Goal: Task Accomplishment & Management: Manage account settings

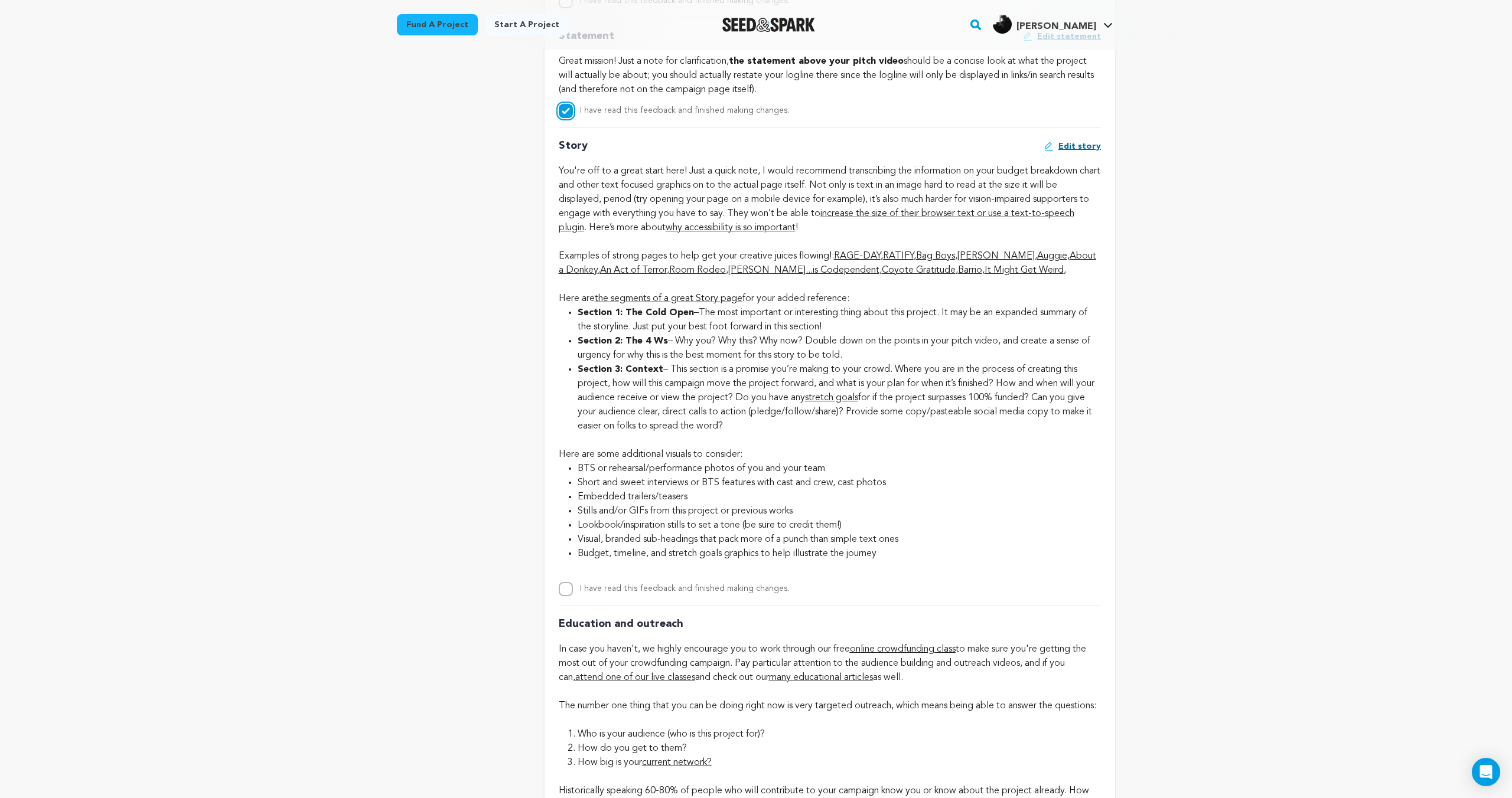
scroll to position [2125, 0]
click at [854, 395] on li "Short and sweet interviews or BTS features with cast and crew, cast photos" at bounding box center [839, 483] width 523 height 14
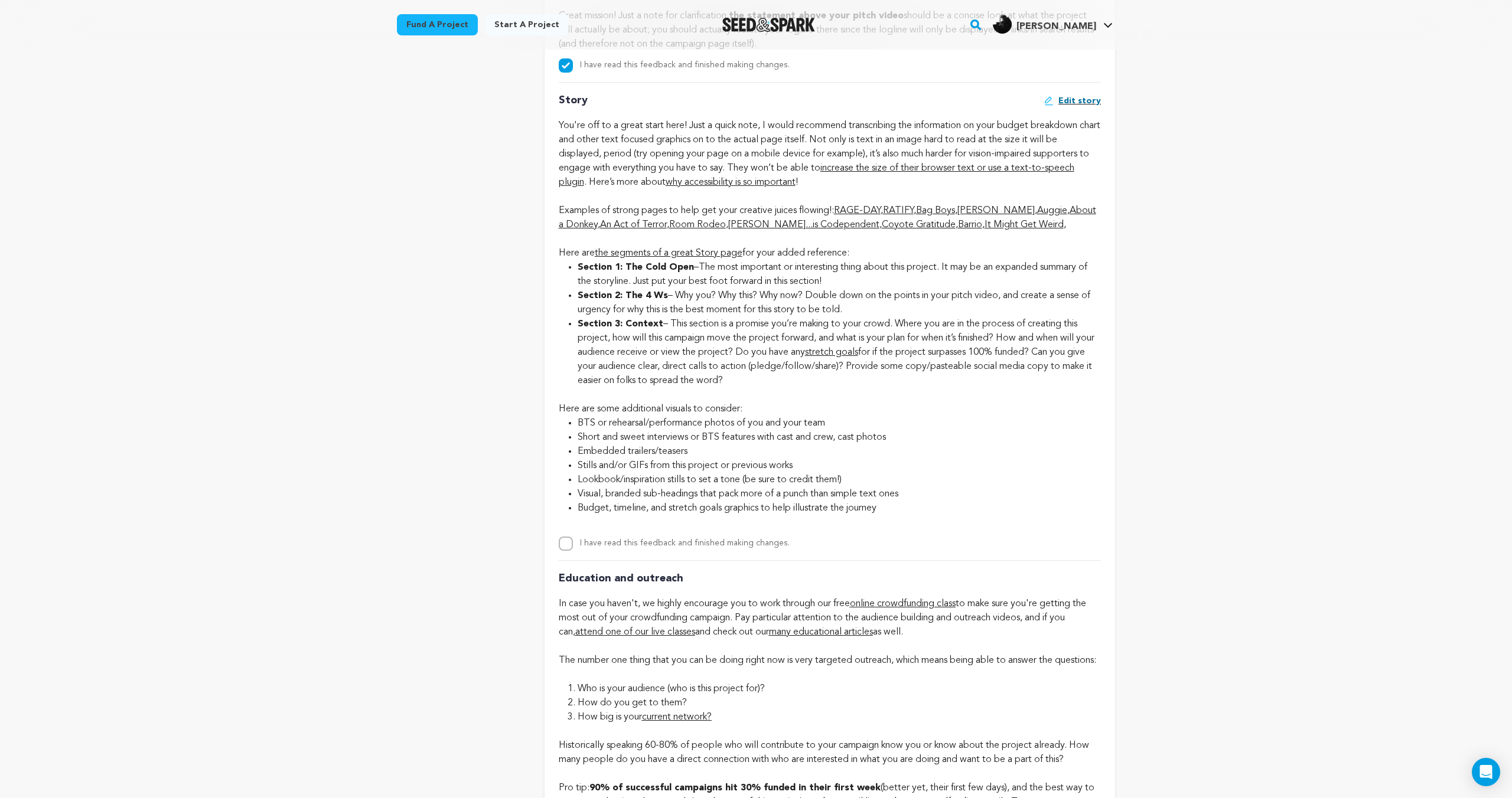
scroll to position [2159, 0]
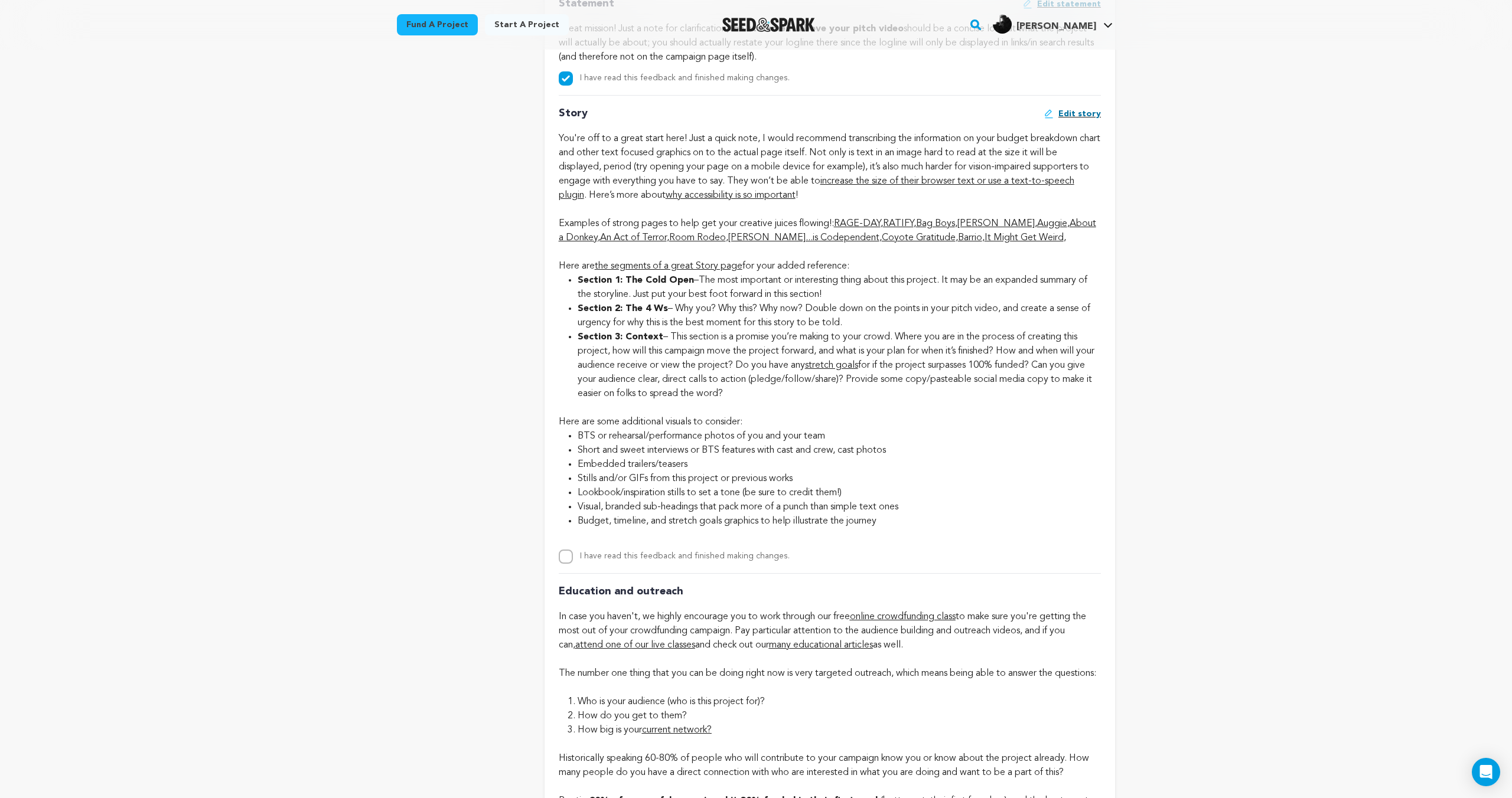
click at [854, 349] on li "Section 3: Context – This section is a promise you’re making to your crowd. Whe…" at bounding box center [839, 365] width 523 height 71
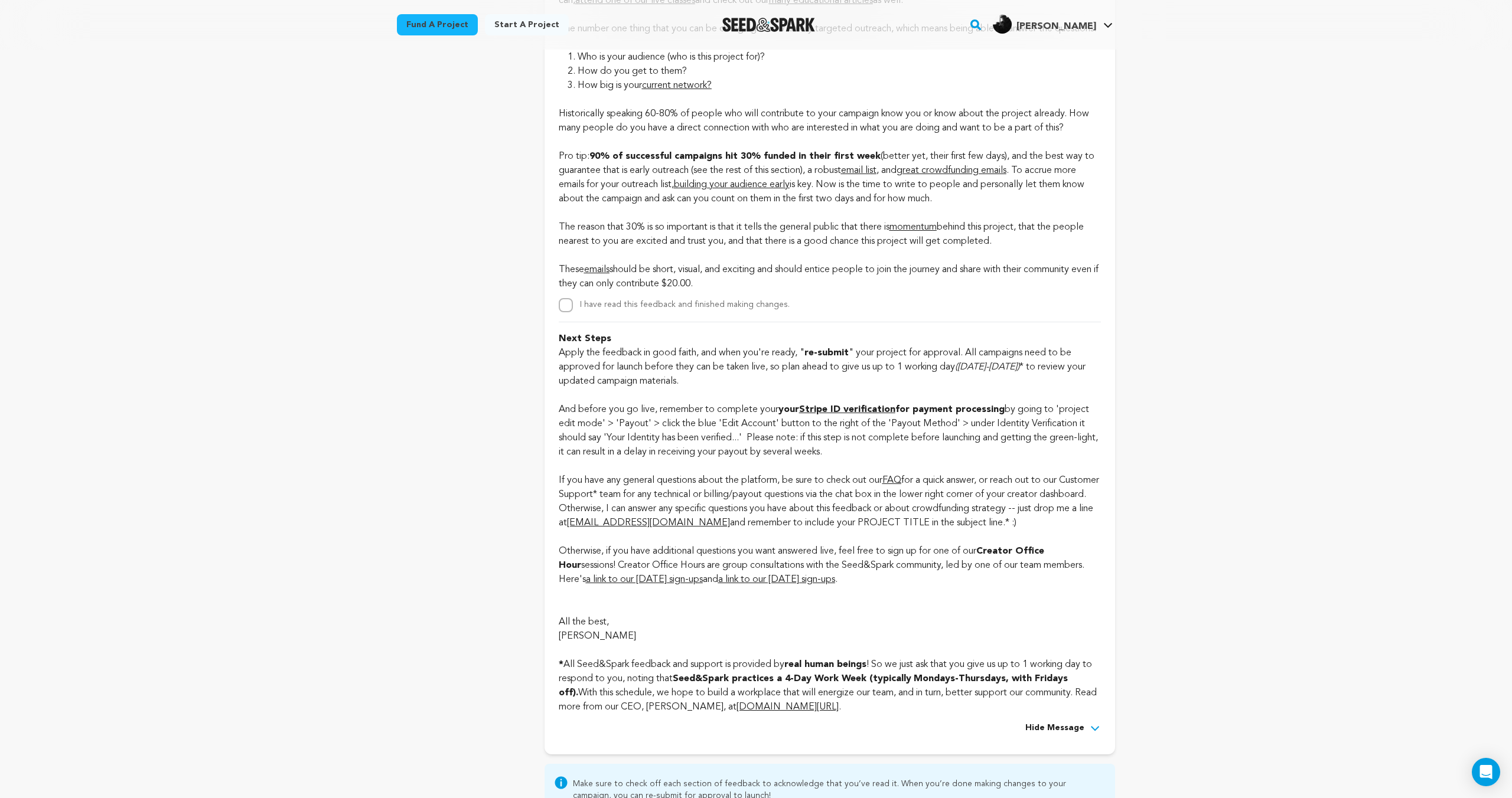
scroll to position [2814, 0]
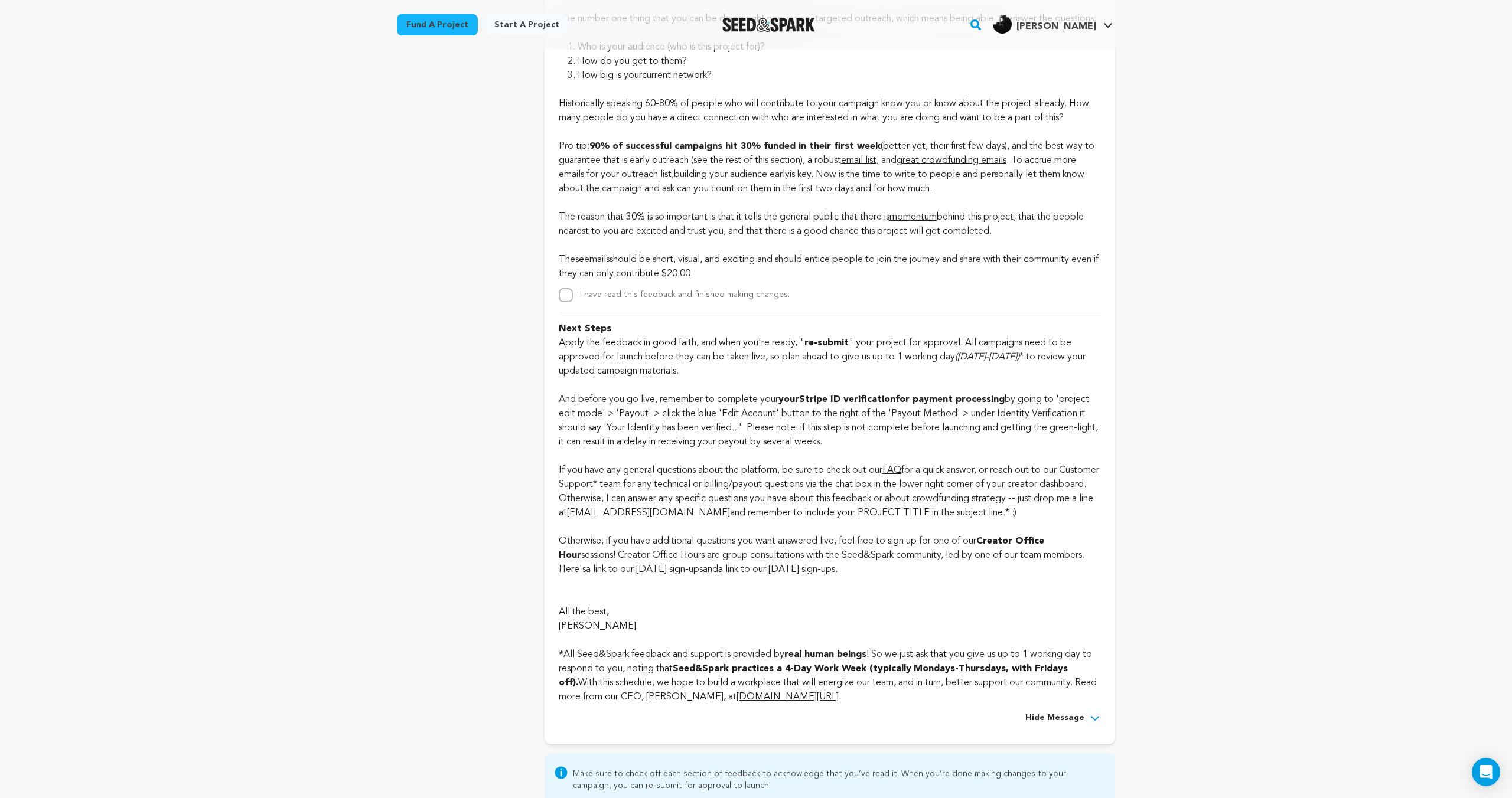
click at [702, 299] on label "I have read this feedback and finished making changes." at bounding box center [685, 295] width 210 height 8
click at [572, 302] on input "I have read this feedback and finished making changes." at bounding box center [565, 295] width 14 height 14
checkbox input "true"
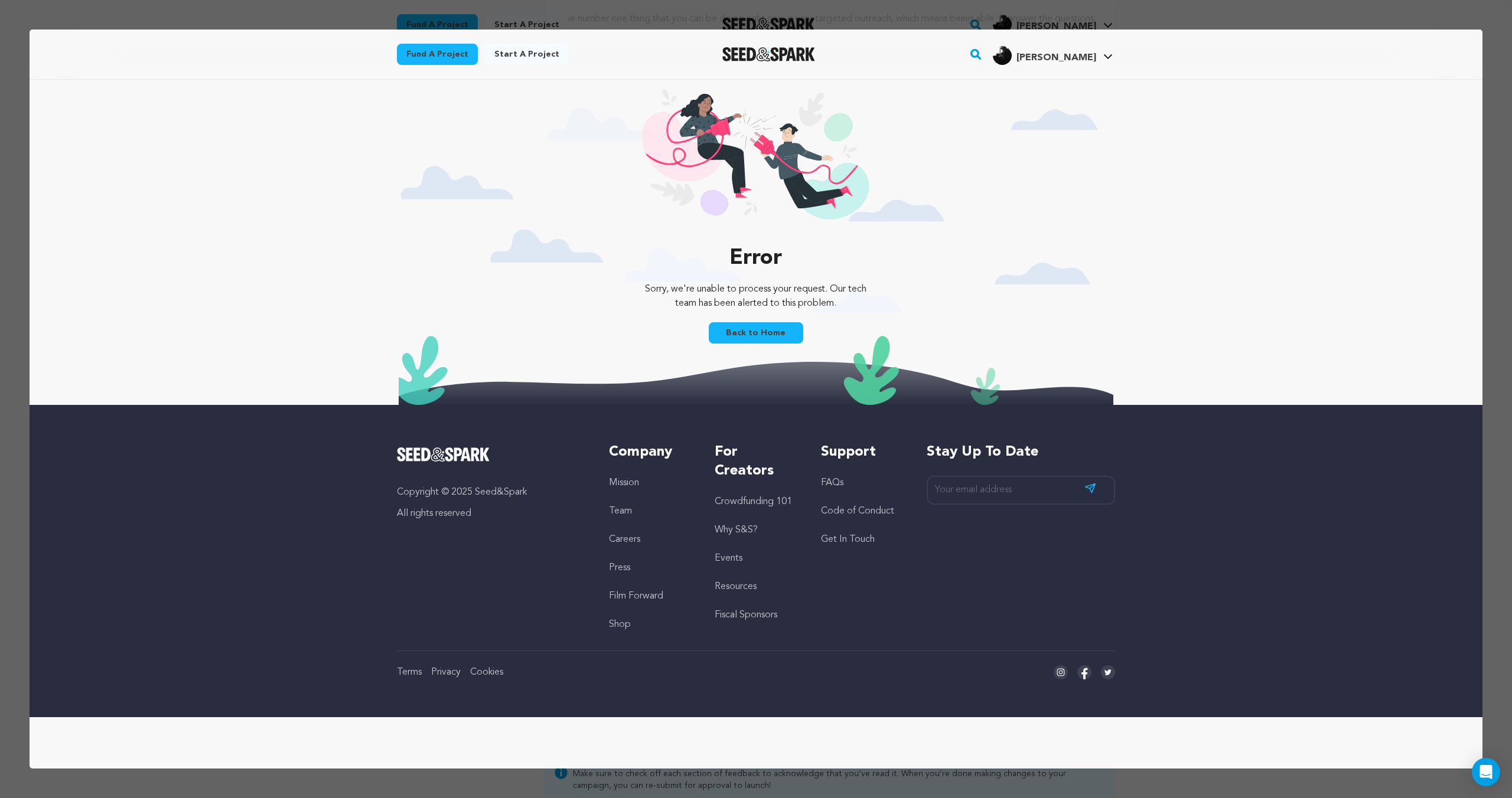
scroll to position [0, 0]
click at [756, 334] on link "Back to Home" at bounding box center [756, 333] width 94 height 21
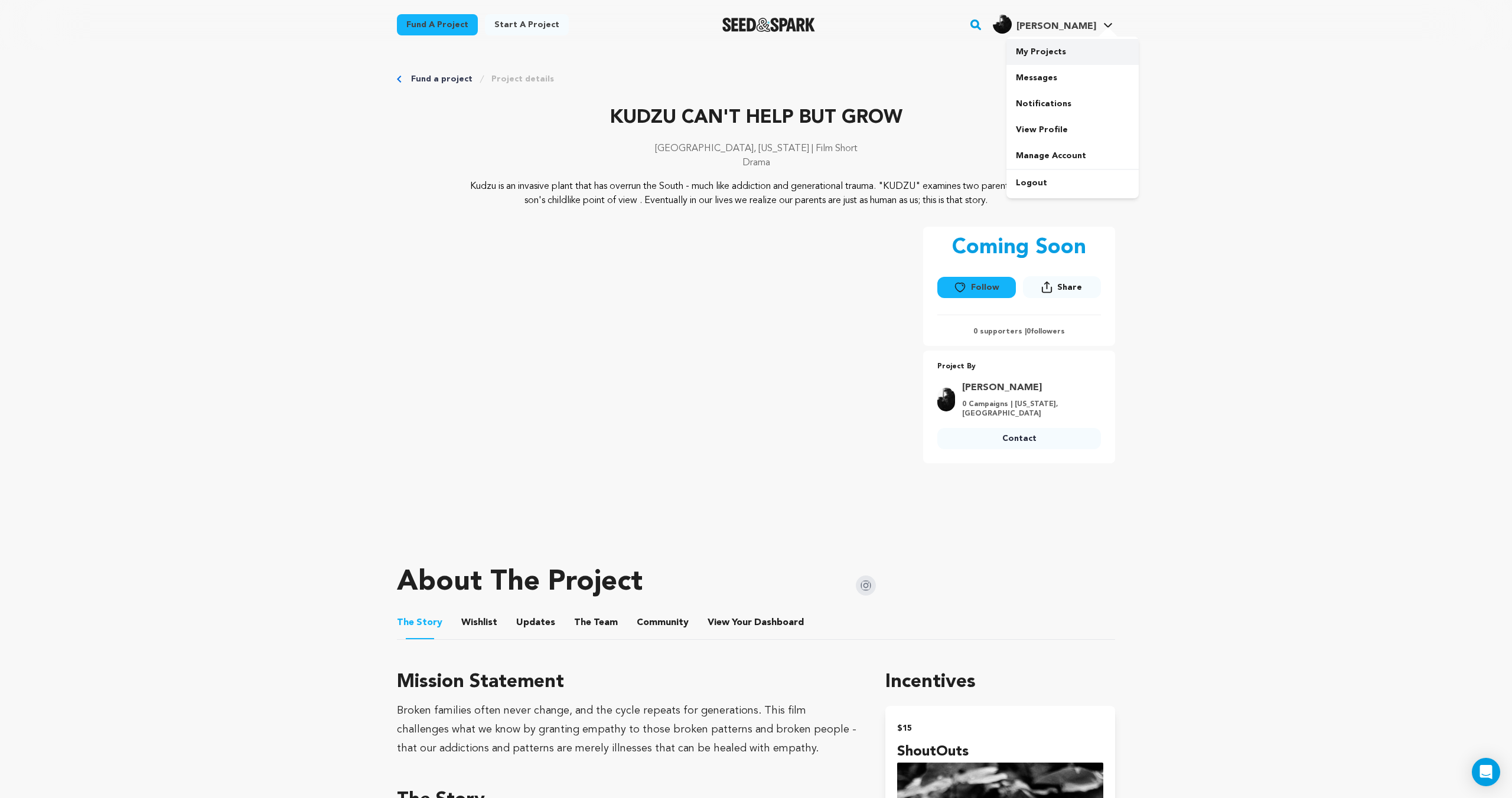
click at [1032, 56] on link "My Projects" at bounding box center [1072, 52] width 132 height 26
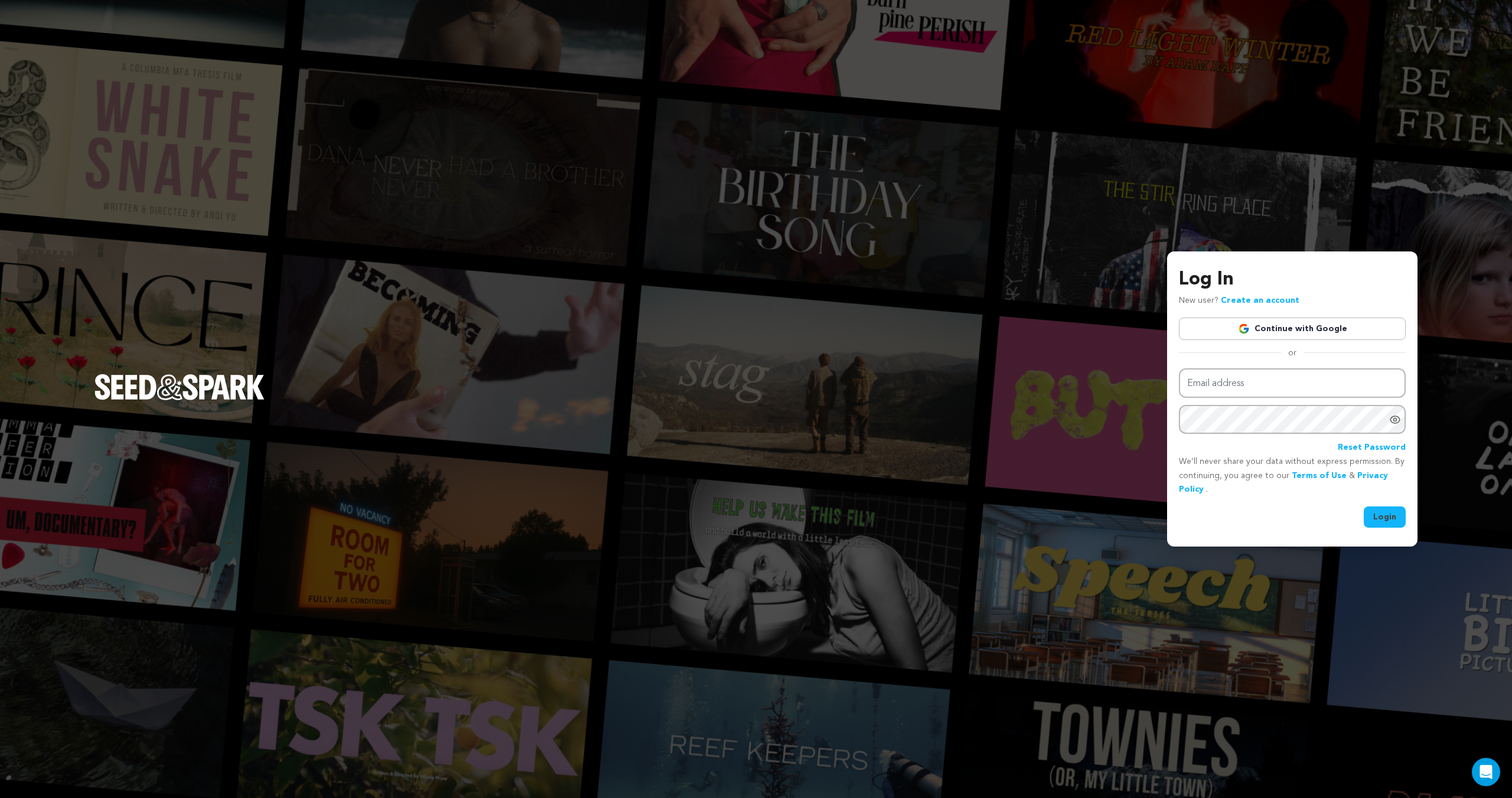
type input "tristanjameshallman@gmail.com"
click at [1378, 528] on div "Log In New user? Create an account Continue with Google or Email address trista…" at bounding box center [1292, 399] width 250 height 295
click at [1380, 523] on button "Login" at bounding box center [1385, 517] width 42 height 21
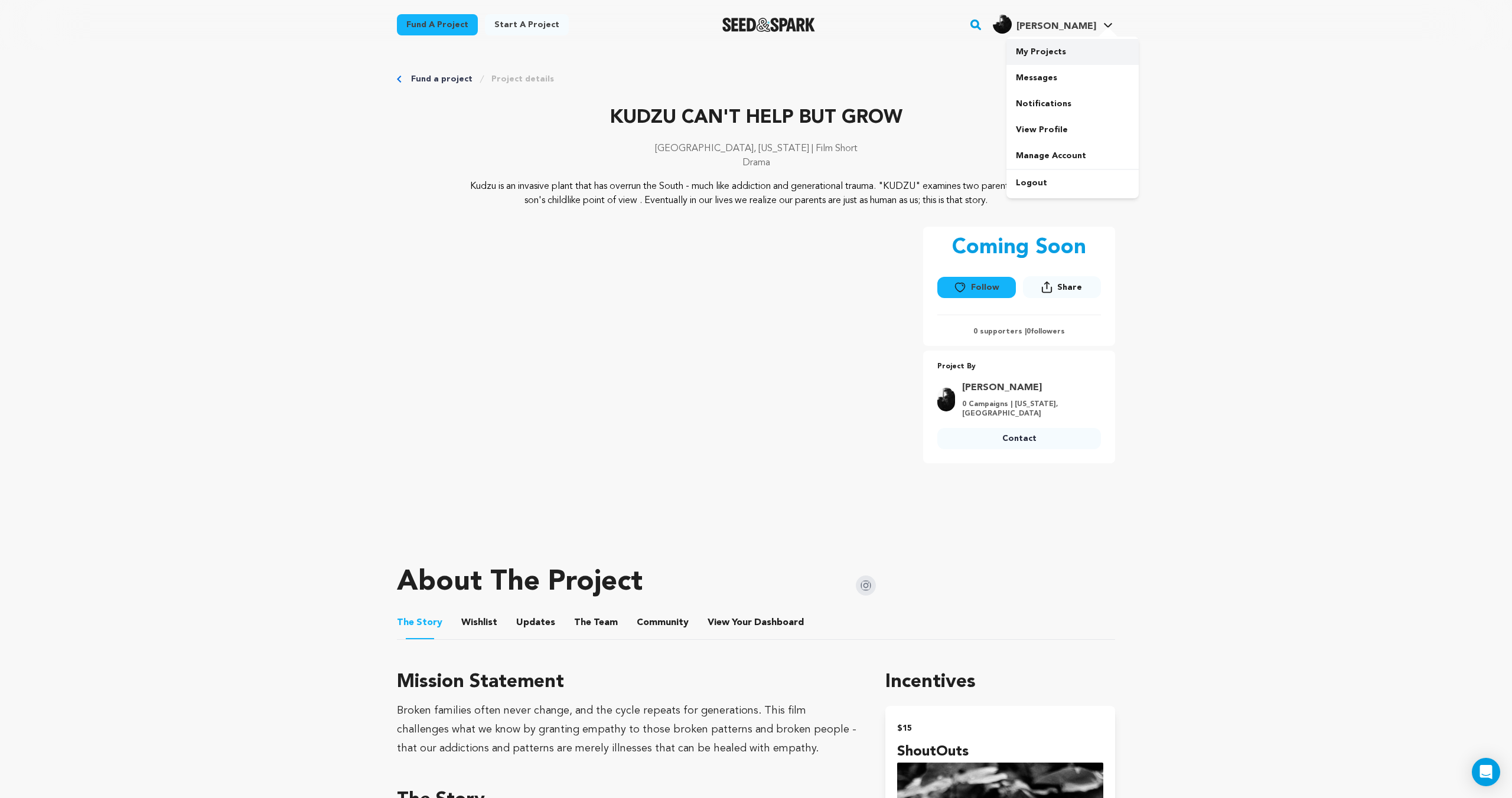
click at [1058, 51] on link "My Projects" at bounding box center [1072, 52] width 132 height 26
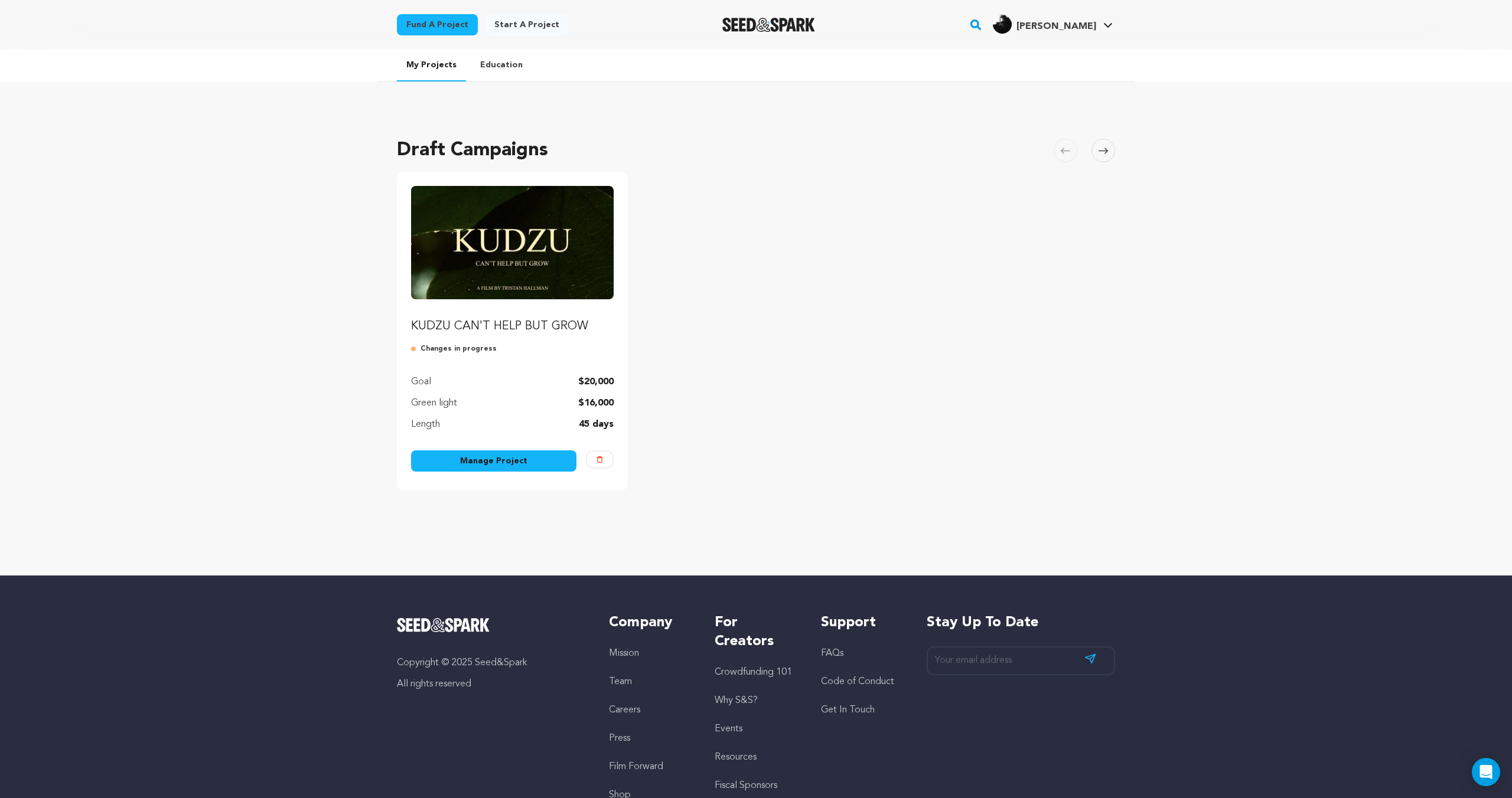
click at [506, 462] on link "Manage Project" at bounding box center [494, 461] width 166 height 21
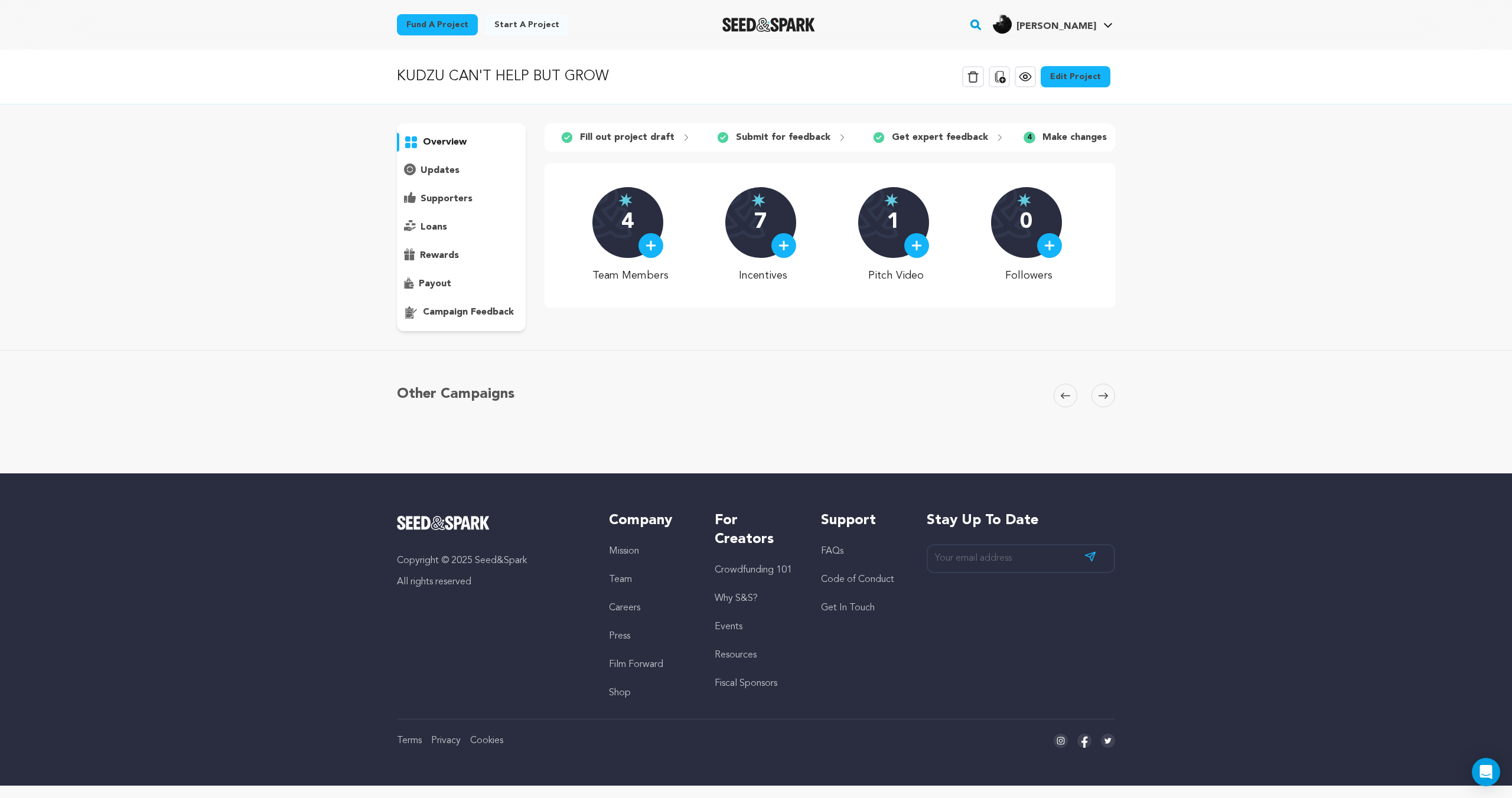
click at [1114, 139] on icon at bounding box center [1119, 138] width 10 height 10
click at [1114, 137] on icon at bounding box center [1119, 138] width 10 height 10
click at [1114, 136] on icon at bounding box center [1119, 138] width 10 height 10
click at [1086, 80] on link "Edit Project" at bounding box center [1075, 76] width 70 height 21
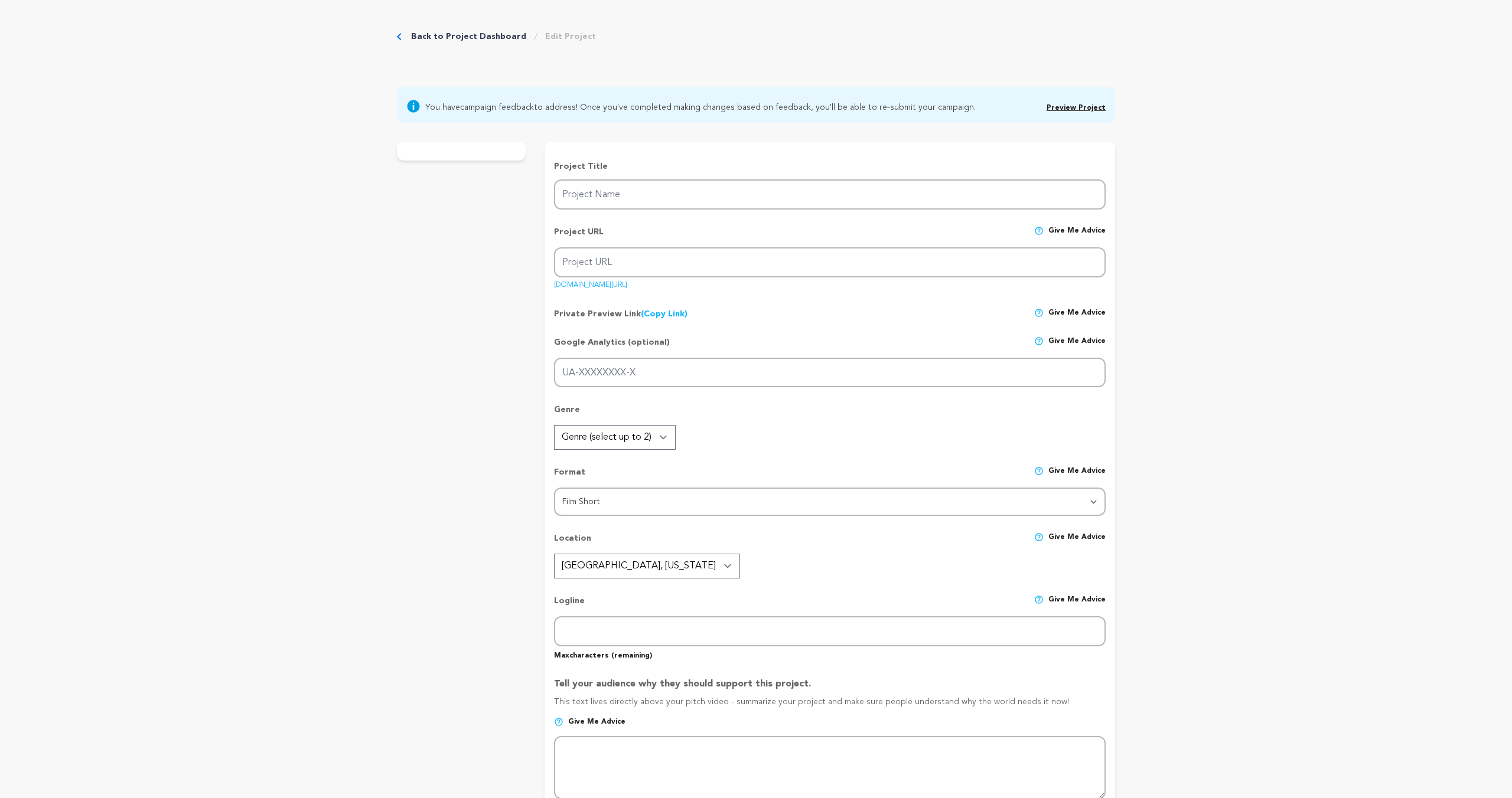
type input "KUDZU CAN'T HELP BUT GROW"
type input "kudzu-cant-help-but-grow"
type input "A southern family tends to each others’ scars on their journey of generational …"
type textarea "Kudzu is an invasive plant that has overrun the South - much like addiction and…"
type textarea "Broken families often never change, and the cycle repeats for generations. This…"
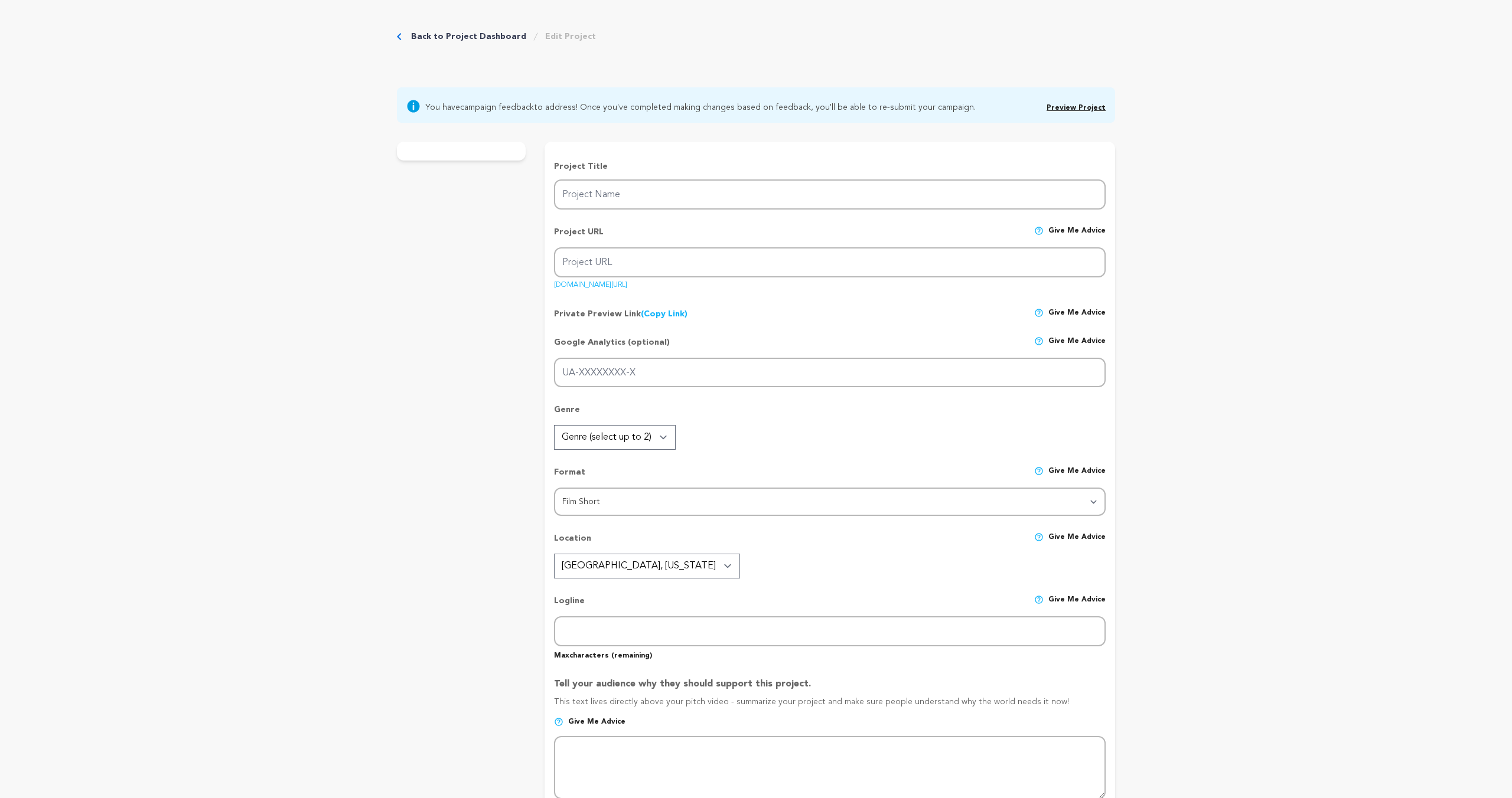
radio input "true"
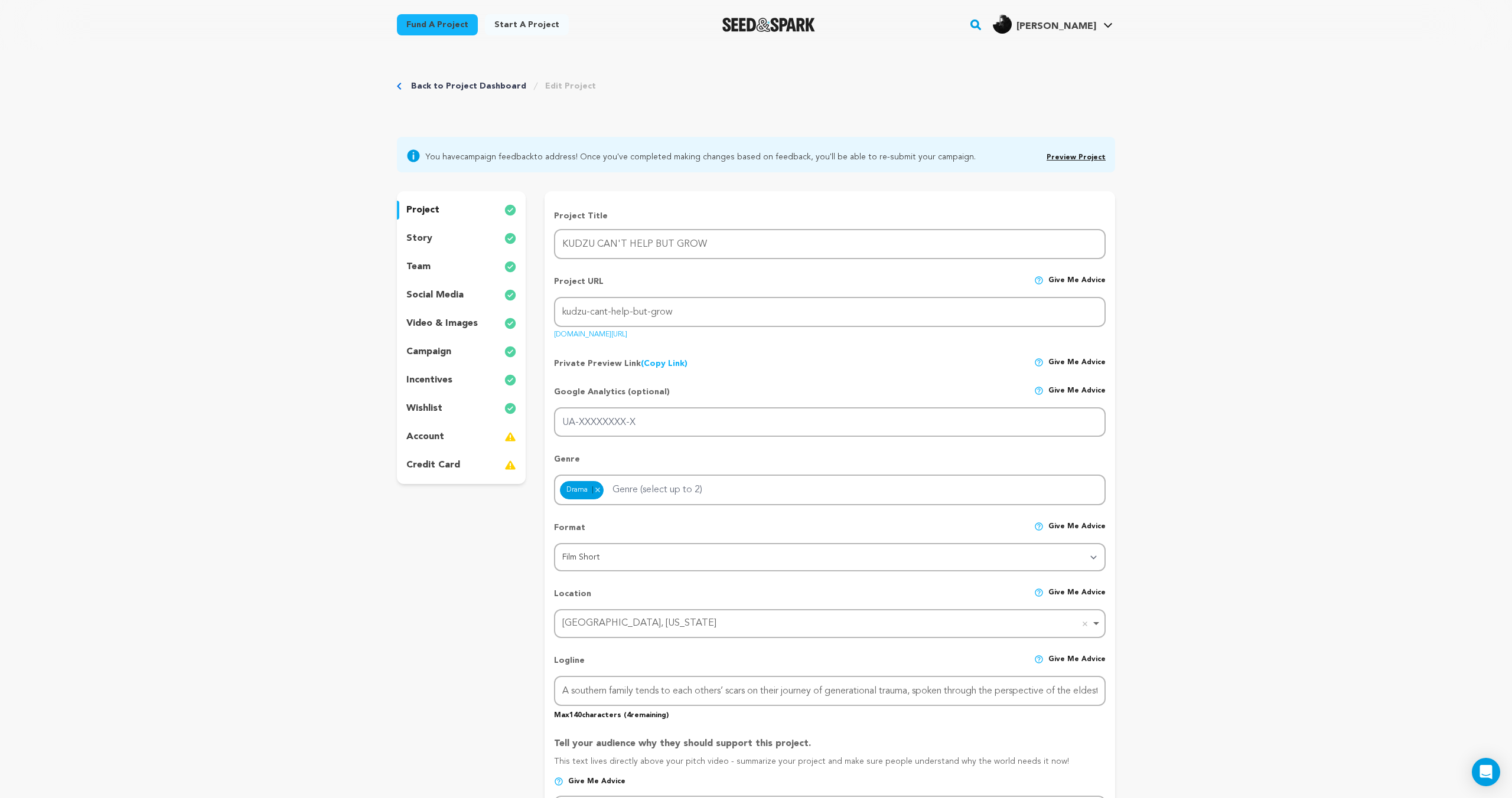
click at [447, 244] on div "story" at bounding box center [461, 238] width 129 height 19
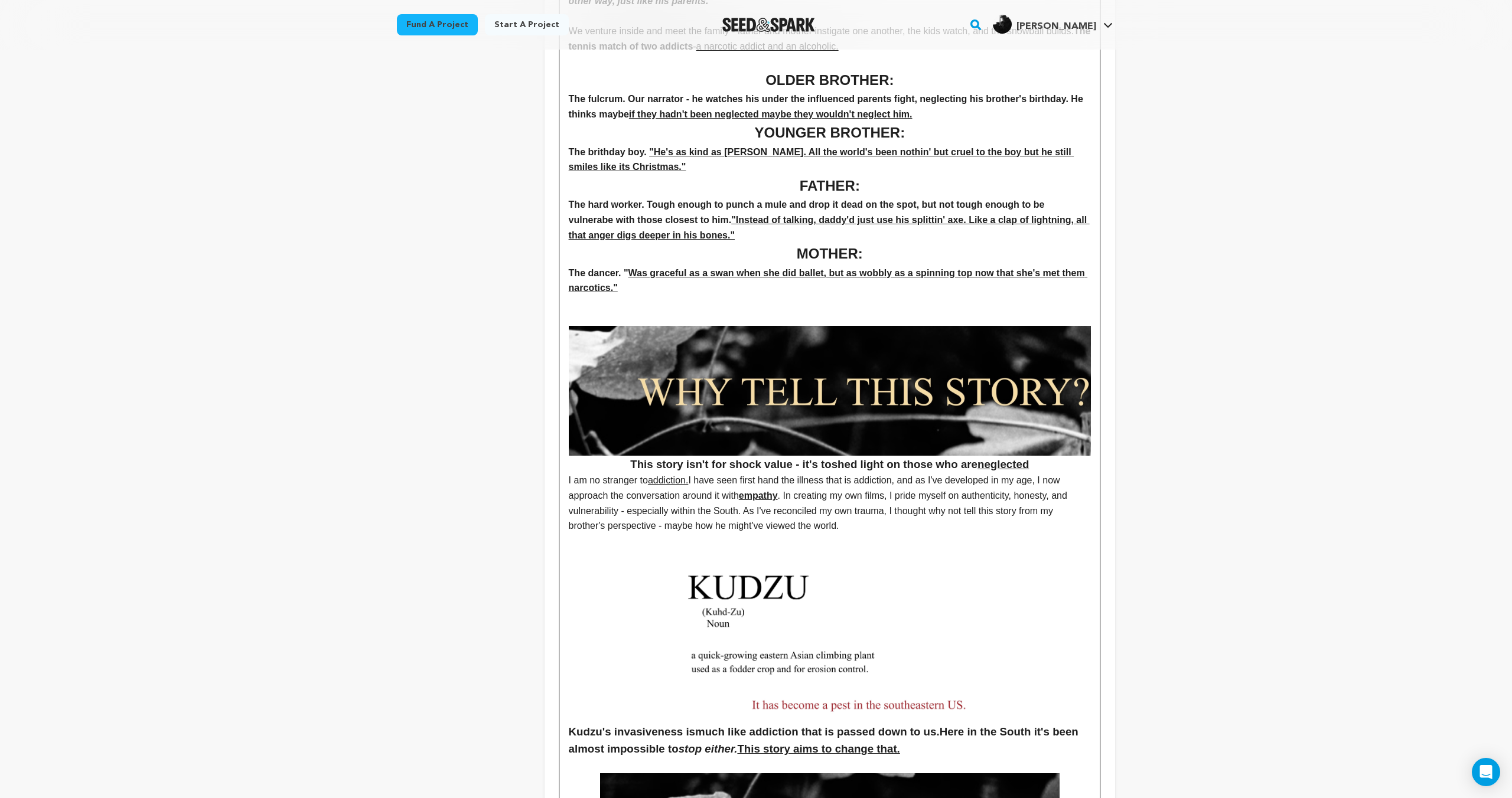
scroll to position [828, 0]
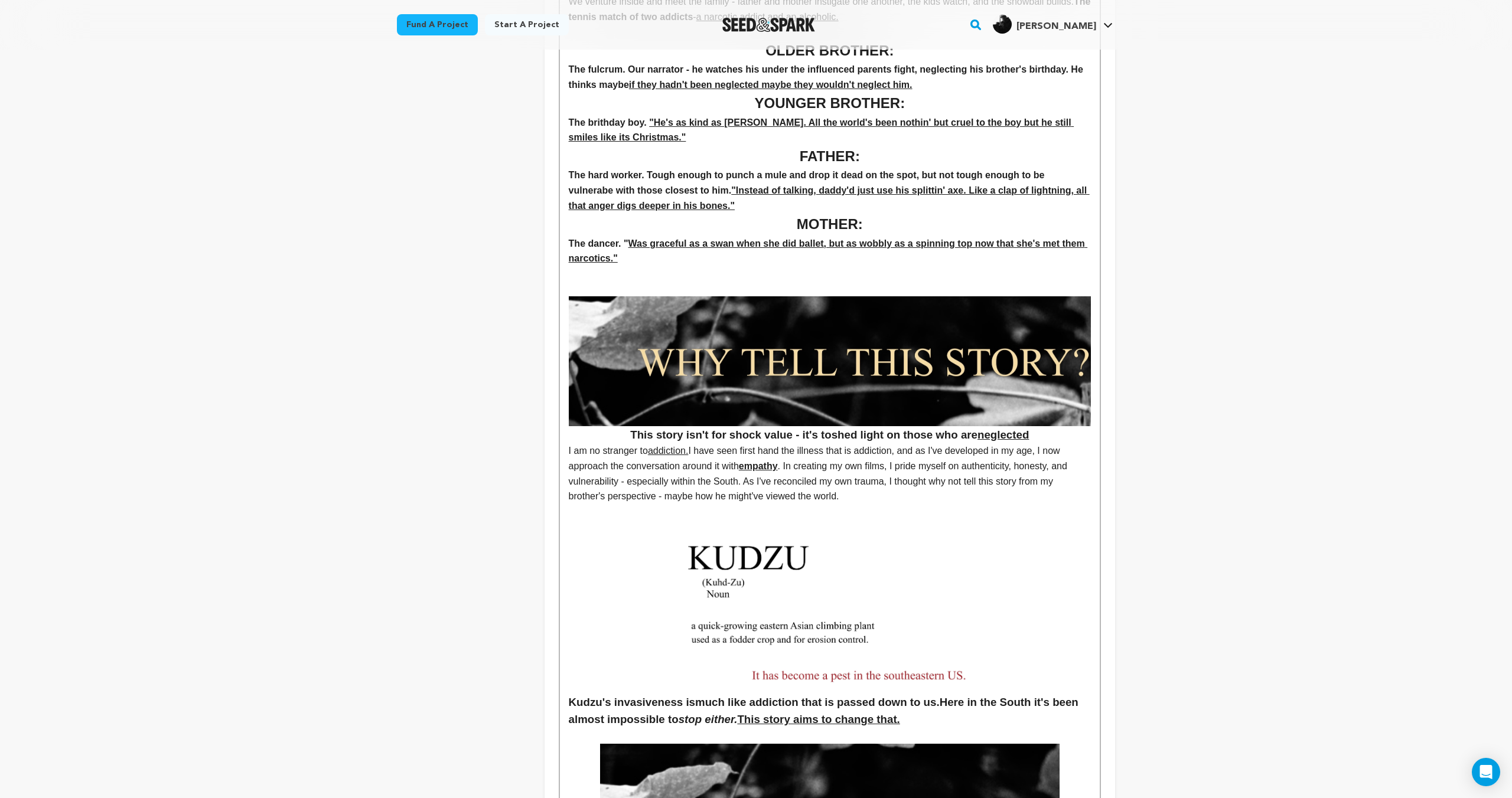
click at [897, 498] on p "I am no stranger to addiction. I have seen first hand the illness that is addic…" at bounding box center [829, 473] width 522 height 60
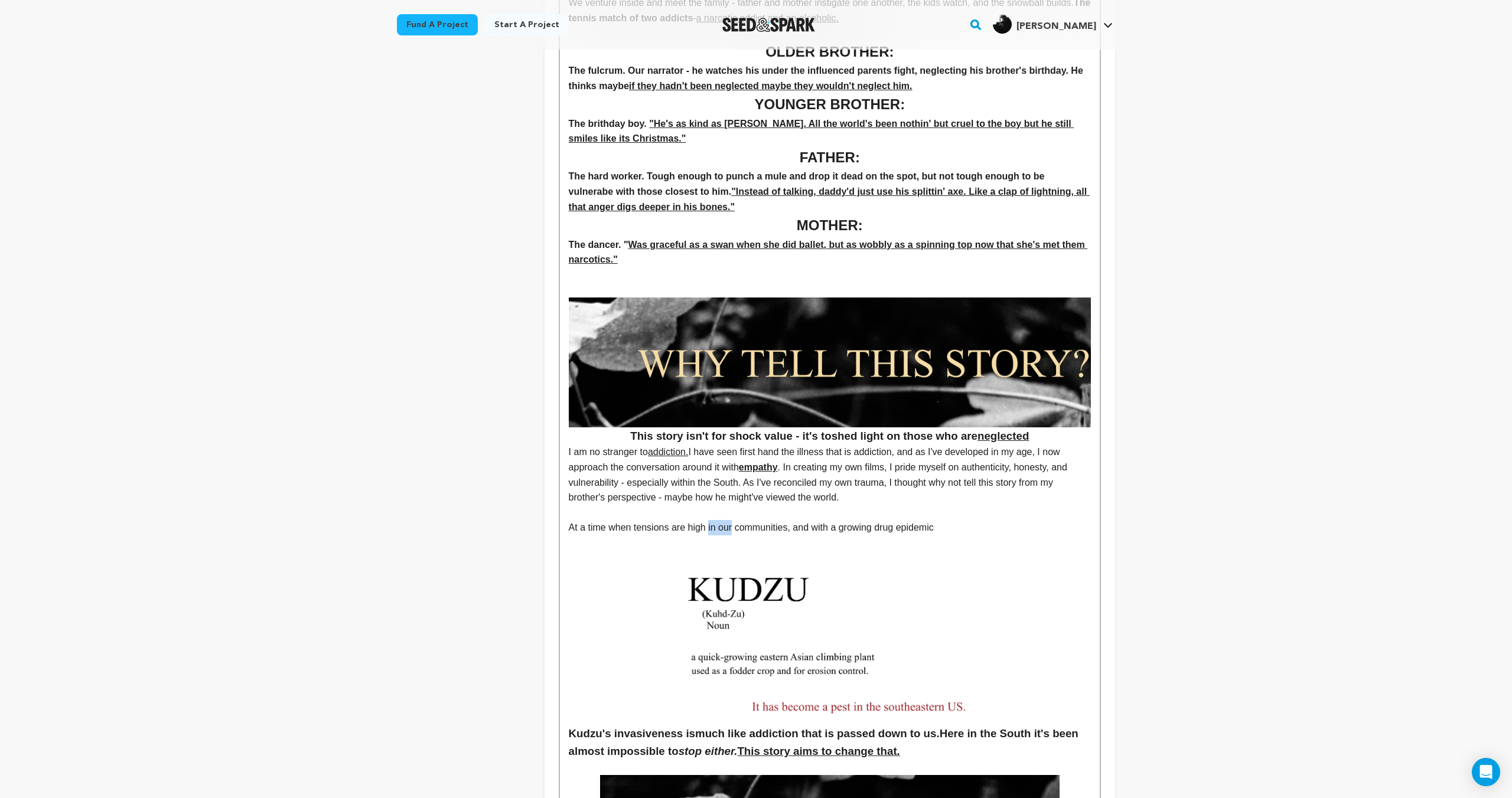
drag, startPoint x: 735, startPoint y: 528, endPoint x: 709, endPoint y: 528, distance: 26.0
click at [709, 528] on p "At a time when tensions are high in our communities, and with a growing drug ep…" at bounding box center [829, 528] width 522 height 15
click at [966, 529] on p "At a time when tensions are high across all communities, and with a growing dru…" at bounding box center [829, 528] width 522 height 15
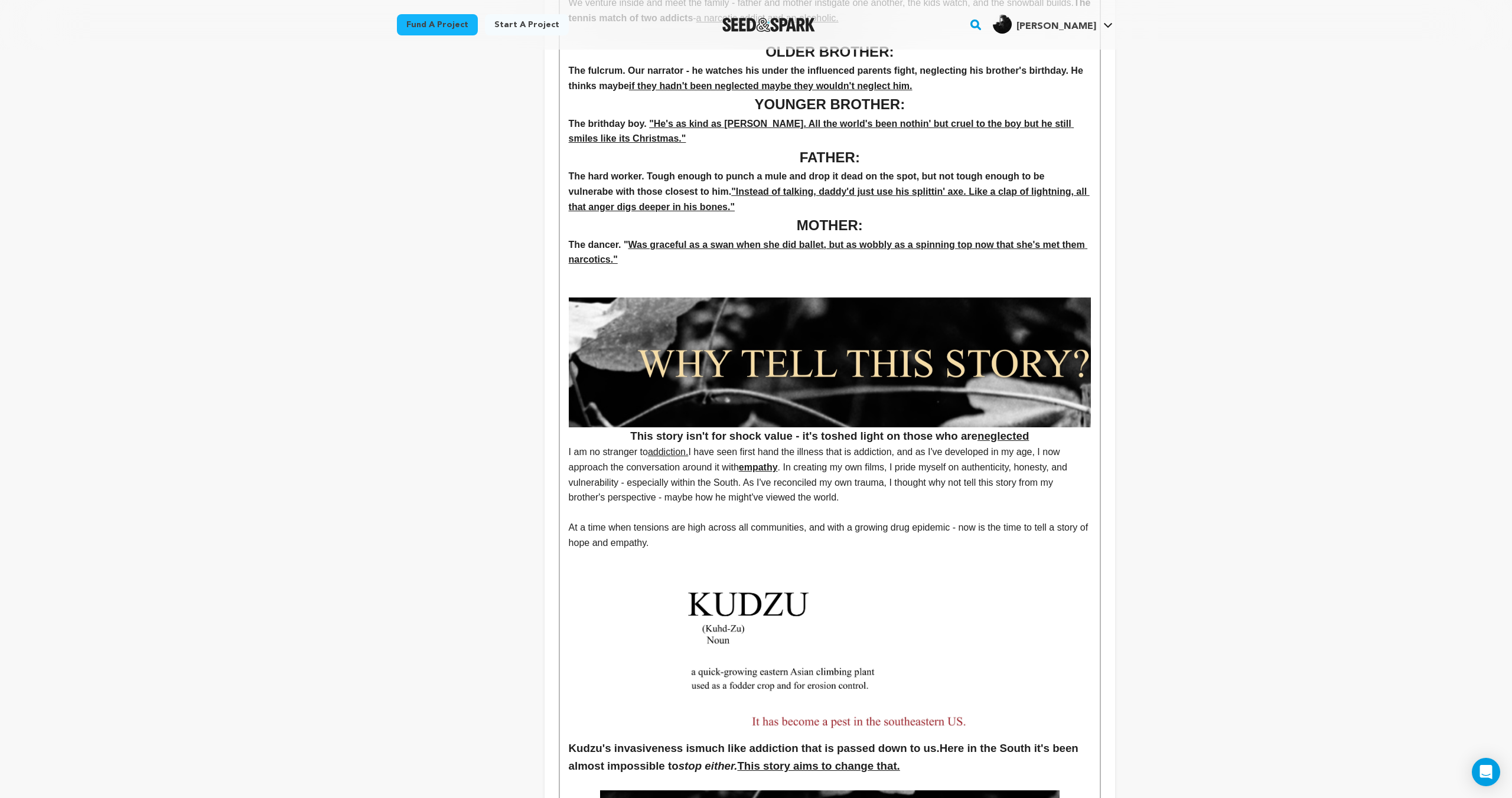
click at [823, 528] on p "At a time when tensions are high across all communities, and with a growing dru…" at bounding box center [829, 535] width 522 height 30
drag, startPoint x: 810, startPoint y: 528, endPoint x: 748, endPoint y: 529, distance: 62.0
click at [748, 529] on p "At a time when tensions are high across all communities, with a growing drug ep…" at bounding box center [829, 535] width 522 height 30
click at [675, 529] on p "At a time when tensions are high across all communities, with a growing drug ep…" at bounding box center [829, 535] width 522 height 30
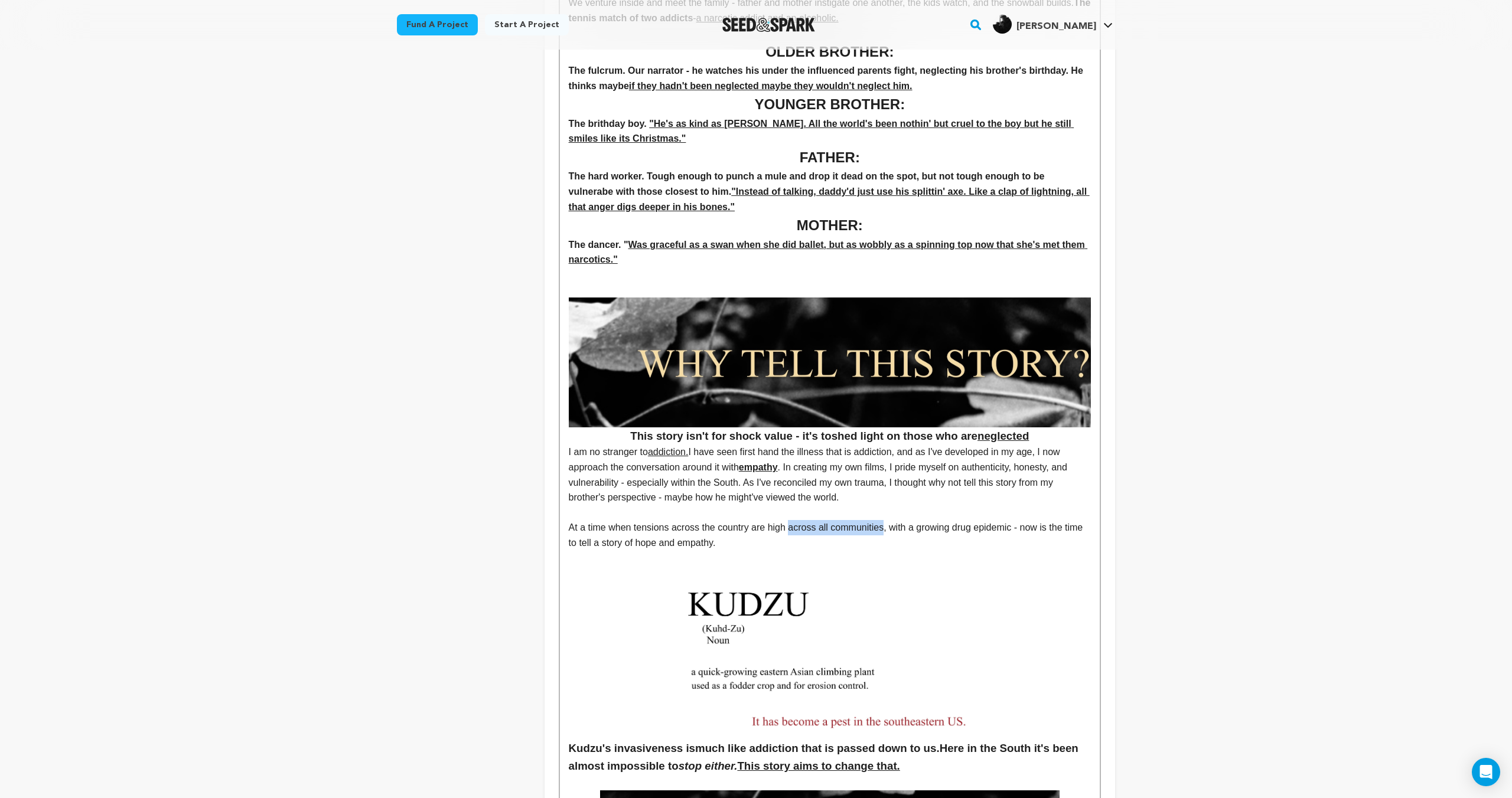
drag, startPoint x: 888, startPoint y: 528, endPoint x: 793, endPoint y: 531, distance: 95.0
click at [793, 531] on p "At a time when tensions across the country are high across all communities, wit…" at bounding box center [829, 535] width 522 height 30
click at [796, 531] on p "At a time when tensions across the country are high, with a growing drug epidem…" at bounding box center [829, 535] width 522 height 30
click at [819, 529] on p "At a time when tensions across the country are high, and with a growing drug ep…" at bounding box center [829, 535] width 522 height 30
click at [818, 529] on p "At a time when tensions across the country are high, and with a growing drug ep…" at bounding box center [829, 535] width 522 height 30
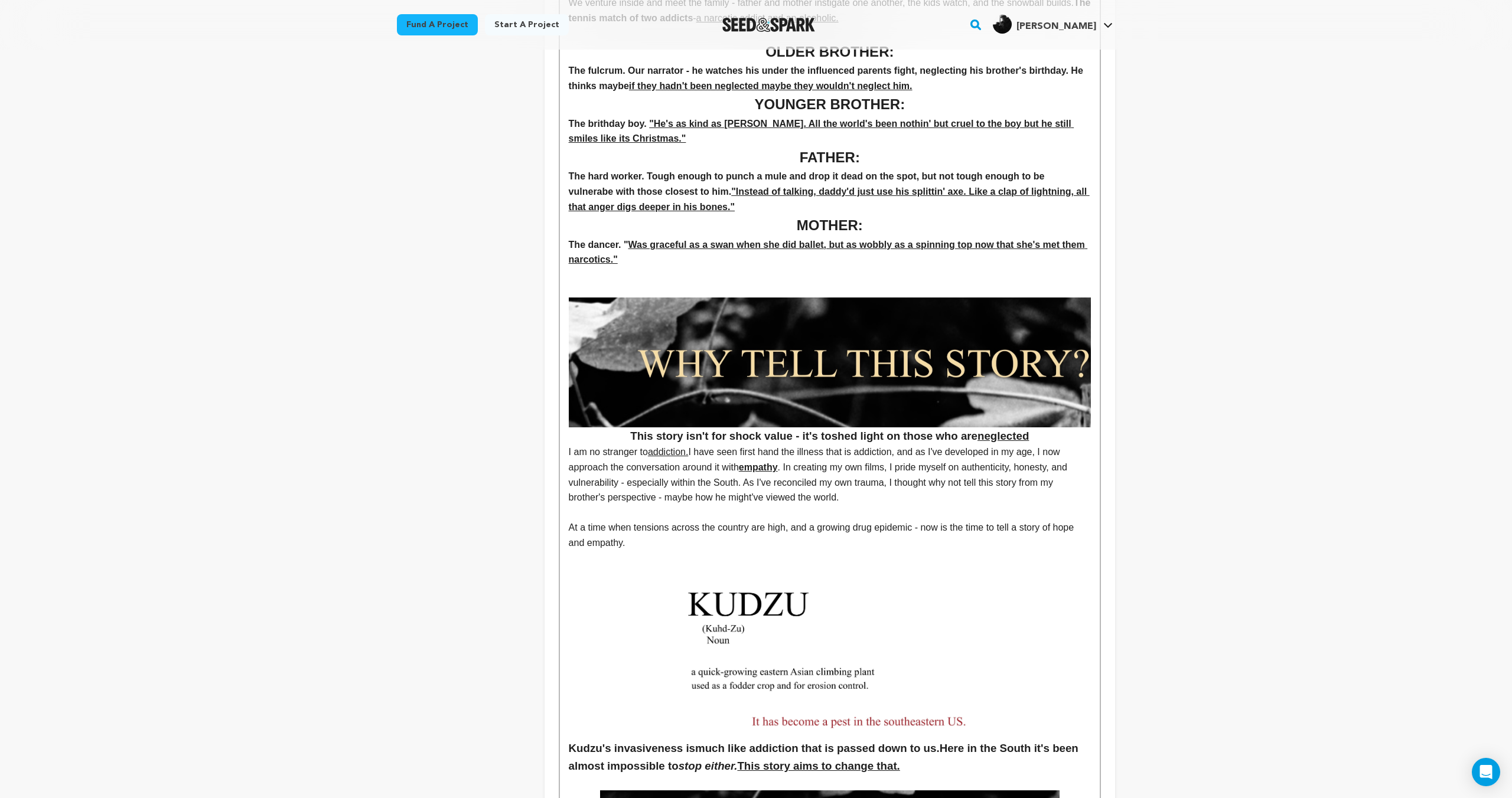
click at [736, 546] on p "At a time when tensions across the country are high, and a growing drug epidemi…" at bounding box center [829, 535] width 522 height 30
click at [906, 541] on p "At a time when tensions across the country are high, and a growing drug epidemi…" at bounding box center [829, 535] width 522 height 30
drag, startPoint x: 634, startPoint y: 541, endPoint x: 539, endPoint y: 527, distance: 96.0
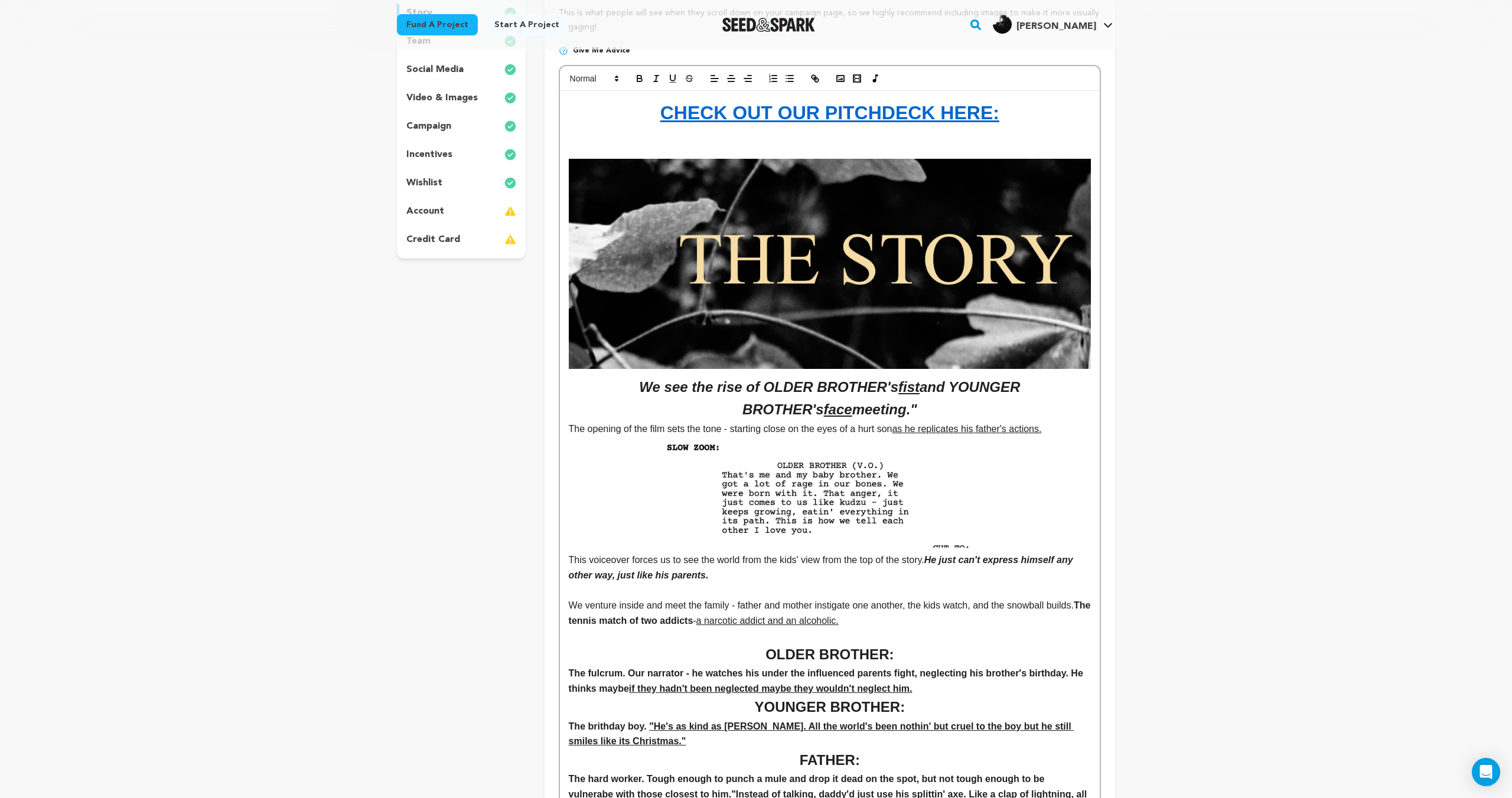
scroll to position [0, 0]
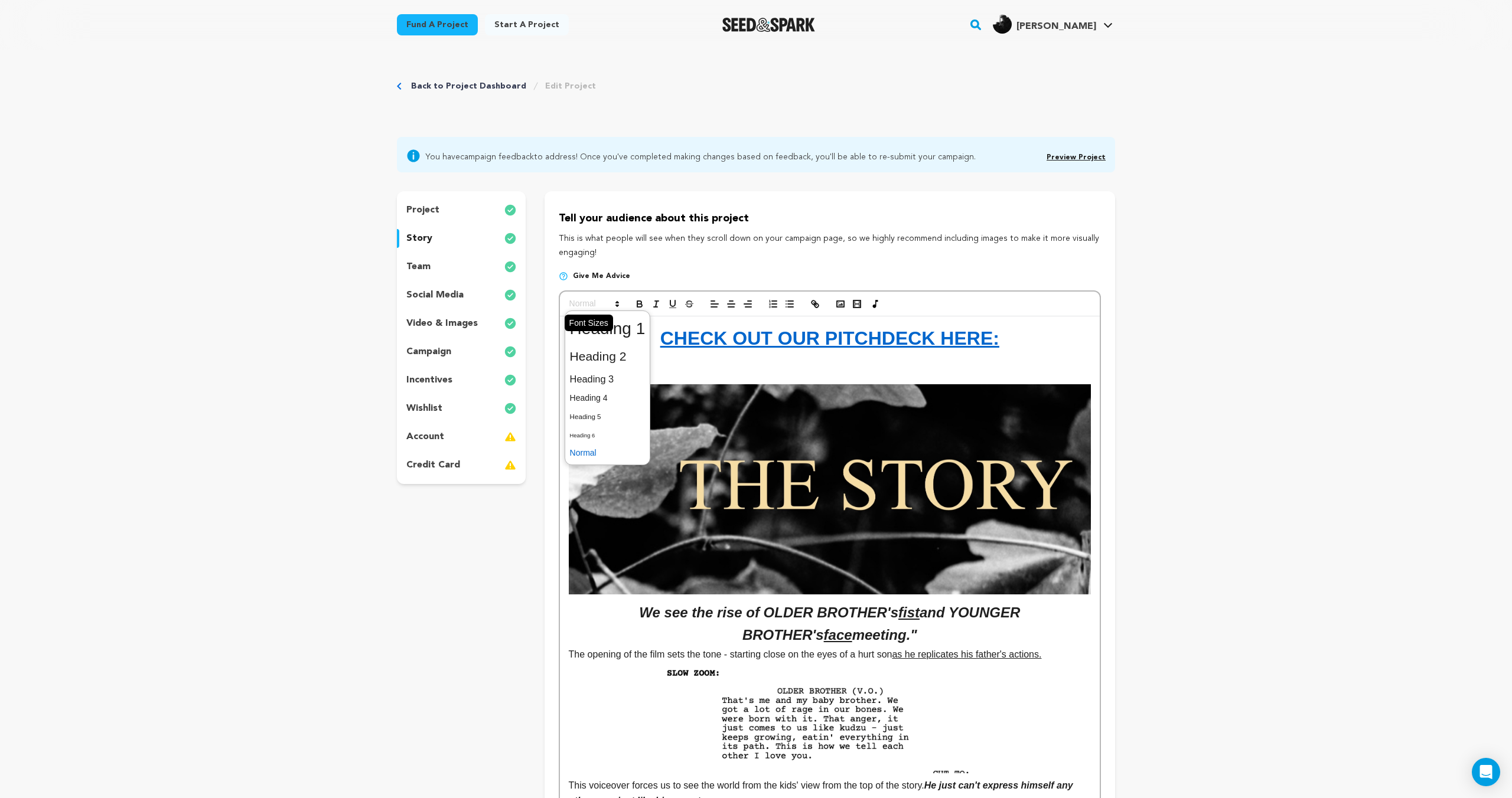
click at [596, 306] on span at bounding box center [593, 304] width 58 height 14
click at [601, 373] on span at bounding box center [607, 379] width 76 height 20
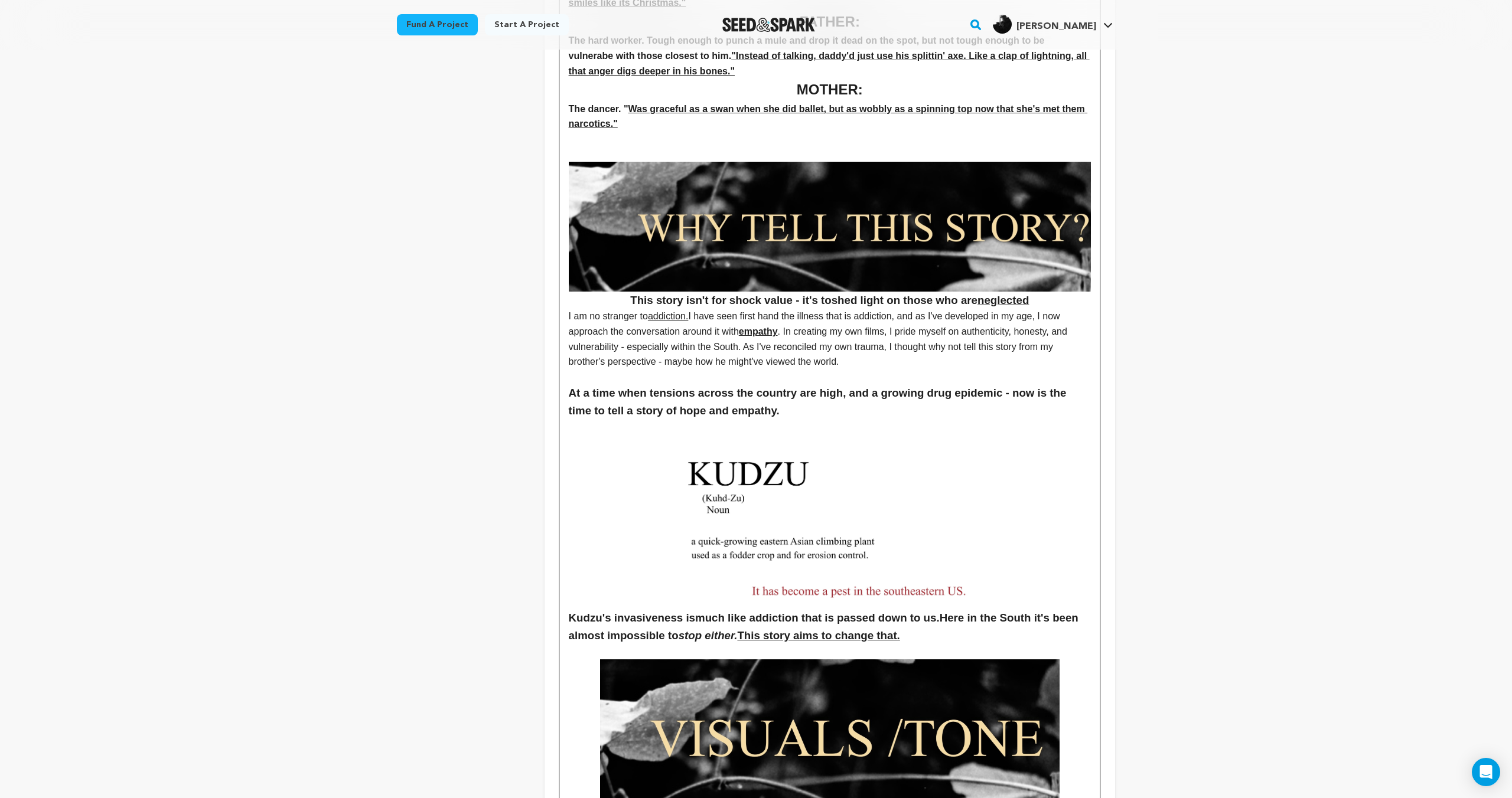
scroll to position [906, 0]
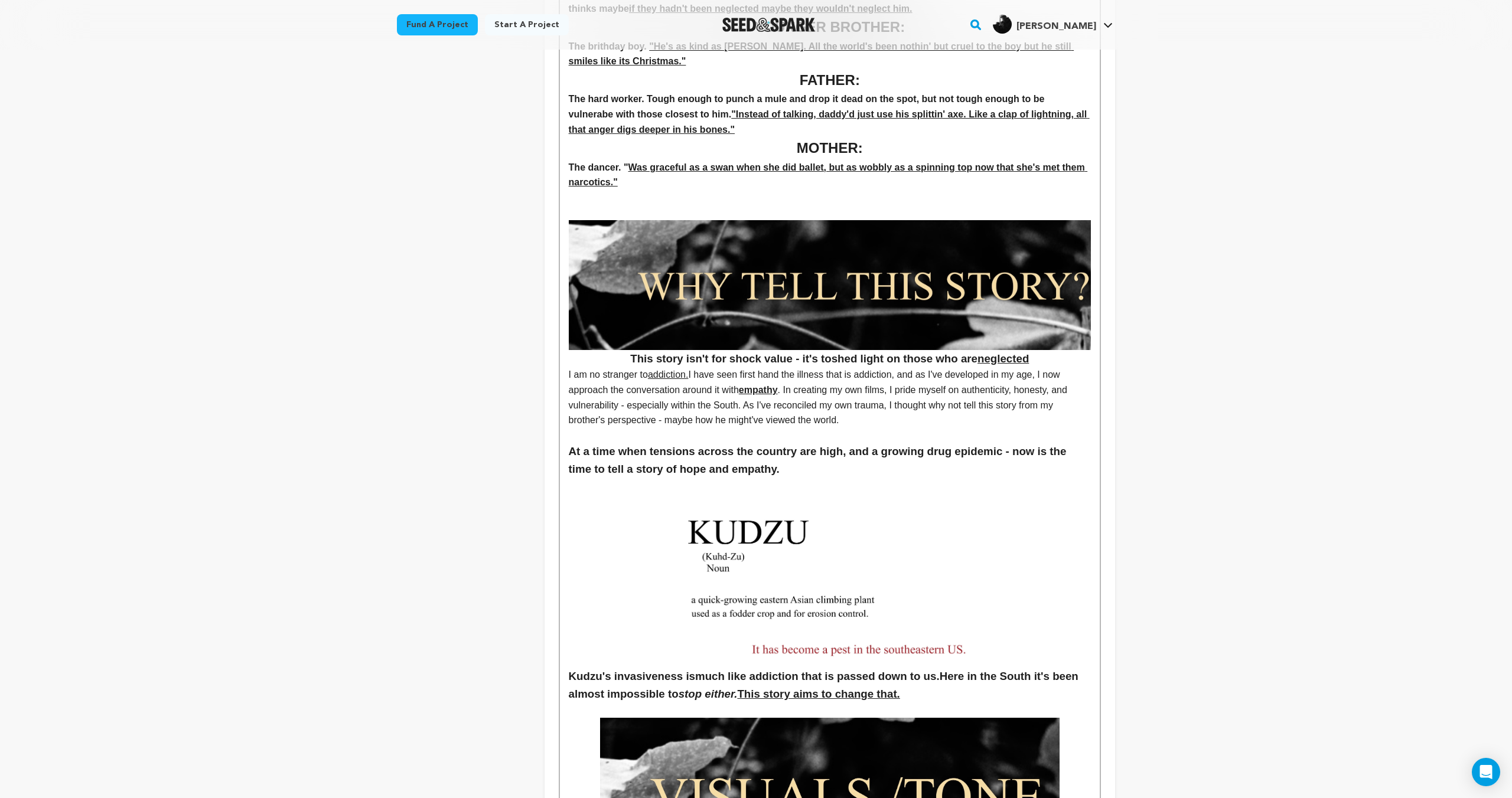
click at [784, 467] on h3 "At a time when tensions across the country are high, and a growing drug epidemi…" at bounding box center [829, 460] width 522 height 36
drag, startPoint x: 775, startPoint y: 472, endPoint x: 1010, endPoint y: 453, distance: 235.8
click at [1010, 453] on h3 "At a time when tensions across the country are high, and a growing drug epidemi…" at bounding box center [829, 460] width 522 height 36
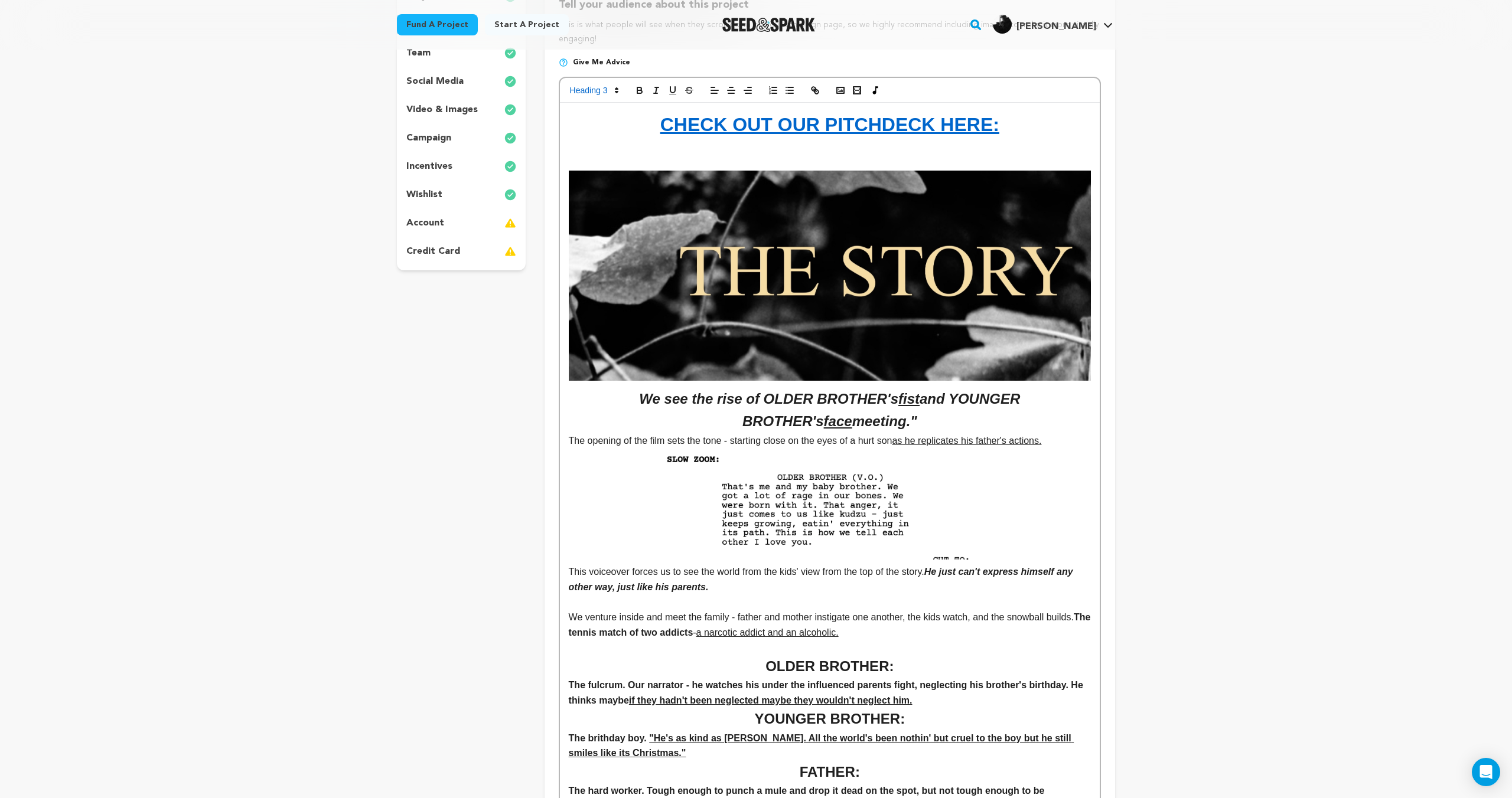
scroll to position [0, 0]
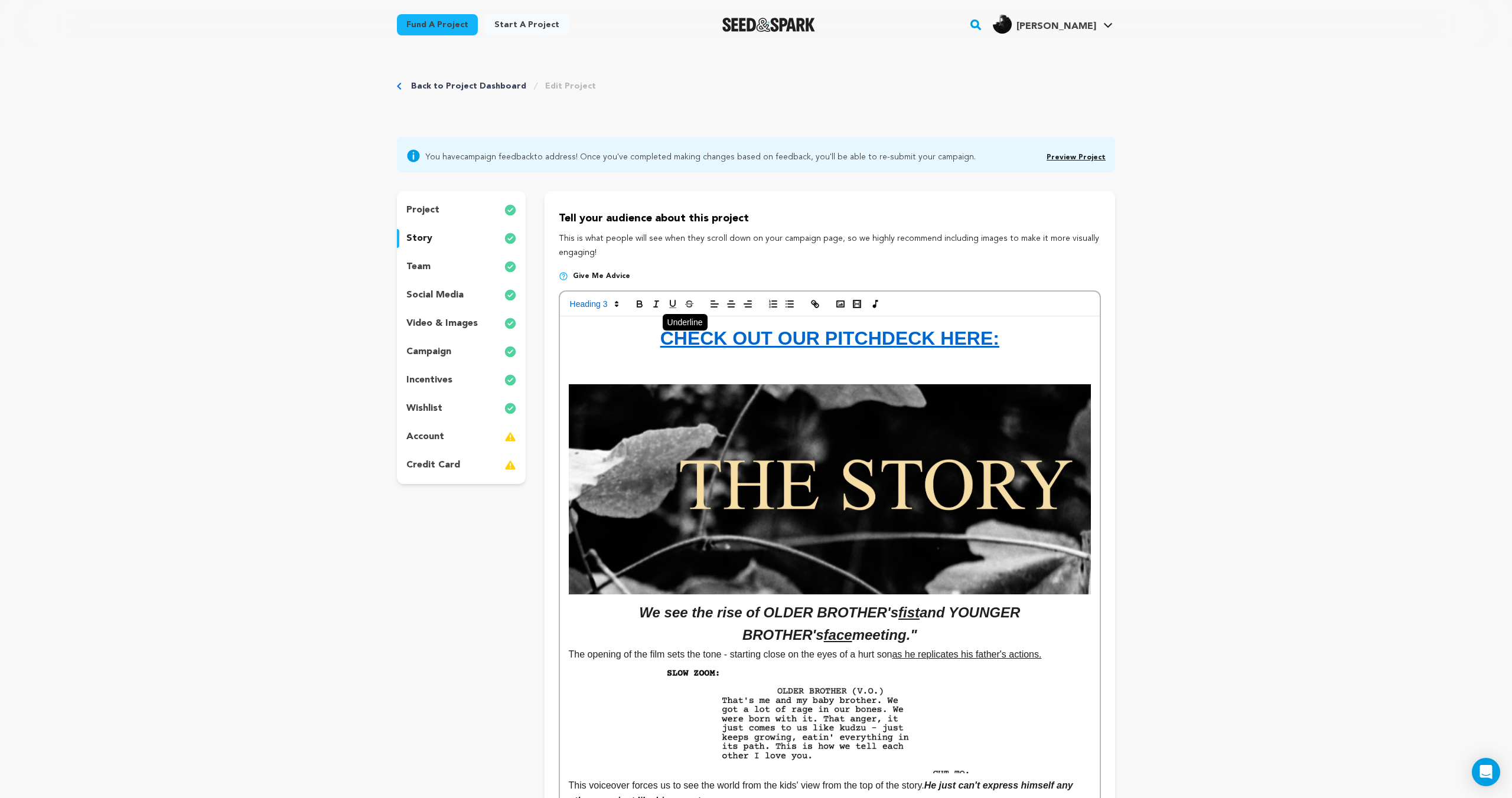
click at [668, 300] on icon "button" at bounding box center [672, 304] width 11 height 11
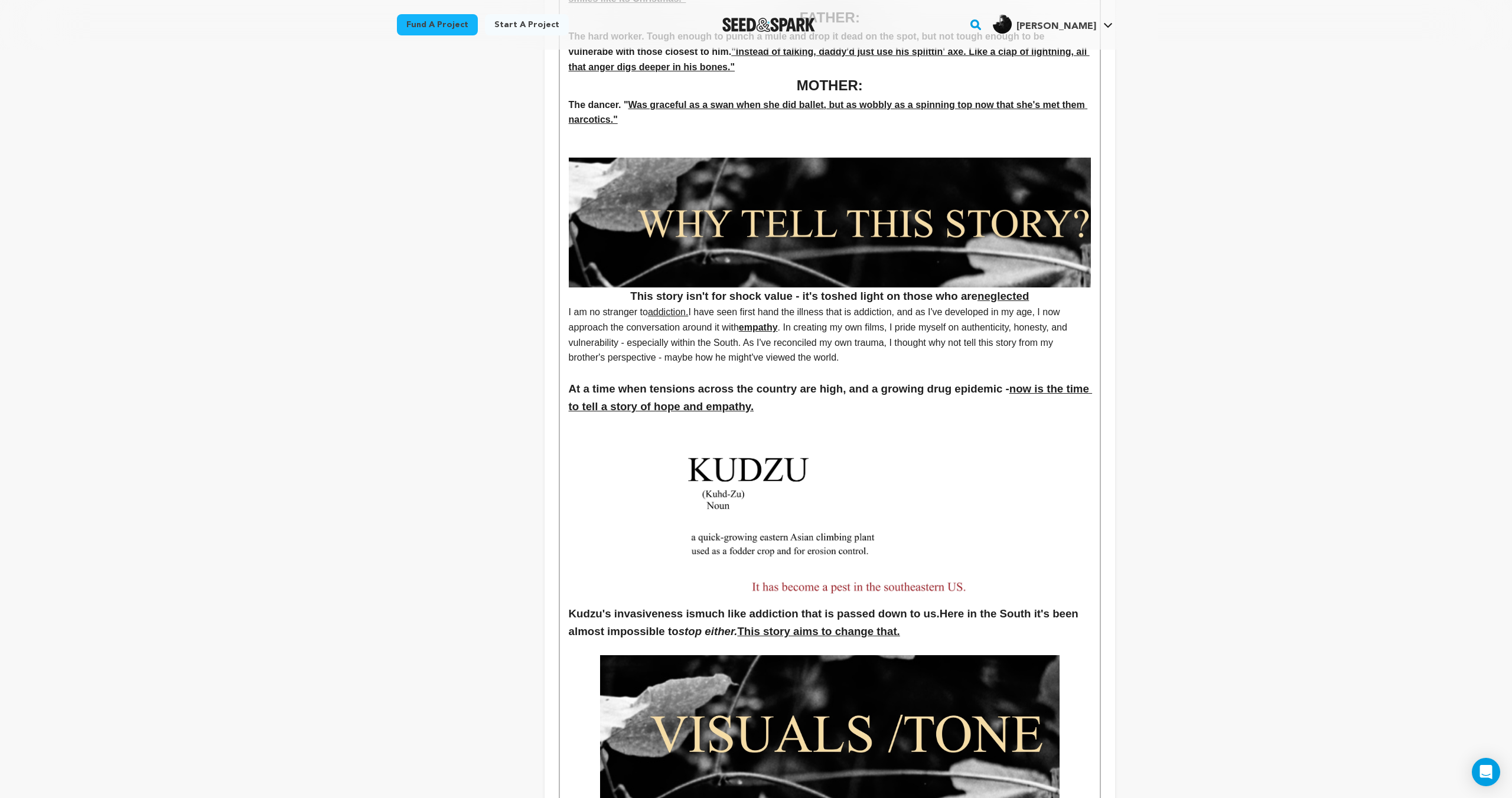
click at [792, 416] on p at bounding box center [829, 423] width 522 height 15
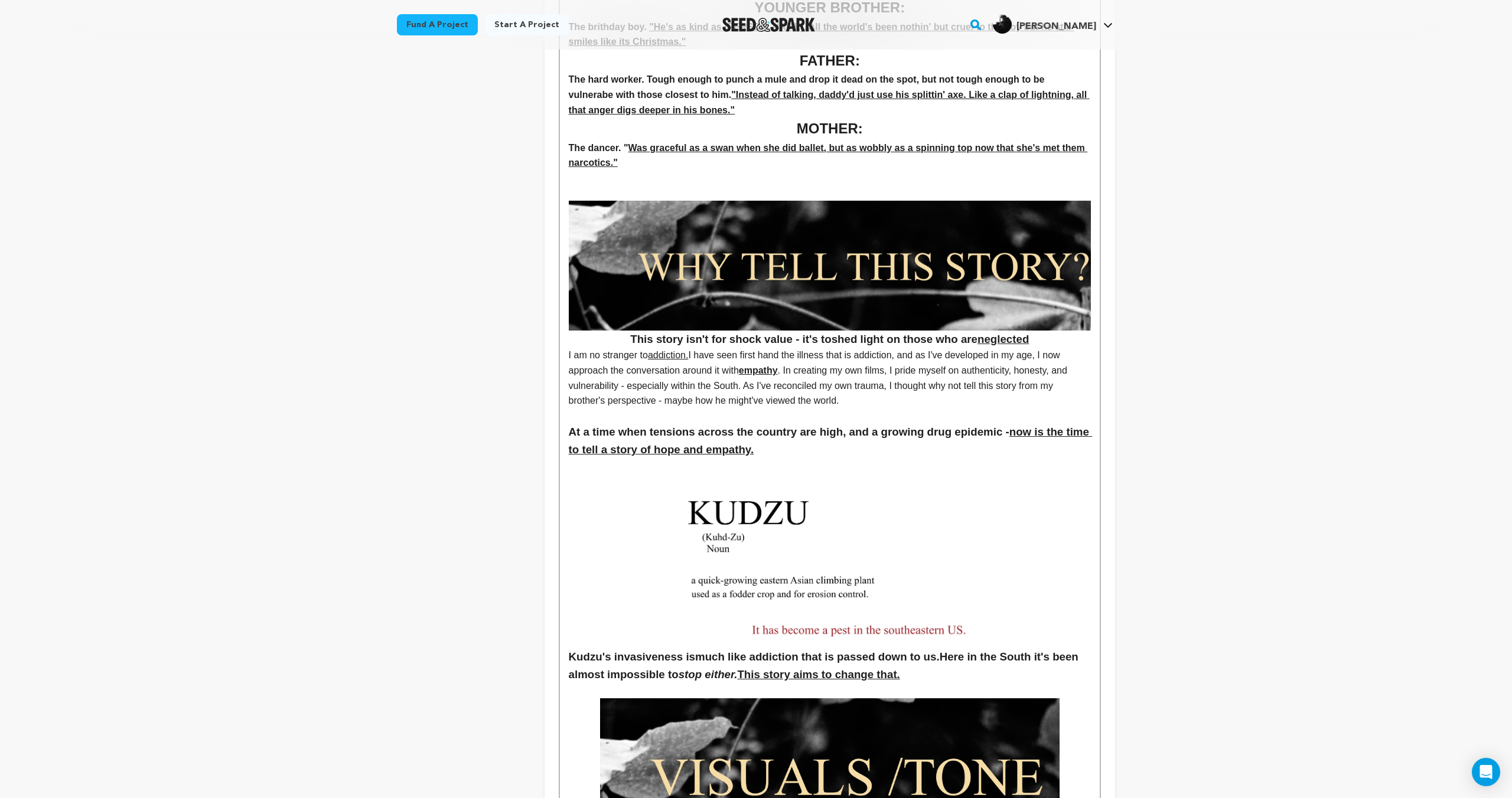
scroll to position [925, 0]
drag, startPoint x: 696, startPoint y: 356, endPoint x: 564, endPoint y: 362, distance: 132.1
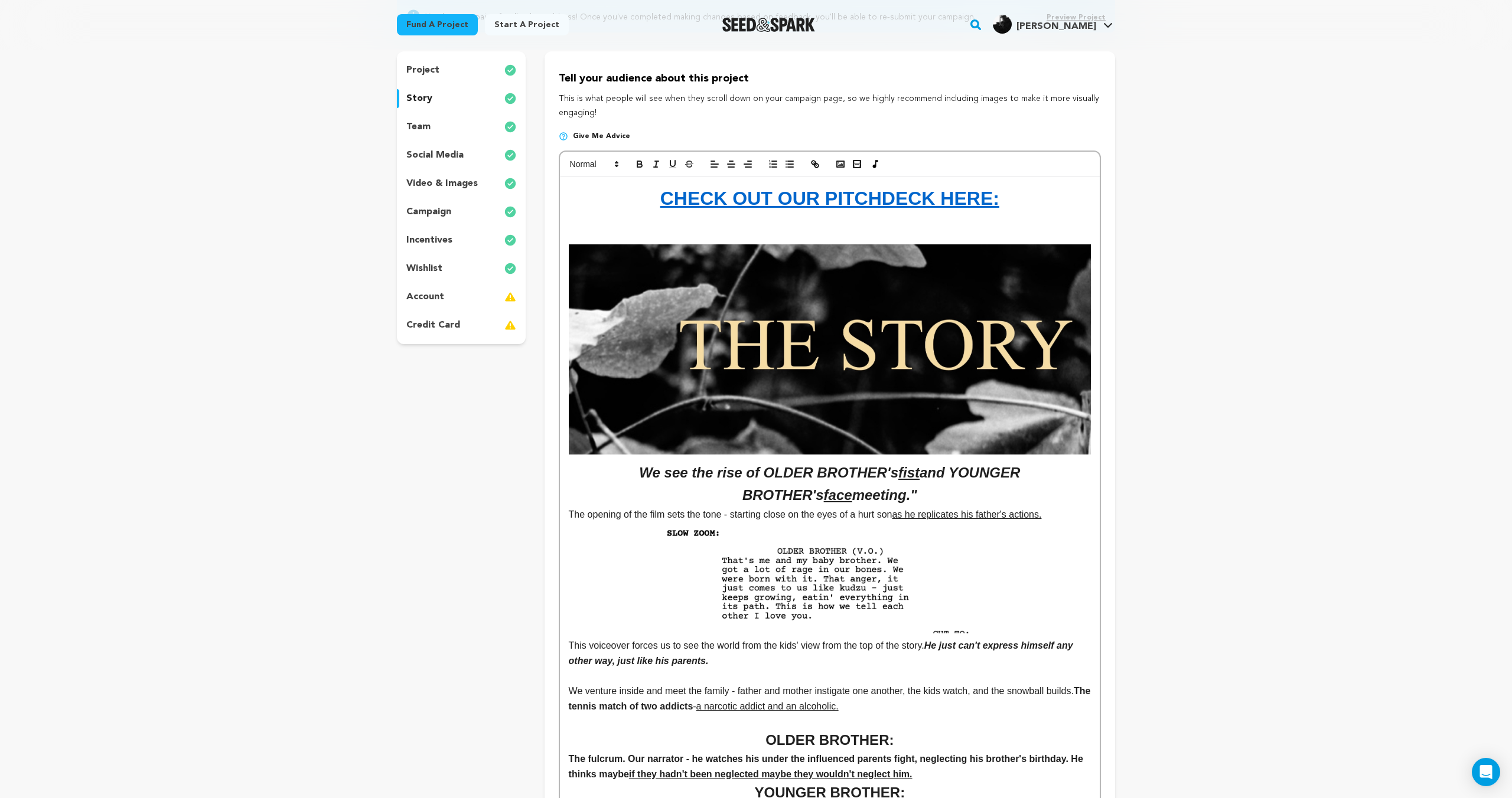
scroll to position [0, 0]
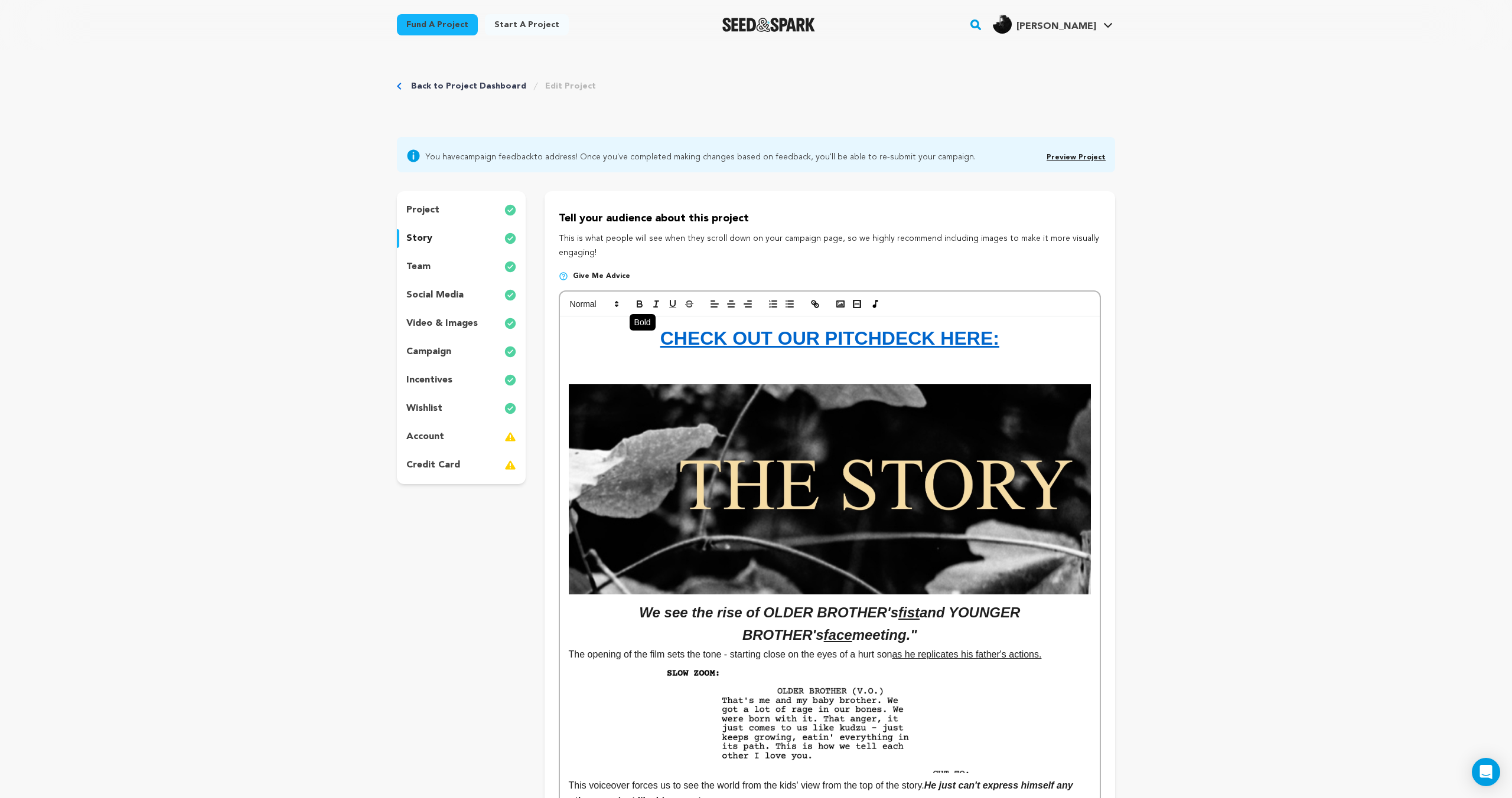
click at [635, 305] on icon "button" at bounding box center [639, 304] width 11 height 11
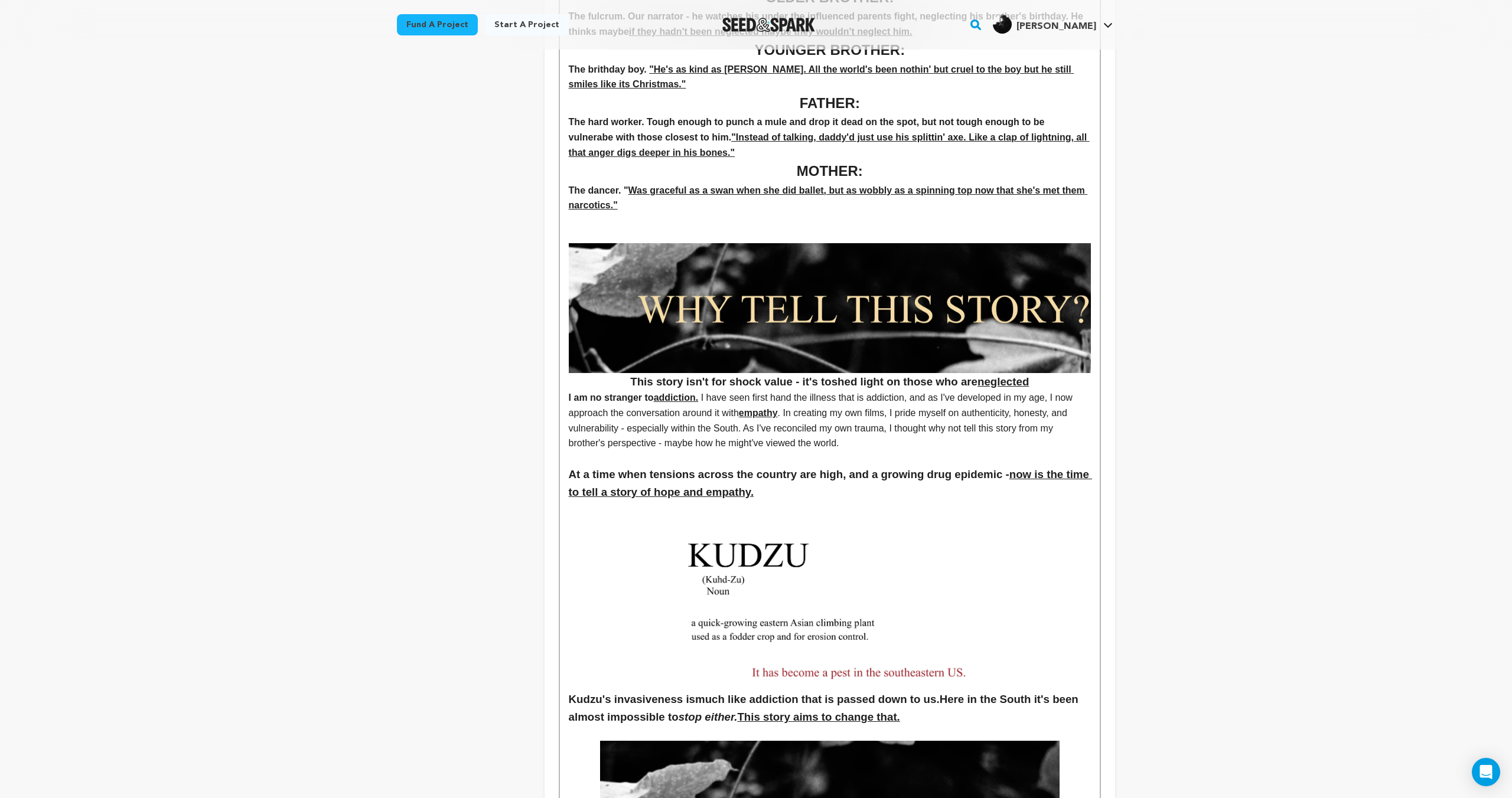
click at [1053, 385] on h3 "This story isn't for shock value - it's to shed light on those who are neglected" at bounding box center [829, 317] width 522 height 148
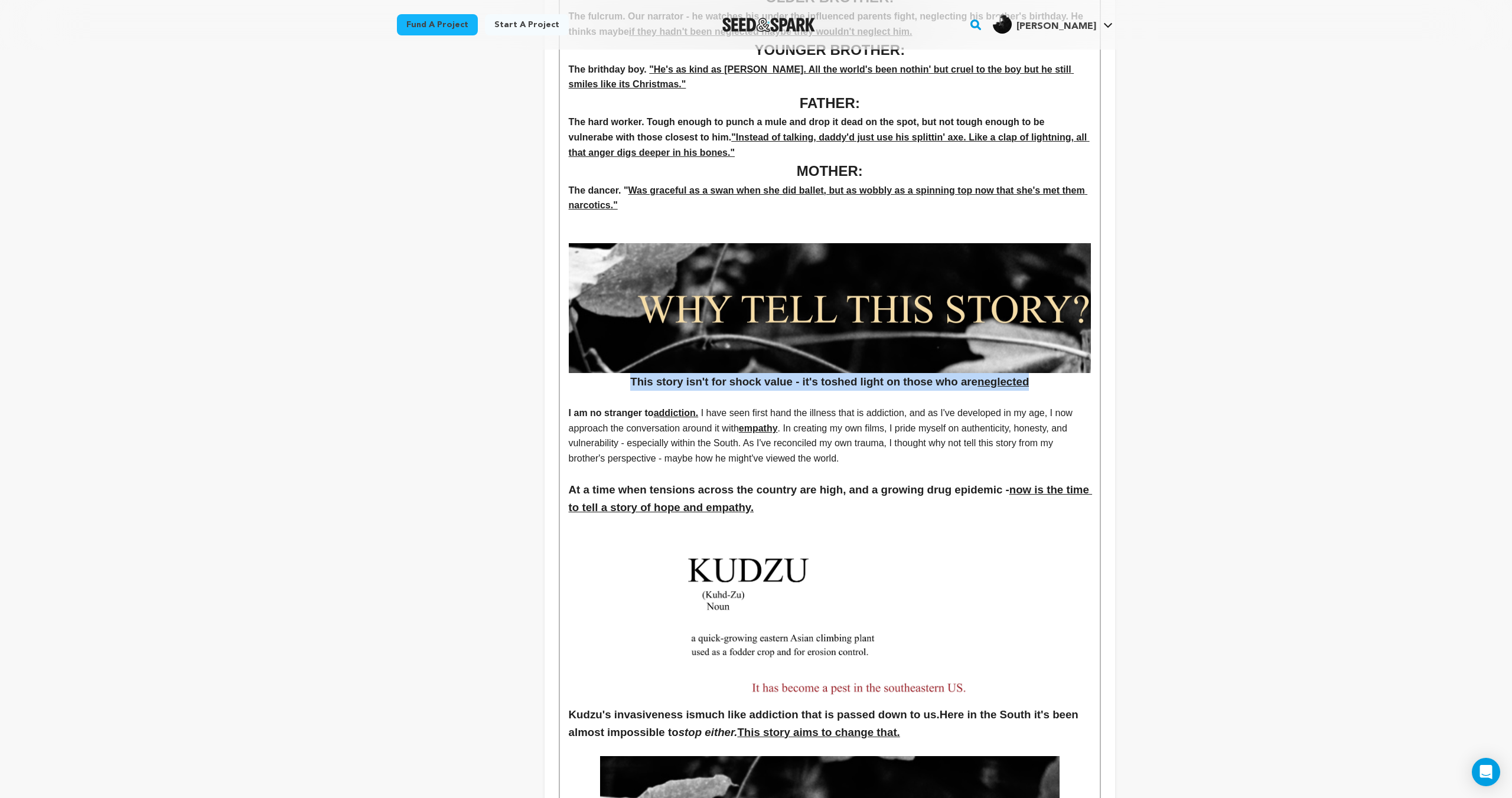
drag, startPoint x: 1047, startPoint y: 384, endPoint x: 621, endPoint y: 388, distance: 426.0
click at [621, 388] on h3 "This story isn't for shock value - it's to shed light on those who are neglected" at bounding box center [829, 317] width 522 height 148
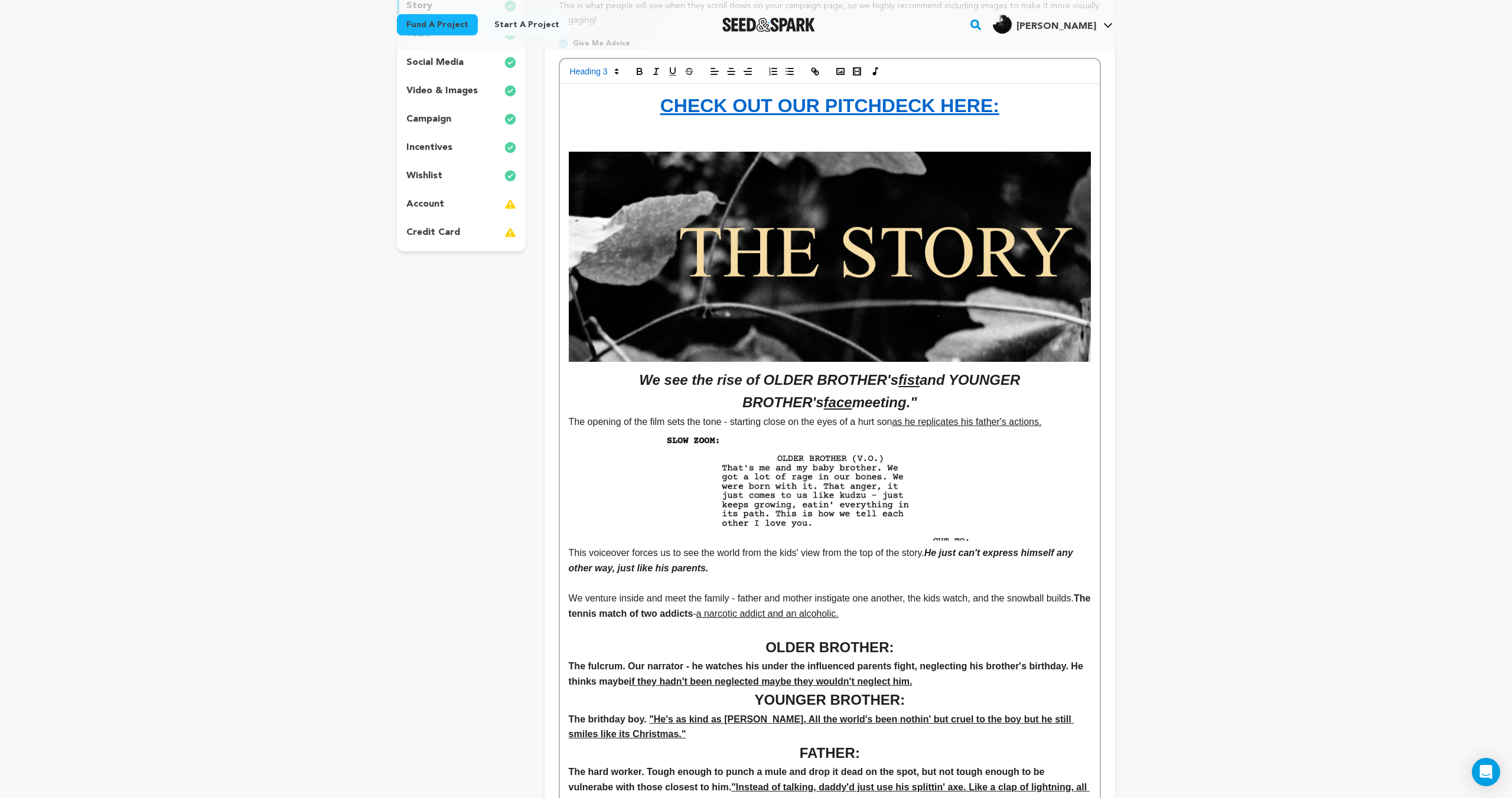
scroll to position [0, 0]
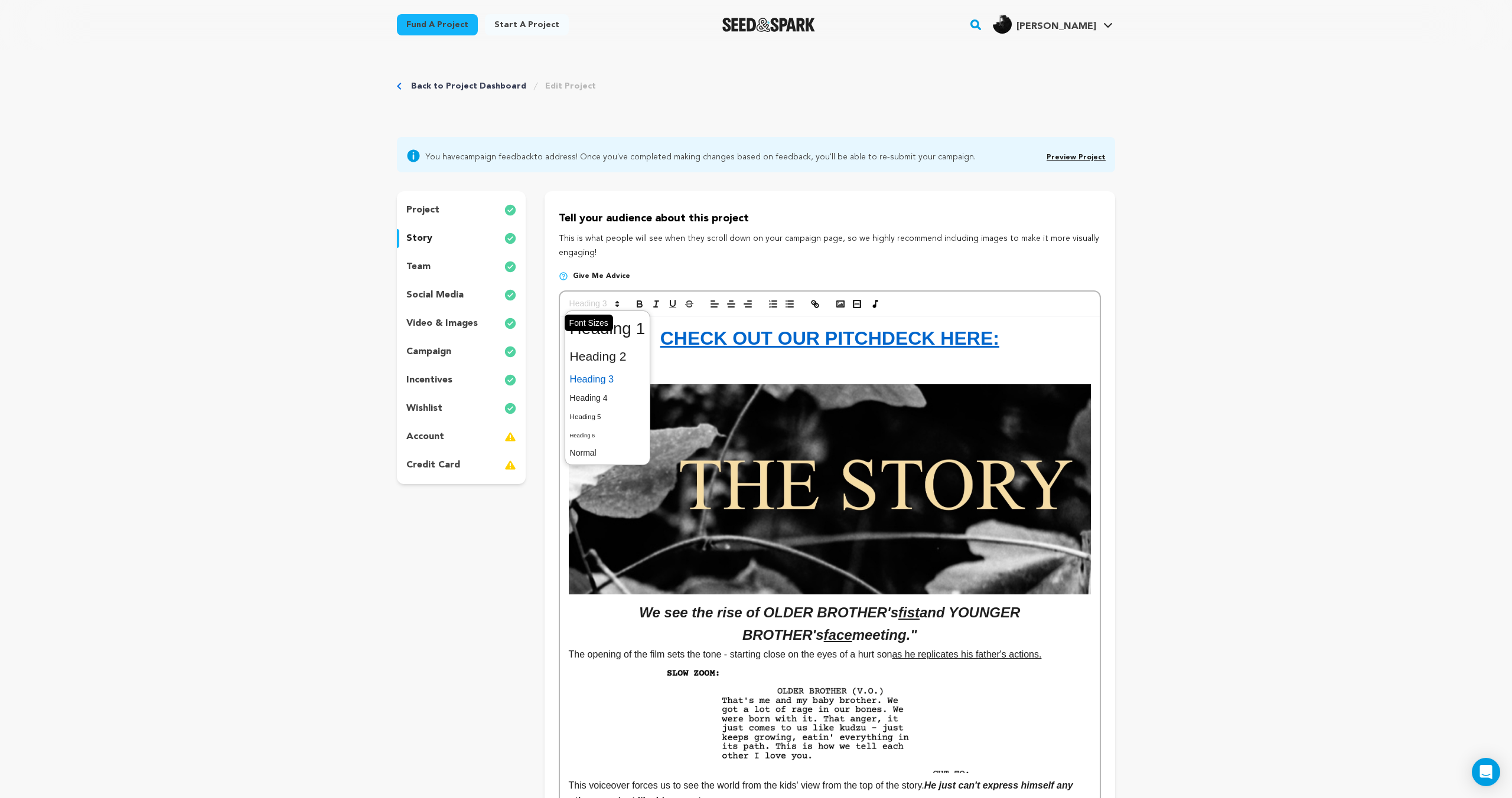
click at [601, 305] on span at bounding box center [593, 304] width 58 height 14
click at [610, 360] on span at bounding box center [607, 356] width 76 height 25
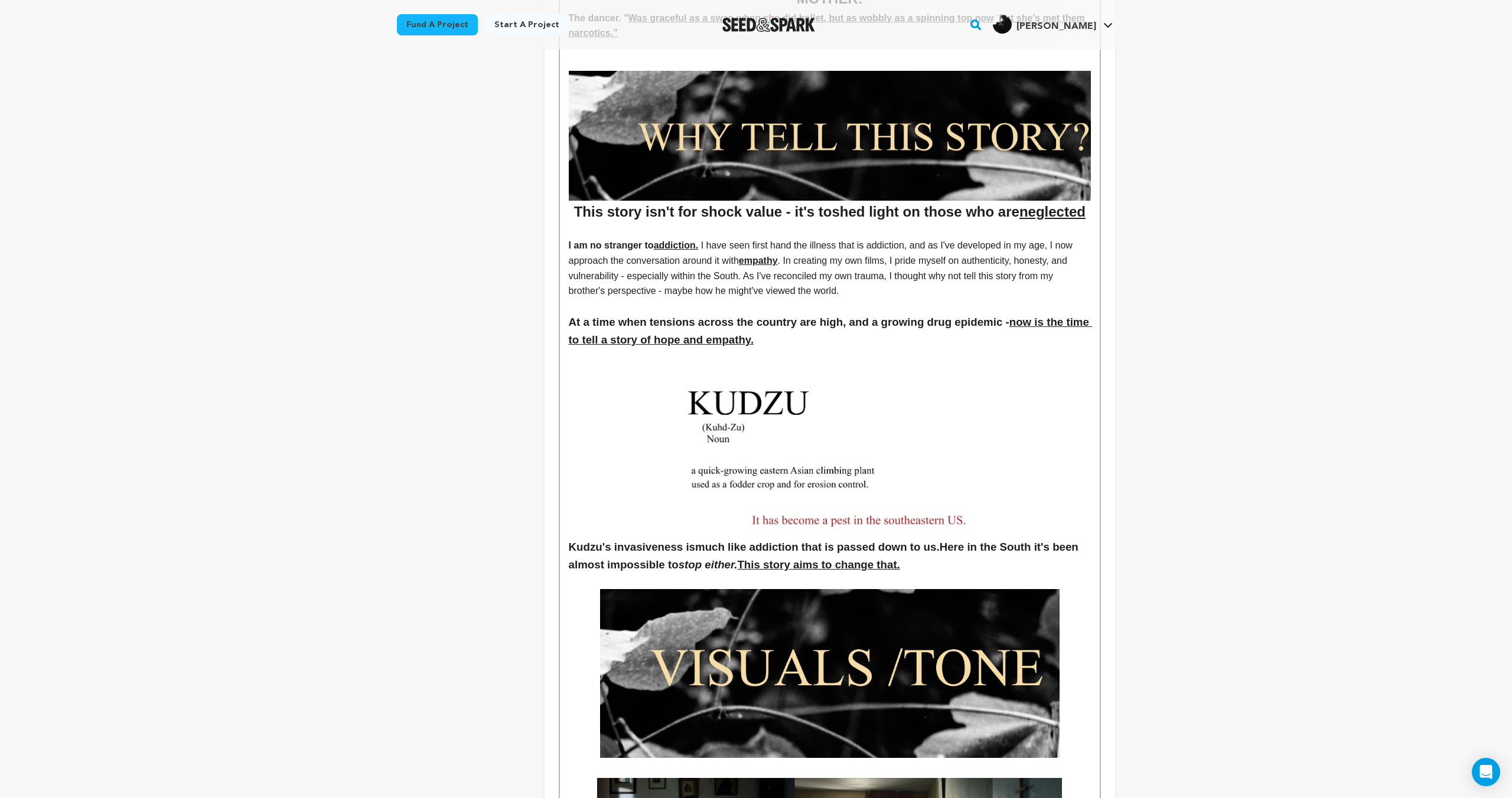
scroll to position [940, 0]
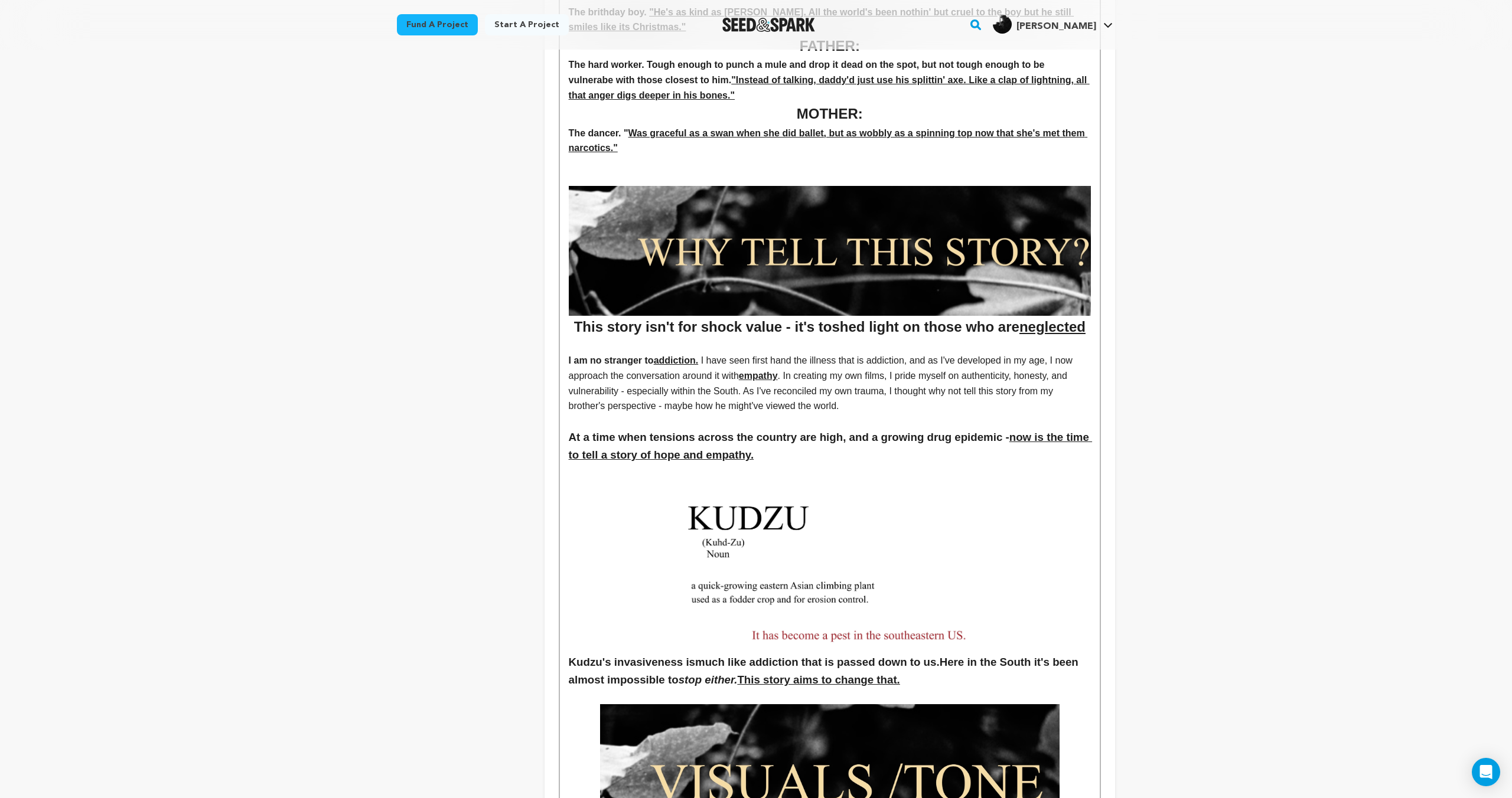
drag, startPoint x: 911, startPoint y: 453, endPoint x: 905, endPoint y: 454, distance: 6.1
click at [911, 453] on h3 "At a time when tensions across the country are high, and a growing drug epidemi…" at bounding box center [829, 446] width 522 height 36
click at [832, 389] on p "I am no stranger to addiction. I have seen first hand the illness that is addic…" at bounding box center [829, 383] width 522 height 60
click at [867, 403] on p "I am no stranger to addiction. I have seen first hand the illness that is addic…" at bounding box center [829, 383] width 522 height 60
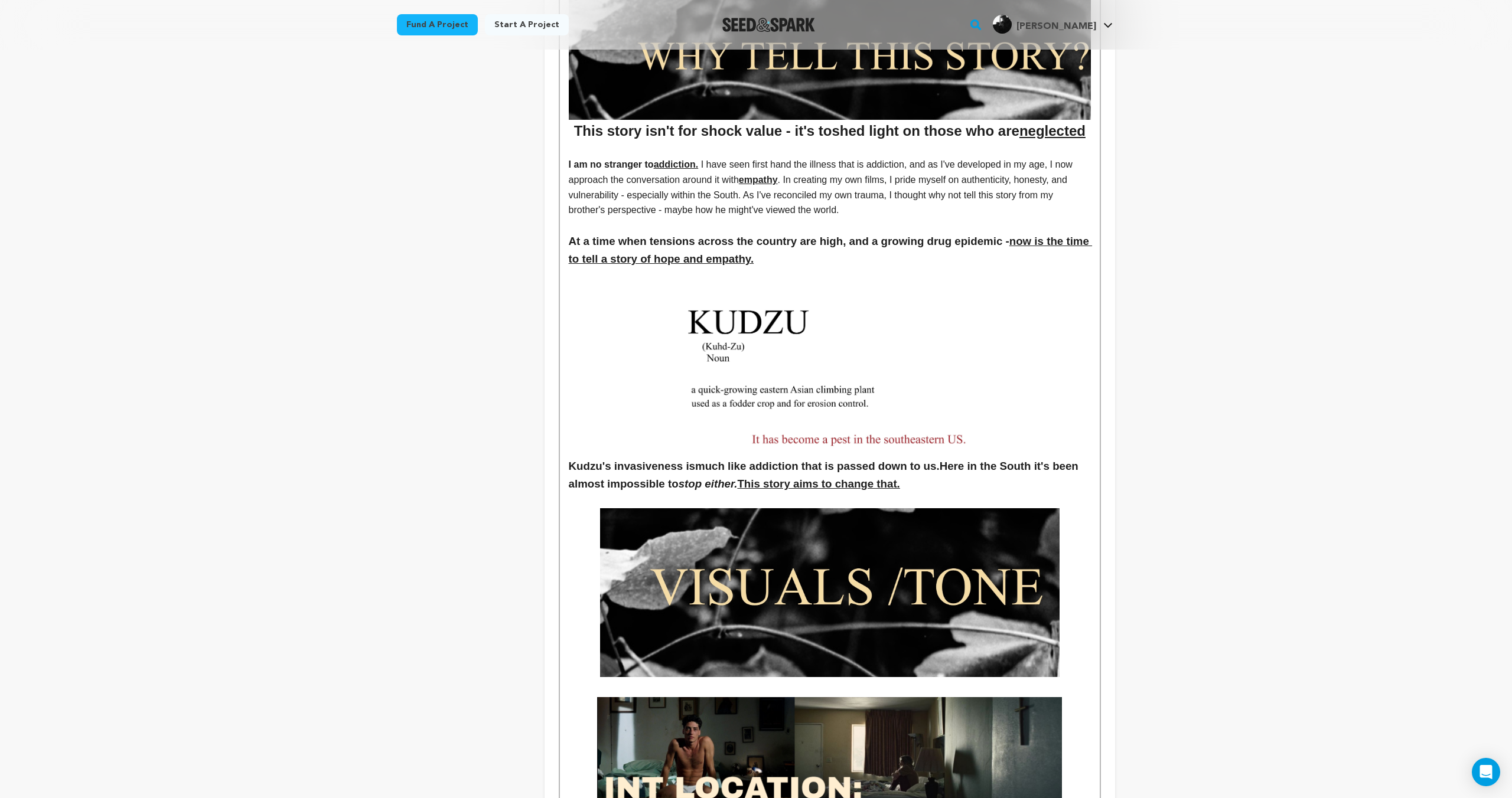
scroll to position [1141, 0]
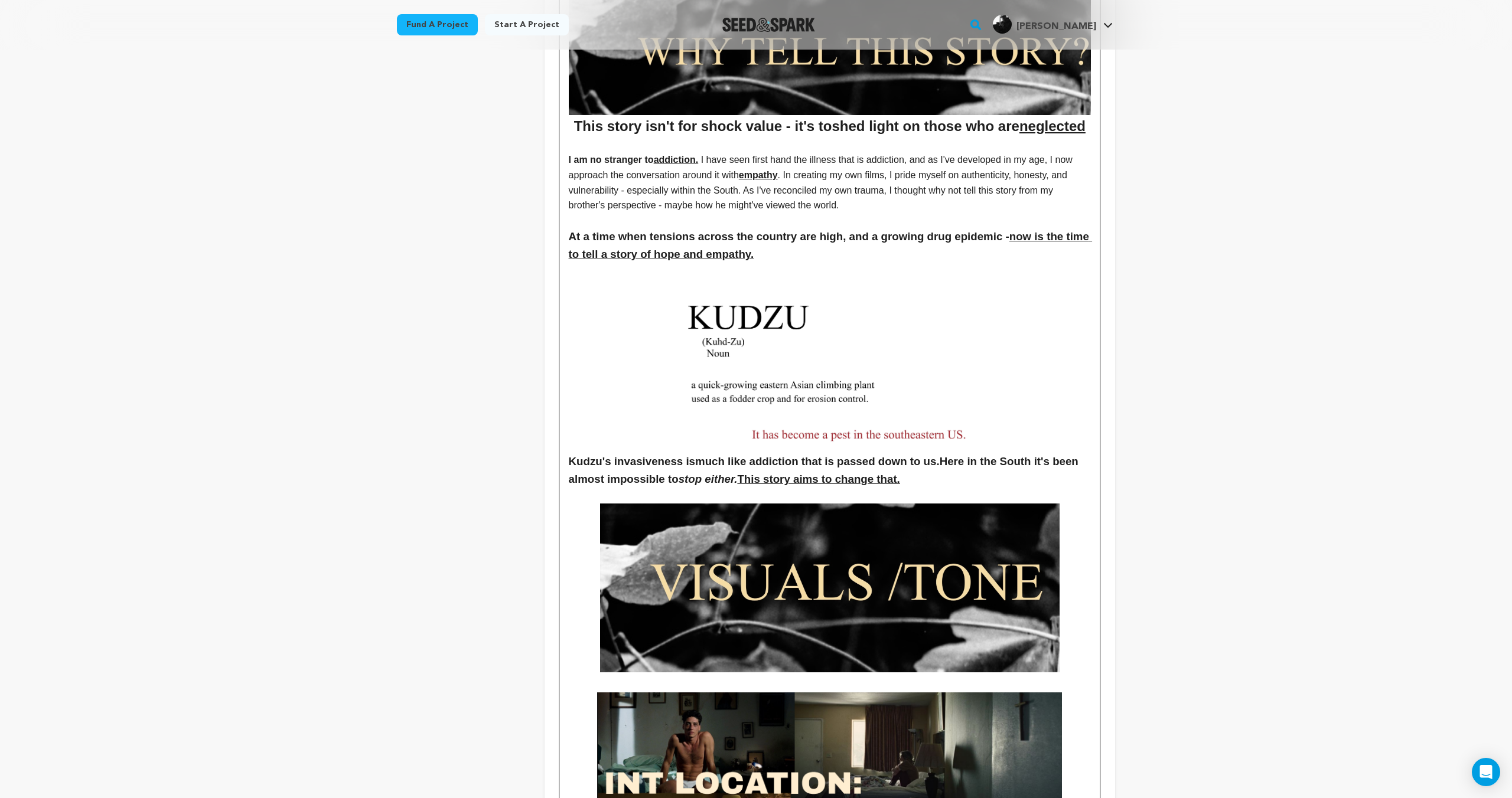
drag, startPoint x: 939, startPoint y: 484, endPoint x: 563, endPoint y: 464, distance: 376.5
copy h3 "Kudzu's invasiveness is much like addiction that is passed down to us. Here in …"
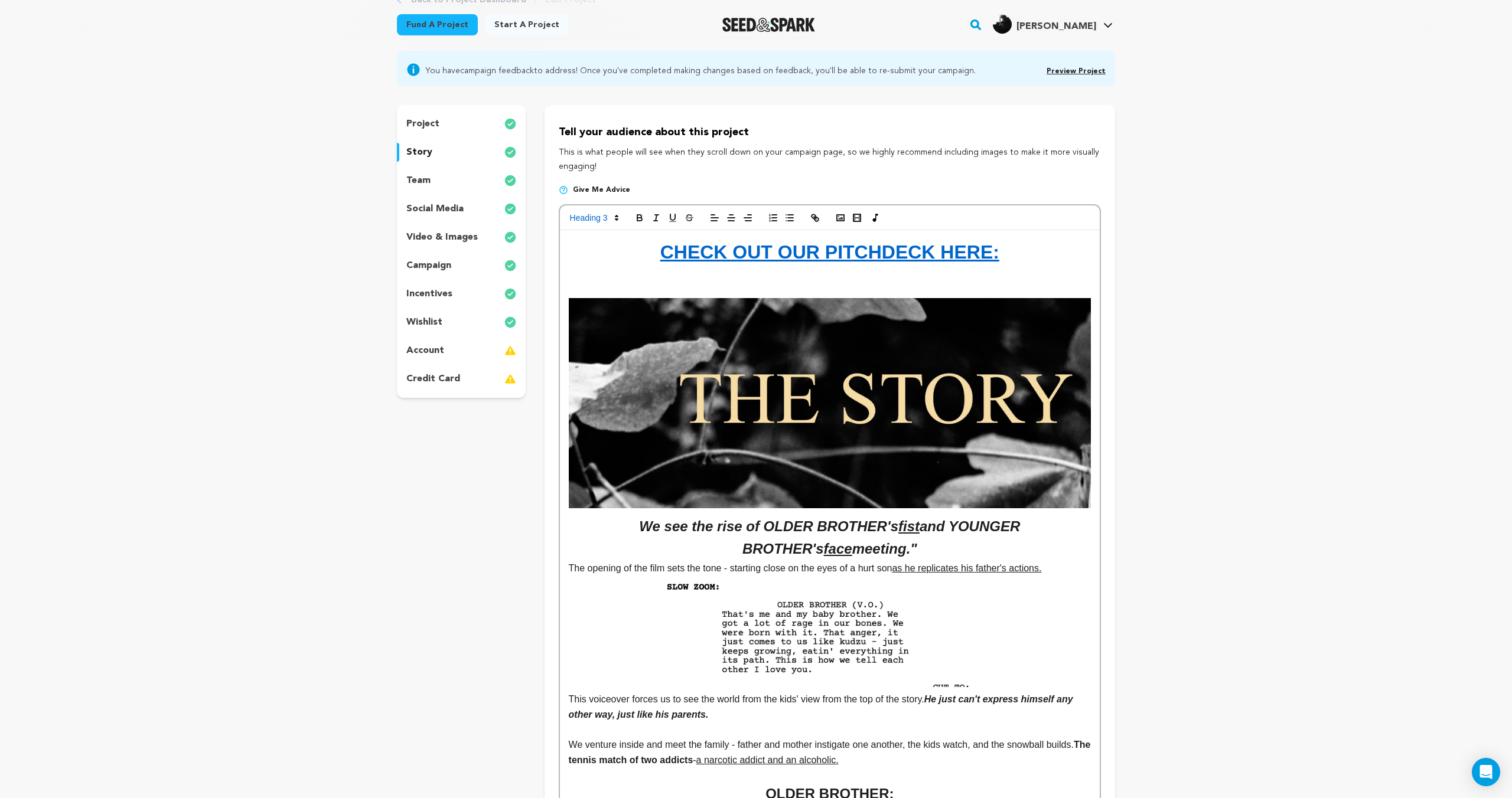
scroll to position [0, 0]
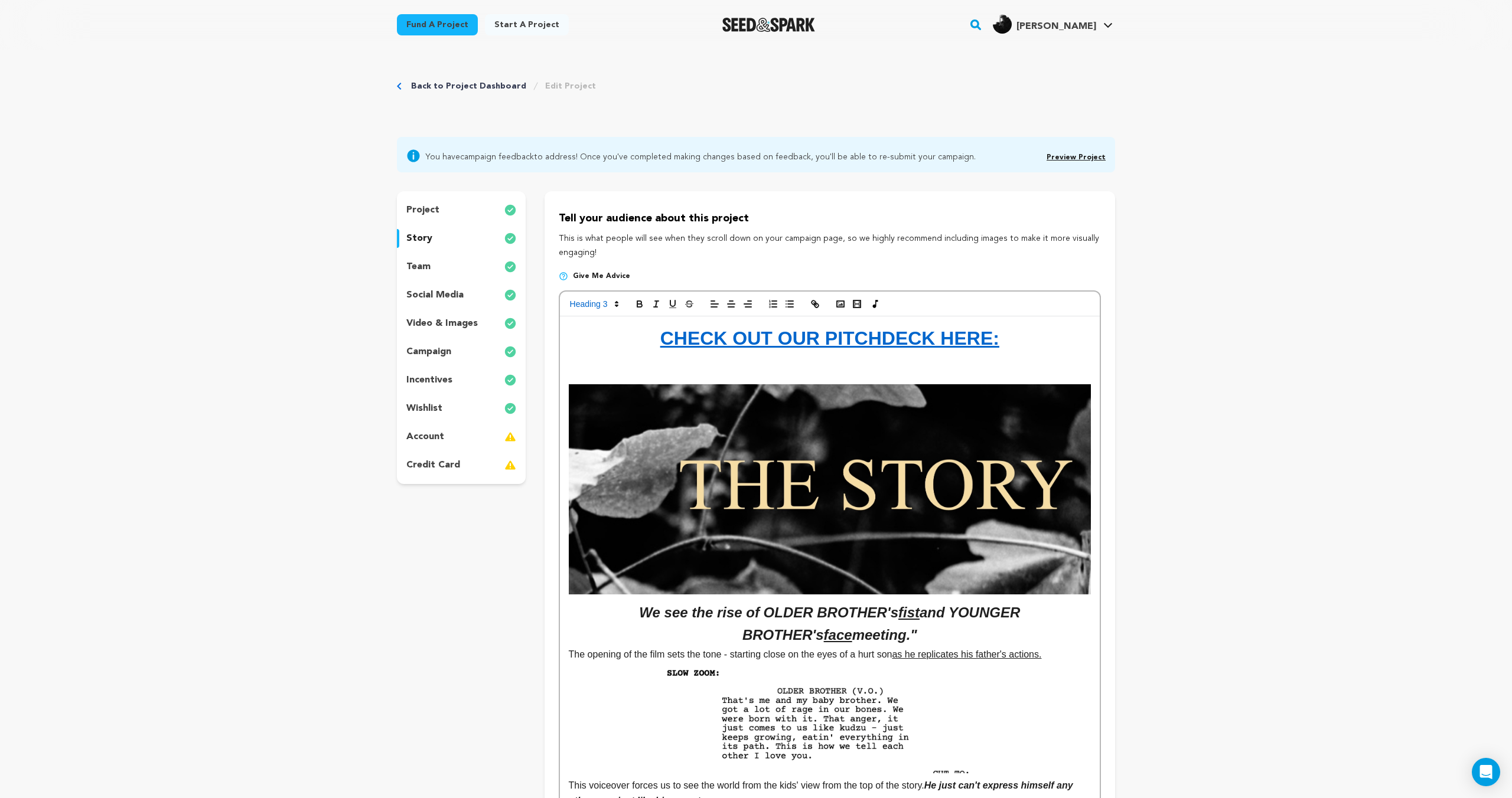
click at [1035, 350] on h1 "CHECK OUT OUR PITCHDECK HERE:" at bounding box center [829, 339] width 522 height 30
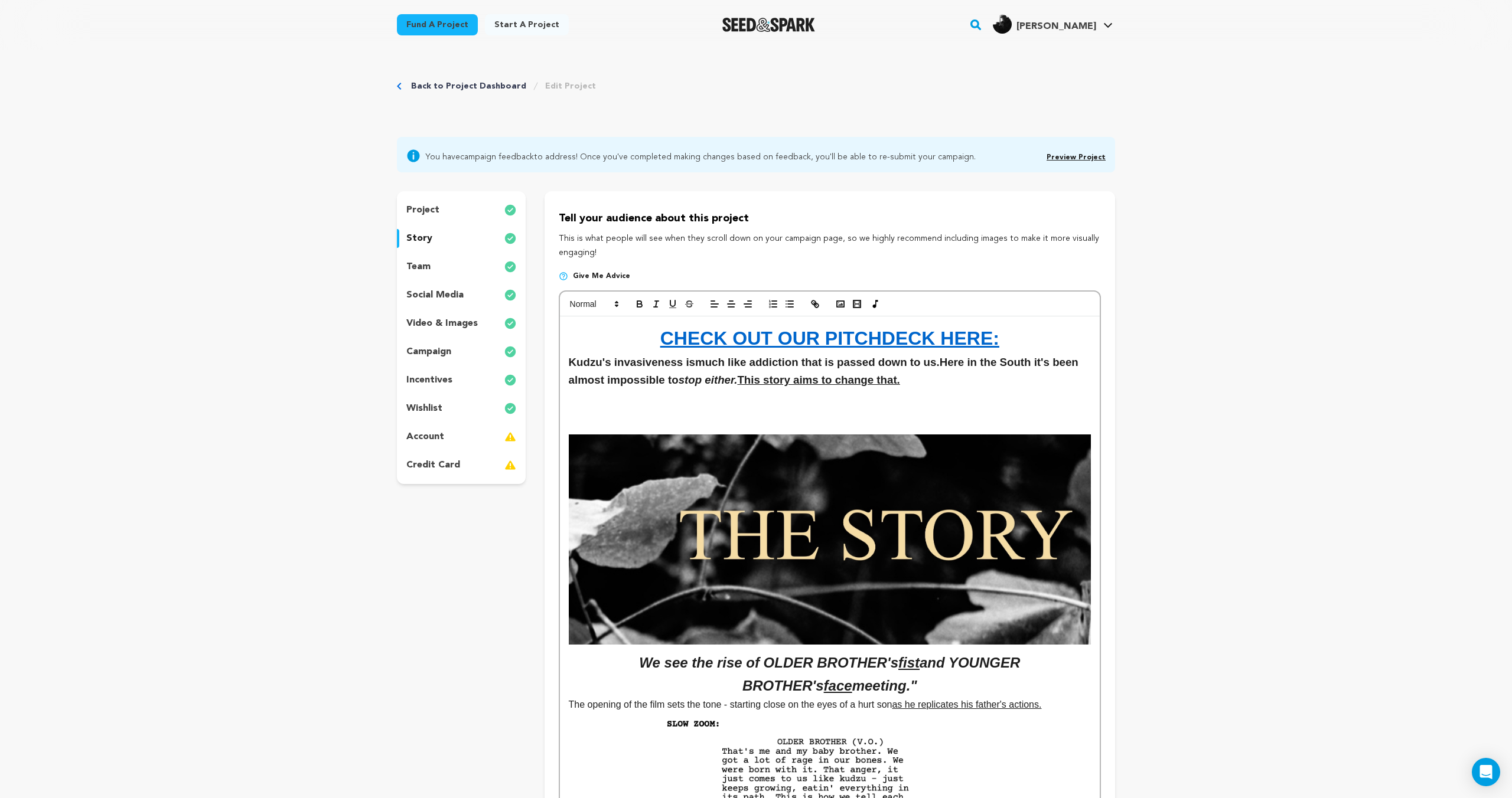
click at [870, 419] on p at bounding box center [829, 412] width 522 height 15
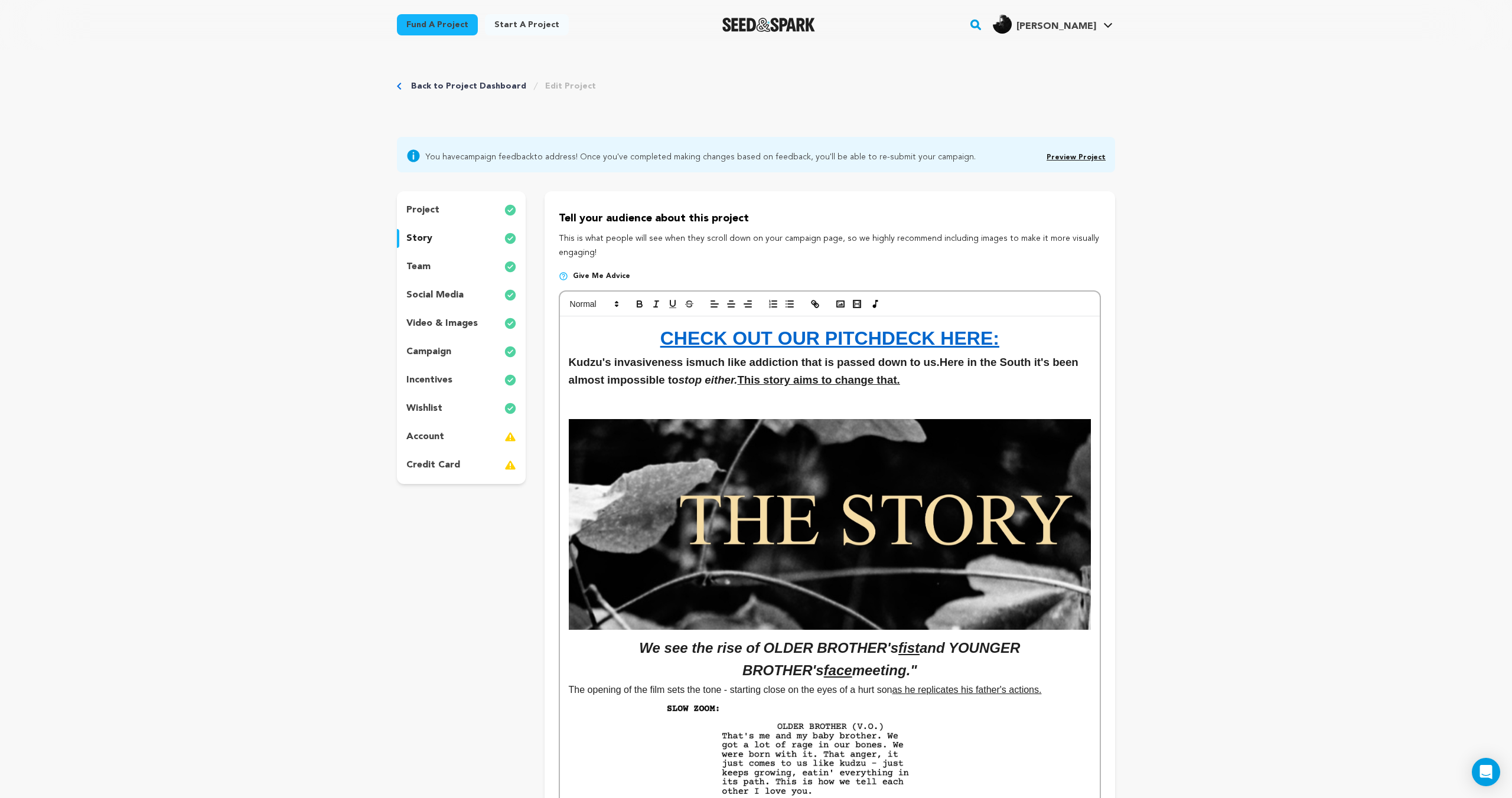
drag, startPoint x: 924, startPoint y: 377, endPoint x: 558, endPoint y: 369, distance: 366.1
click at [590, 299] on span at bounding box center [593, 304] width 58 height 14
click at [602, 353] on span at bounding box center [607, 356] width 76 height 25
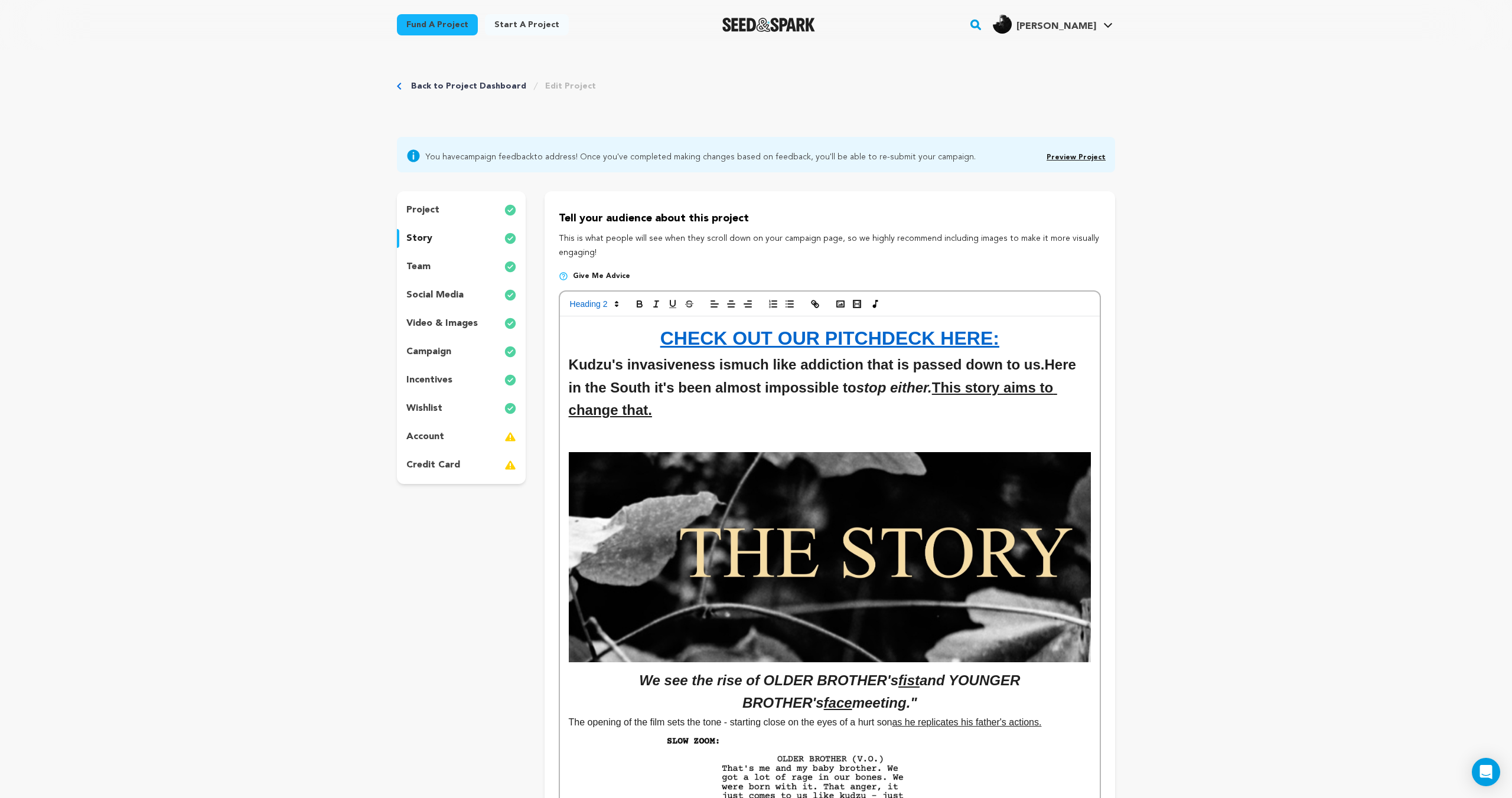
click at [754, 422] on p at bounding box center [829, 429] width 522 height 15
drag, startPoint x: 705, startPoint y: 414, endPoint x: 537, endPoint y: 366, distance: 174.7
click at [726, 303] on icon "button" at bounding box center [731, 304] width 11 height 11
click at [885, 397] on h2 "Kudzu's invasiveness is much like addiction that is passed down to us. Here in …" at bounding box center [829, 388] width 522 height 68
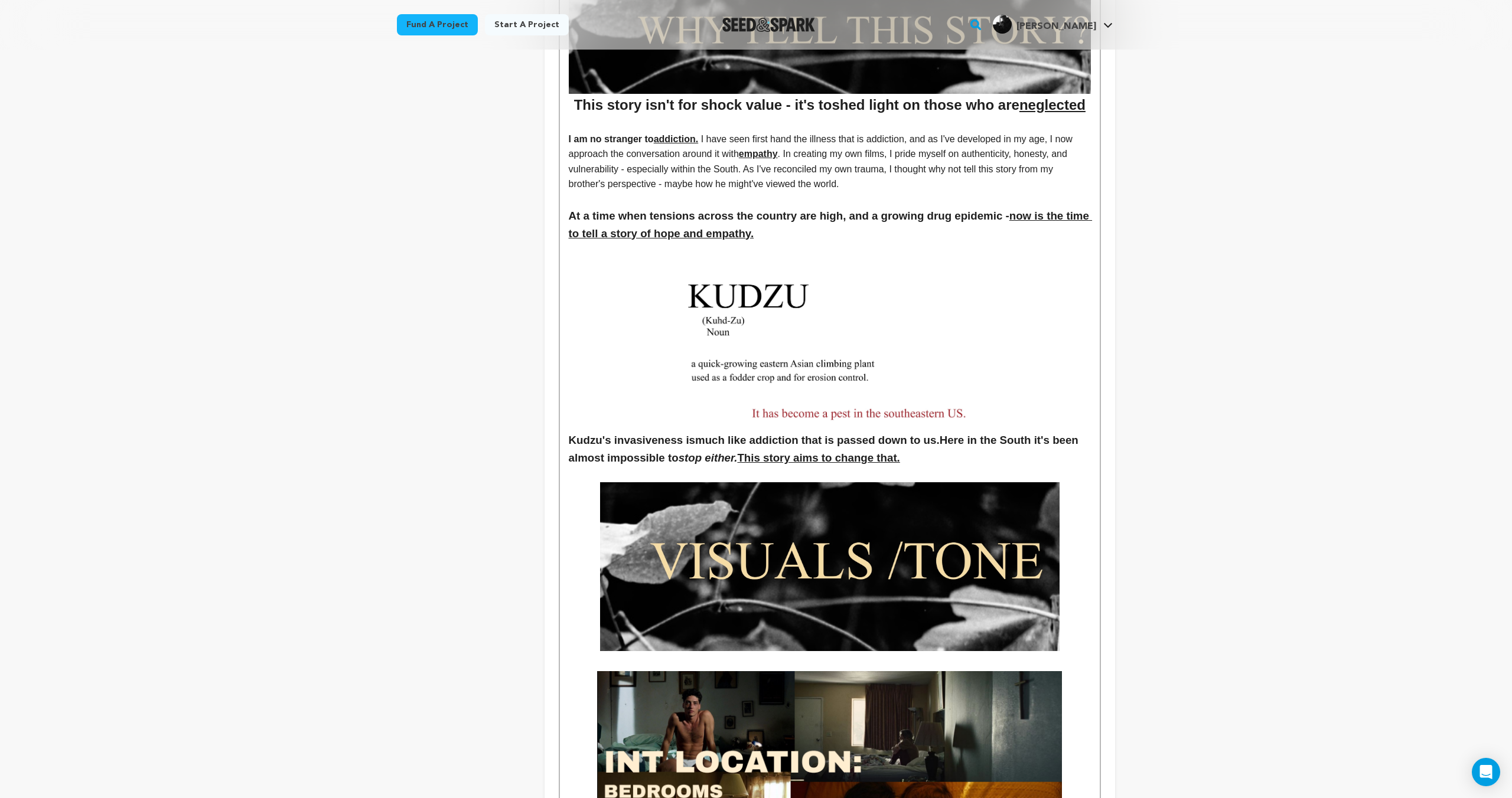
scroll to position [1232, 0]
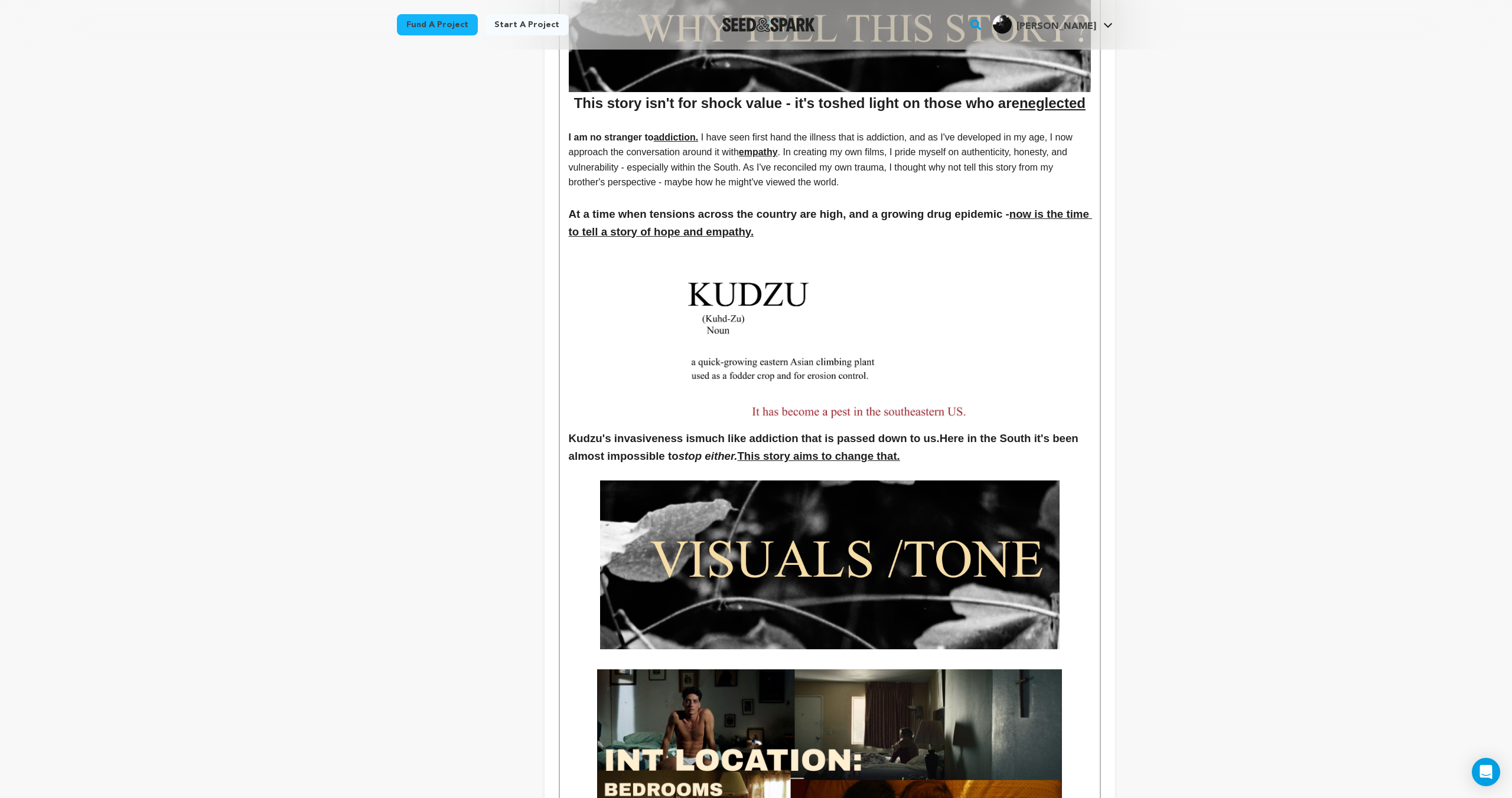
click at [922, 464] on h3 "Kudzu's invasiveness is much like addiction that is passed down to us. Here in …" at bounding box center [829, 447] width 522 height 36
drag, startPoint x: 920, startPoint y: 458, endPoint x: 944, endPoint y: 438, distance: 31.2
click at [944, 438] on h3 "Kudzu's invasiveness is much like addiction that is passed down to us. Here in …" at bounding box center [829, 447] width 522 height 36
click at [966, 445] on h3 "Kudzu's invasiveness is much like addiction that is passed down to us. Here in …" at bounding box center [829, 447] width 522 height 36
drag, startPoint x: 930, startPoint y: 463, endPoint x: 949, endPoint y: 441, distance: 29.1
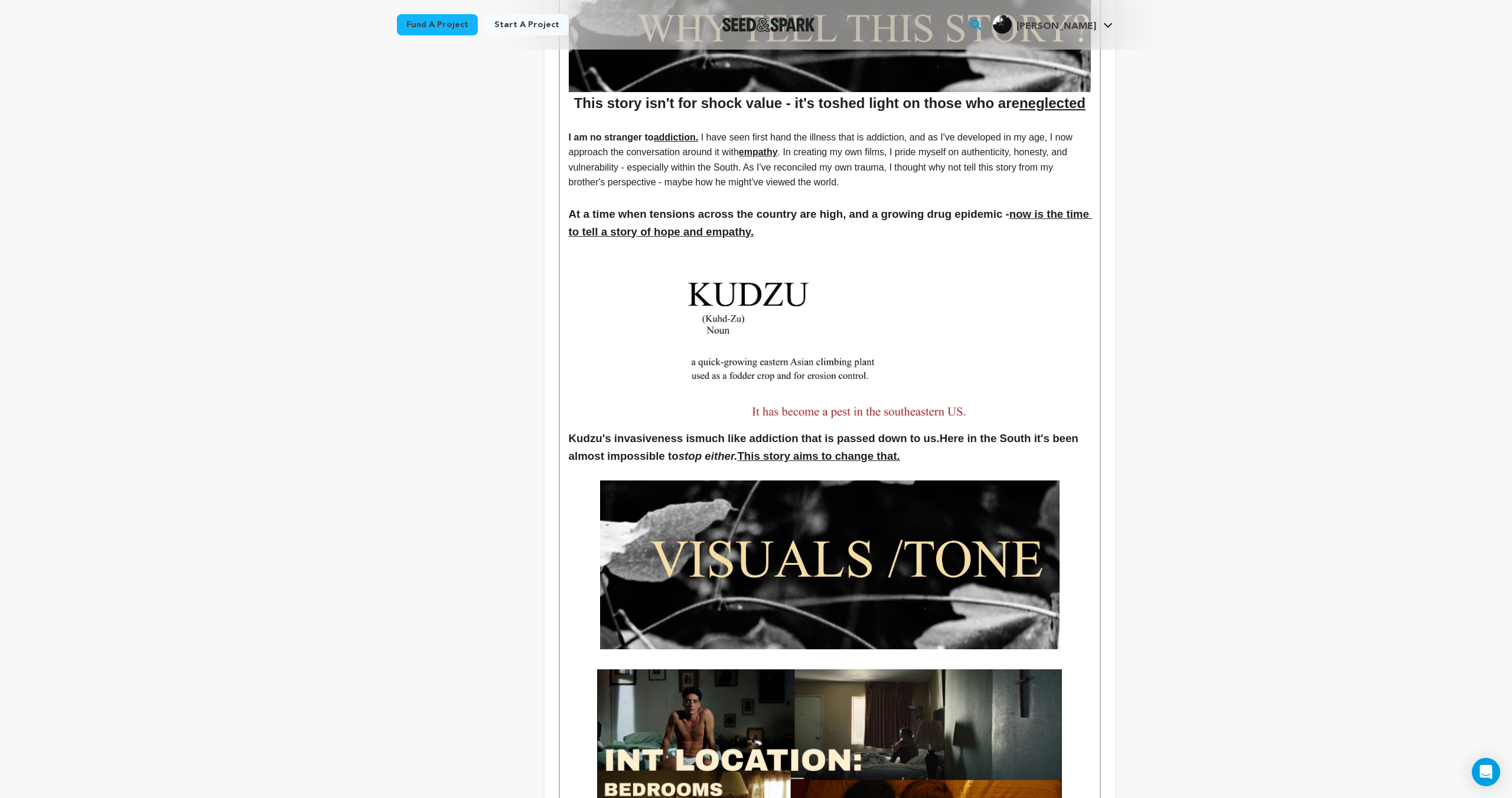
click at [949, 441] on h3 "Kudzu's invasiveness is much like addiction that is passed down to us. Here in …" at bounding box center [829, 447] width 522 height 36
click at [908, 458] on strong "much like addiction that is passed down to us. With empathy and an understandin…" at bounding box center [812, 446] width 488 height 30
click at [1007, 458] on h3 "Kudzu's invasiveness is much like addiction that is passed down to us. With emp…" at bounding box center [829, 447] width 522 height 36
click at [834, 458] on strong "much like addiction that is passed down to us. With empathy and an understandin…" at bounding box center [812, 446] width 488 height 30
click at [1018, 457] on strong "much like addiction that is passed down to us. With empathy and an understandin…" at bounding box center [812, 446] width 488 height 30
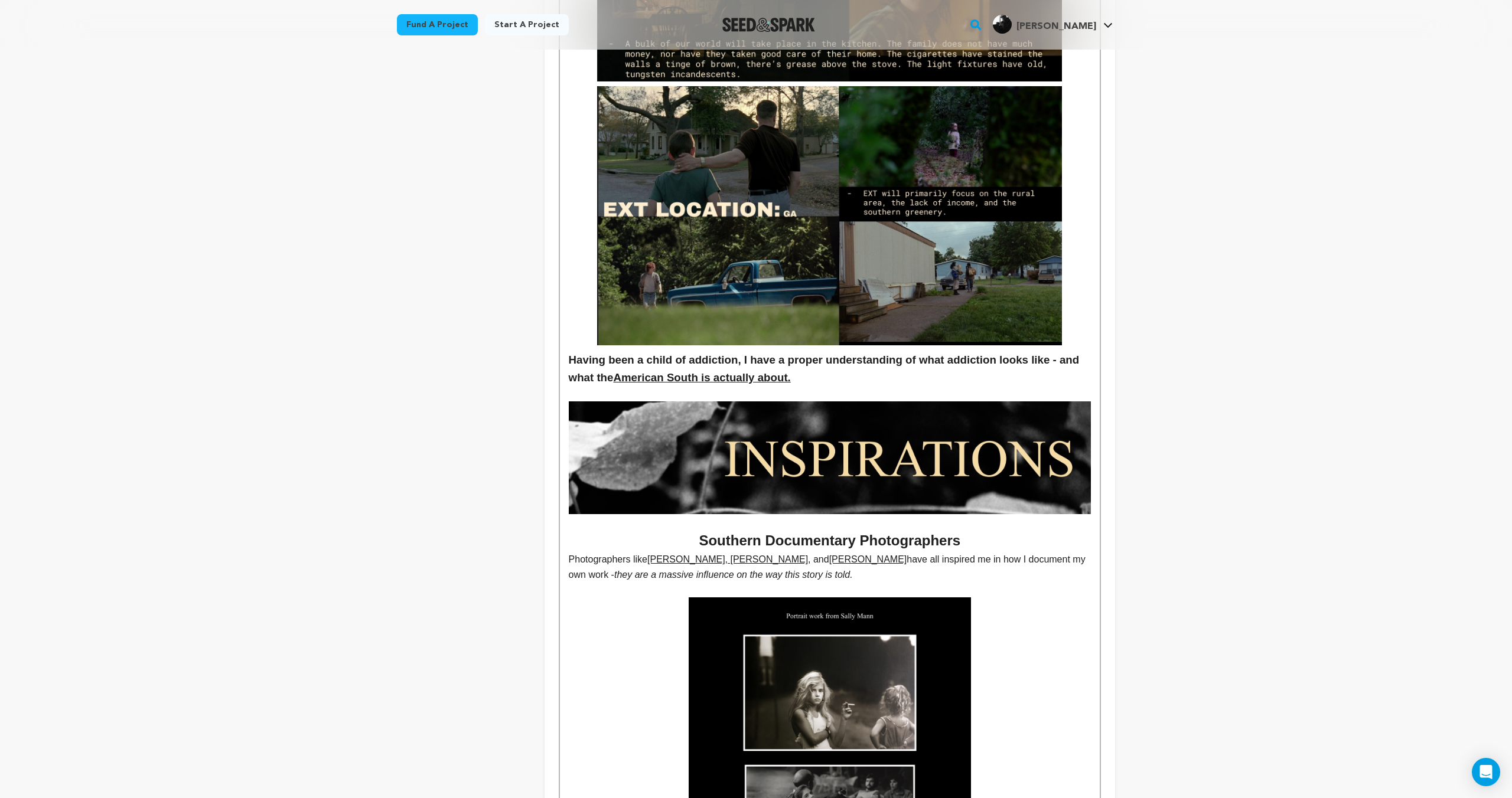
scroll to position [2362, 0]
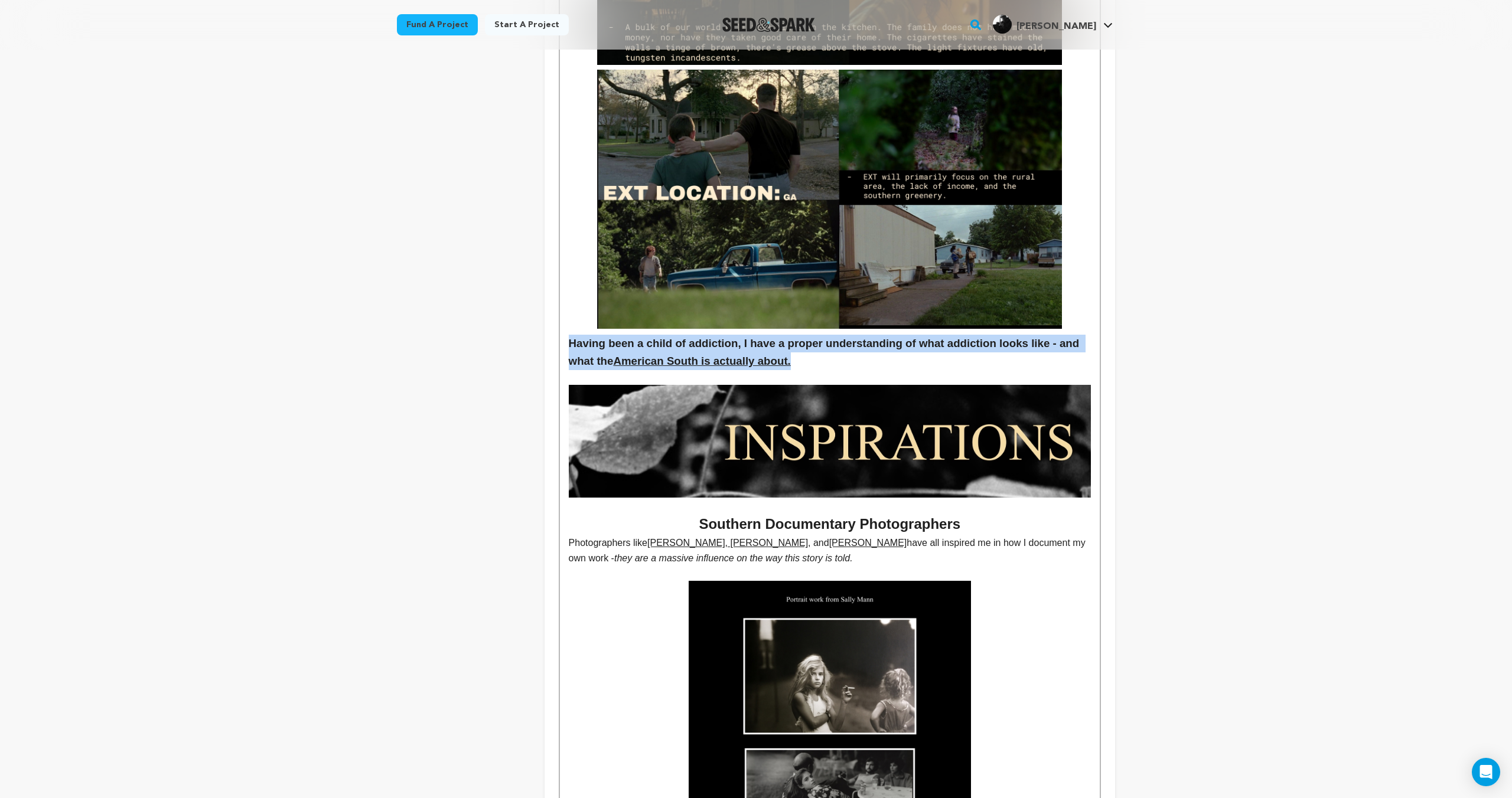
drag, startPoint x: 836, startPoint y: 366, endPoint x: 565, endPoint y: 343, distance: 272.0
click at [564, 343] on div "CHECK OUT OUR PITCHDECK HERE: Kudzu's invasiveness is much like addiction that …" at bounding box center [829, 157] width 540 height 4405
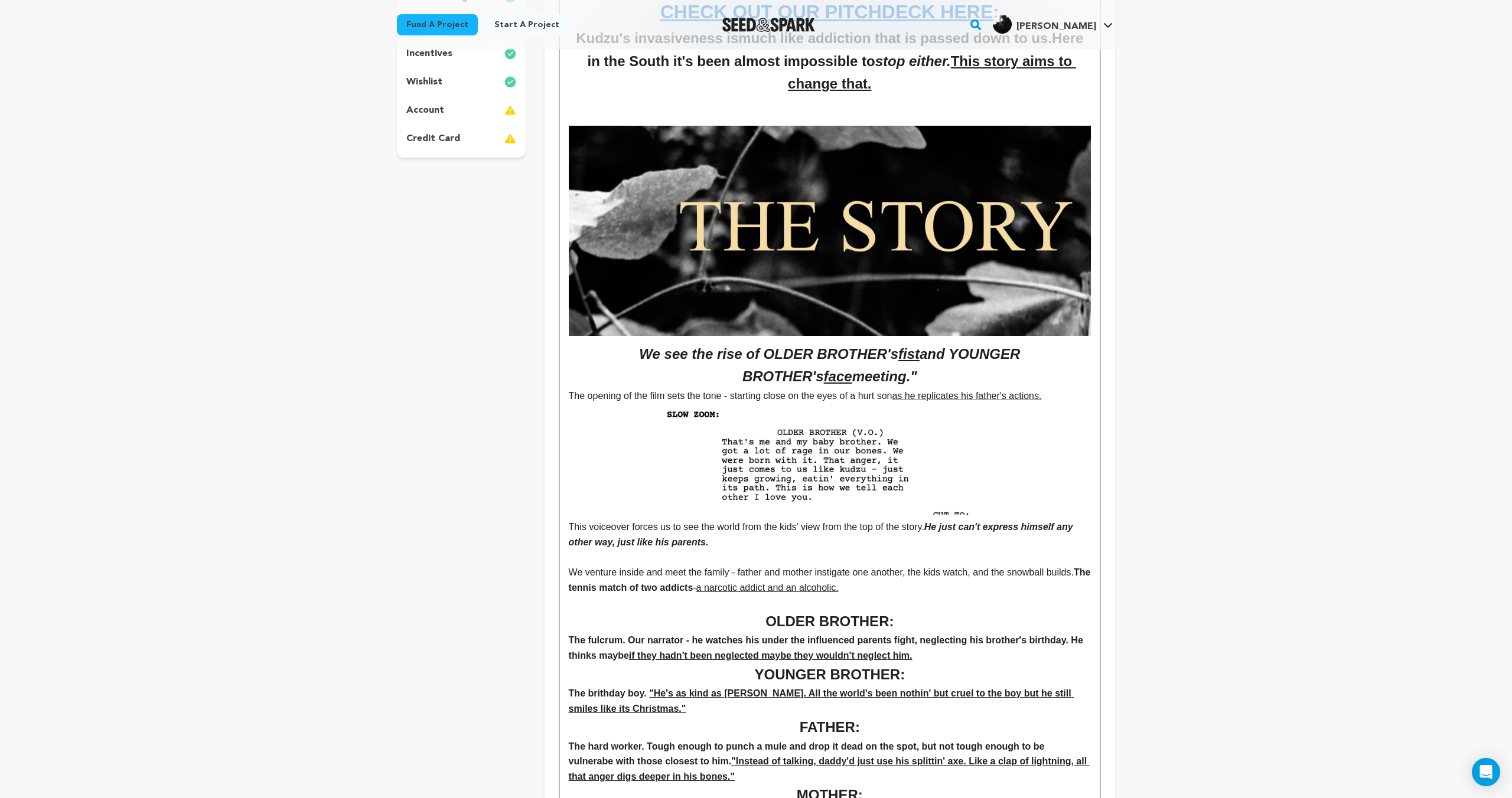
scroll to position [213, 0]
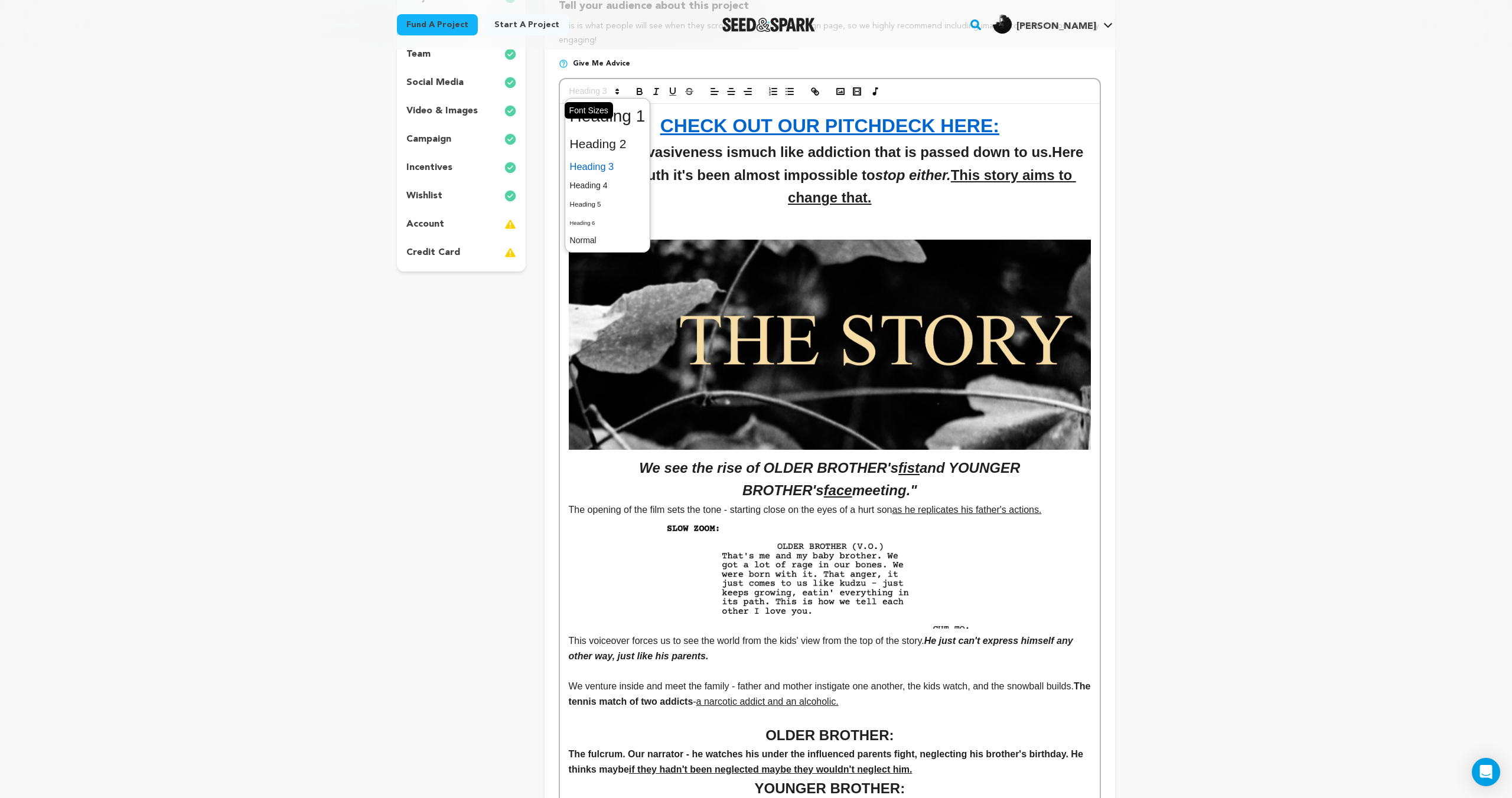
click at [603, 95] on span at bounding box center [593, 91] width 58 height 14
click at [603, 145] on span at bounding box center [607, 144] width 76 height 25
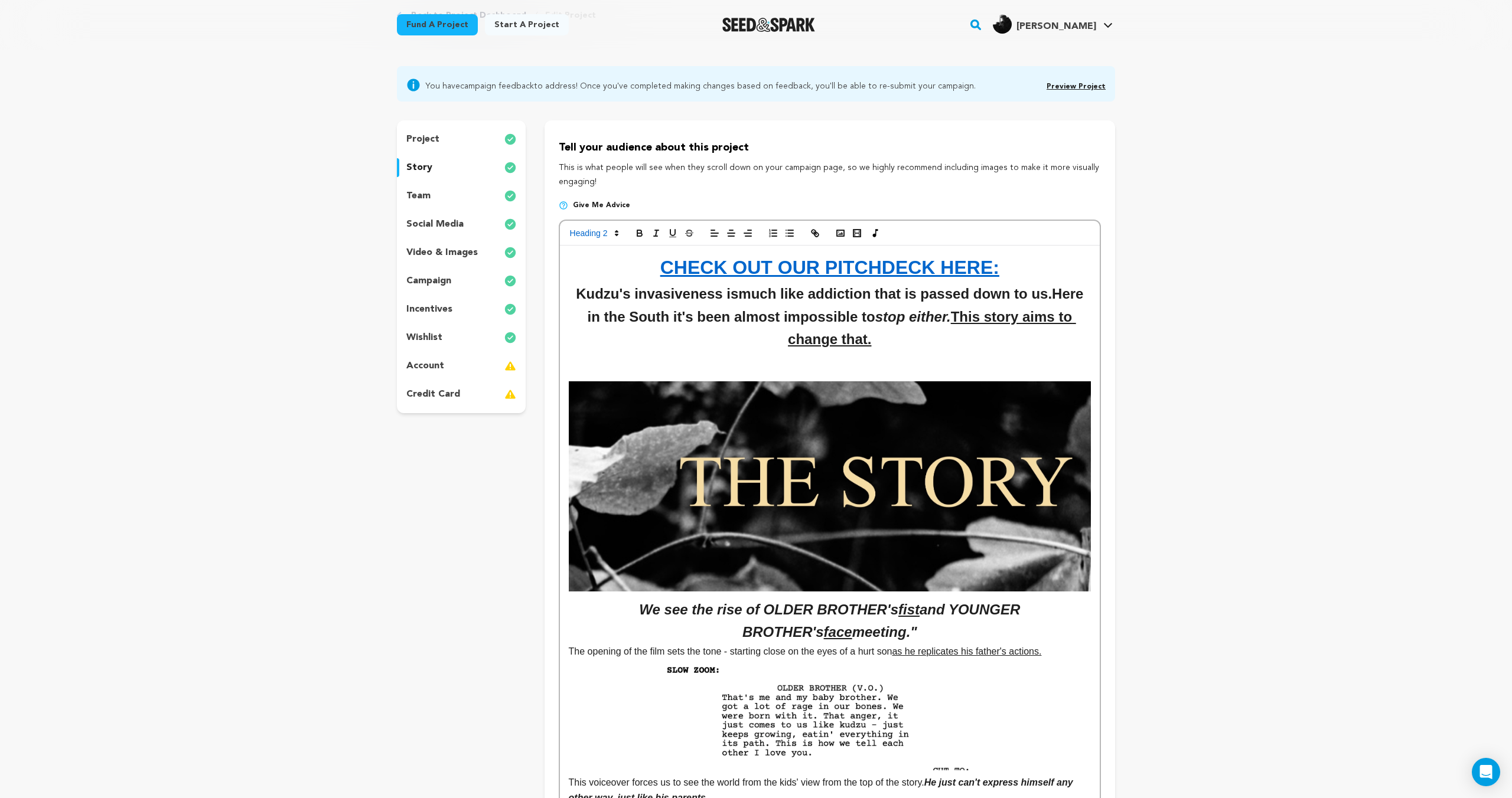
scroll to position [0, 0]
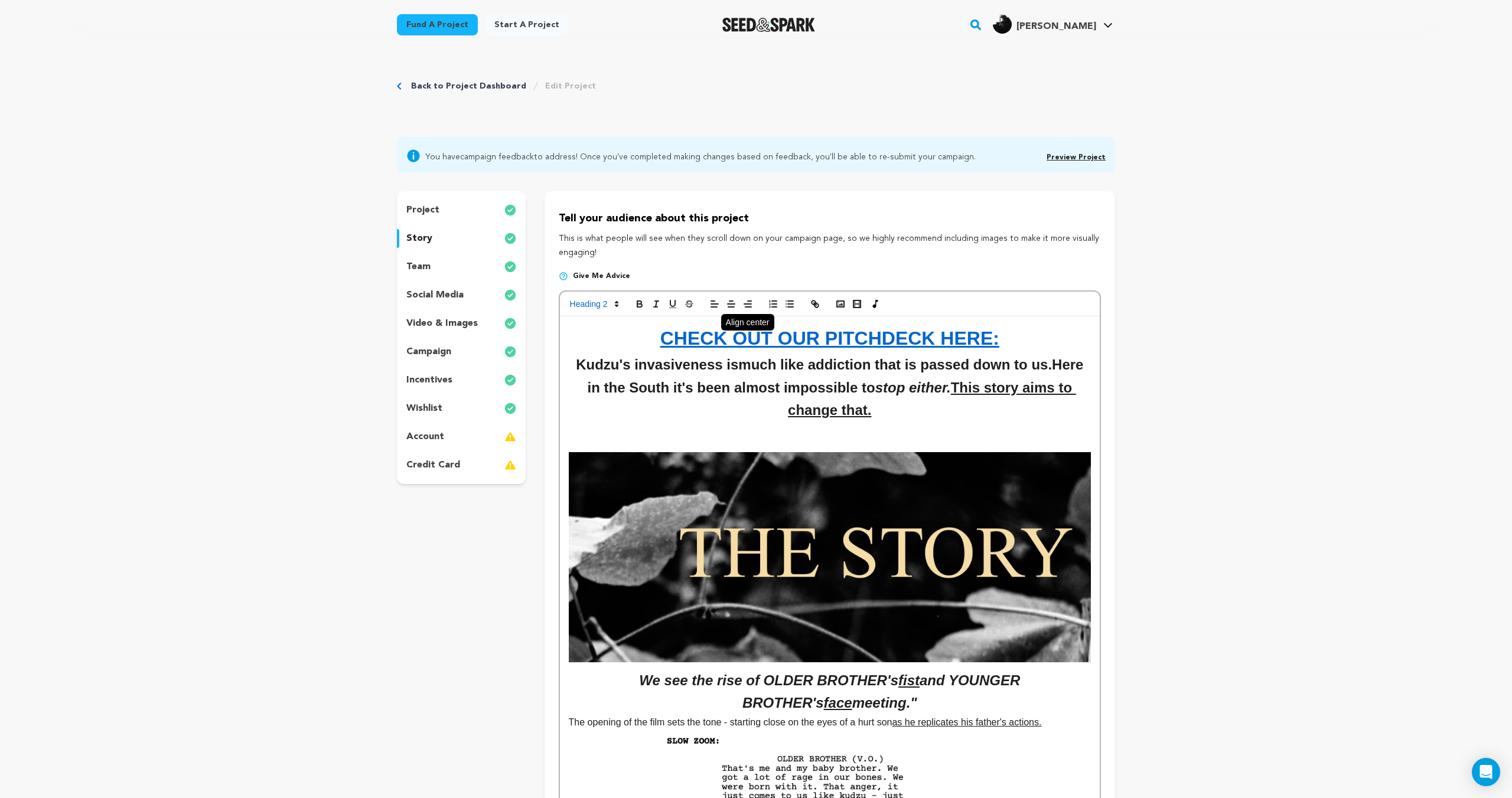
click at [727, 304] on icon "button" at bounding box center [731, 304] width 11 height 11
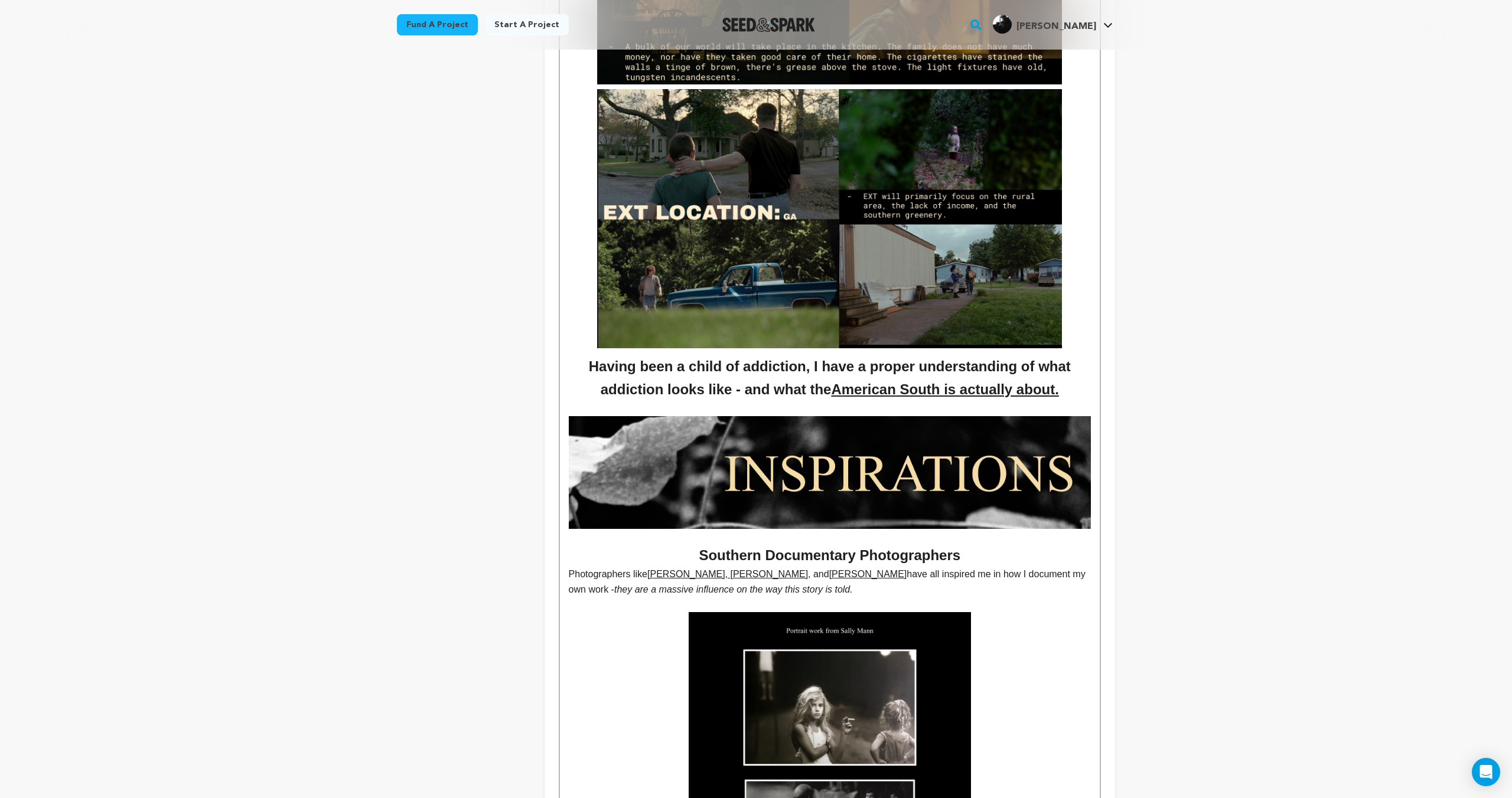
scroll to position [2344, 0]
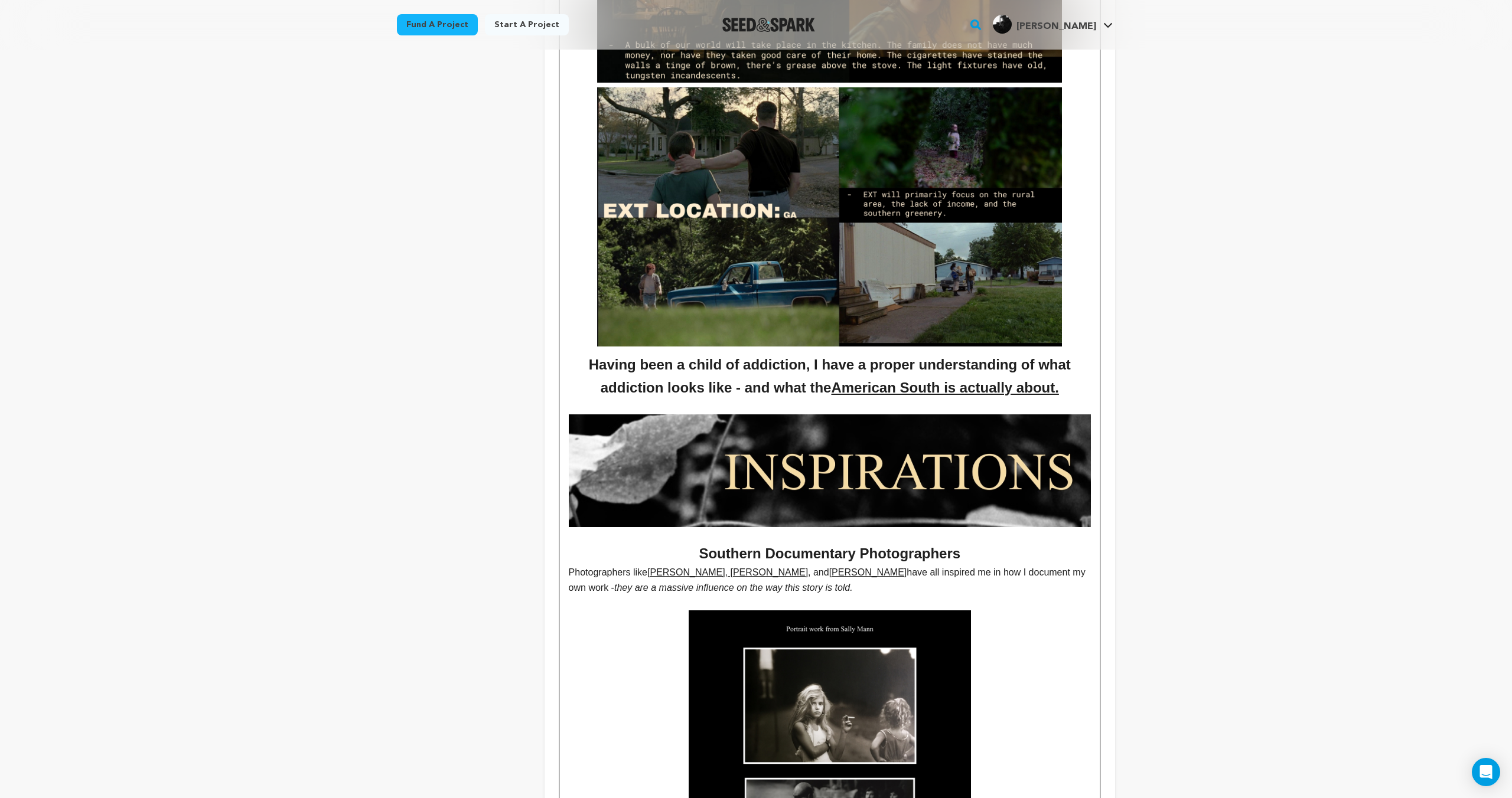
click at [932, 577] on p "Photographers like Sally Mann, William Eggleston , and Alex Webb have all inspi…" at bounding box center [829, 580] width 522 height 30
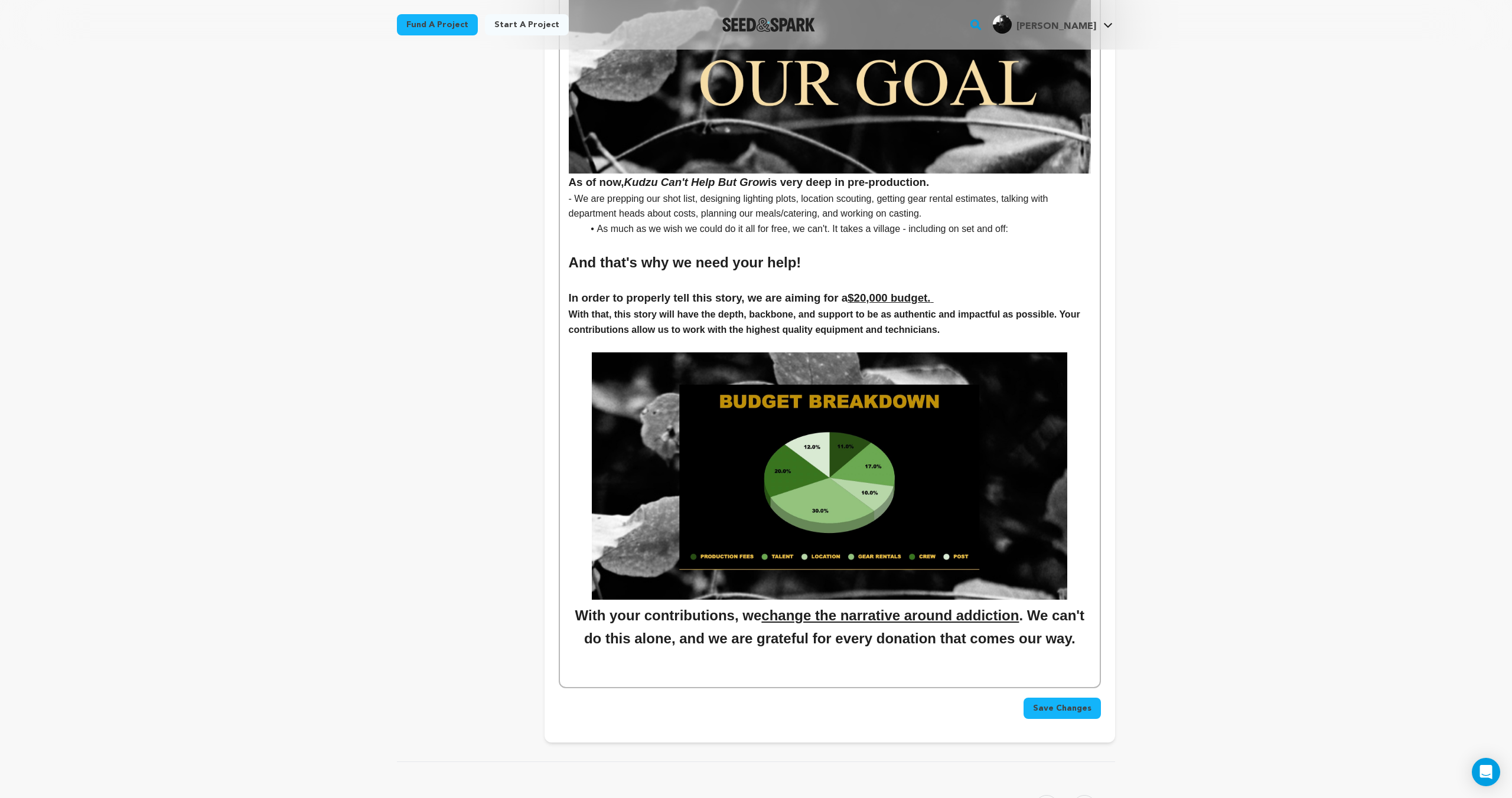
scroll to position [4048, 0]
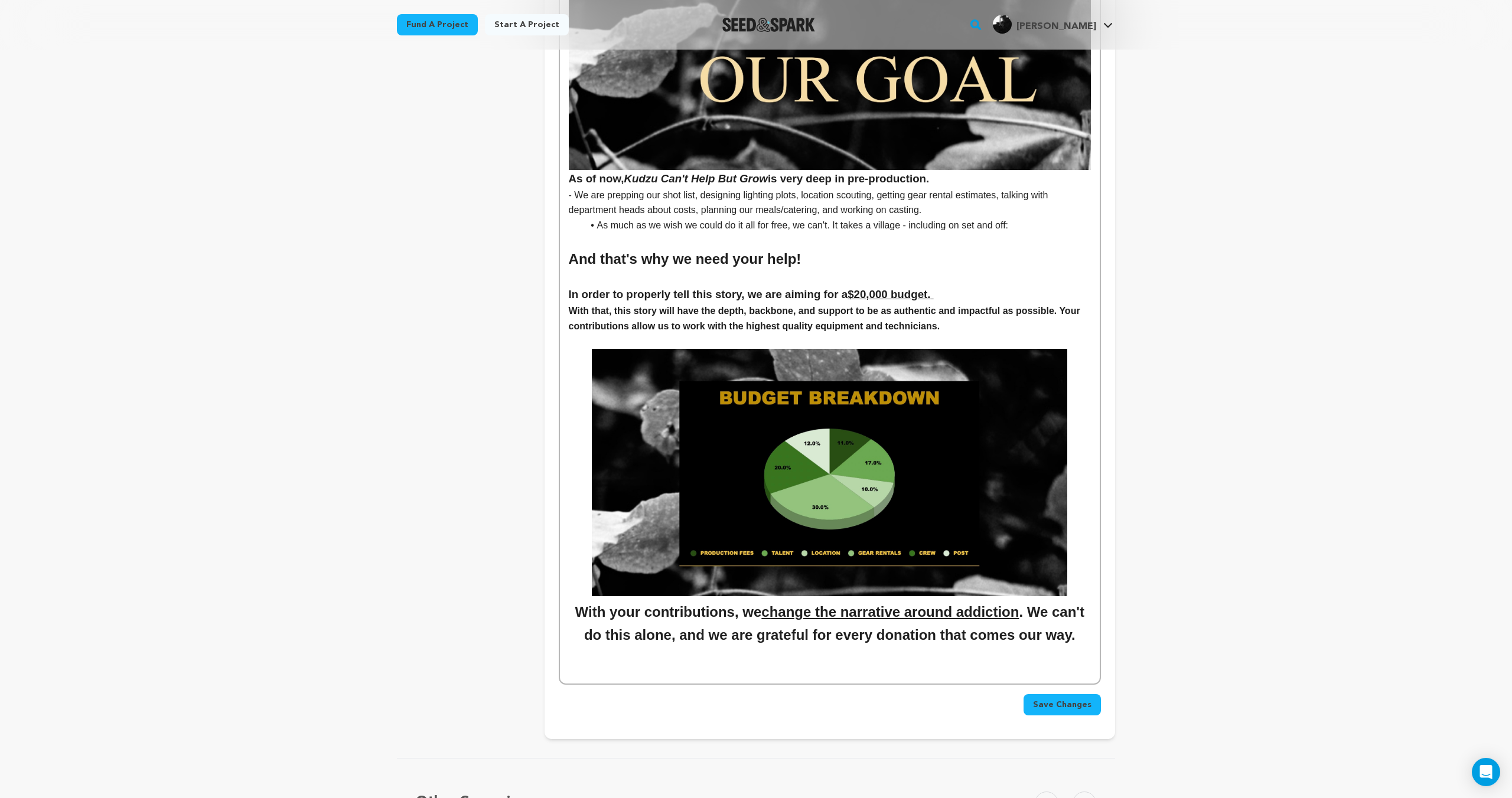
click at [963, 326] on h4 "With that, this story will have the depth, backbone, and support to be as authe…" at bounding box center [829, 318] width 522 height 30
click at [1069, 308] on h4 "With that, this story will have the depth, backbone, and support to be as authe…" at bounding box center [829, 318] width 522 height 30
drag, startPoint x: 974, startPoint y: 326, endPoint x: 578, endPoint y: 321, distance: 396.0
click at [578, 321] on h4 "Your contributions allow us to work with the highest quality equipment and tech…" at bounding box center [829, 326] width 522 height 15
click at [733, 330] on h4 "Your contributions allow us to work with the highest quality equipment and tech…" at bounding box center [829, 326] width 522 height 15
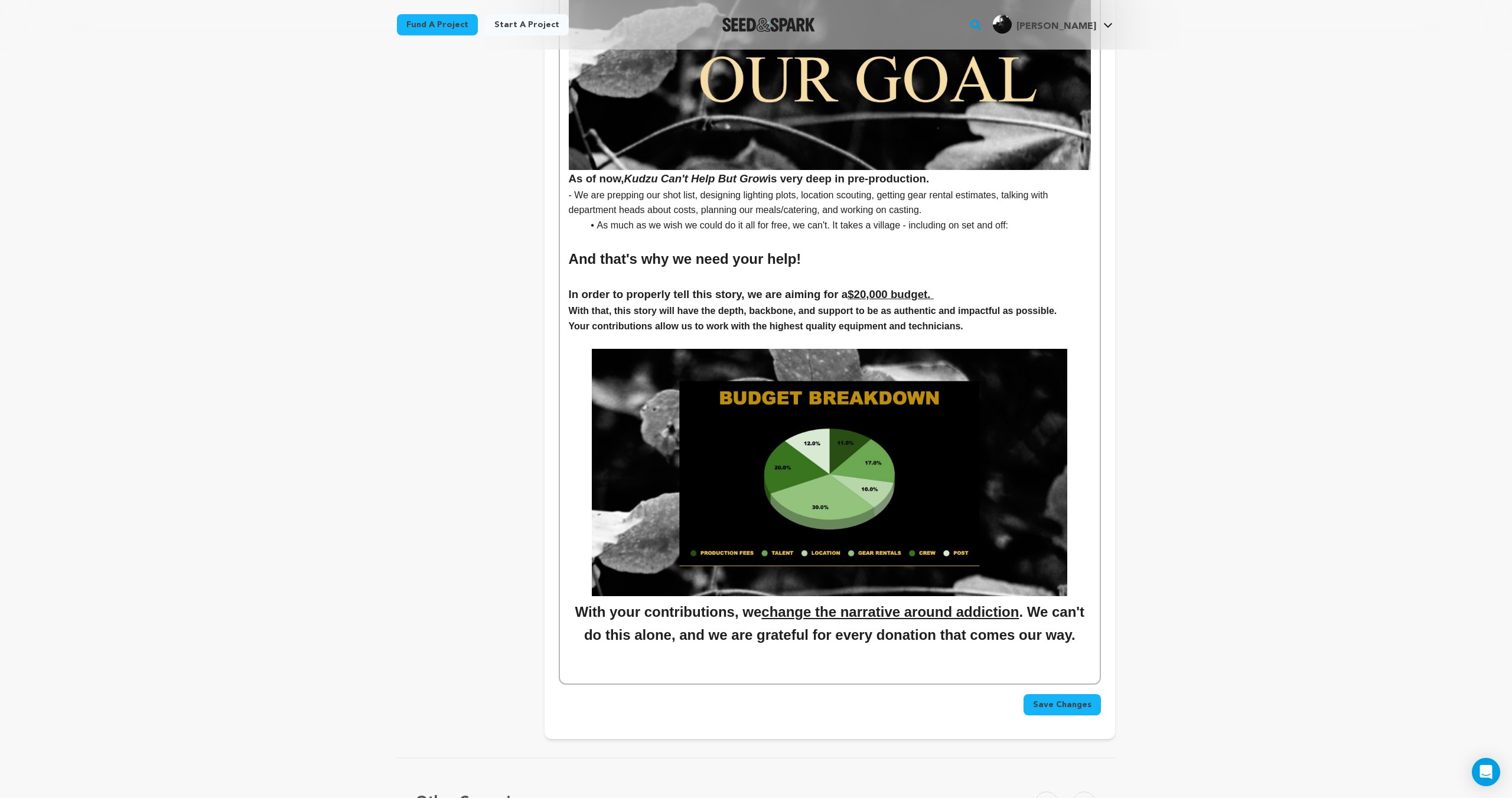
drag, startPoint x: 970, startPoint y: 330, endPoint x: 706, endPoint y: 328, distance: 264.0
click at [706, 328] on h4 "Your contributions allow us to work with the highest quality equipment and tech…" at bounding box center [829, 326] width 522 height 15
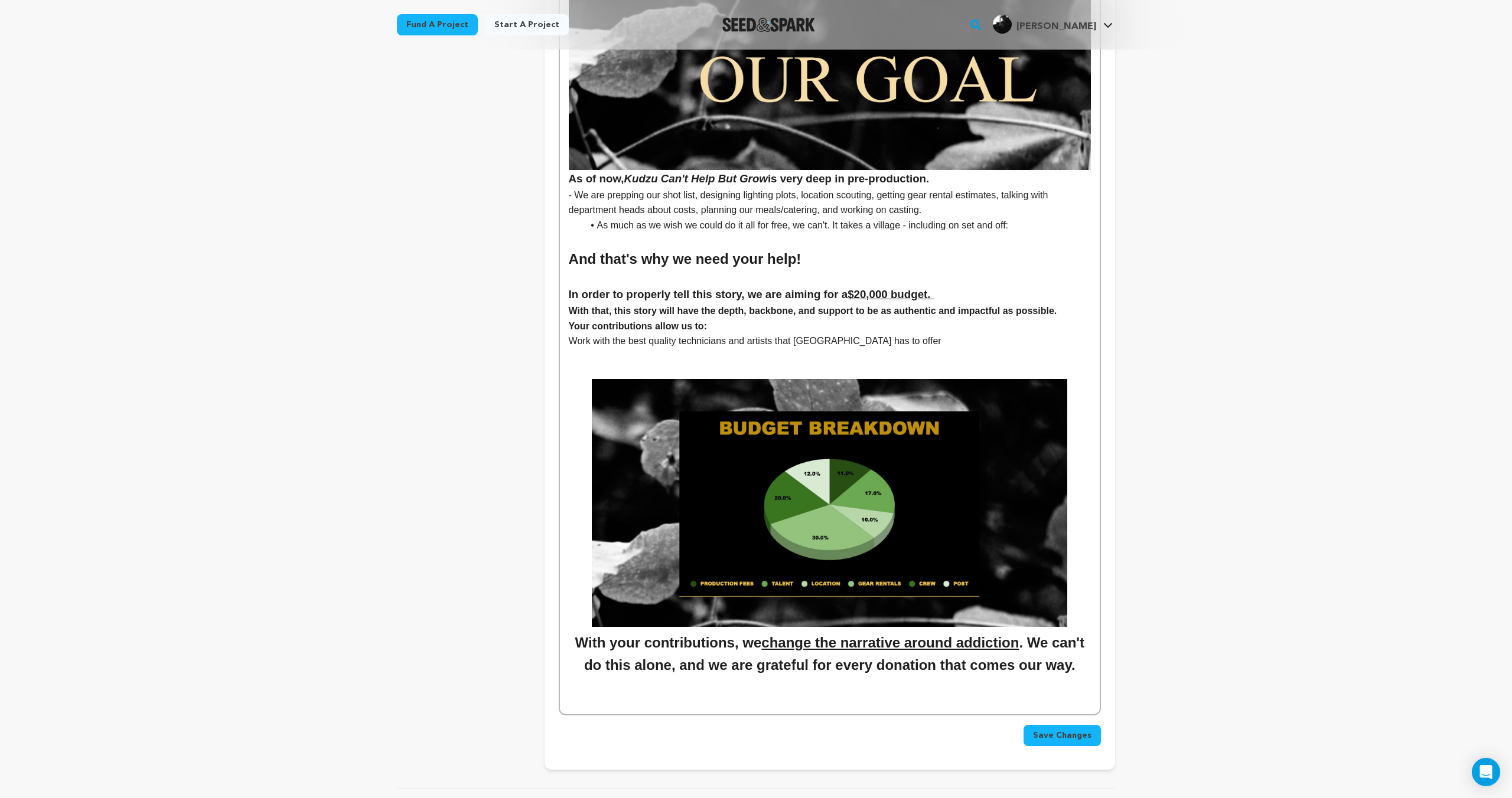
click at [569, 341] on p "Work with the best quality technicians and artists that Atlanta has to offer" at bounding box center [829, 341] width 522 height 15
click at [921, 329] on h4 "Your contributions allow us to:" at bounding box center [829, 326] width 522 height 15
click at [919, 344] on li "Work with the best quality technicians and artists that Atlanta has to offer" at bounding box center [836, 341] width 508 height 15
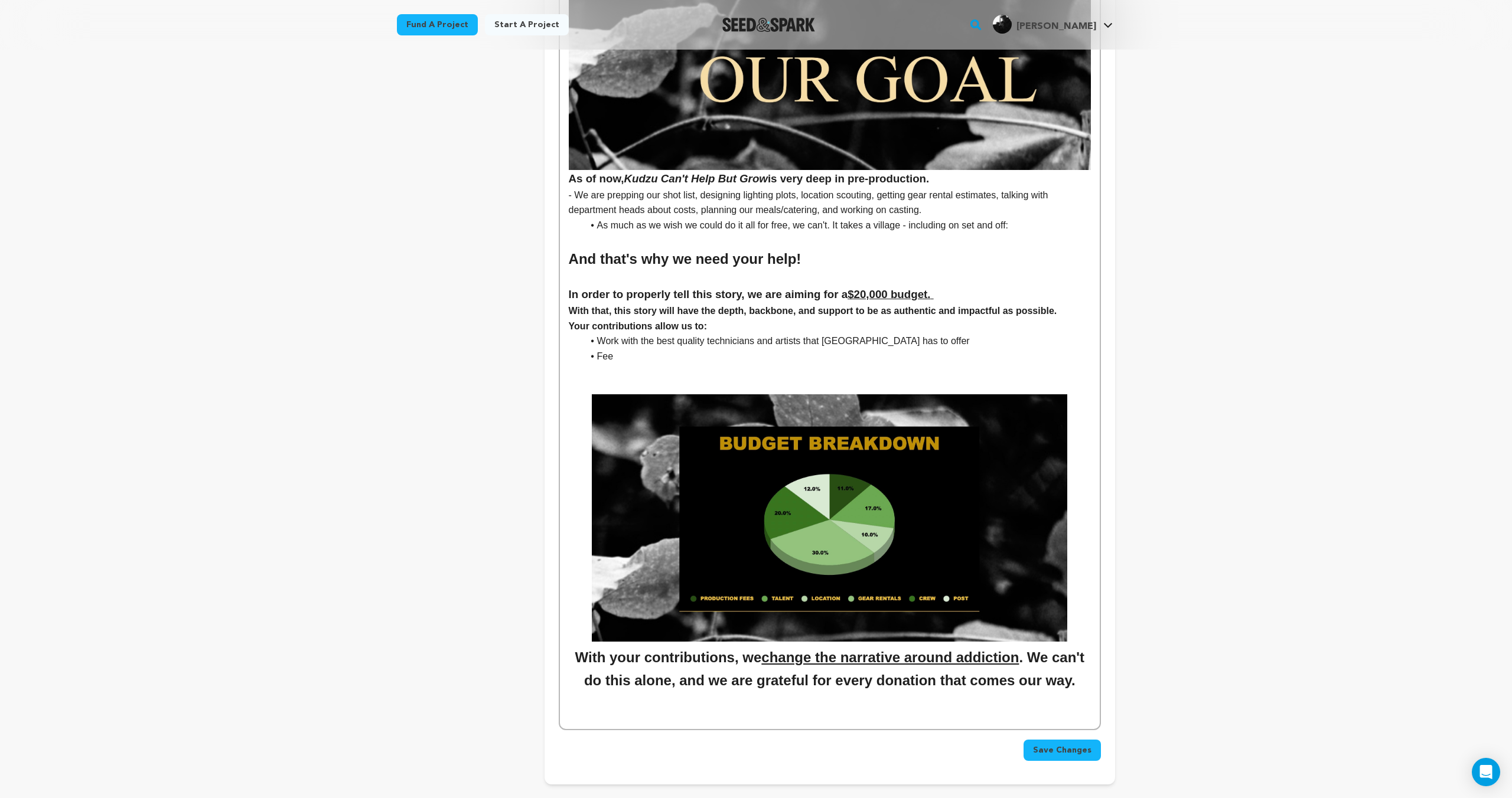
click at [772, 343] on li "Work with the best quality technicians and artists that Atlanta has to offer" at bounding box center [836, 341] width 508 height 15
click at [662, 356] on li "Fee" at bounding box center [836, 356] width 508 height 15
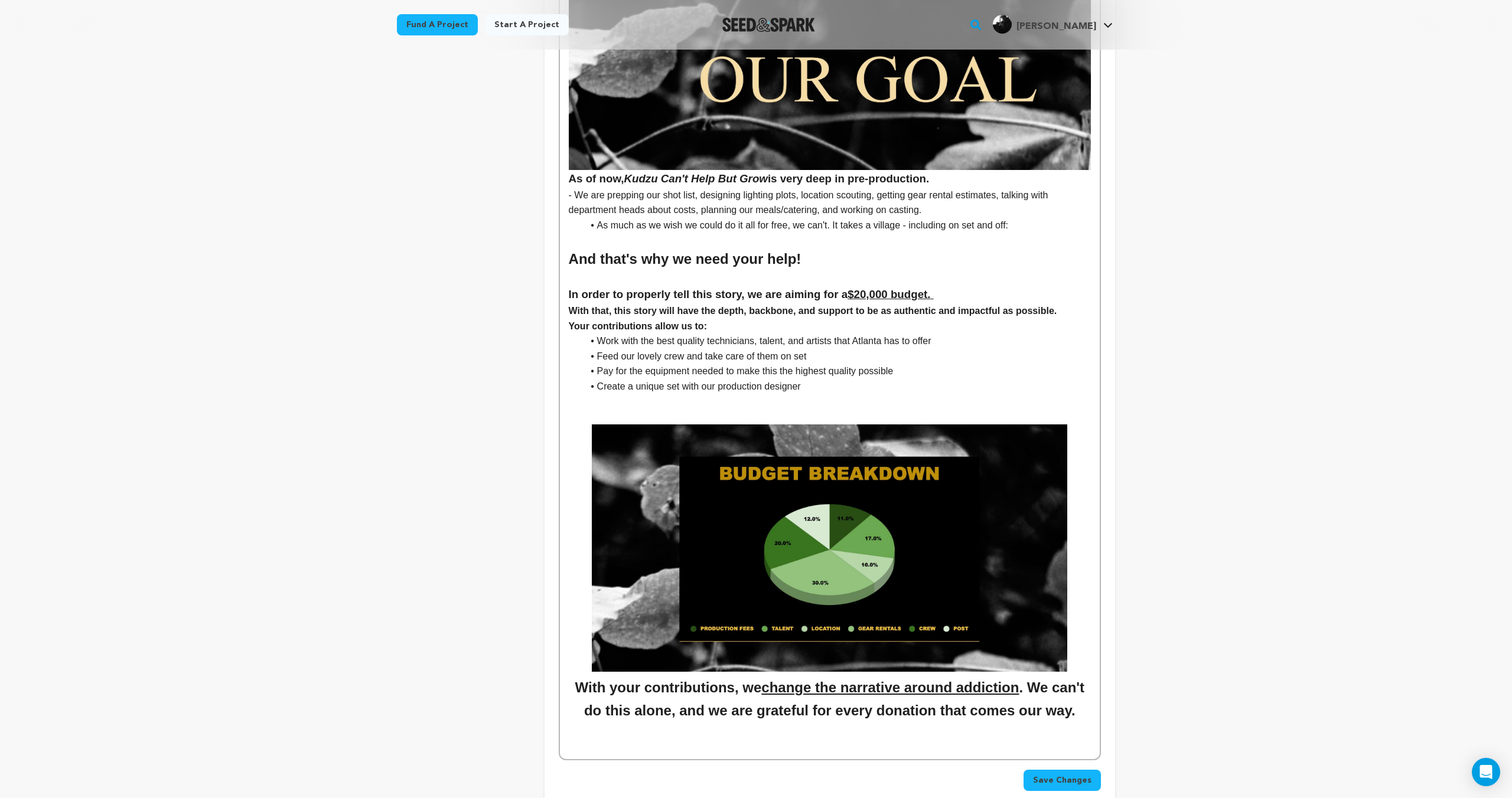
click at [662, 389] on li "Create a unique set with our production designer" at bounding box center [836, 386] width 508 height 15
click at [860, 390] on li "Create a unique, authentic set with our production designer" at bounding box center [836, 386] width 508 height 15
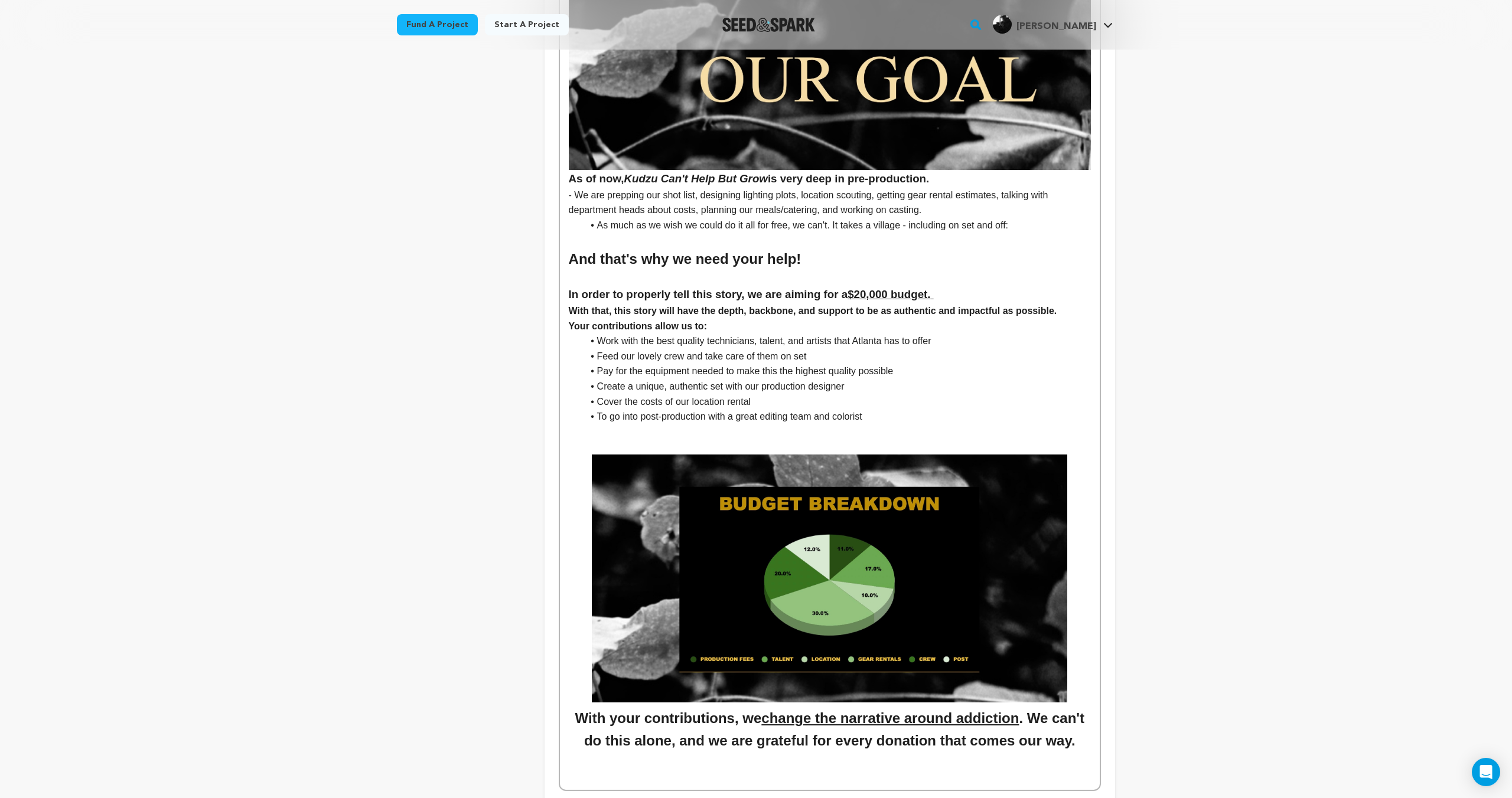
click at [832, 419] on li "To go into post-production with a great editing team and colorist" at bounding box center [836, 416] width 508 height 15
click at [831, 419] on li "To go into post-production with a great editing team and colorist" at bounding box center [836, 416] width 508 height 15
click at [860, 419] on li "To go into post-production with a great editing team, colorist" at bounding box center [836, 416] width 508 height 15
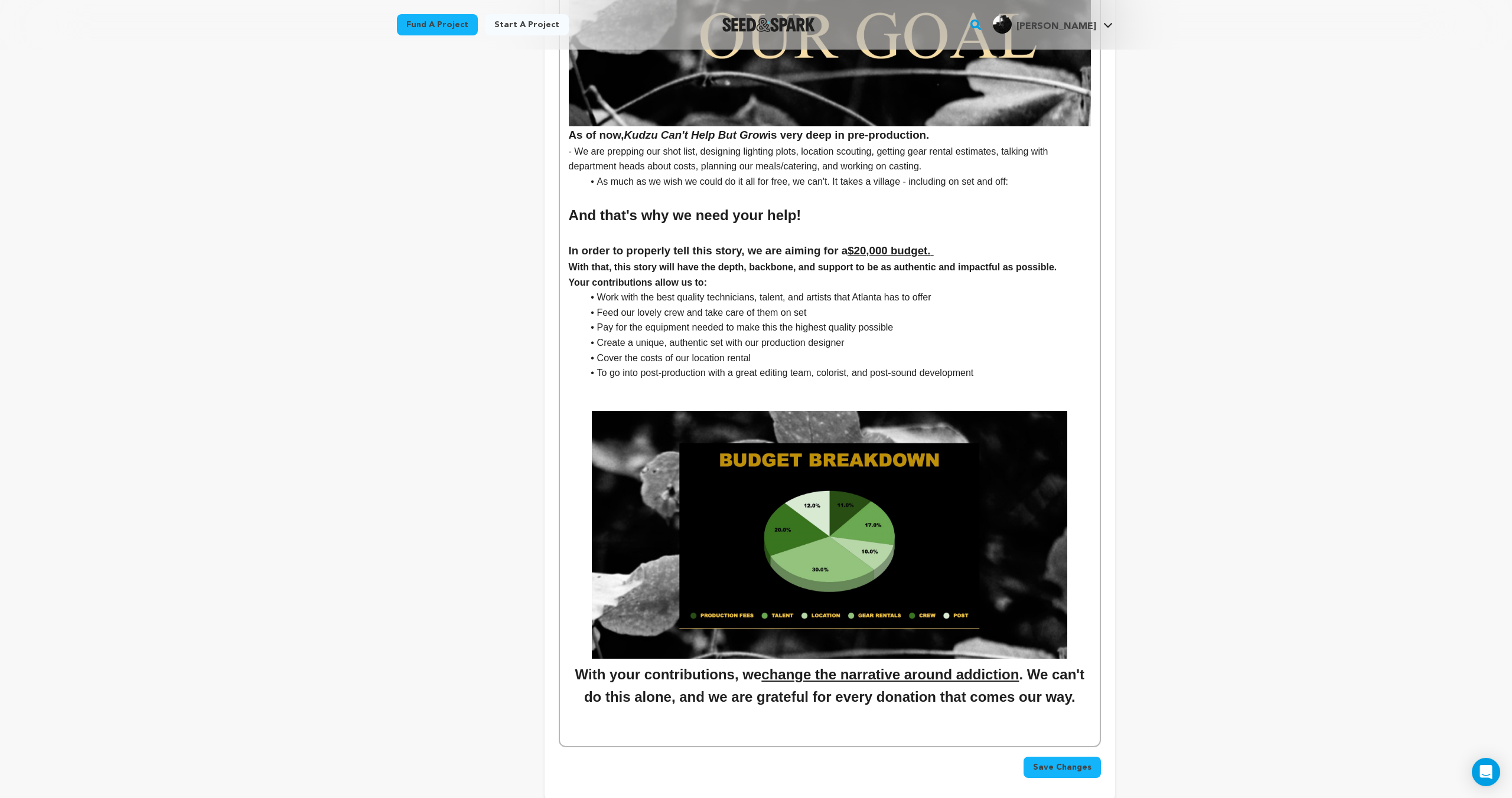
scroll to position [4093, 0]
click at [667, 313] on li "Feed our lovely crew and take care of them on set" at bounding box center [836, 312] width 508 height 15
click at [665, 313] on li "Feed our lovely crew and take care of them on set" at bounding box center [836, 312] width 508 height 15
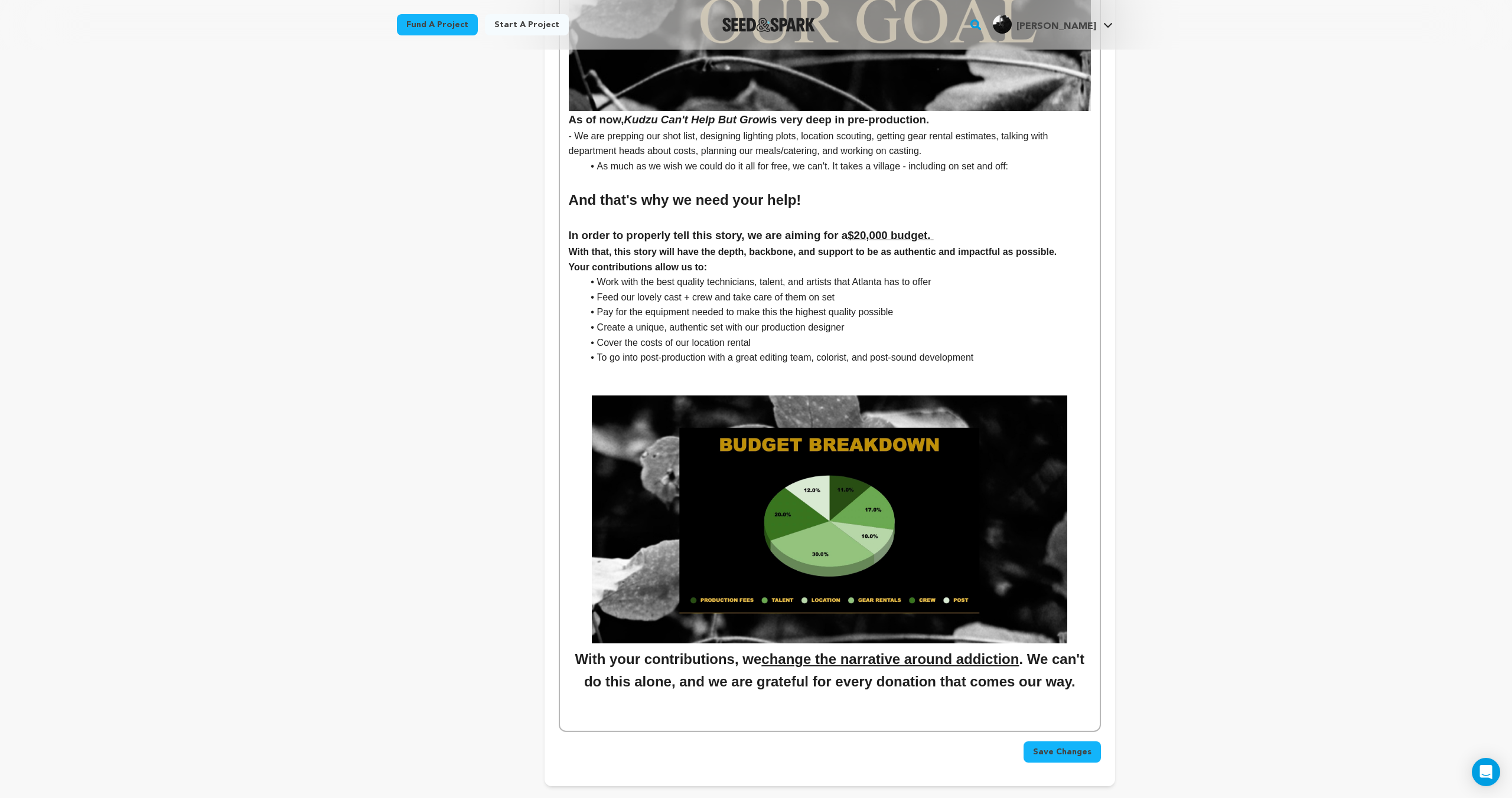
scroll to position [4114, 0]
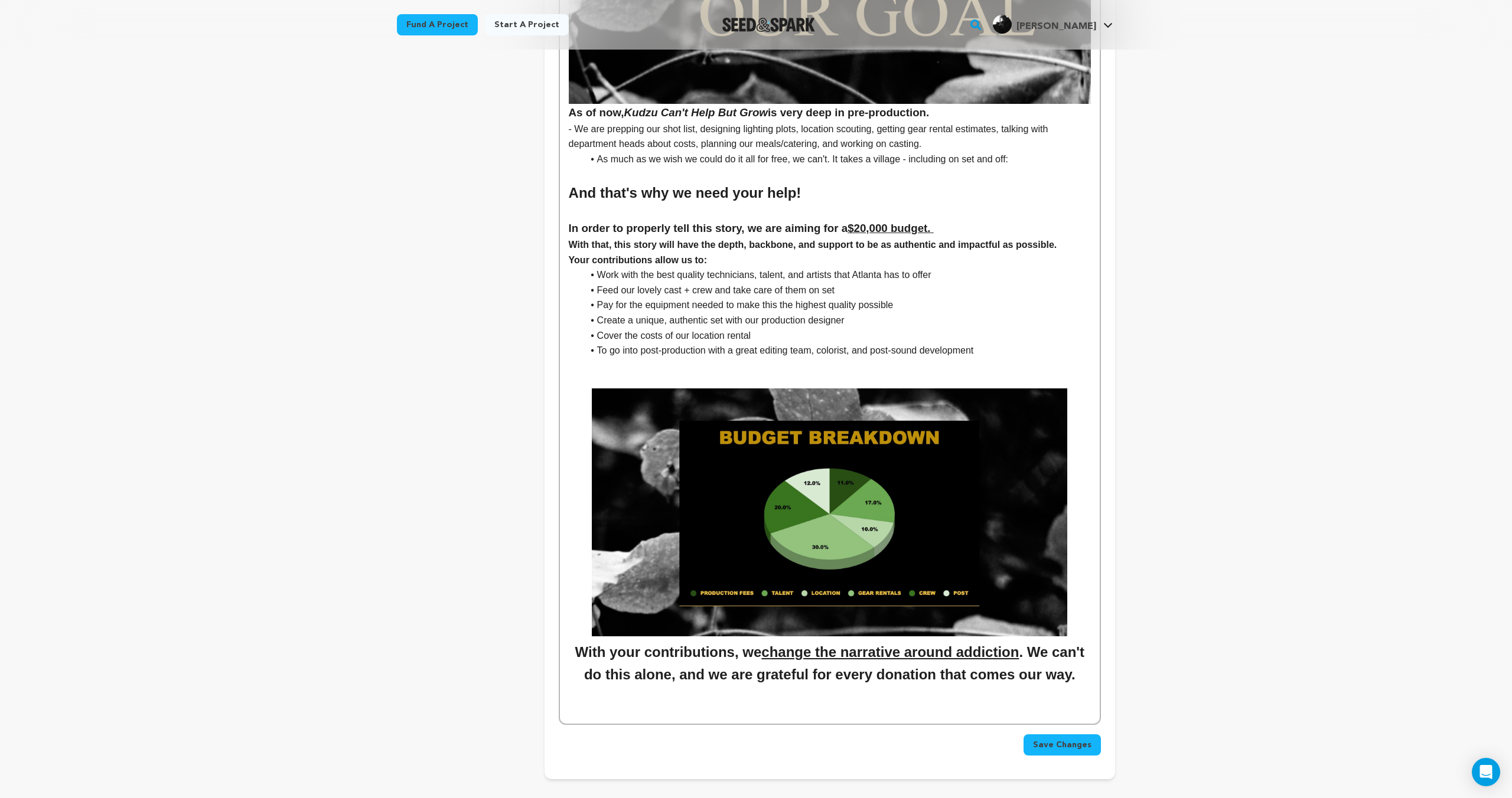
click at [852, 324] on li "Create a unique, authentic set with our production designer" at bounding box center [836, 320] width 508 height 15
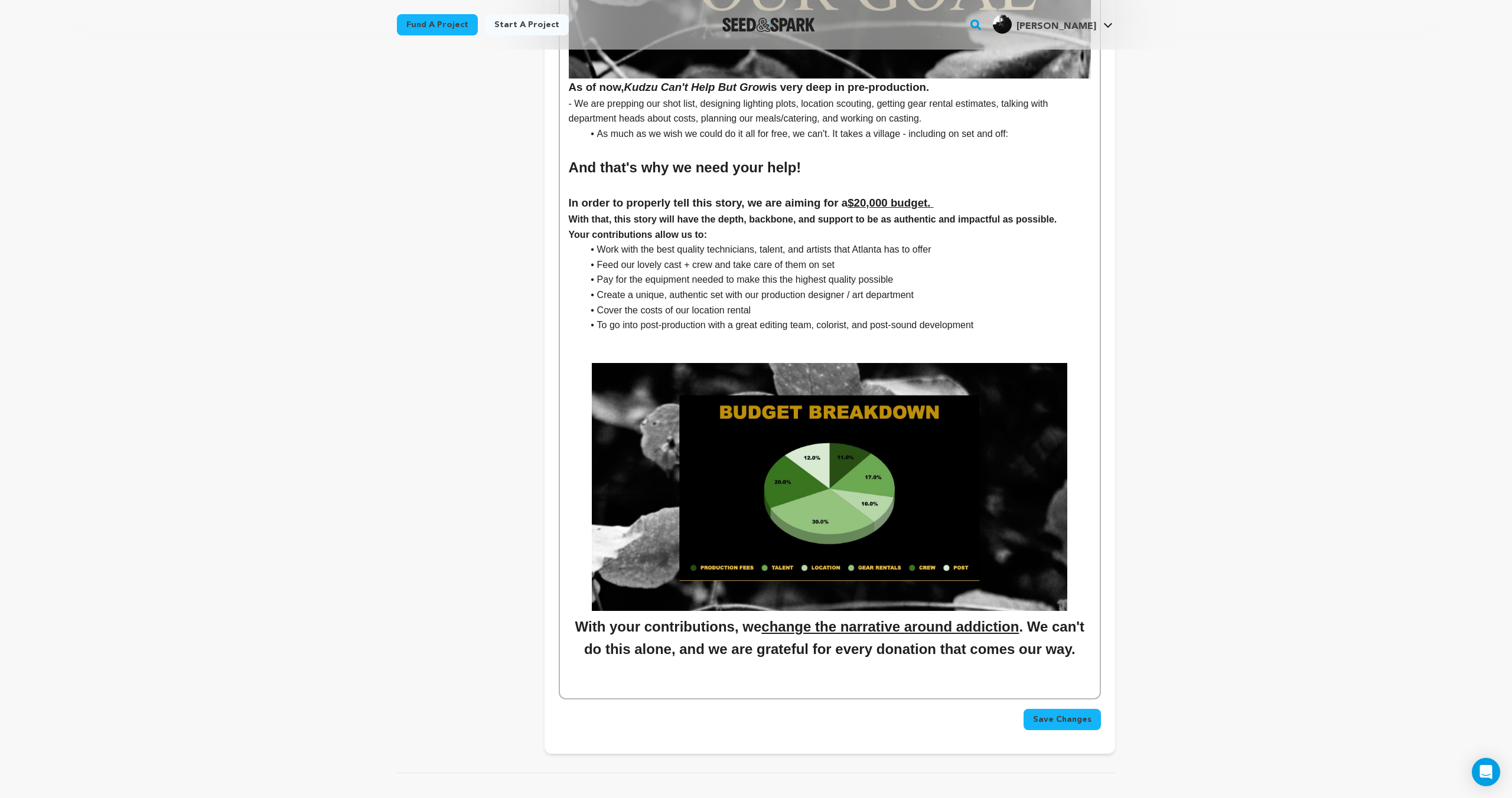
scroll to position [4140, 0]
click at [995, 325] on li "To go into post-production with a great editing team, colorist, and post-sound …" at bounding box center [836, 325] width 508 height 15
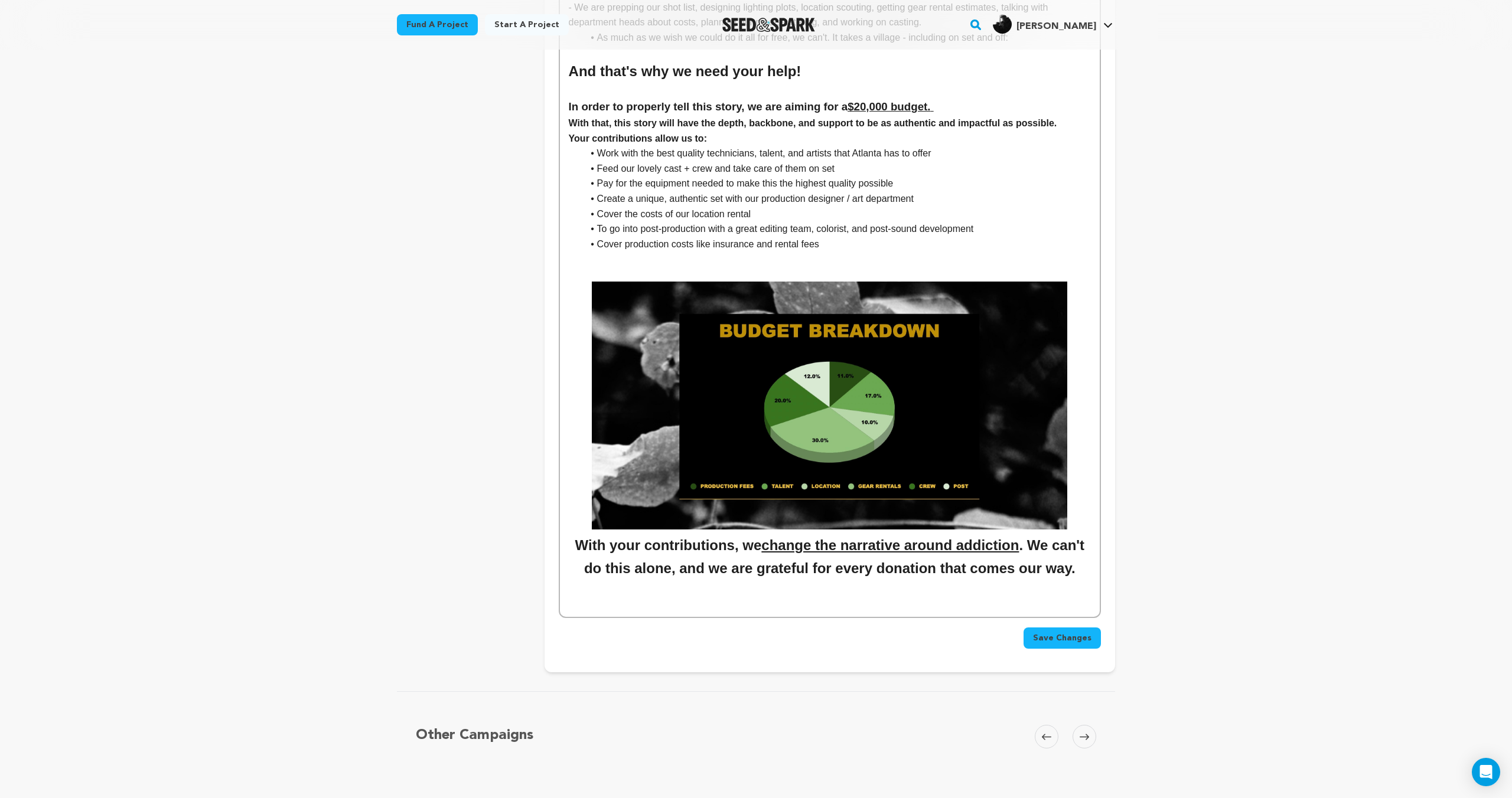
scroll to position [4236, 0]
click at [876, 439] on img at bounding box center [829, 406] width 475 height 248
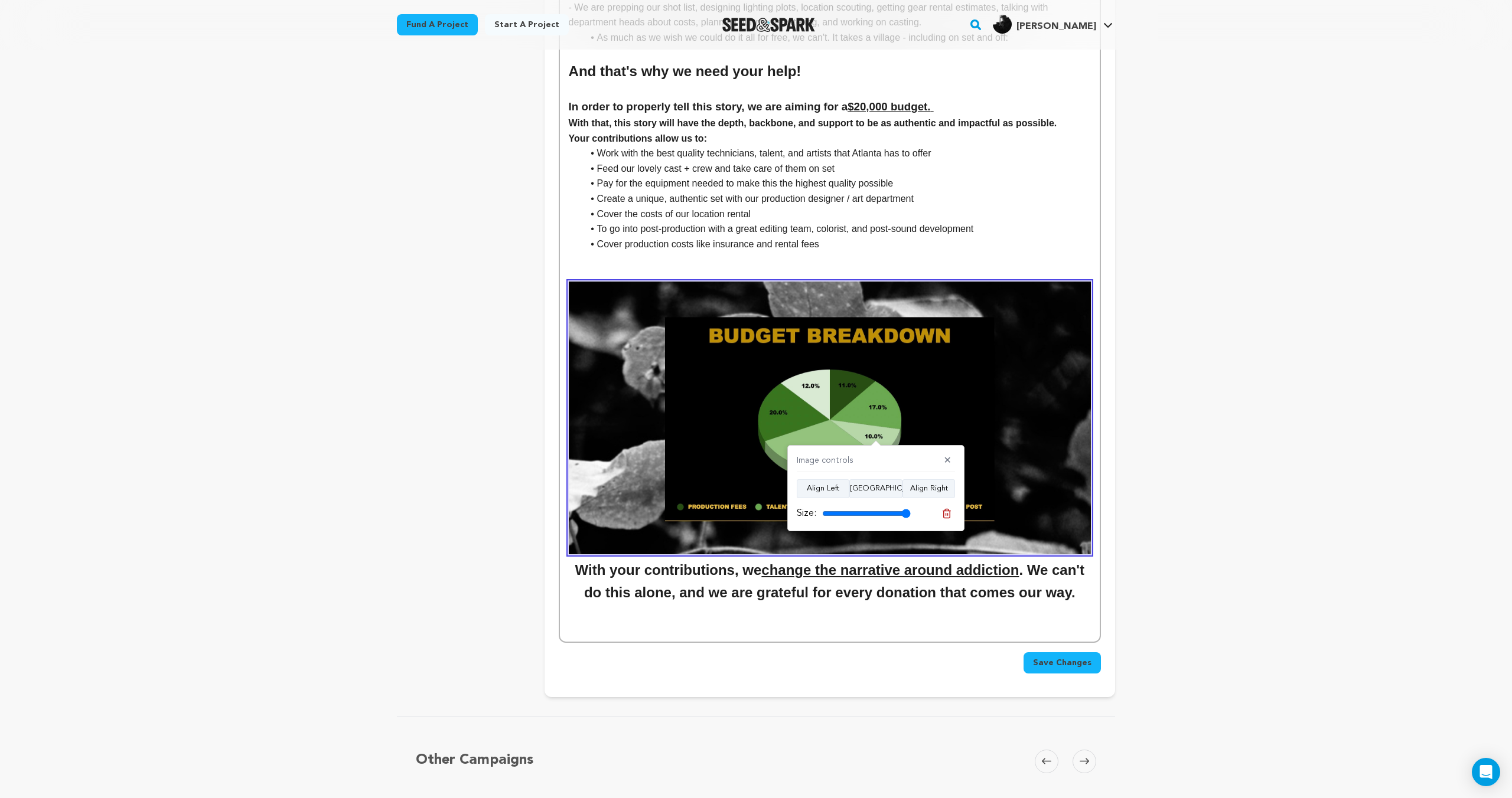
scroll to position [4234, 0]
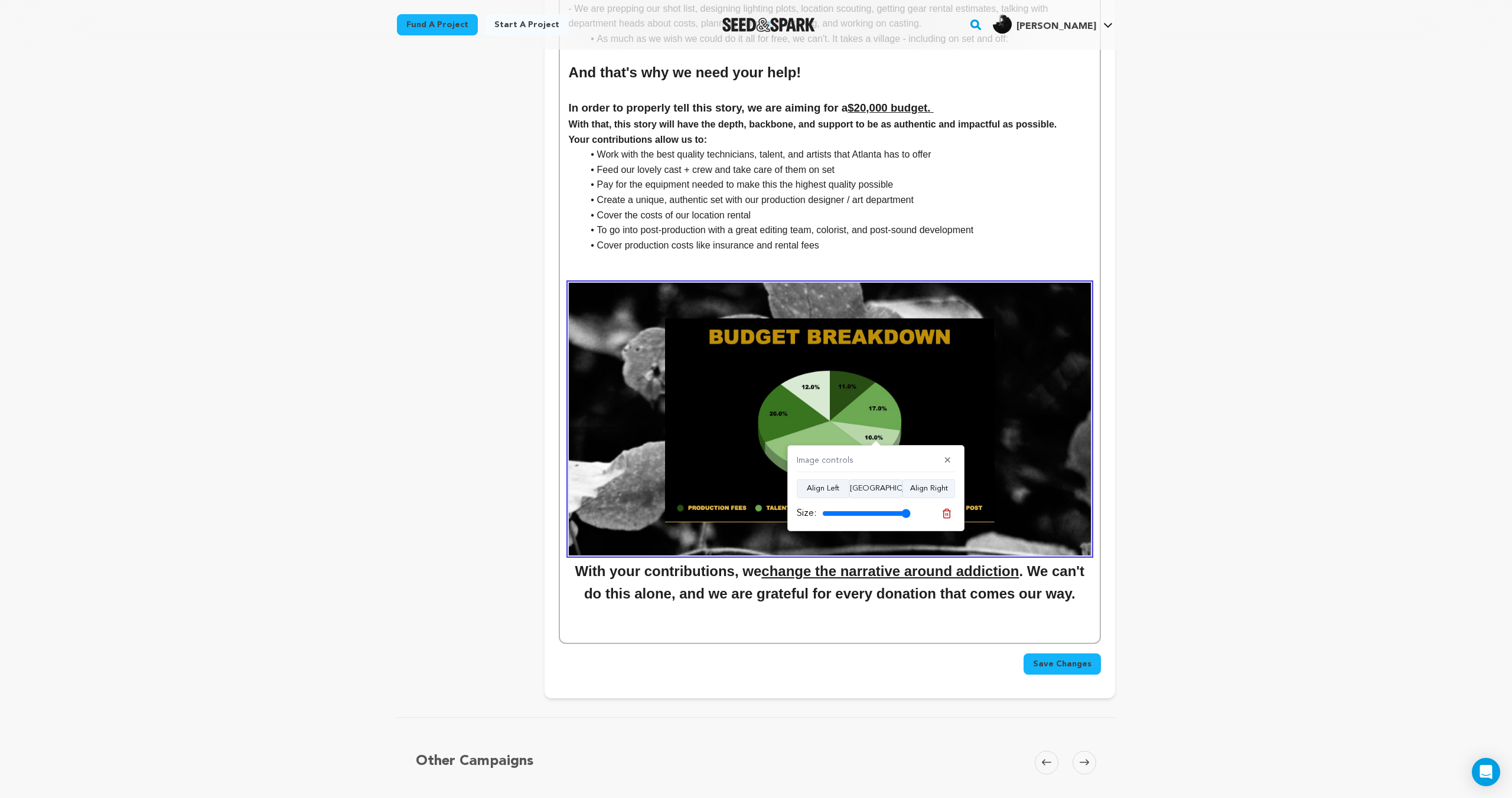
drag, startPoint x: 900, startPoint y: 512, endPoint x: 918, endPoint y: 512, distance: 18.0
type input "100"
click at [910, 512] on input "range" at bounding box center [866, 514] width 89 height 10
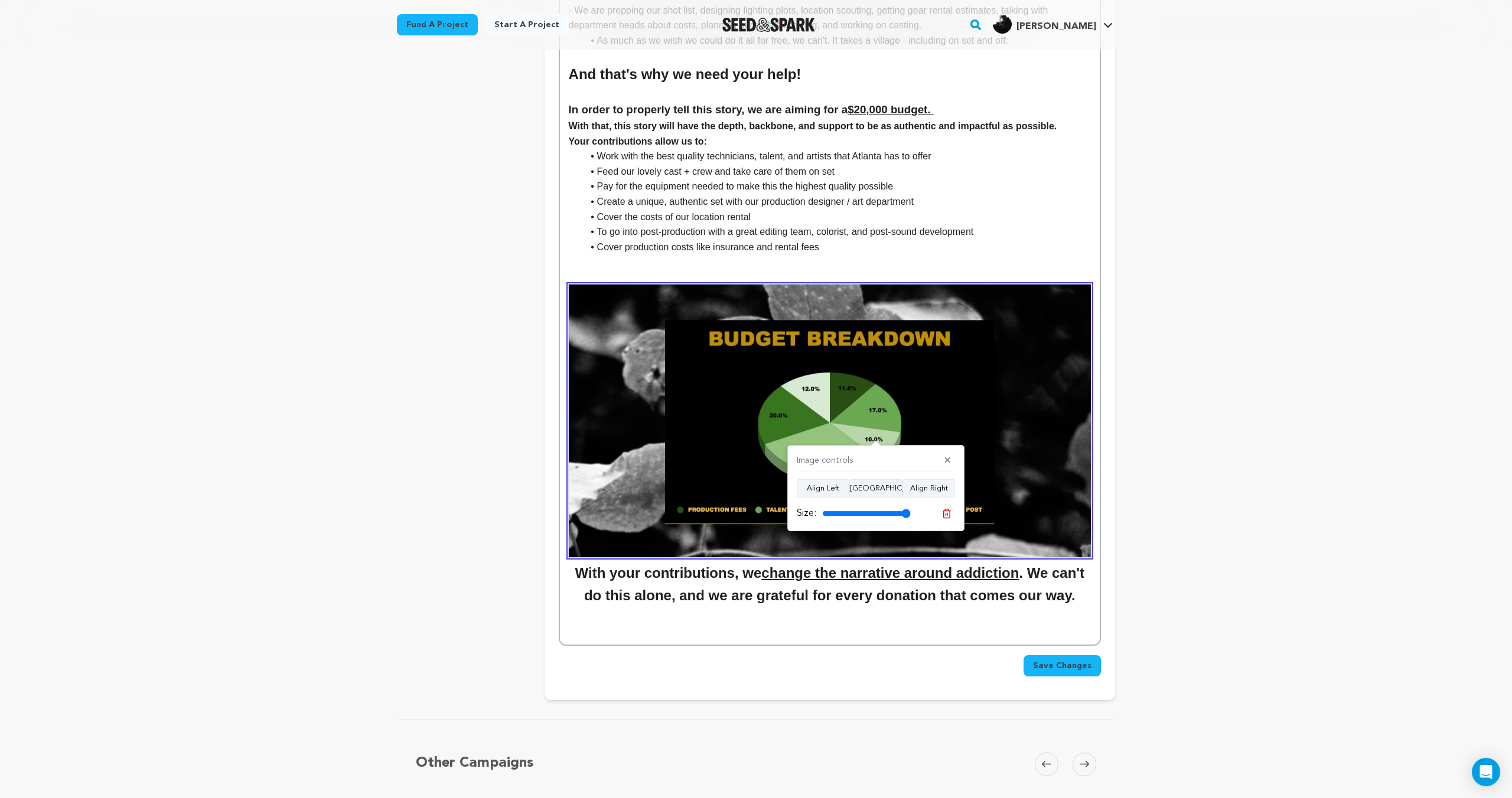
click at [1049, 423] on img at bounding box center [829, 421] width 522 height 272
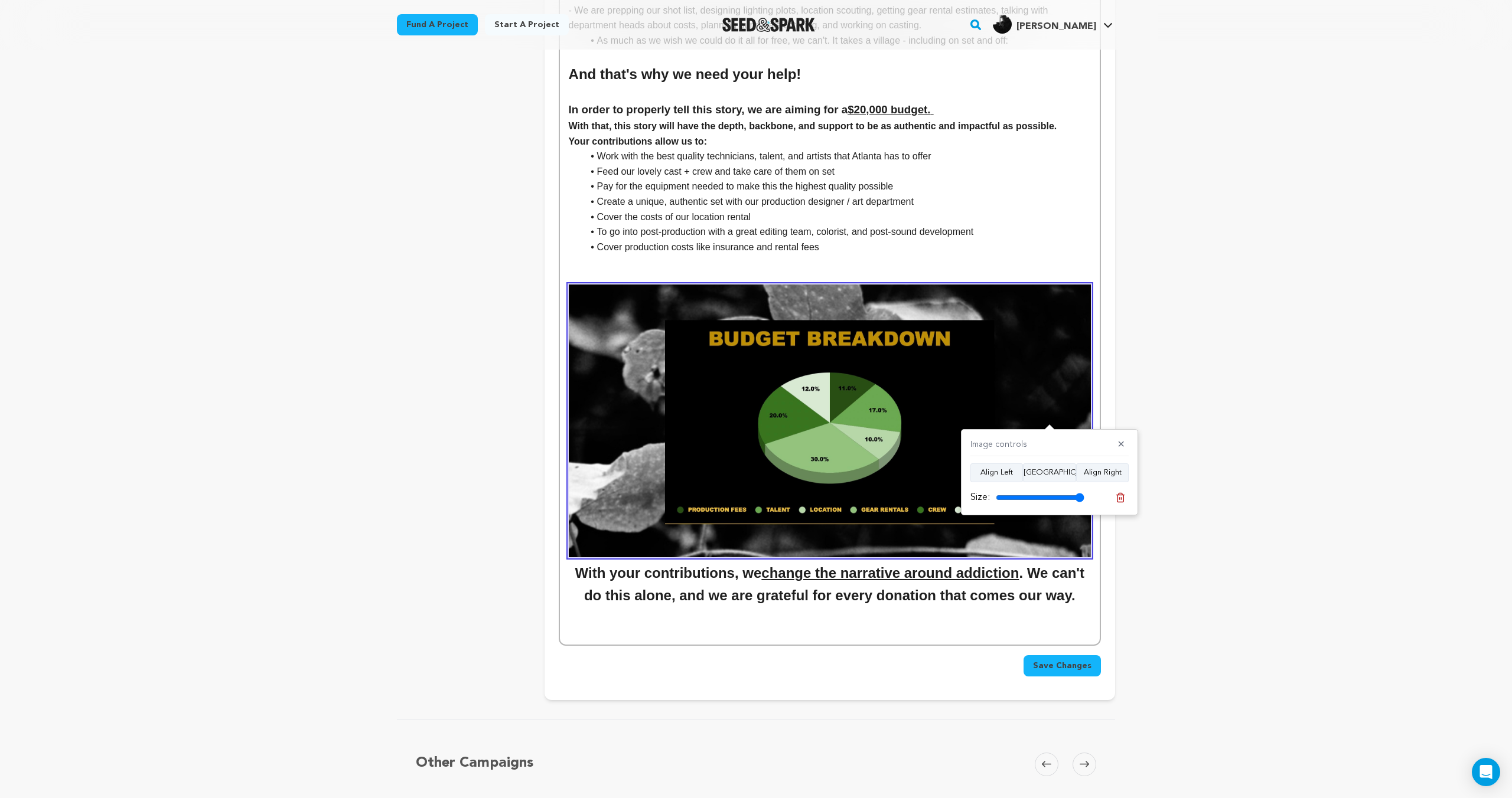
click at [1026, 216] on li "Cover the costs of our location rental" at bounding box center [836, 217] width 508 height 15
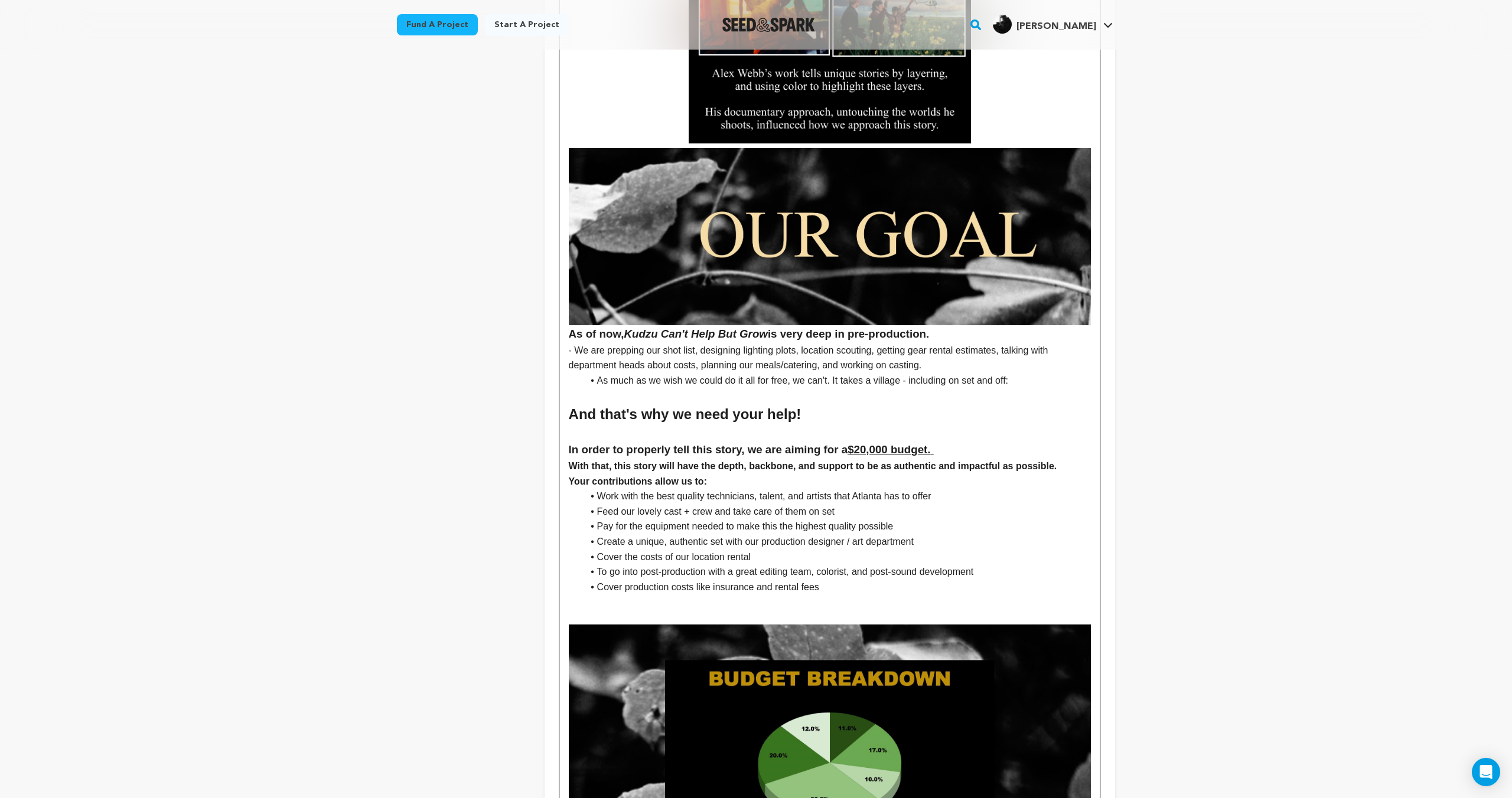
scroll to position [3893, 0]
drag, startPoint x: 1010, startPoint y: 451, endPoint x: 642, endPoint y: 450, distance: 368.0
click at [623, 454] on h3 "In order to properly tell this story, we are aiming for a $20,000 budget." at bounding box center [829, 451] width 522 height 18
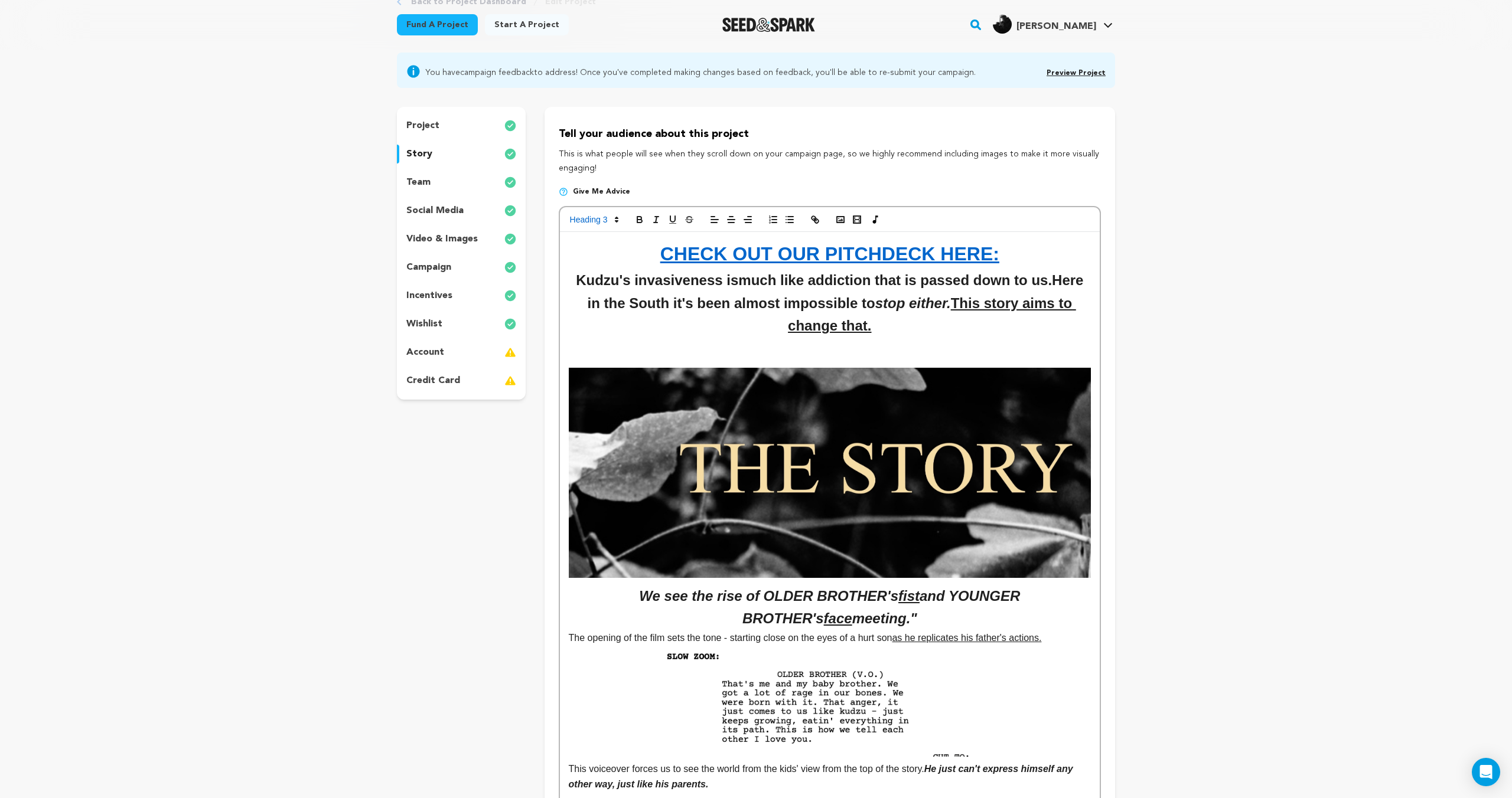
scroll to position [0, 0]
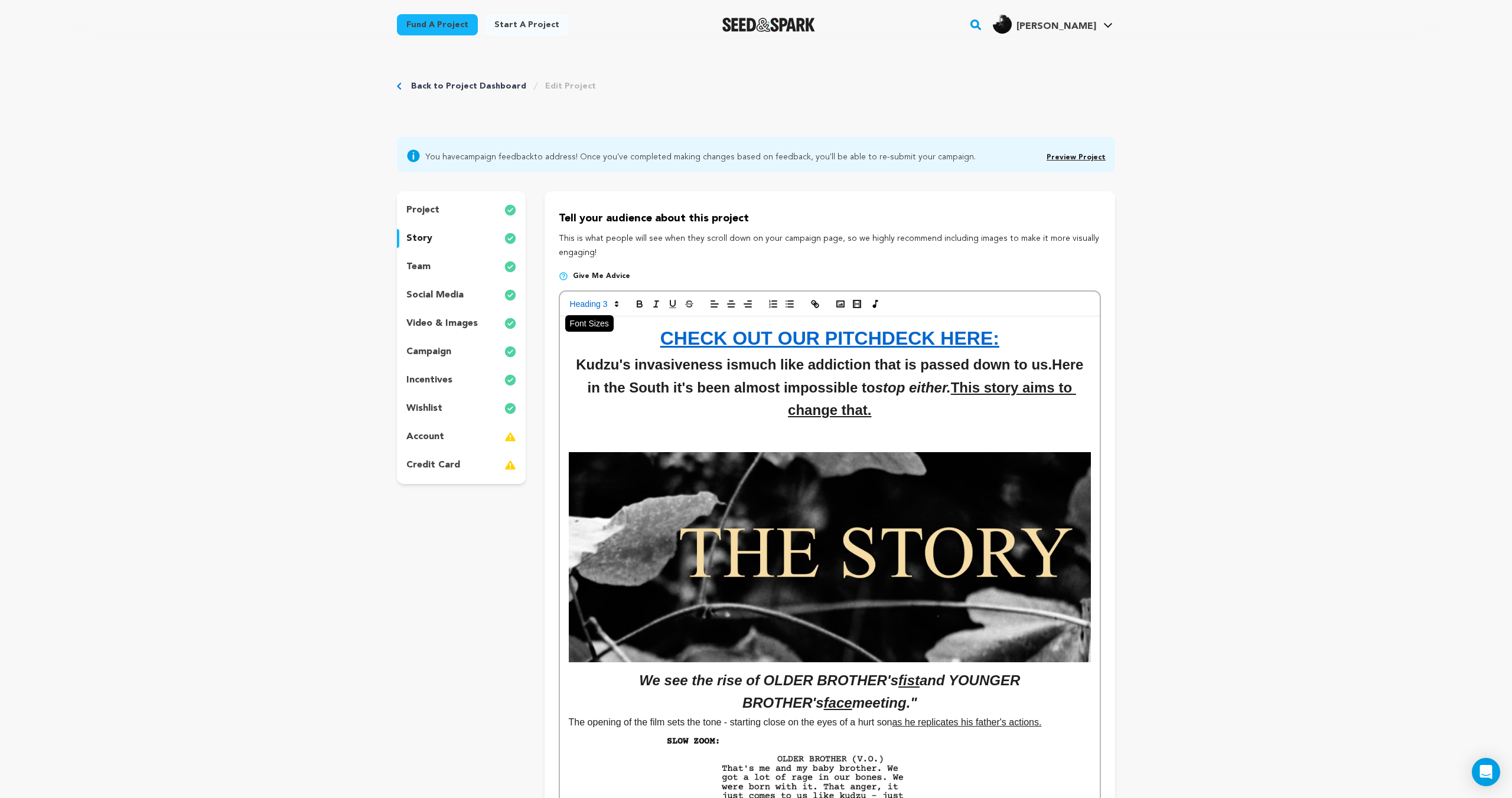
click at [605, 303] on span at bounding box center [593, 304] width 58 height 14
click at [610, 349] on span at bounding box center [607, 356] width 76 height 25
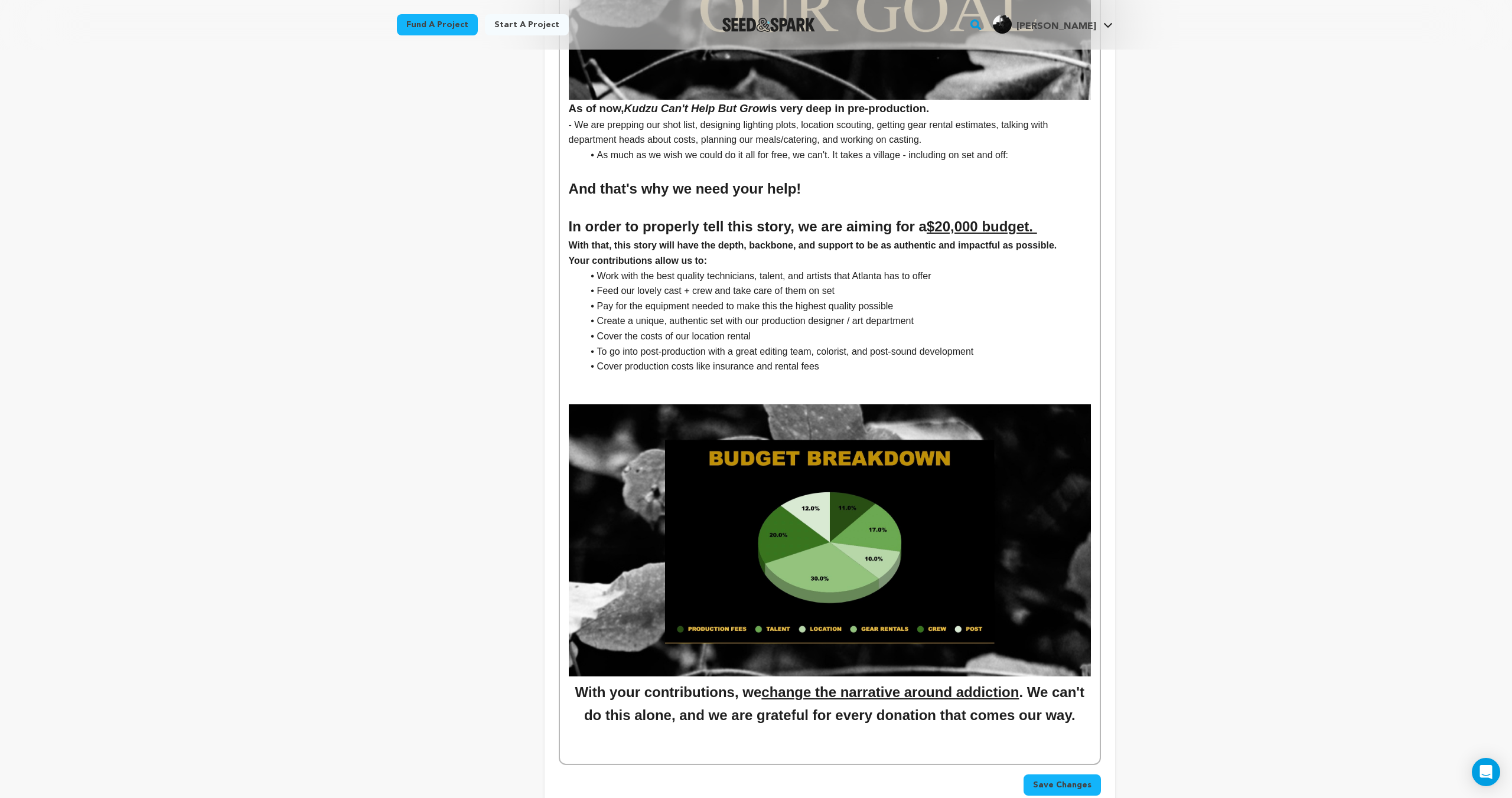
scroll to position [4019, 0]
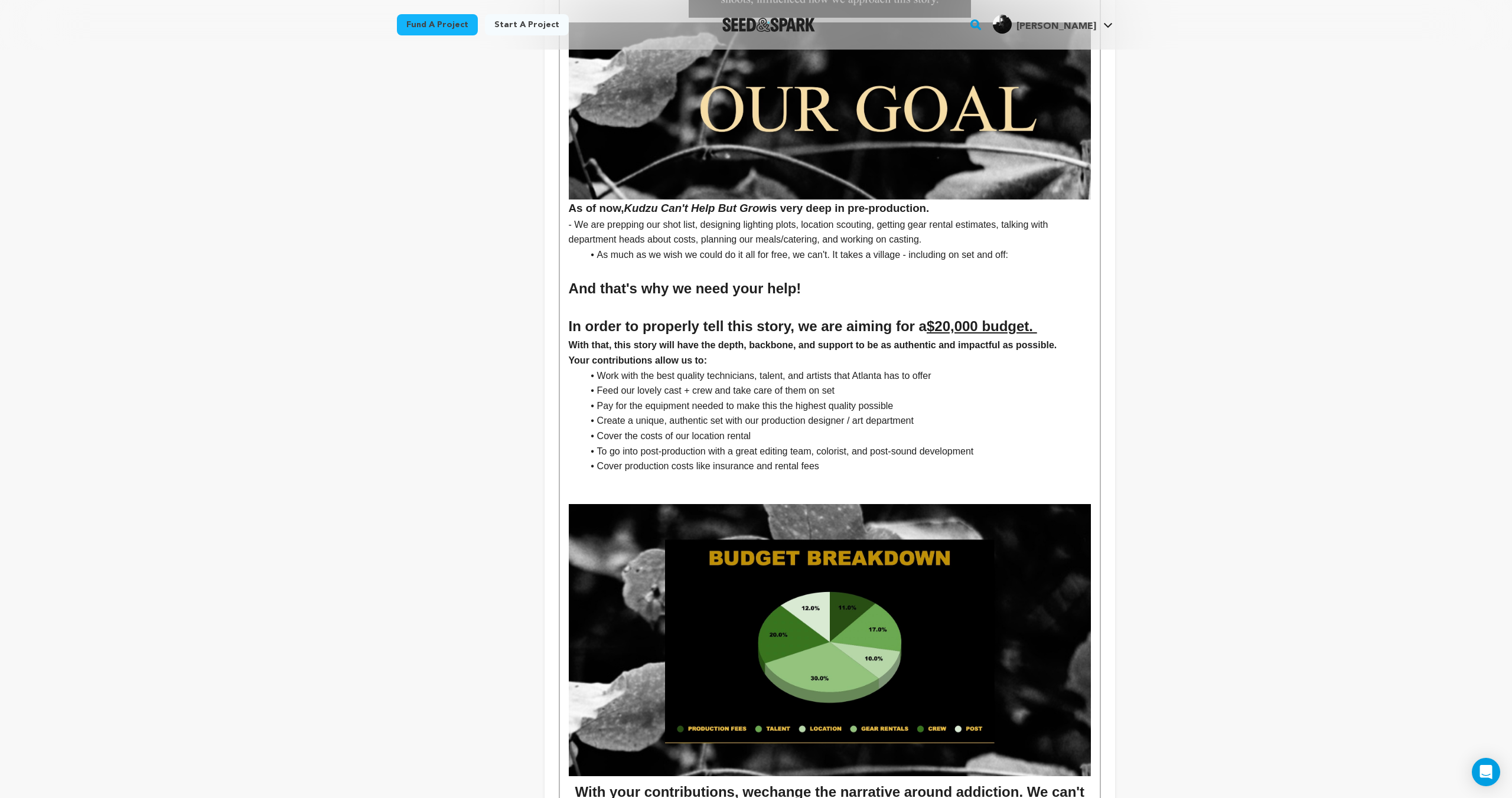
click at [650, 338] on h2 "In order to properly tell this story, we are aiming for a $20,000 budget." at bounding box center [829, 326] width 522 height 23
drag, startPoint x: 637, startPoint y: 354, endPoint x: 631, endPoint y: 324, distance: 30.6
click at [631, 324] on h2 "In order to properly tell this story, we are aiming for a $20,000 budget." at bounding box center [829, 326] width 522 height 23
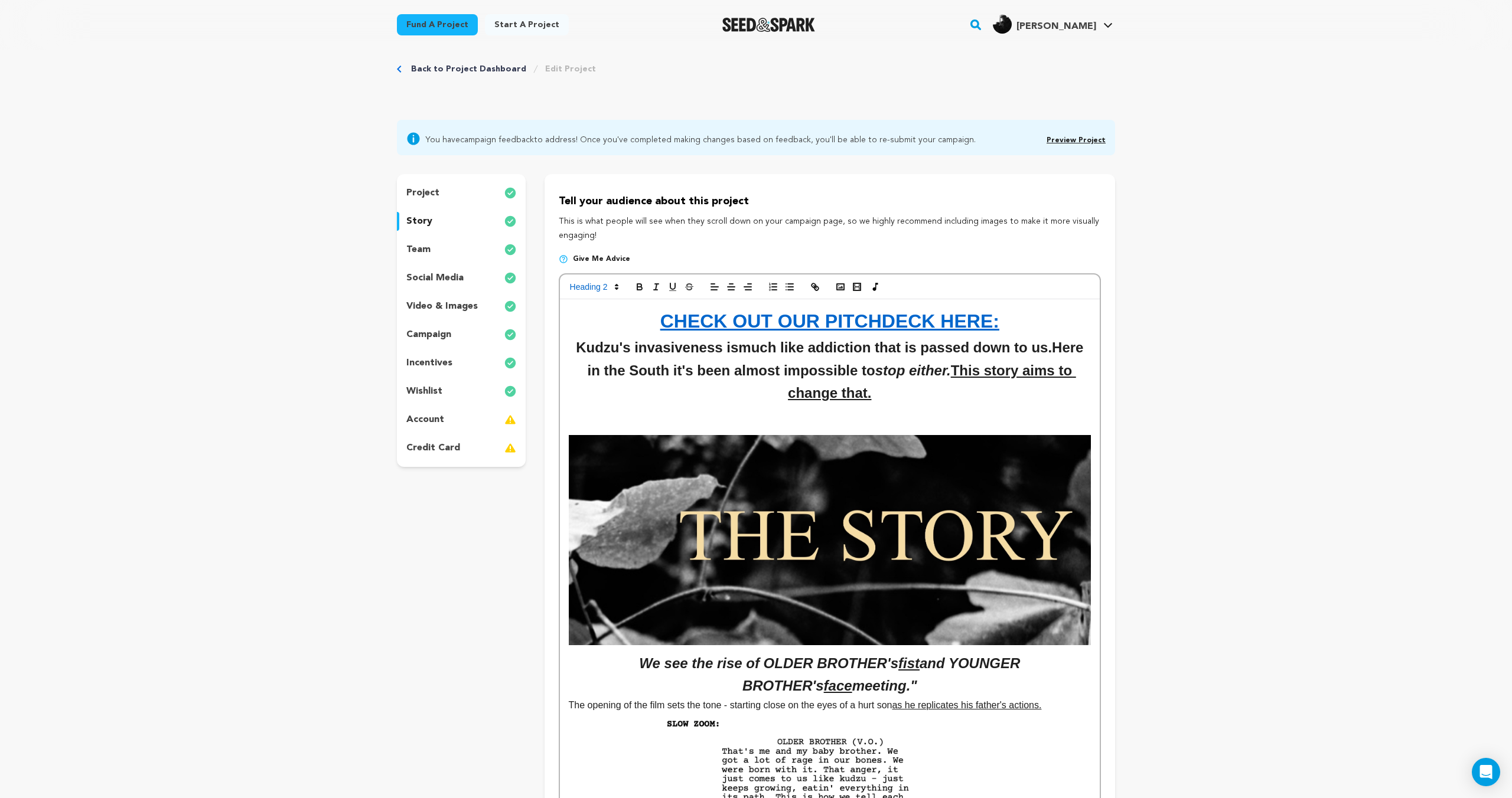
scroll to position [0, 0]
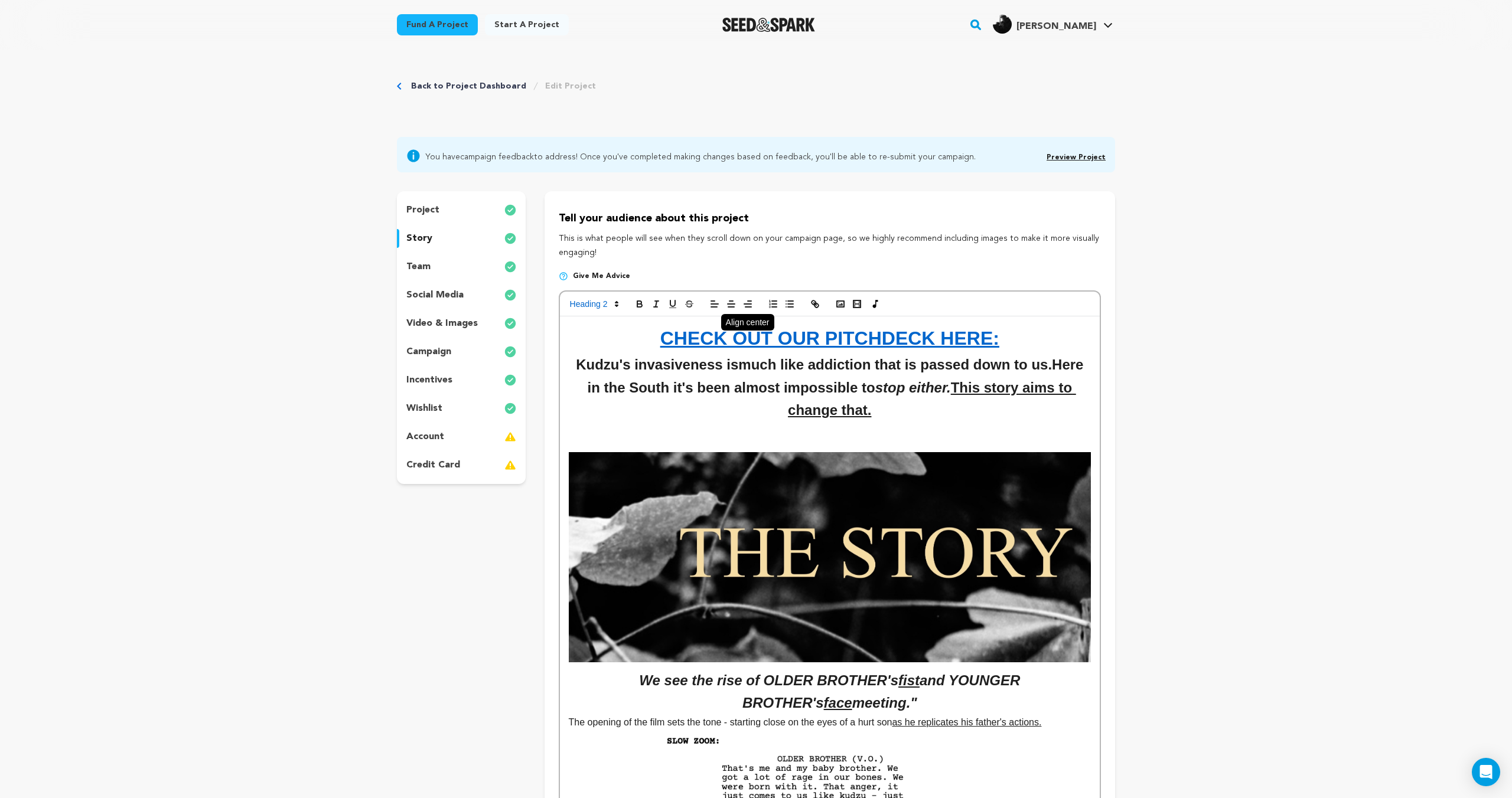
click at [731, 307] on line "button" at bounding box center [731, 307] width 6 height 0
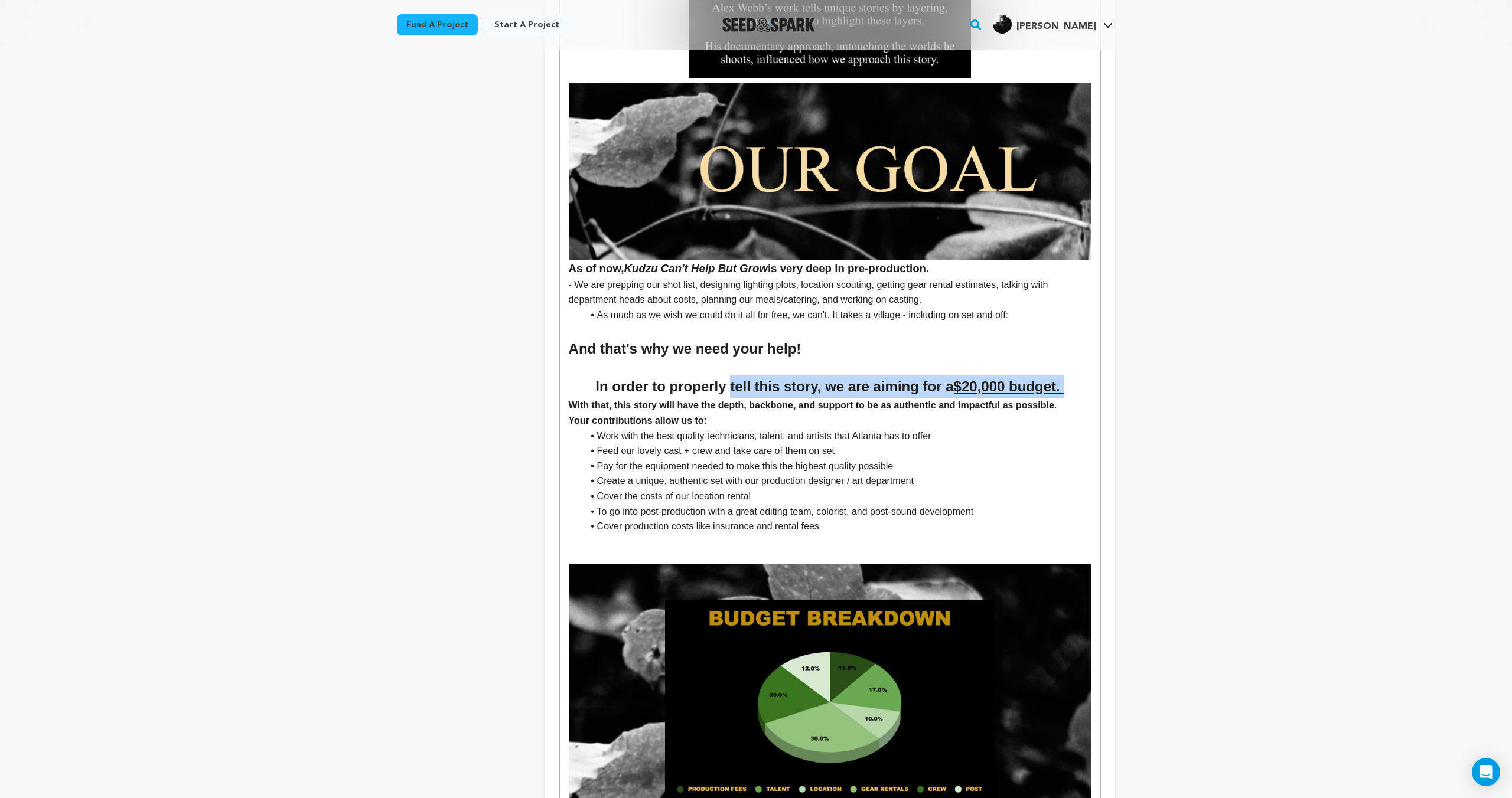
scroll to position [3956, 0]
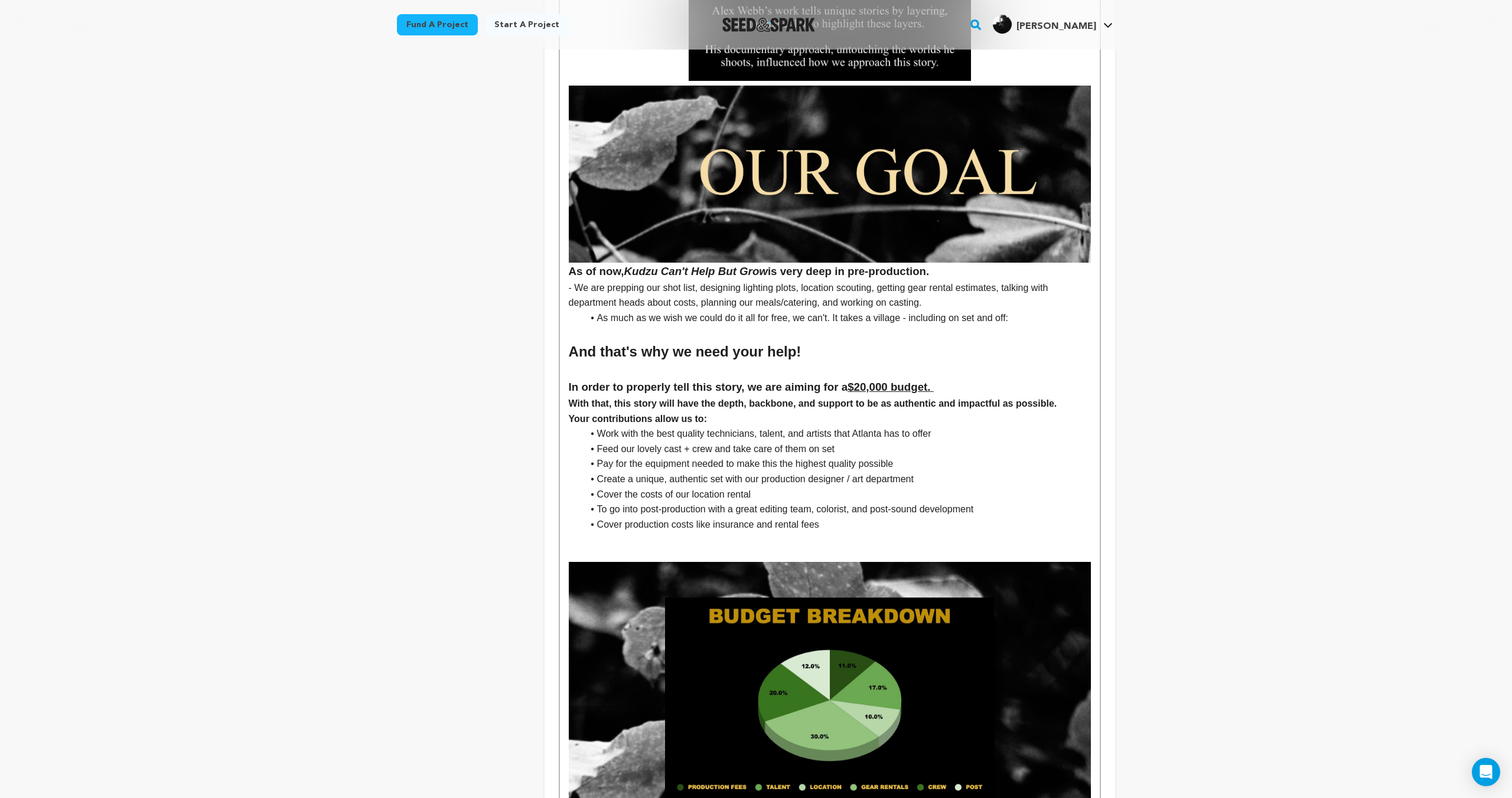
click at [842, 416] on h4 "Your contributions allow us to:" at bounding box center [829, 419] width 522 height 15
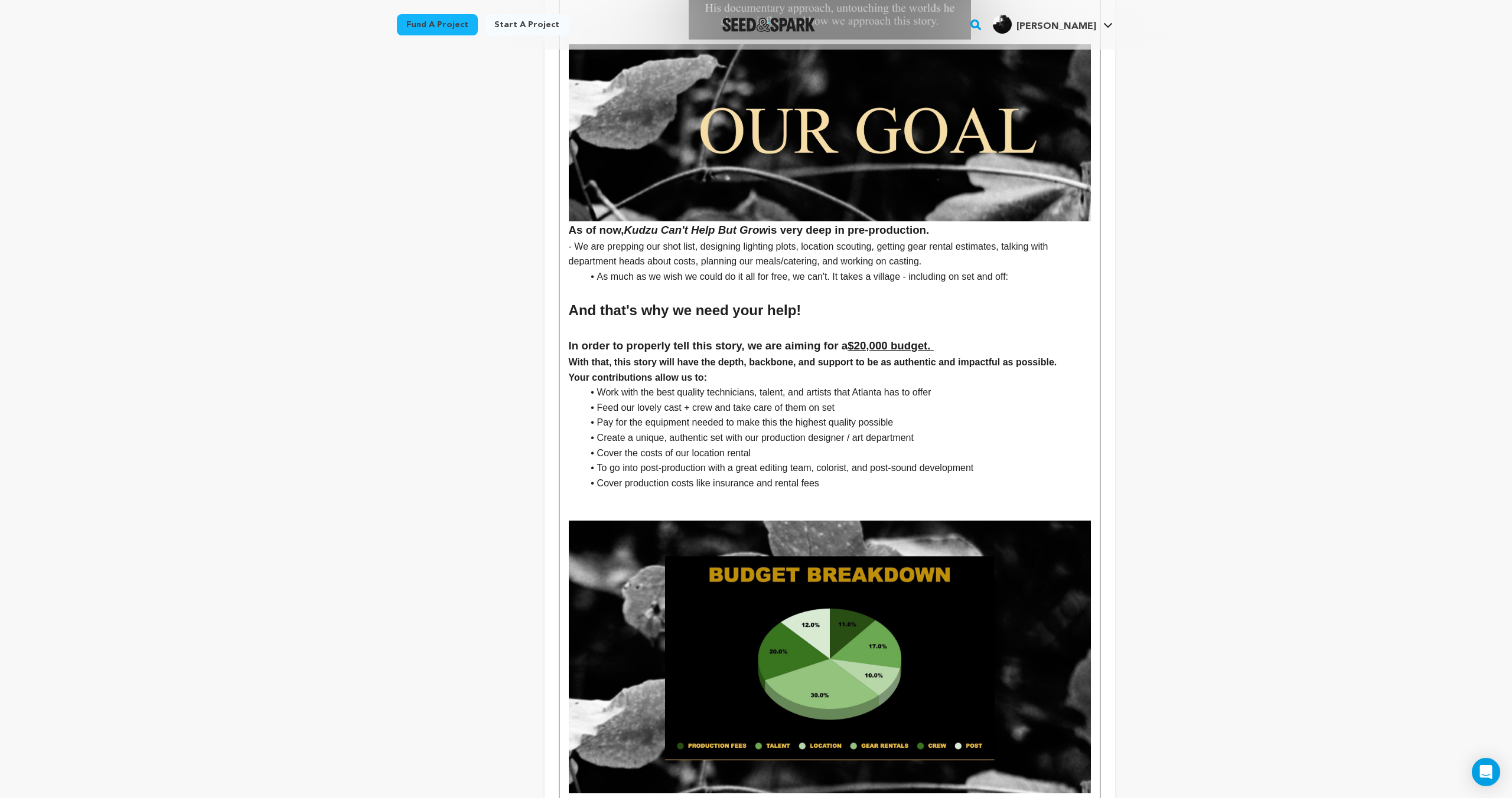
scroll to position [4000, 0]
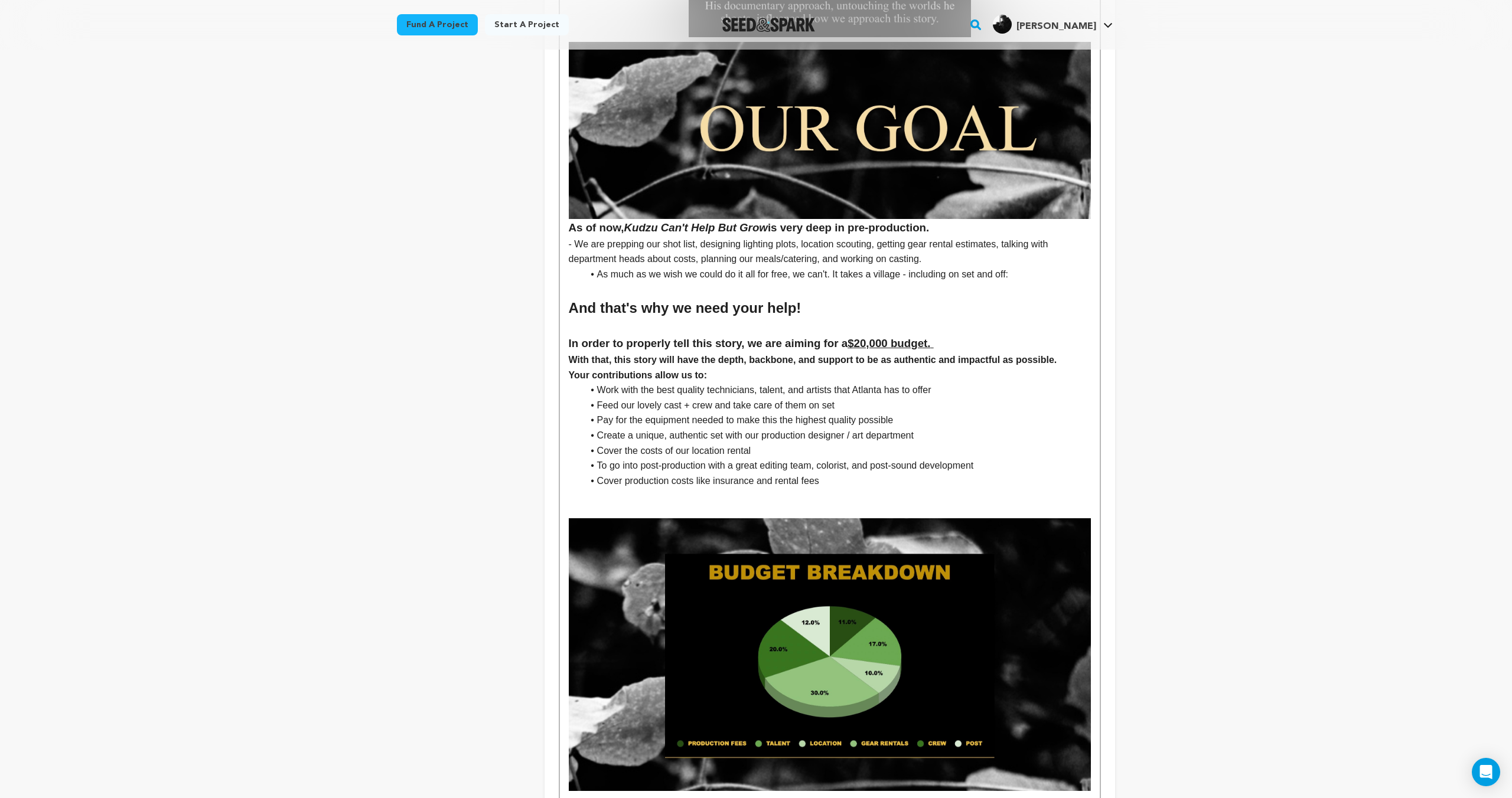
drag, startPoint x: 707, startPoint y: 374, endPoint x: 579, endPoint y: 360, distance: 128.8
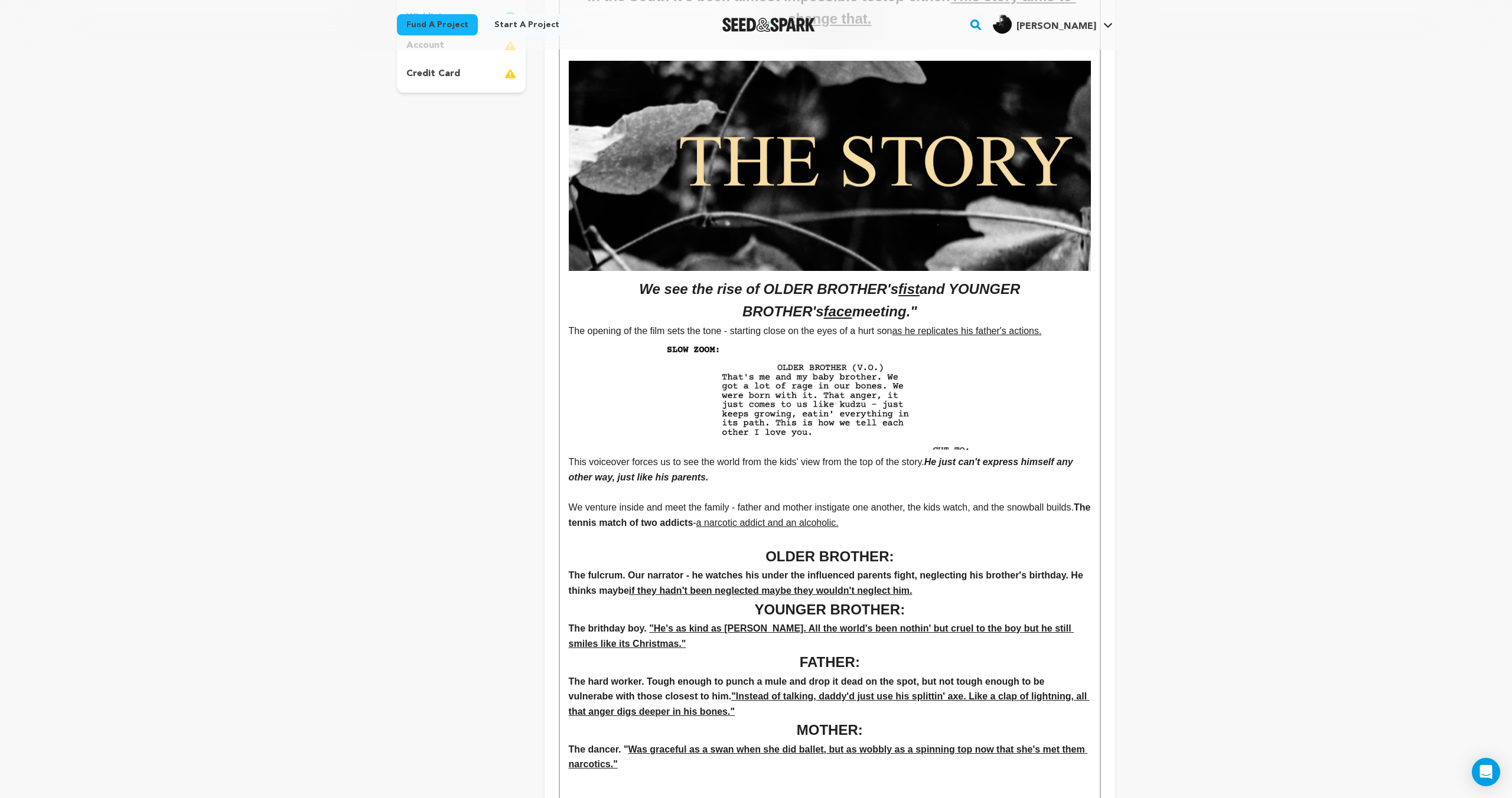
scroll to position [0, 0]
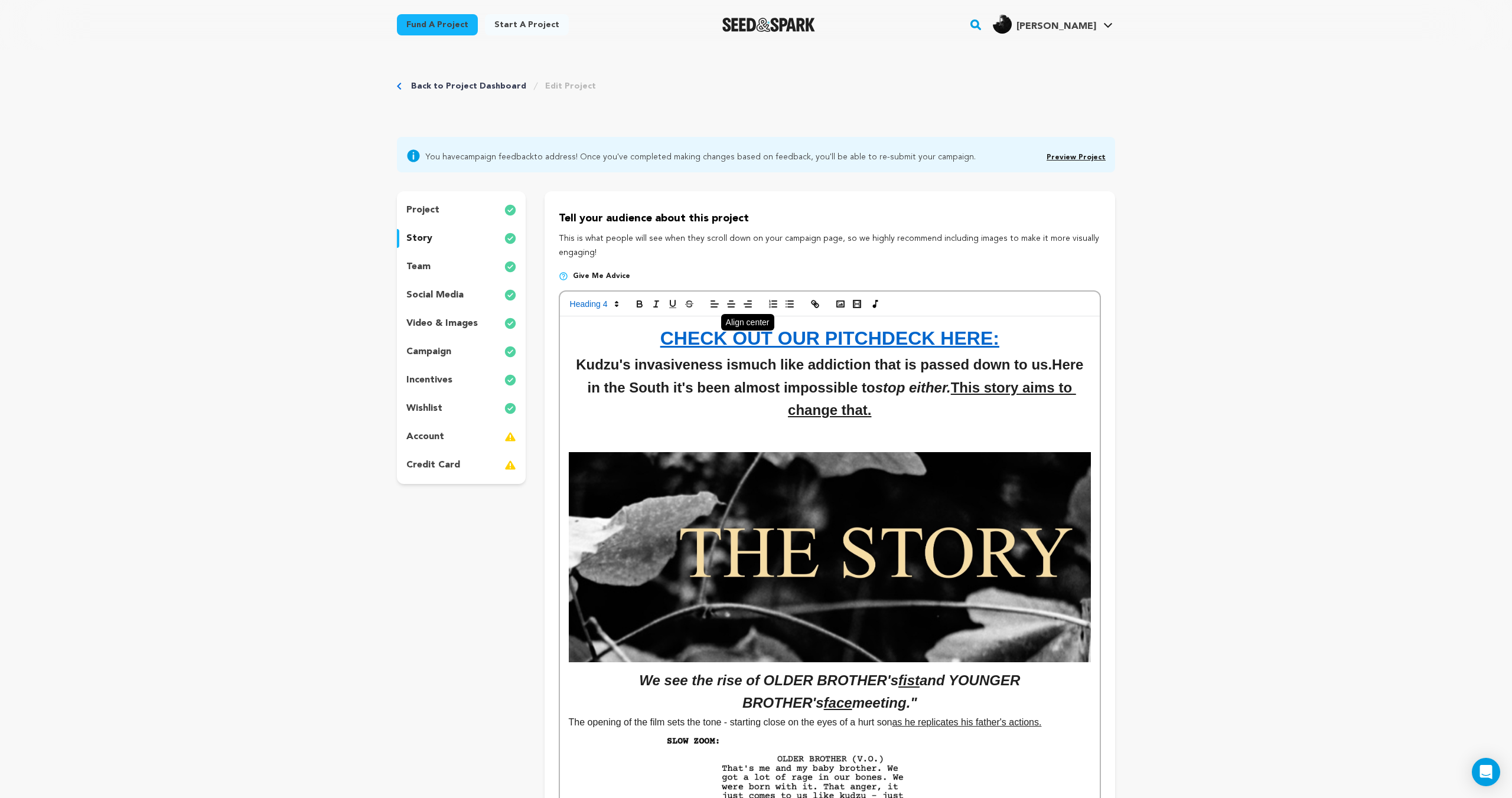
click at [729, 304] on line "button" at bounding box center [731, 304] width 7 height 0
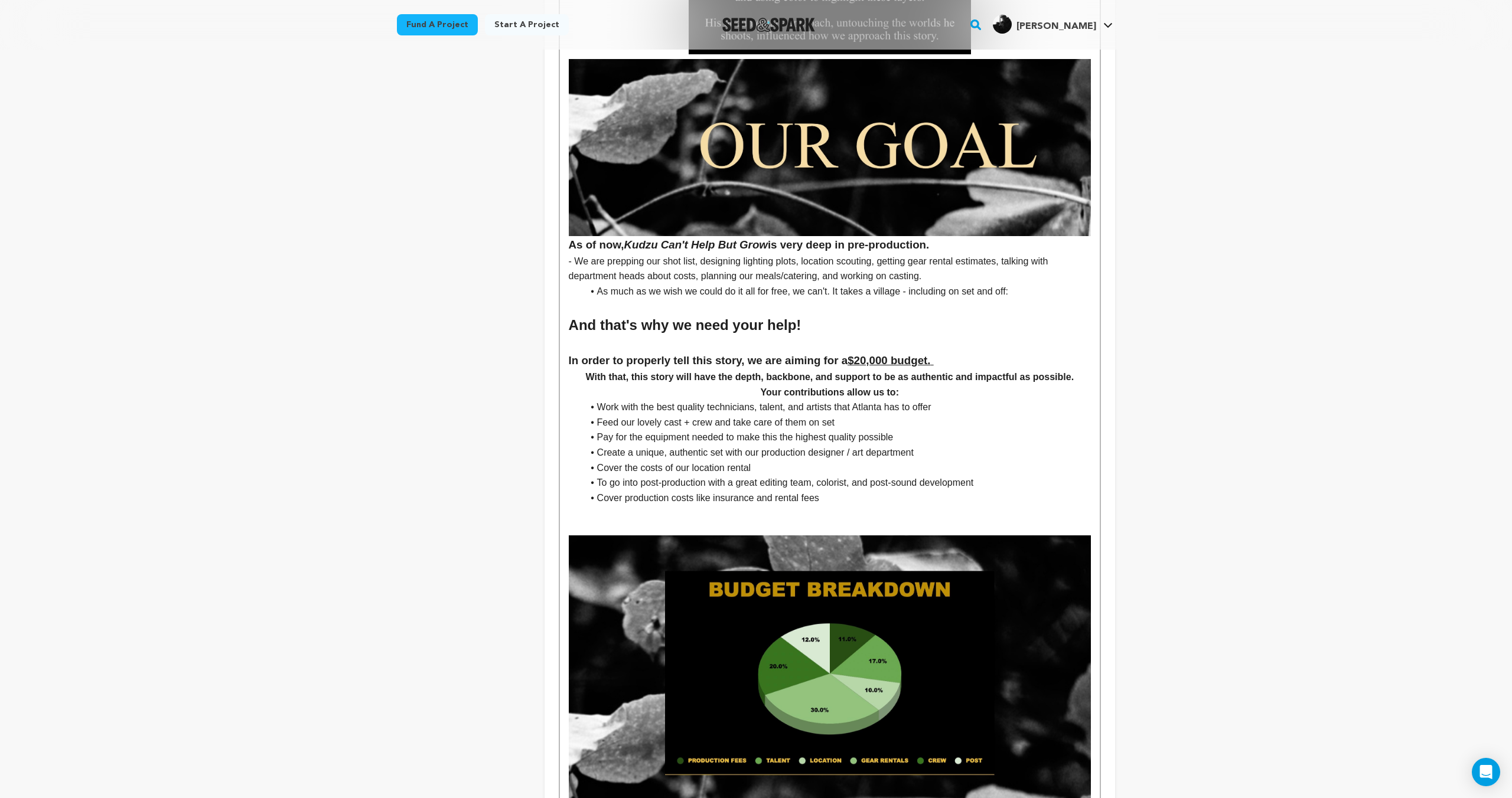
click at [816, 414] on li "Work with the best quality technicians, talent, and artists that Atlanta has to…" at bounding box center [836, 407] width 508 height 15
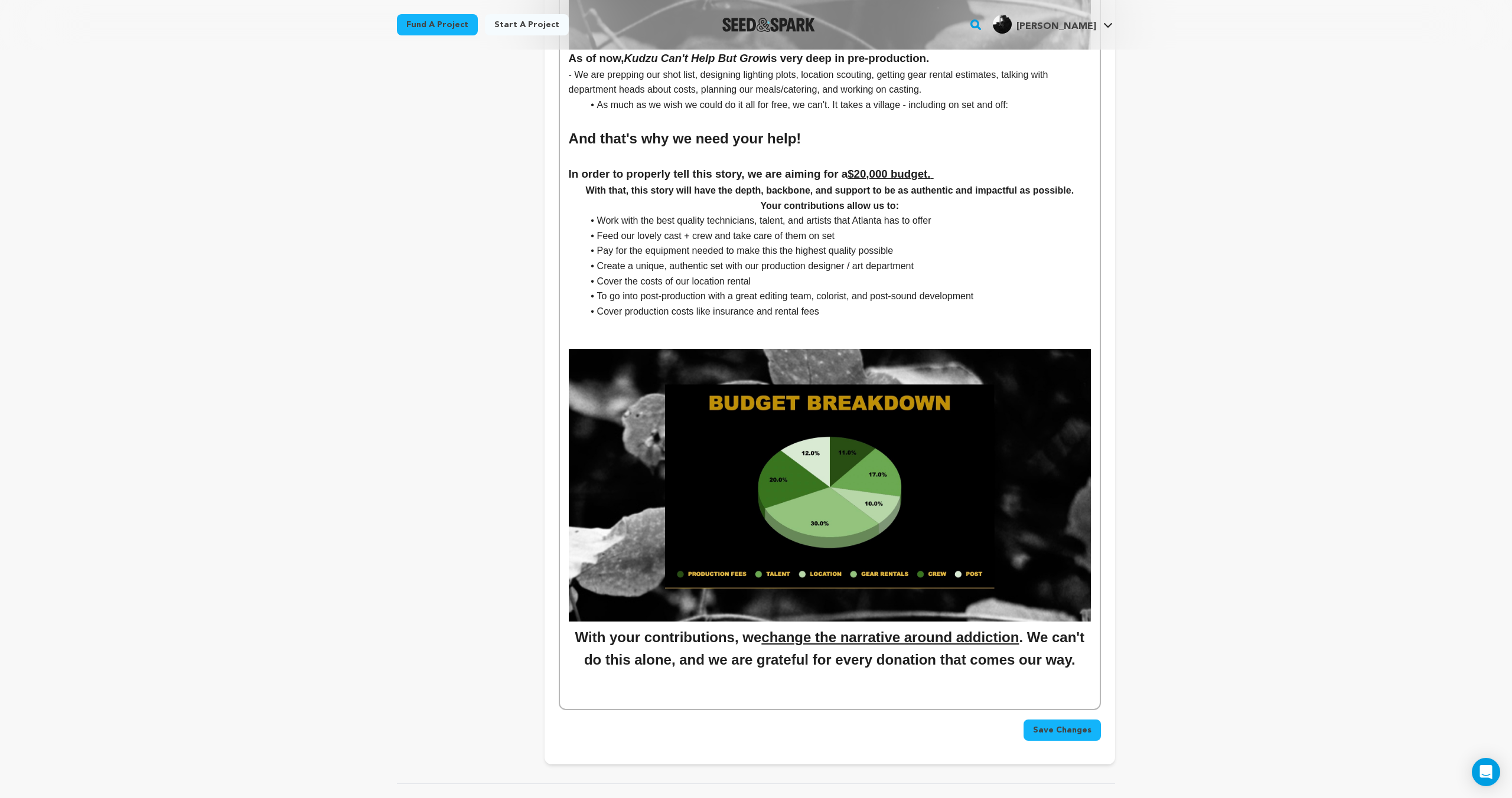
scroll to position [4171, 0]
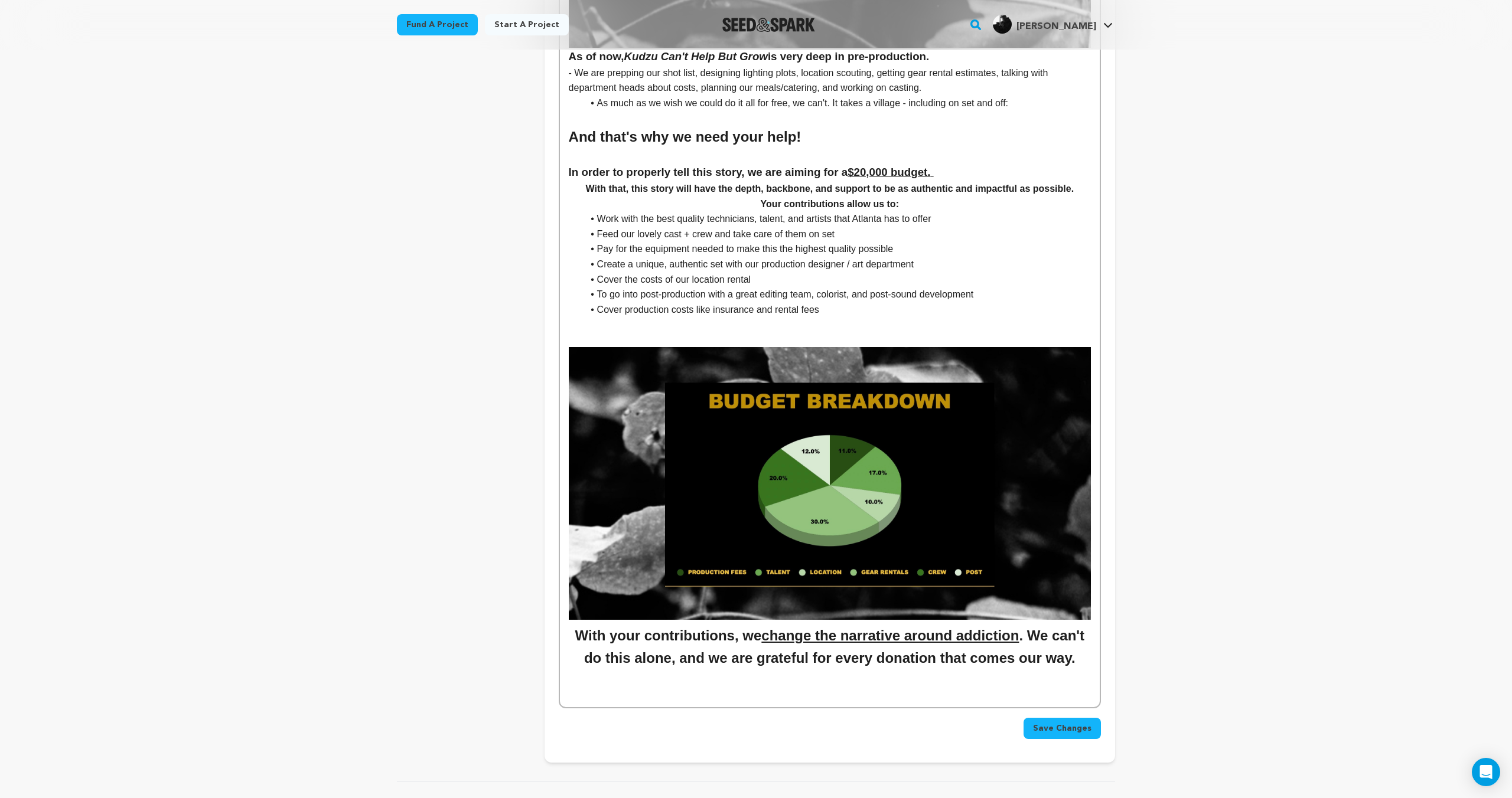
click at [836, 313] on li "Cover production costs like insurance and rental fees" at bounding box center [836, 309] width 508 height 15
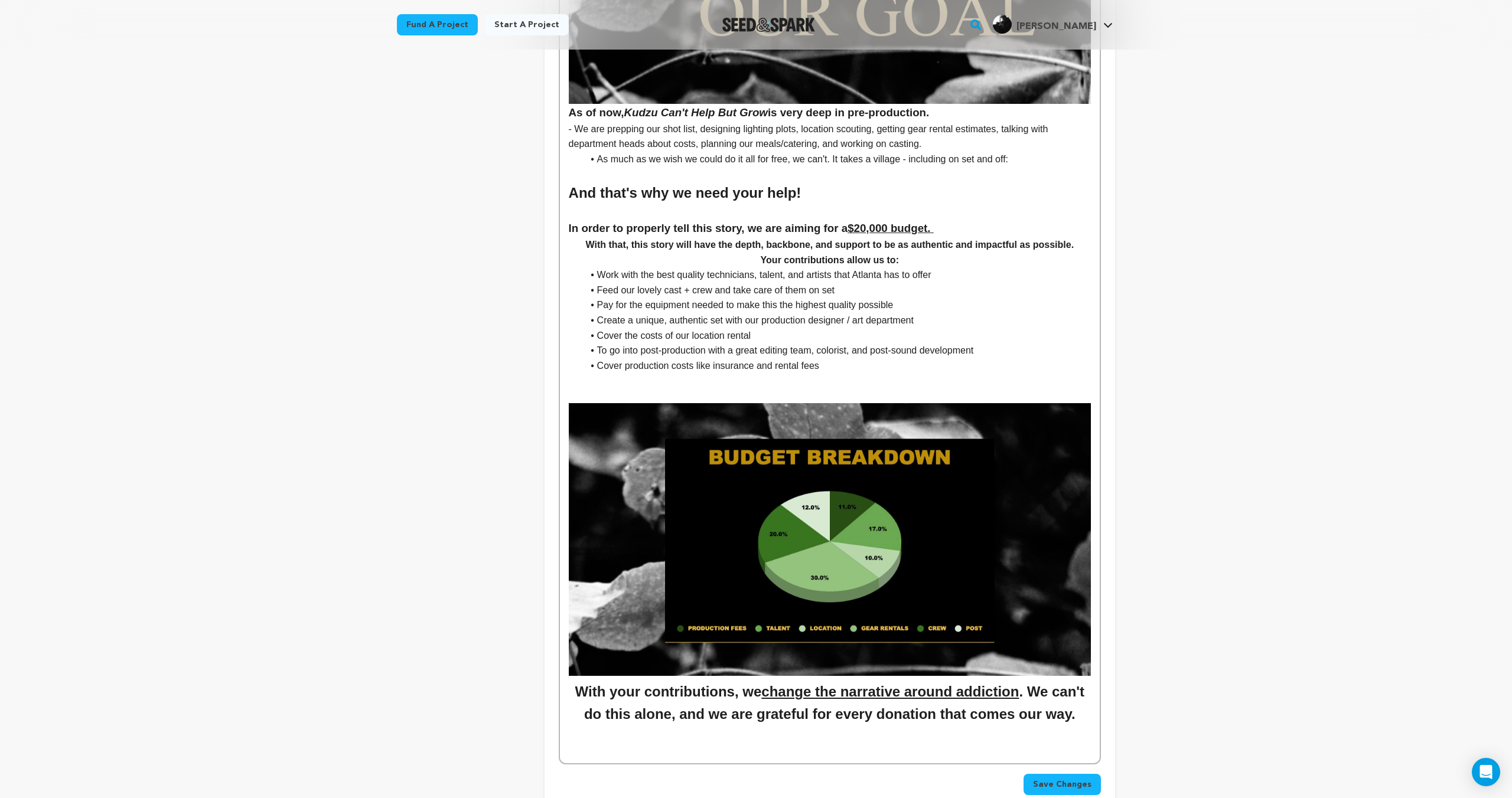
scroll to position [4115, 0]
click at [937, 320] on li "Create a unique, authentic set with our production designer / art department" at bounding box center [836, 320] width 508 height 15
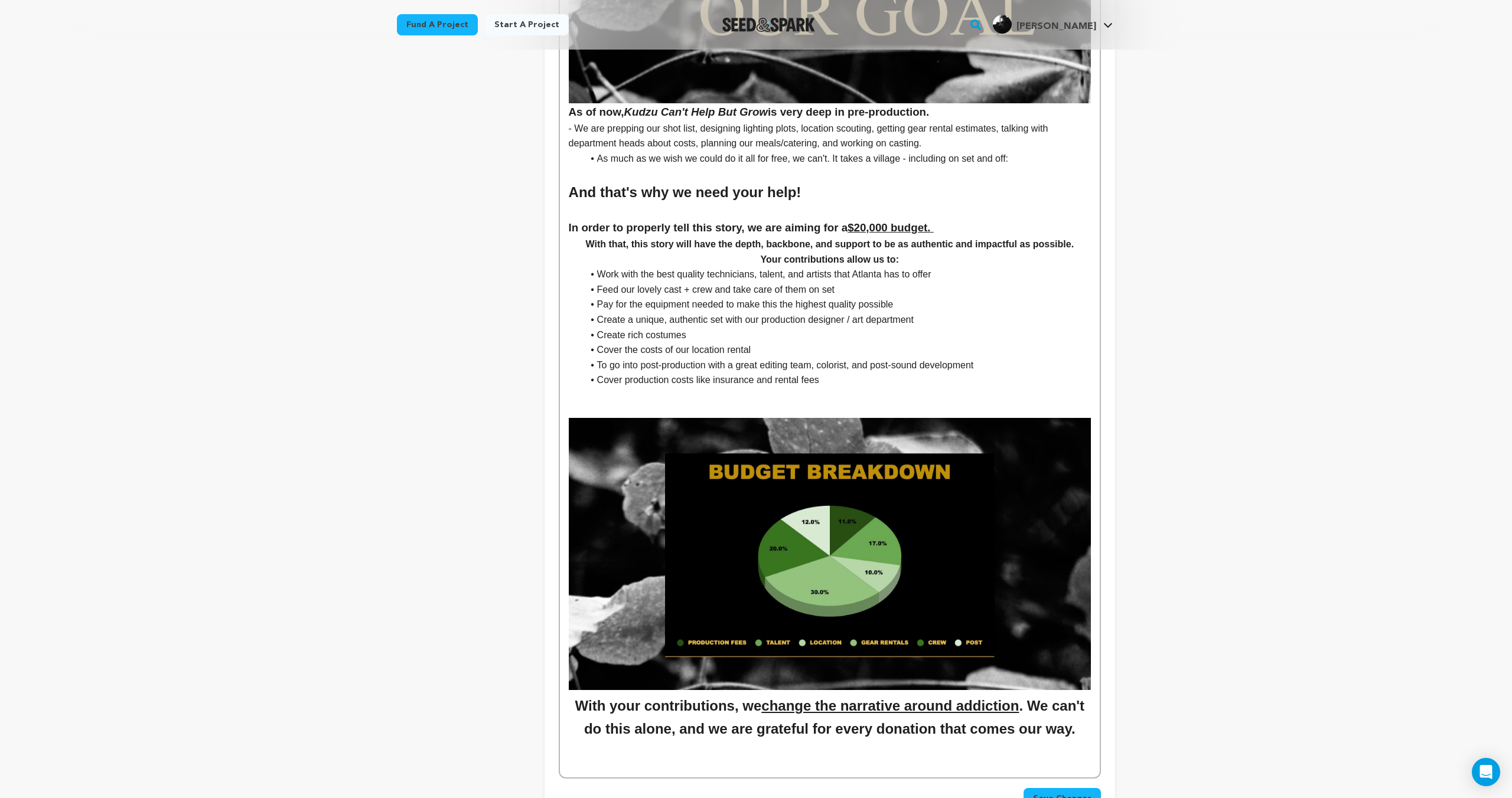
click at [637, 336] on li "Create rich costumes" at bounding box center [836, 335] width 508 height 15
click at [741, 343] on li "Cover the costs of our location rental" at bounding box center [836, 350] width 508 height 15
click at [727, 334] on li "Create distinctive costumes" at bounding box center [836, 335] width 508 height 15
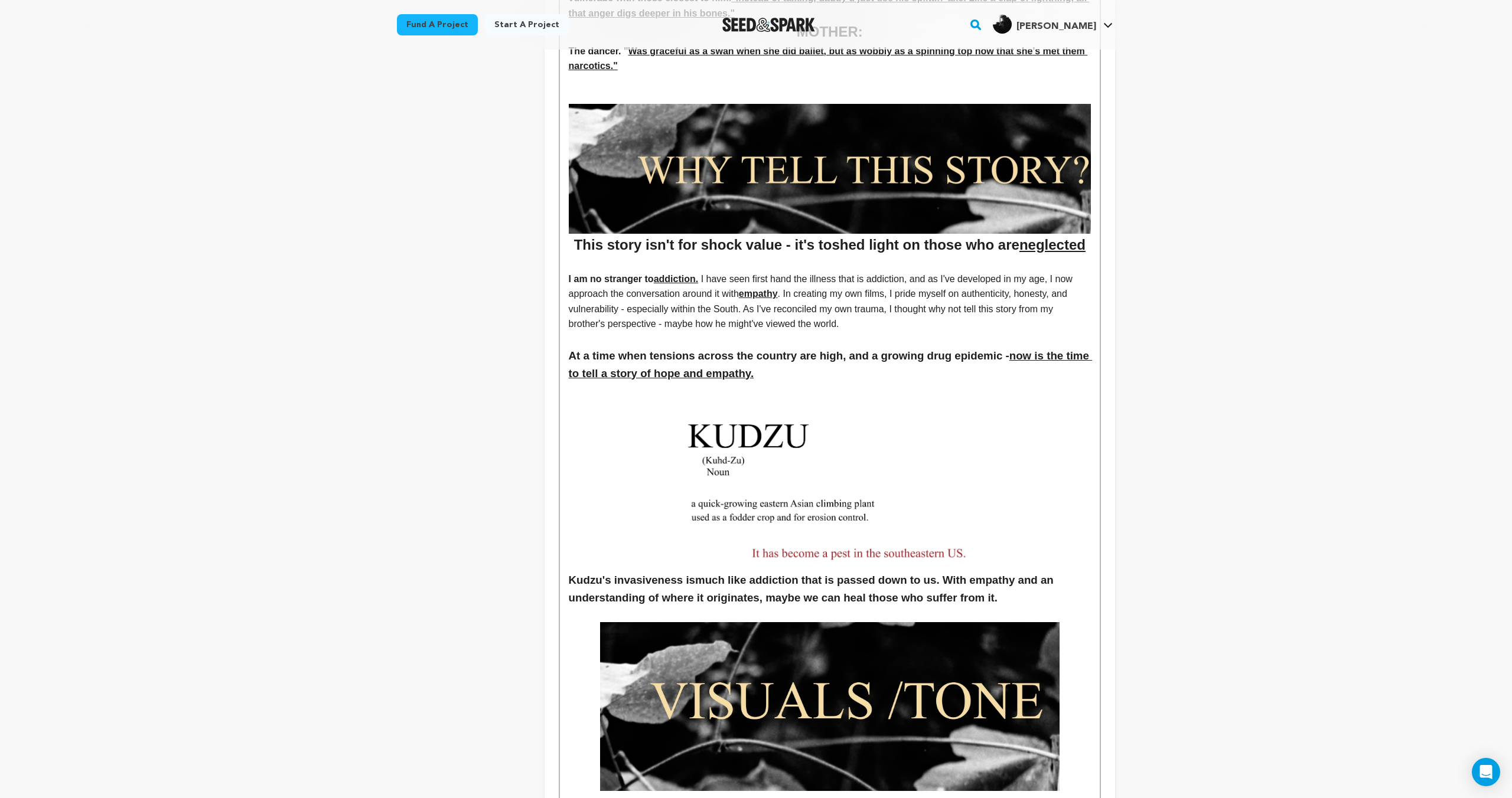
scroll to position [1006, 0]
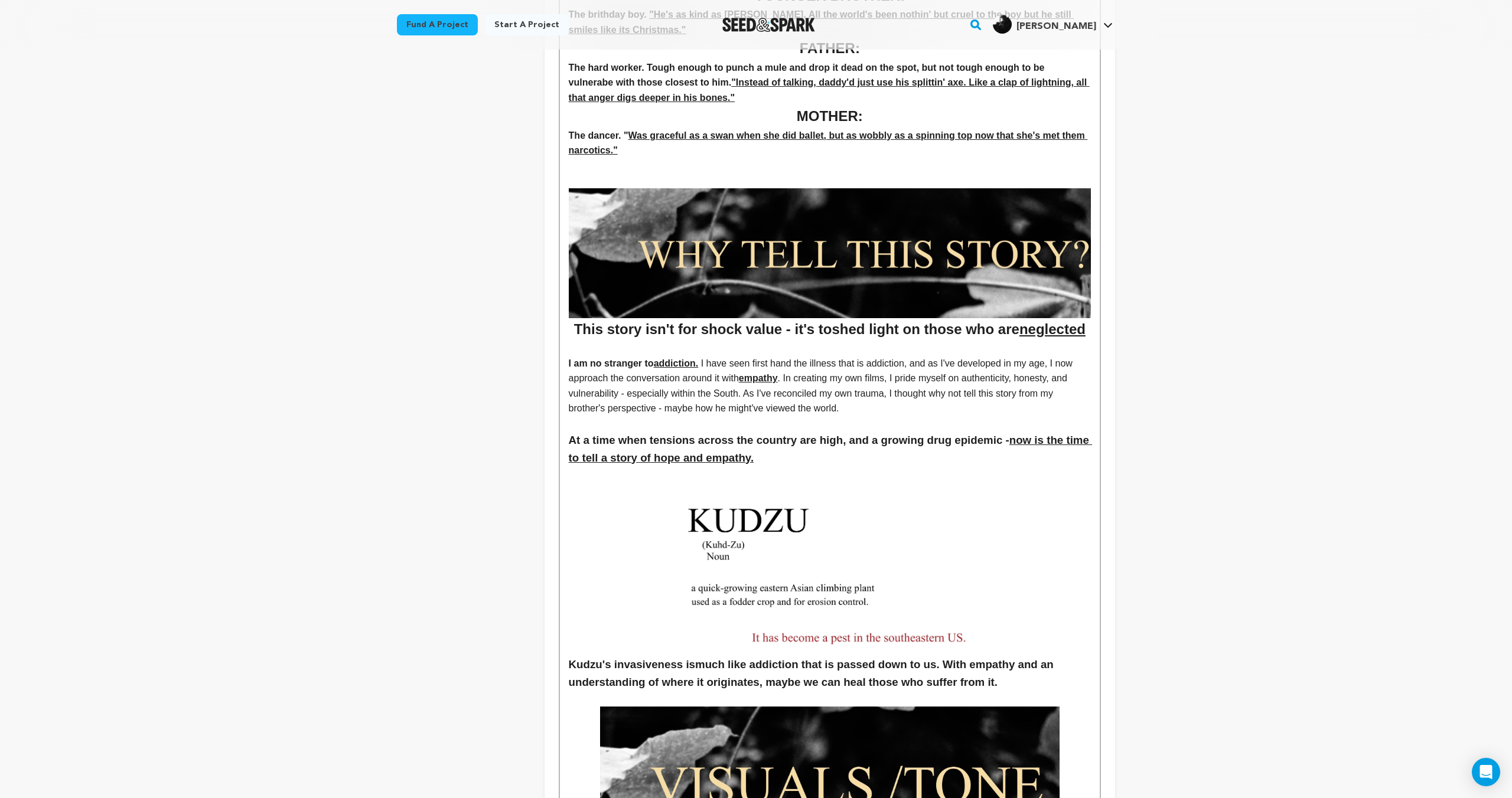
click at [802, 527] on img at bounding box center [830, 528] width 309 height 93
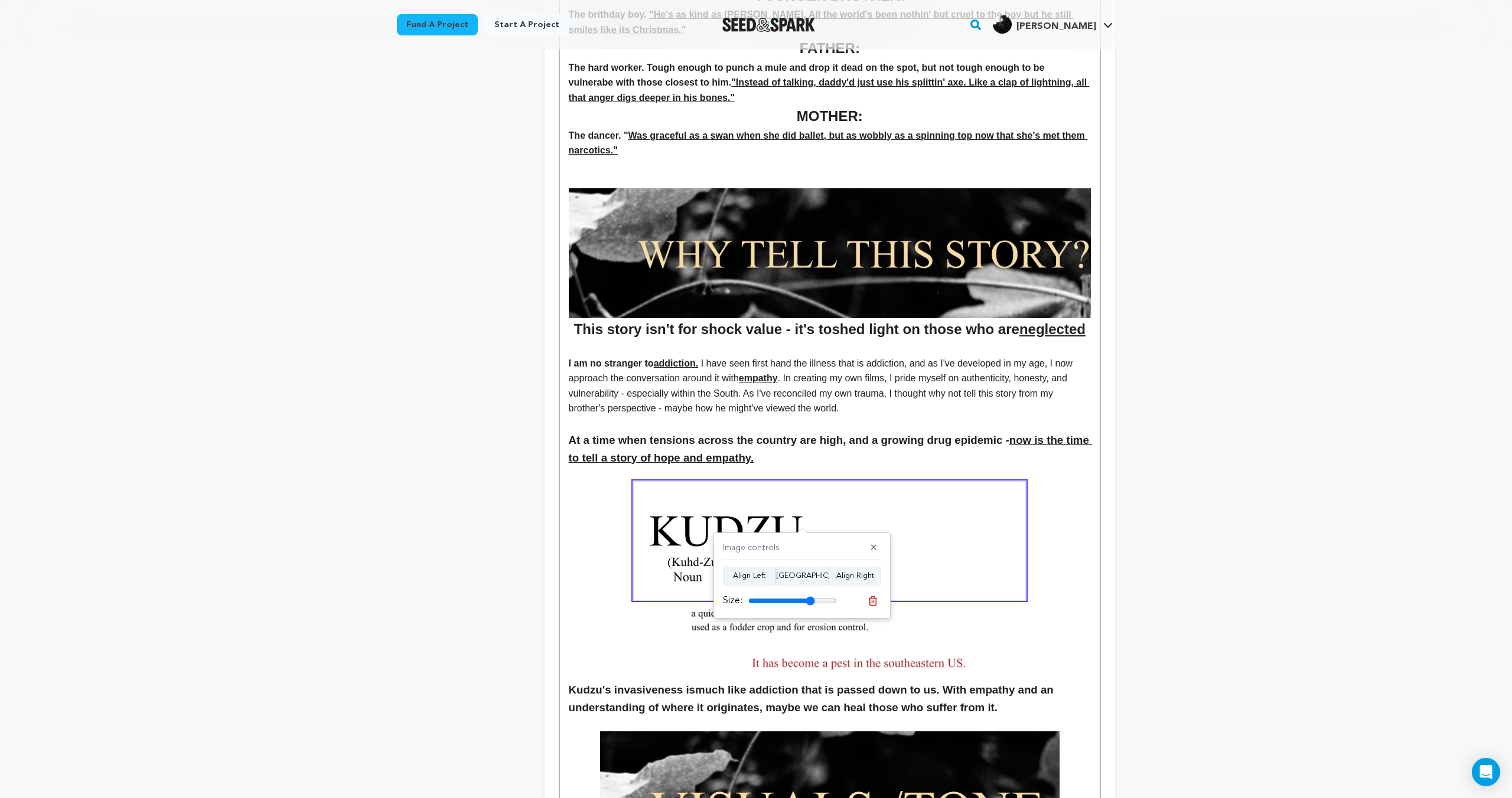
type input "75"
drag, startPoint x: 800, startPoint y: 601, endPoint x: 806, endPoint y: 600, distance: 6.1
click at [809, 601] on input "range" at bounding box center [792, 602] width 89 height 10
click at [928, 631] on img at bounding box center [829, 641] width 292 height 72
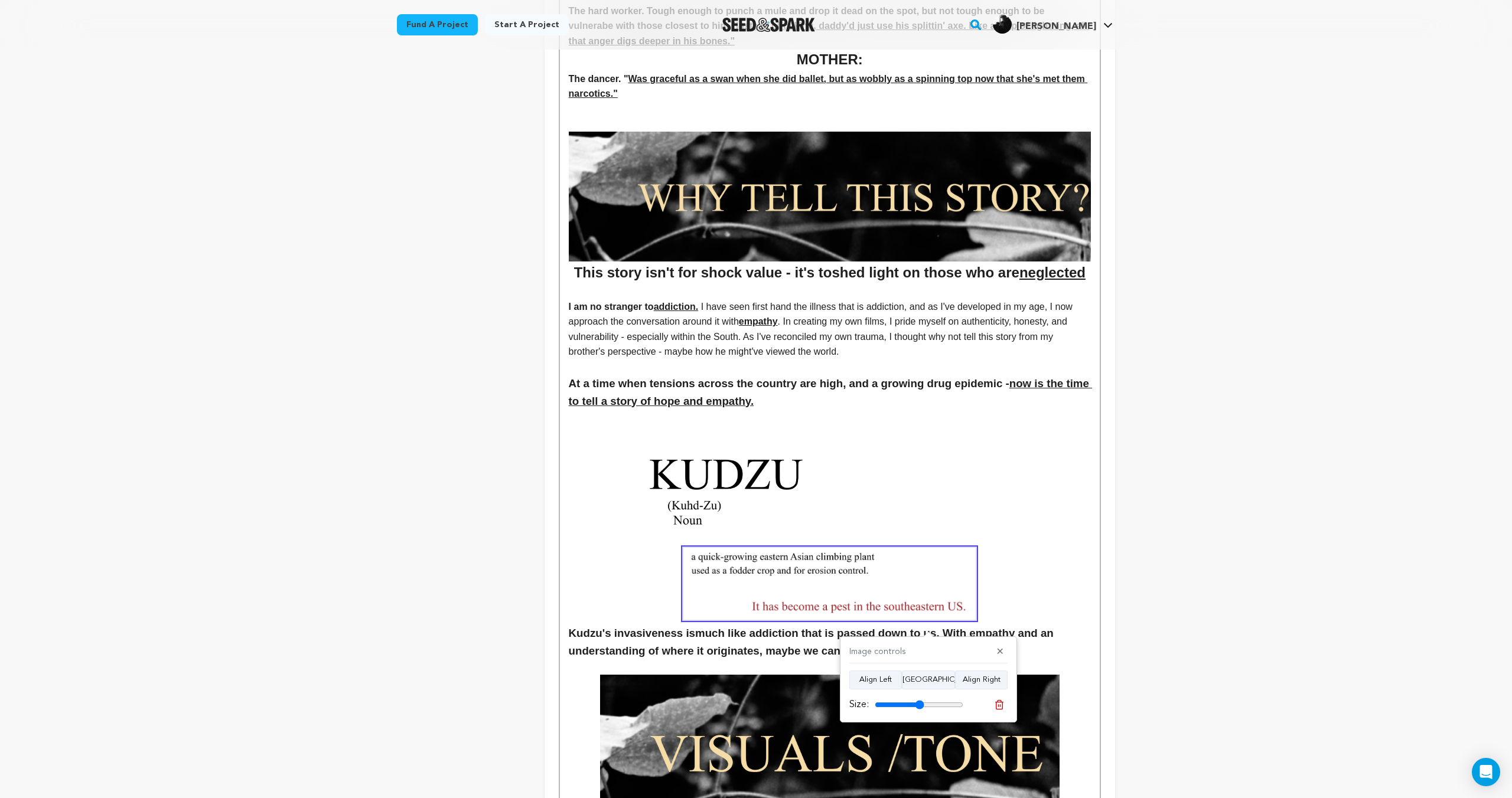
scroll to position [1068, 0]
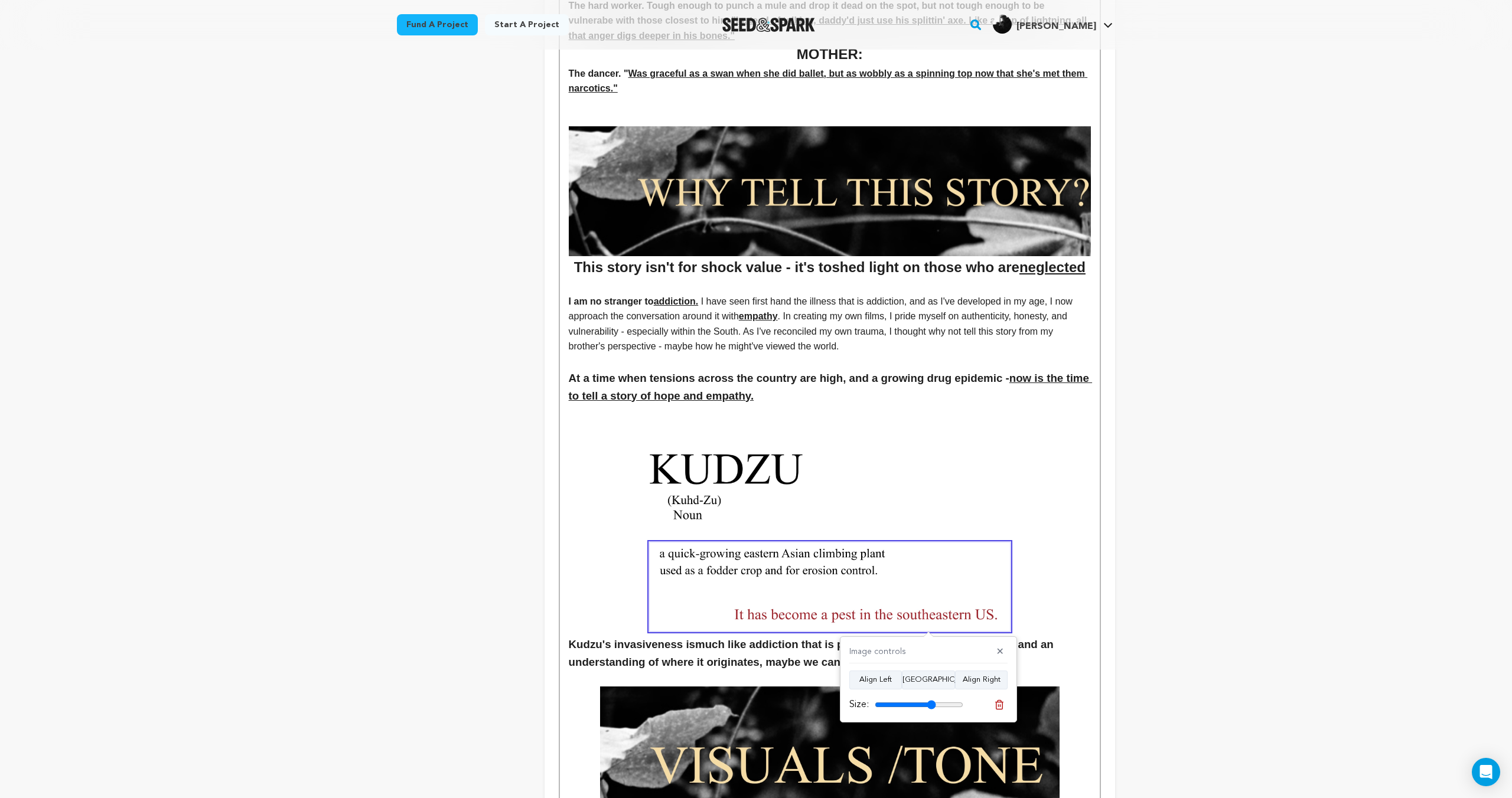
drag, startPoint x: 922, startPoint y: 705, endPoint x: 931, endPoint y: 705, distance: 9.0
type input "69"
click at [931, 705] on input "range" at bounding box center [918, 705] width 89 height 10
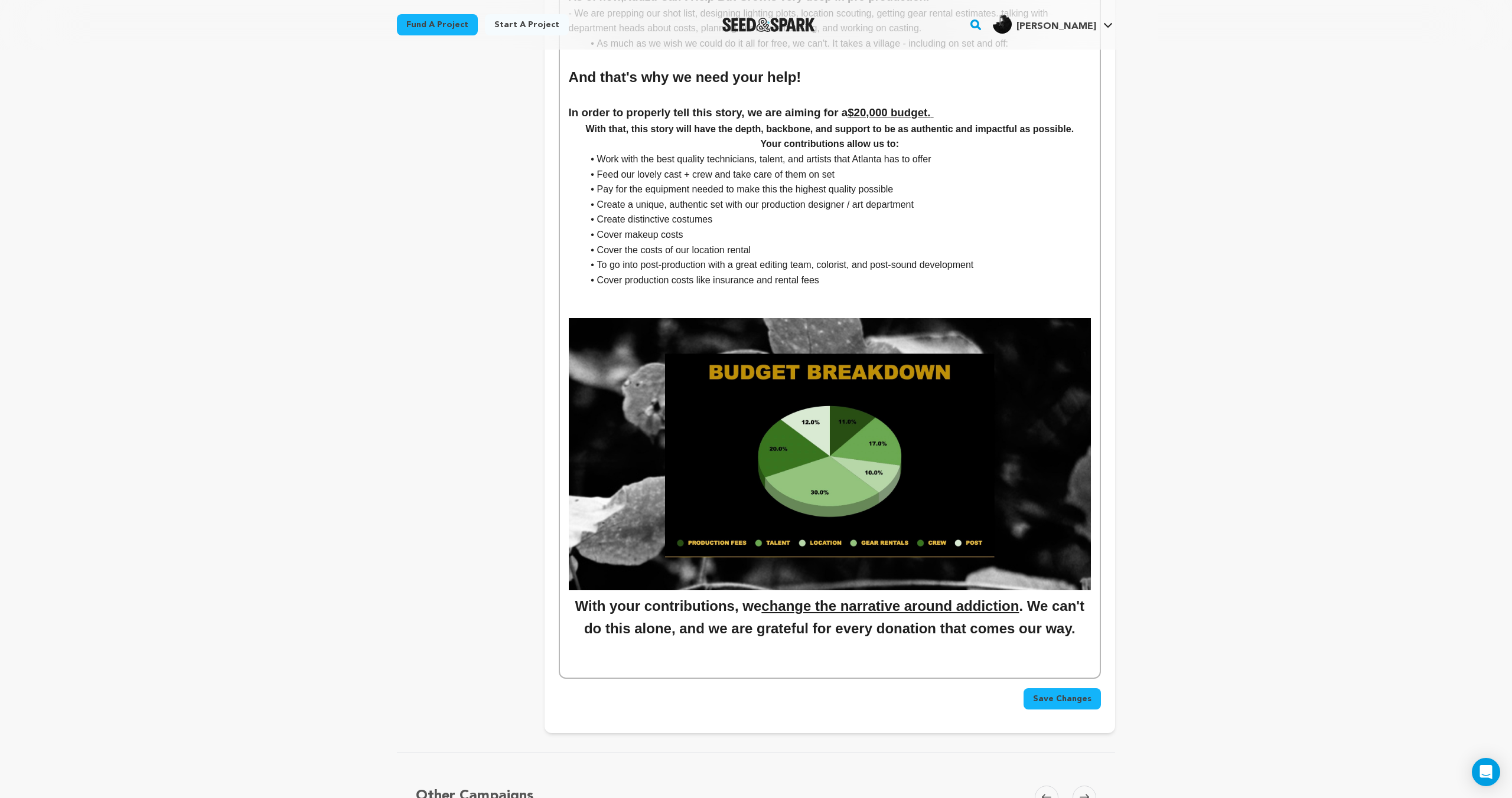
scroll to position [4691, 0]
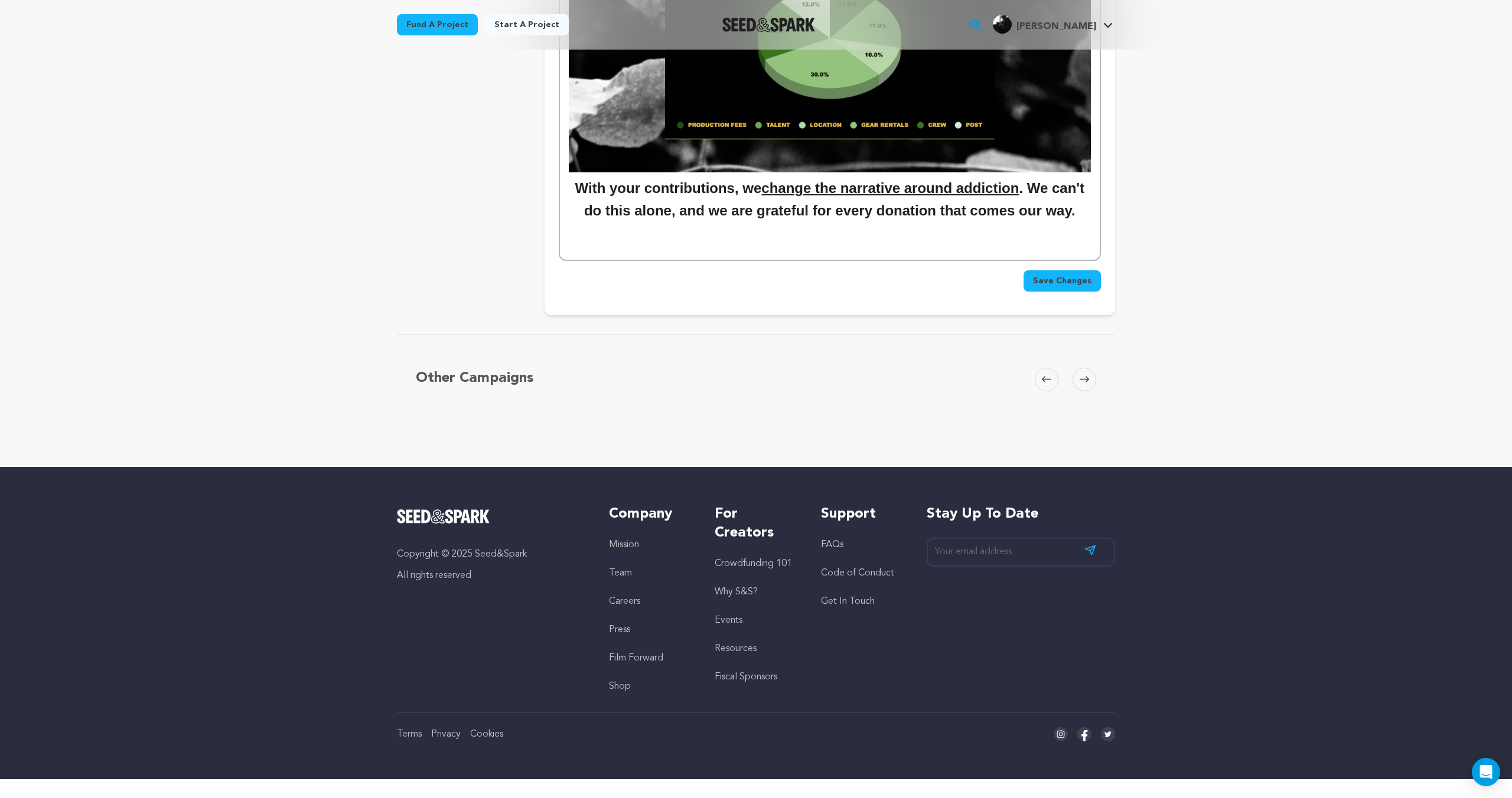
click at [1057, 283] on span "Save Changes" at bounding box center [1062, 281] width 58 height 12
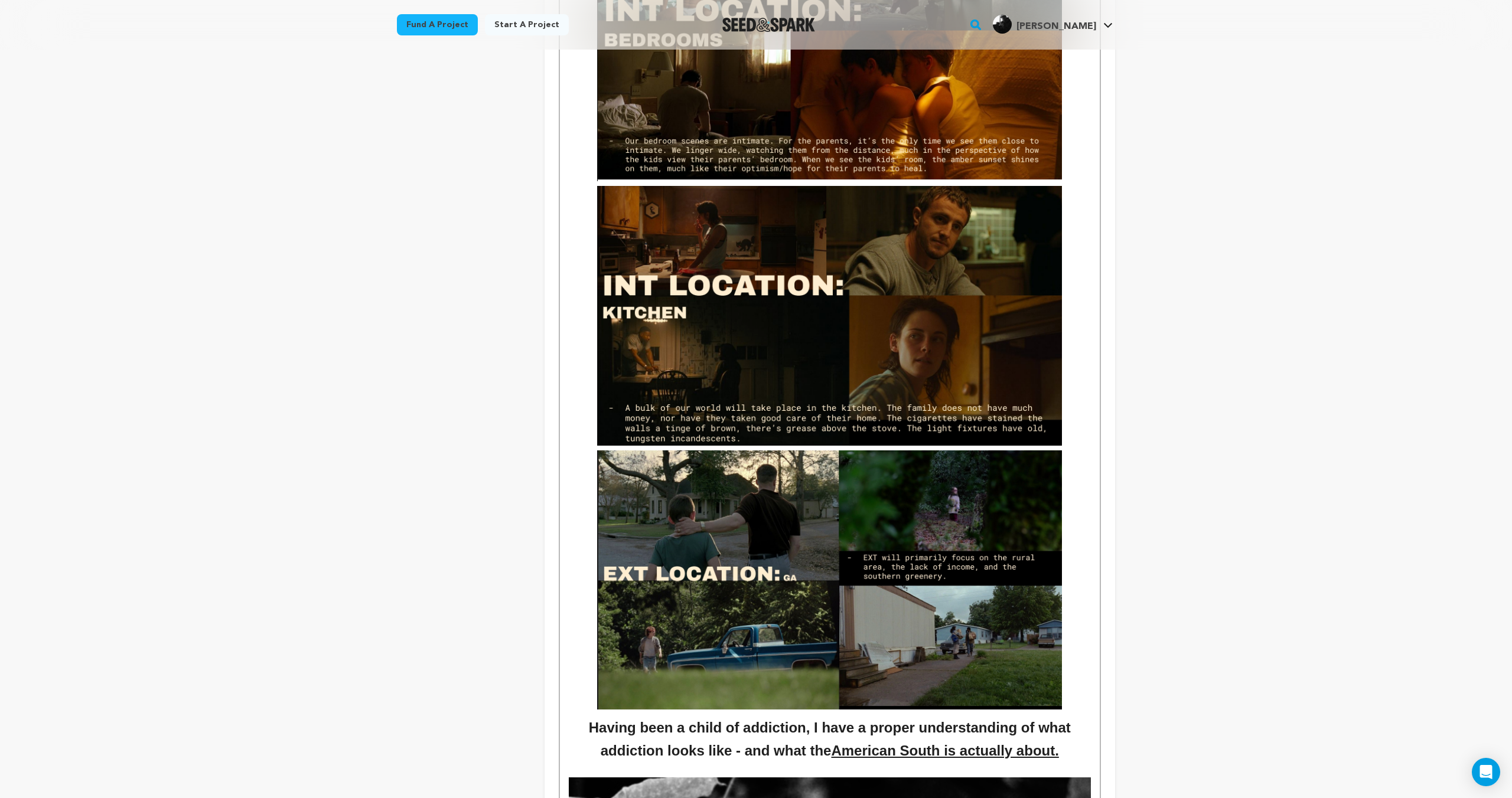
scroll to position [2171, 0]
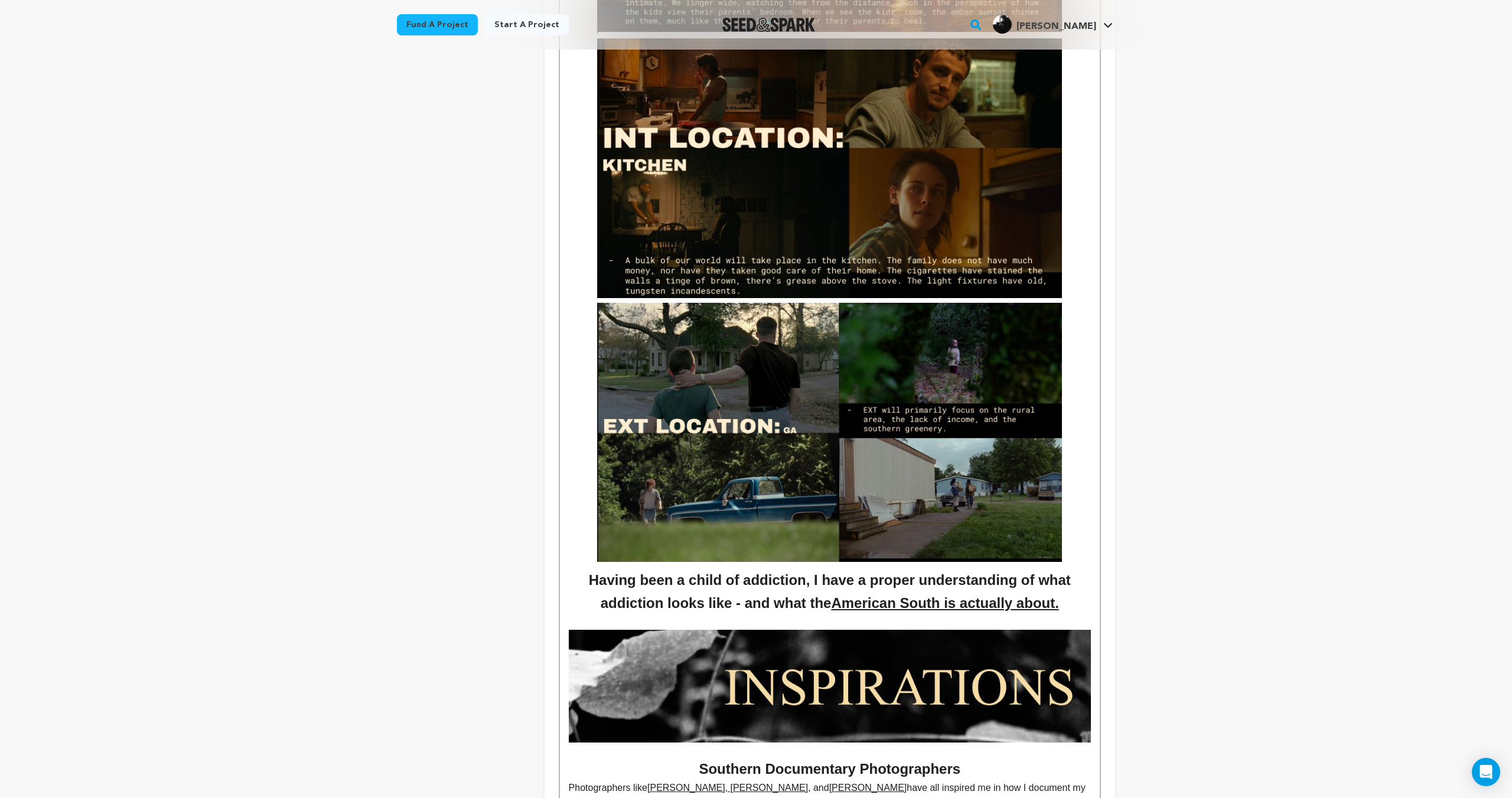
click at [1078, 557] on strong "Having been a child of addiction" at bounding box center [829, 446] width 522 height 286
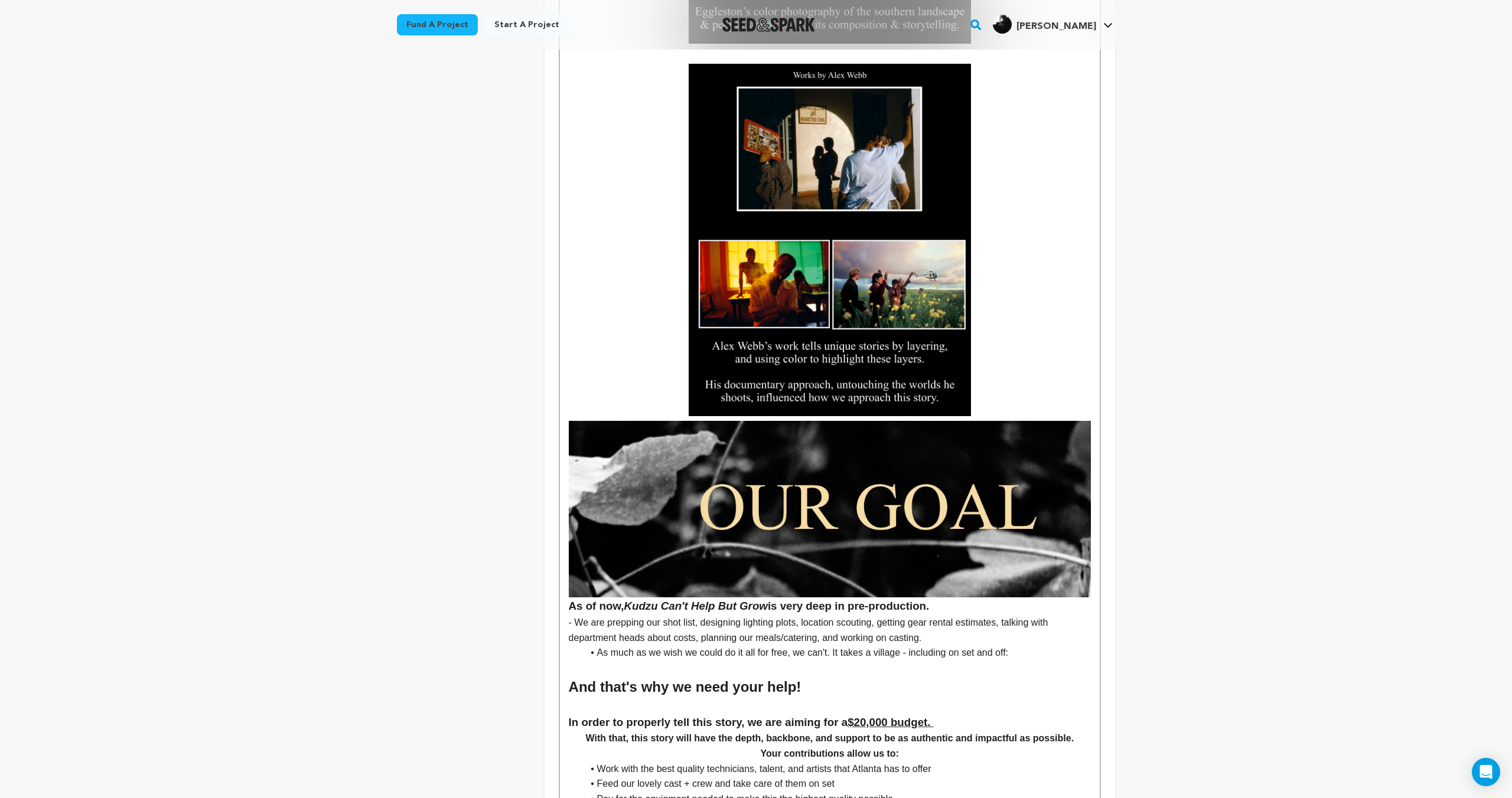
scroll to position [3703, 0]
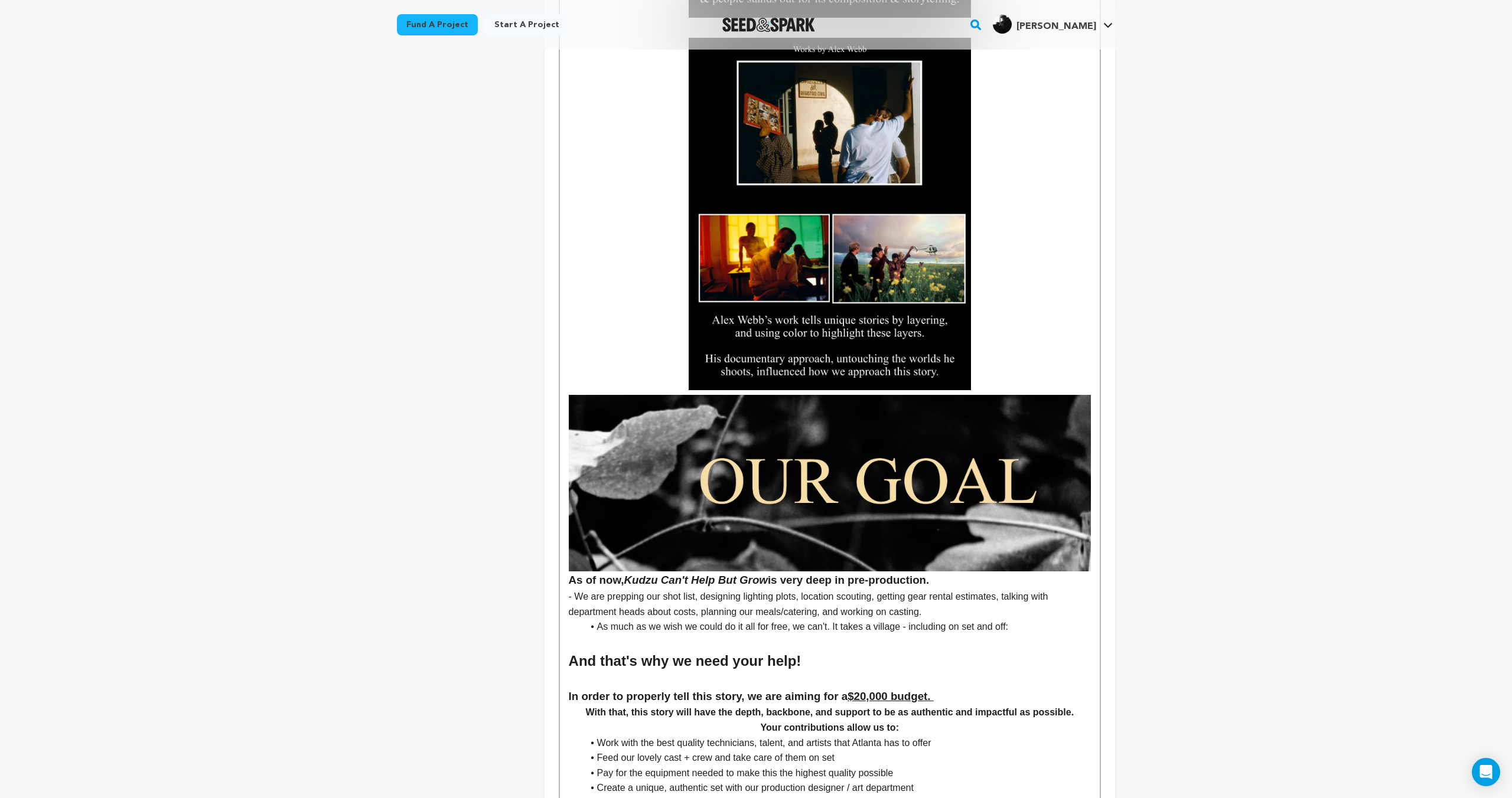
click at [1030, 345] on p at bounding box center [829, 304] width 522 height 533
click at [1014, 378] on p at bounding box center [829, 304] width 522 height 533
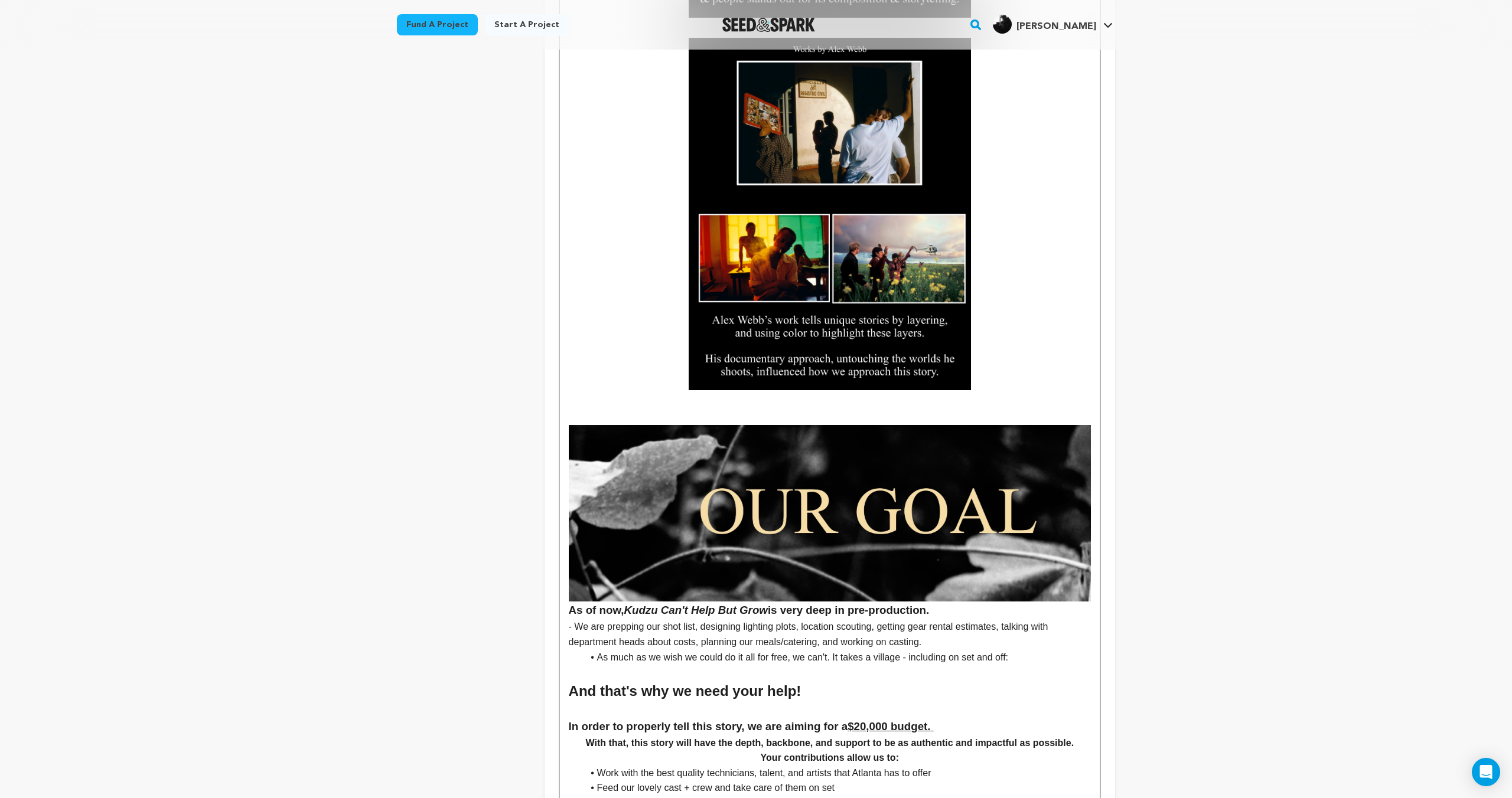
click at [665, 399] on p at bounding box center [829, 403] width 522 height 15
drag, startPoint x: 815, startPoint y: 400, endPoint x: 823, endPoint y: 401, distance: 8.1
click at [817, 400] on p "Not to mention legendary directors like Derek Cianfrance, Terence Malick" at bounding box center [829, 403] width 522 height 15
click at [883, 405] on p "Not to mention legendary directors like Derek Cianfrance, John Cassavettes, and…" at bounding box center [829, 403] width 522 height 15
click at [953, 403] on p "Not to mention legendary directors like Derek Cianfrance, John Cassavetes, and …" at bounding box center [829, 403] width 522 height 15
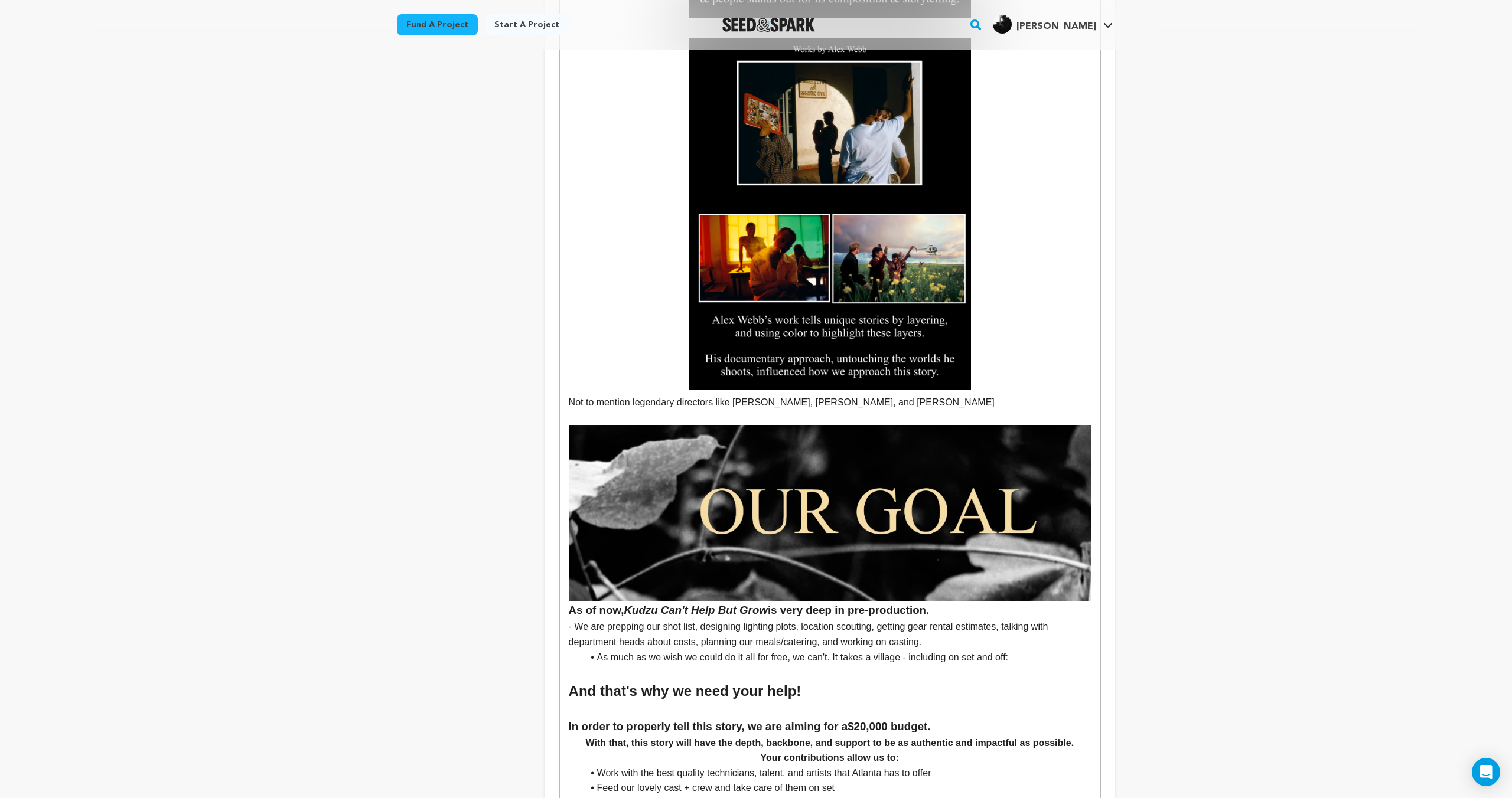
click at [995, 406] on p "Not to mention legendary directors like Derek Cianfrance, John Cassavetes, and …" at bounding box center [829, 403] width 522 height 15
drag, startPoint x: 1006, startPoint y: 404, endPoint x: 739, endPoint y: 404, distance: 267.0
click at [739, 404] on p "Not to mention legendary directors like Derek Cianfrance, John Cassavetes, and …" at bounding box center [829, 403] width 522 height 15
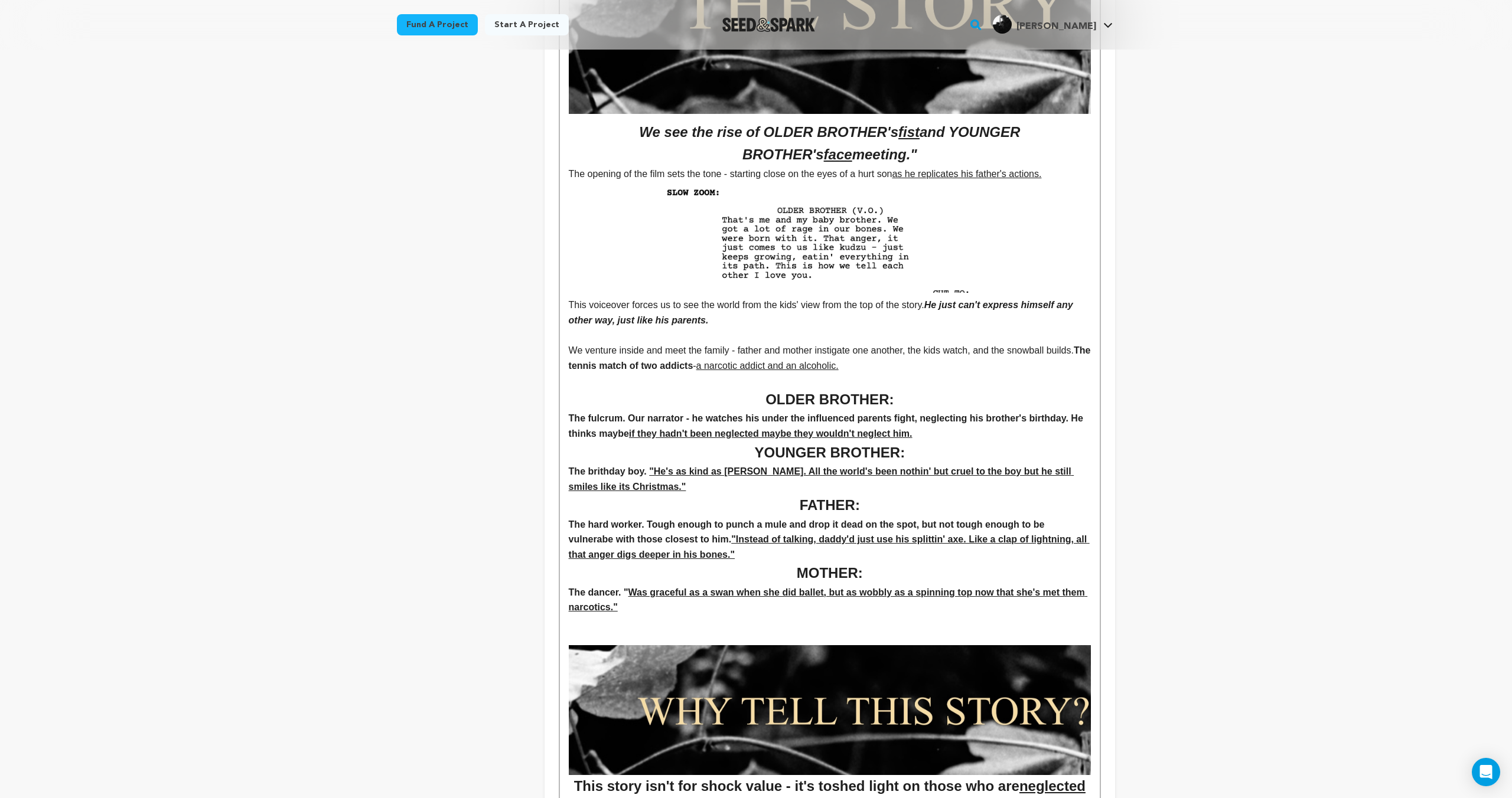
scroll to position [0, 0]
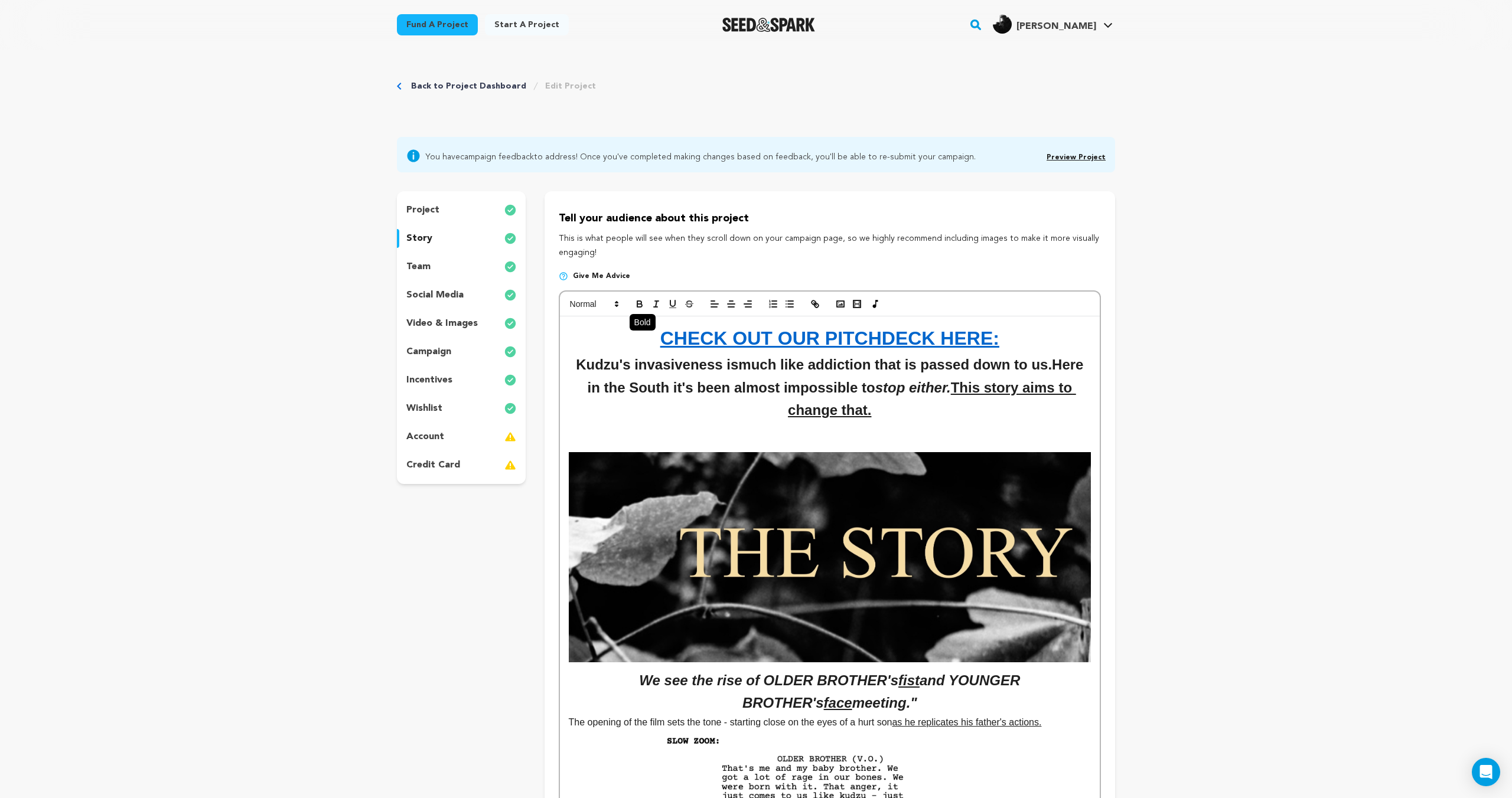
click at [636, 308] on icon "button" at bounding box center [639, 304] width 11 height 11
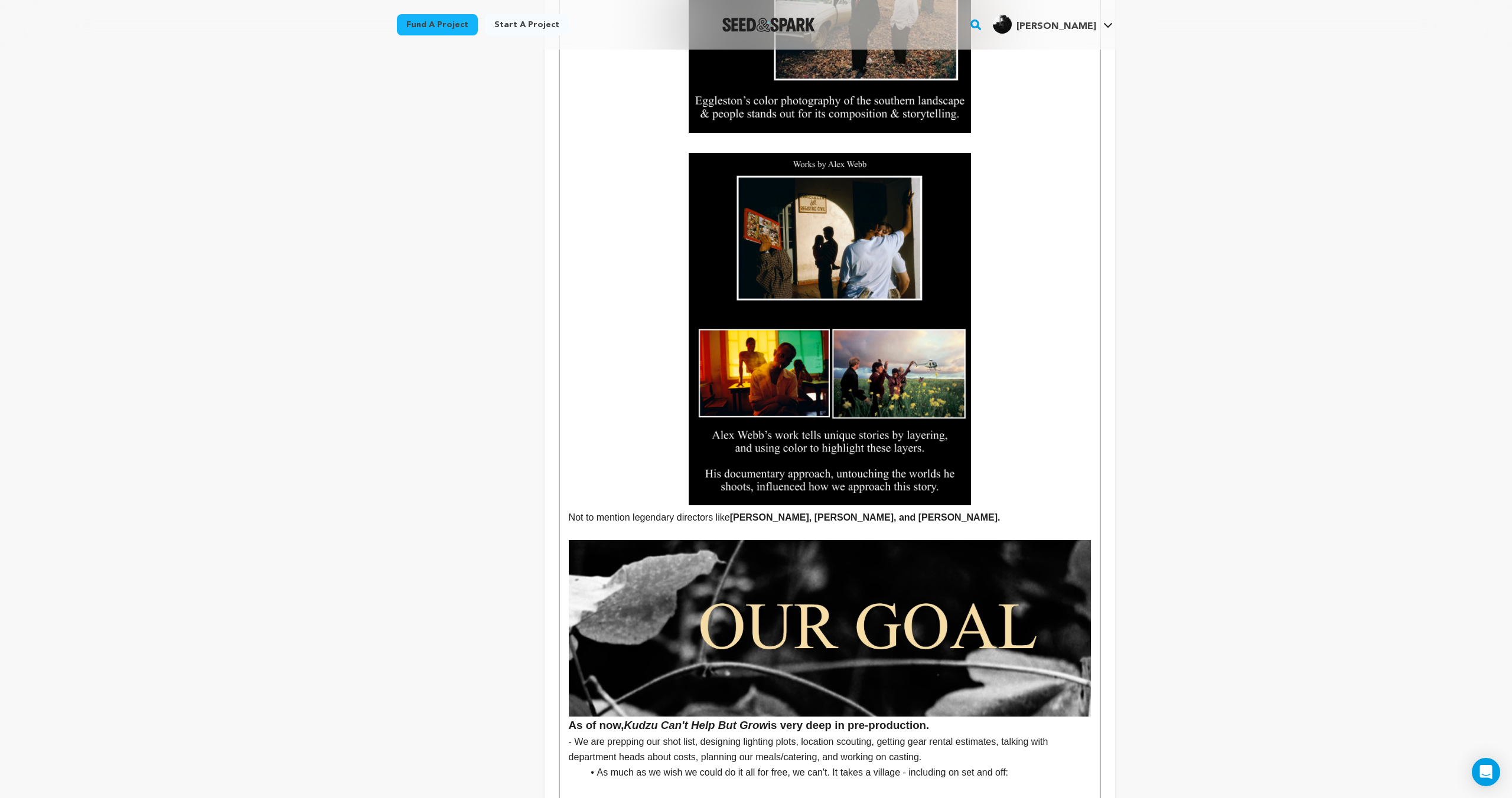
drag, startPoint x: 1027, startPoint y: 520, endPoint x: 1021, endPoint y: 518, distance: 6.3
click at [1026, 520] on p "Not to mention legendary directors like Derek Cianfrance, John Cassavetes, and …" at bounding box center [829, 517] width 522 height 15
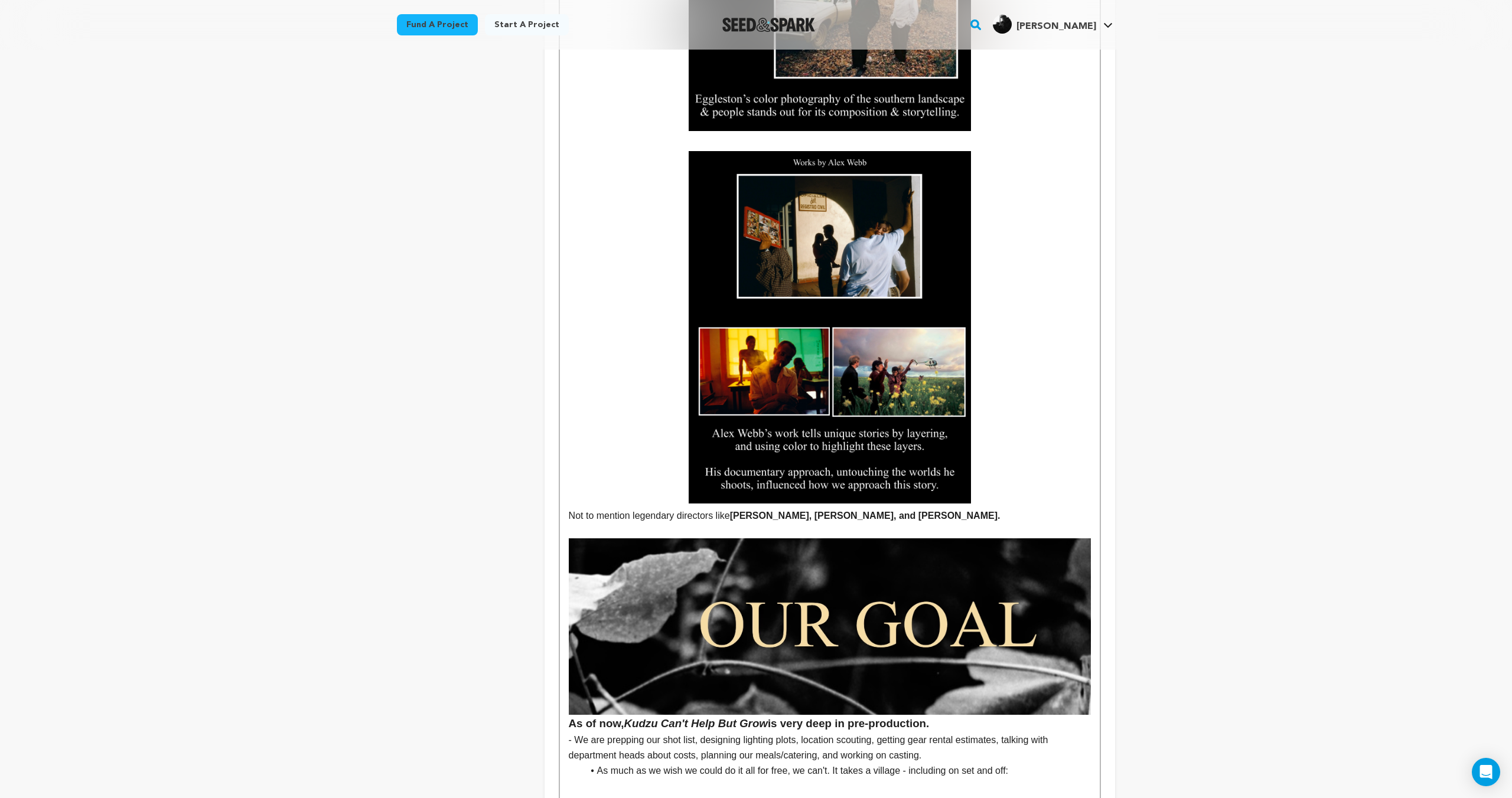
drag, startPoint x: 853, startPoint y: 518, endPoint x: 572, endPoint y: 511, distance: 281.1
click at [571, 511] on p "Not to mention legendary directors like Derek Cianfrance, John Cassavetes, and …" at bounding box center [829, 515] width 522 height 15
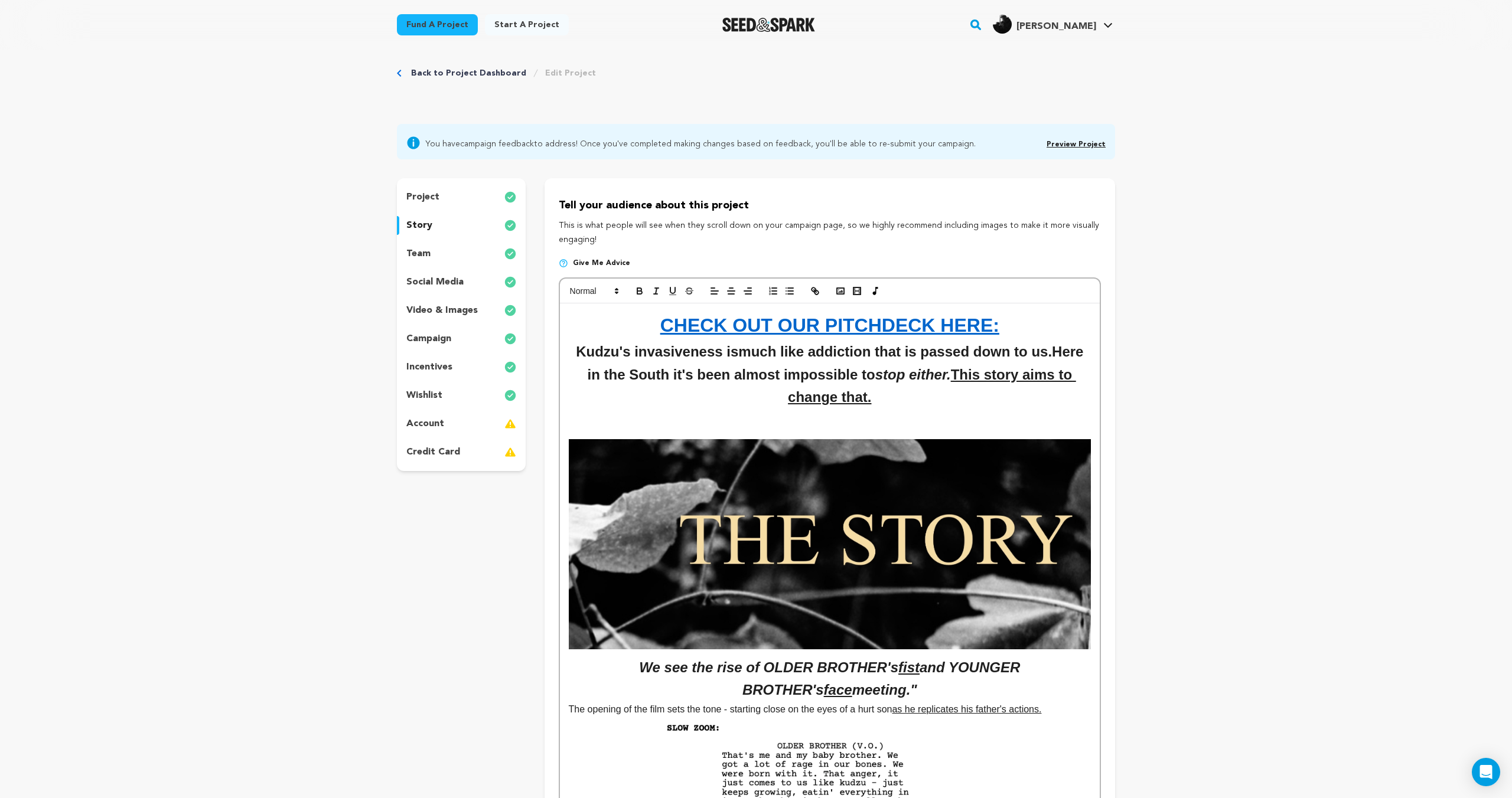
scroll to position [0, 0]
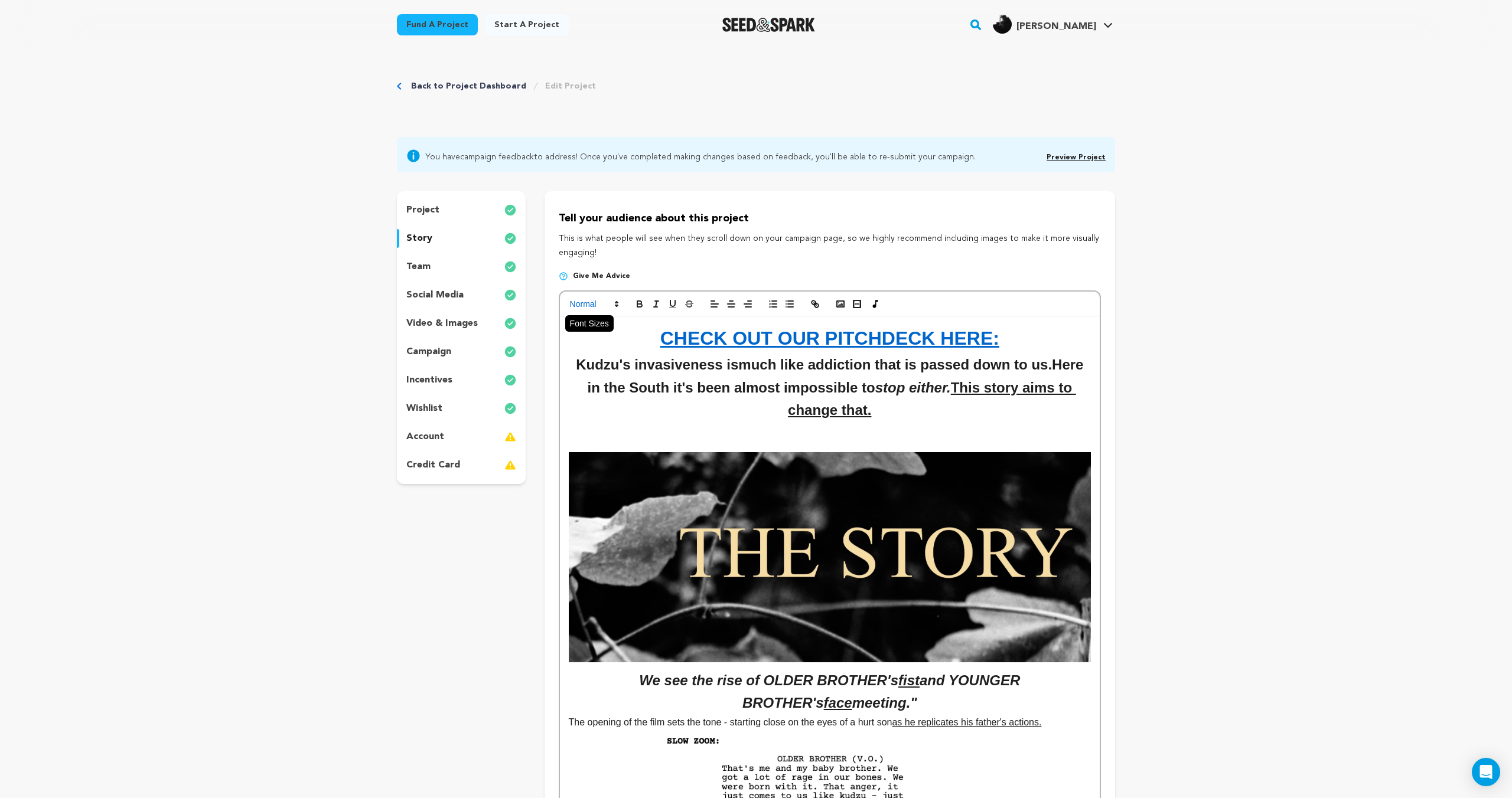
click at [584, 308] on span at bounding box center [593, 304] width 58 height 14
click at [603, 350] on span at bounding box center [607, 356] width 76 height 25
click at [733, 304] on line "button" at bounding box center [731, 304] width 7 height 0
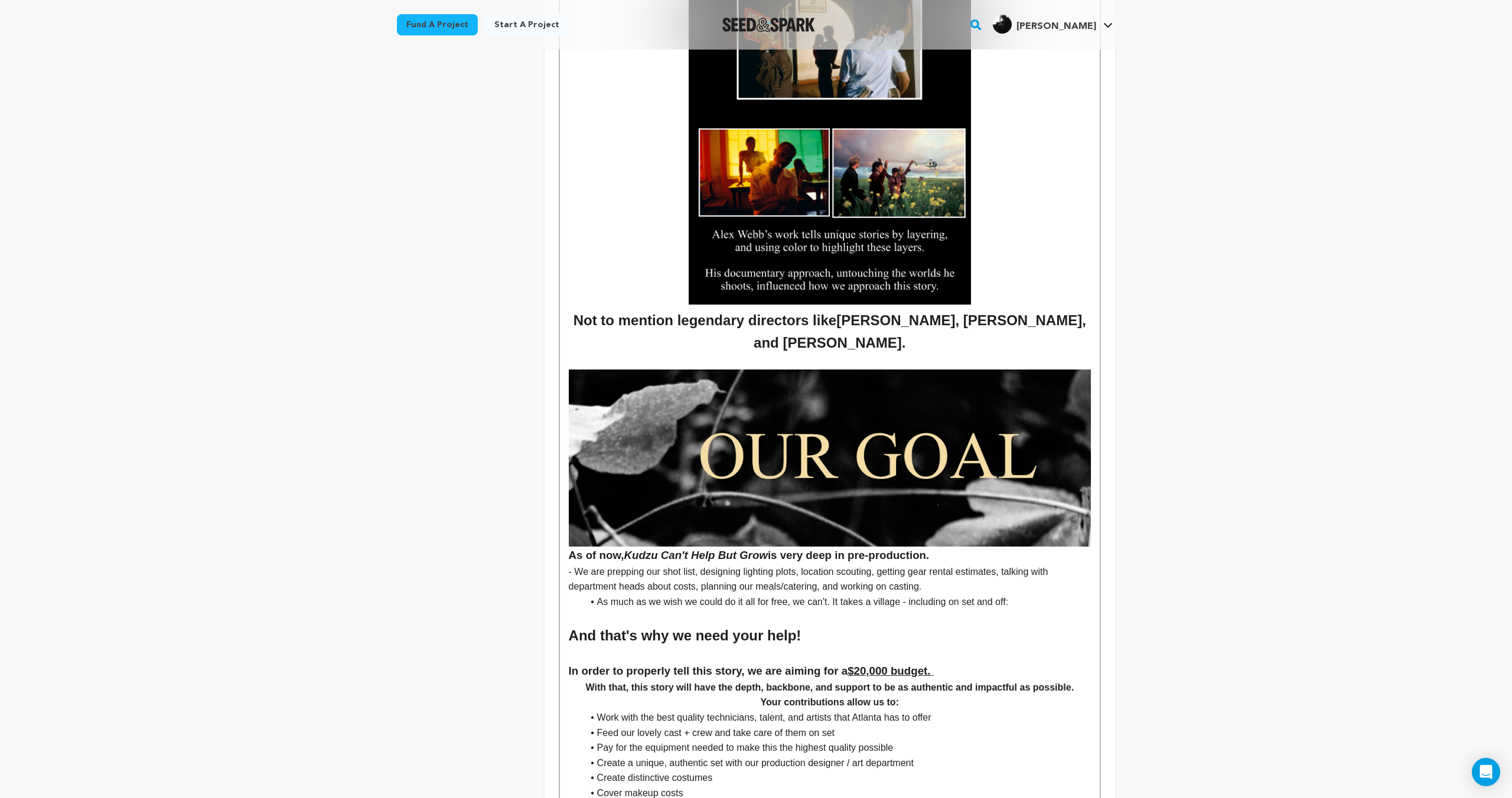
scroll to position [3788, 0]
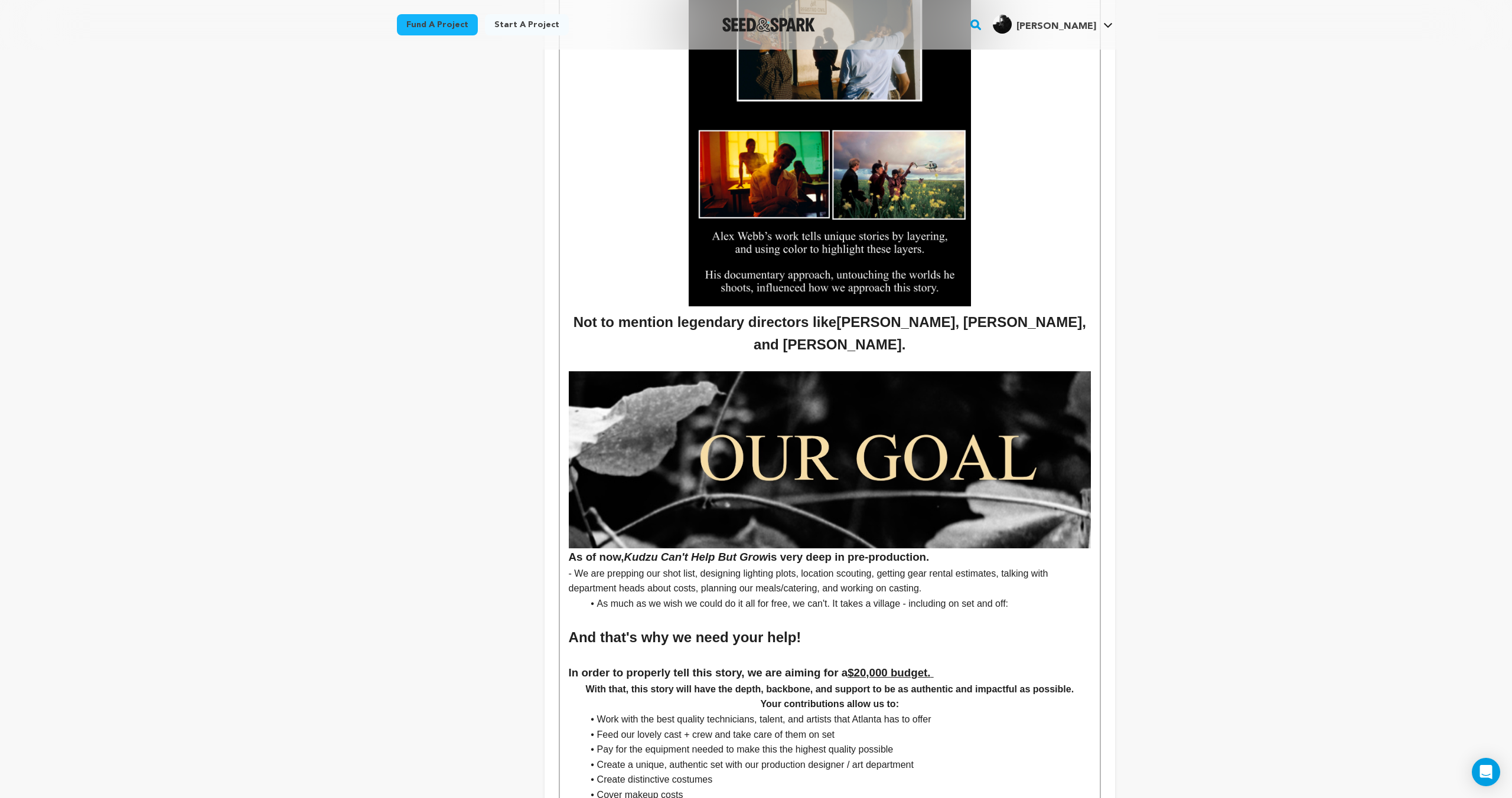
click at [933, 350] on h2 "Not to mention legendary directors like Derek Cianfrance, John Cassavetes, and …" at bounding box center [829, 334] width 522 height 45
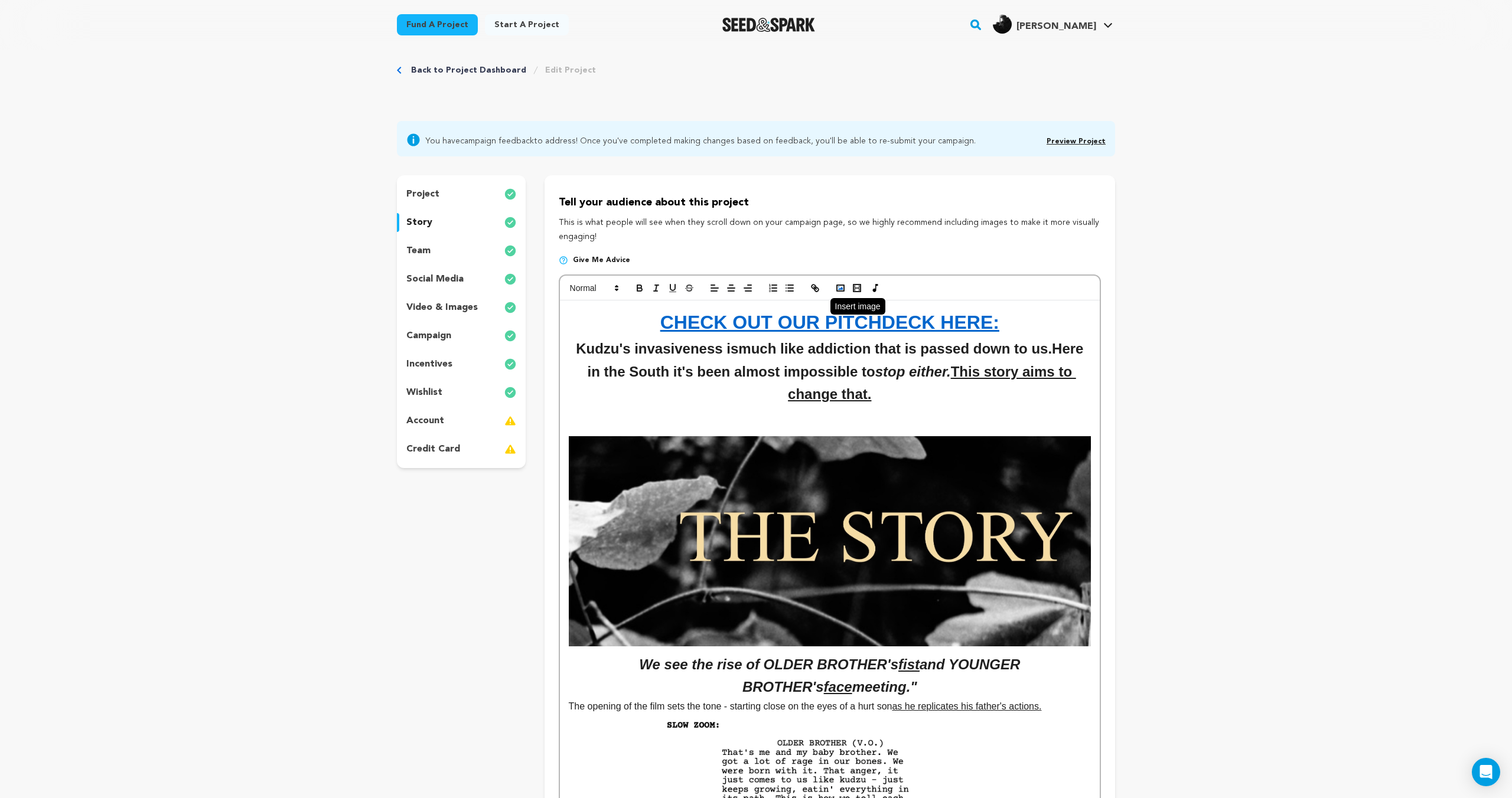
scroll to position [0, 0]
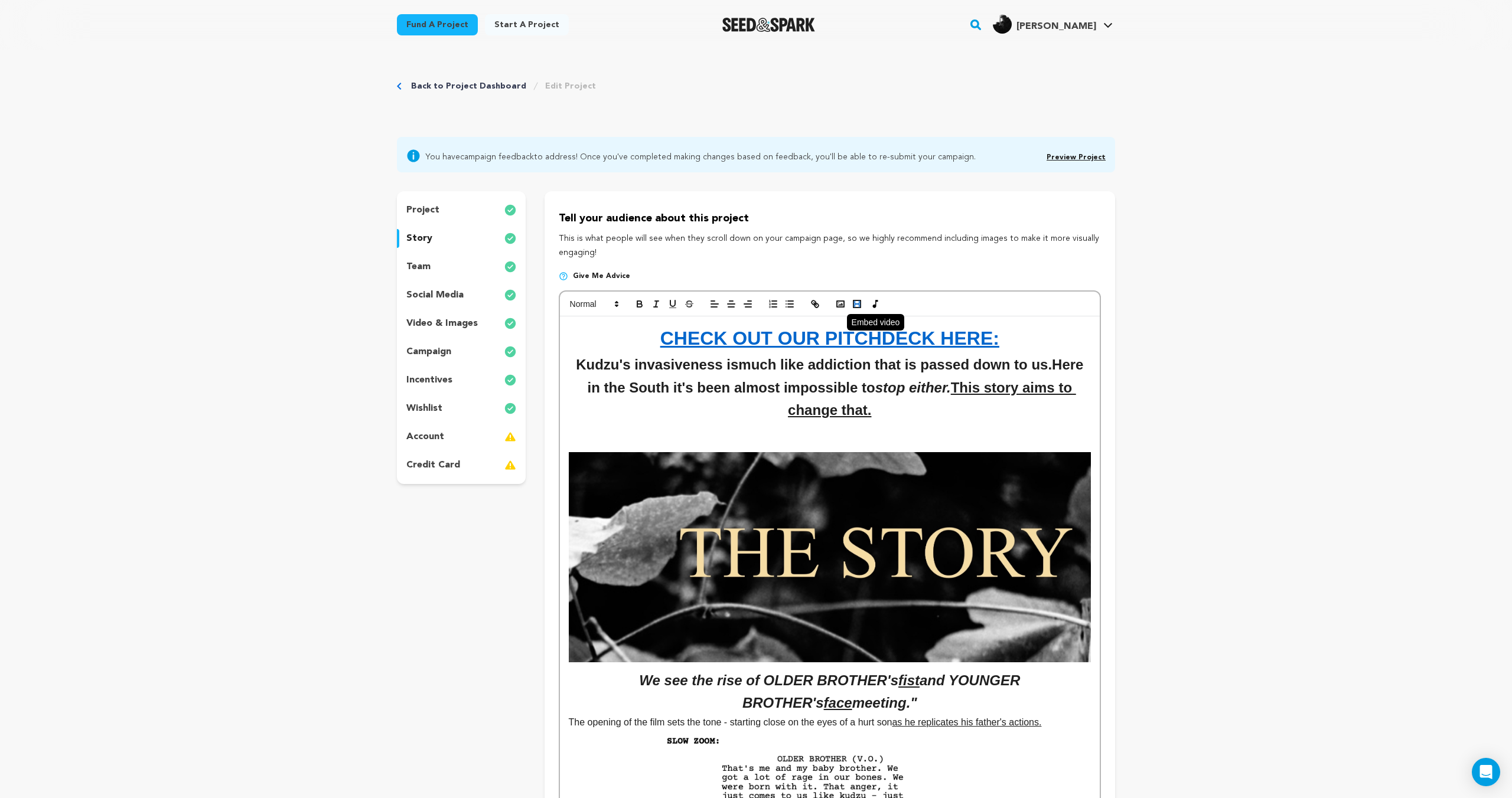
click at [860, 303] on rect "button" at bounding box center [857, 304] width 7 height 7
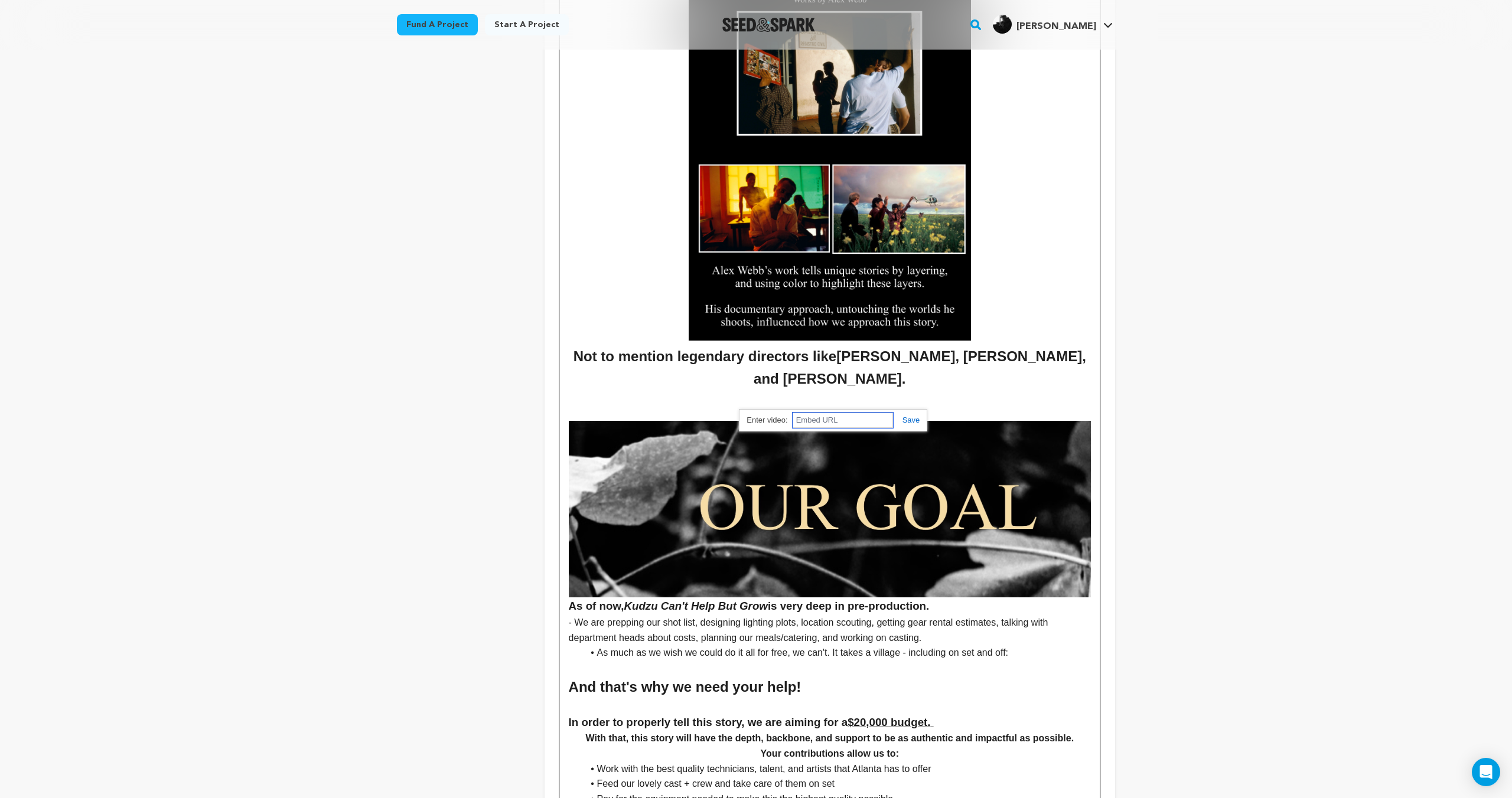
paste input "https://www.youtube.com/watch?v=0hf0Cv0CIYU"
click at [911, 423] on link at bounding box center [906, 420] width 27 height 9
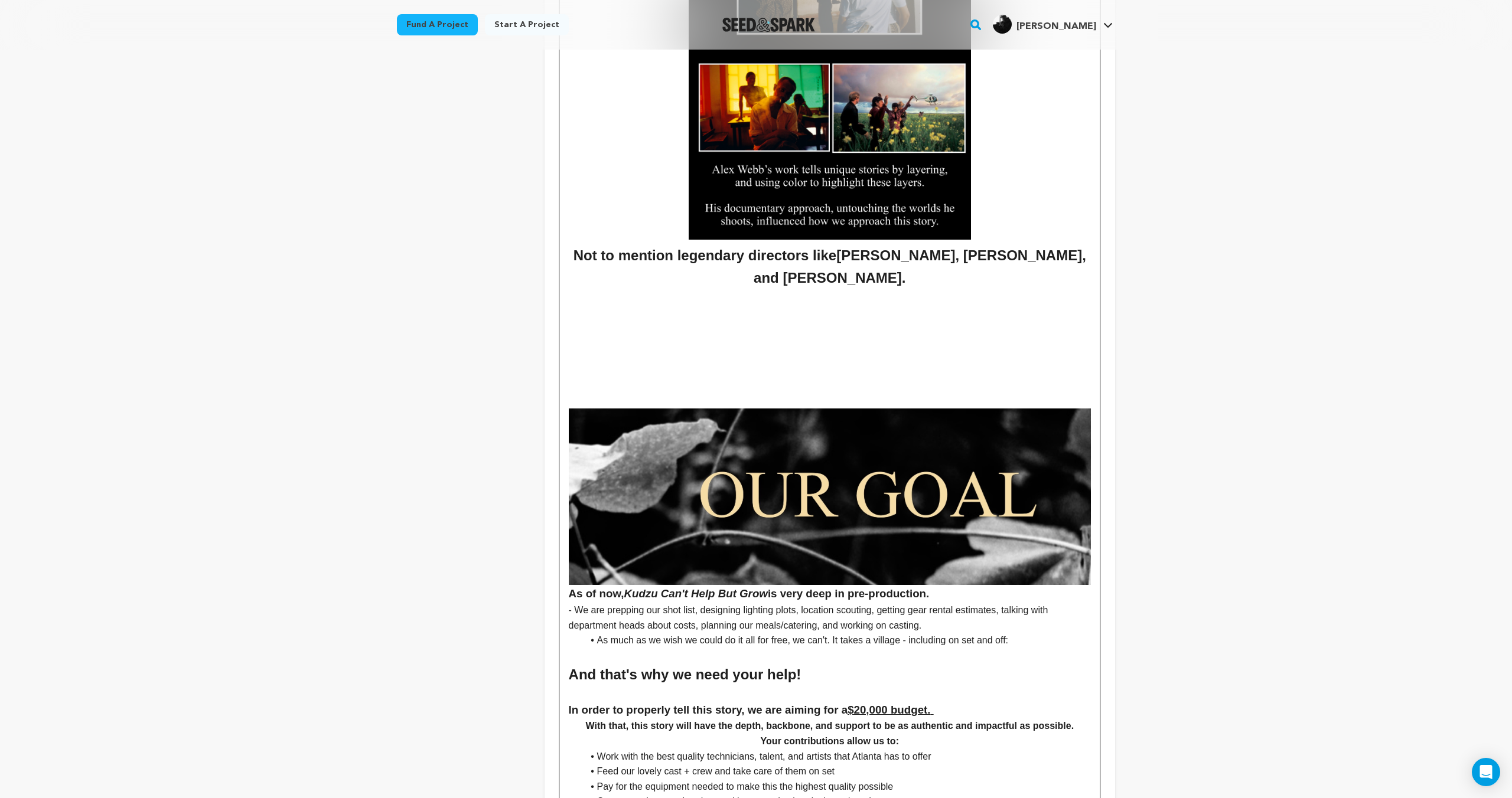
scroll to position [3809, 0]
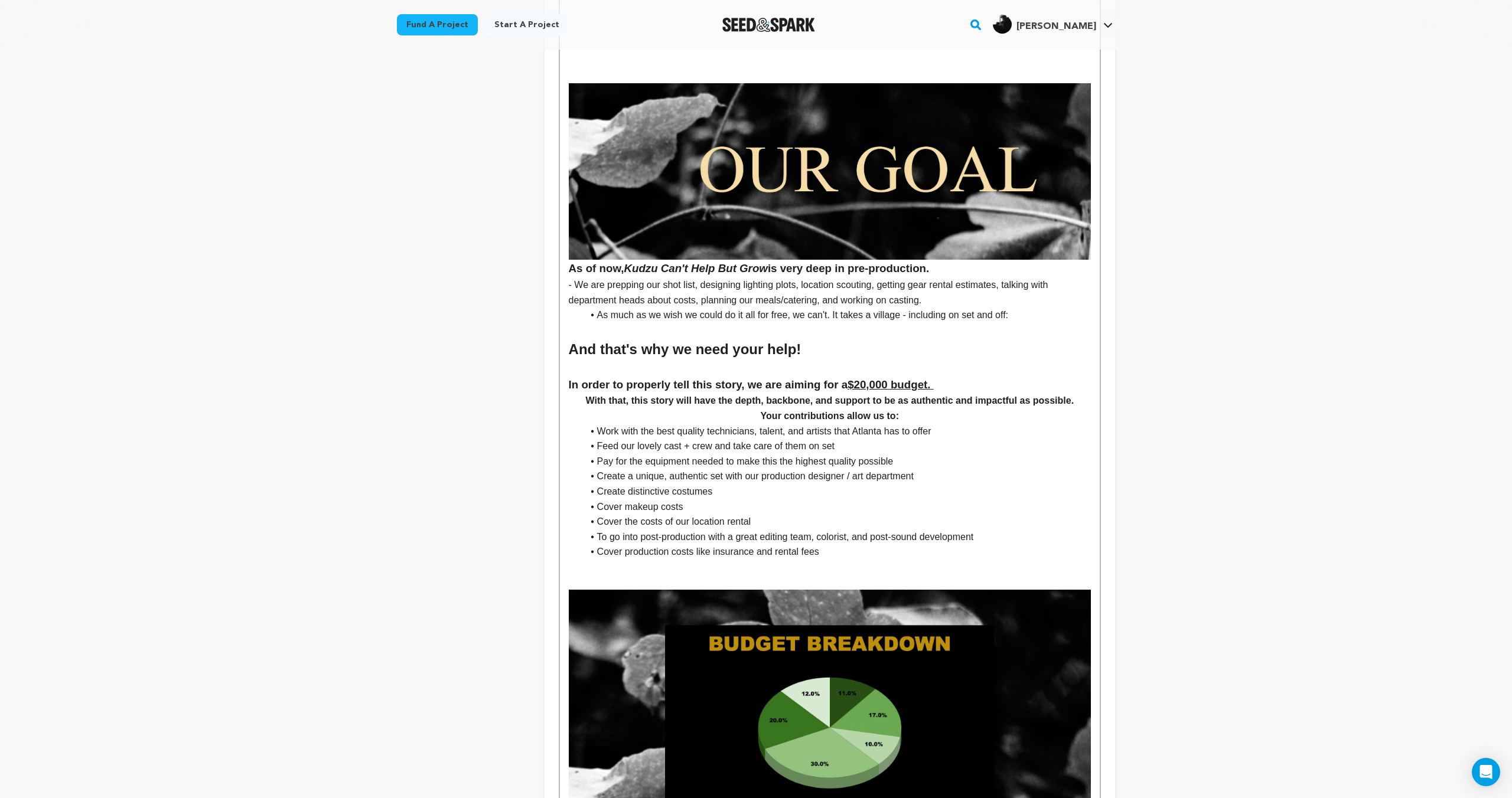
scroll to position [4232, 0]
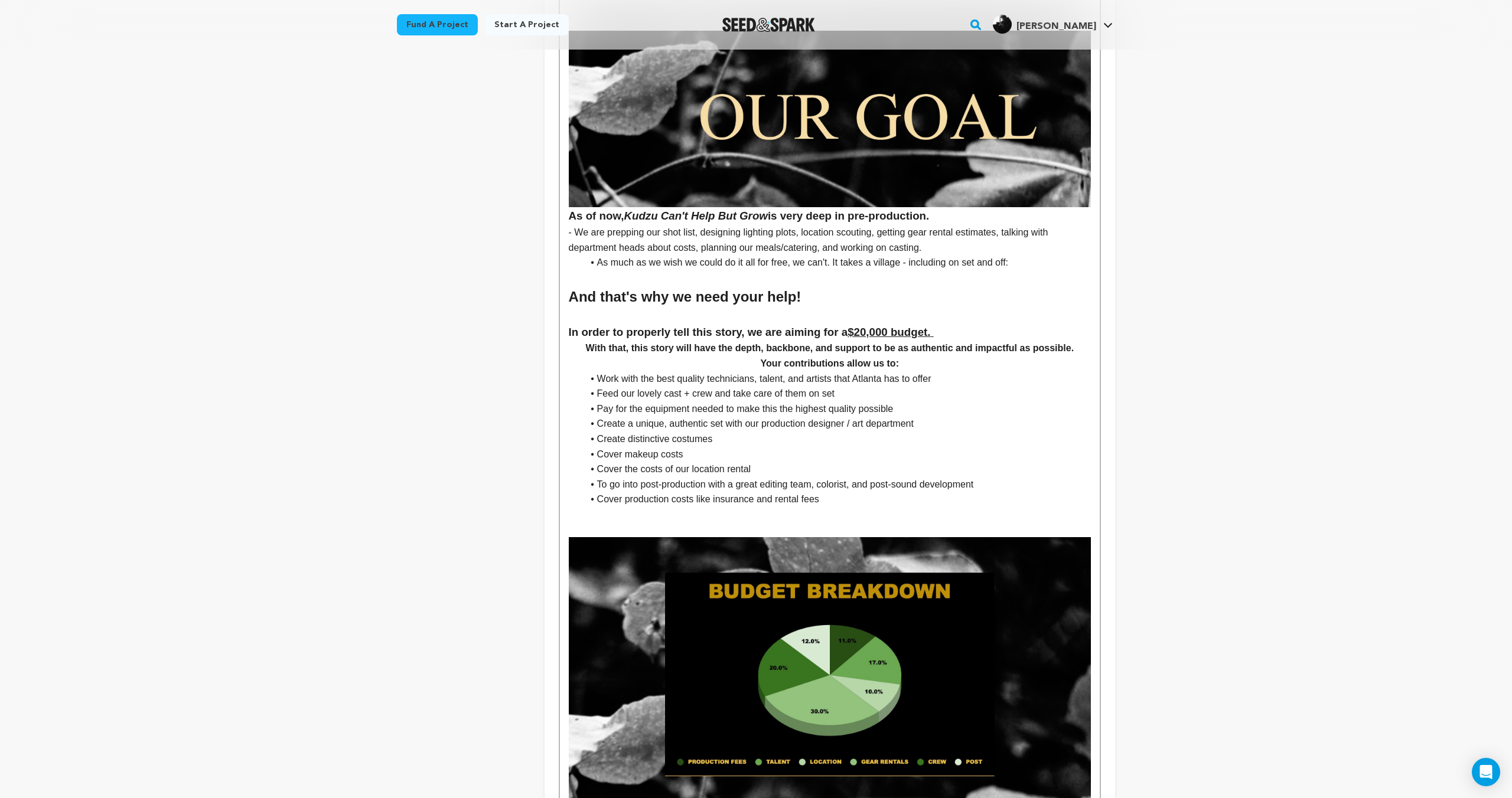
click at [848, 364] on h4 "Your contributions allow us to:" at bounding box center [829, 364] width 522 height 15
click at [869, 396] on li "Feed our lovely cast + crew and take care of them on set" at bounding box center [836, 394] width 508 height 15
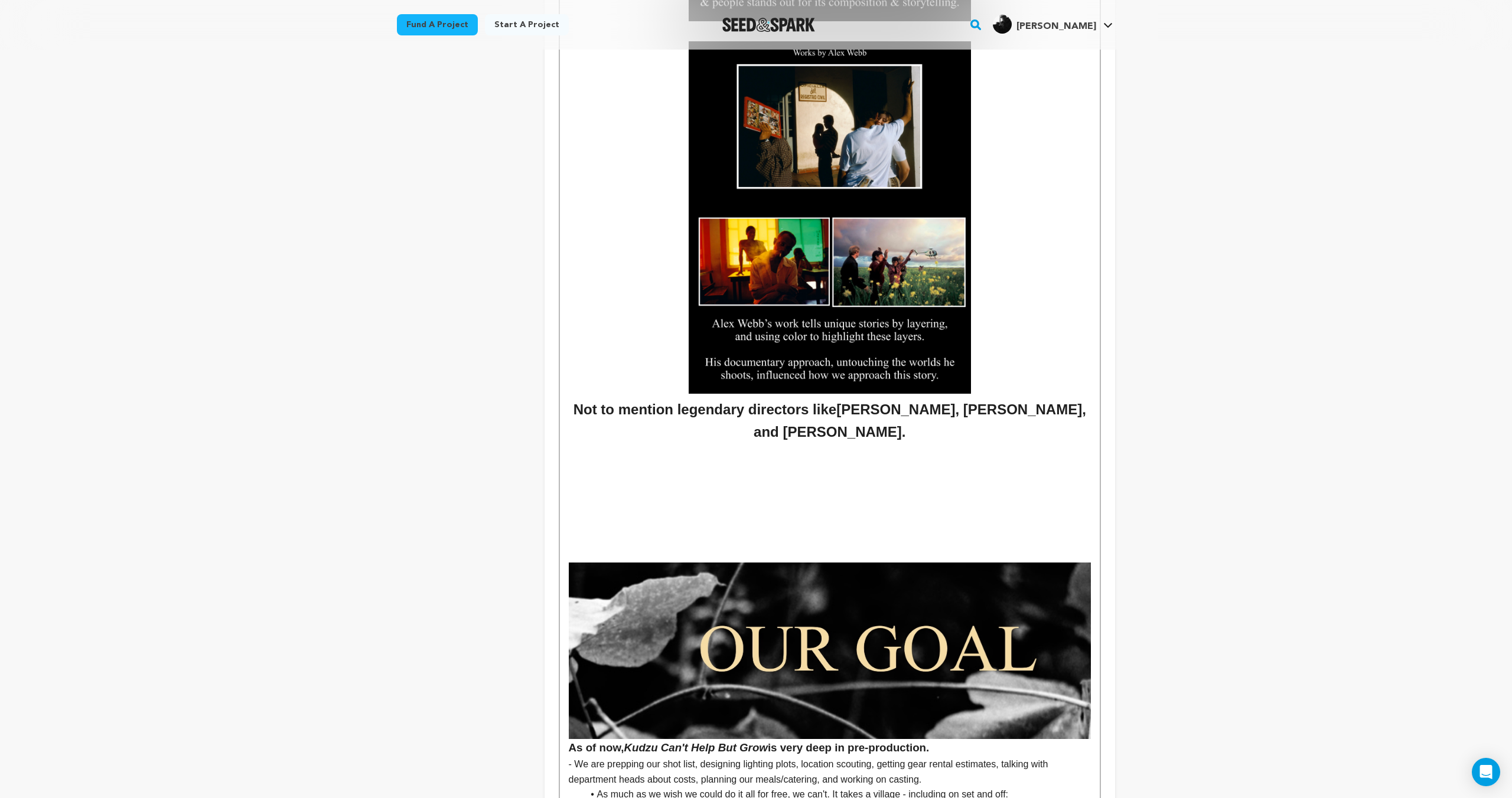
scroll to position [3695, 0]
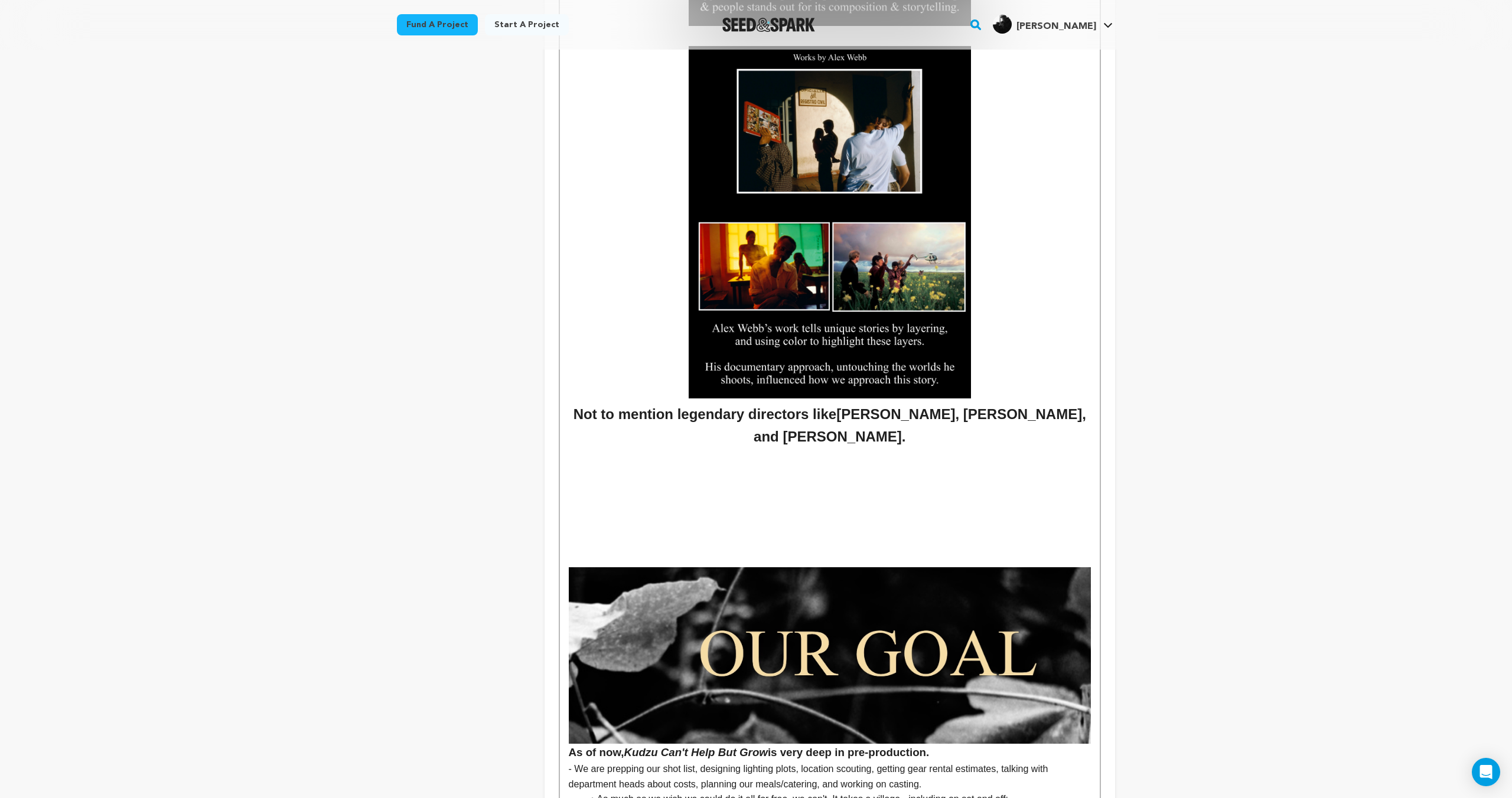
click at [685, 439] on h2 "Not to mention legendary directors like Derek Cianfrance, John Cassavetes, and …" at bounding box center [829, 426] width 522 height 45
click at [909, 437] on h2 "Not to mention legendary directors like Derek Cianfrance, John Cassavetes, and …" at bounding box center [829, 426] width 522 height 45
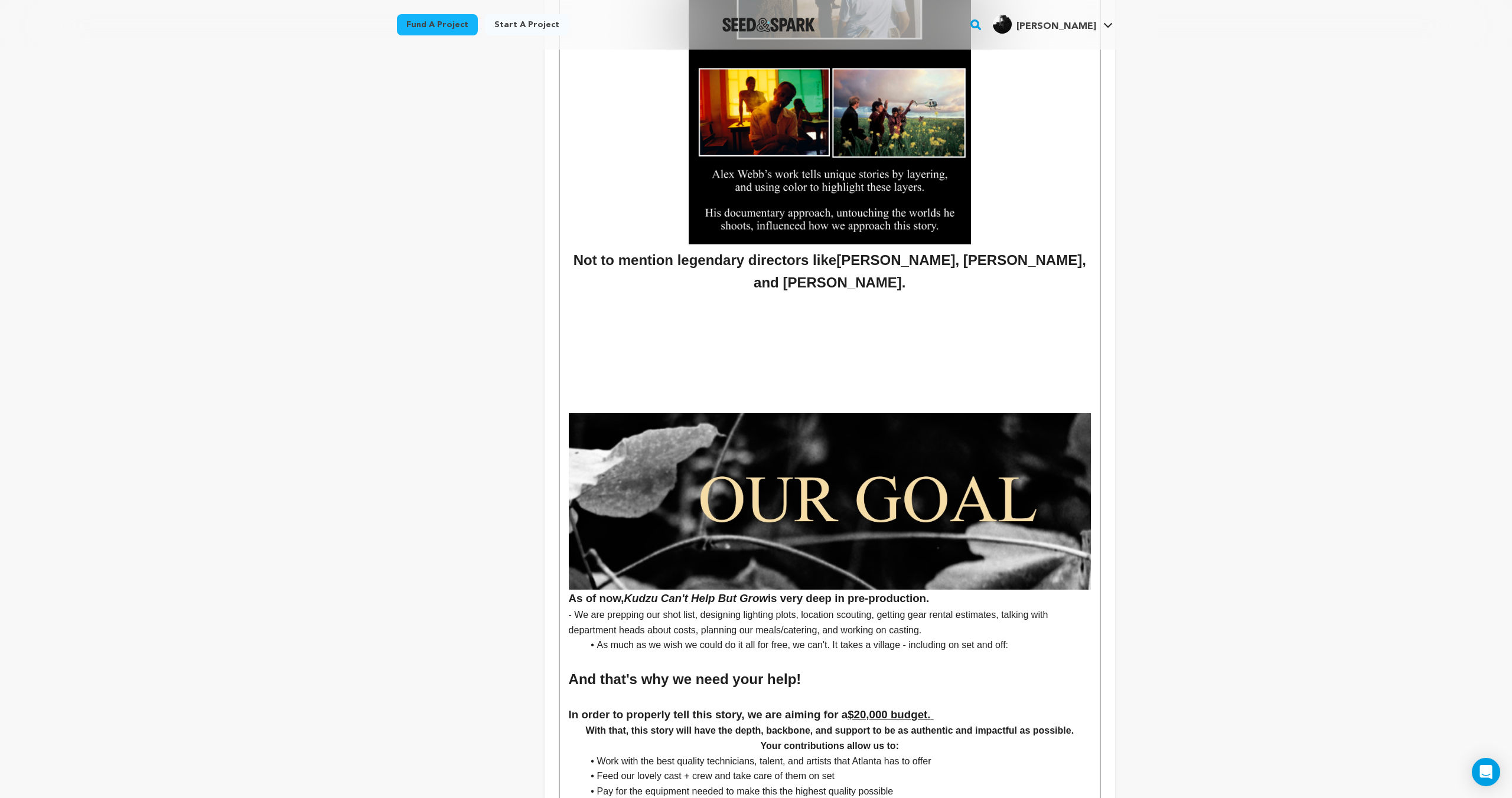
scroll to position [3837, 0]
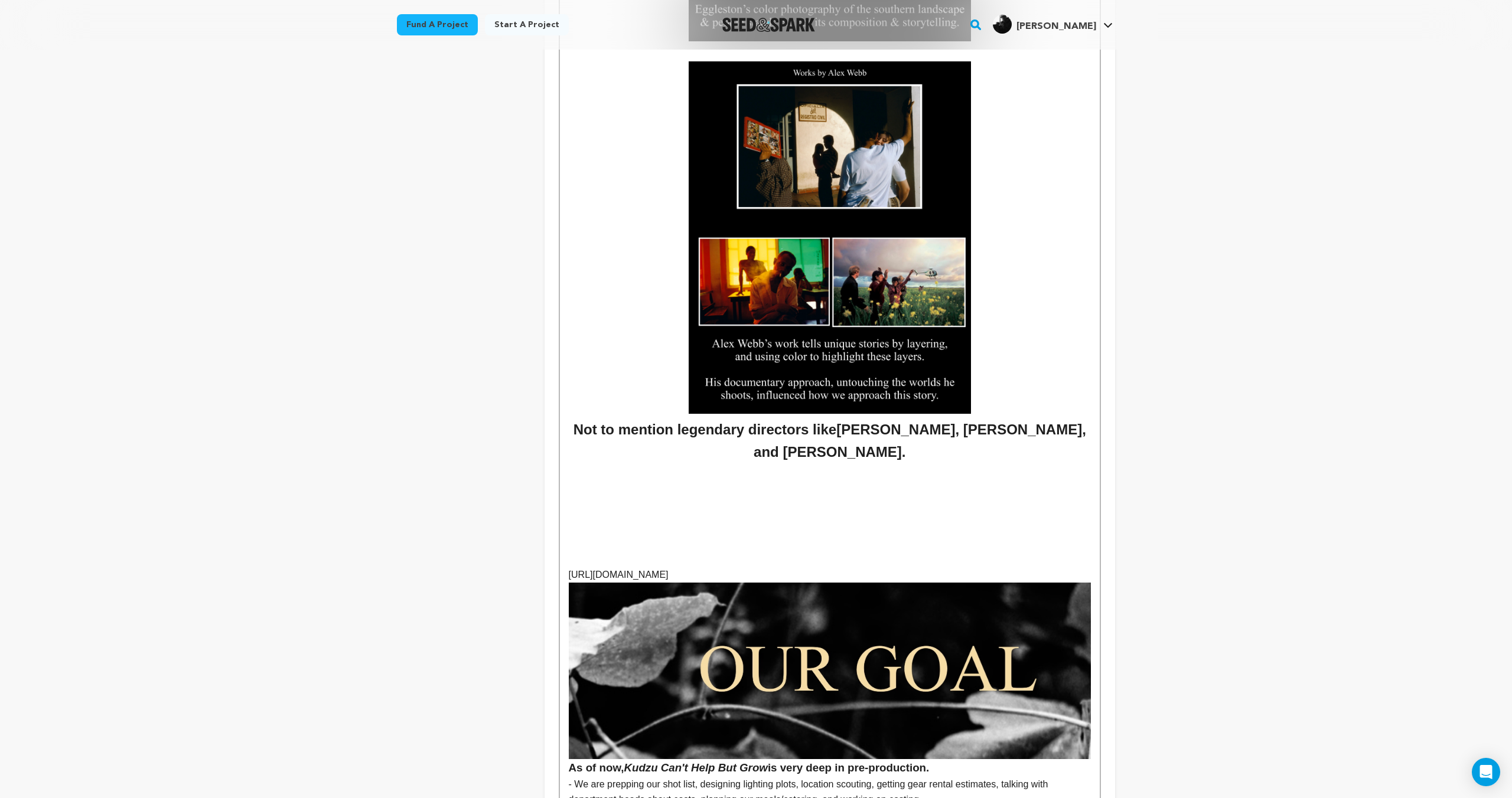
scroll to position [3822, 0]
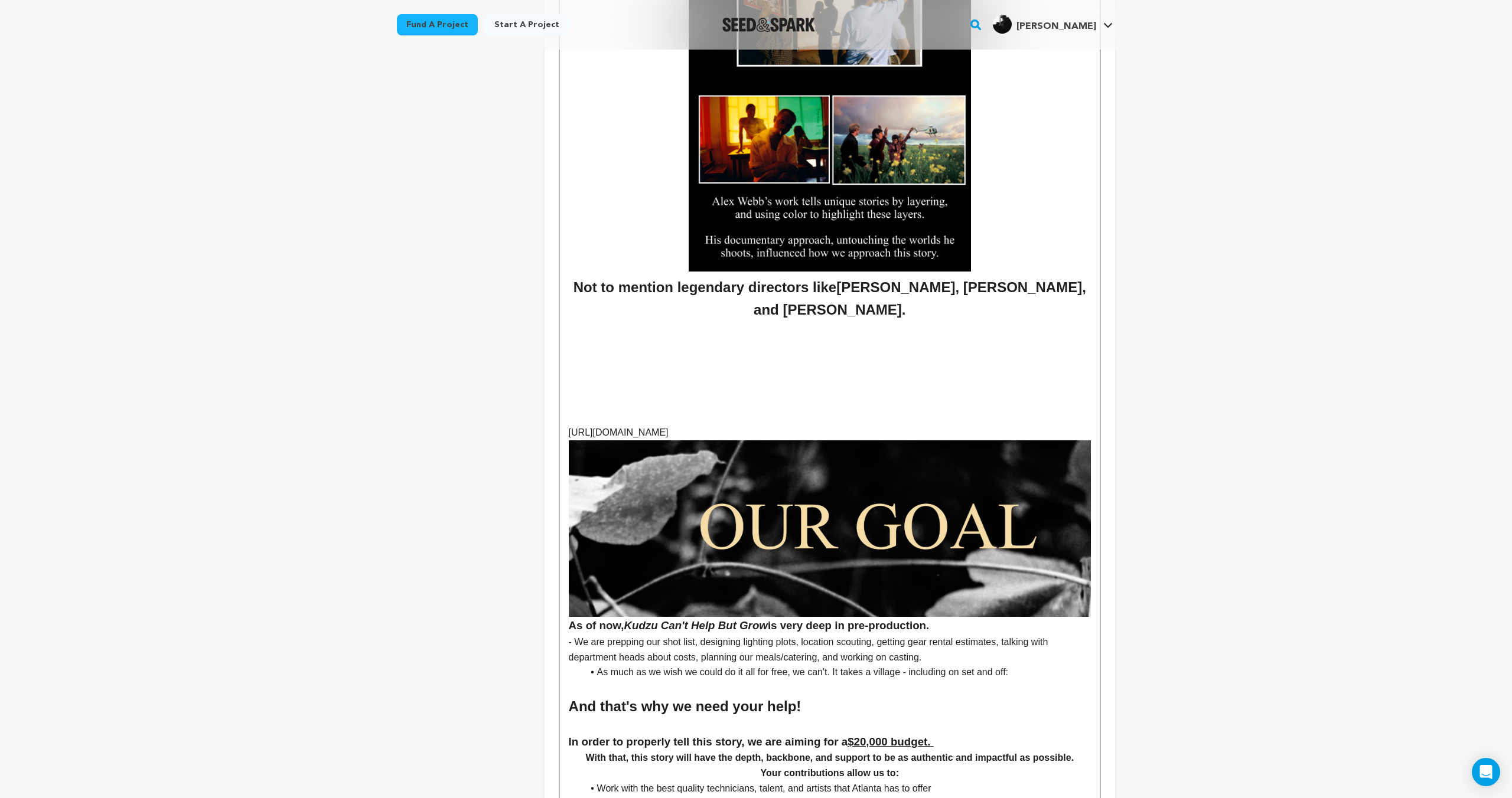
drag, startPoint x: 805, startPoint y: 429, endPoint x: 567, endPoint y: 429, distance: 238.0
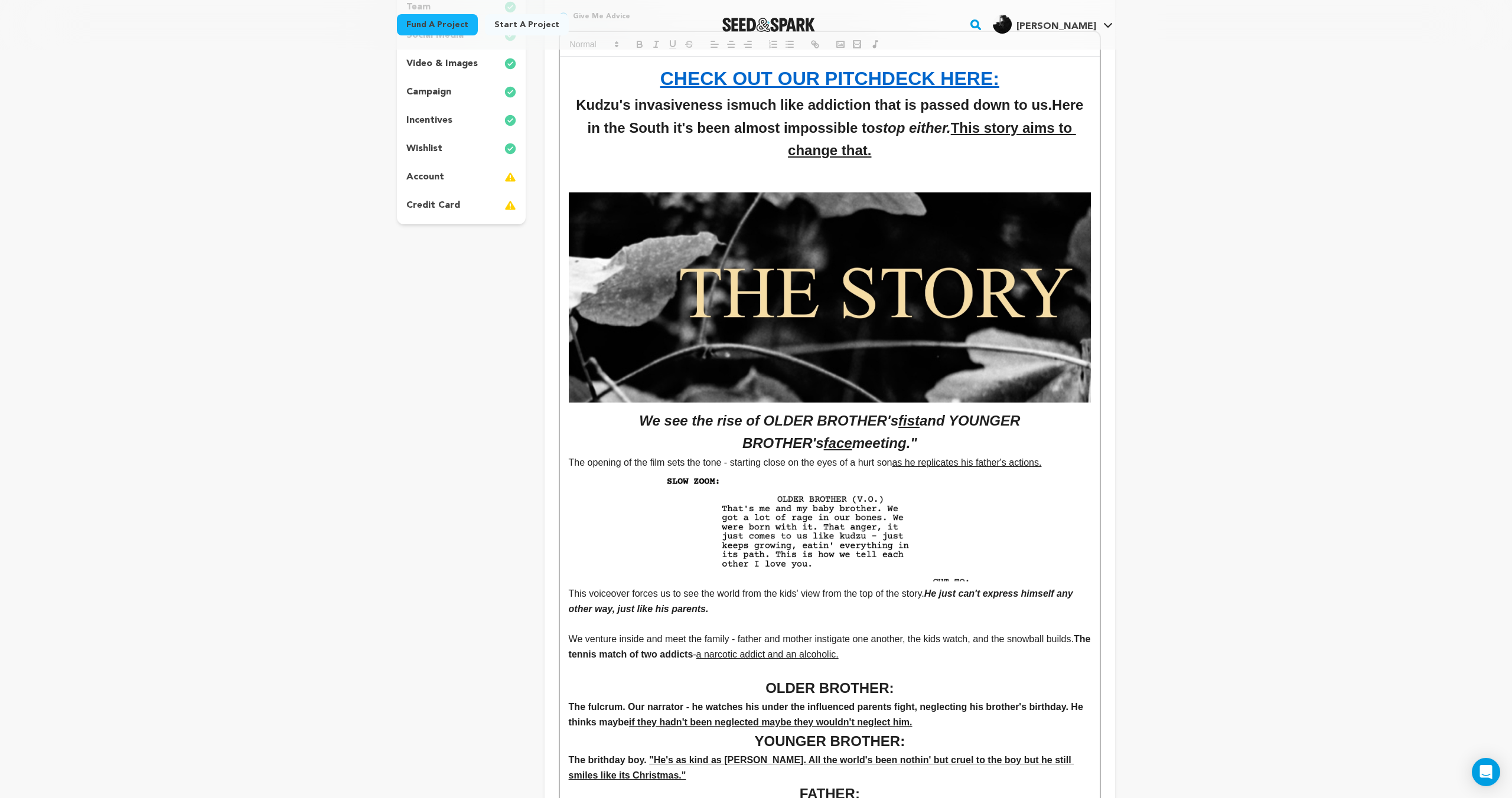
scroll to position [0, 0]
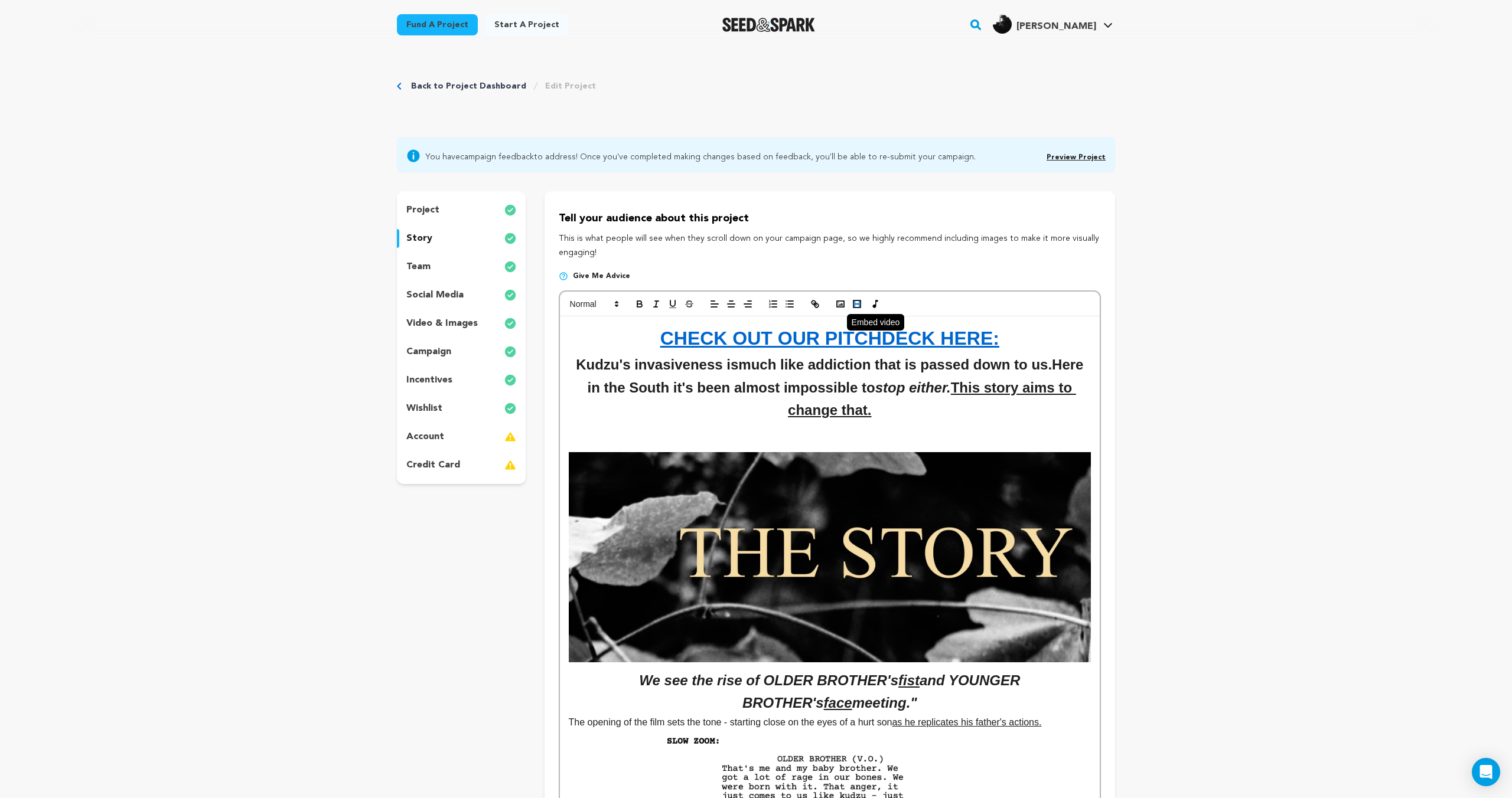
click at [854, 304] on rect "button" at bounding box center [854, 303] width 2 height 1
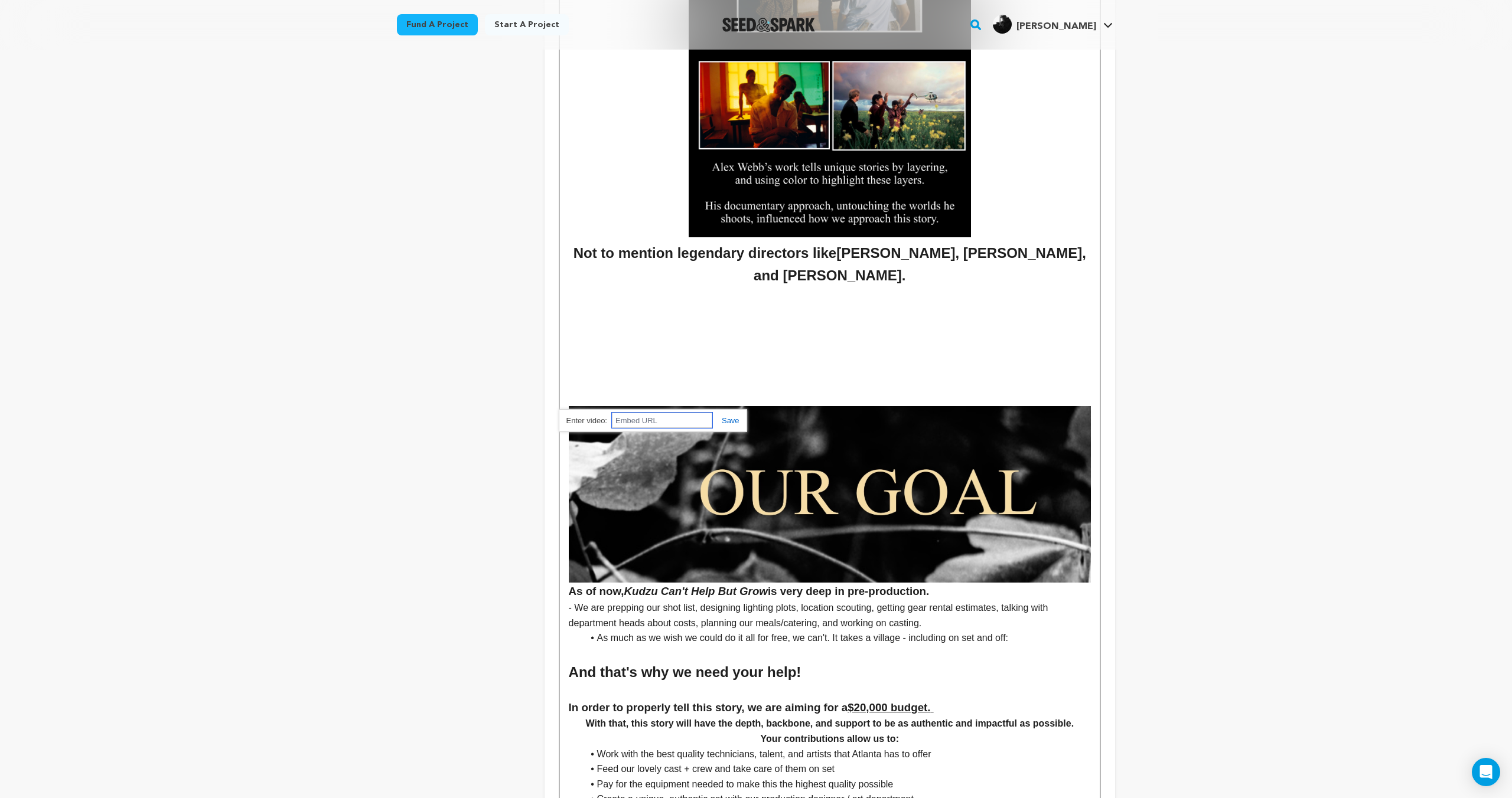
paste input "https://www.youtube.com/watch?v=Rf5NtQbZxek"
type input "https://www.youtube.com/watch?v=Rf5NtQbZxek"
click at [725, 422] on link at bounding box center [725, 421] width 27 height 9
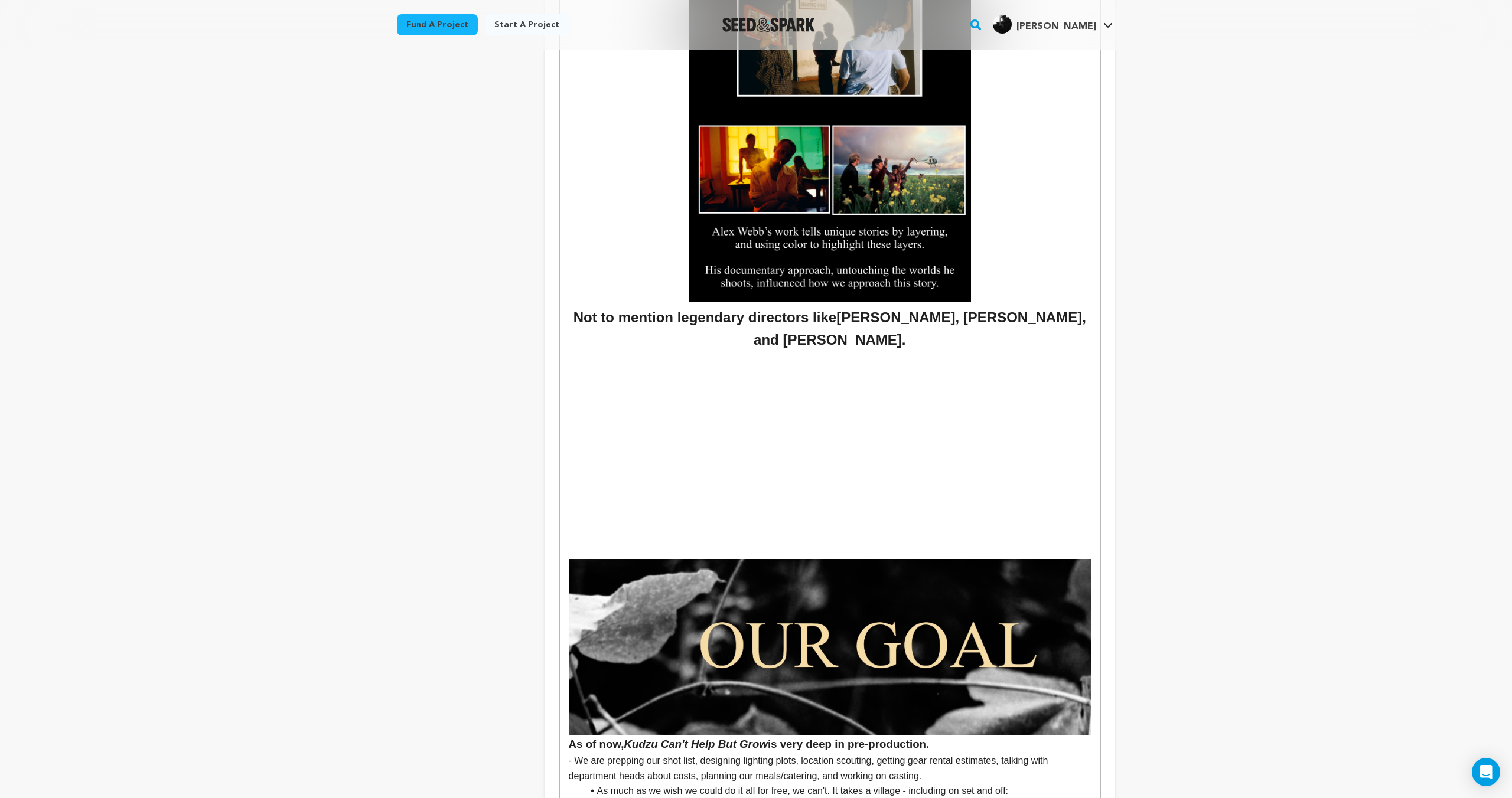
scroll to position [3768, 0]
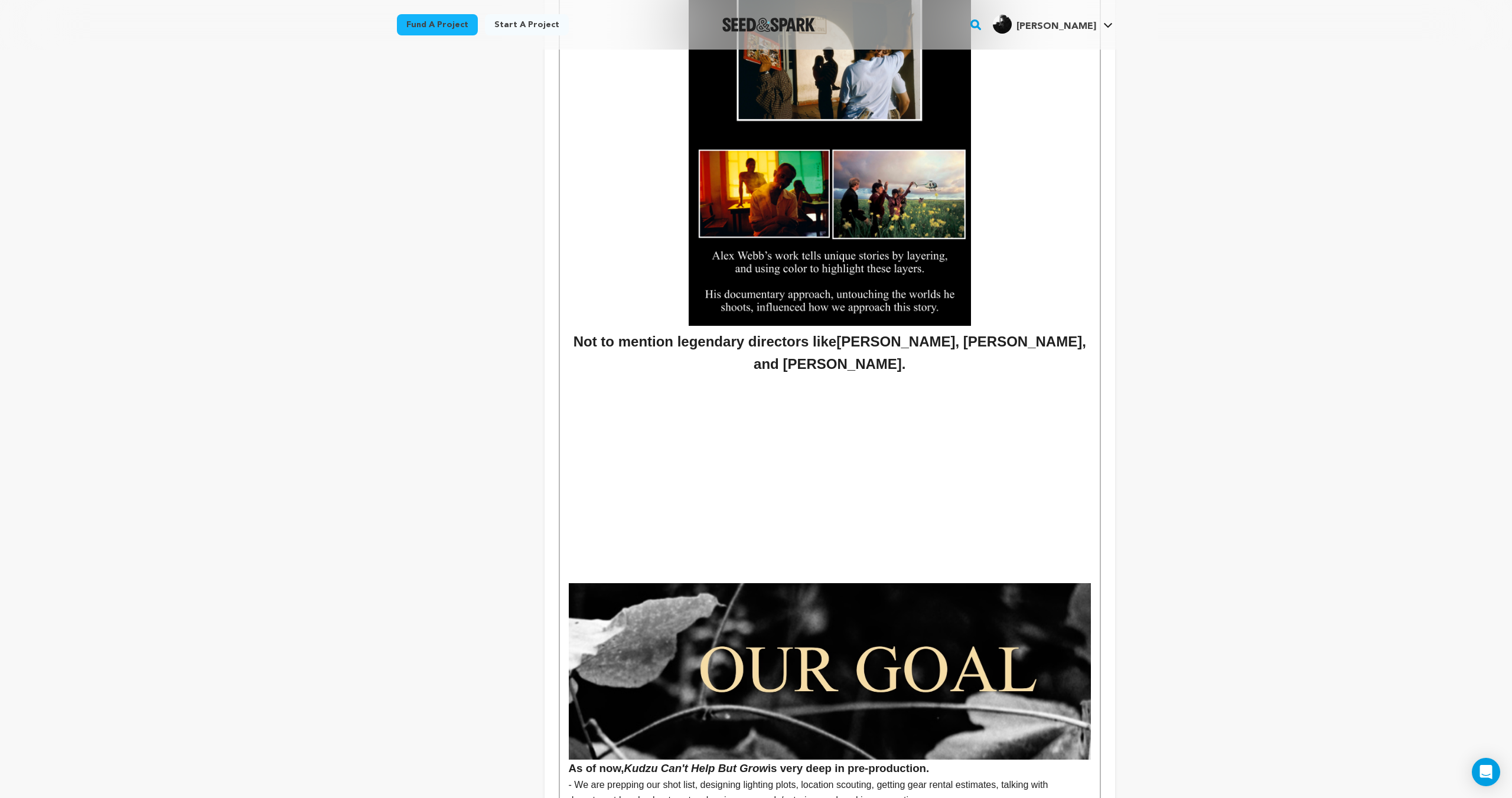
click at [616, 386] on p at bounding box center [829, 383] width 522 height 15
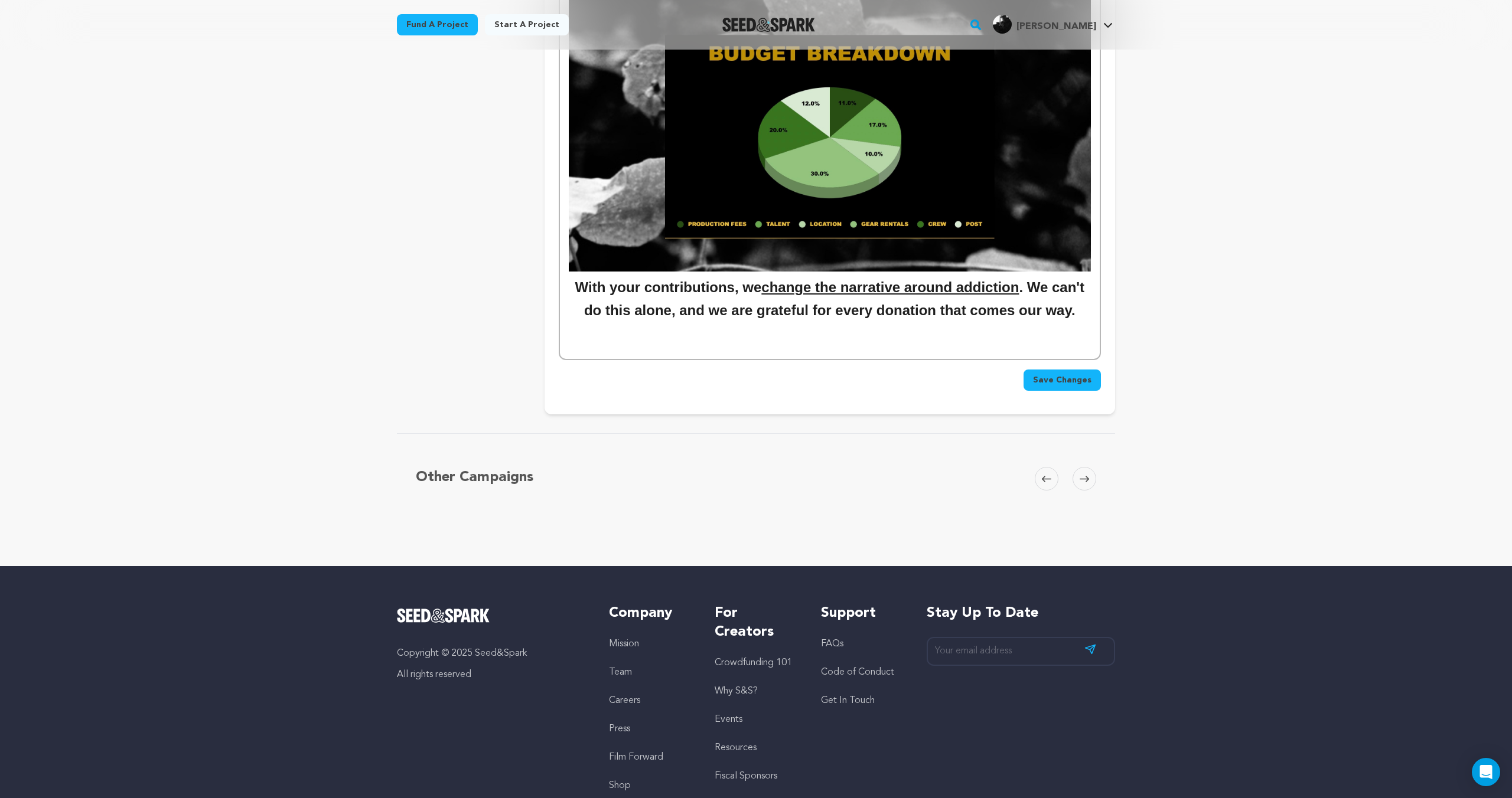
scroll to position [4958, 0]
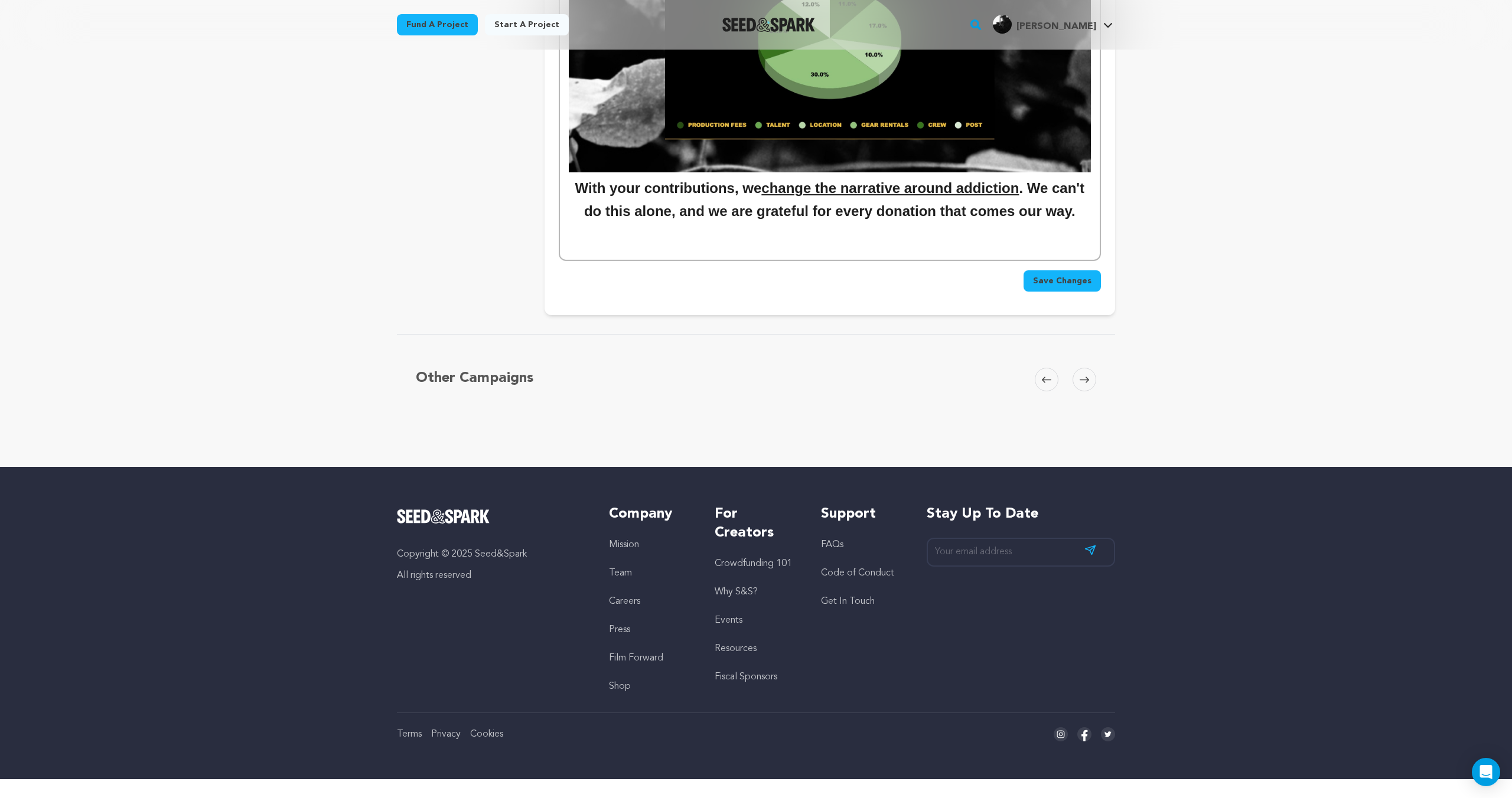
click at [1069, 287] on span "Save Changes" at bounding box center [1062, 281] width 58 height 12
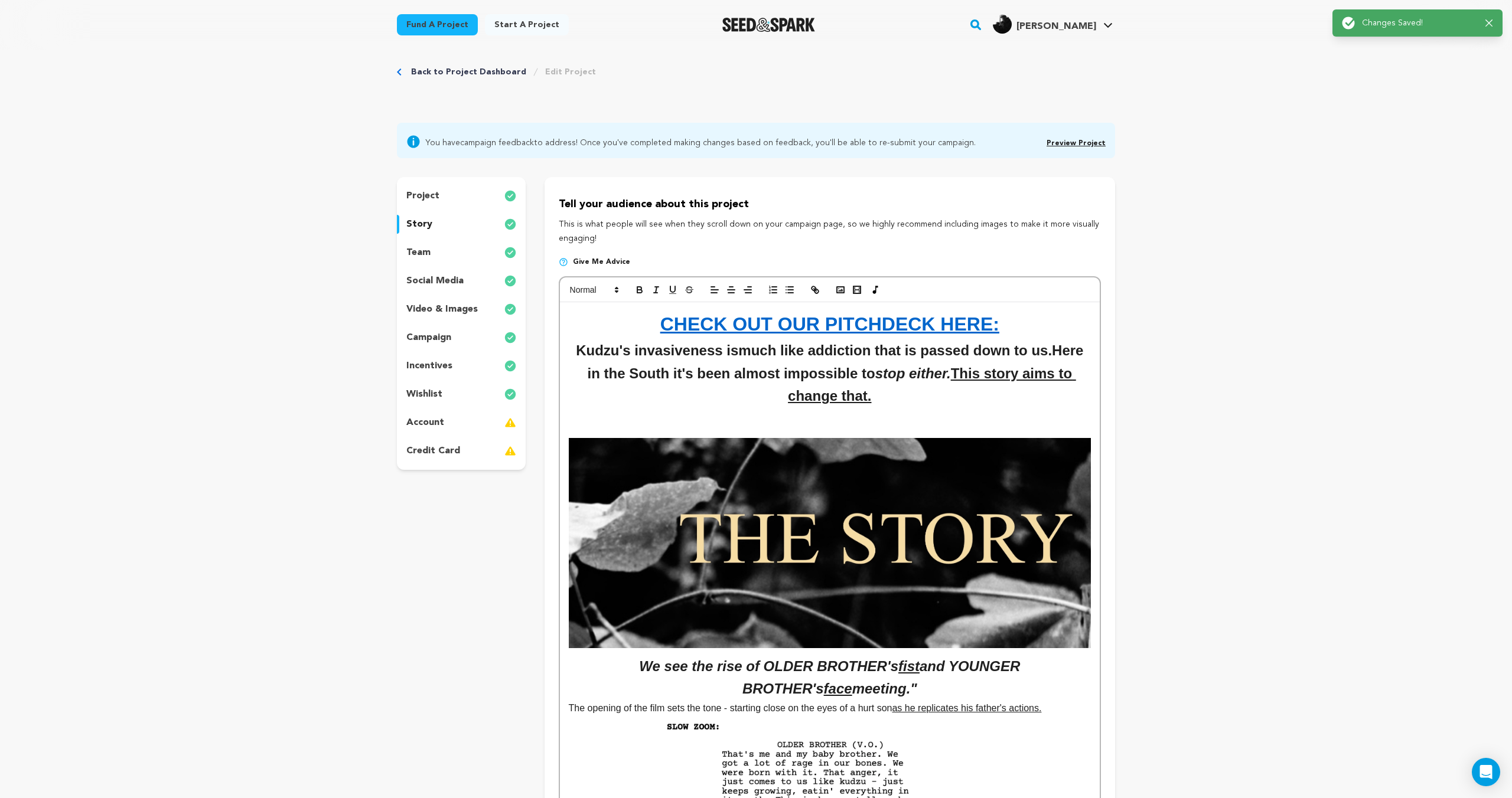
scroll to position [0, 0]
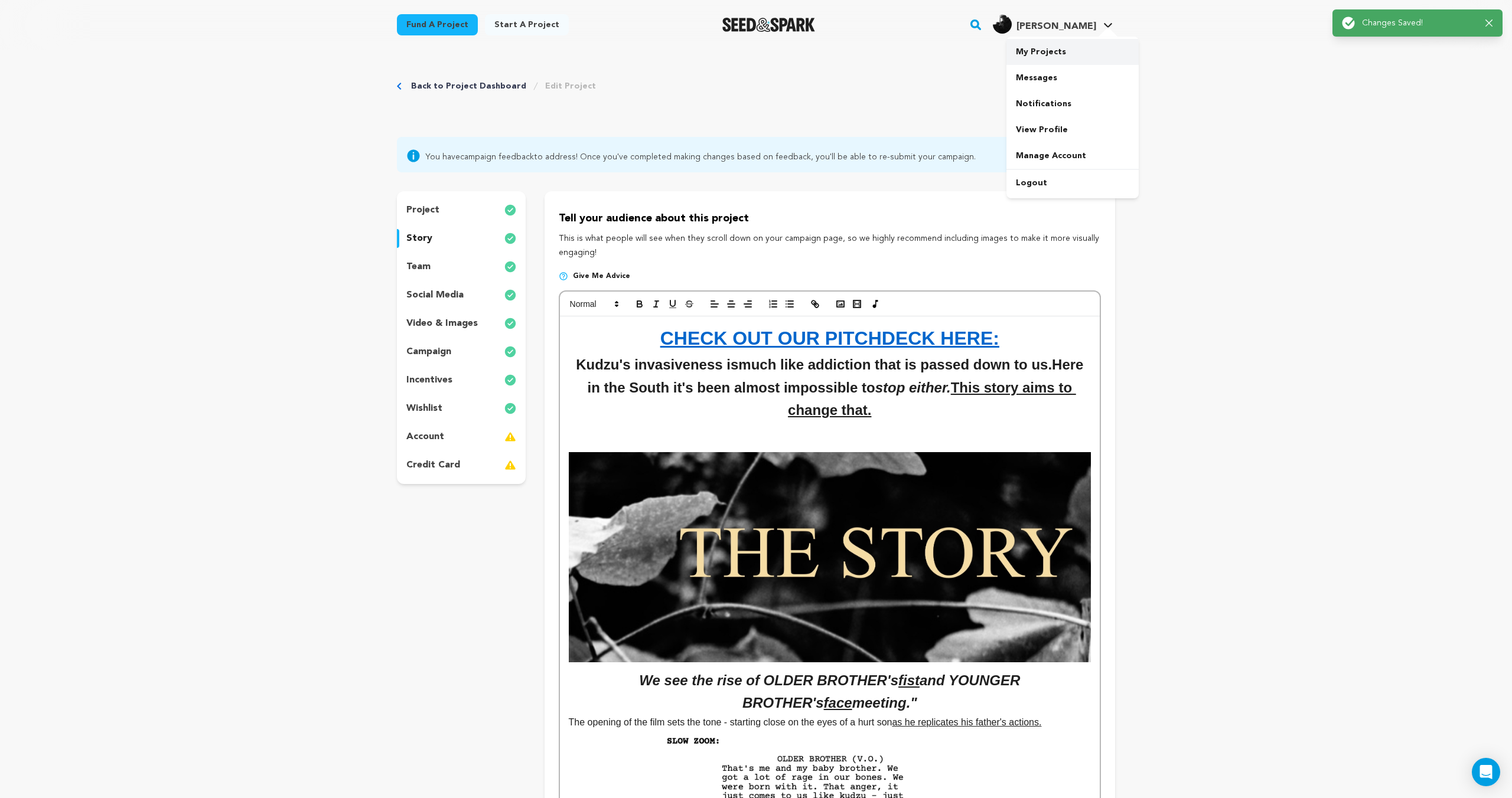
click at [1053, 42] on link "My Projects" at bounding box center [1072, 52] width 132 height 26
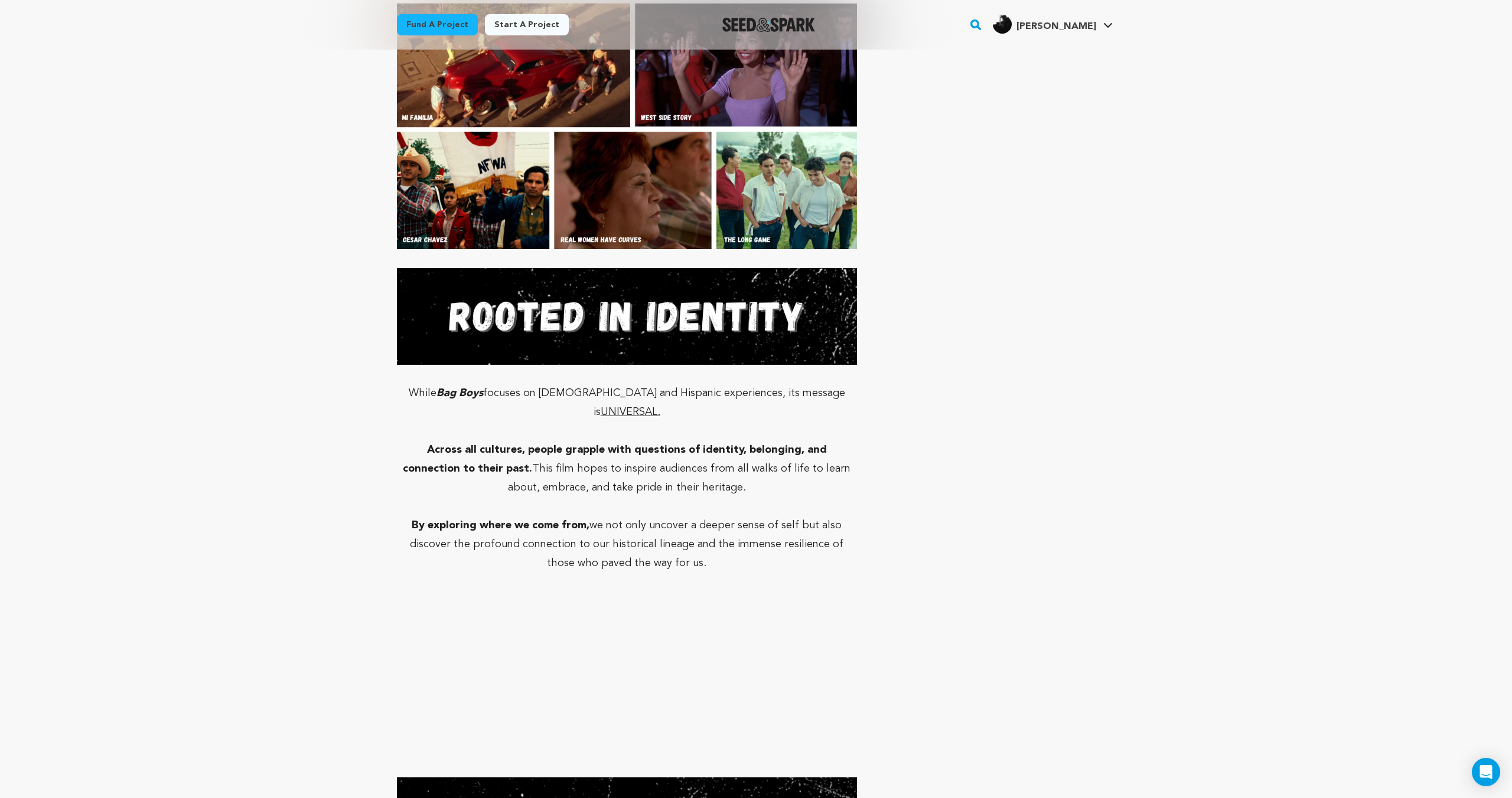
scroll to position [5698, 0]
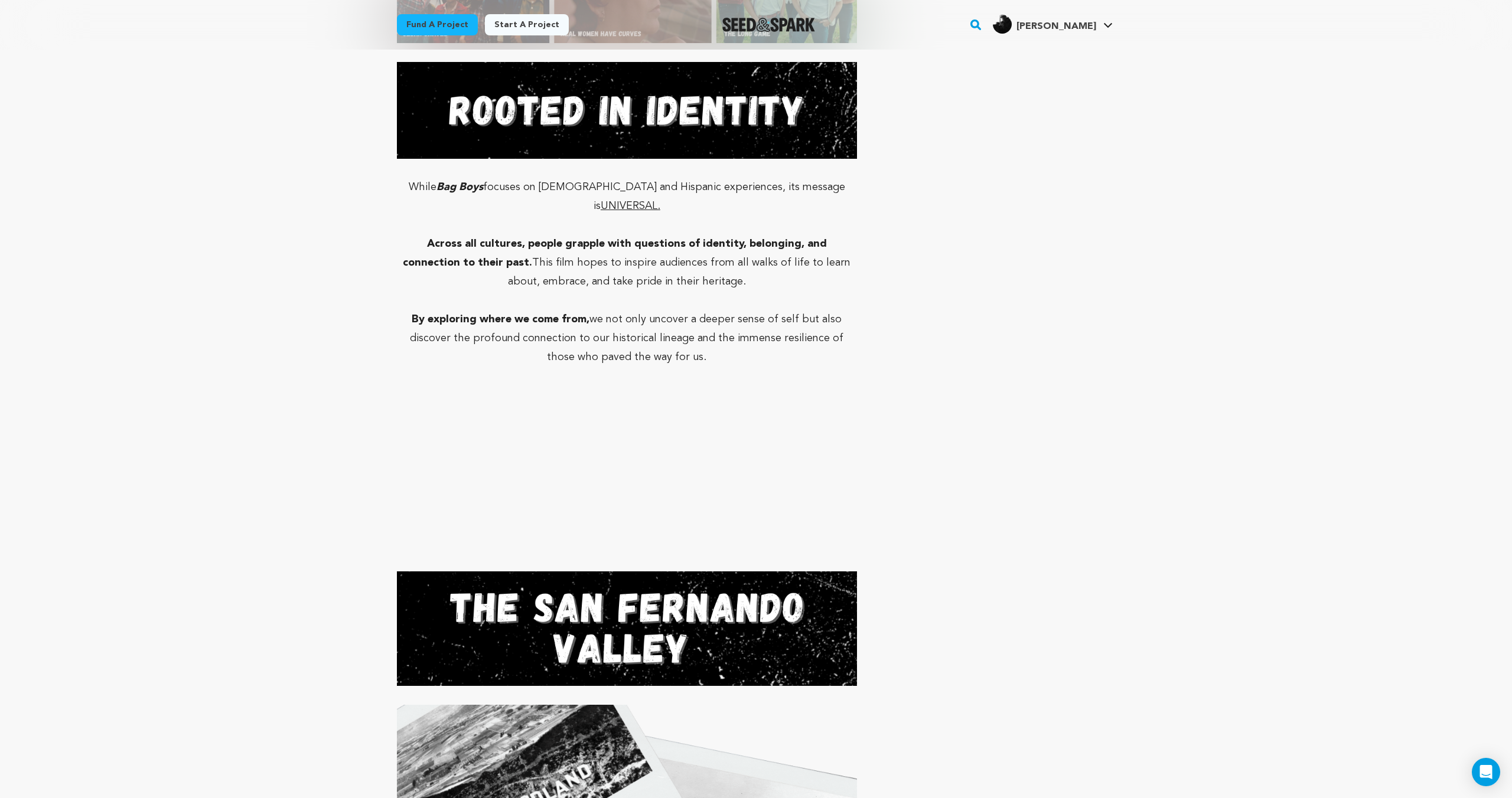
scroll to position [5667, 0]
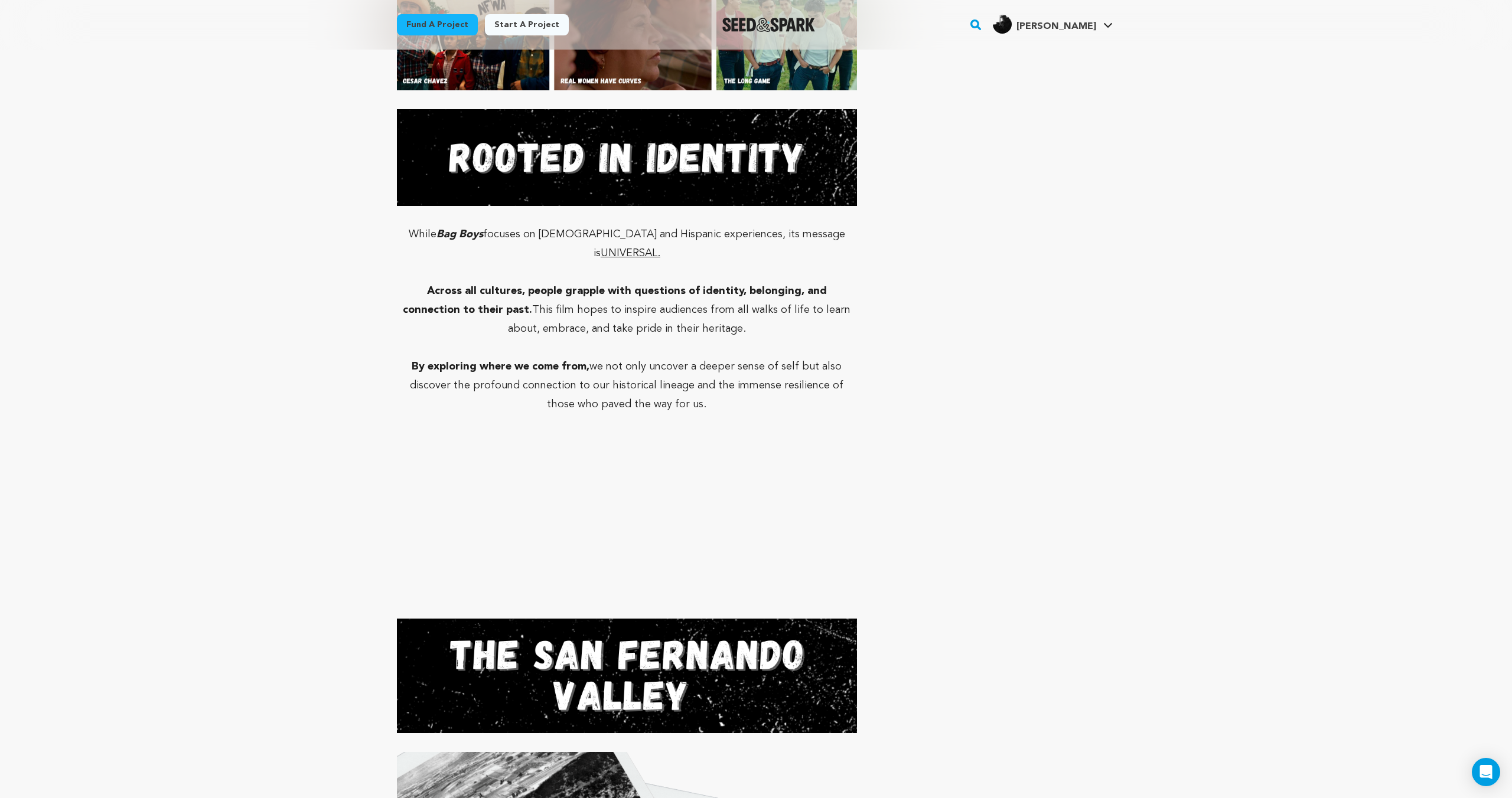
click at [600, 357] on p "By exploring where we come from, we not only uncover a deeper sense of self but…" at bounding box center [627, 386] width 460 height 57
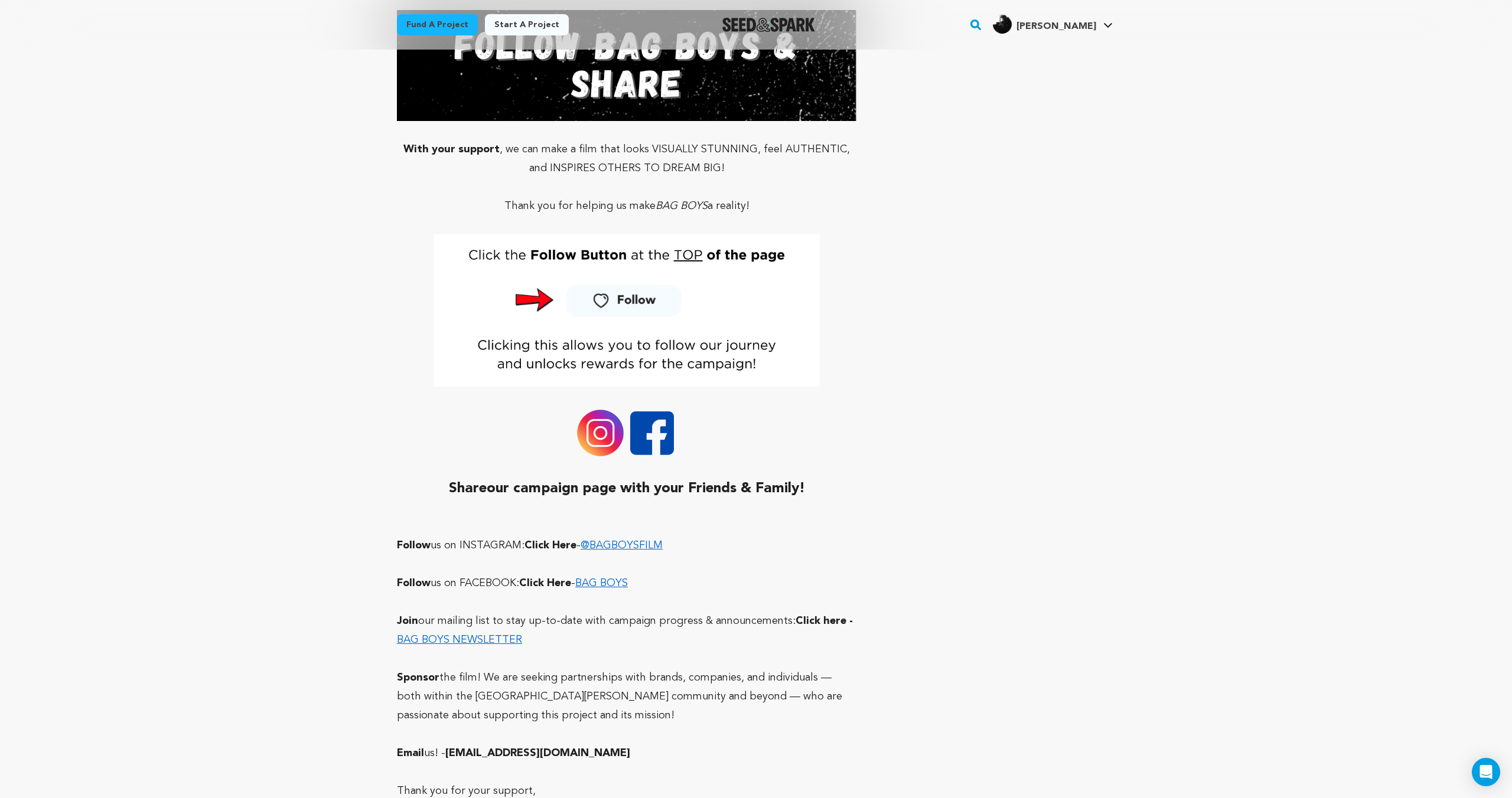
scroll to position [12790, 0]
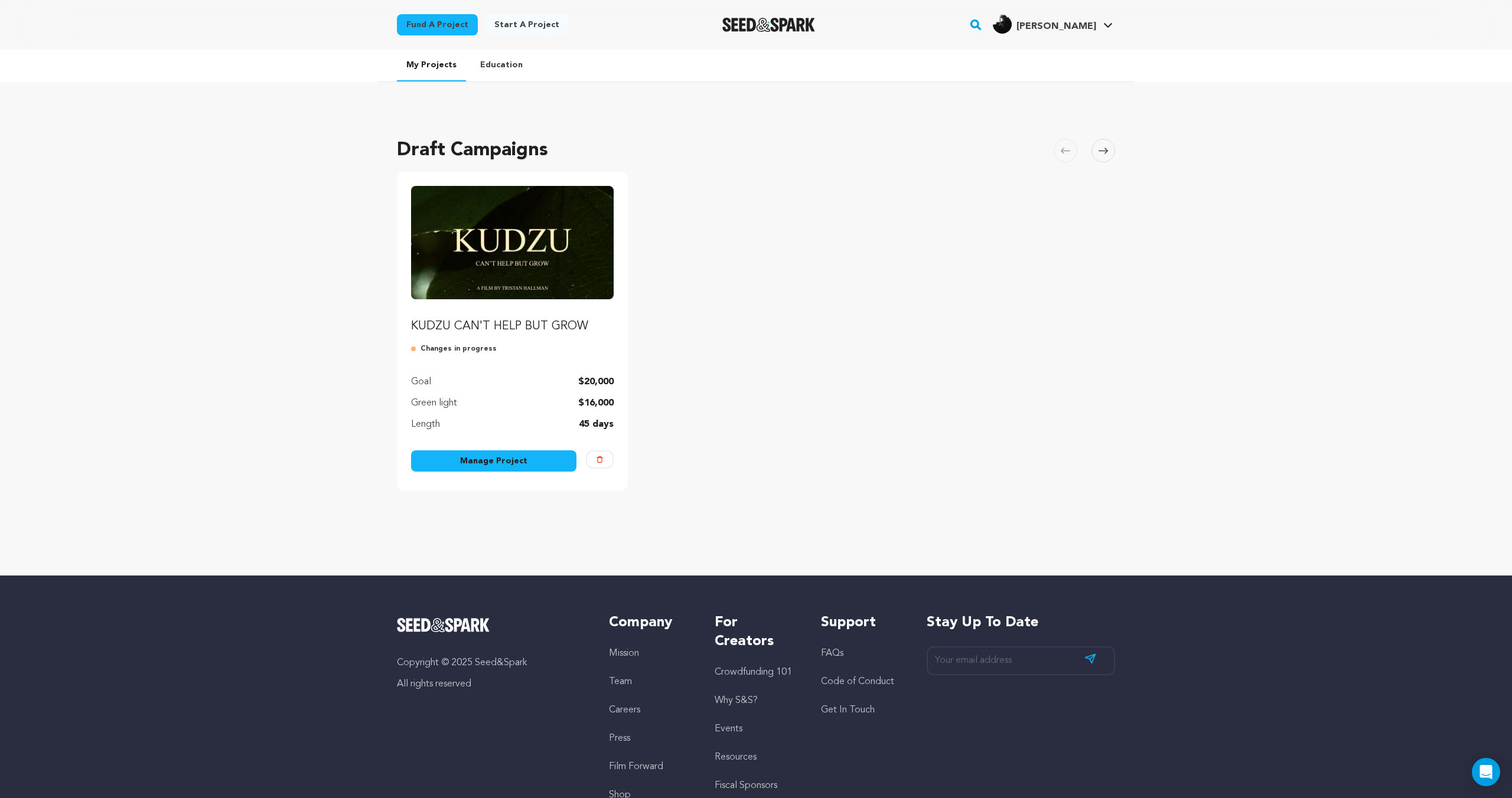
click at [527, 459] on link "Manage Project" at bounding box center [494, 461] width 166 height 21
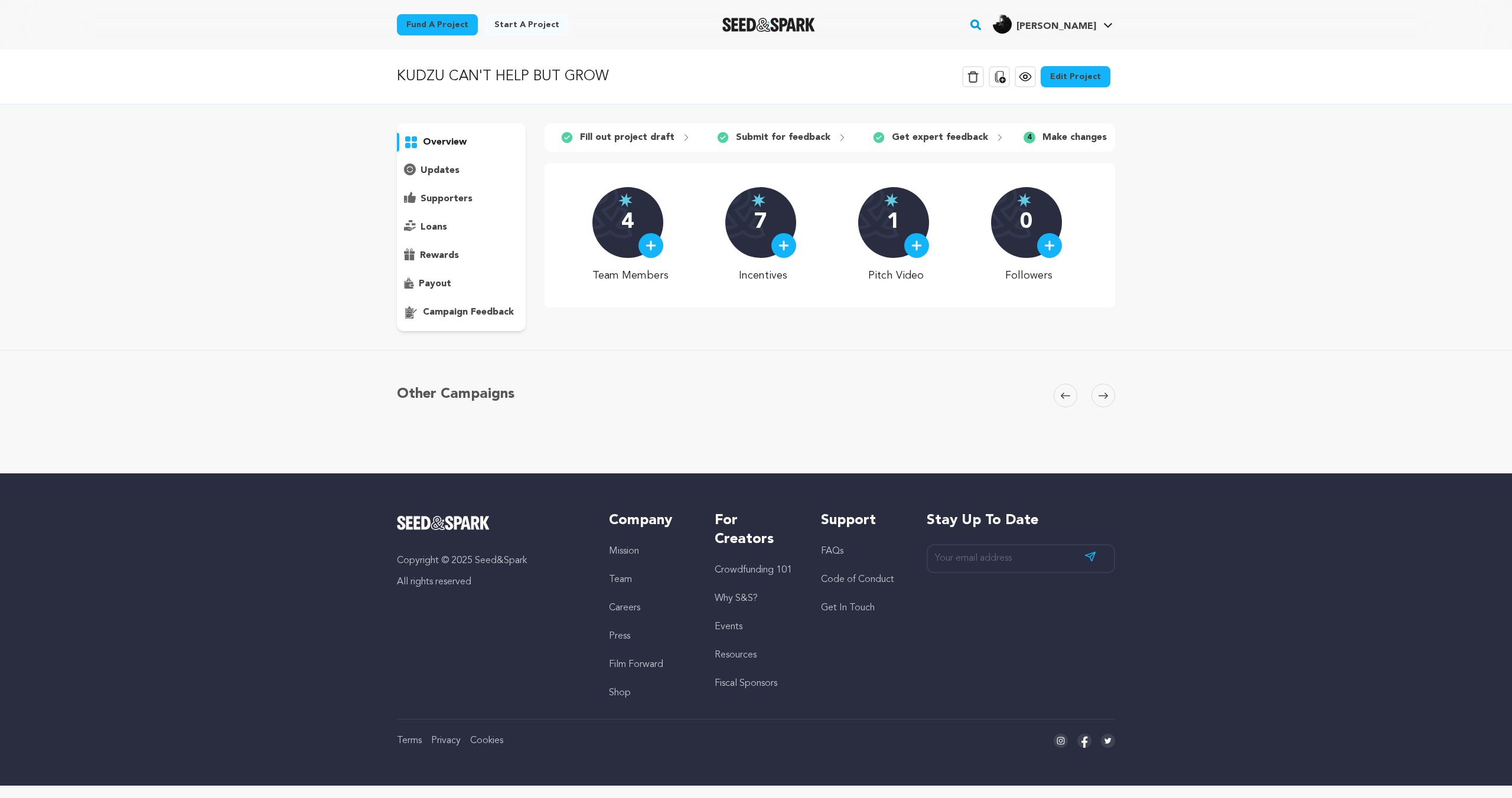
click at [520, 263] on div "rewards" at bounding box center [461, 255] width 129 height 19
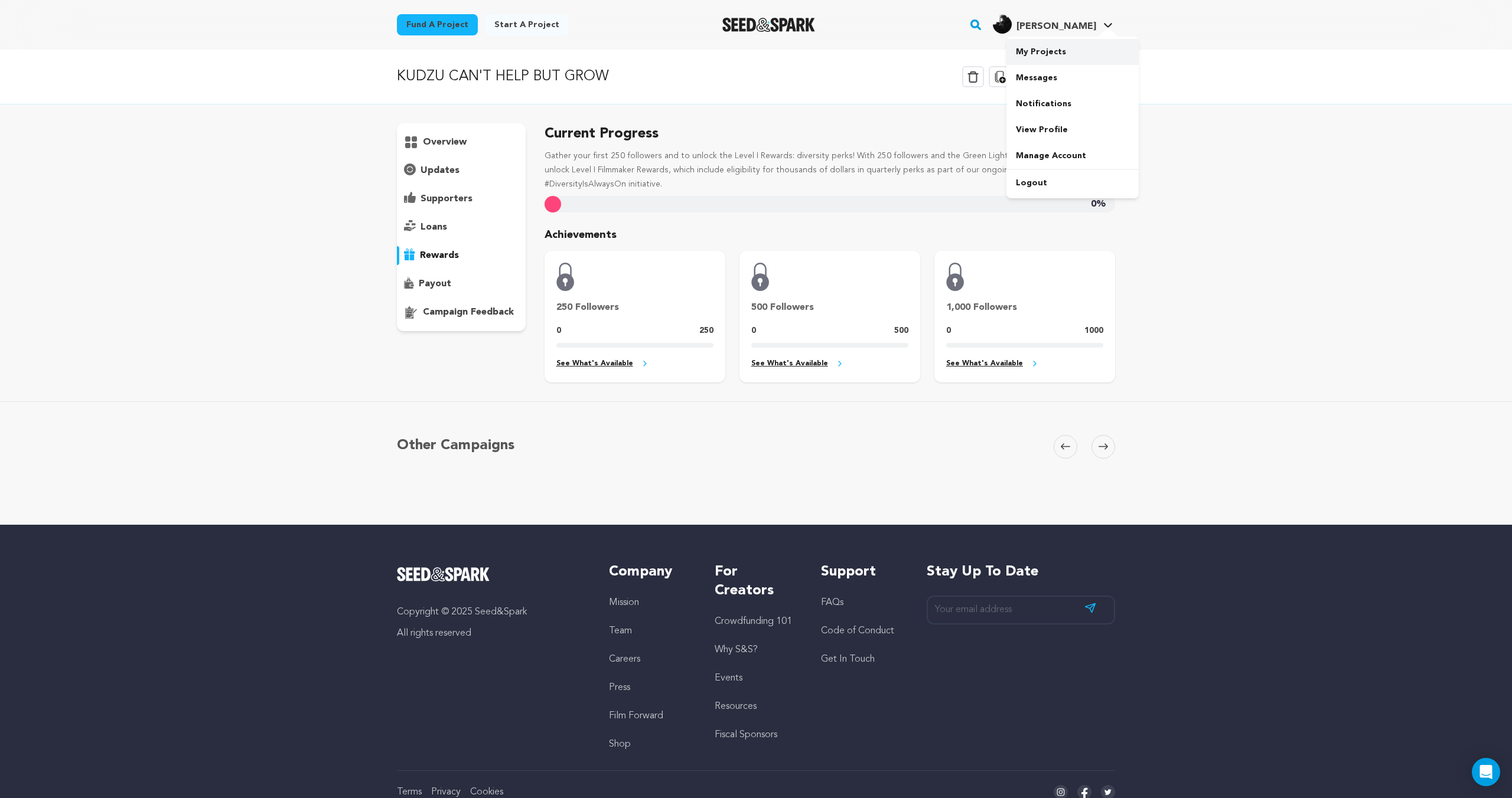
click at [1066, 49] on link "My Projects" at bounding box center [1072, 52] width 132 height 26
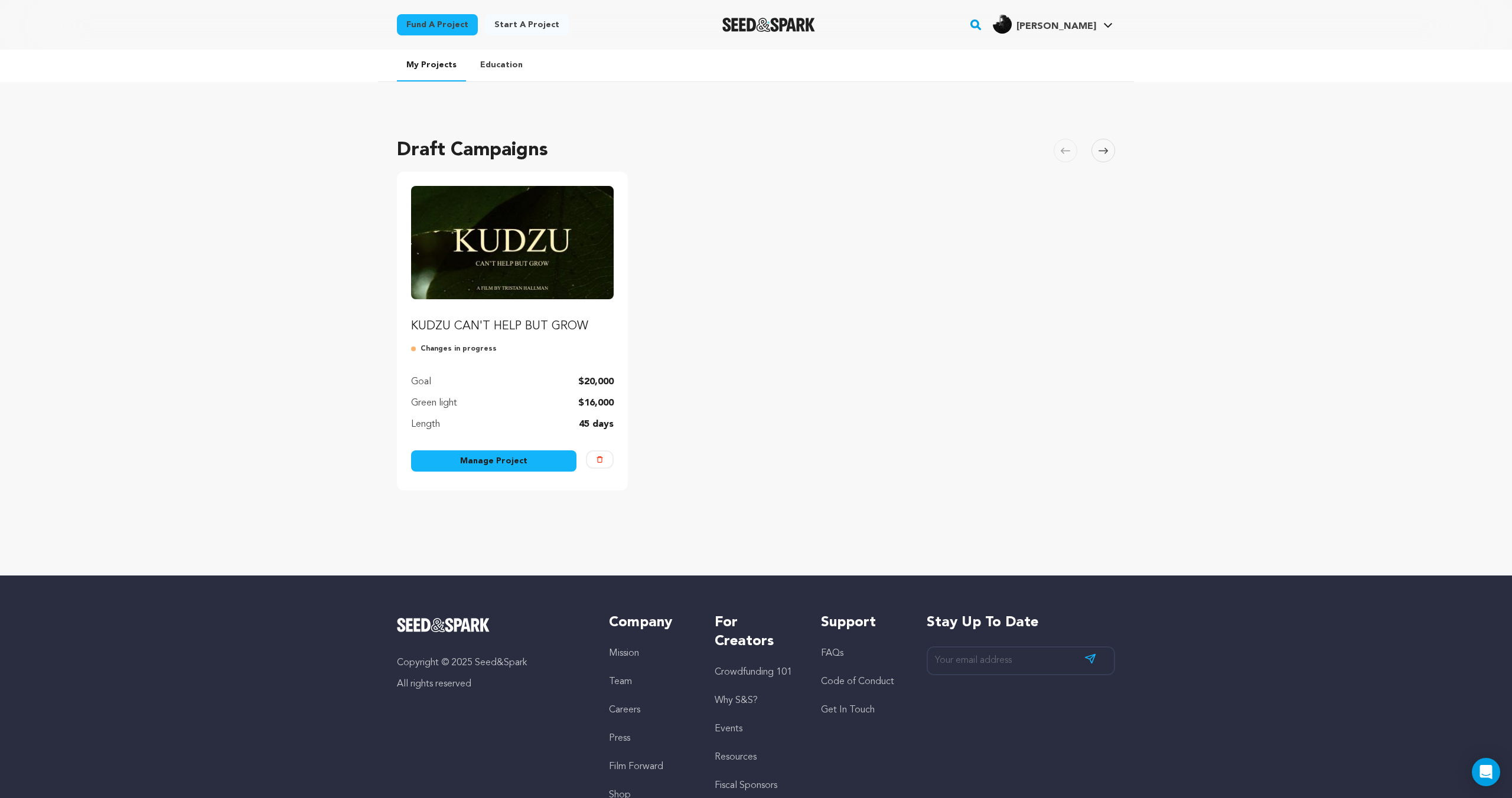
click at [466, 231] on img "Fund KUDZU CAN'T HELP BUT GROW" at bounding box center [512, 243] width 202 height 114
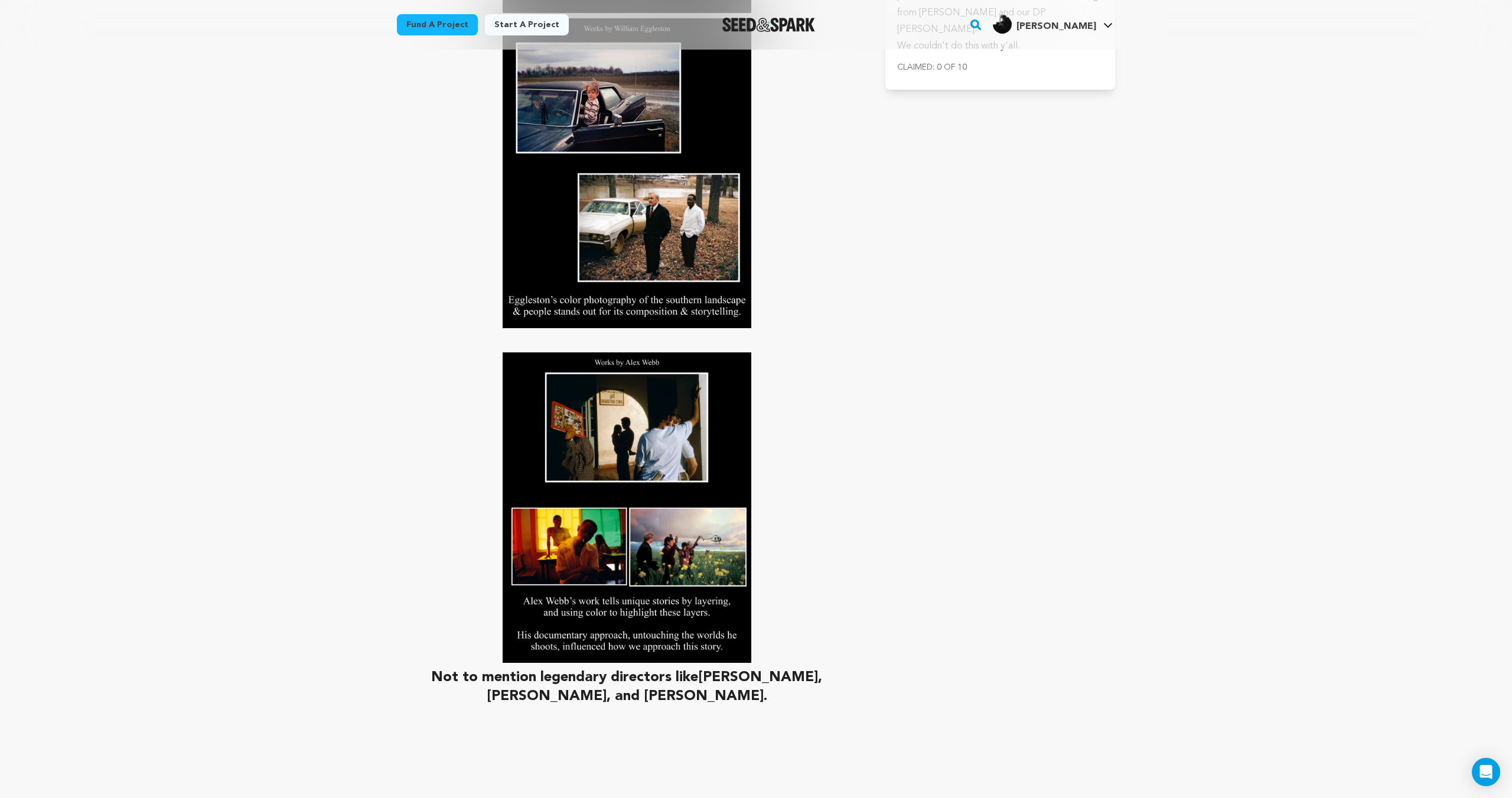
scroll to position [4129, 0]
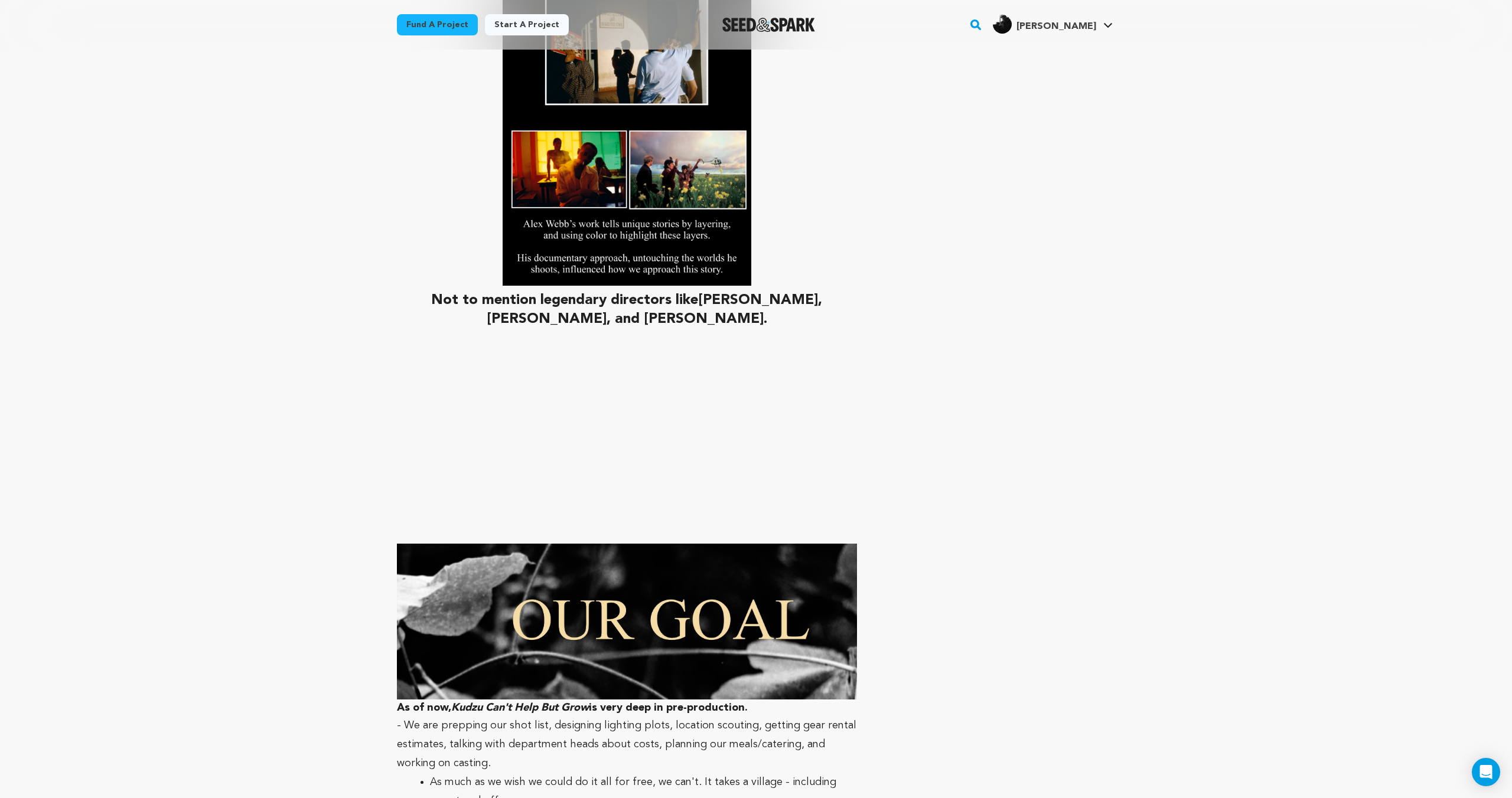
scroll to position [4125, 0]
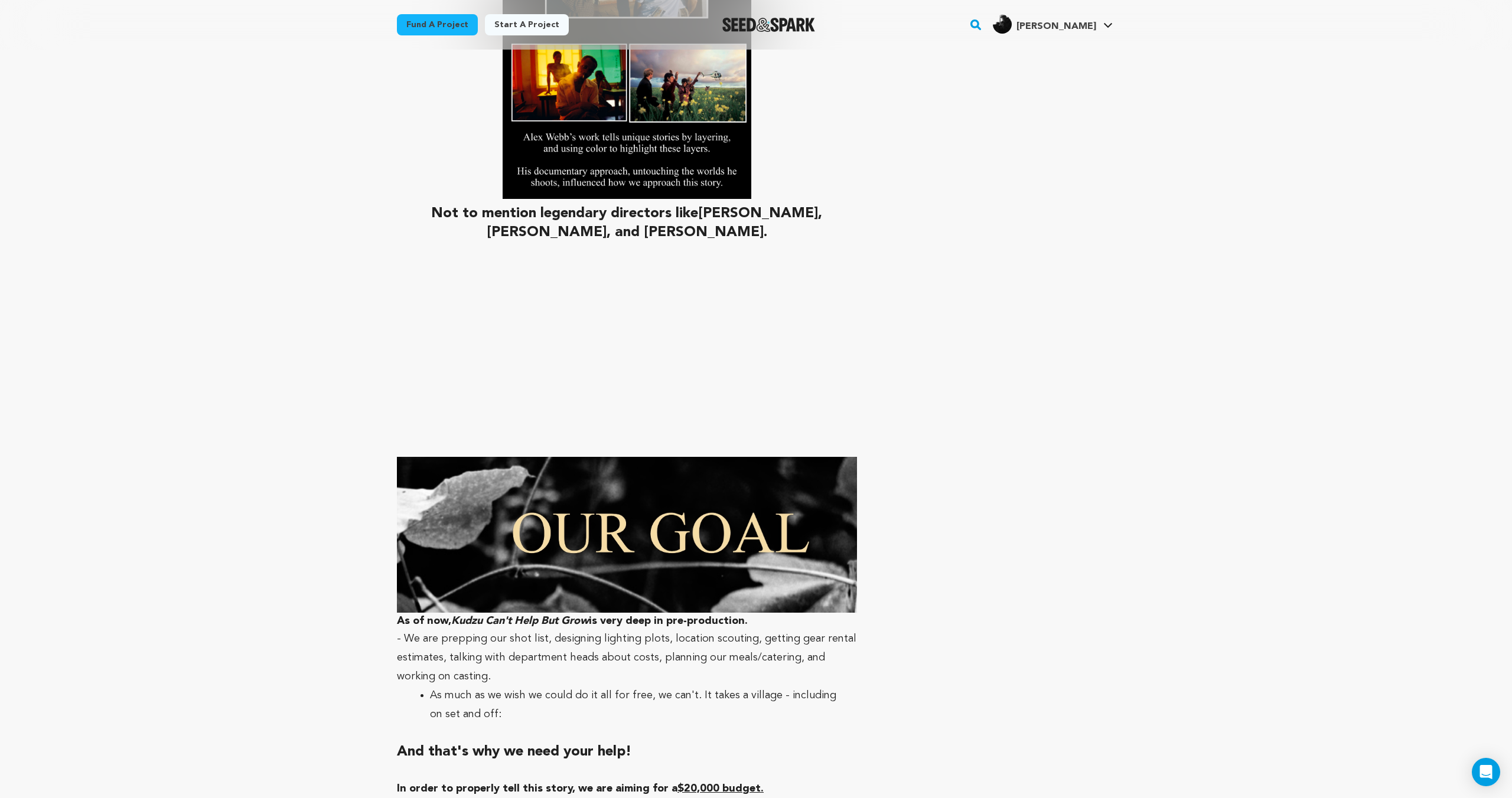
scroll to position [4229, 0]
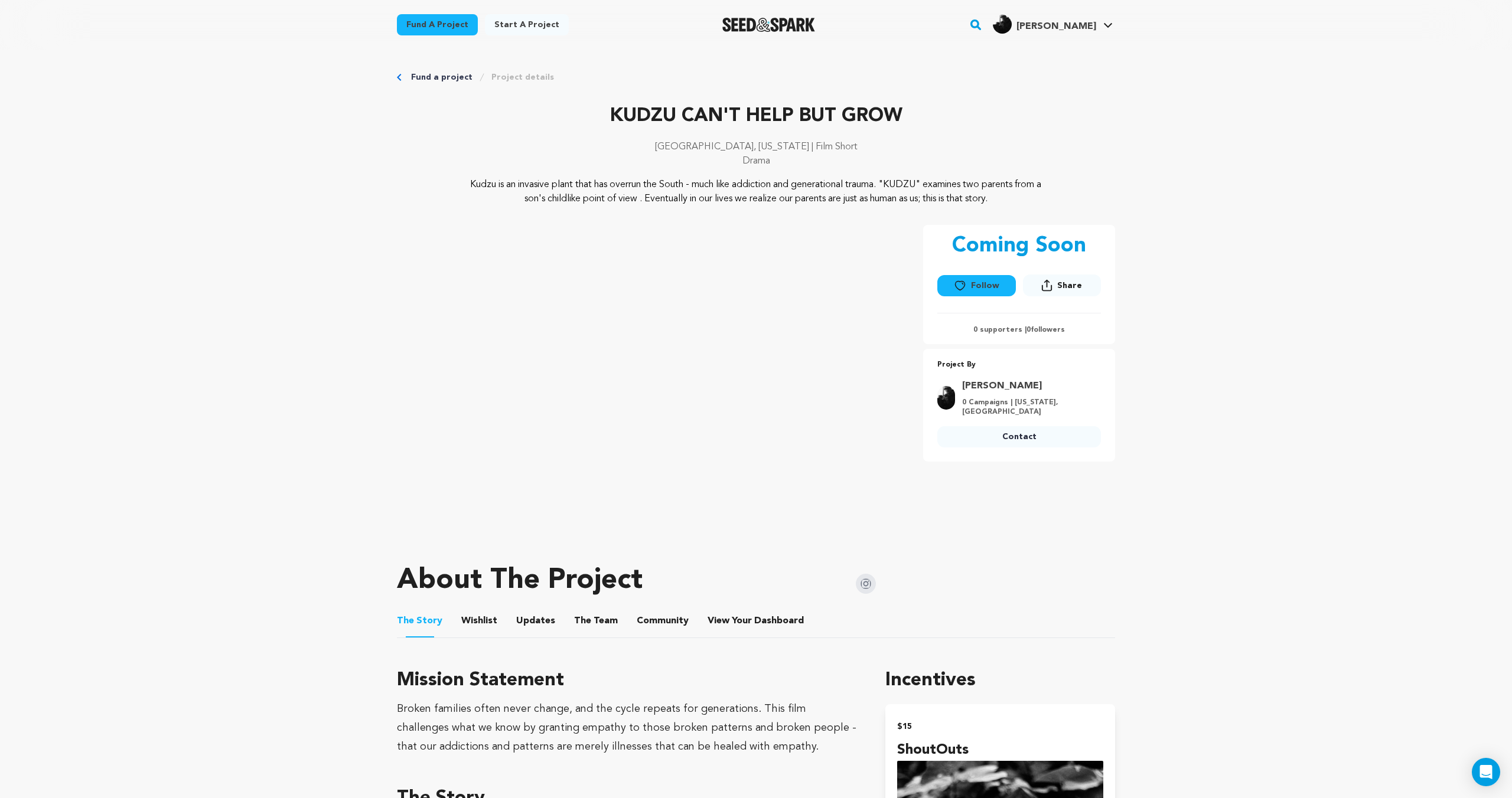
scroll to position [0, 0]
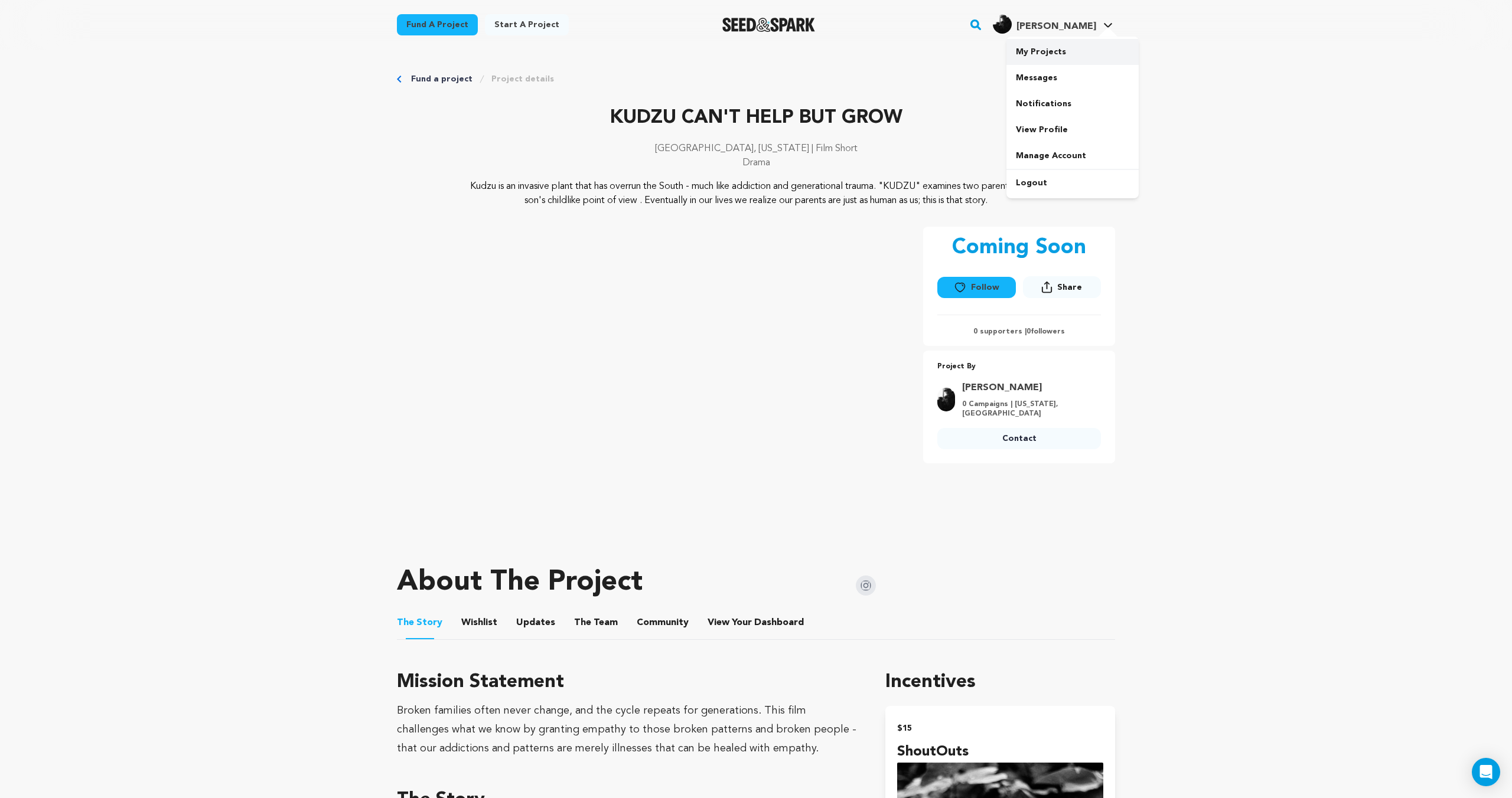
click at [1084, 45] on link "My Projects" at bounding box center [1072, 52] width 132 height 26
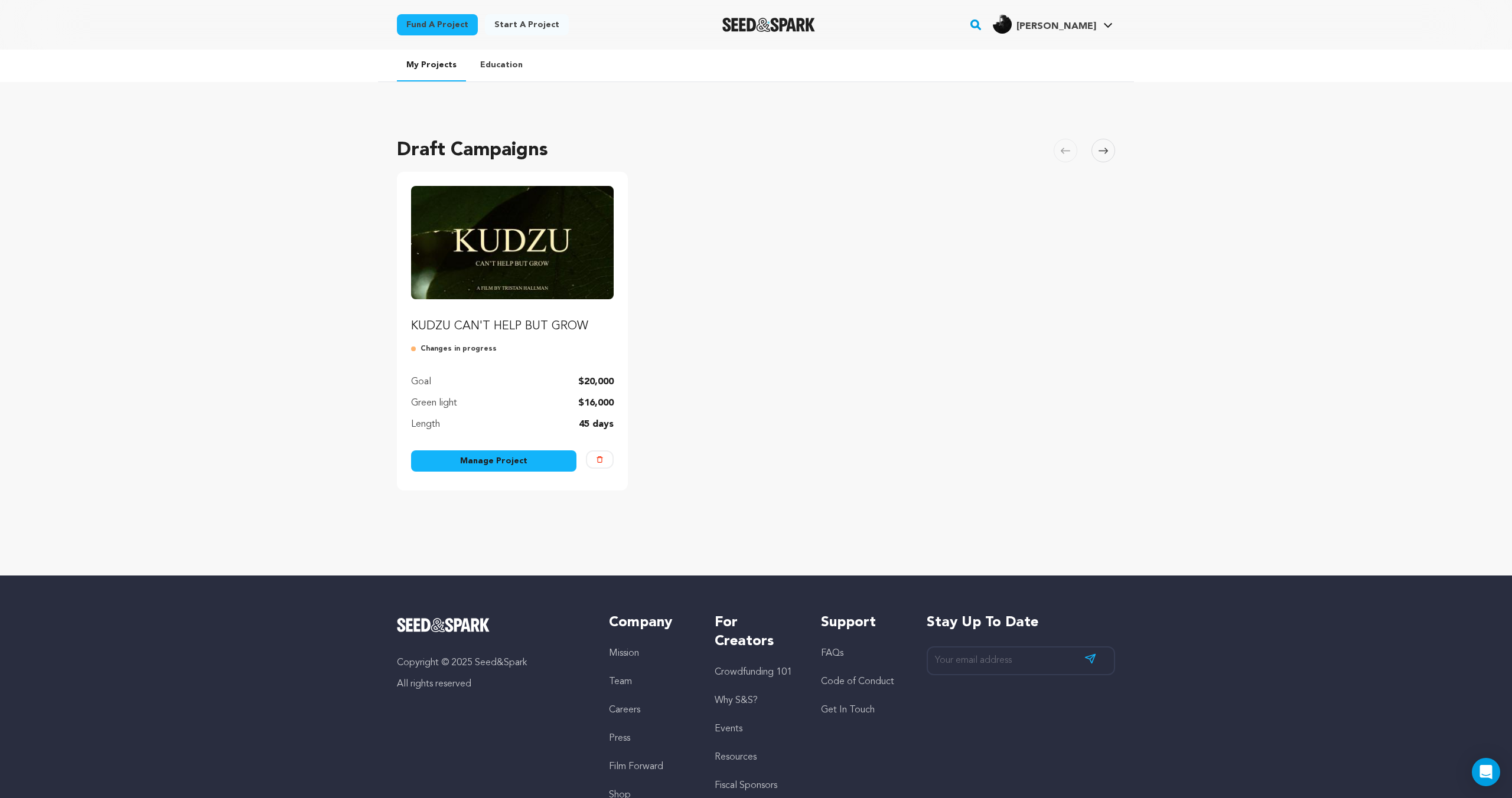
click at [534, 464] on link "Manage Project" at bounding box center [494, 461] width 166 height 21
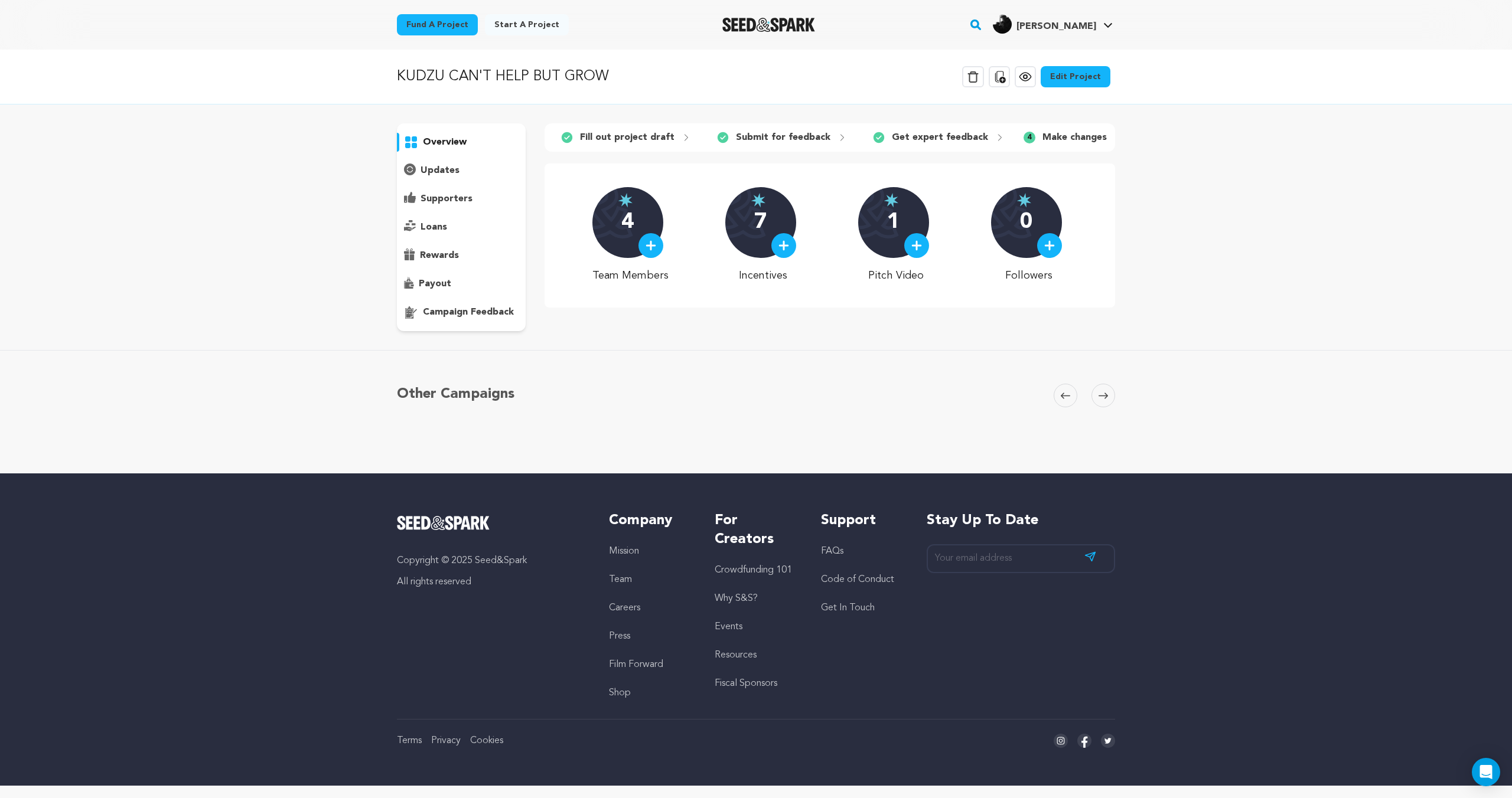
click at [1088, 83] on link "Edit Project" at bounding box center [1075, 76] width 70 height 21
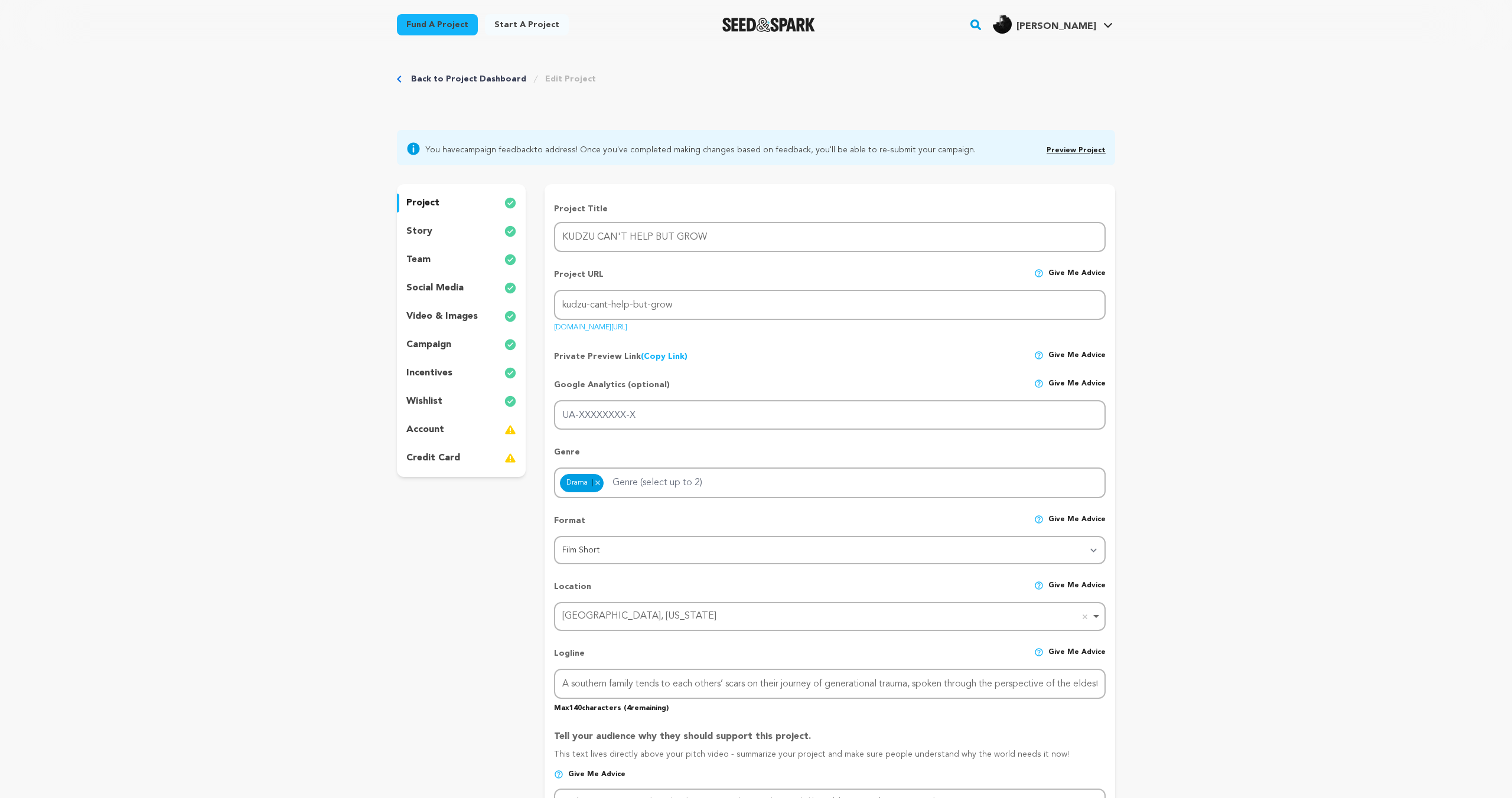
scroll to position [8, 0]
click at [436, 224] on div "story" at bounding box center [461, 230] width 129 height 19
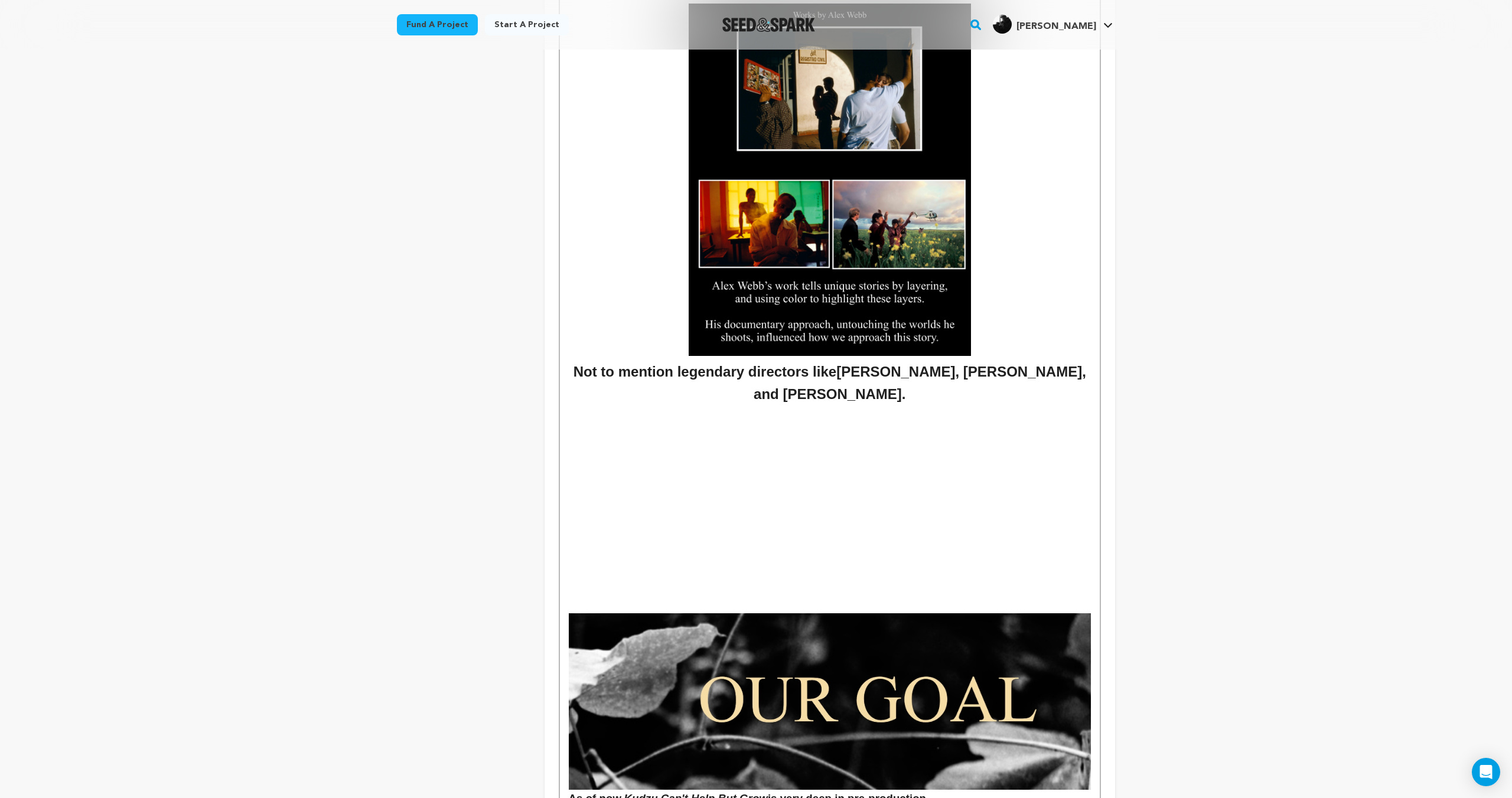
scroll to position [3734, 0]
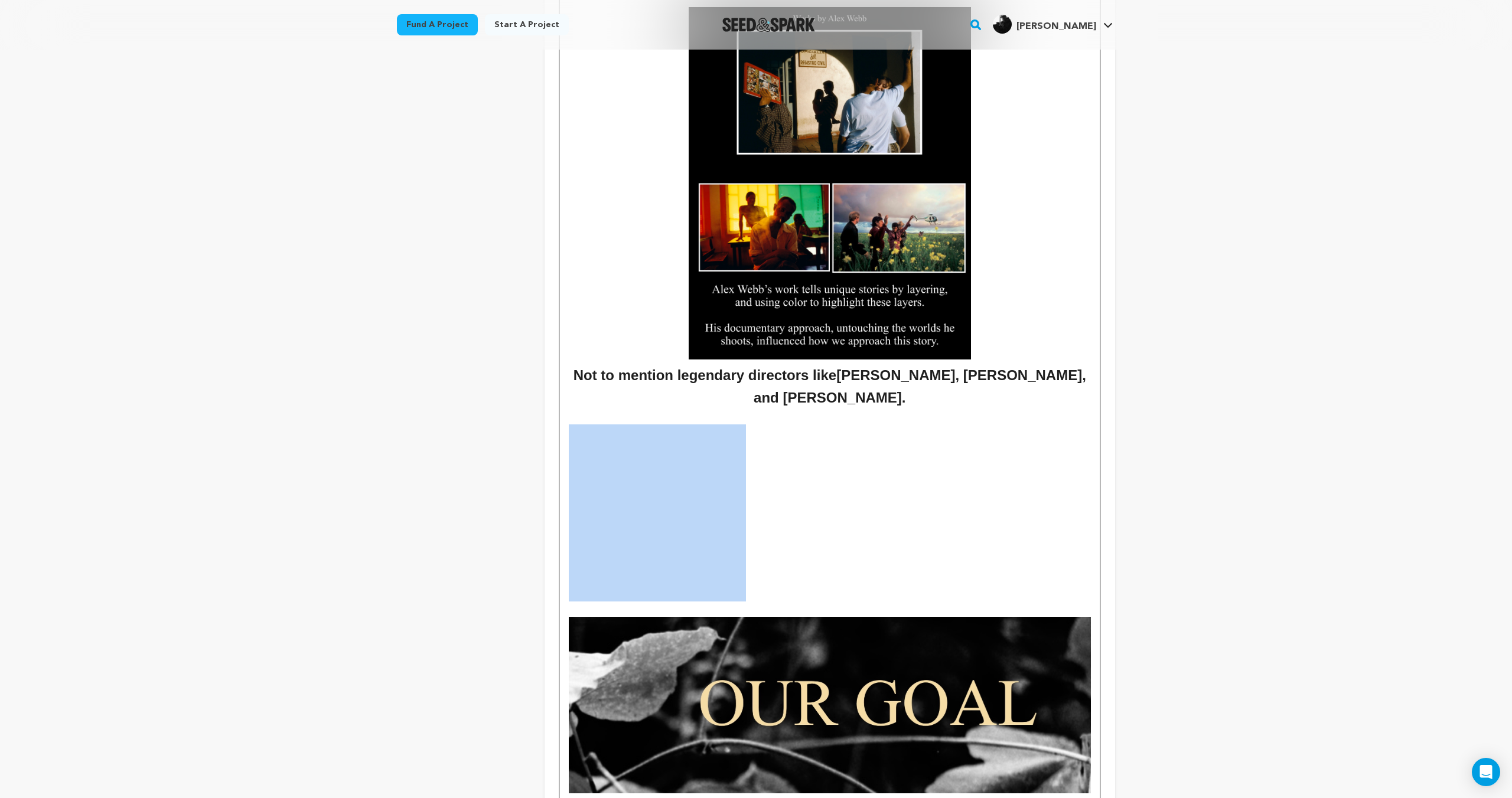
drag, startPoint x: 777, startPoint y: 585, endPoint x: 698, endPoint y: 503, distance: 113.9
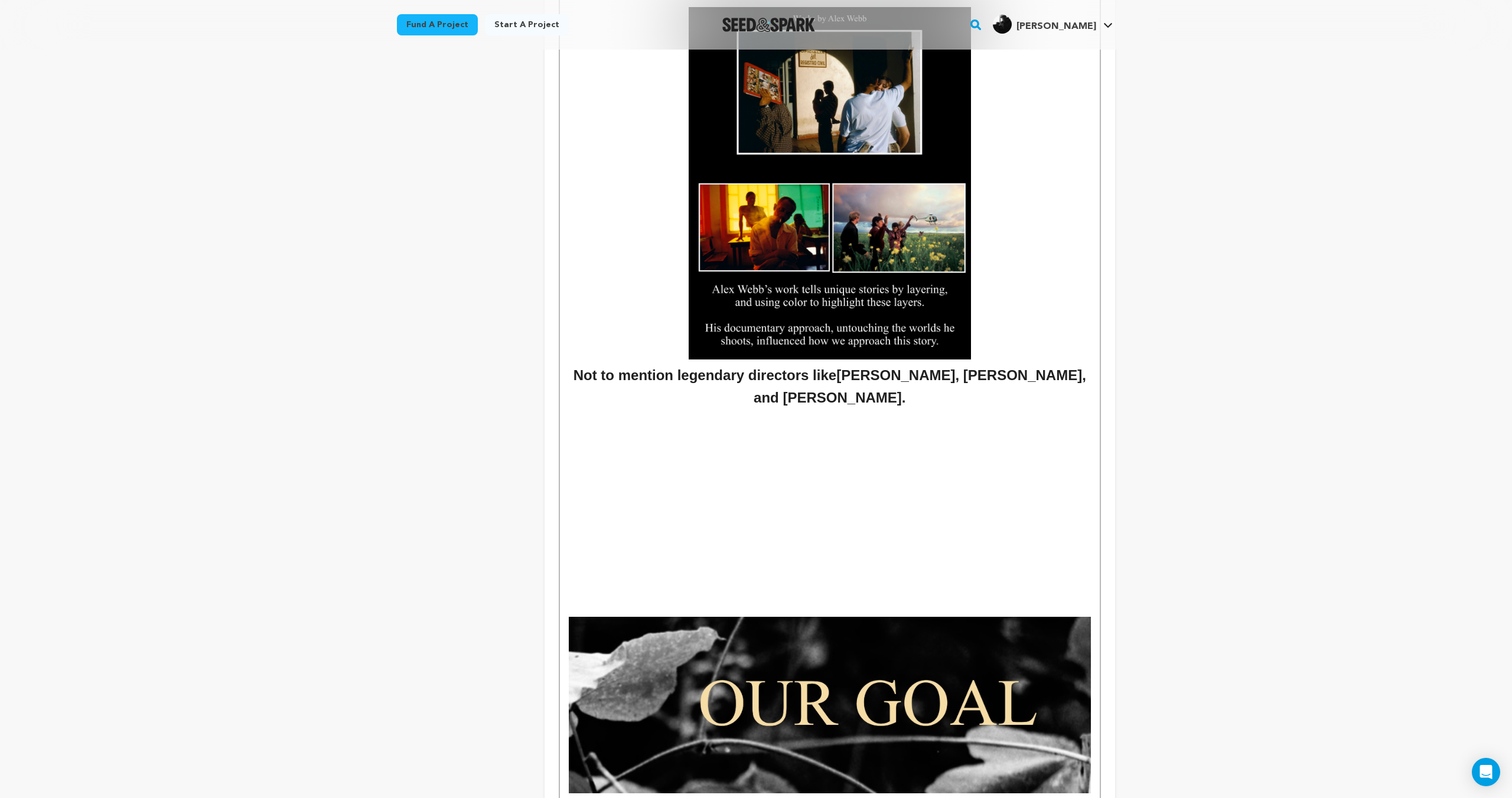
click at [775, 413] on p at bounding box center [829, 417] width 522 height 15
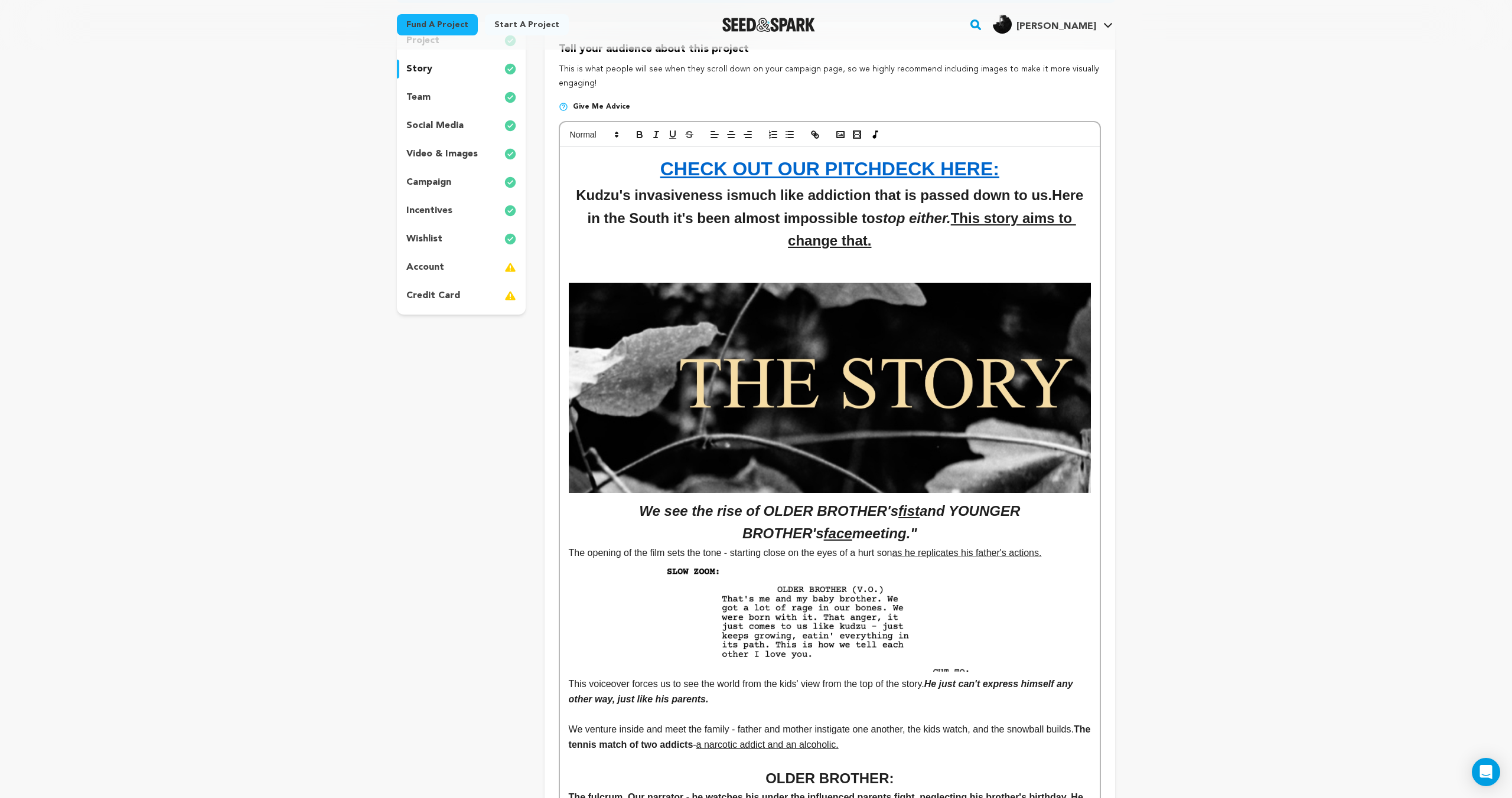
scroll to position [0, 0]
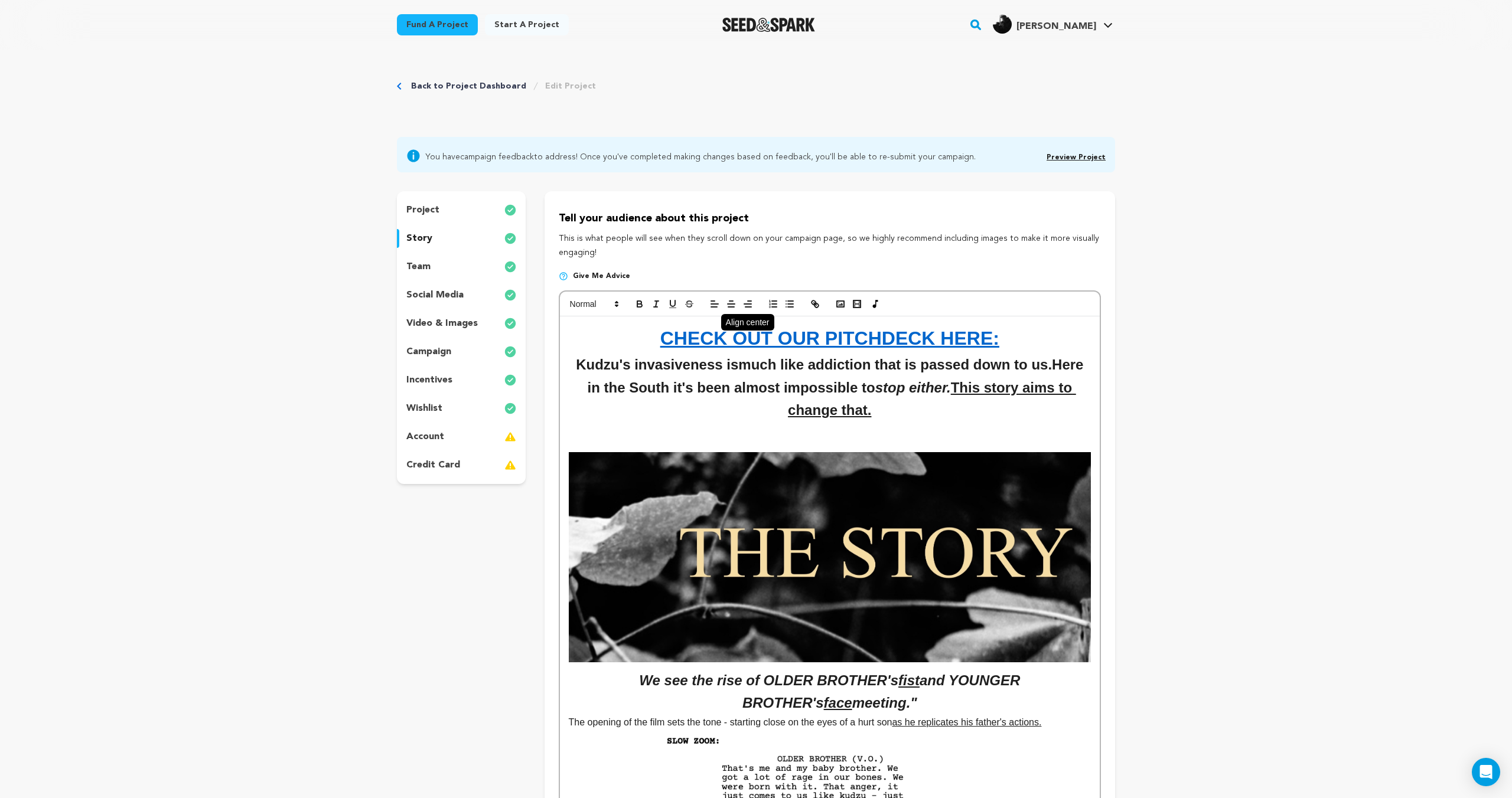
click at [731, 298] on button "button" at bounding box center [731, 304] width 16 height 14
click at [853, 300] on icon "button" at bounding box center [857, 304] width 11 height 11
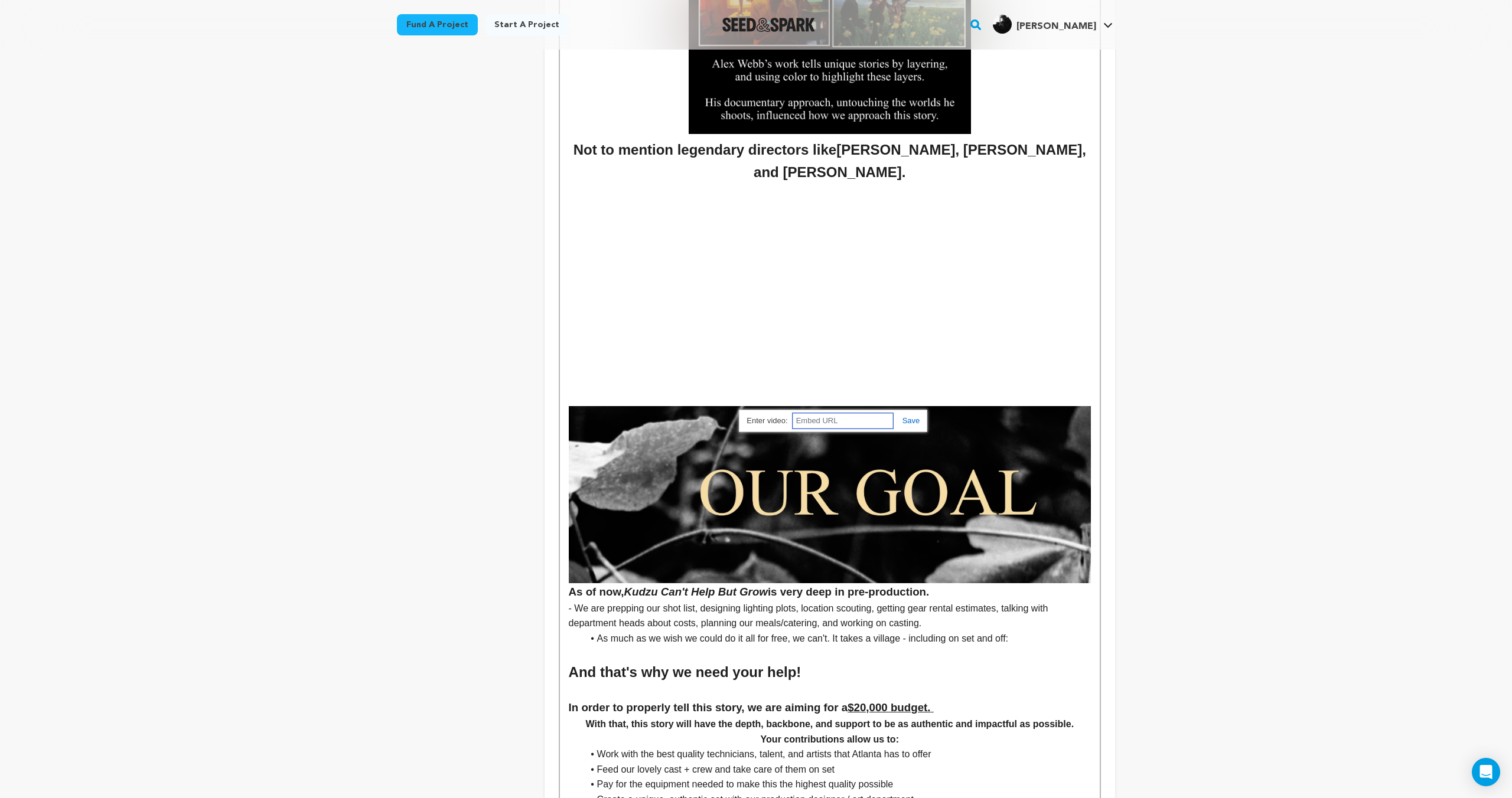
paste input "[URL][DOMAIN_NAME]"
click at [906, 419] on link at bounding box center [906, 421] width 27 height 9
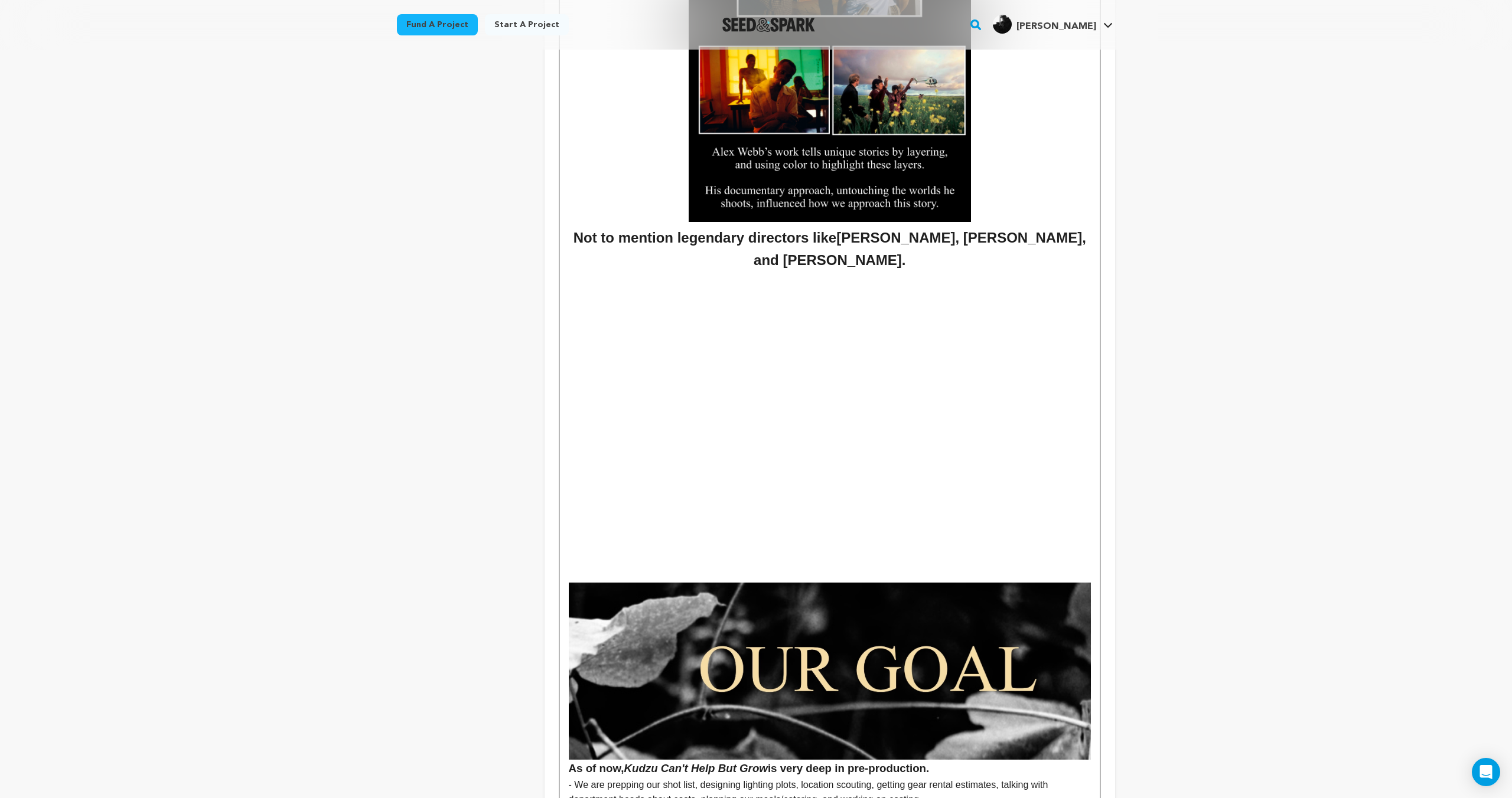
scroll to position [3871, 0]
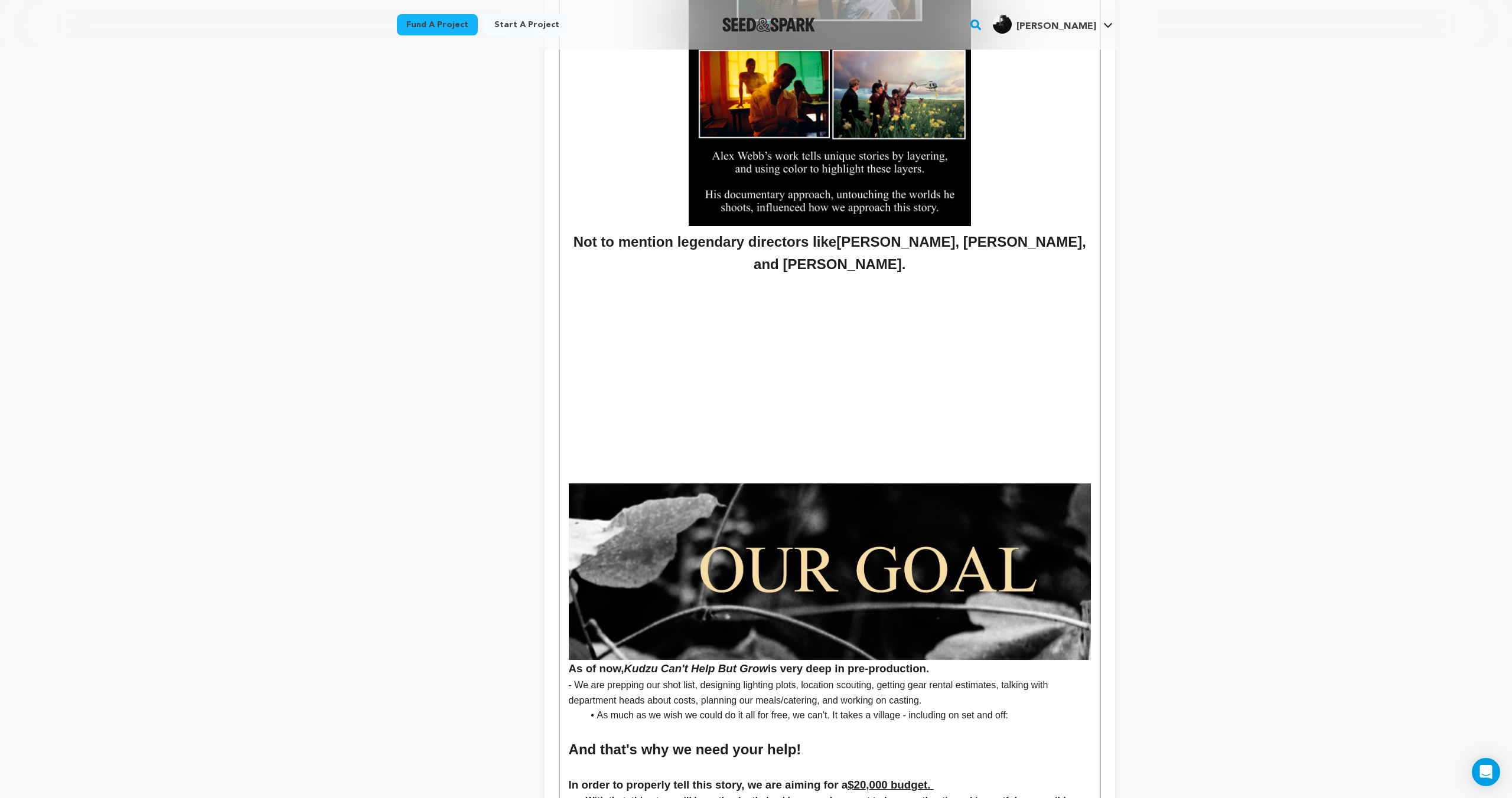
click at [922, 265] on h2 "Not to mention legendary directors like Derek Cianfrance, John Cassavetes, and …" at bounding box center [829, 253] width 522 height 45
click at [922, 267] on h2 "Not to mention legendary directors like Derek Cianfrance, John Cassavetes, and …" at bounding box center [829, 253] width 522 height 45
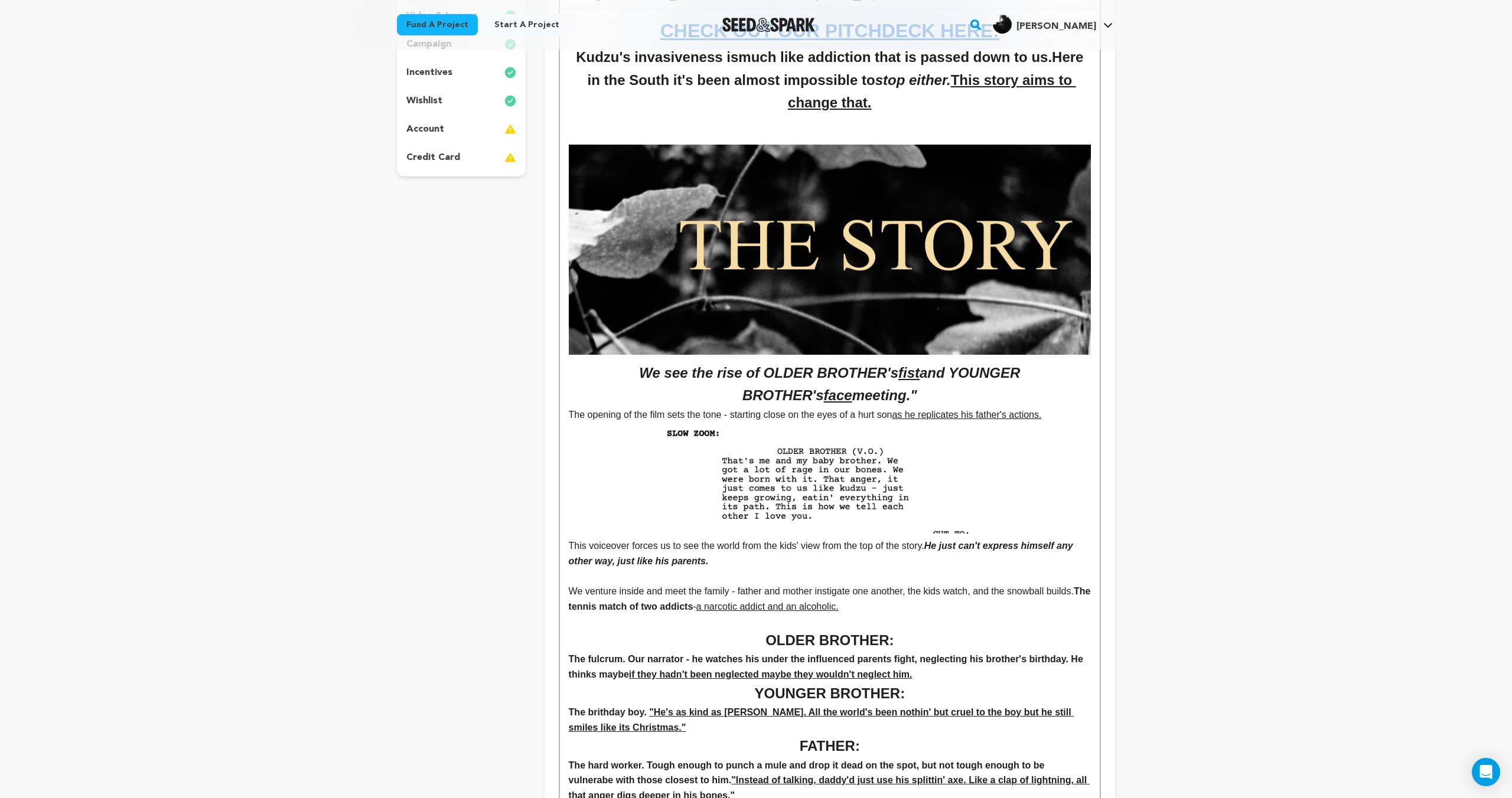
scroll to position [0, 0]
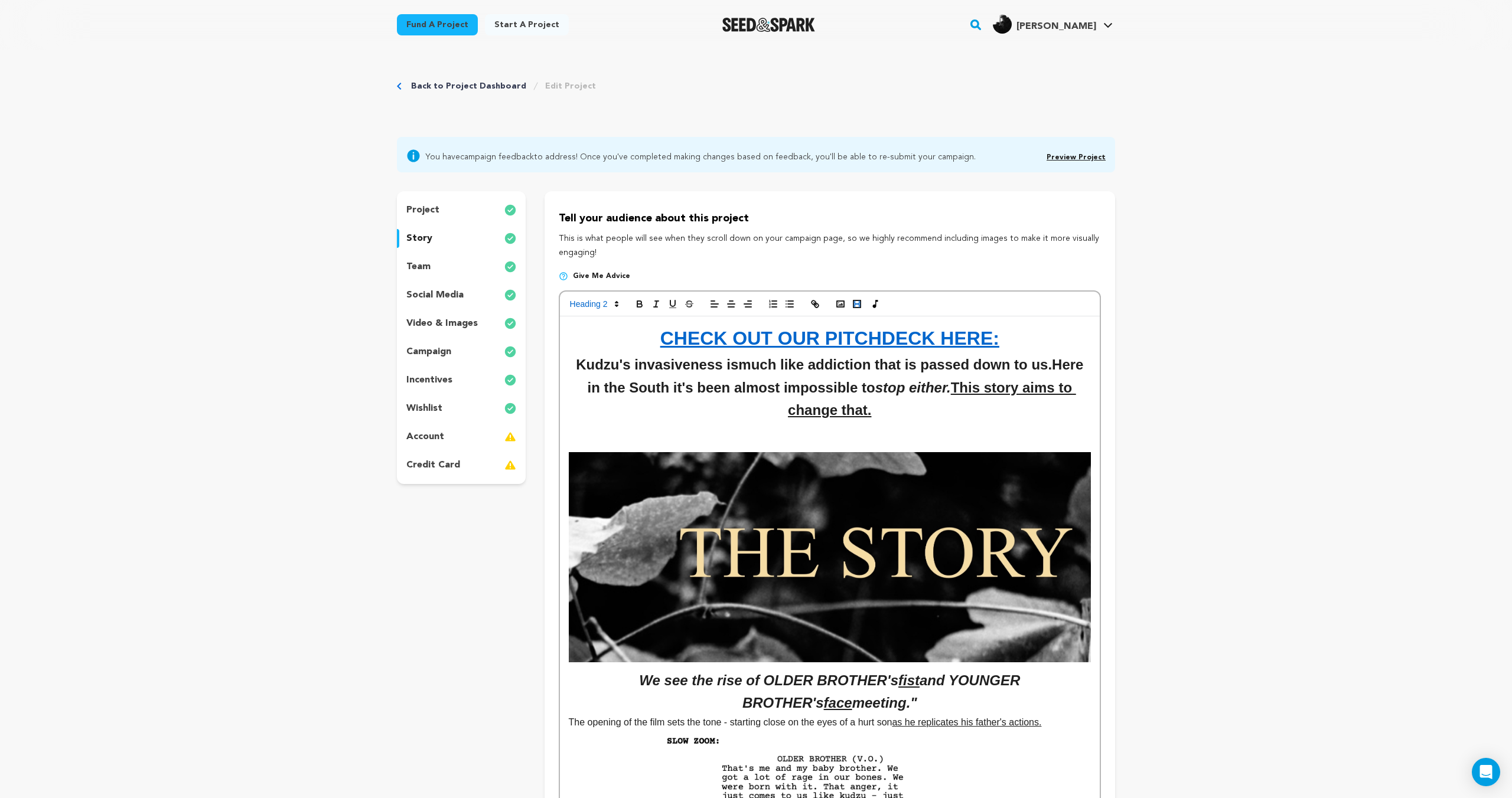
click at [854, 300] on icon "button" at bounding box center [857, 304] width 11 height 11
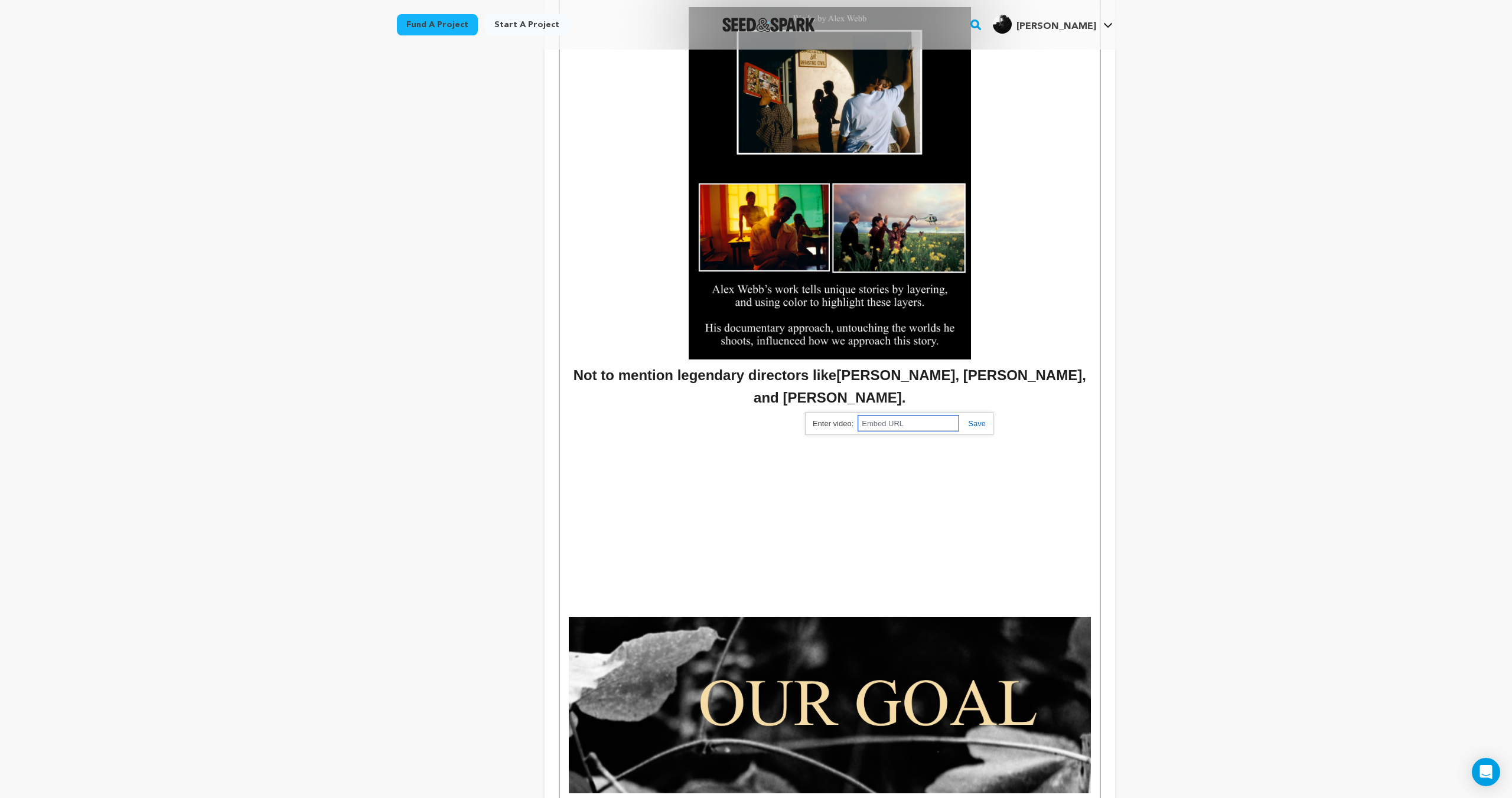
paste input "https://www.youtube.com/watch?v=Rf5NtQbZxek"
click at [968, 428] on link at bounding box center [971, 423] width 27 height 9
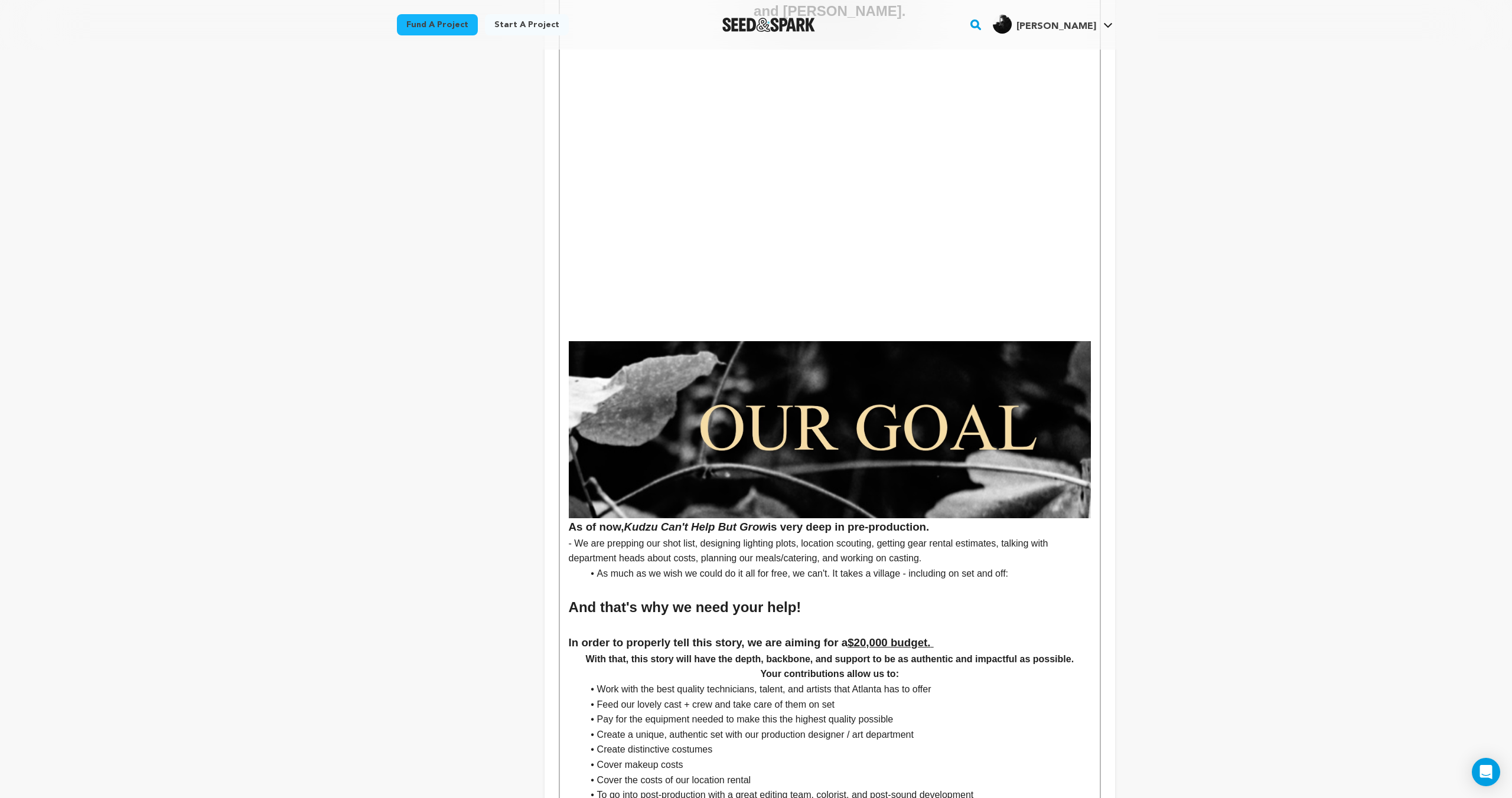
scroll to position [3794, 0]
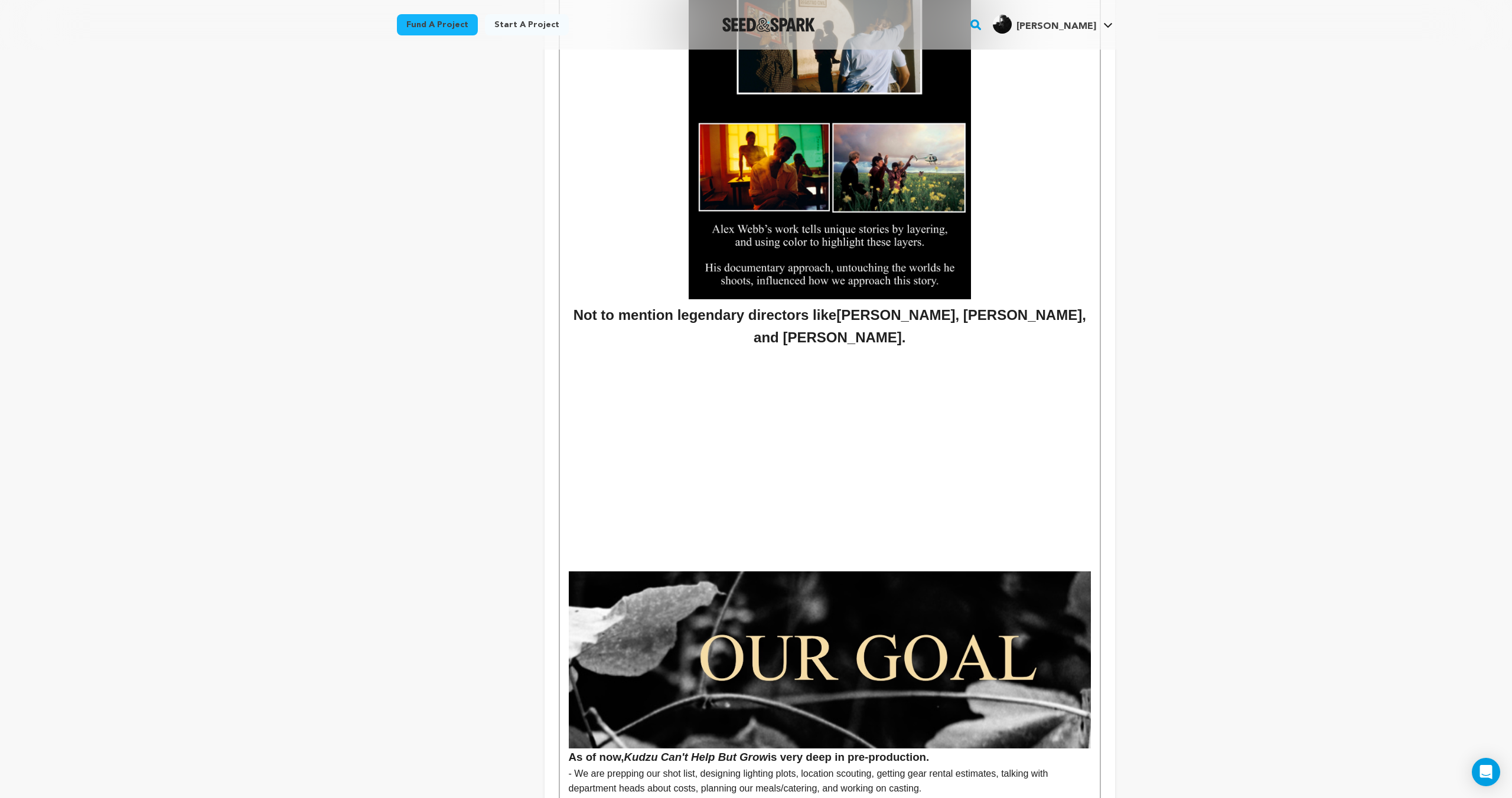
click at [589, 368] on p at bounding box center [829, 372] width 522 height 15
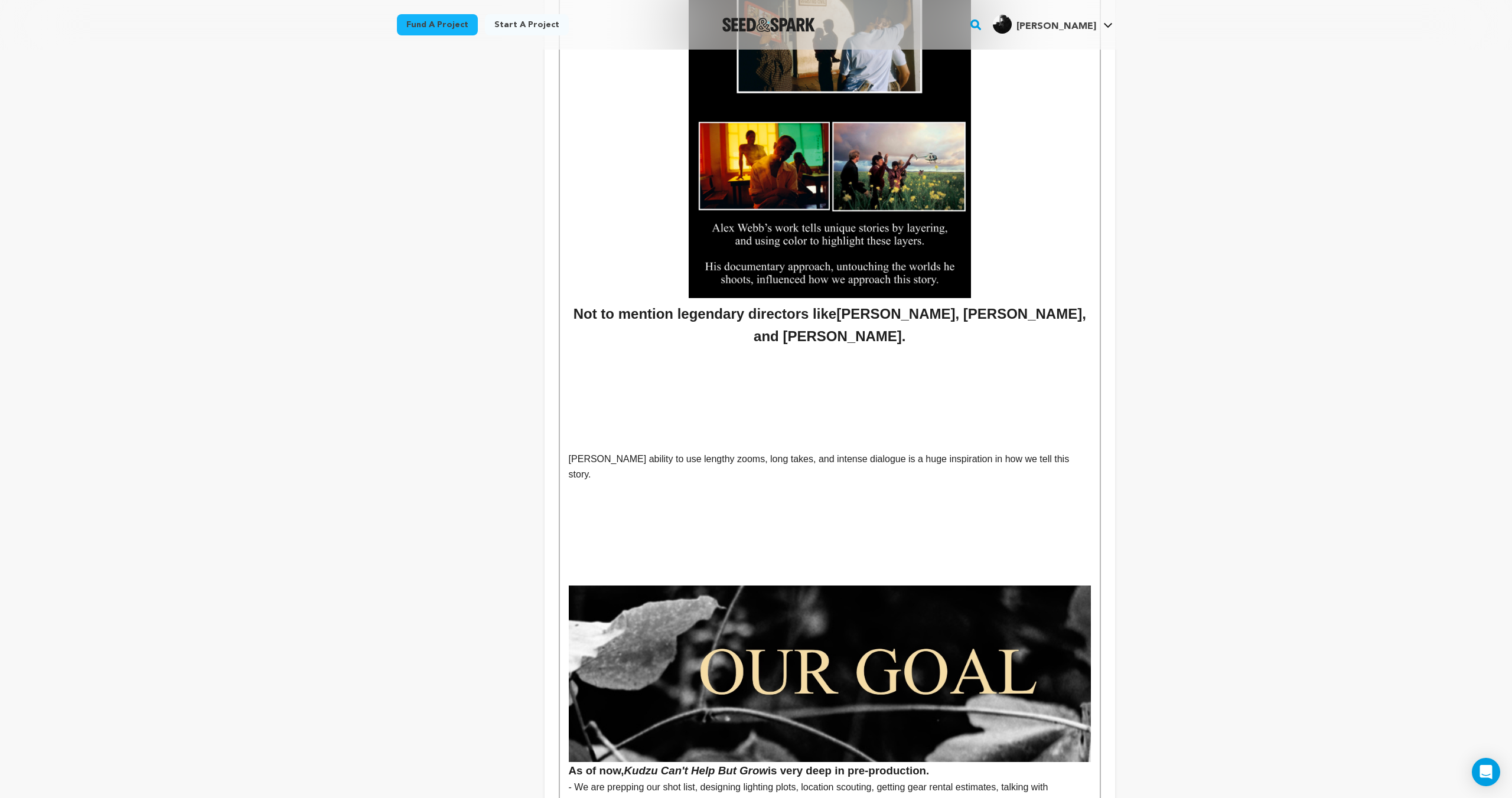
click at [620, 477] on p "Derek Cianfrance's ability to use lengthy zooms, long takes, and intense dialog…" at bounding box center [829, 466] width 522 height 30
drag, startPoint x: 577, startPoint y: 468, endPoint x: 566, endPoint y: 462, distance: 12.5
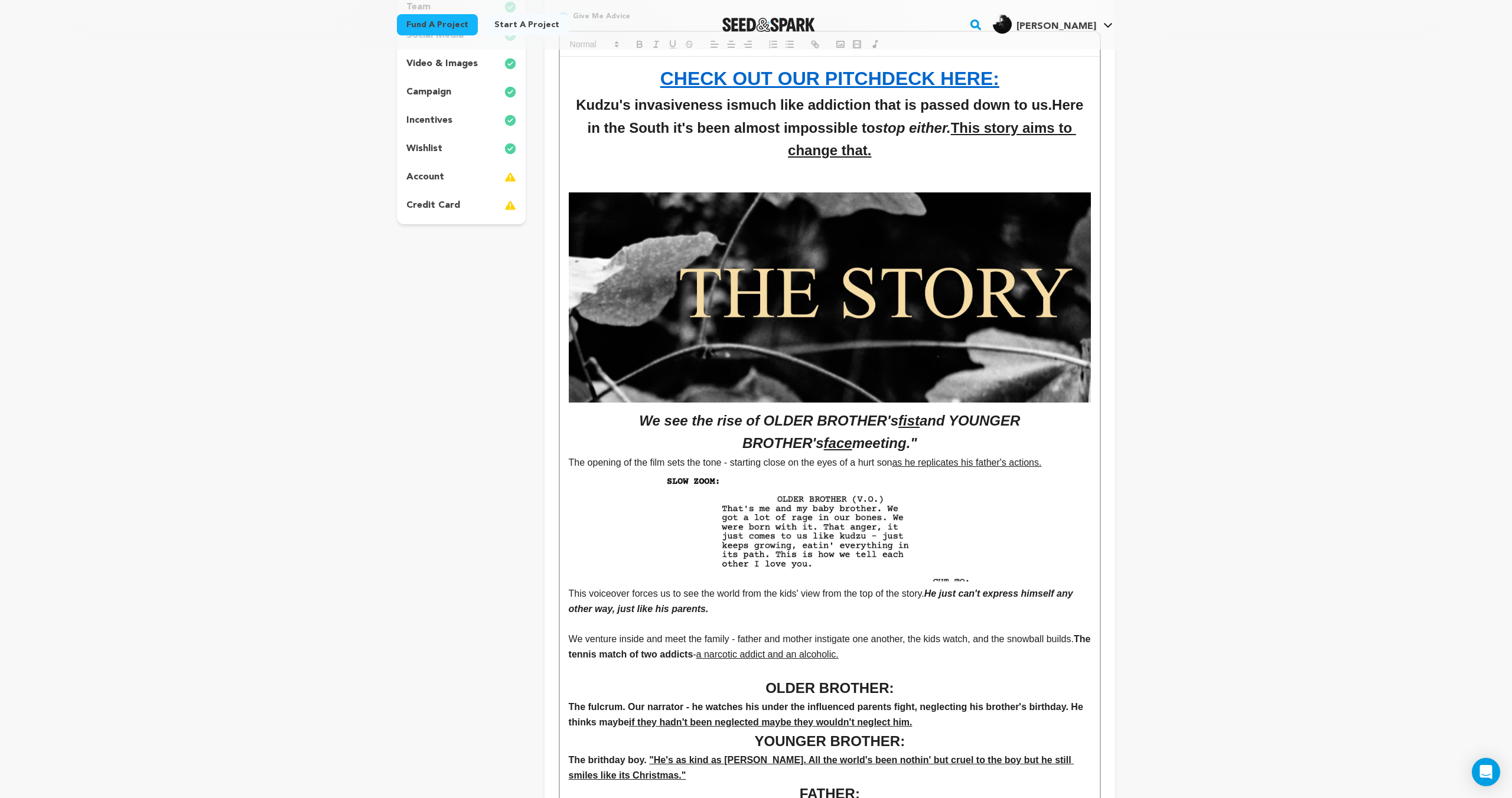
scroll to position [0, 0]
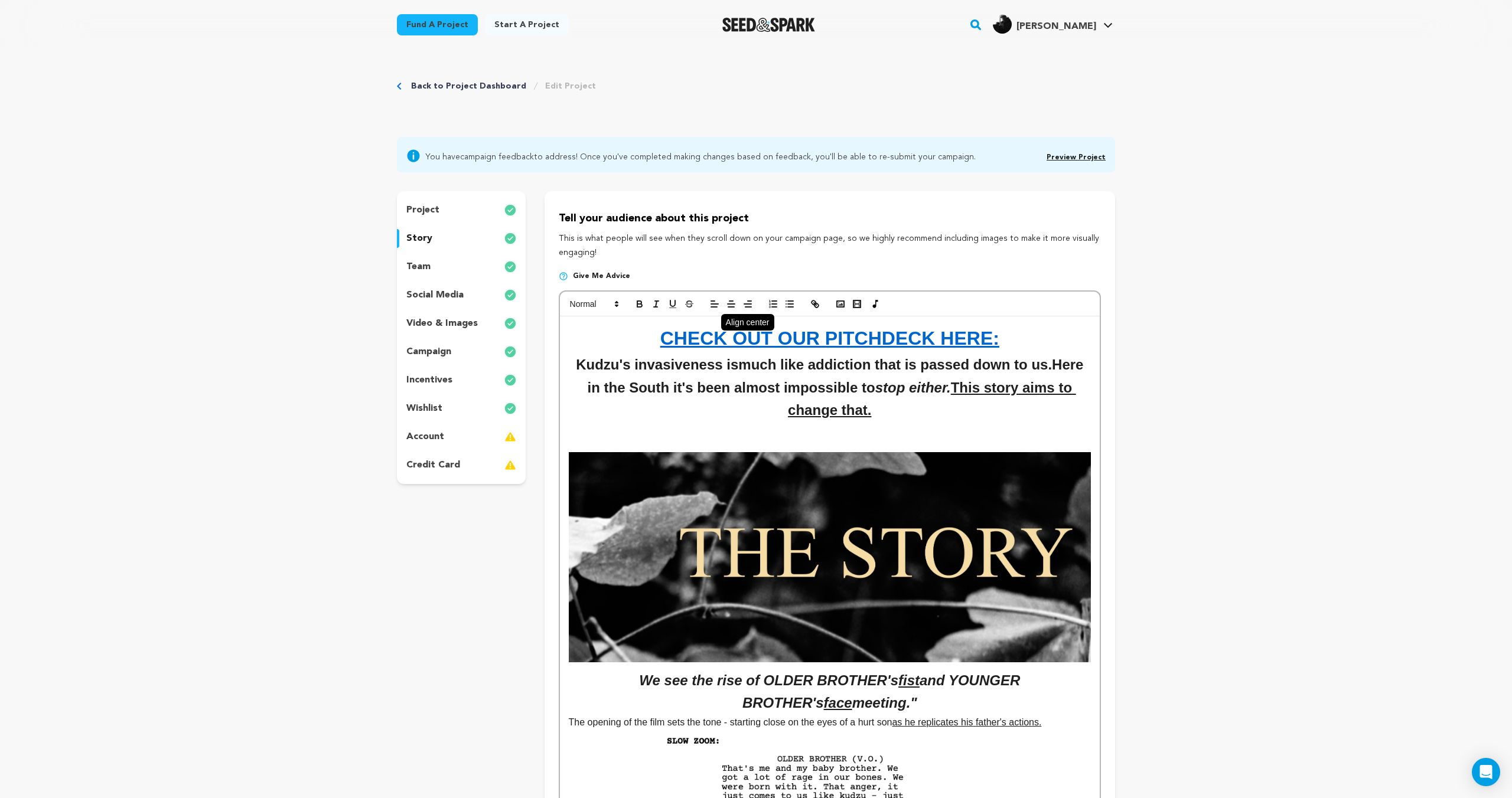
click at [726, 302] on icon "button" at bounding box center [731, 304] width 11 height 11
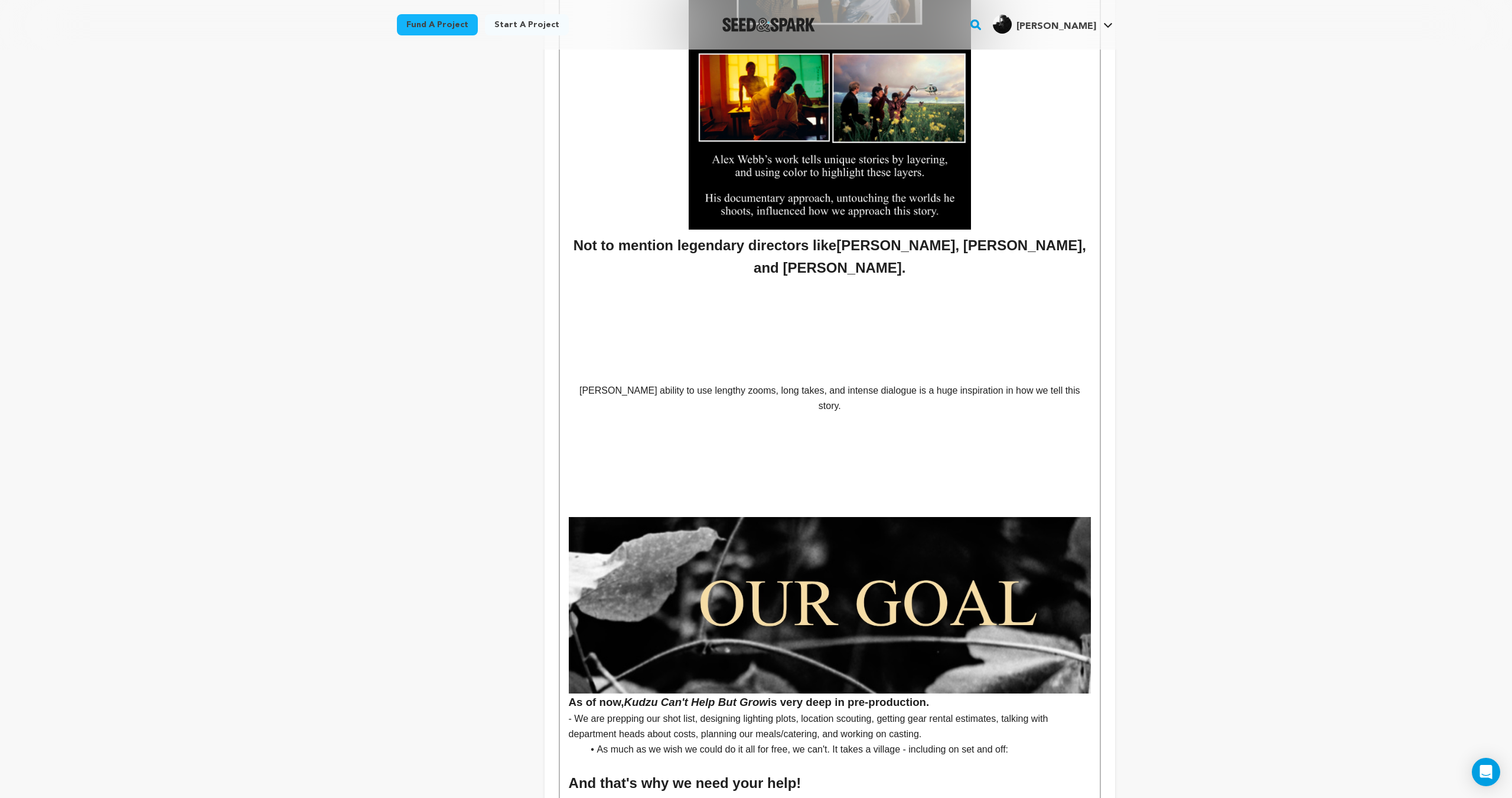
click at [865, 406] on p "Derek Cianfrance's ability to use lengthy zooms, long takes, and intense dialog…" at bounding box center [829, 398] width 522 height 30
drag, startPoint x: 747, startPoint y: 411, endPoint x: 573, endPoint y: 393, distance: 174.9
click at [573, 393] on p "Derek Cianfrance's ability to use lengthy zooms, long takes, and intense dialog…" at bounding box center [829, 398] width 522 height 30
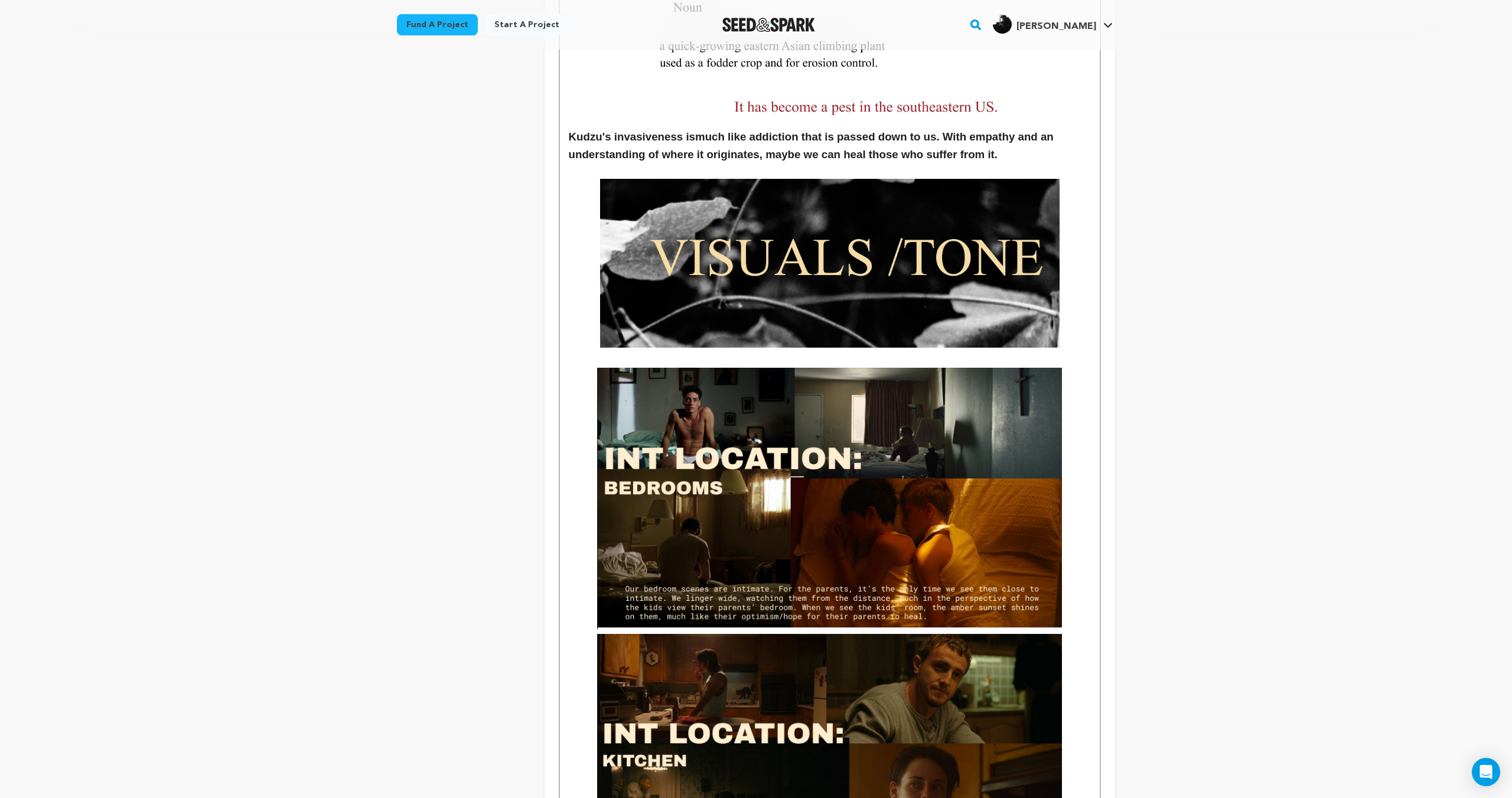
scroll to position [0, 0]
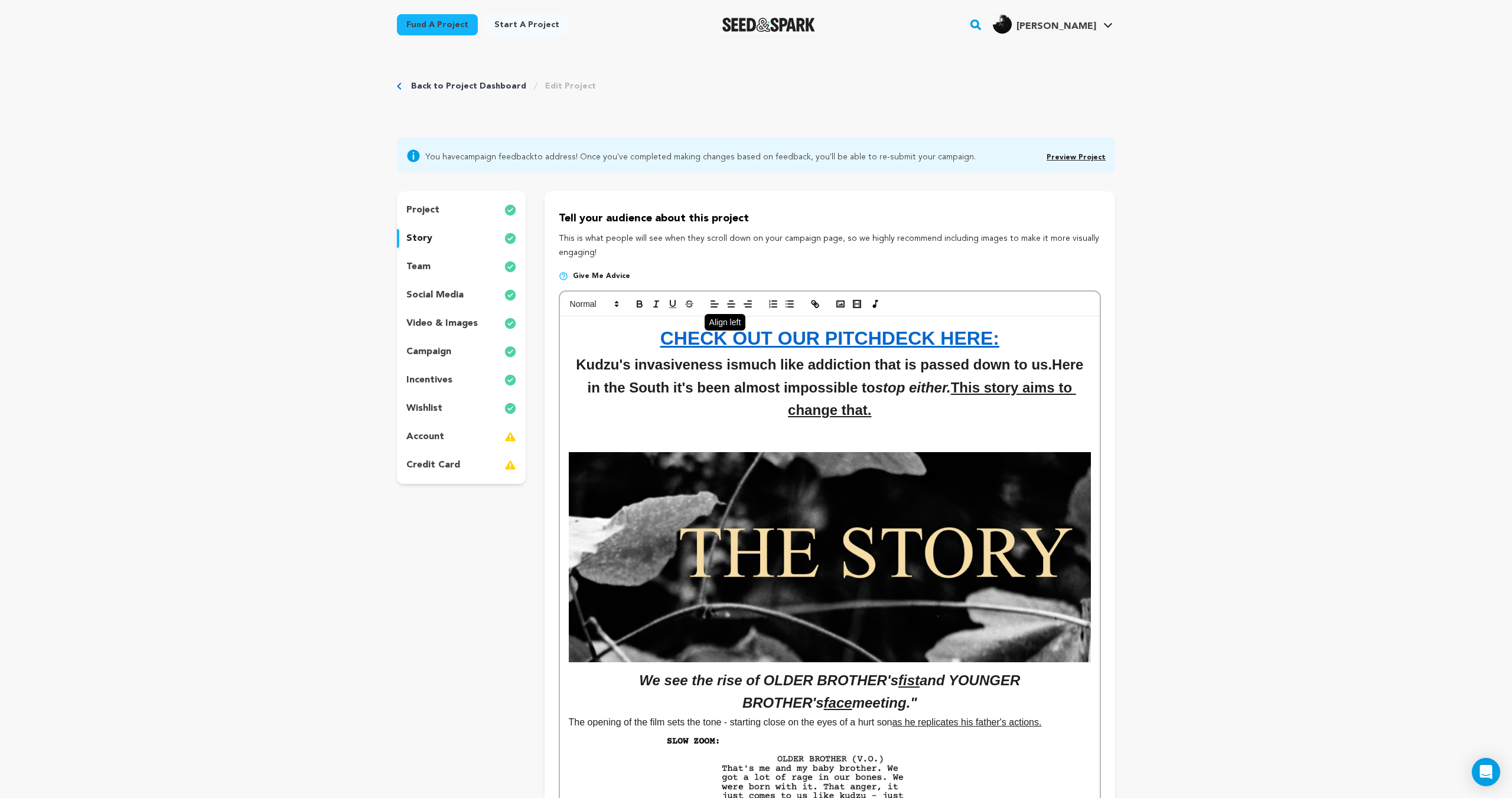
click at [719, 304] on icon "button" at bounding box center [714, 304] width 11 height 11
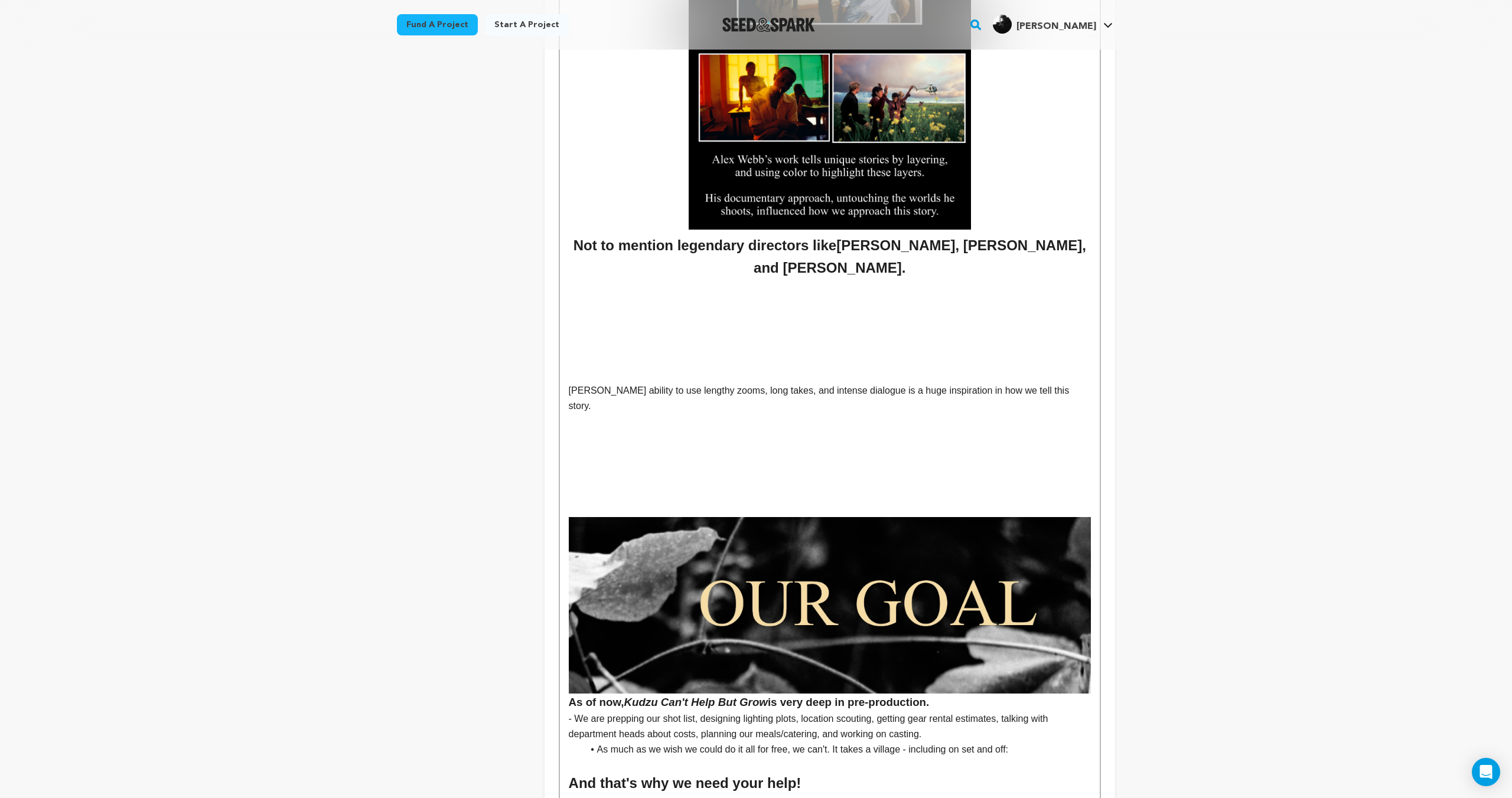
click at [788, 399] on p "Derek Cianfrance's ability to use lengthy zooms, long takes, and intense dialog…" at bounding box center [829, 398] width 522 height 30
click at [759, 403] on p "Derek Cianfrance's ability to use lengthy zooms, long takes, and intense dialog…" at bounding box center [829, 398] width 522 height 30
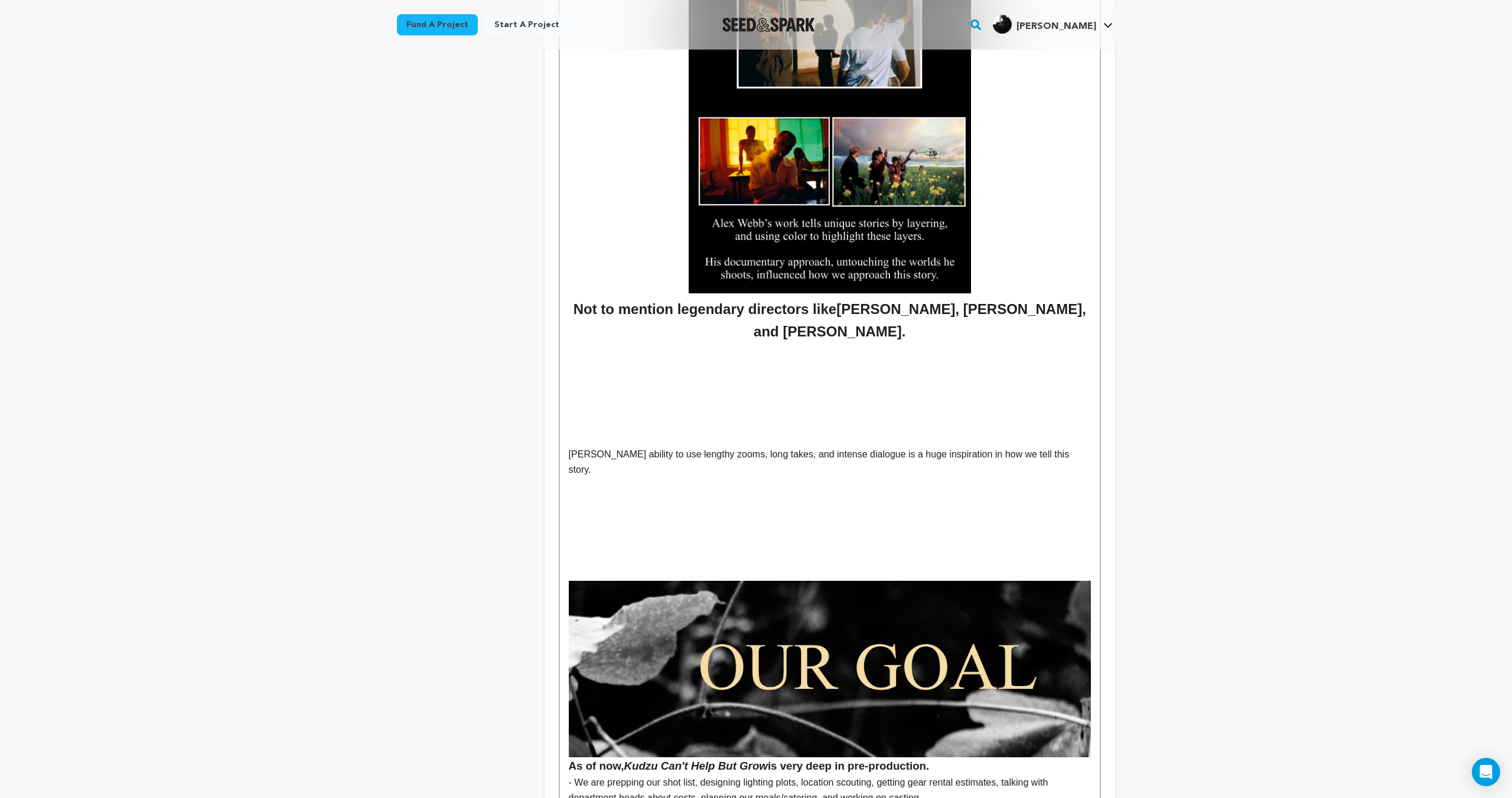
scroll to position [3788, 0]
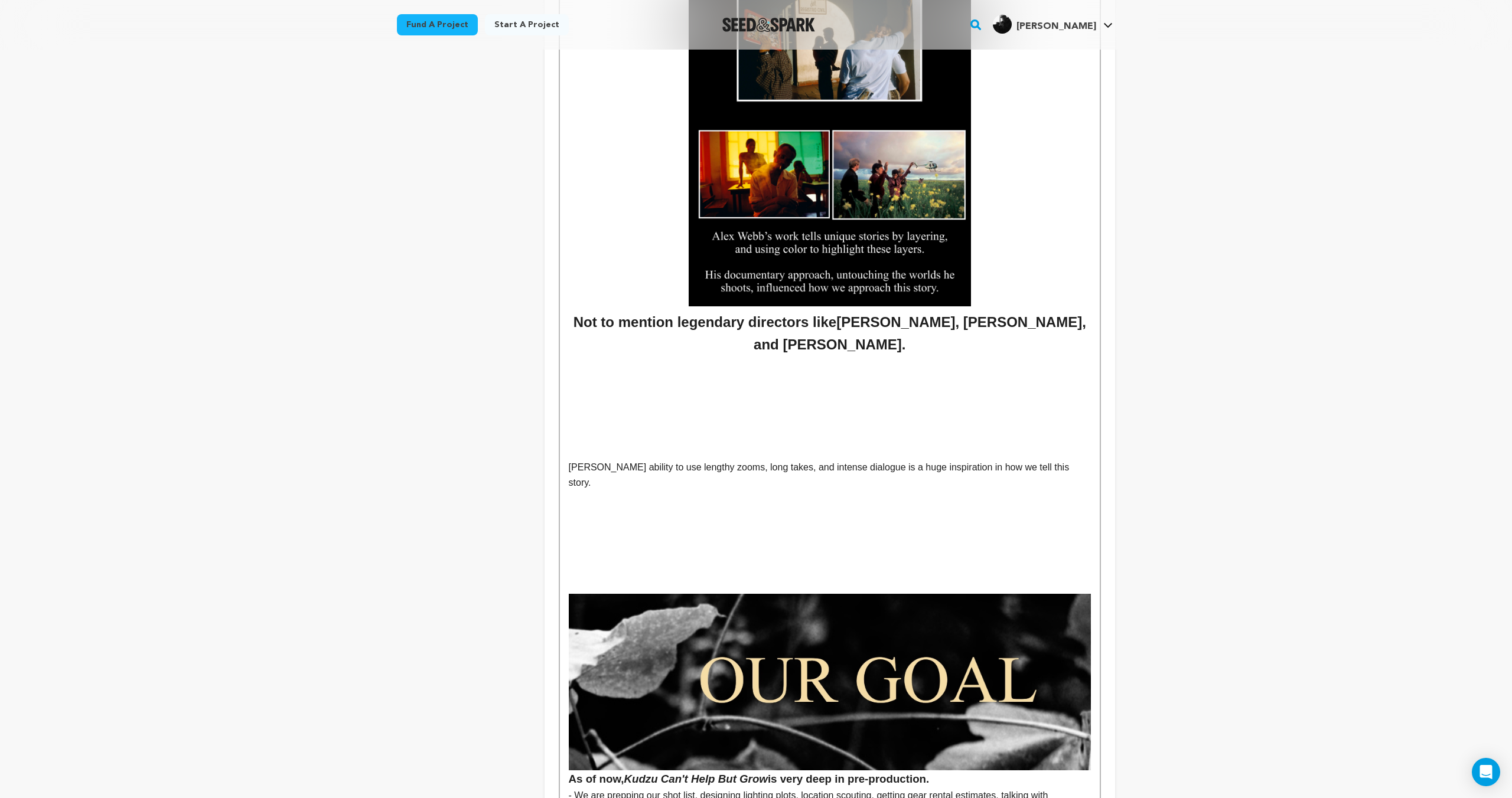
drag, startPoint x: 626, startPoint y: 481, endPoint x: 551, endPoint y: 472, distance: 75.5
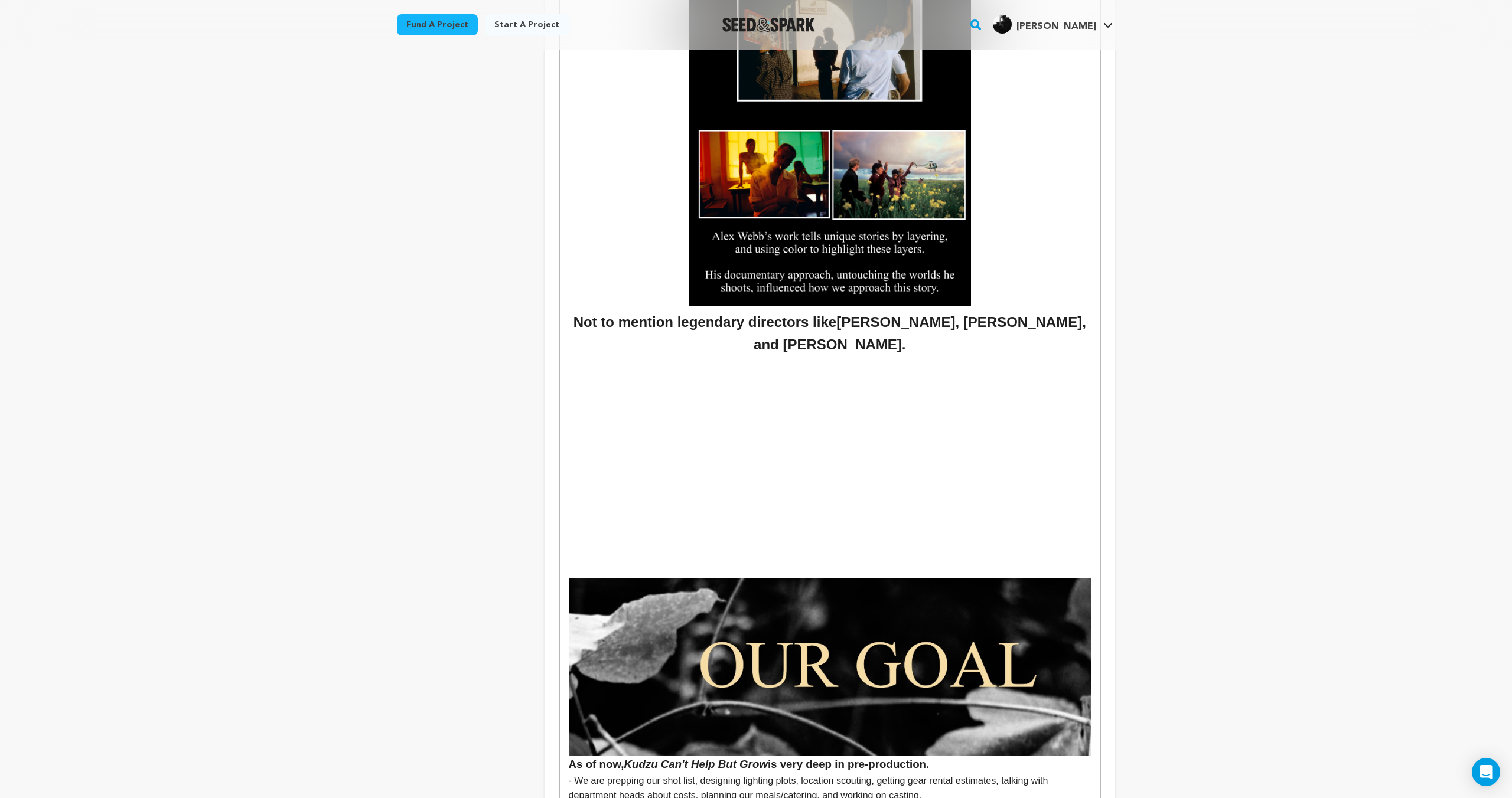
click at [848, 471] on p at bounding box center [829, 468] width 522 height 15
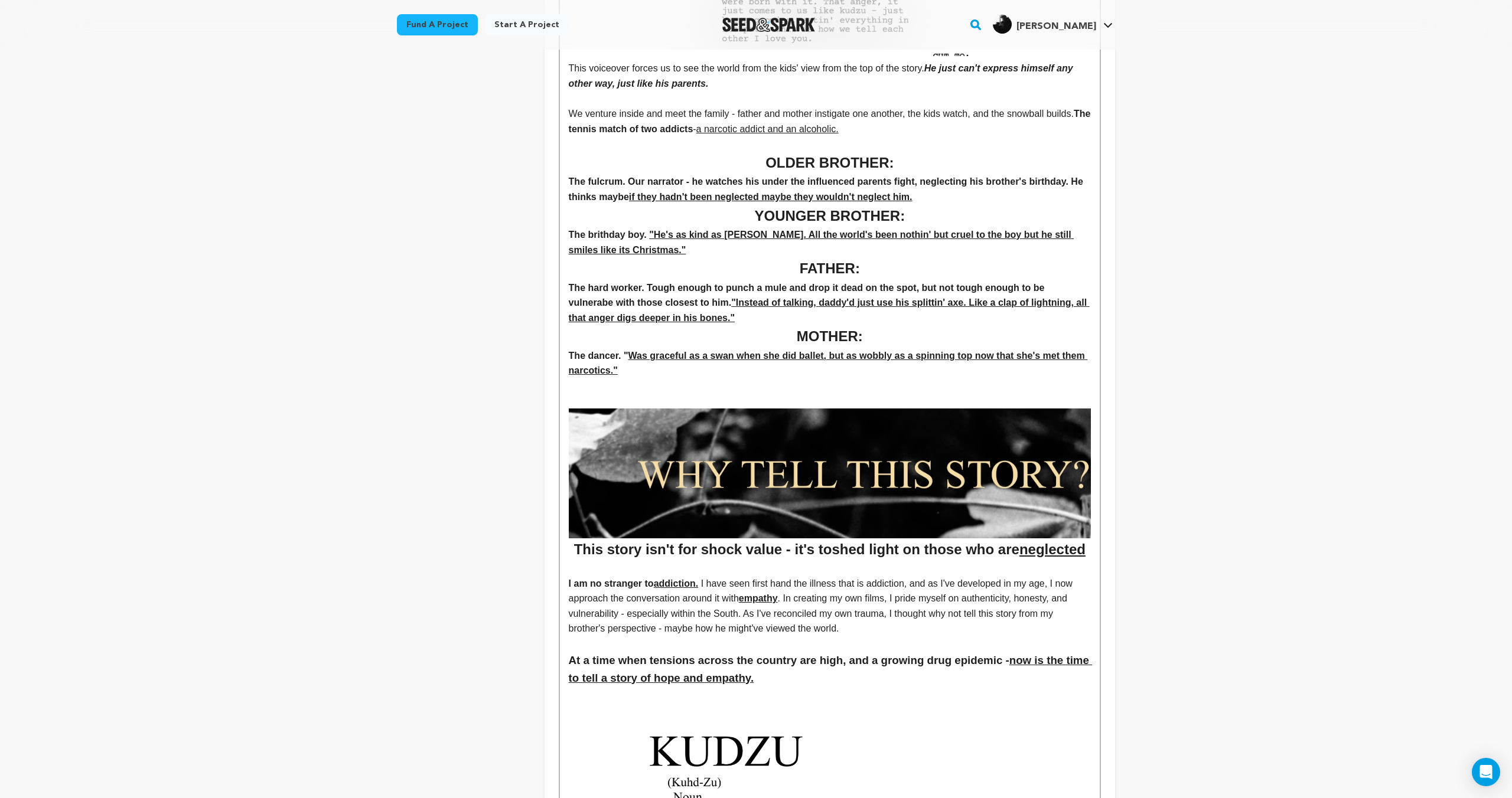
scroll to position [0, 0]
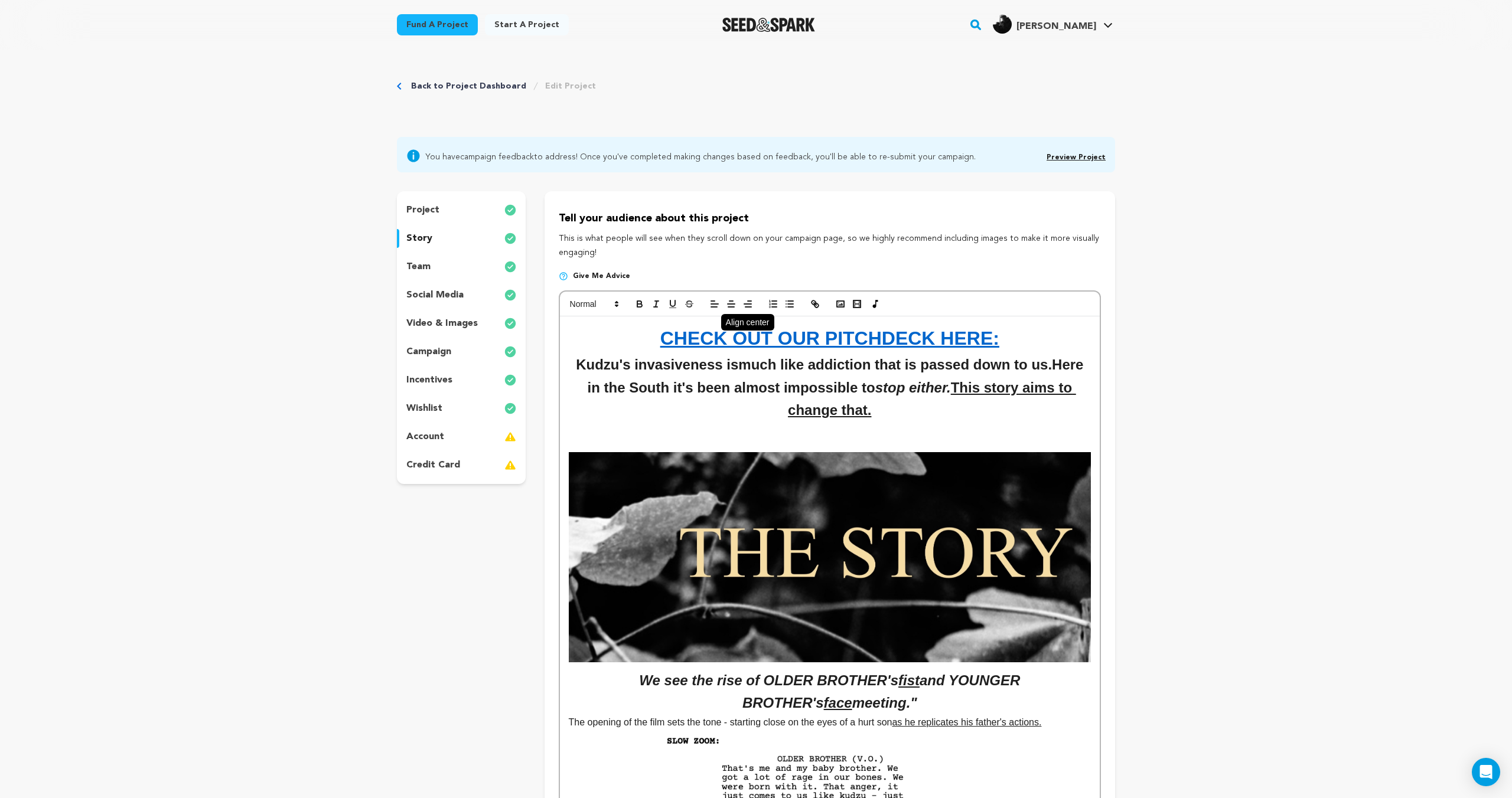
click at [729, 304] on icon "button" at bounding box center [731, 304] width 11 height 11
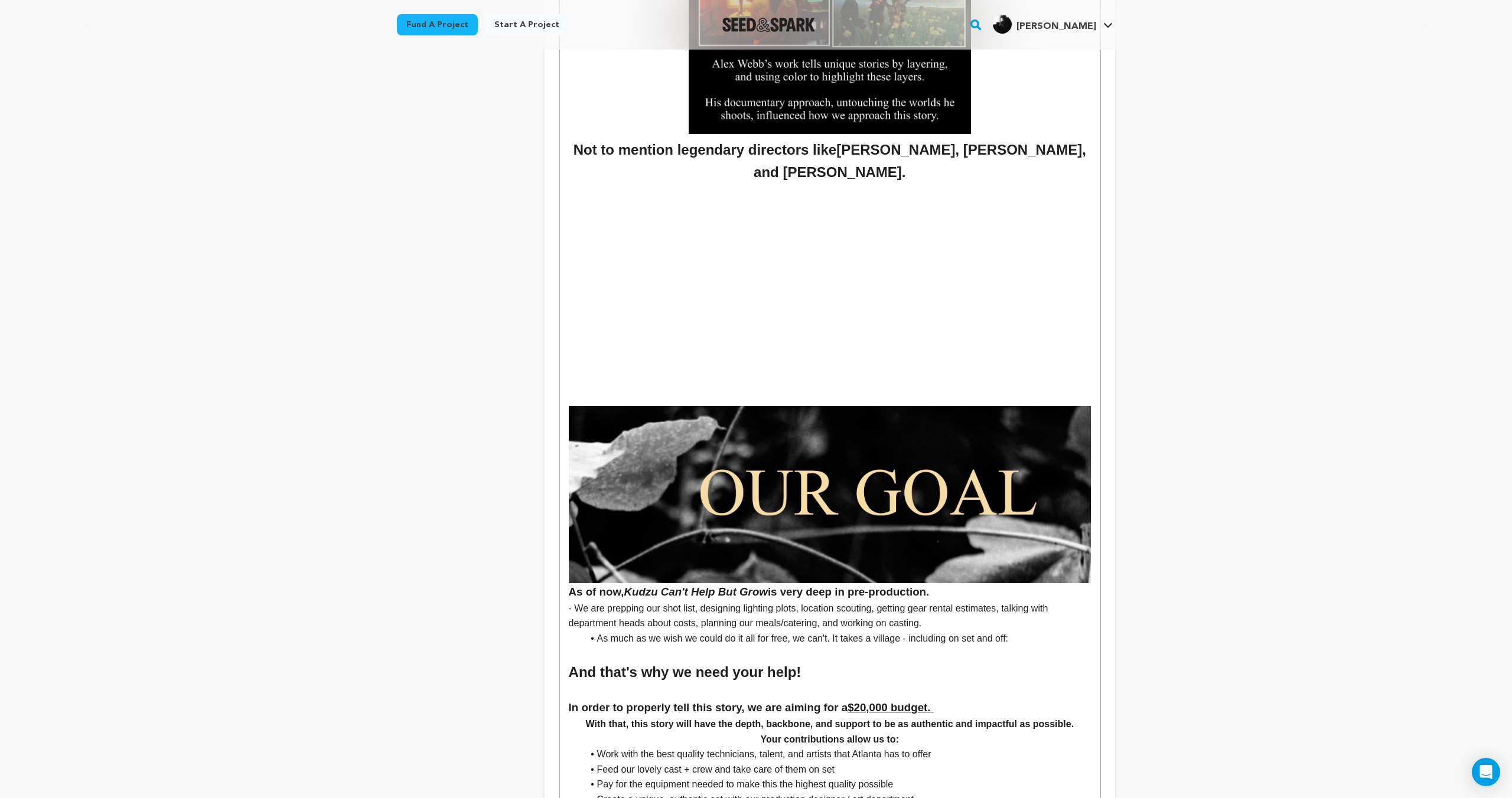
scroll to position [3966, 0]
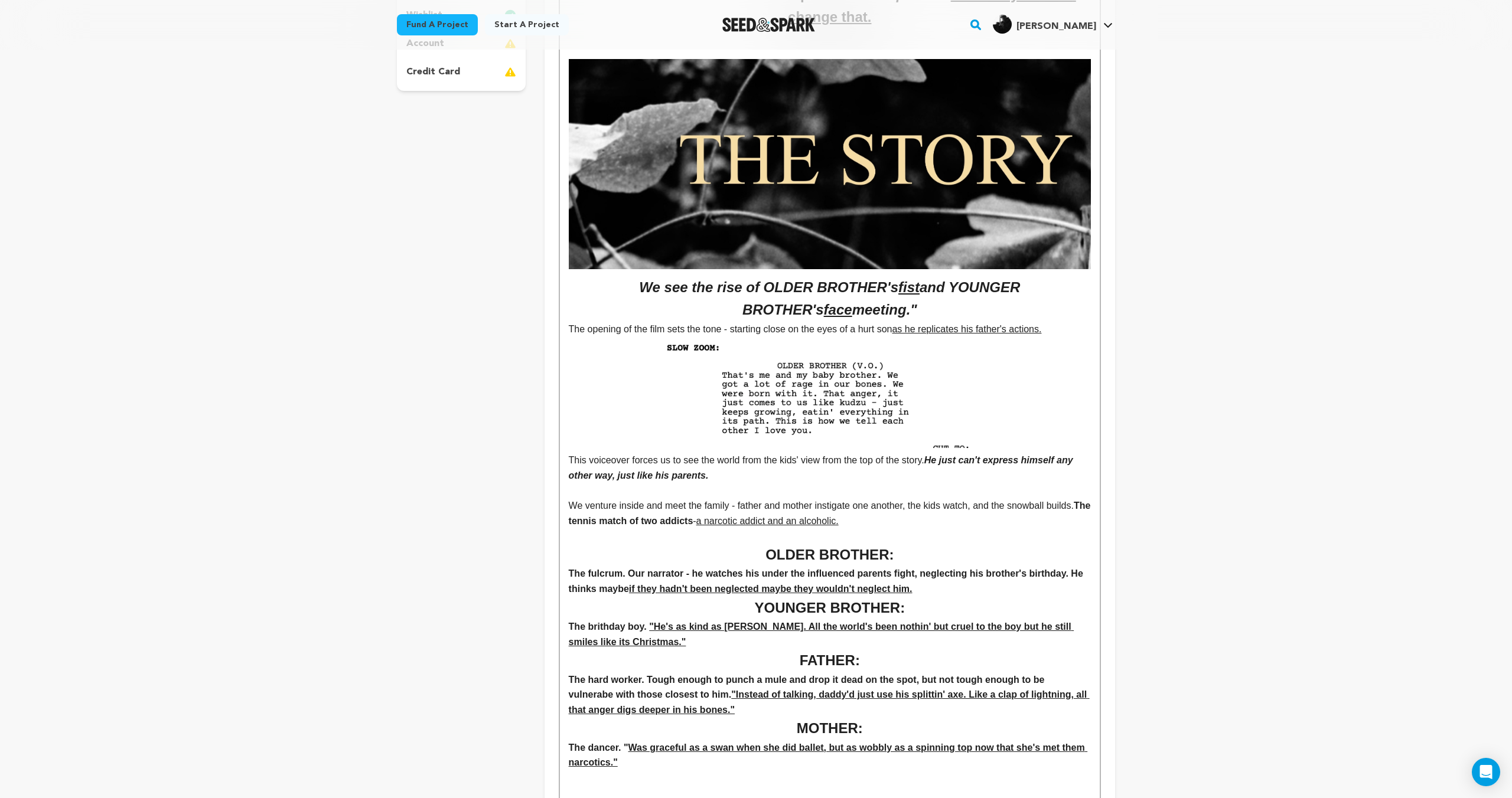
scroll to position [0, 0]
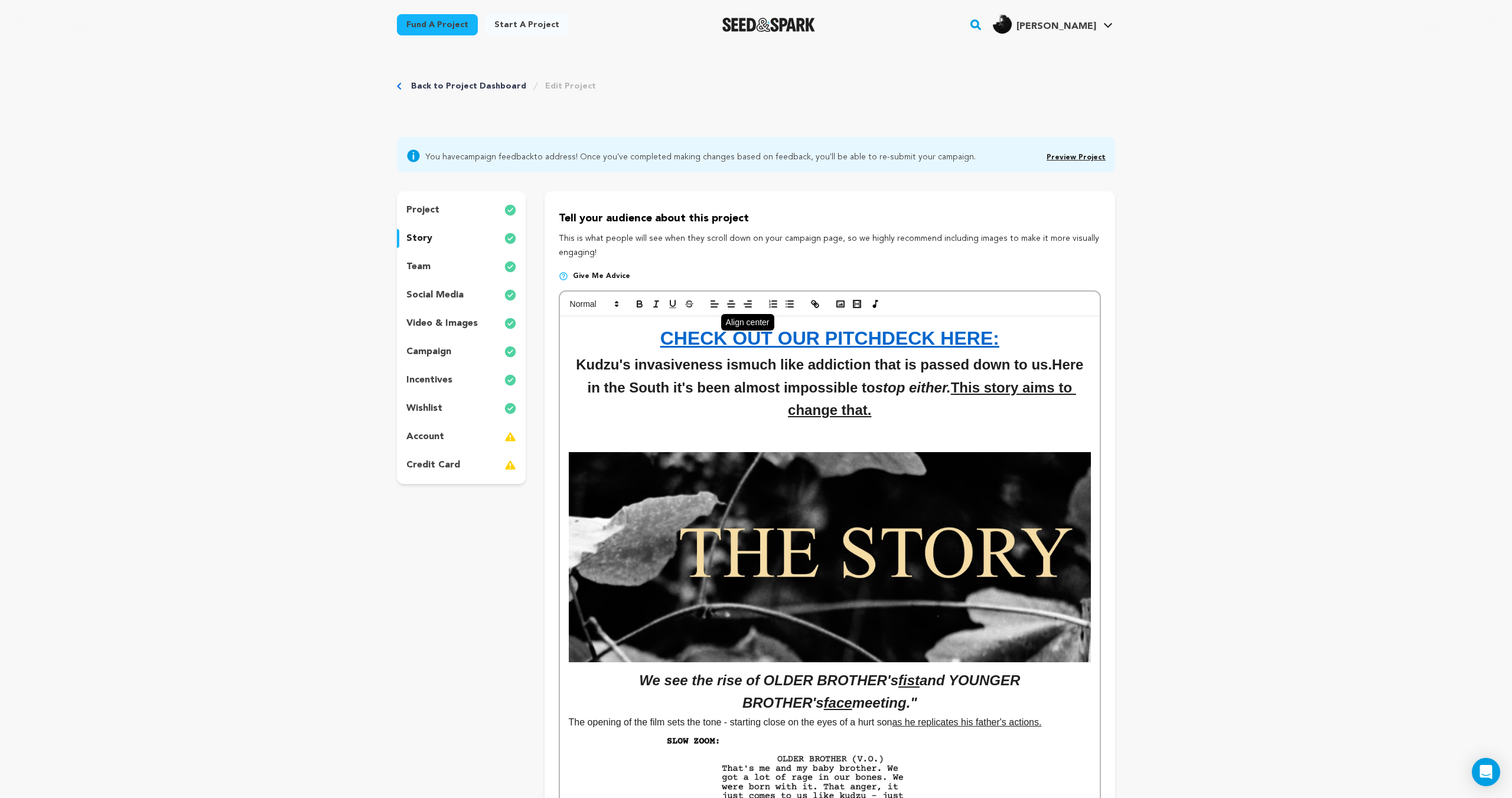
click at [724, 304] on button "button" at bounding box center [731, 304] width 16 height 14
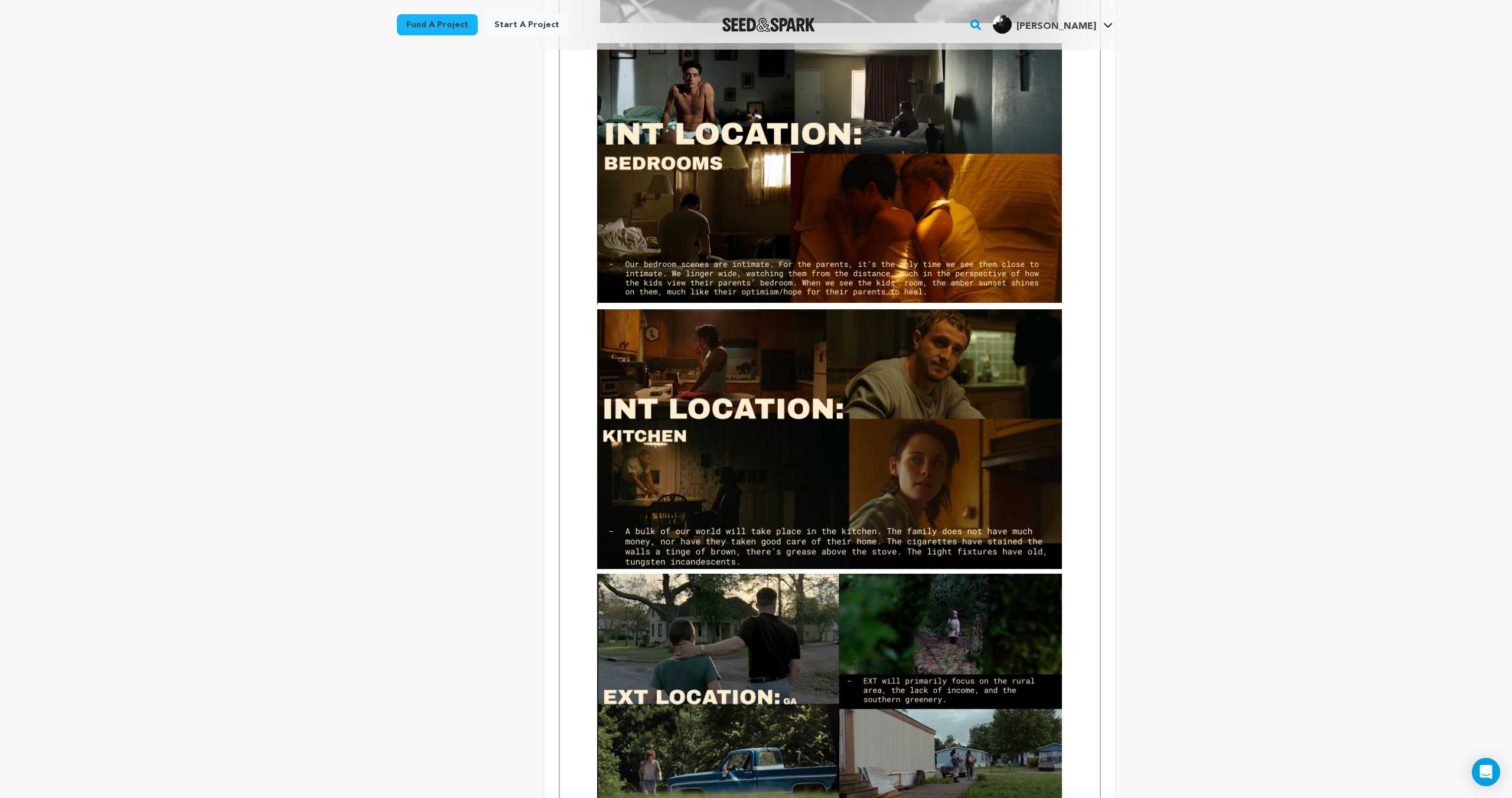
scroll to position [0, 0]
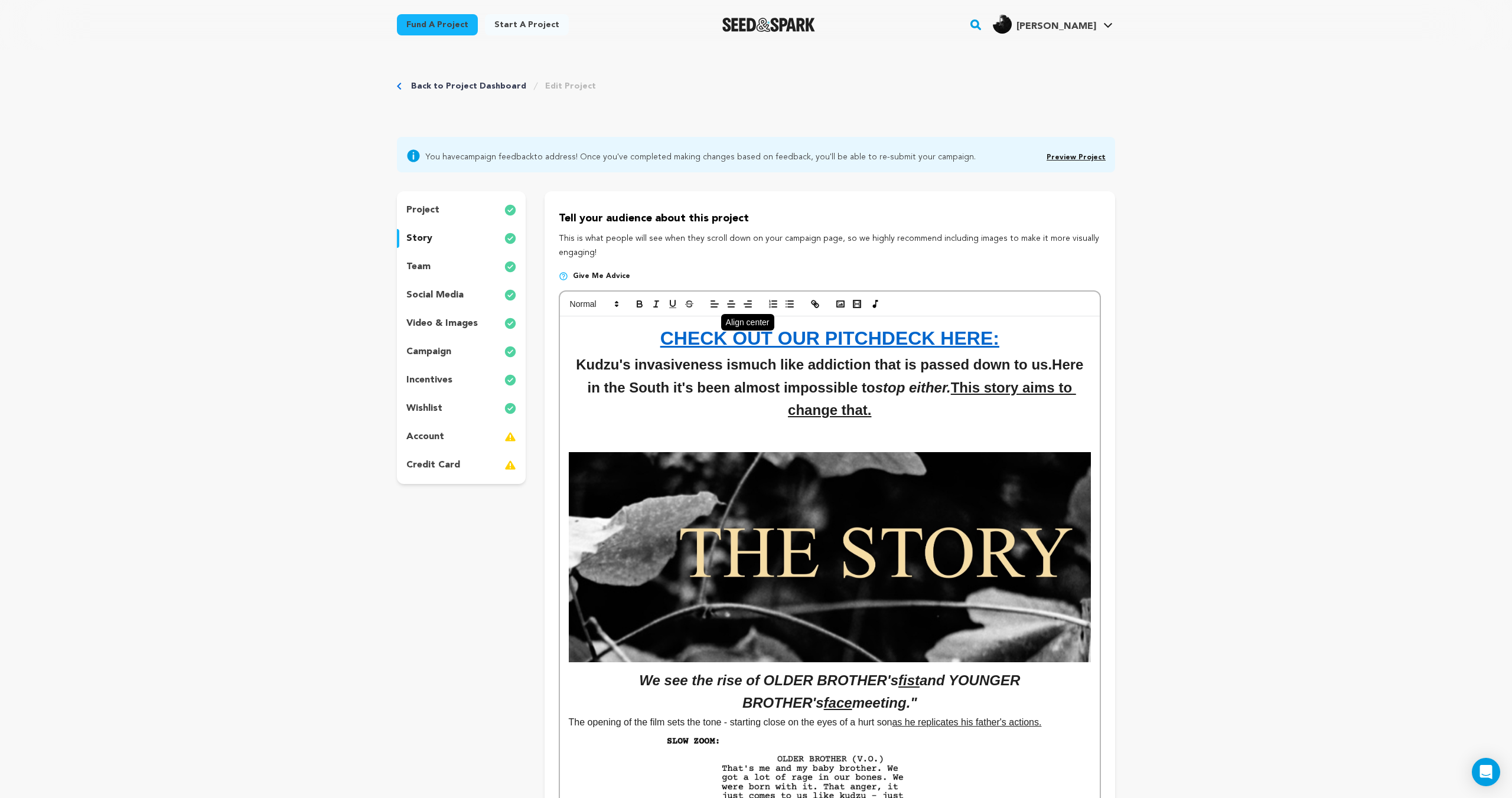
click at [735, 308] on icon "button" at bounding box center [731, 304] width 11 height 11
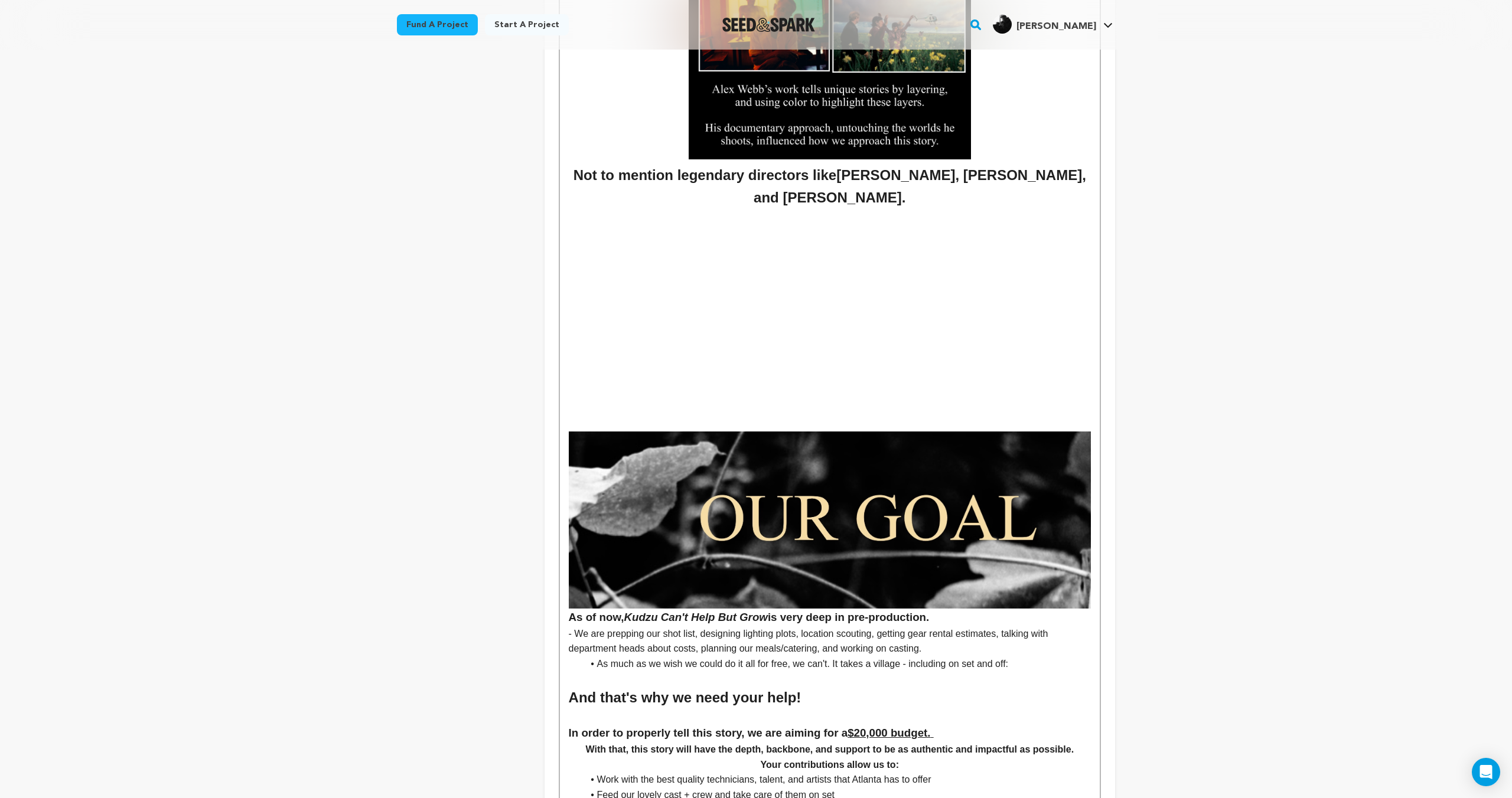
scroll to position [3938, 0]
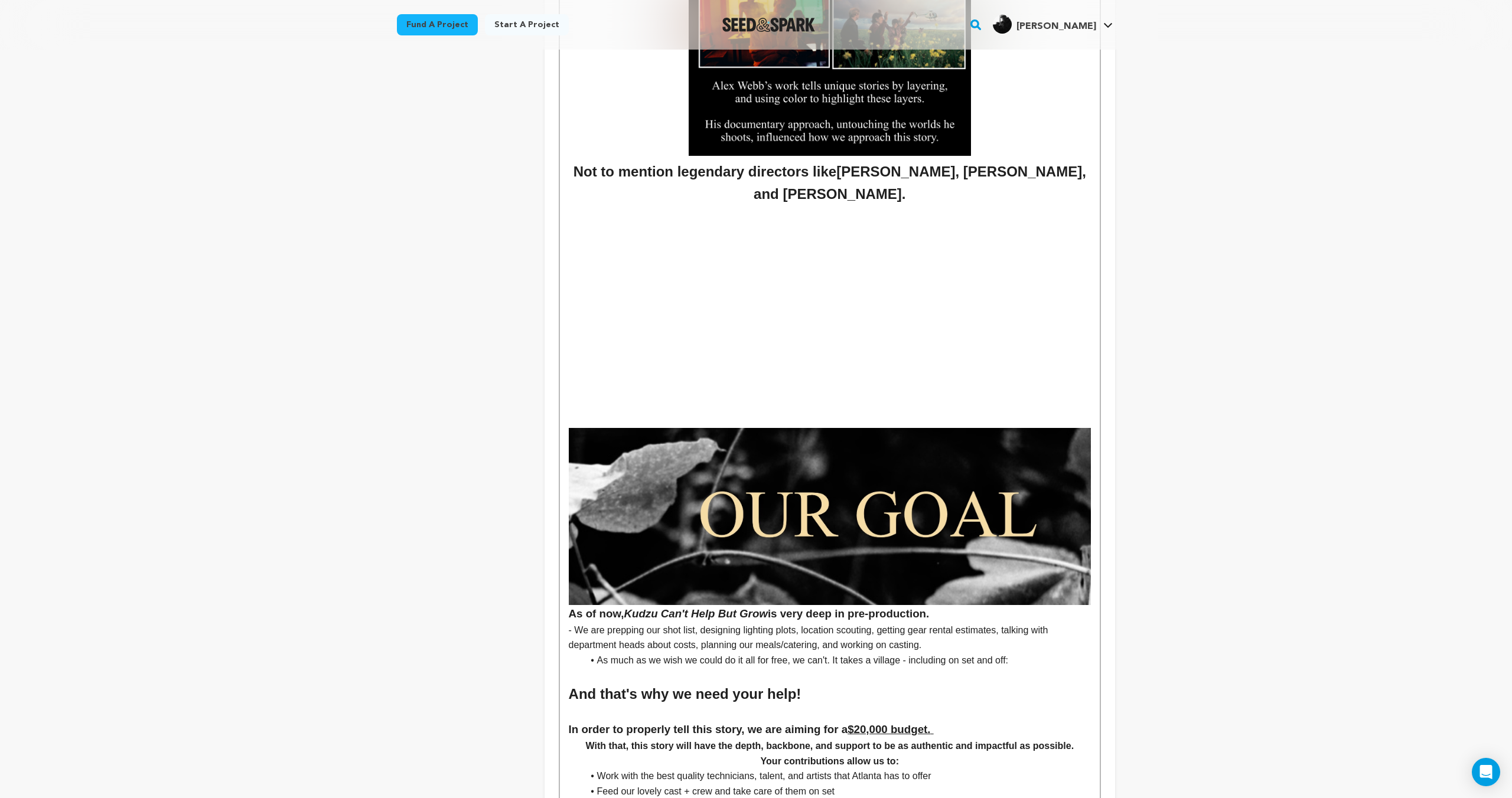
click at [961, 201] on h2 "Not to mention legendary directors like Derek Cianfrance, John Cassavetes, and …" at bounding box center [829, 183] width 522 height 45
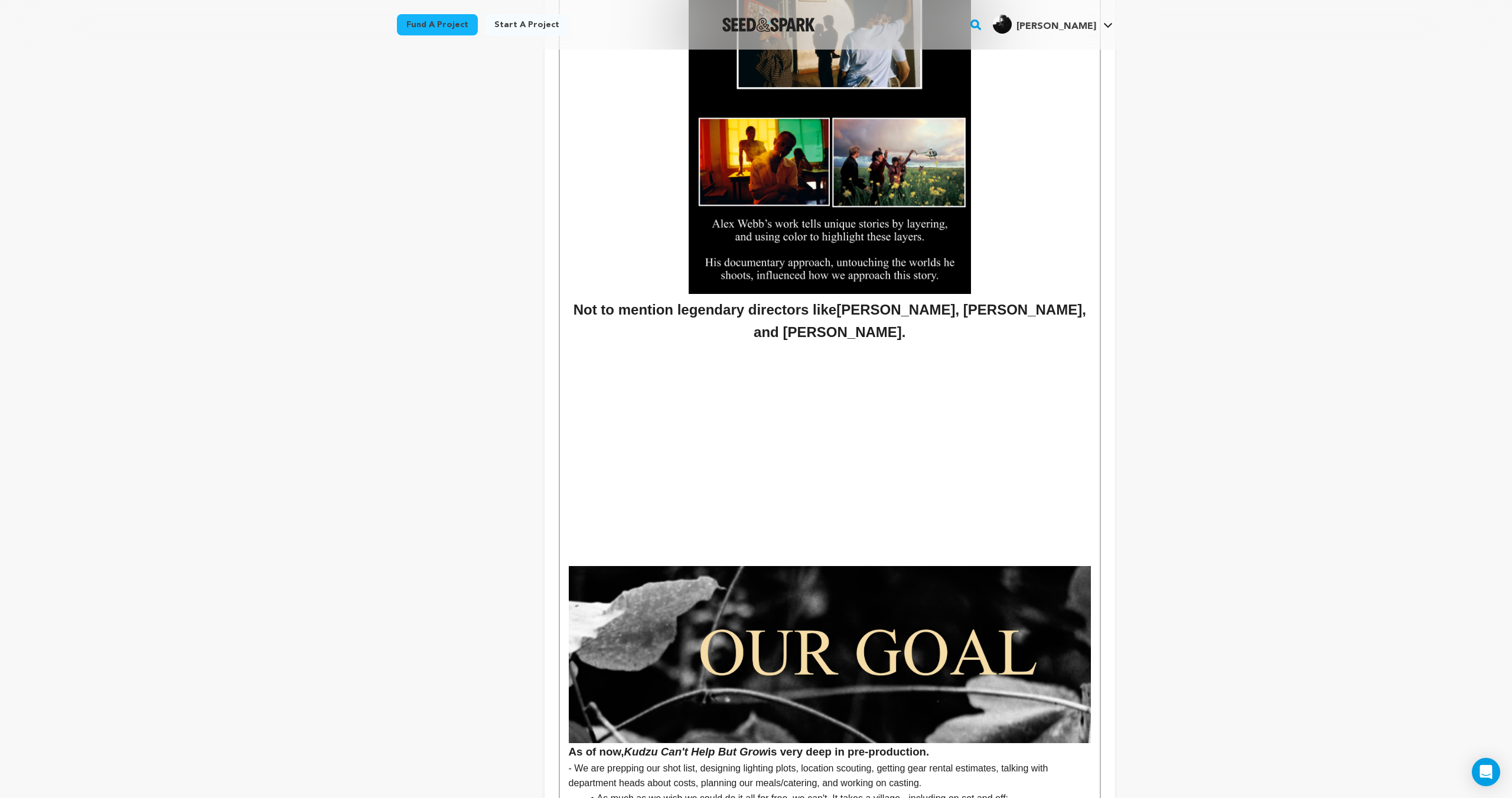
scroll to position [3799, 0]
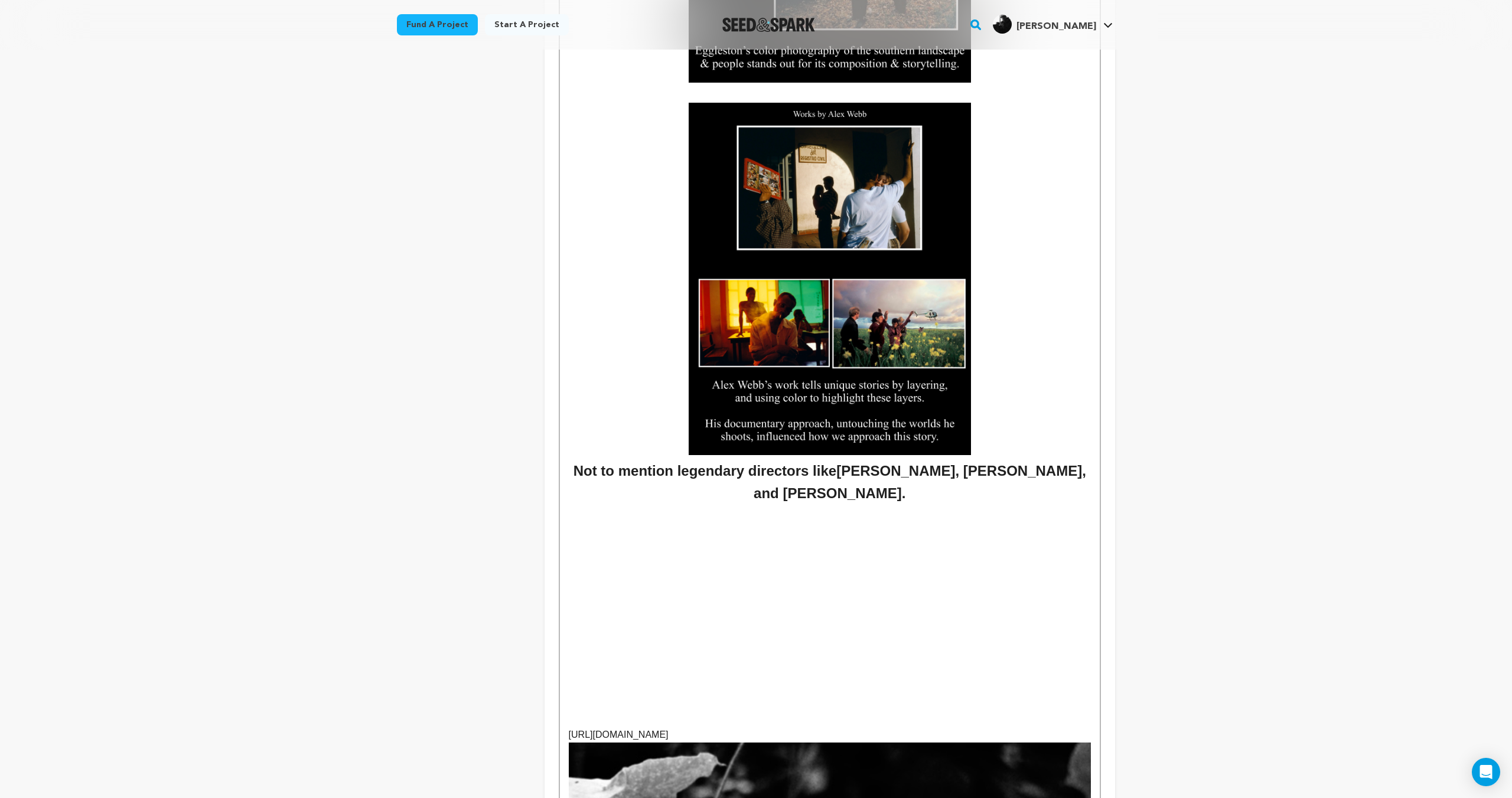
scroll to position [3877, 0]
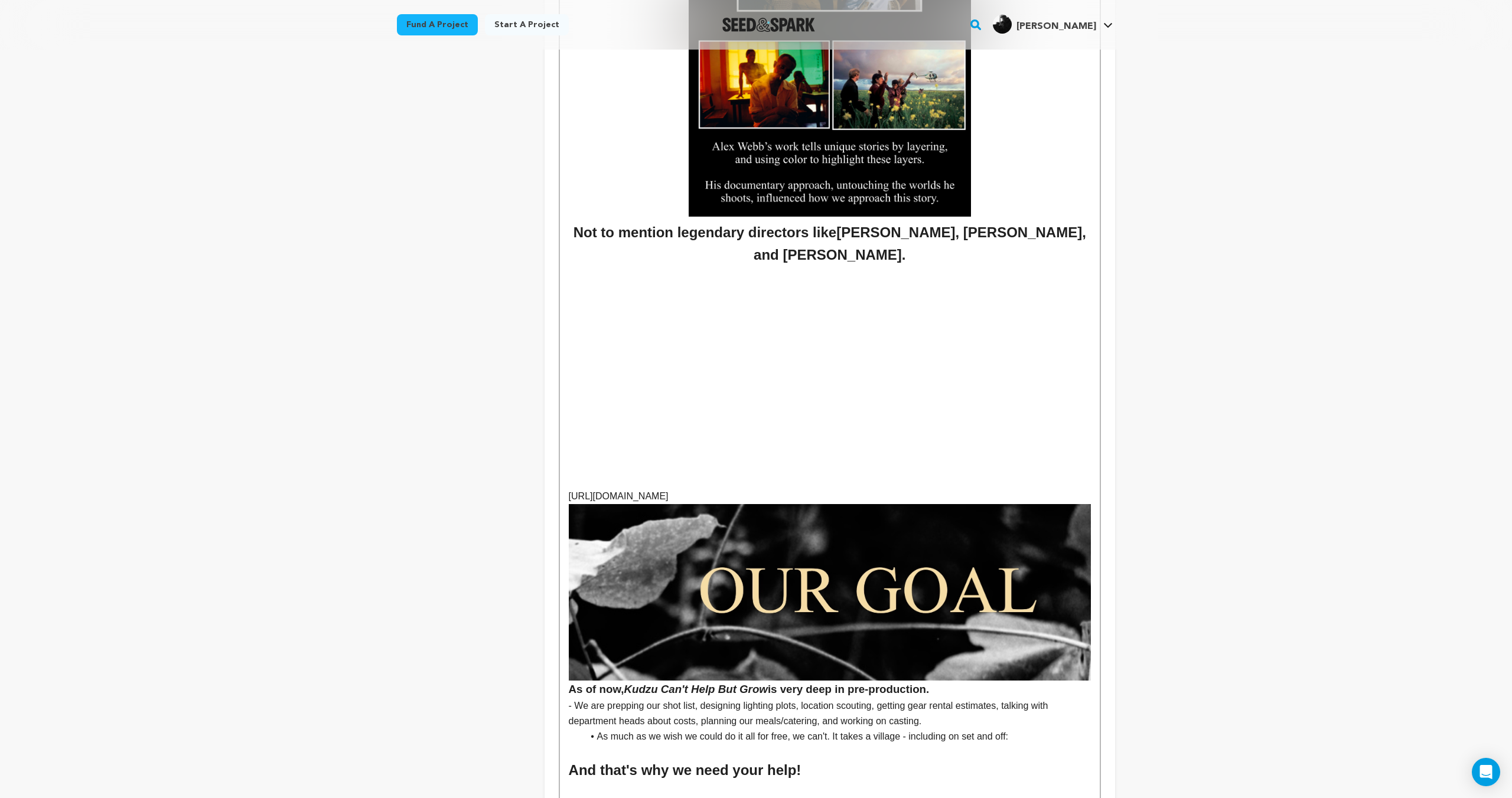
drag, startPoint x: 805, startPoint y: 499, endPoint x: 581, endPoint y: 499, distance: 224.0
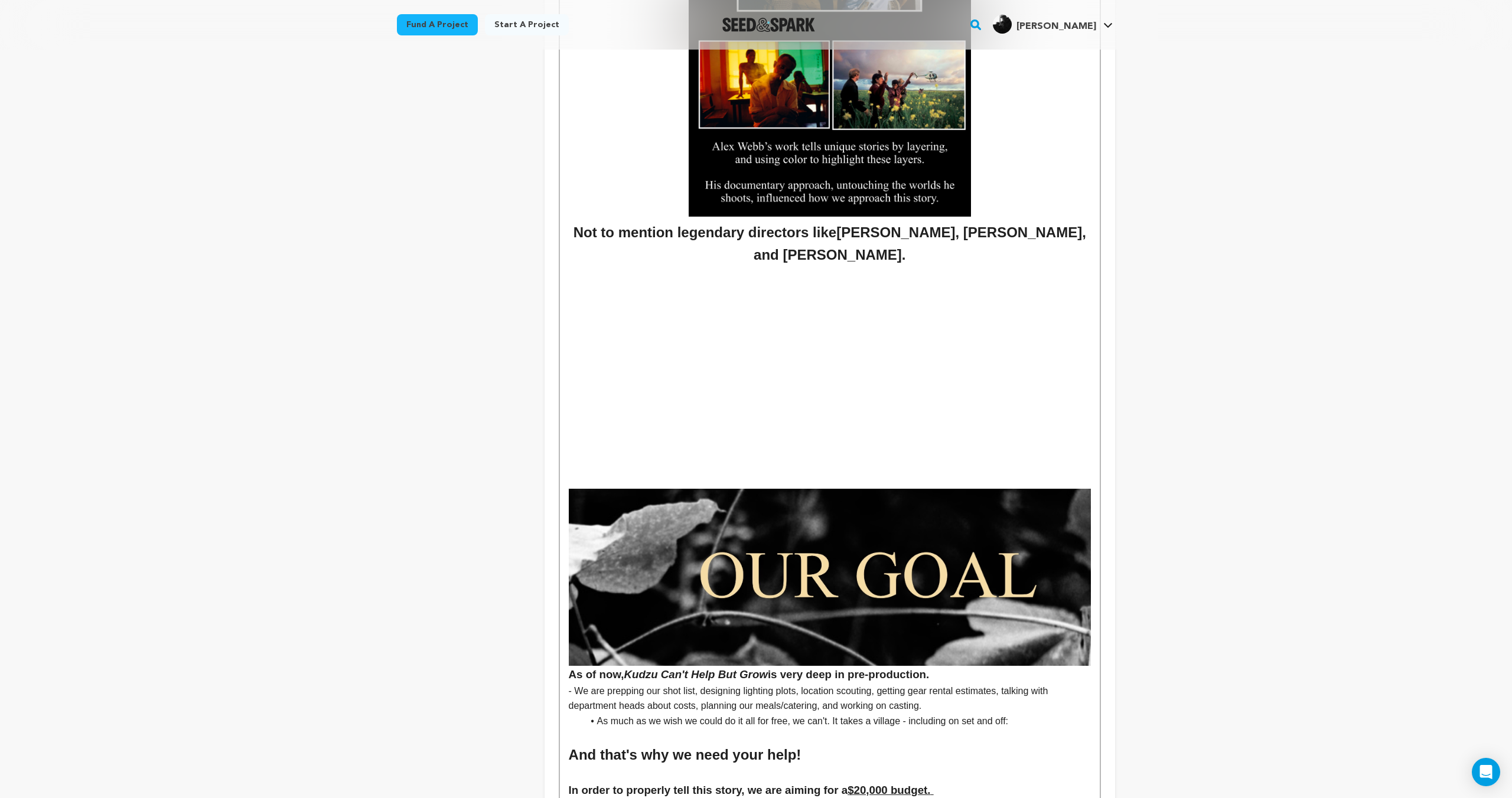
click at [797, 475] on p at bounding box center [829, 481] width 522 height 15
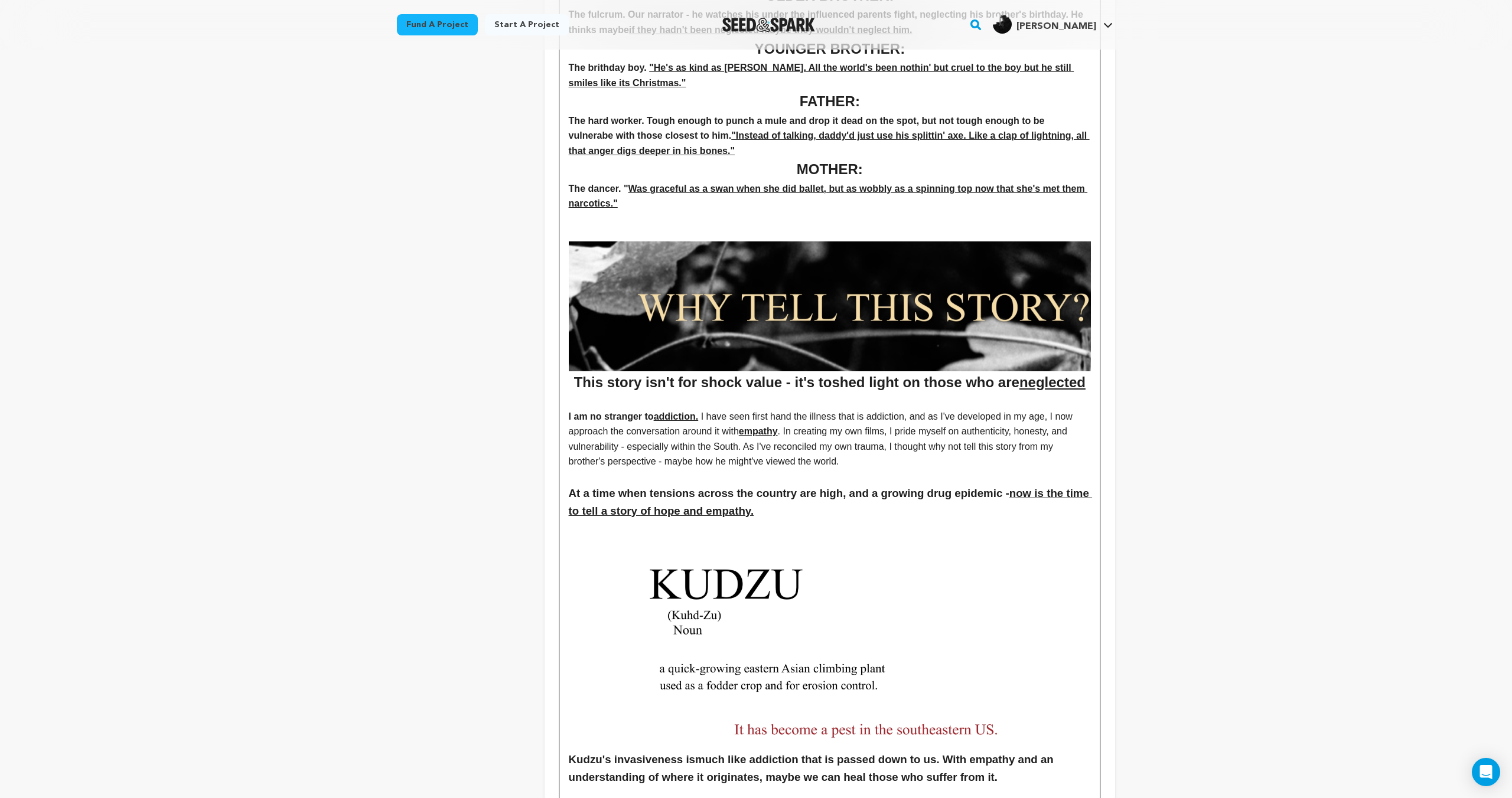
scroll to position [0, 0]
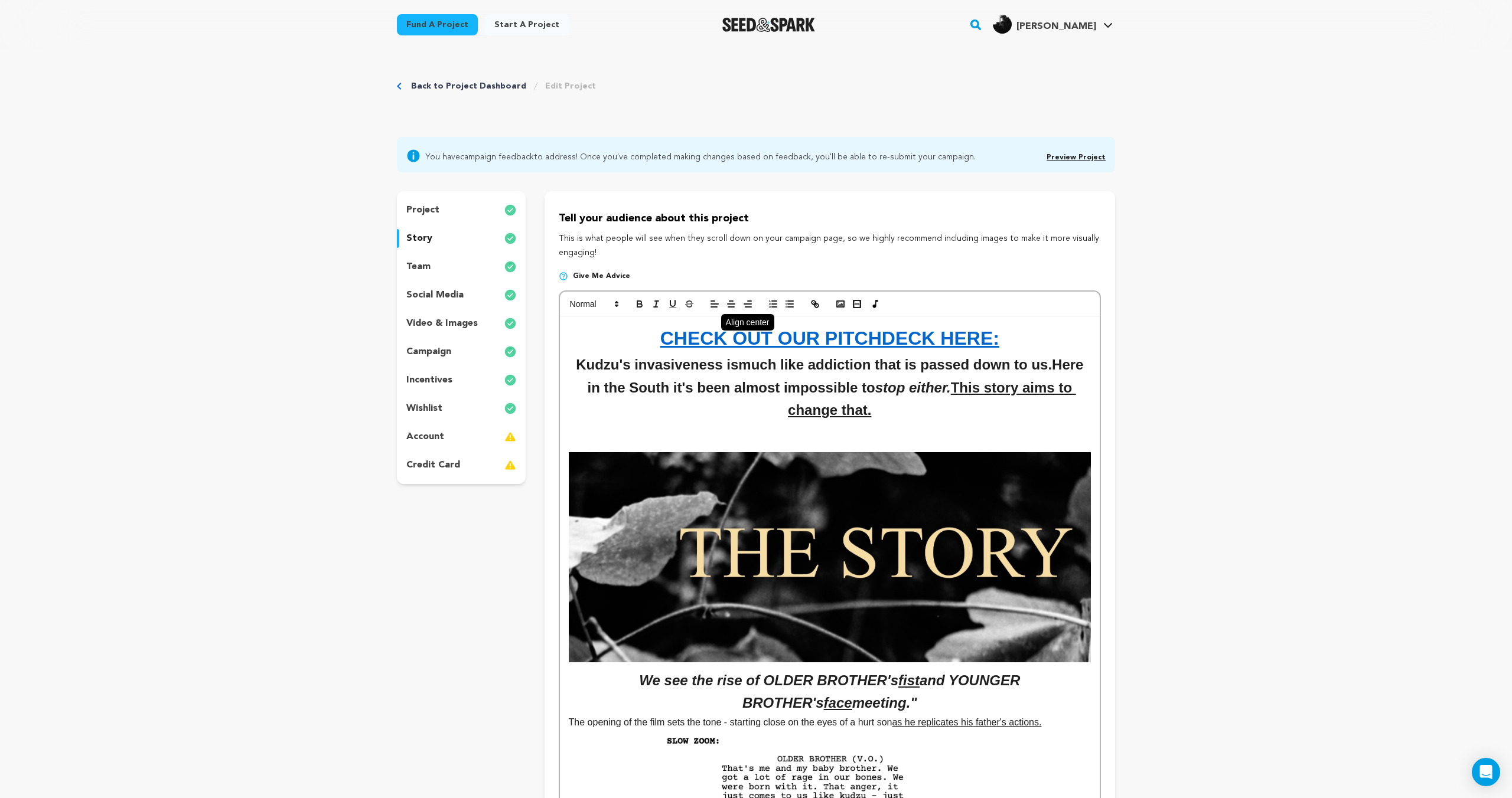
click at [728, 304] on line "button" at bounding box center [731, 304] width 7 height 0
click at [857, 307] on icon "button" at bounding box center [857, 304] width 11 height 11
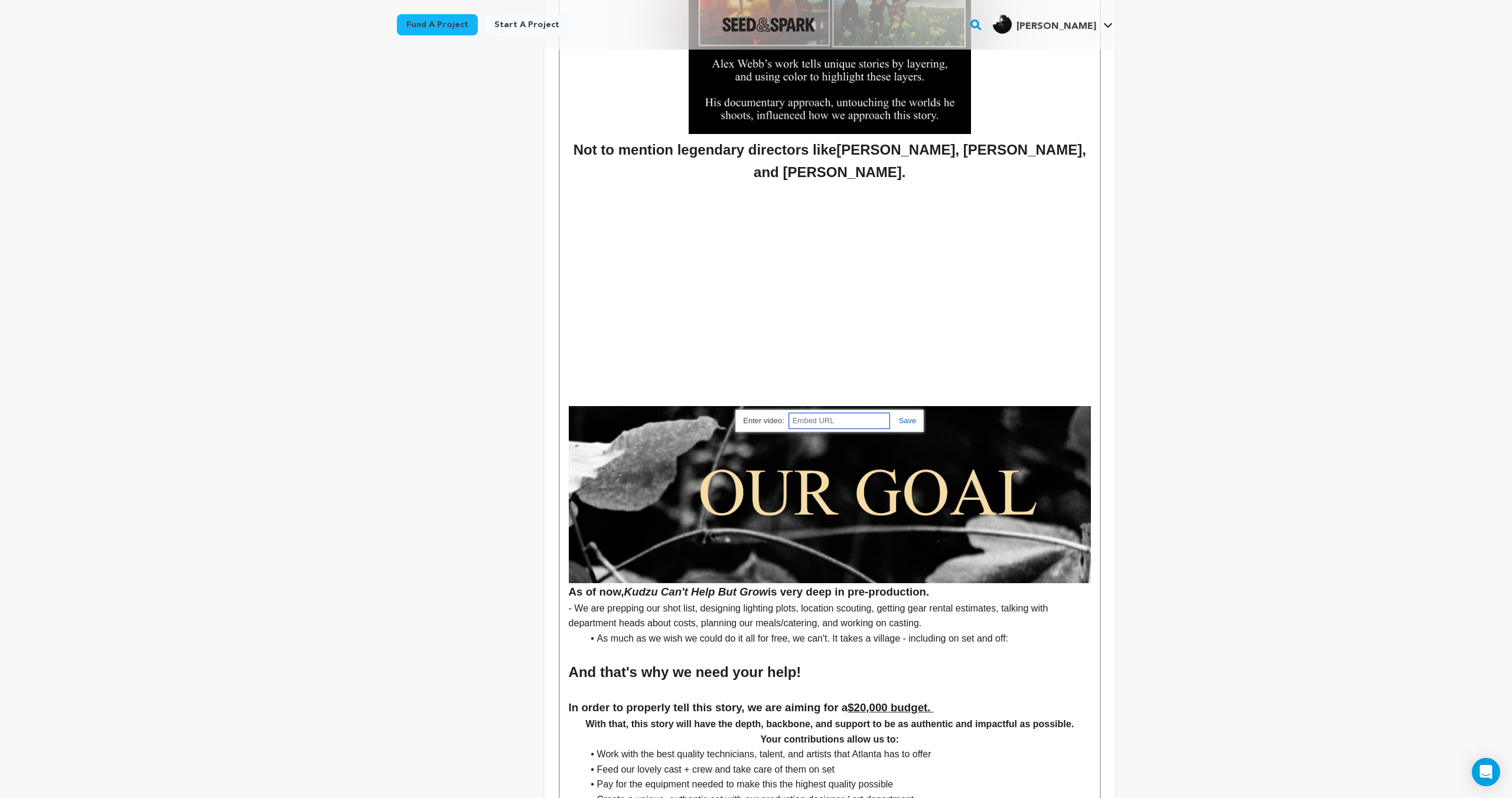
paste input "https://www.youtube.com/watch?v=YRP47Bj2KOc"
type input "https://www.youtube.com/watch?v=YRP47Bj2KOc"
click at [913, 421] on link at bounding box center [902, 421] width 27 height 9
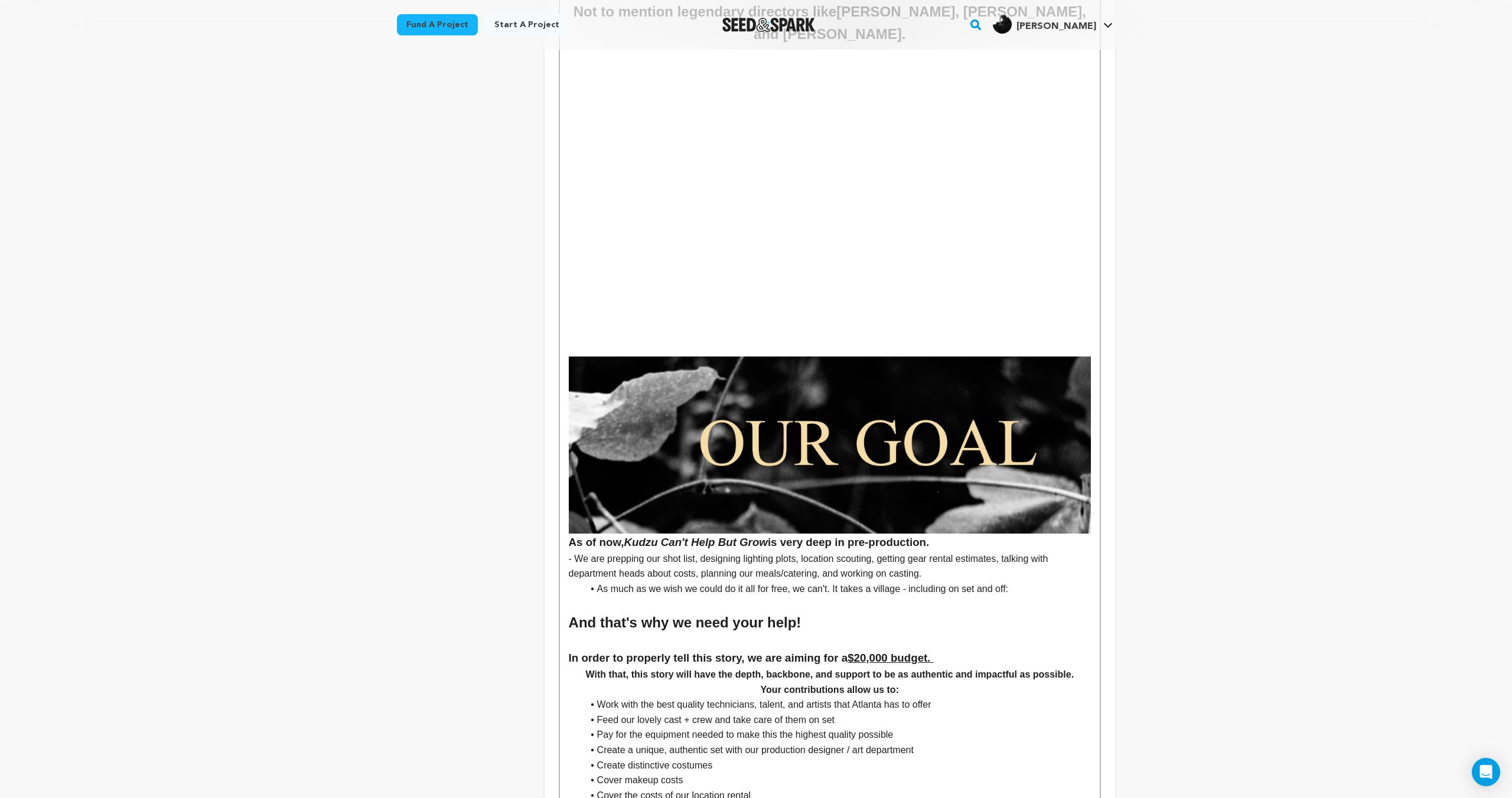
scroll to position [3854, 0]
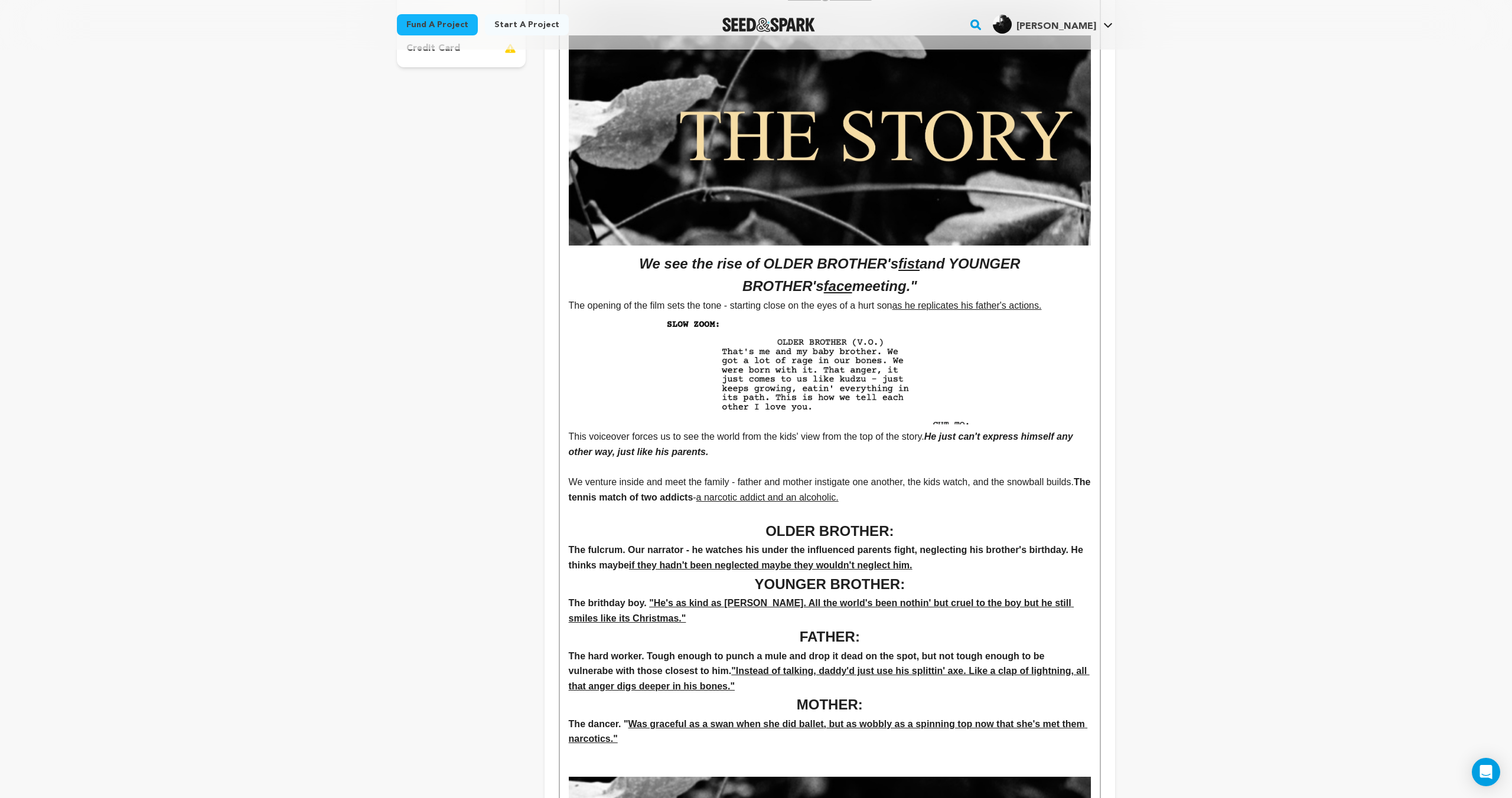
scroll to position [0, 0]
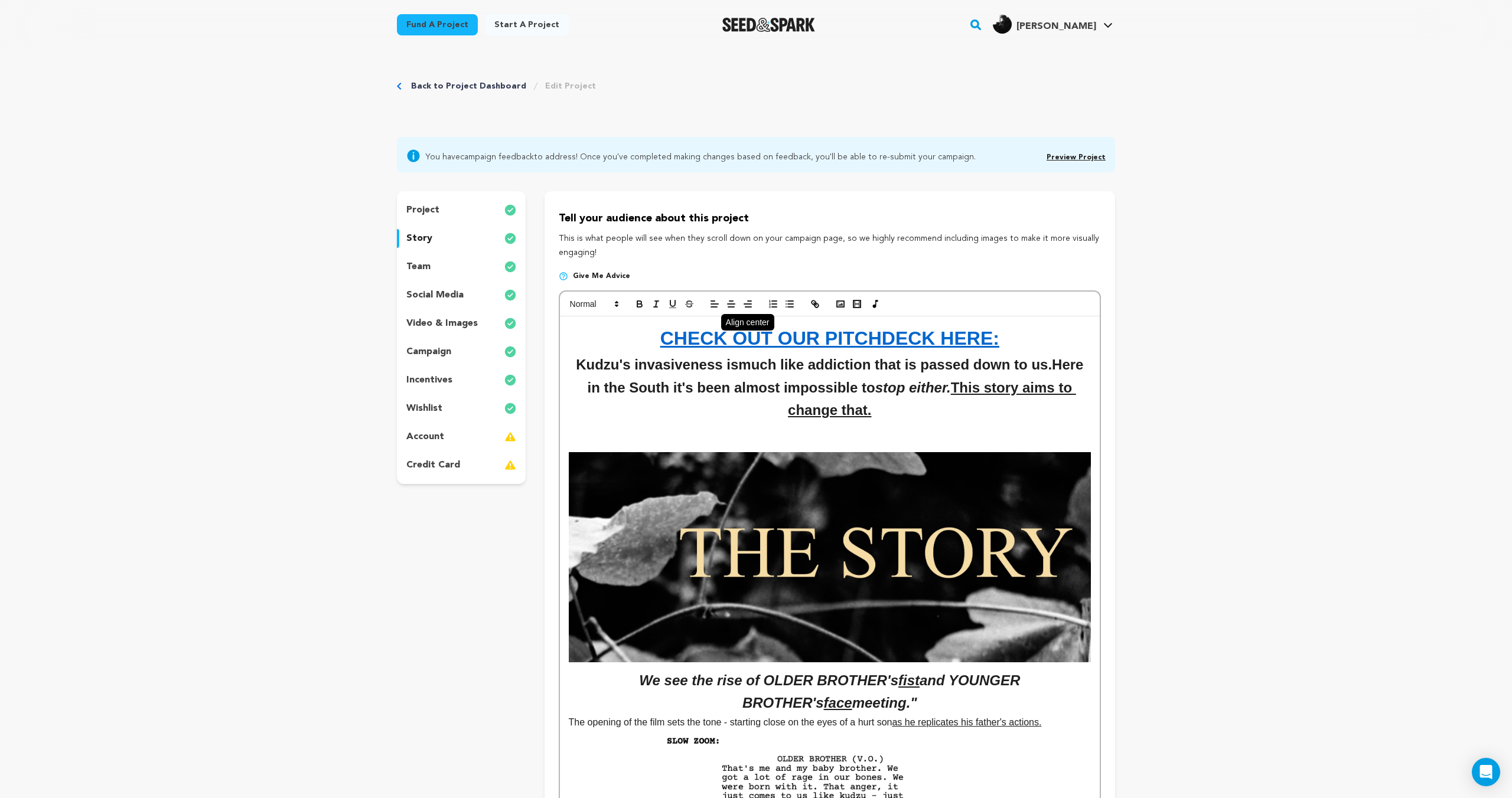
click at [732, 304] on line "button" at bounding box center [731, 304] width 7 height 0
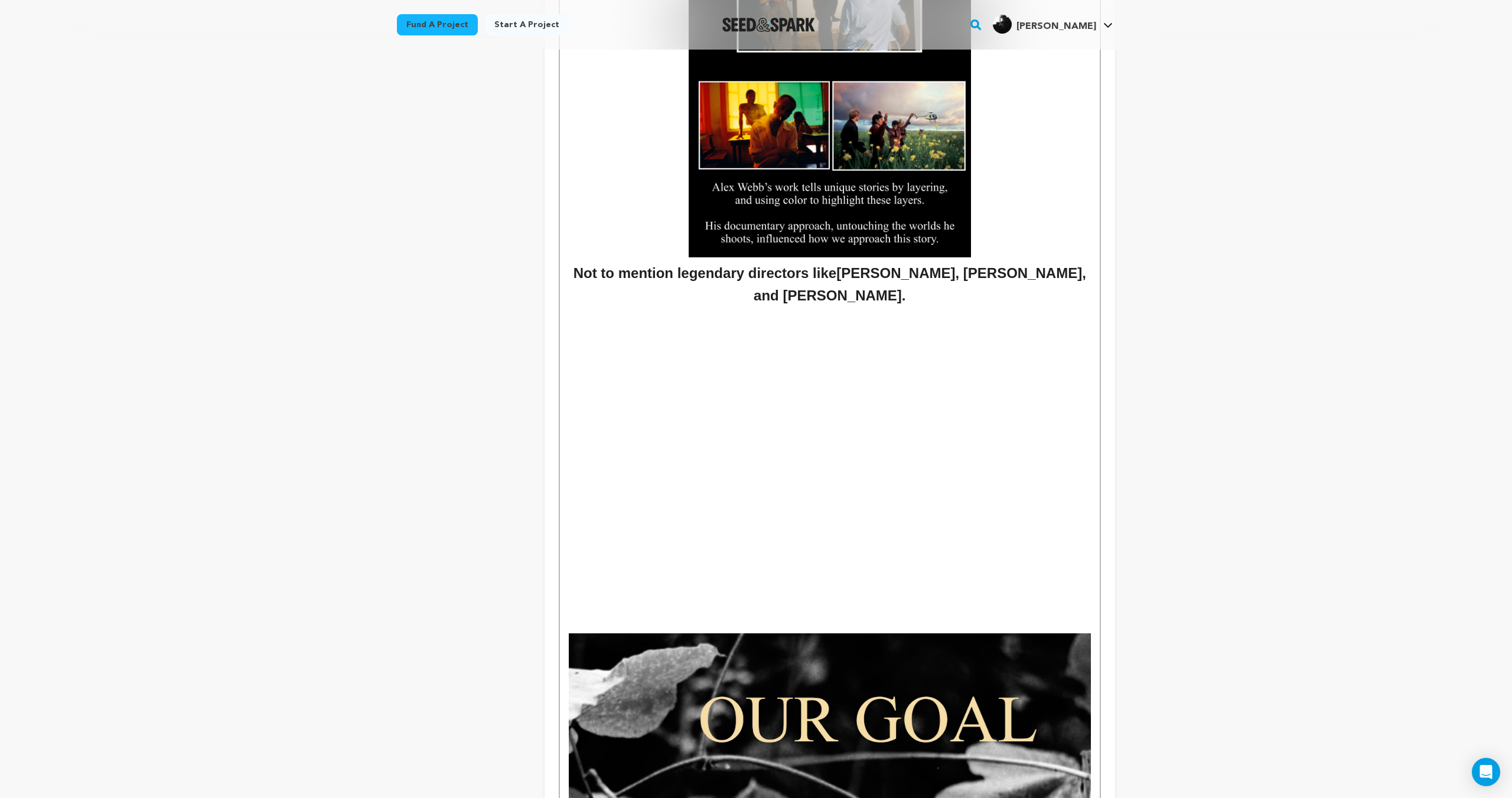
scroll to position [3863, 0]
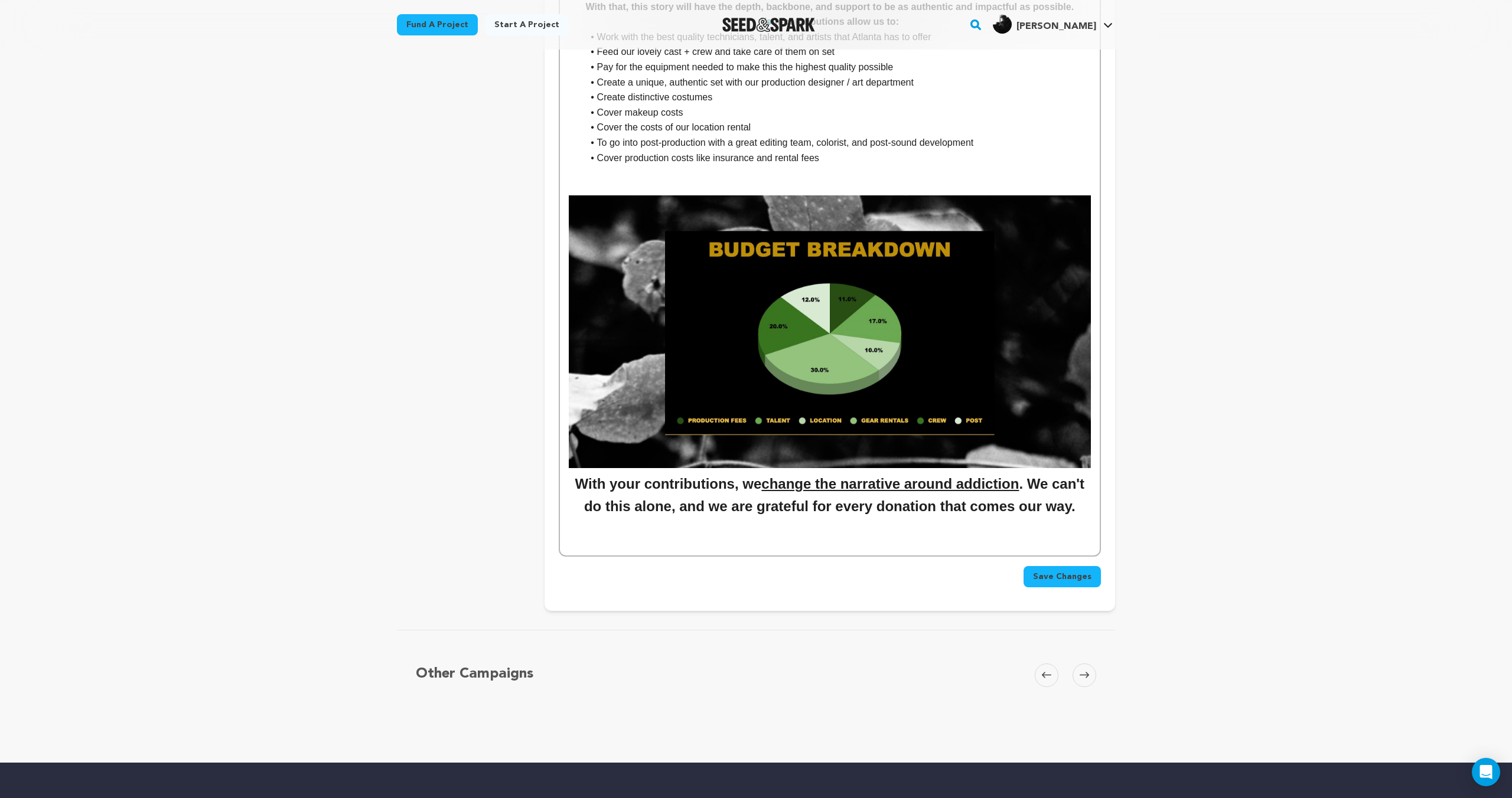
scroll to position [4796, 0]
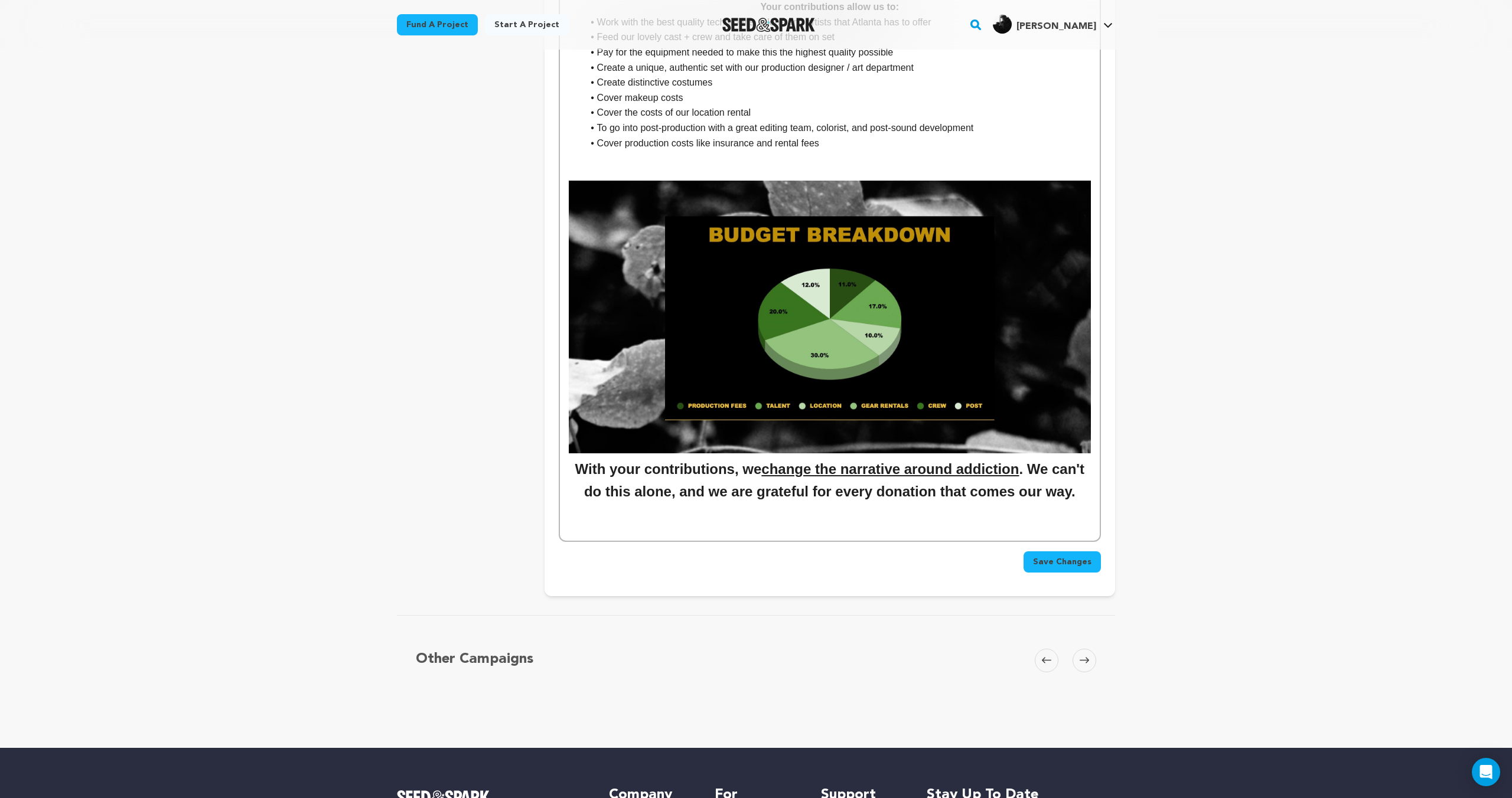
click at [1072, 493] on h2 "With your contributions, we change the narrative around addiction . We can't do…" at bounding box center [829, 481] width 522 height 45
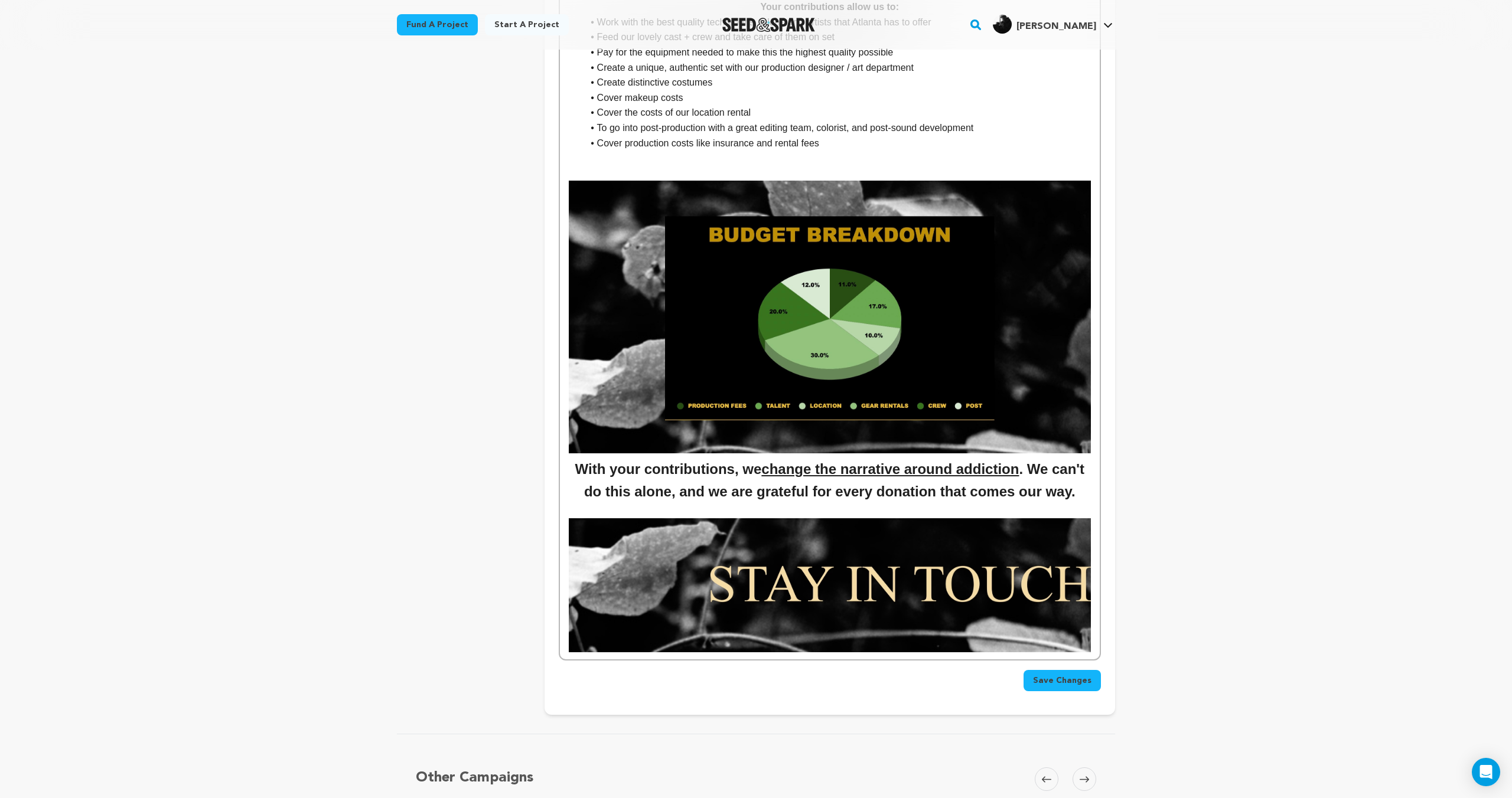
click at [839, 562] on img at bounding box center [829, 585] width 522 height 134
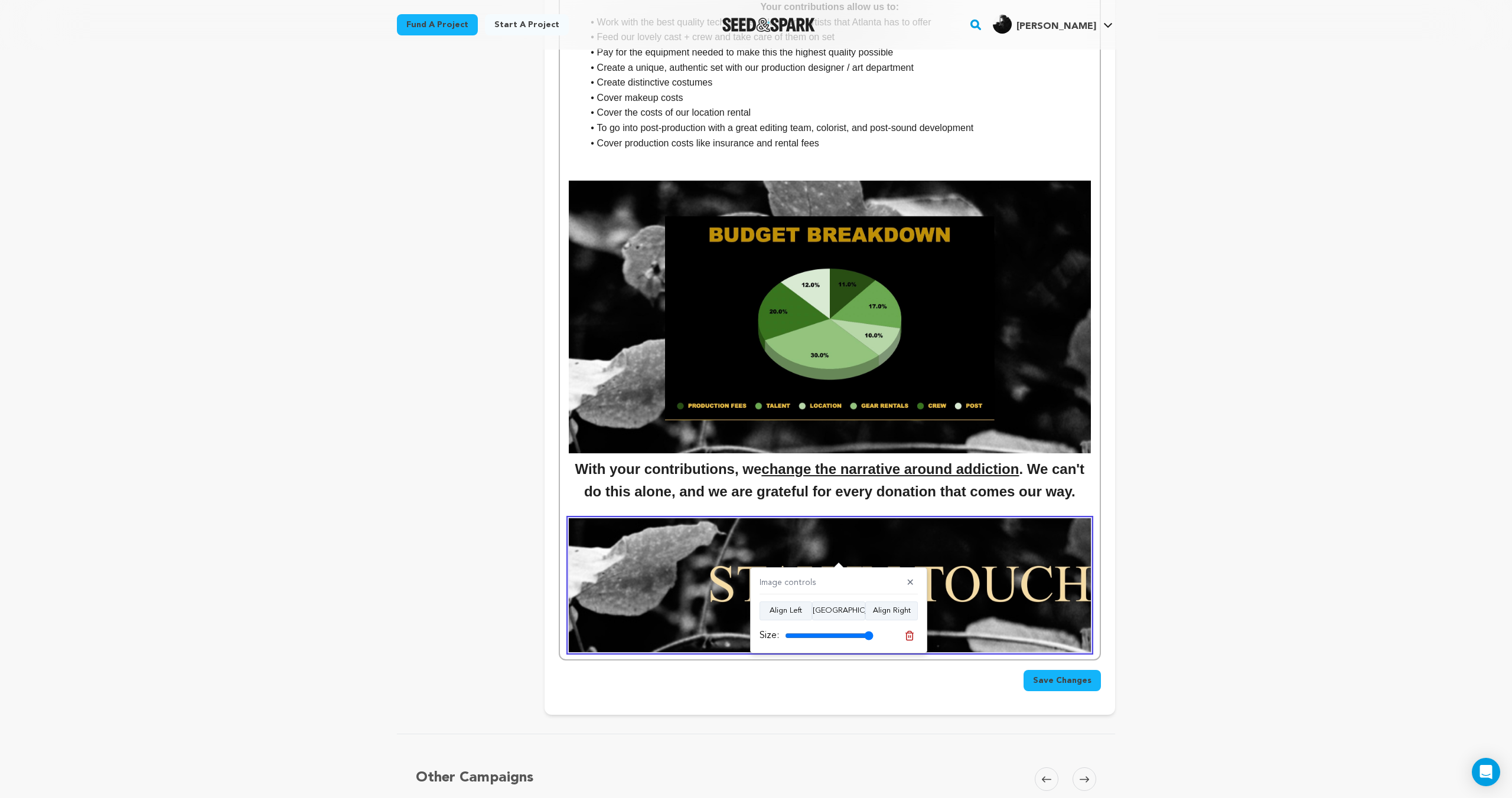
drag, startPoint x: 845, startPoint y: 613, endPoint x: 858, endPoint y: 623, distance: 16.4
click at [846, 614] on button "Align Center" at bounding box center [838, 610] width 53 height 19
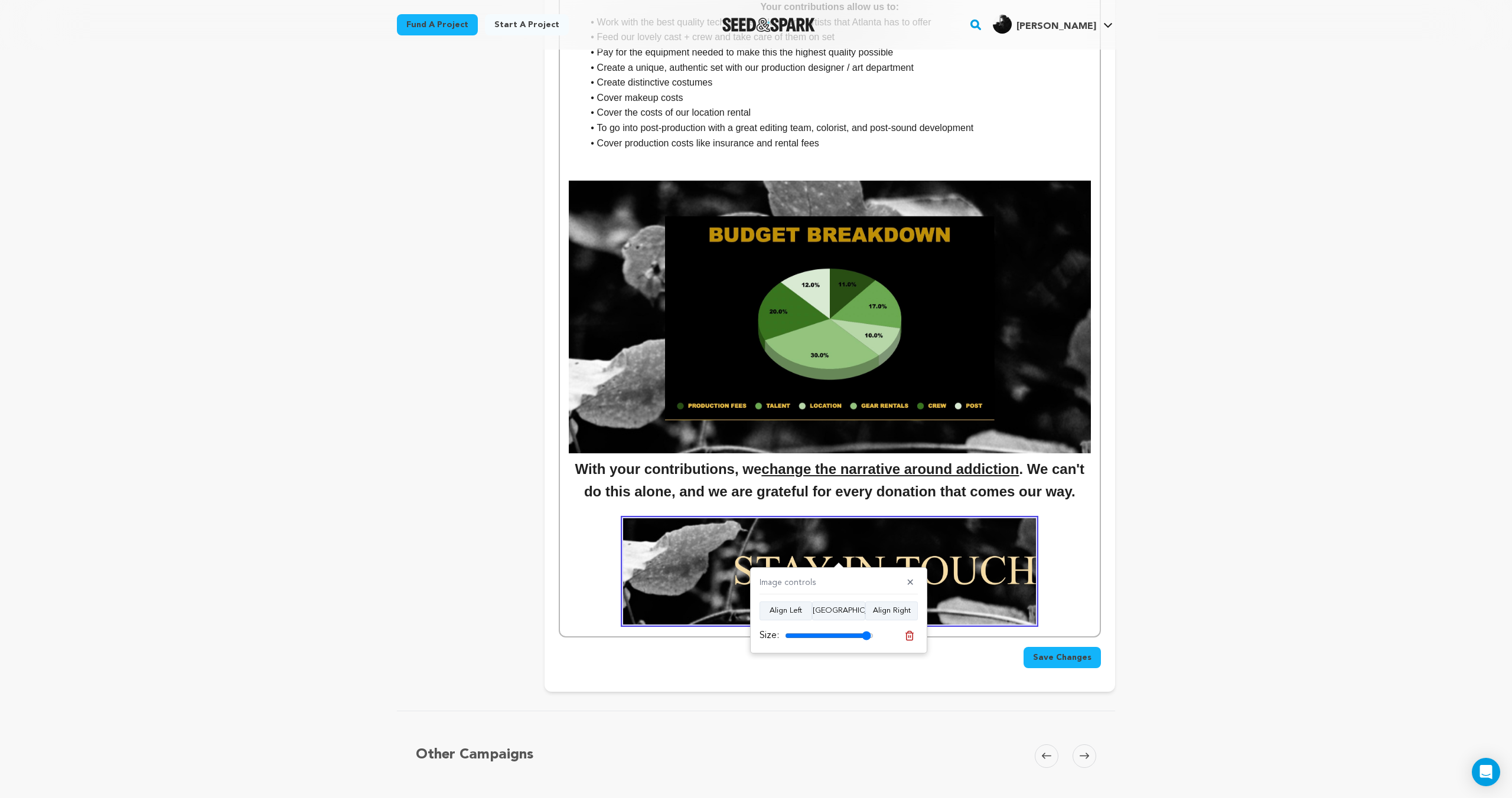
type input "100"
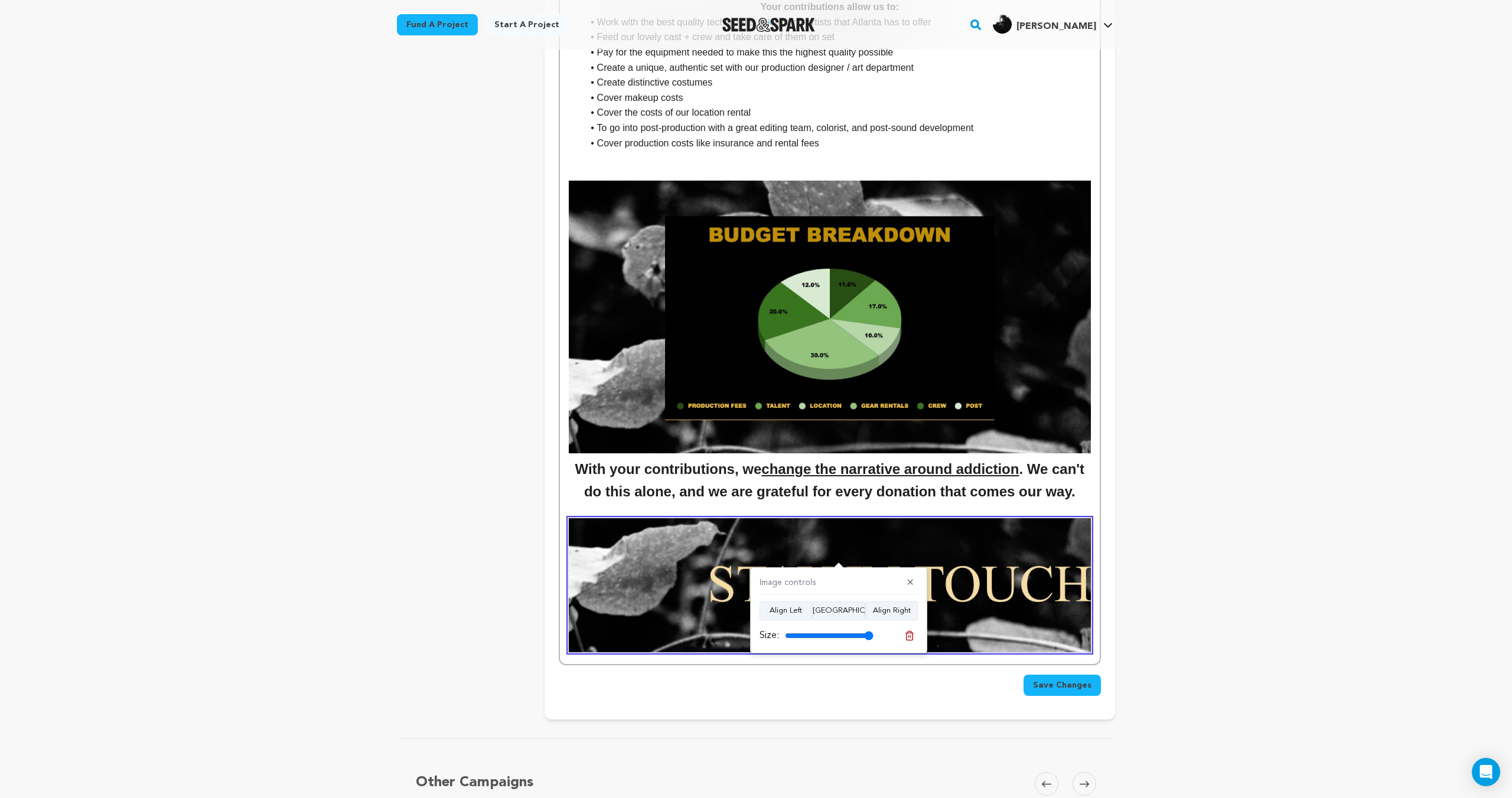
click at [870, 635] on input "range" at bounding box center [829, 636] width 89 height 10
drag, startPoint x: 909, startPoint y: 588, endPoint x: 1019, endPoint y: 584, distance: 110.1
click at [909, 588] on button "✕" at bounding box center [910, 583] width 15 height 12
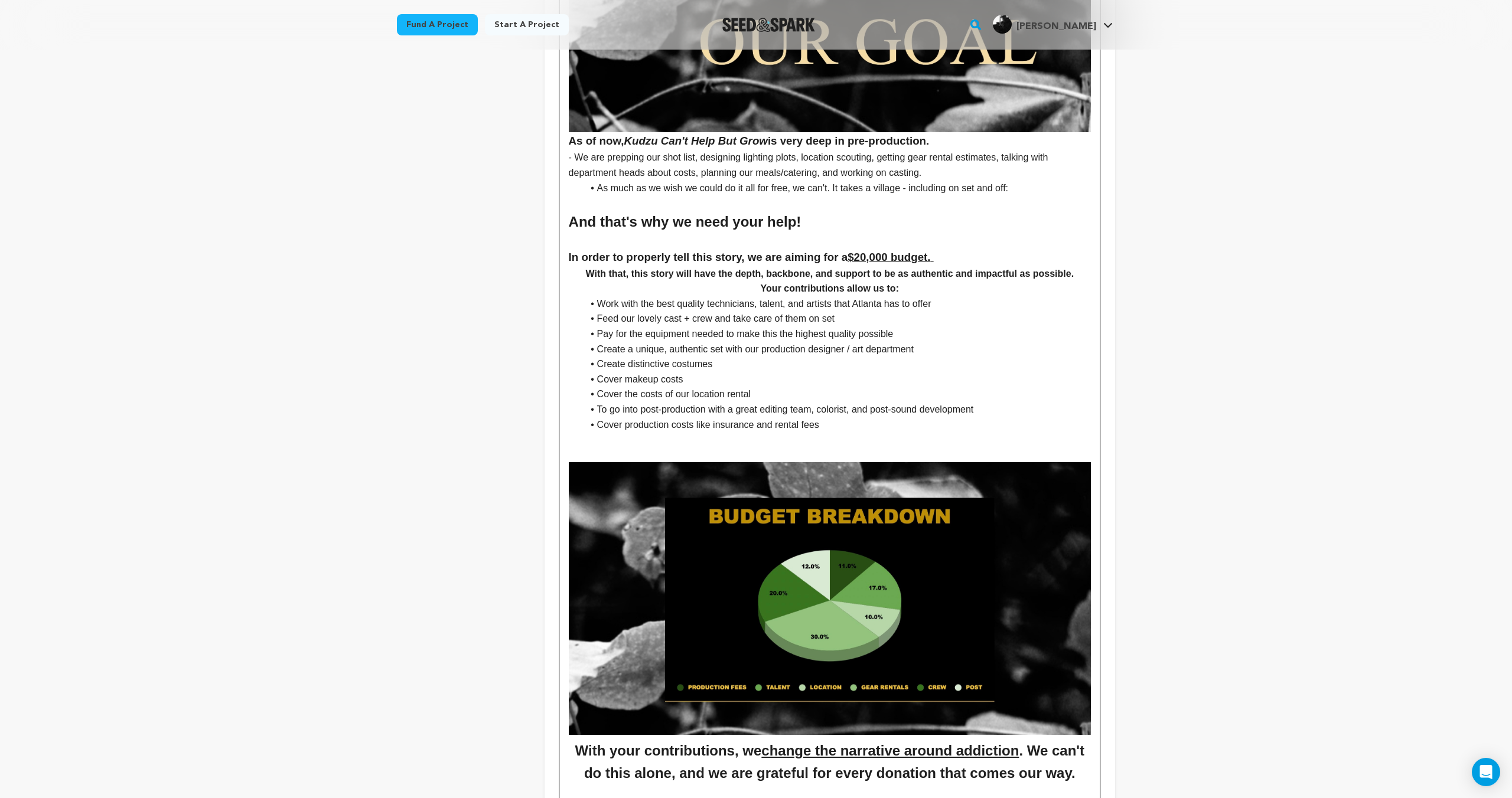
scroll to position [4534, 0]
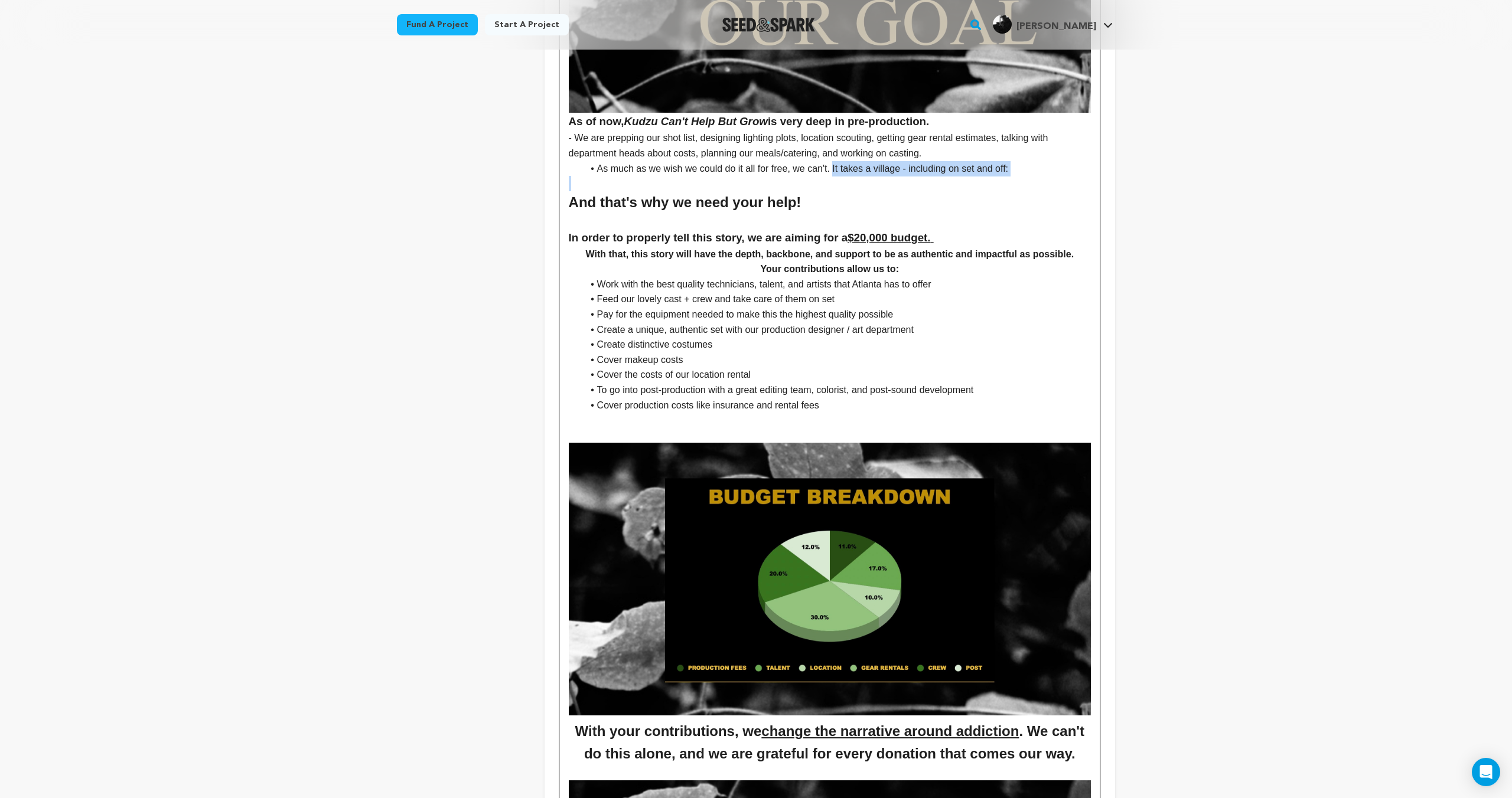
drag, startPoint x: 836, startPoint y: 170, endPoint x: 894, endPoint y: 250, distance: 98.8
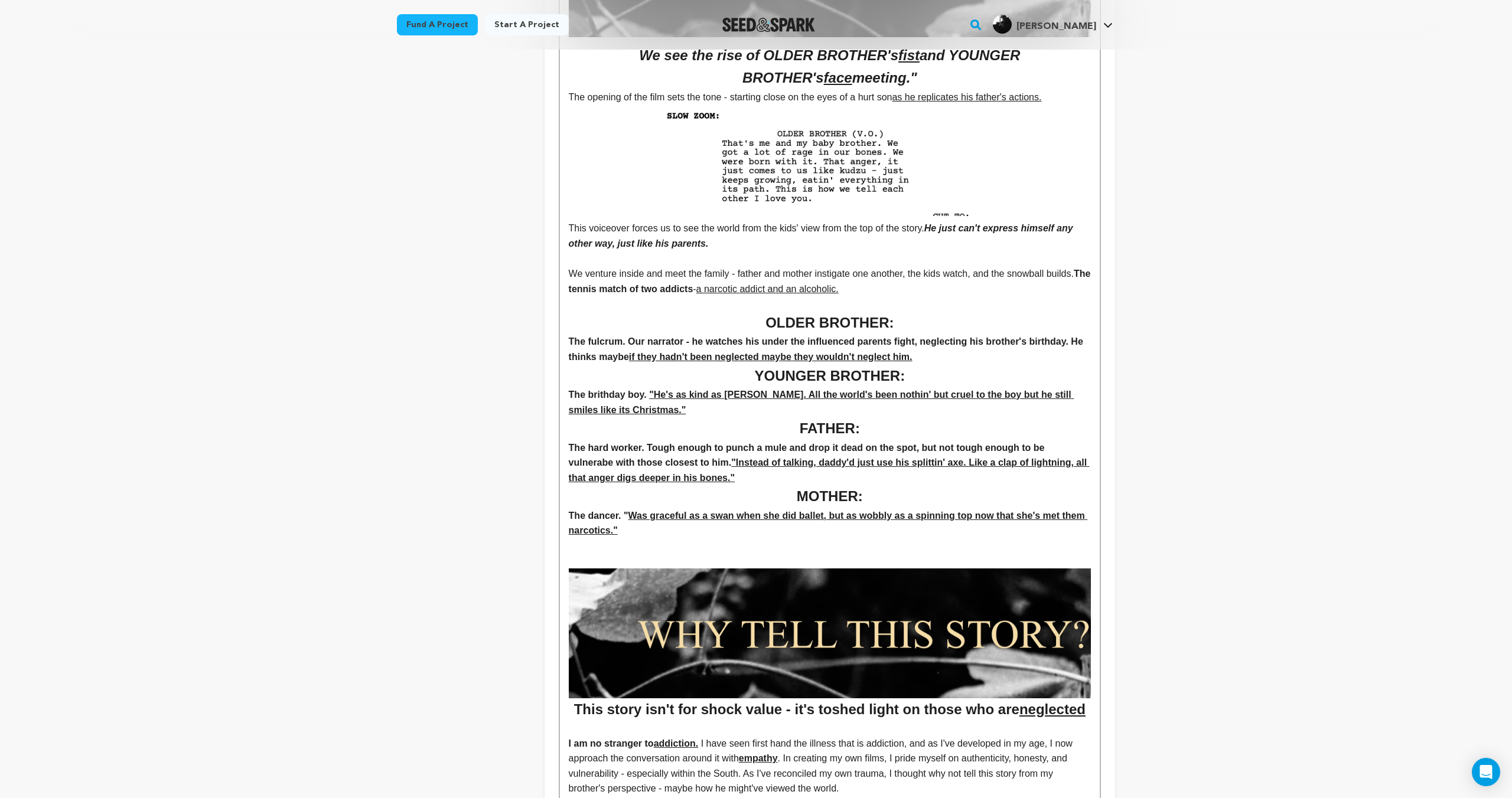
scroll to position [0, 0]
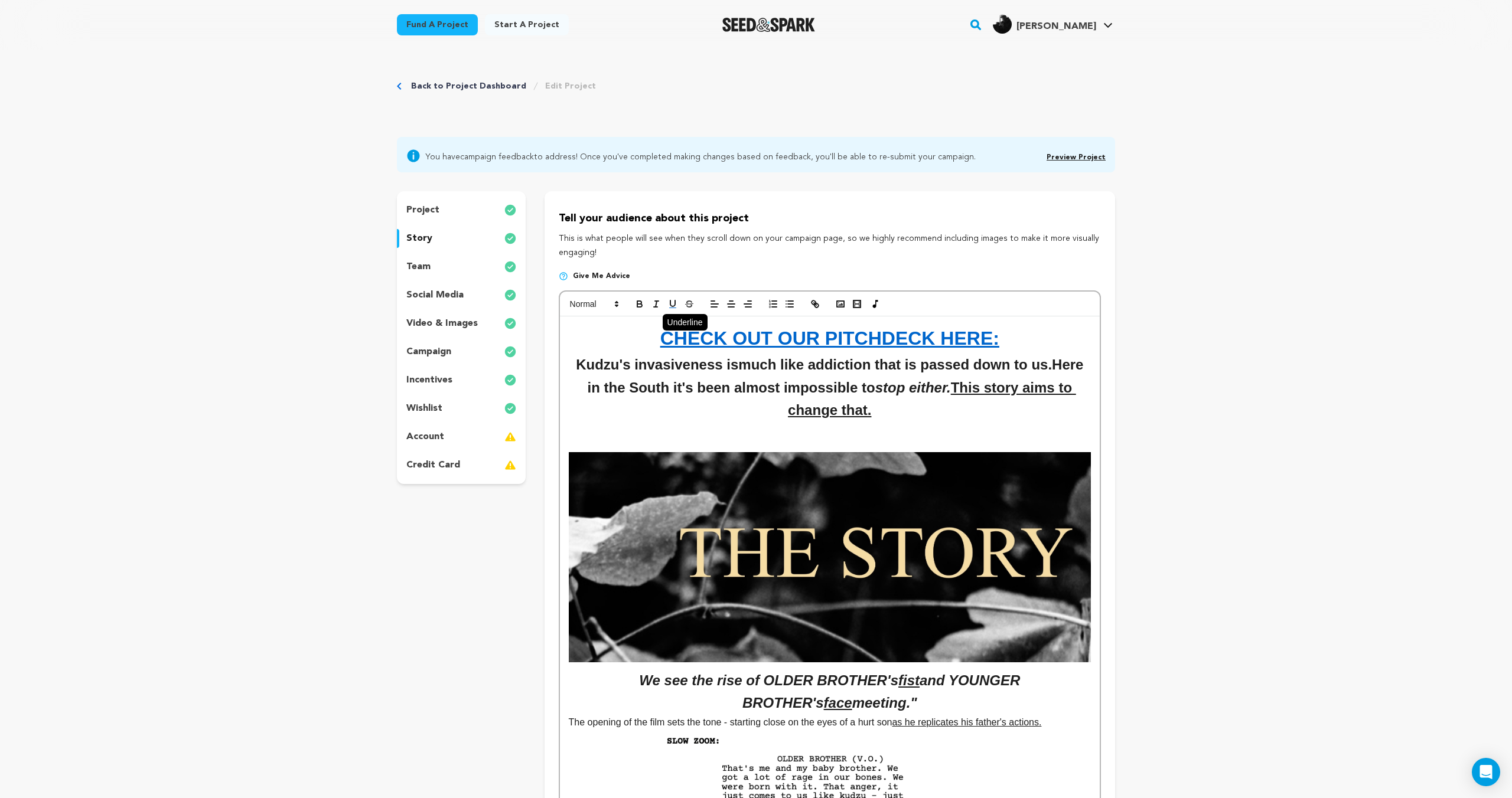
click at [672, 304] on icon "button" at bounding box center [672, 304] width 11 height 11
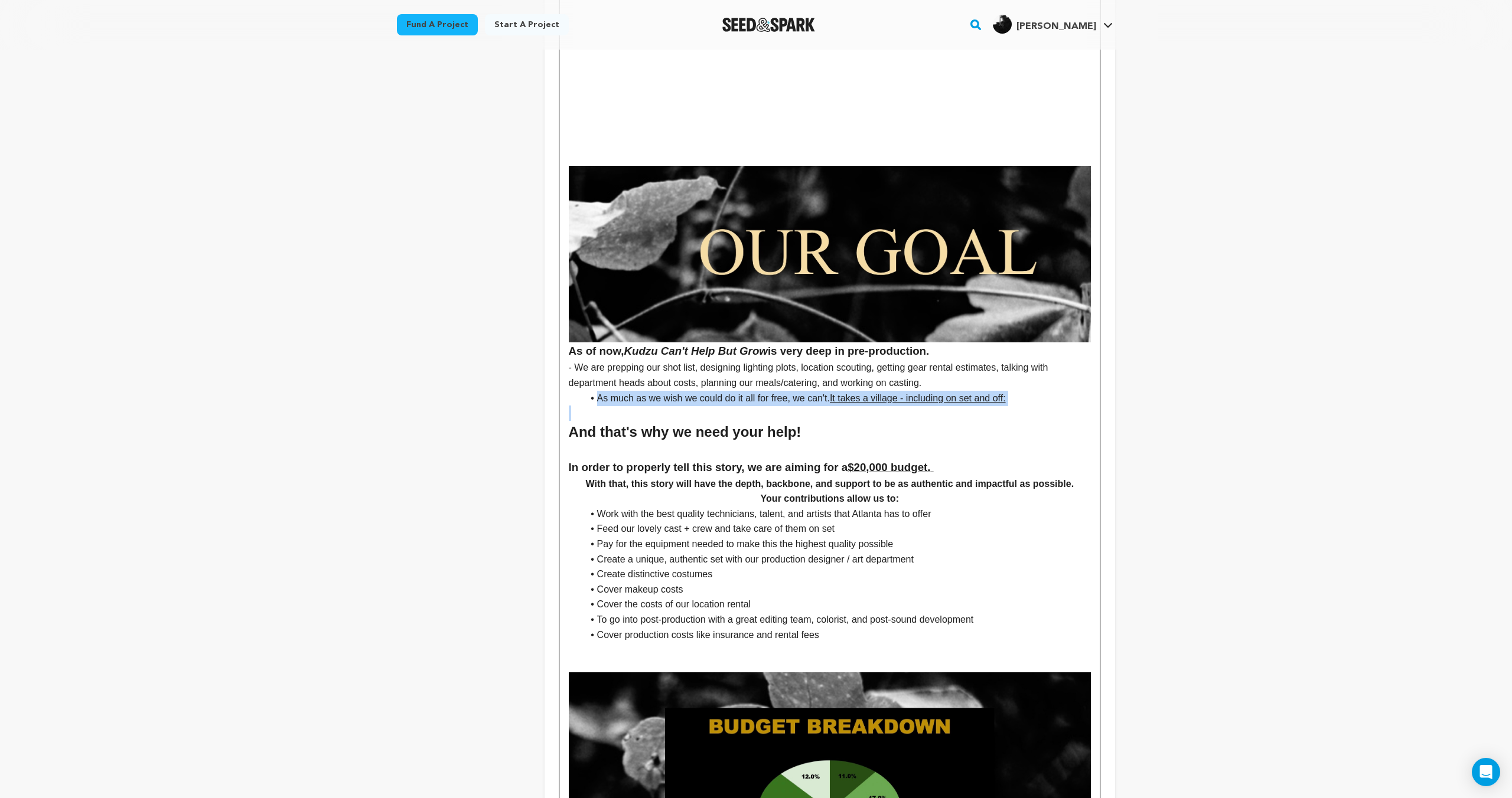
click at [872, 492] on h4 "Your contributions allow us to:" at bounding box center [829, 498] width 522 height 15
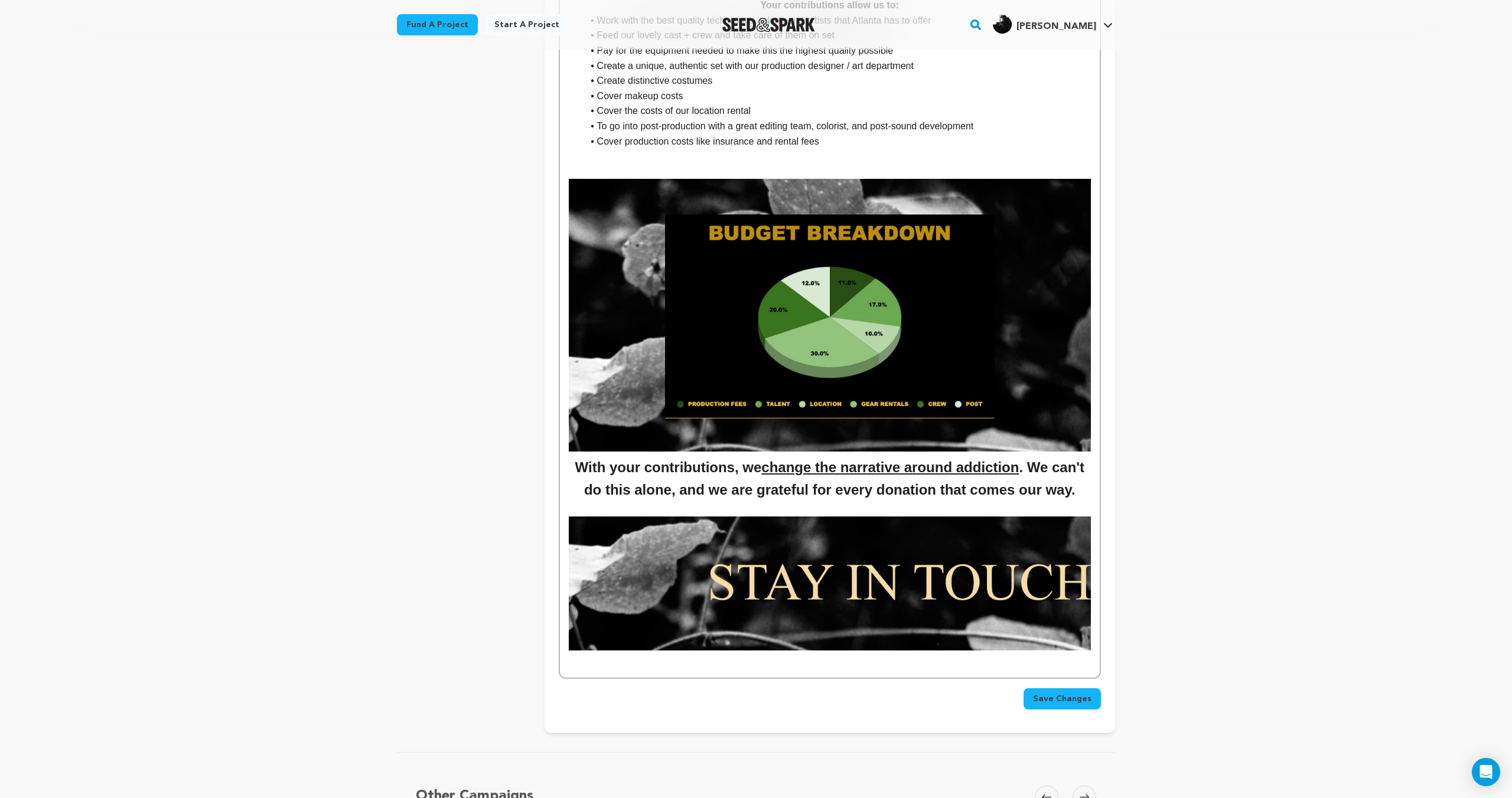
scroll to position [4873, 0]
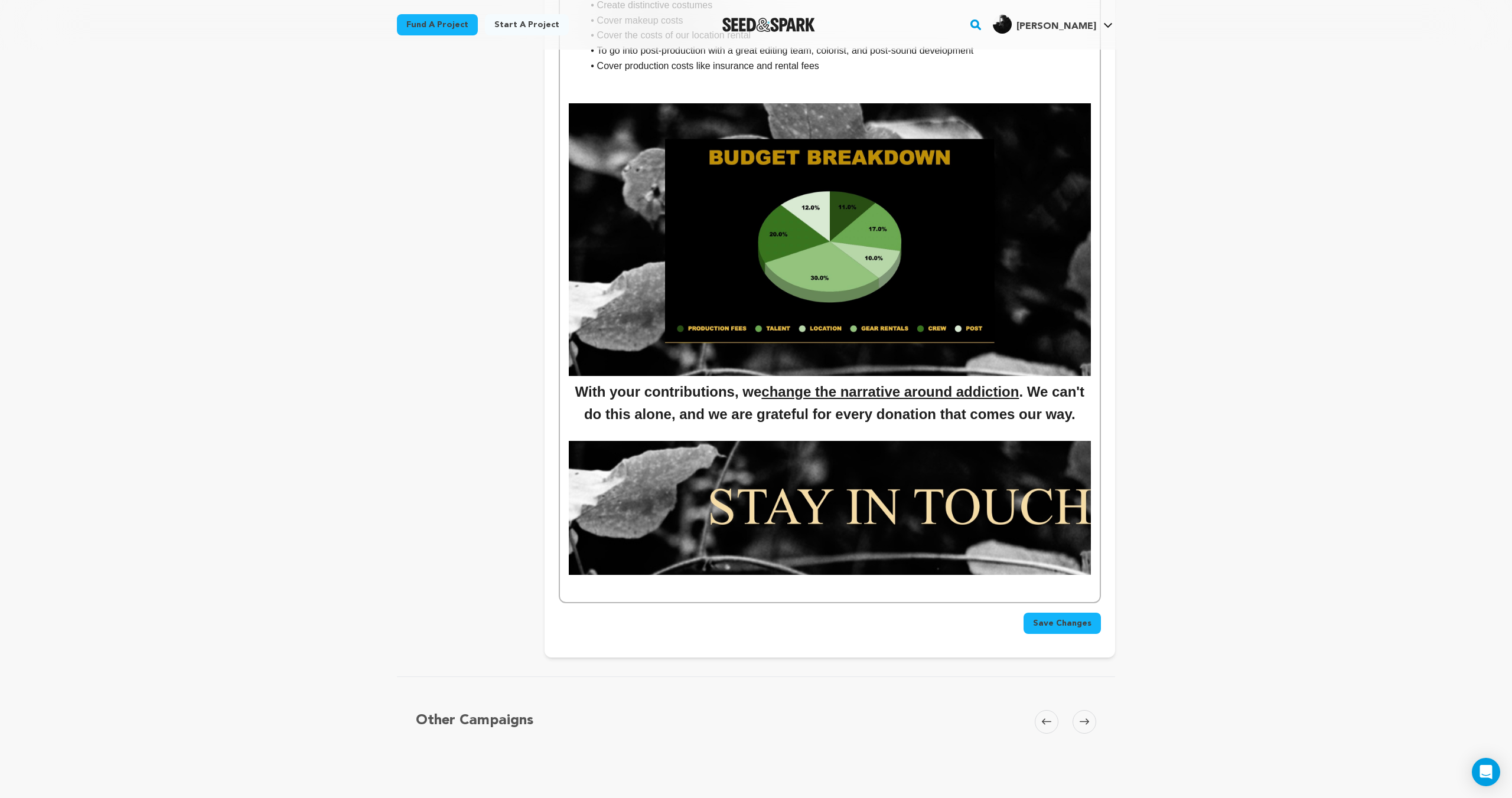
click at [681, 590] on p at bounding box center [829, 587] width 522 height 15
drag, startPoint x: 1019, startPoint y: 589, endPoint x: 566, endPoint y: 585, distance: 453.0
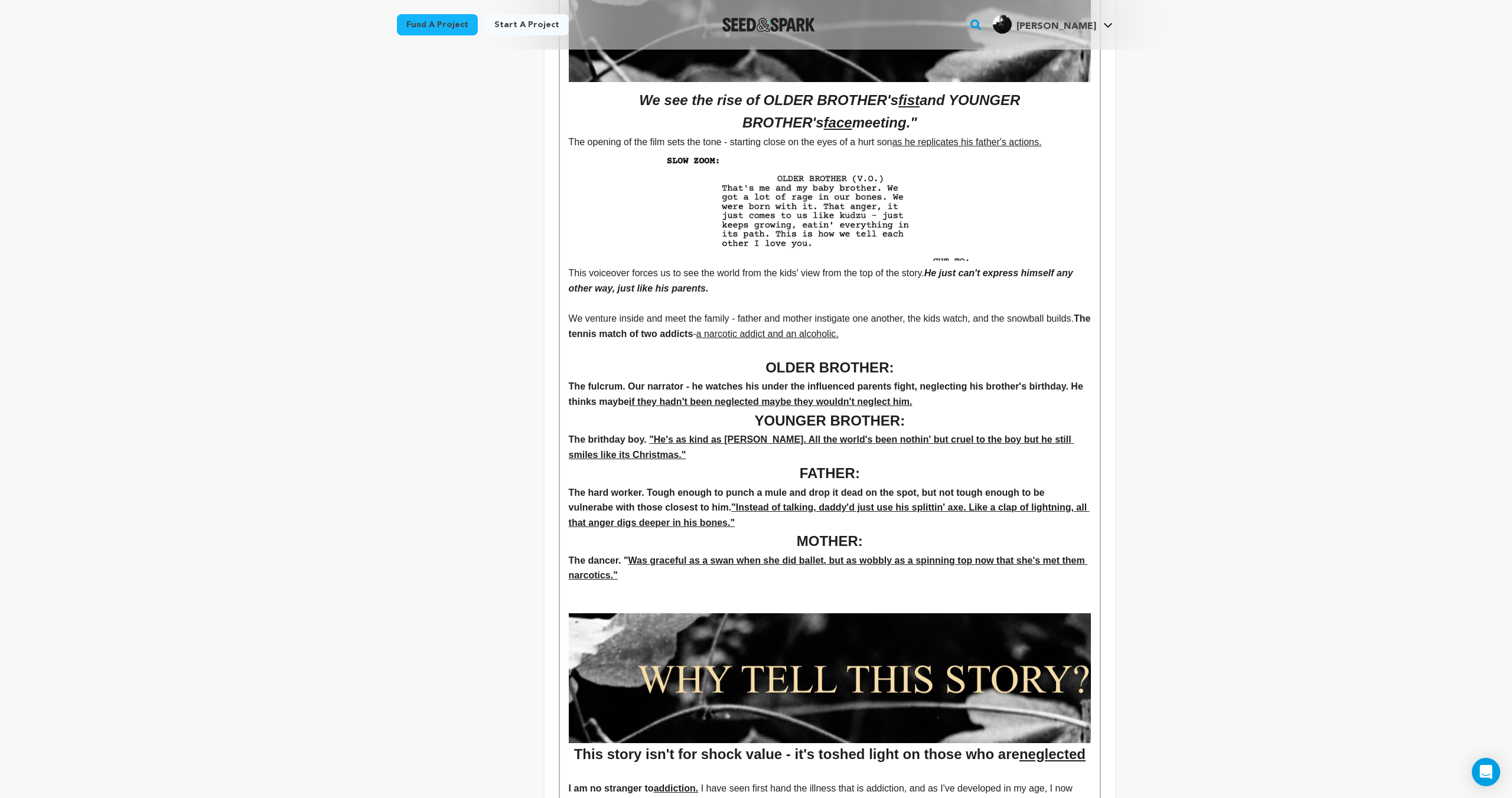
scroll to position [0, 0]
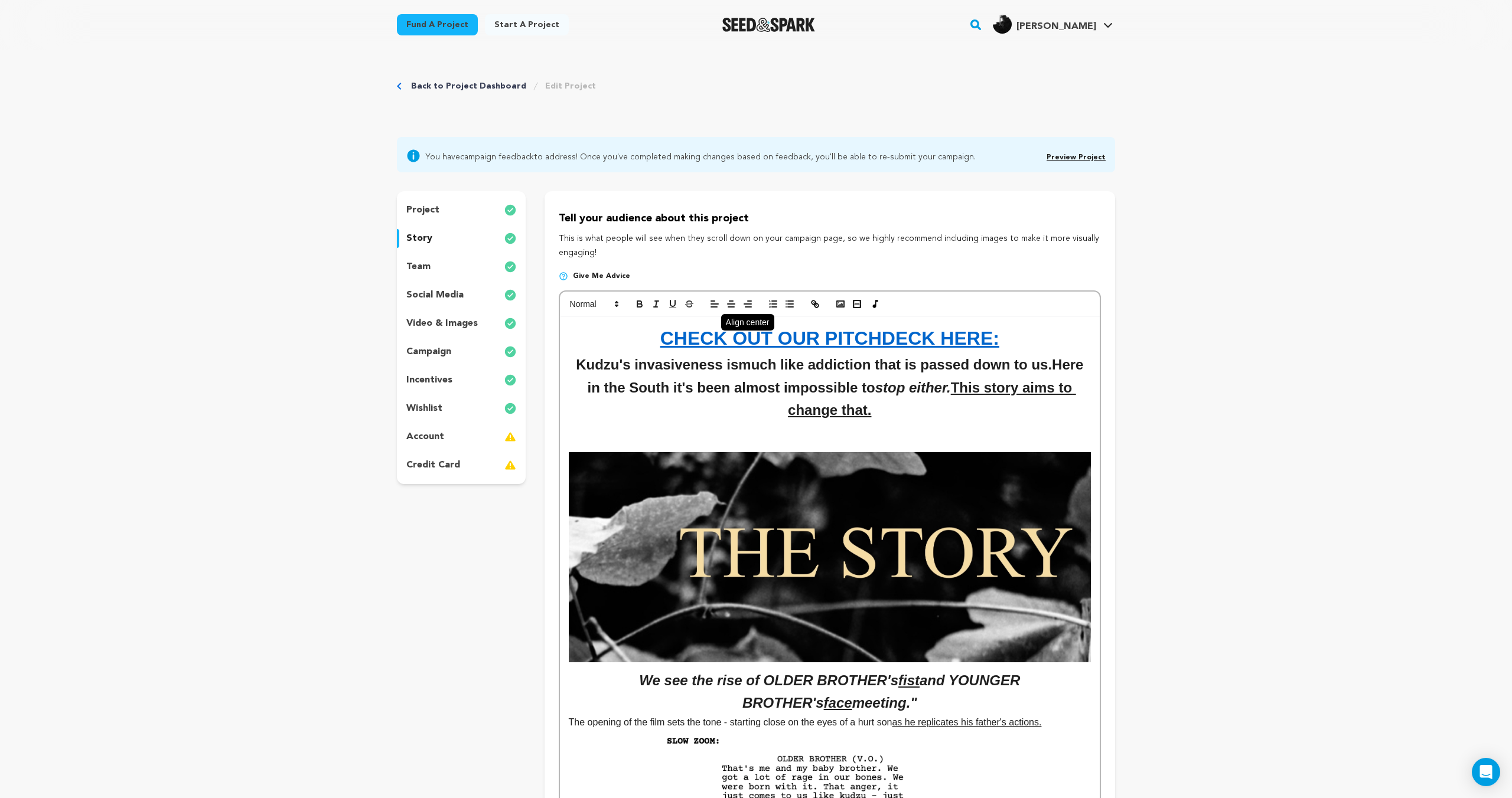
click at [729, 302] on icon "button" at bounding box center [731, 304] width 11 height 11
click at [592, 309] on span at bounding box center [593, 304] width 58 height 14
click at [604, 354] on span at bounding box center [607, 356] width 76 height 25
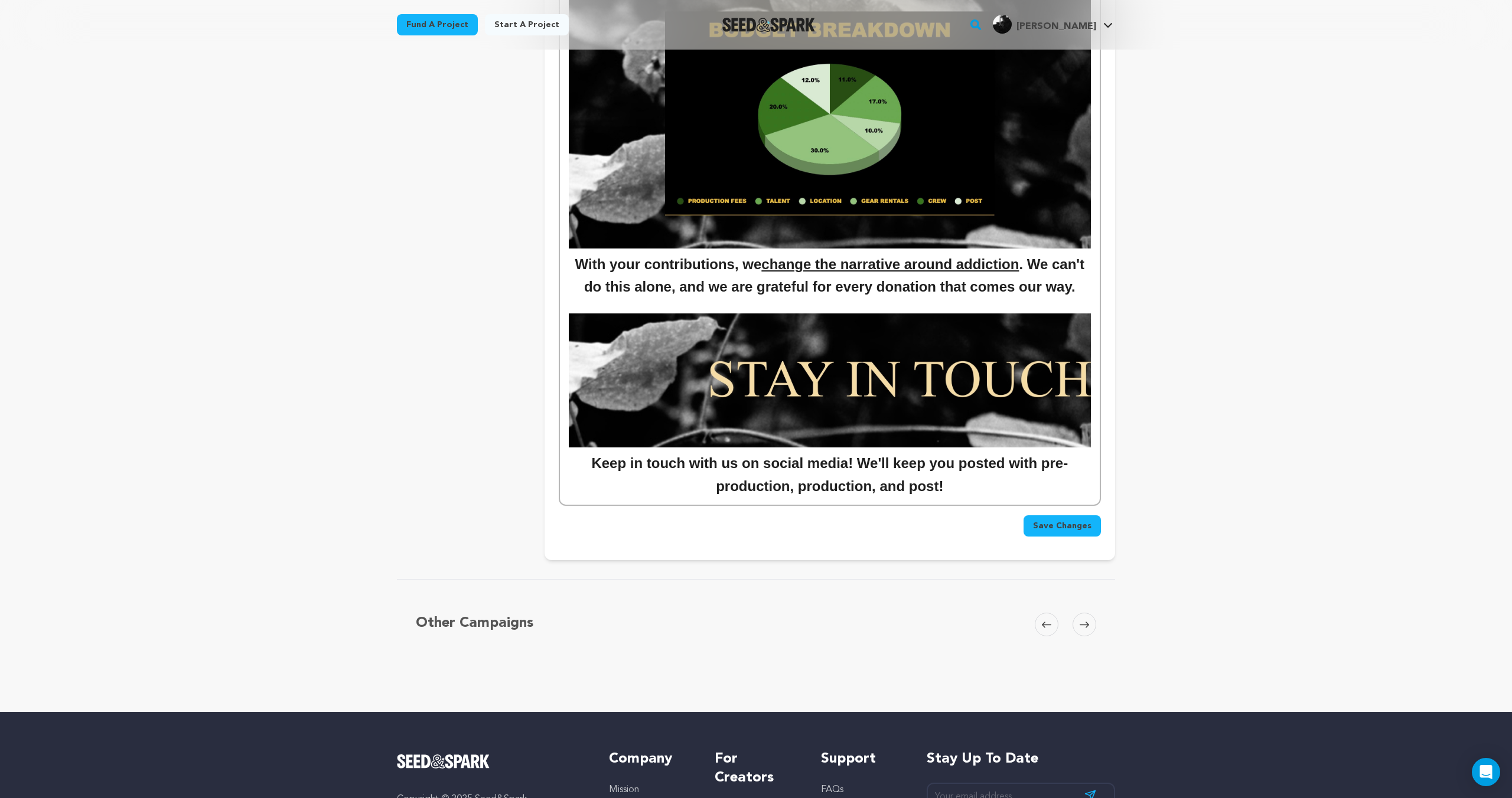
scroll to position [4917, 0]
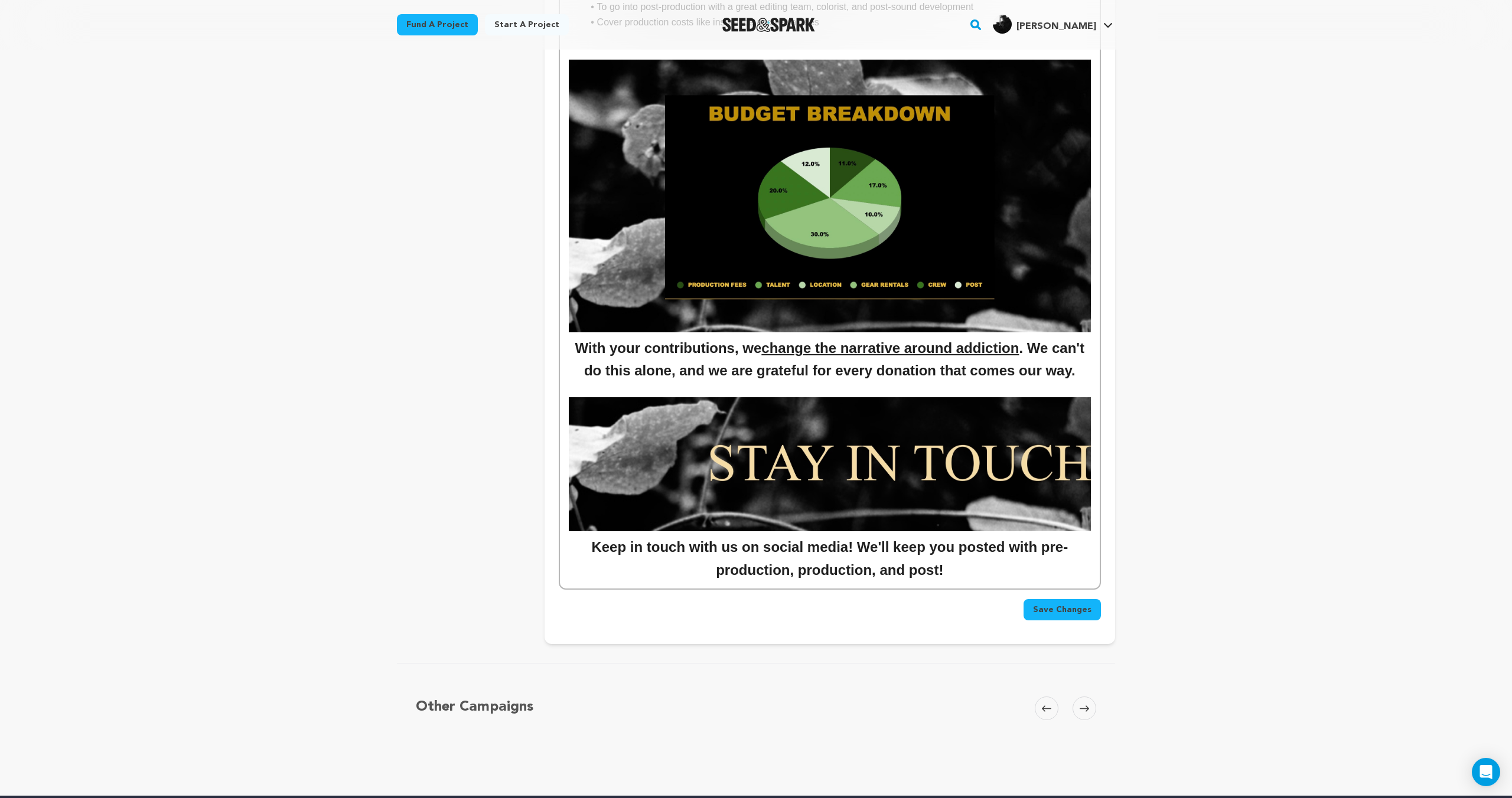
click at [952, 571] on h2 "Keep in touch with us on social media! We'll keep you posted with pre-productio…" at bounding box center [829, 559] width 522 height 45
click at [844, 547] on h2 "Keep in touch with us on social media! We'll keep you posted with pre-productio…" at bounding box center [829, 559] width 522 height 45
drag, startPoint x: 852, startPoint y: 549, endPoint x: 996, endPoint y: 554, distance: 144.1
click at [996, 554] on h2 "Keep in touch with us on social media! We'll keep you posted with pre-productio…" at bounding box center [829, 559] width 522 height 45
click at [908, 576] on h2 "Keep in touch with us on social media! Stay up to date with pre-production, pro…" at bounding box center [829, 559] width 522 height 45
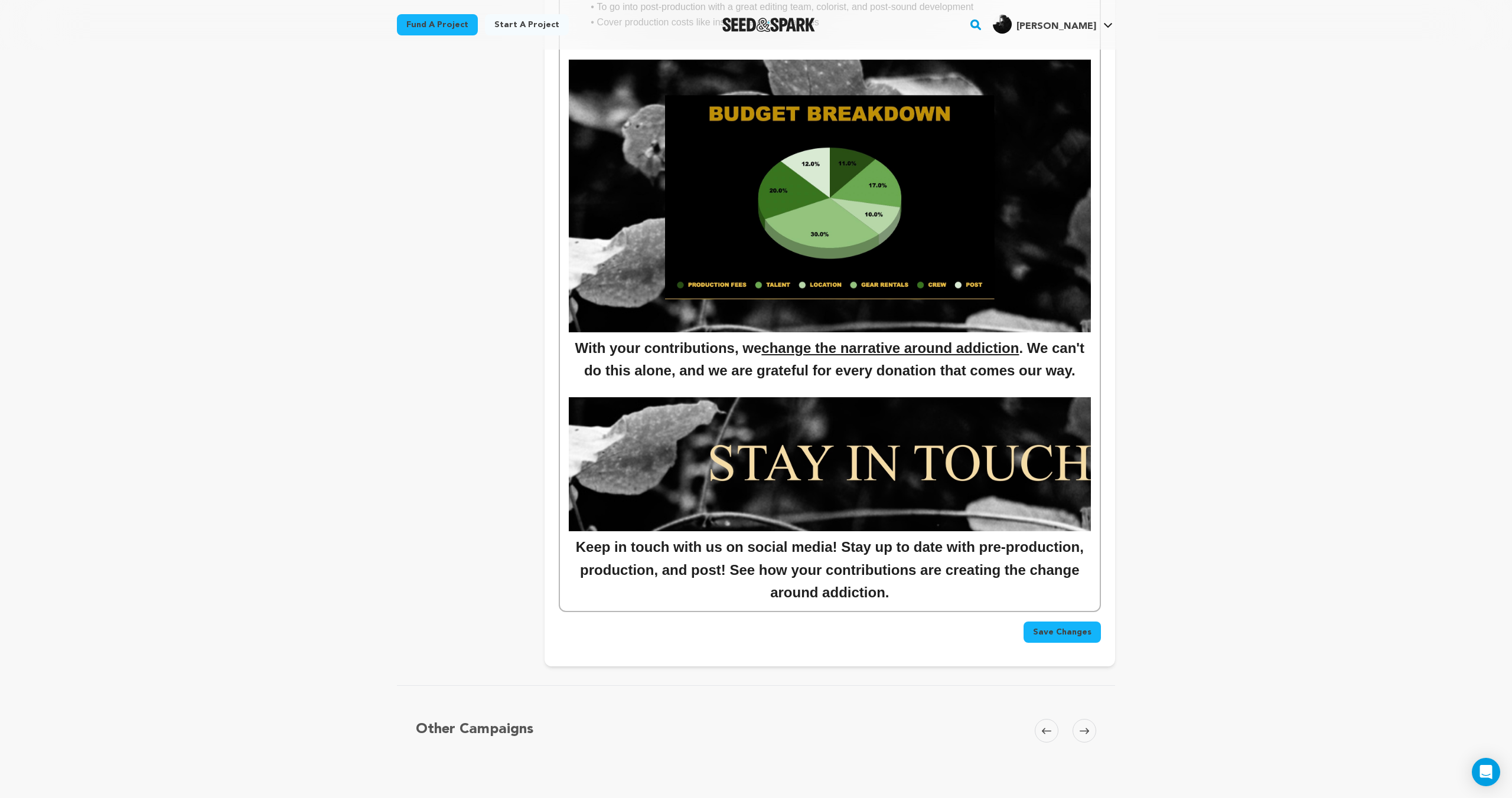
click at [1005, 571] on h2 "Keep in touch with us on social media! Stay up to date with pre-production, pro…" at bounding box center [829, 570] width 522 height 68
click at [914, 602] on h2 "Keep in touch with us on social media! Stay up to date with pre-production, pro…" at bounding box center [829, 570] width 522 height 68
click at [909, 575] on h2 "Keep in touch with us on social media! Stay up to date with pre-production, pro…" at bounding box center [829, 570] width 522 height 68
click at [884, 603] on h2 "Keep in touch with us on social media! Stay up to date with pre-production, pro…" at bounding box center [829, 570] width 522 height 68
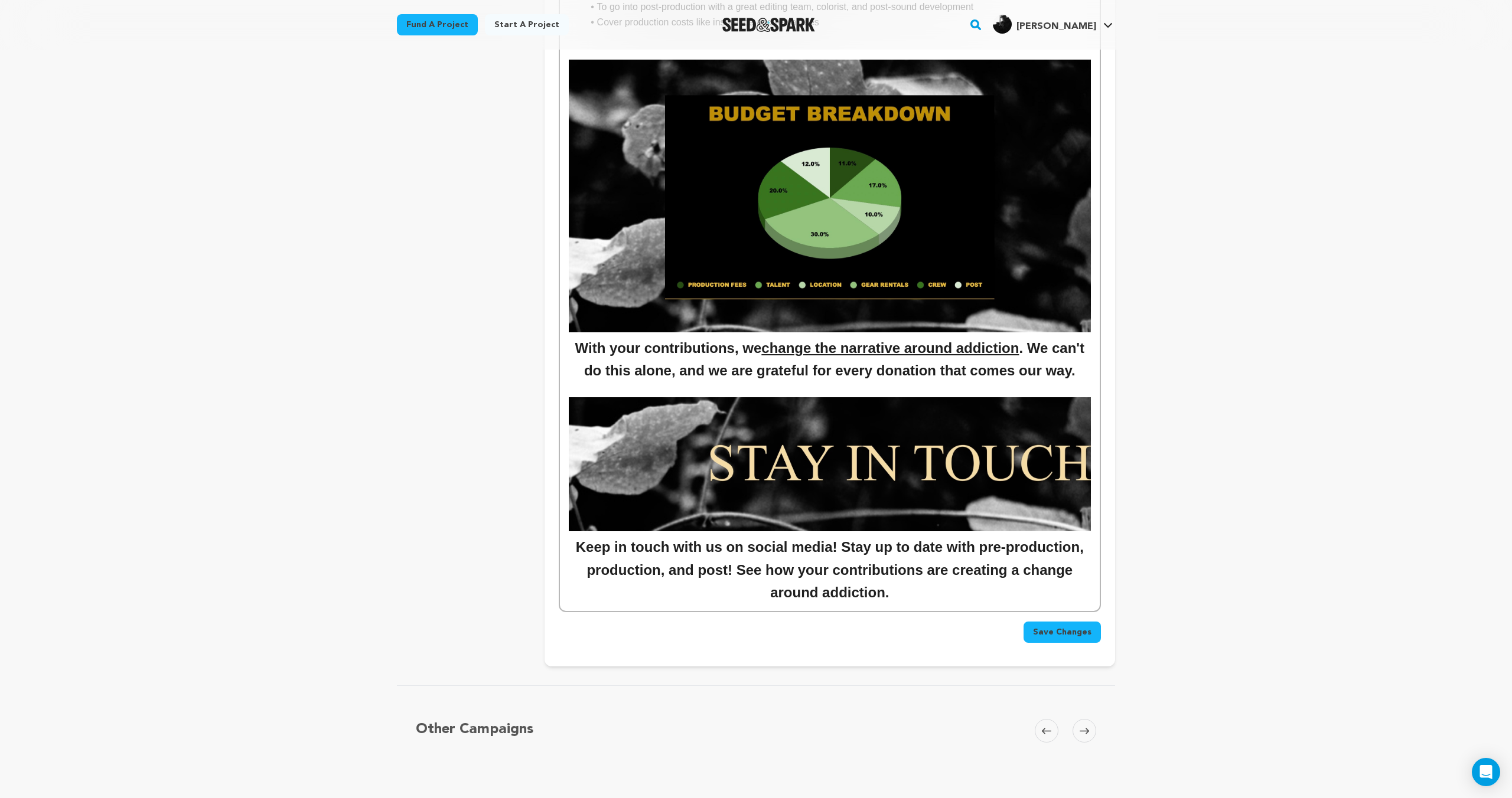
drag, startPoint x: 750, startPoint y: 581, endPoint x: 715, endPoint y: 574, distance: 35.7
click at [715, 574] on h2 "Keep in touch with us on social media! Stay up to date with pre-production, pro…" at bounding box center [829, 570] width 522 height 68
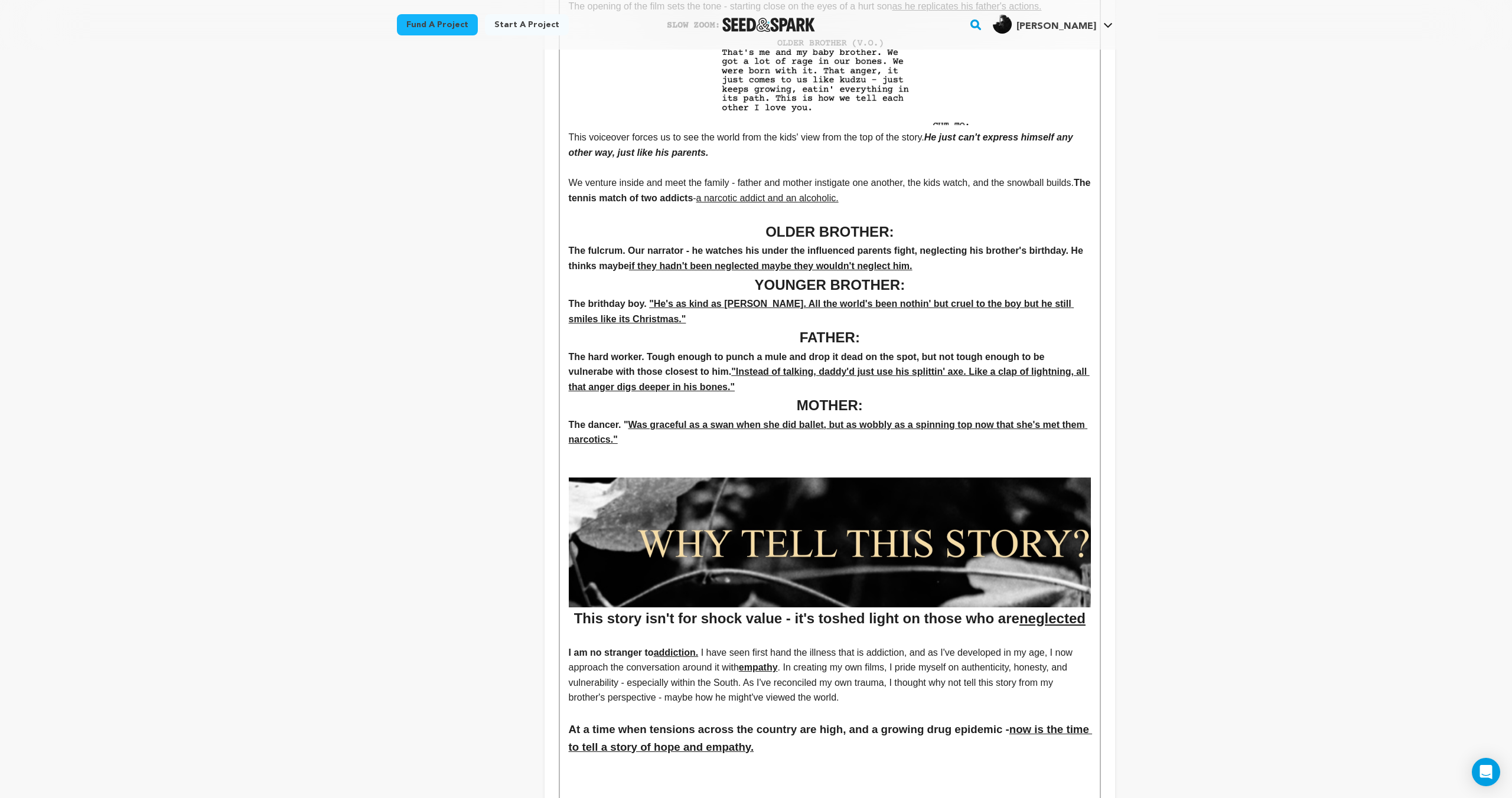
scroll to position [0, 0]
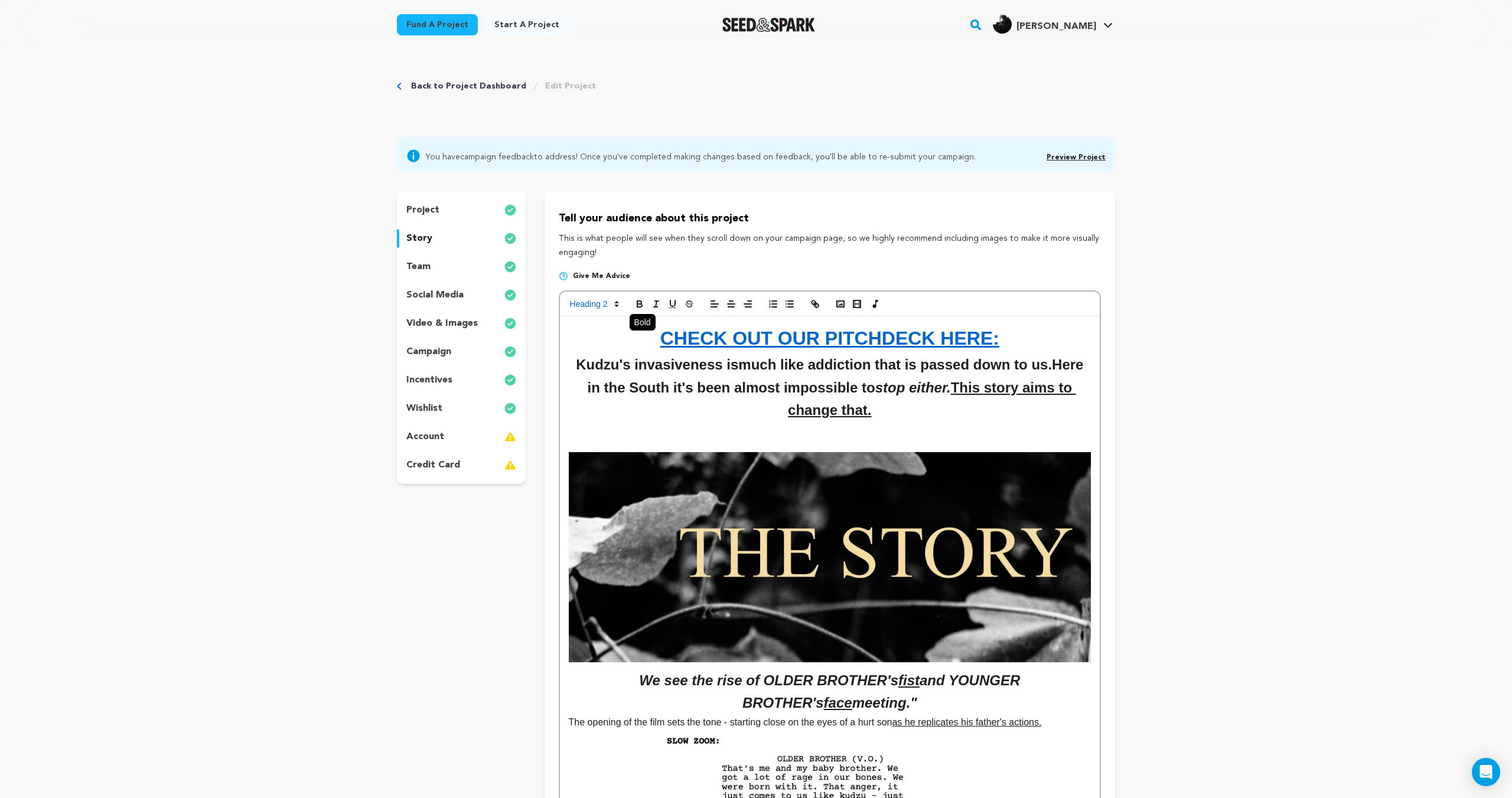
click at [640, 304] on icon "button" at bounding box center [640, 306] width 5 height 3
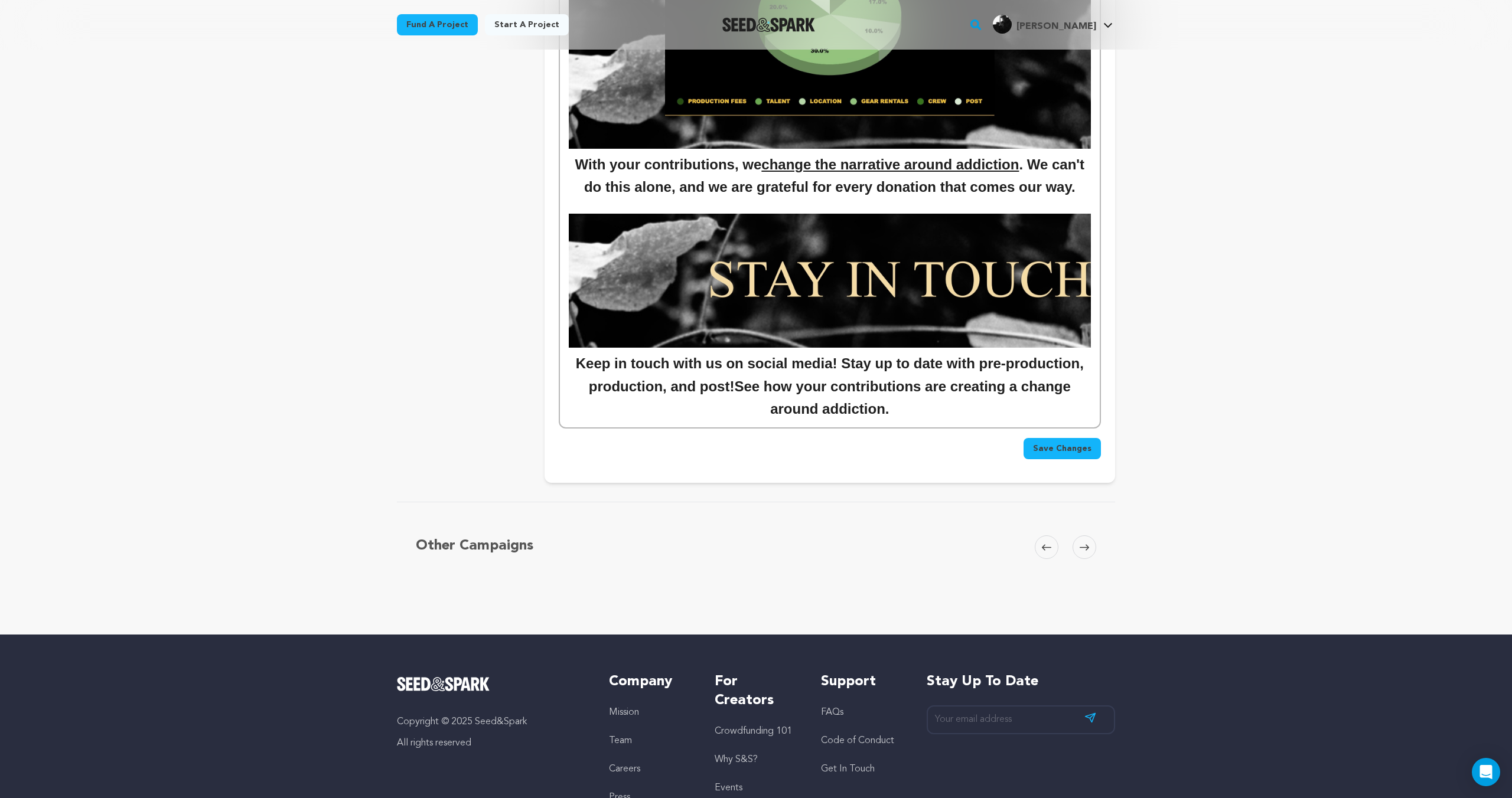
click at [916, 413] on h2 "Keep in touch with us on social media! Stay up to date with pre-production, pro…" at bounding box center [829, 386] width 522 height 68
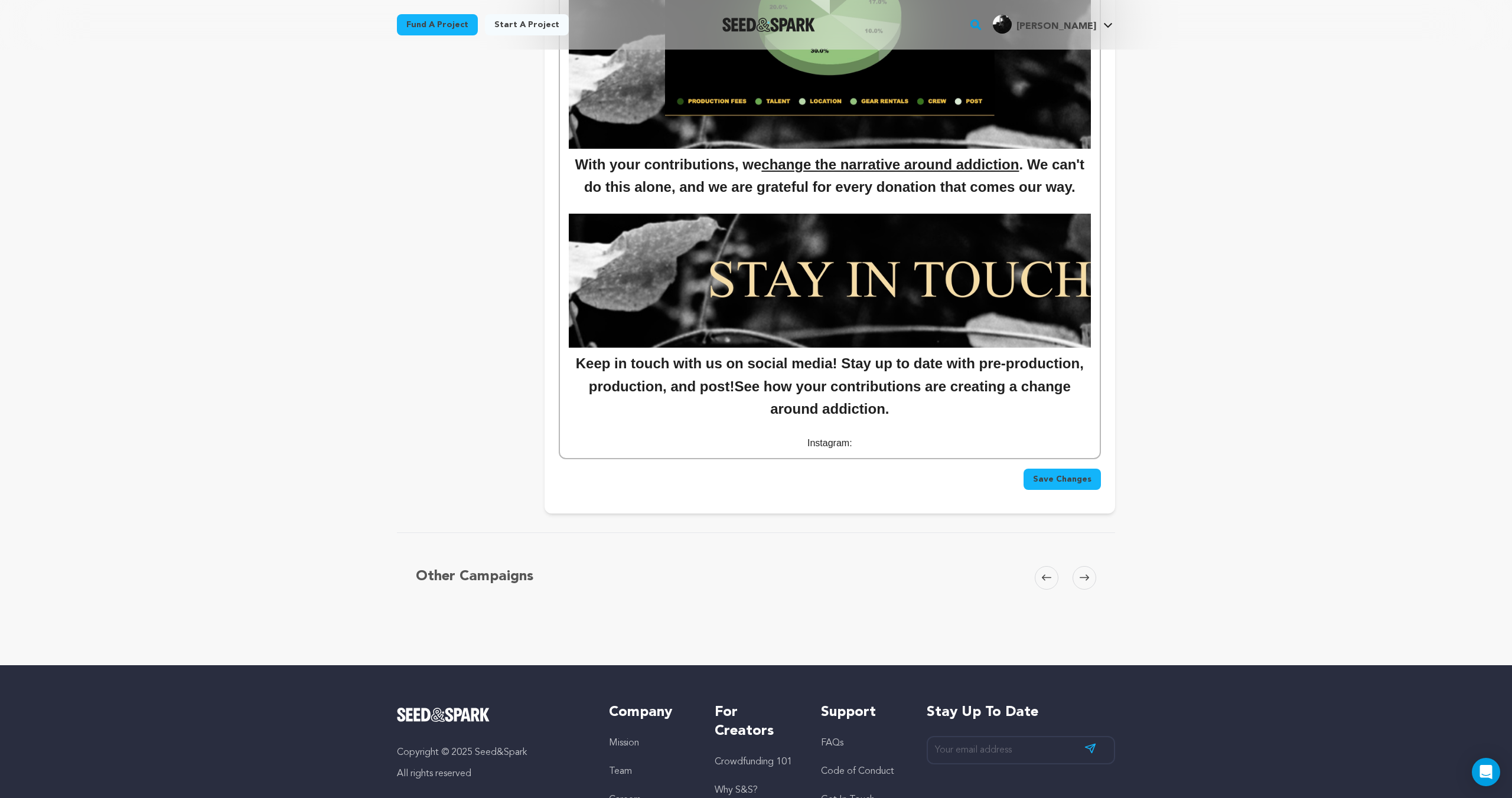
drag, startPoint x: 862, startPoint y: 447, endPoint x: 765, endPoint y: 443, distance: 97.1
click at [765, 443] on p "Instagram:" at bounding box center [829, 443] width 522 height 15
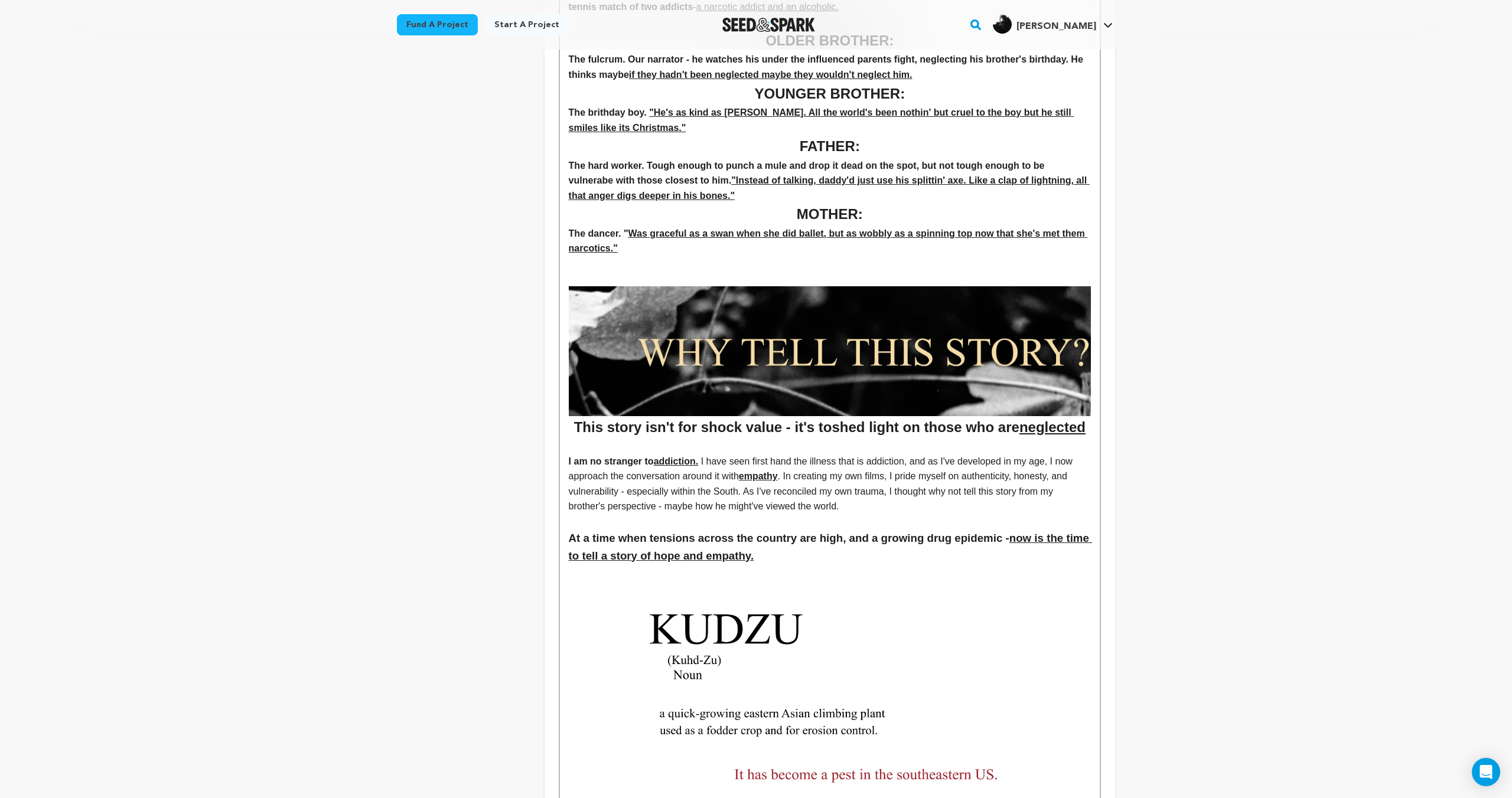
scroll to position [0, 0]
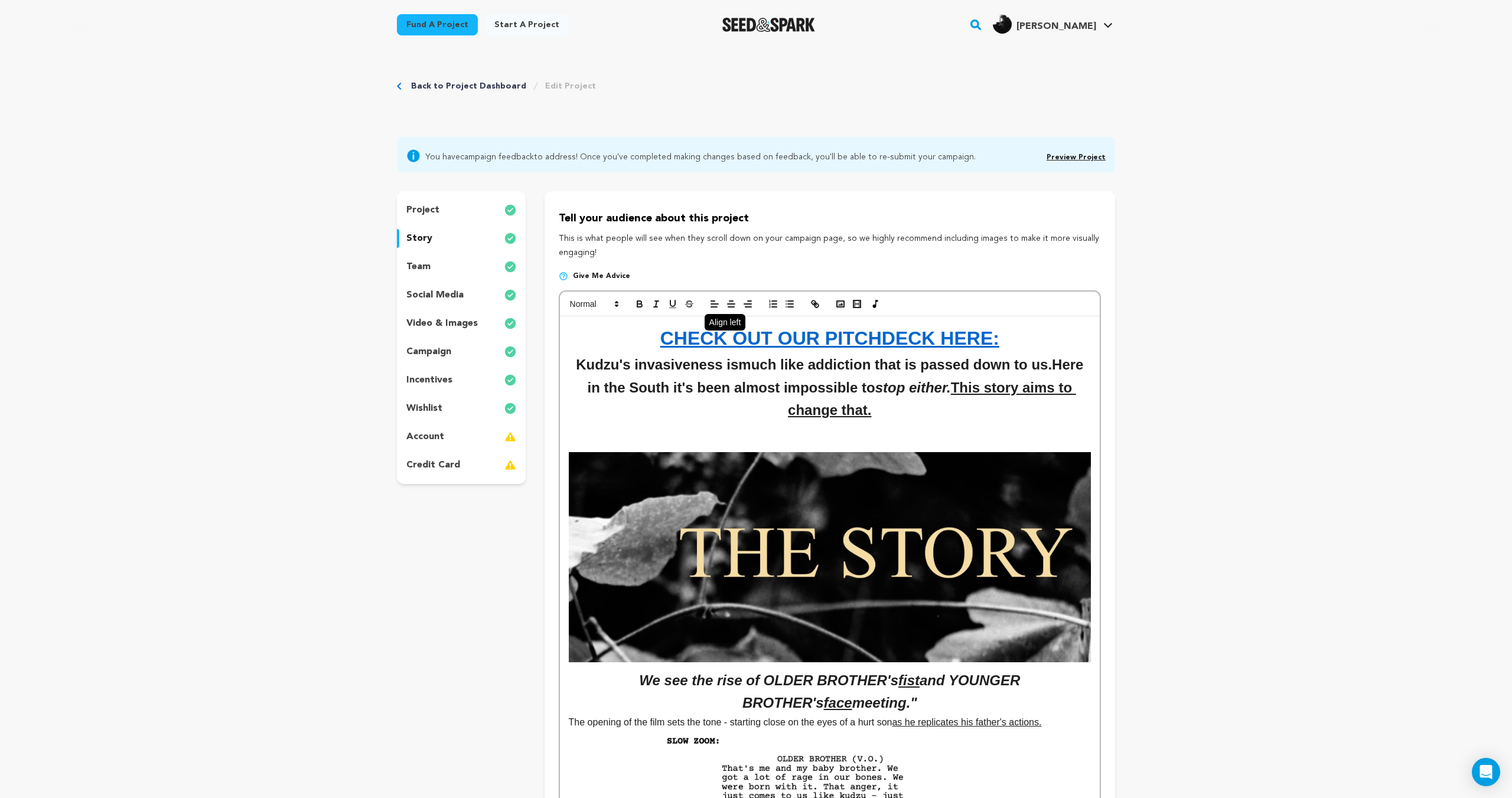
click at [715, 299] on icon "button" at bounding box center [714, 304] width 11 height 11
click at [642, 304] on icon "button" at bounding box center [639, 304] width 11 height 11
click at [675, 306] on icon "button" at bounding box center [672, 304] width 11 height 11
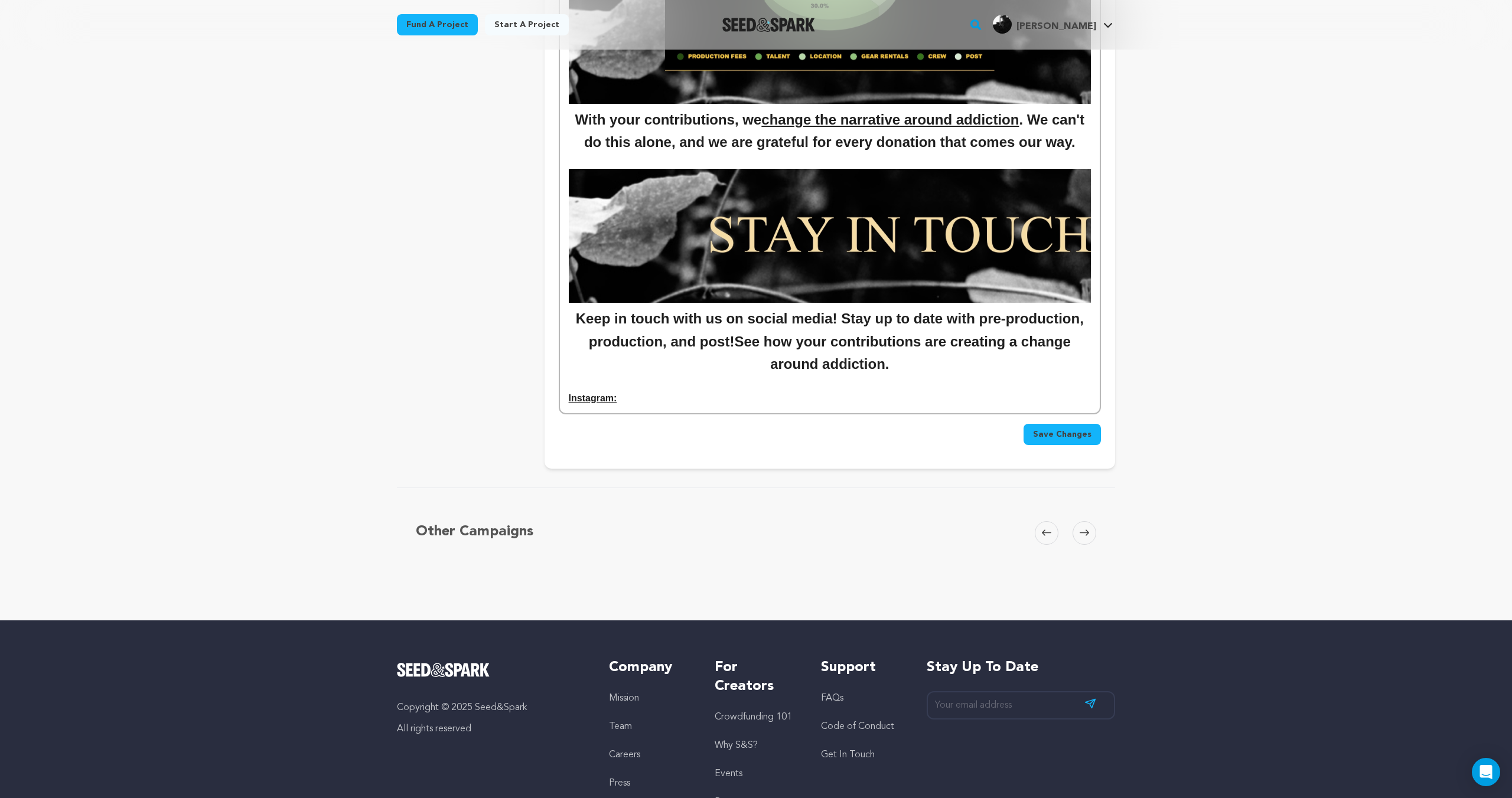
click at [629, 400] on p "Instagram:" at bounding box center [829, 398] width 522 height 15
click at [568, 397] on u "Instagram:" at bounding box center [593, 398] width 49 height 10
click at [612, 399] on u "Follow us on Instagram:" at bounding box center [623, 398] width 109 height 10
drag, startPoint x: 611, startPoint y: 399, endPoint x: 568, endPoint y: 399, distance: 43.0
click at [568, 399] on u "Follow us on Instagram:" at bounding box center [623, 398] width 109 height 10
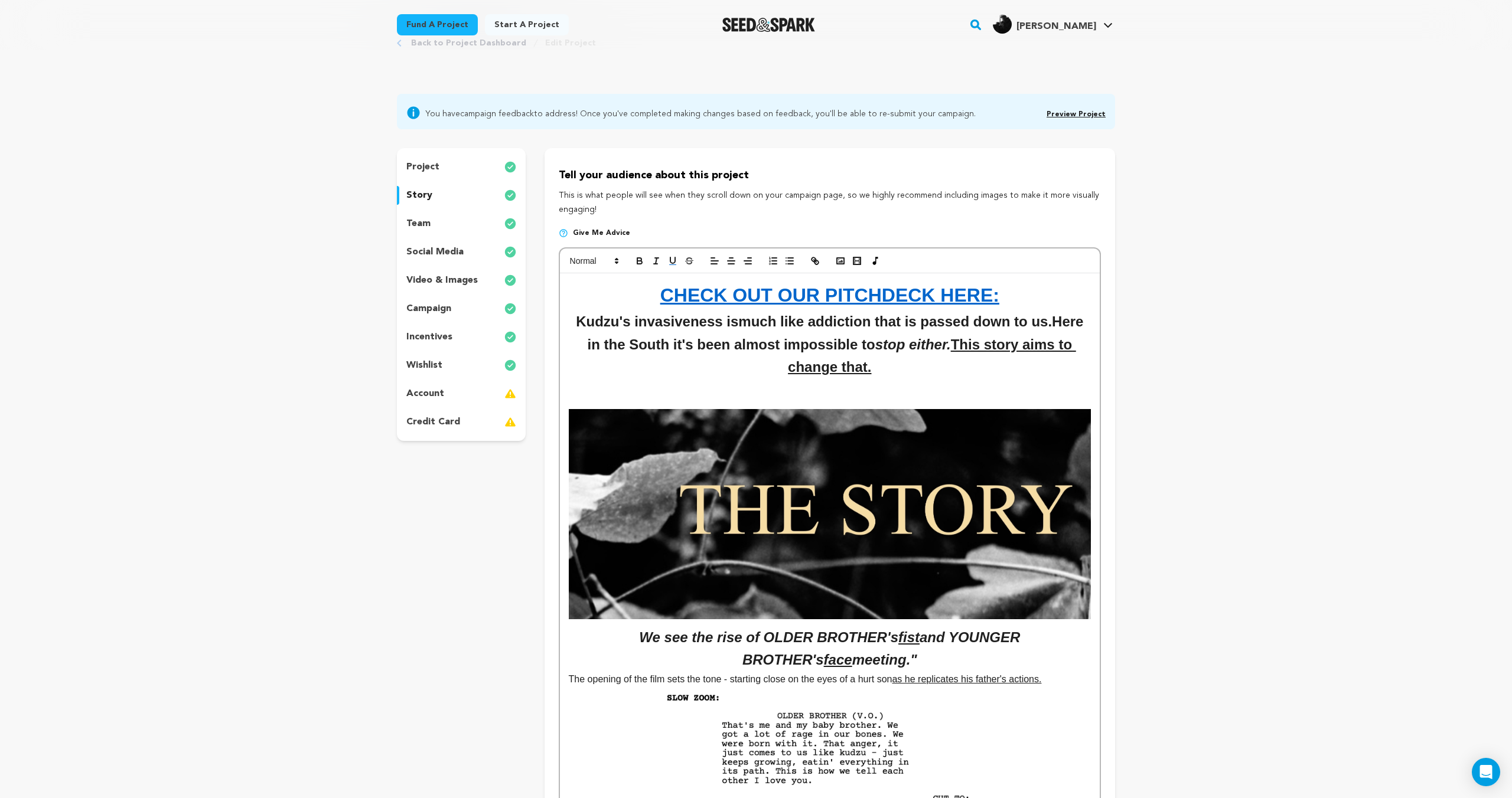
scroll to position [0, 0]
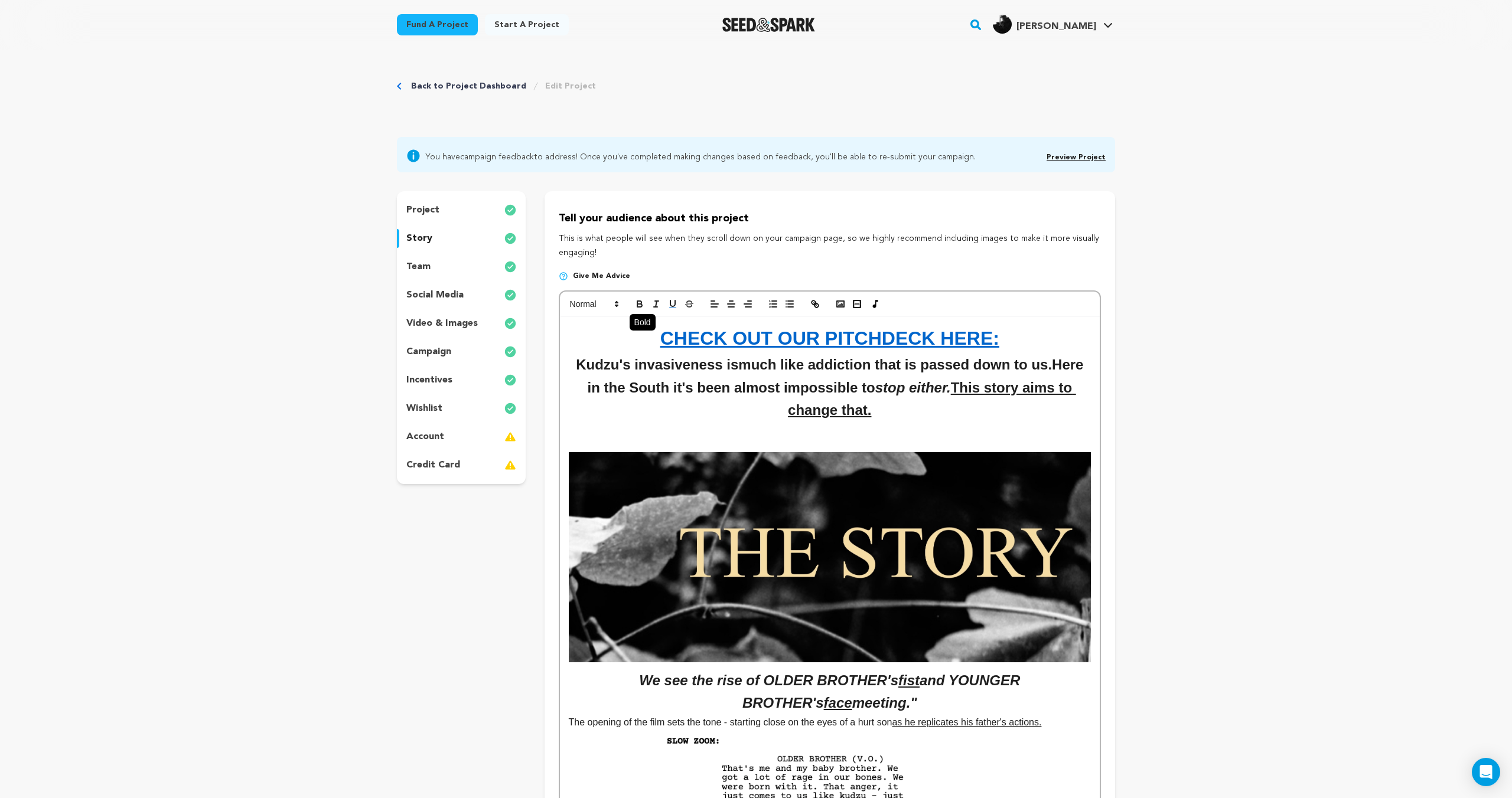
click at [638, 304] on icon "button" at bounding box center [639, 304] width 11 height 11
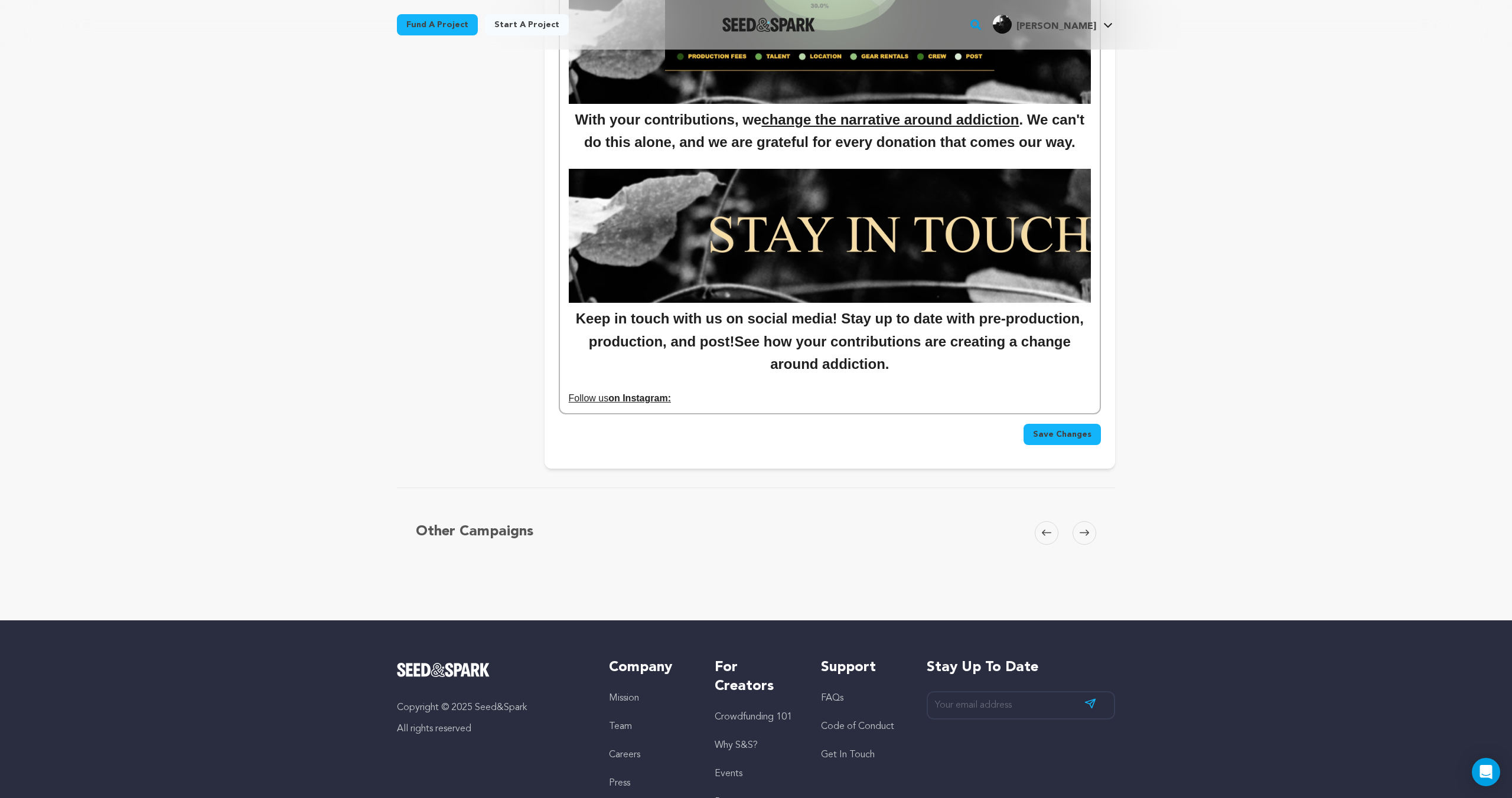
click at [657, 398] on u "on Instagram:" at bounding box center [639, 398] width 63 height 10
drag, startPoint x: 649, startPoint y: 398, endPoint x: 505, endPoint y: 397, distance: 144.0
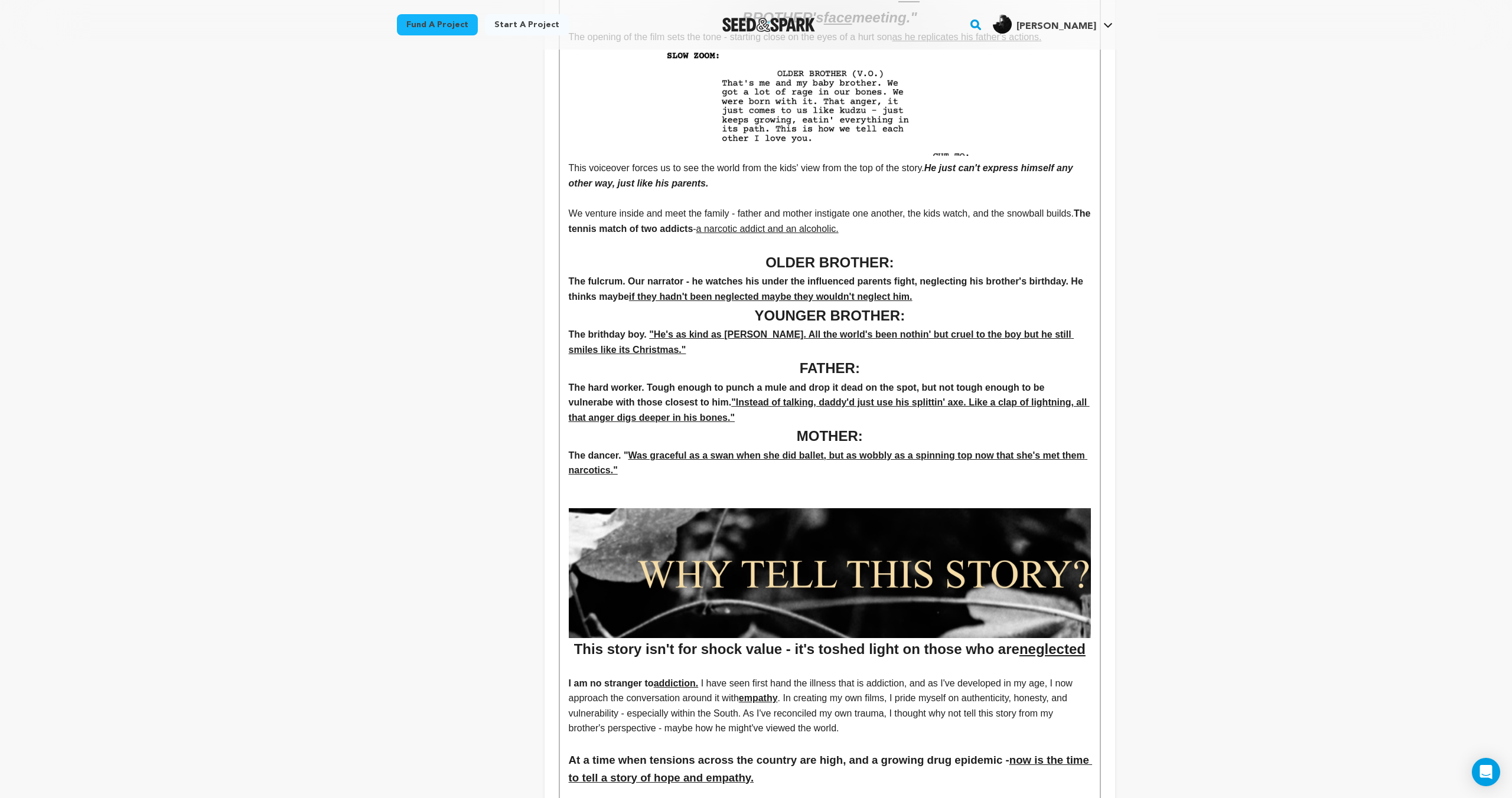
scroll to position [0, 0]
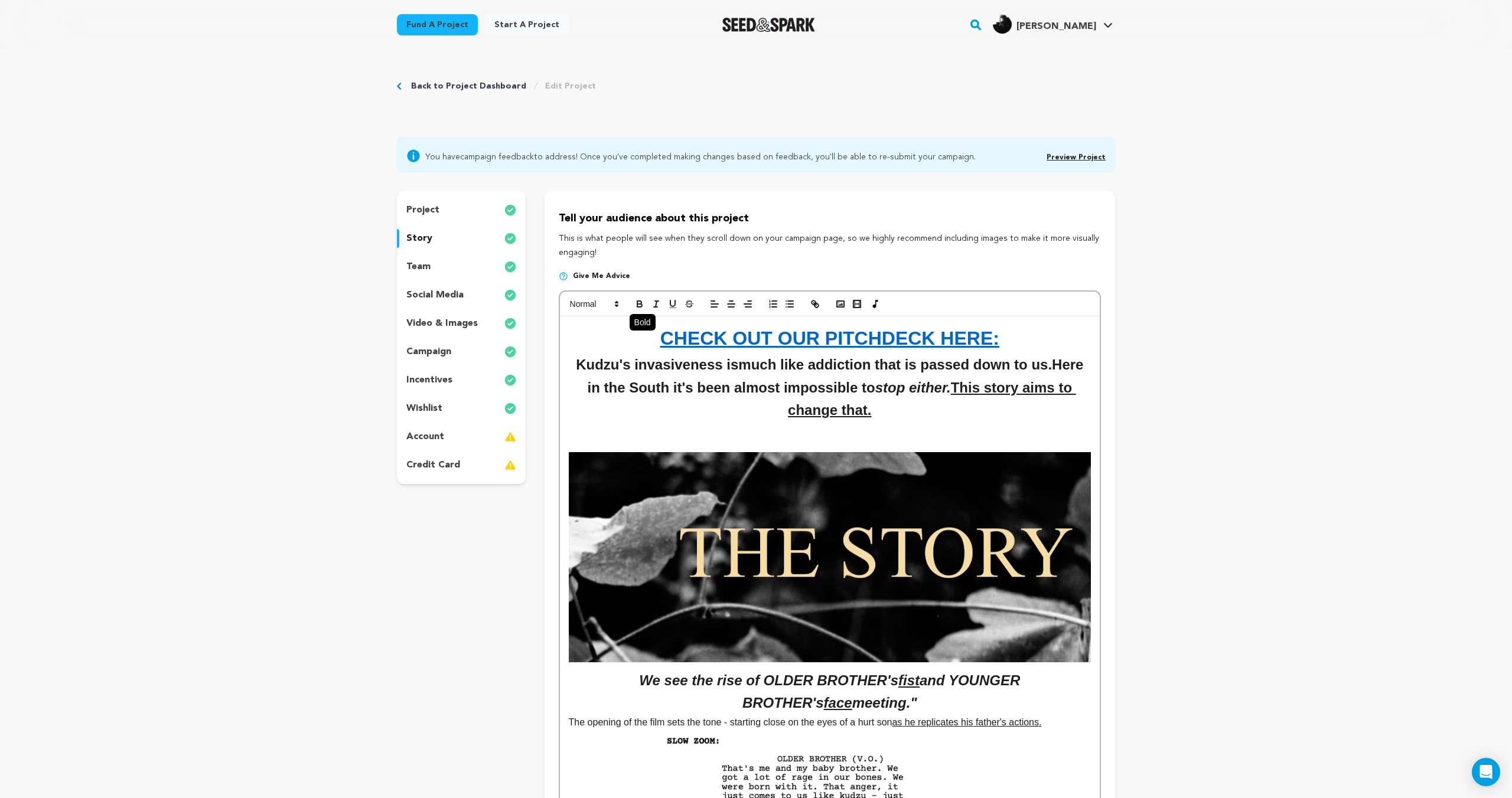
click at [637, 301] on icon "button" at bounding box center [639, 303] width 4 height 3
click at [639, 304] on icon "button" at bounding box center [640, 306] width 5 height 3
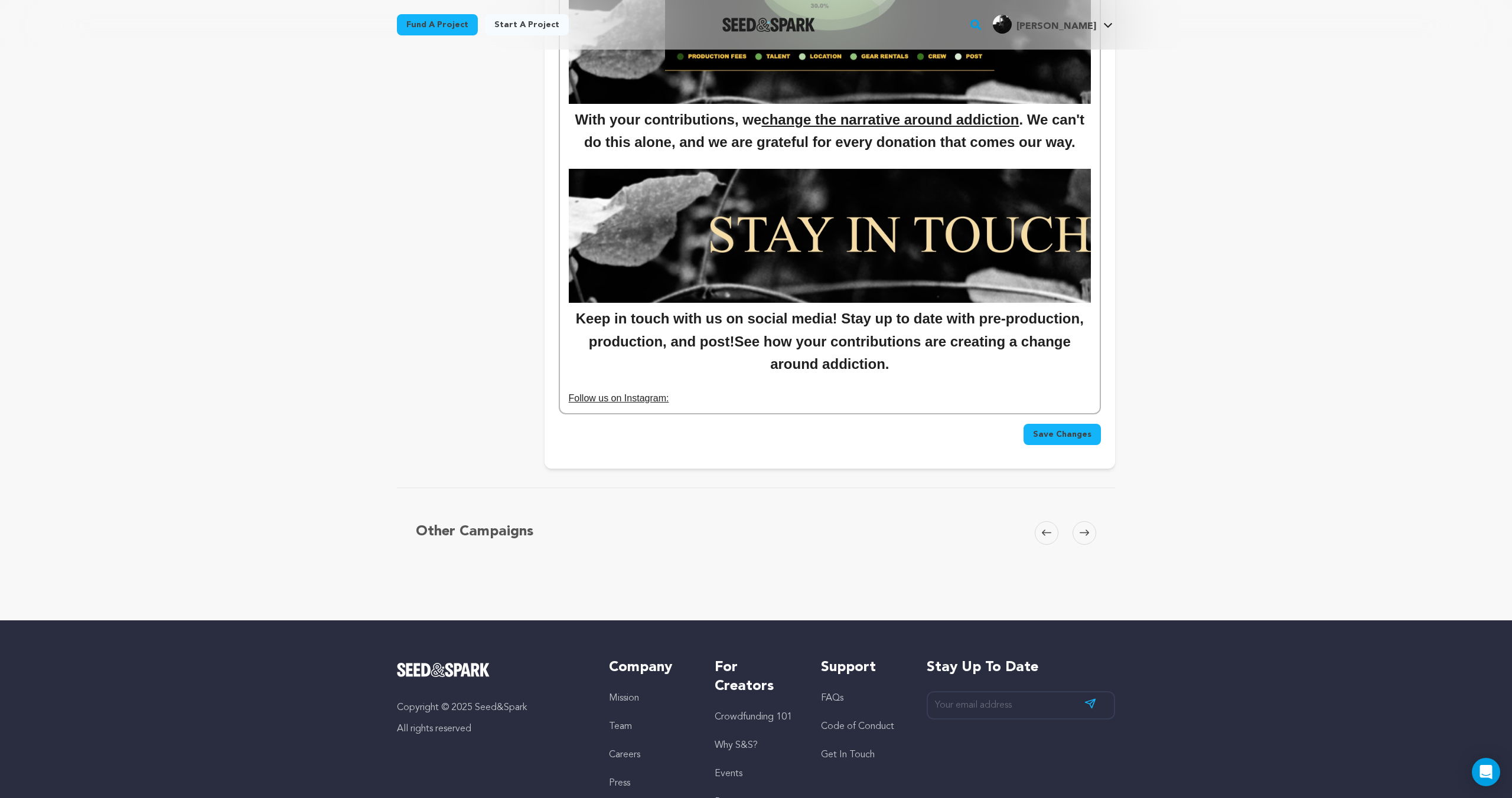
click at [675, 396] on p "Follow us on Instagram:" at bounding box center [829, 398] width 522 height 15
drag, startPoint x: 676, startPoint y: 399, endPoint x: 623, endPoint y: 399, distance: 53.0
click at [623, 399] on p "Follow us on Instagram:" at bounding box center [829, 398] width 522 height 15
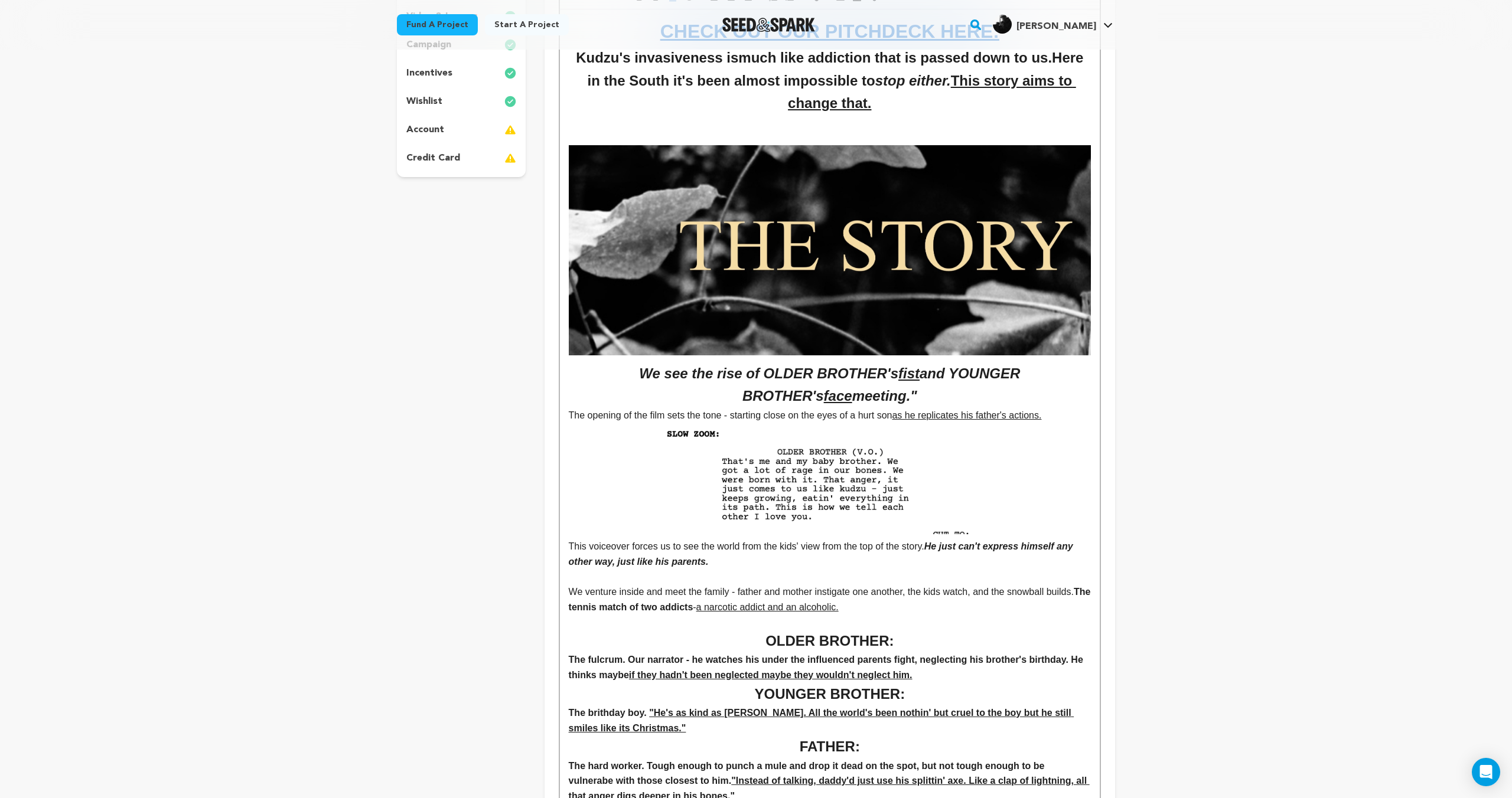
scroll to position [0, 0]
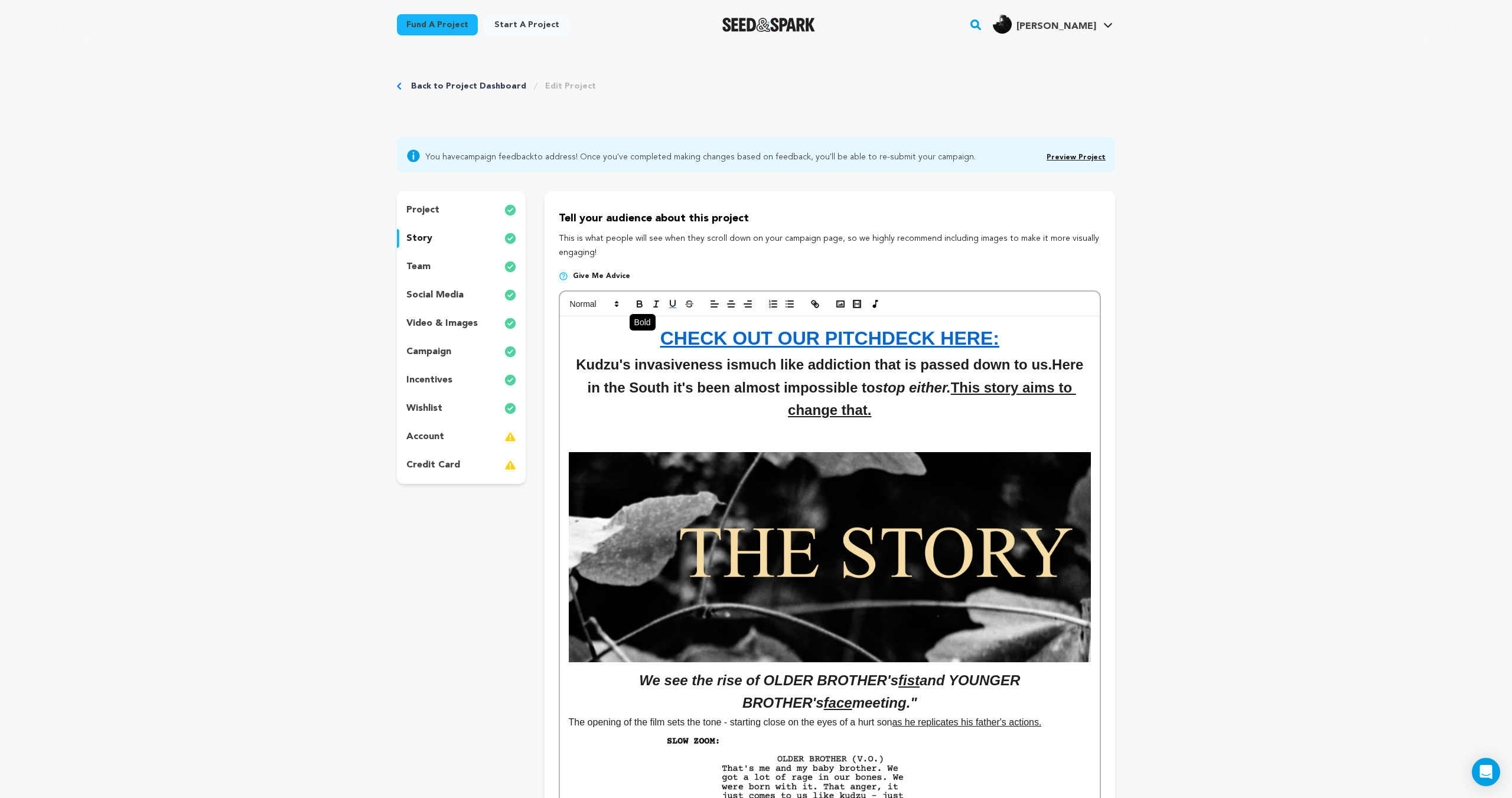
click at [637, 302] on icon "button" at bounding box center [639, 304] width 11 height 11
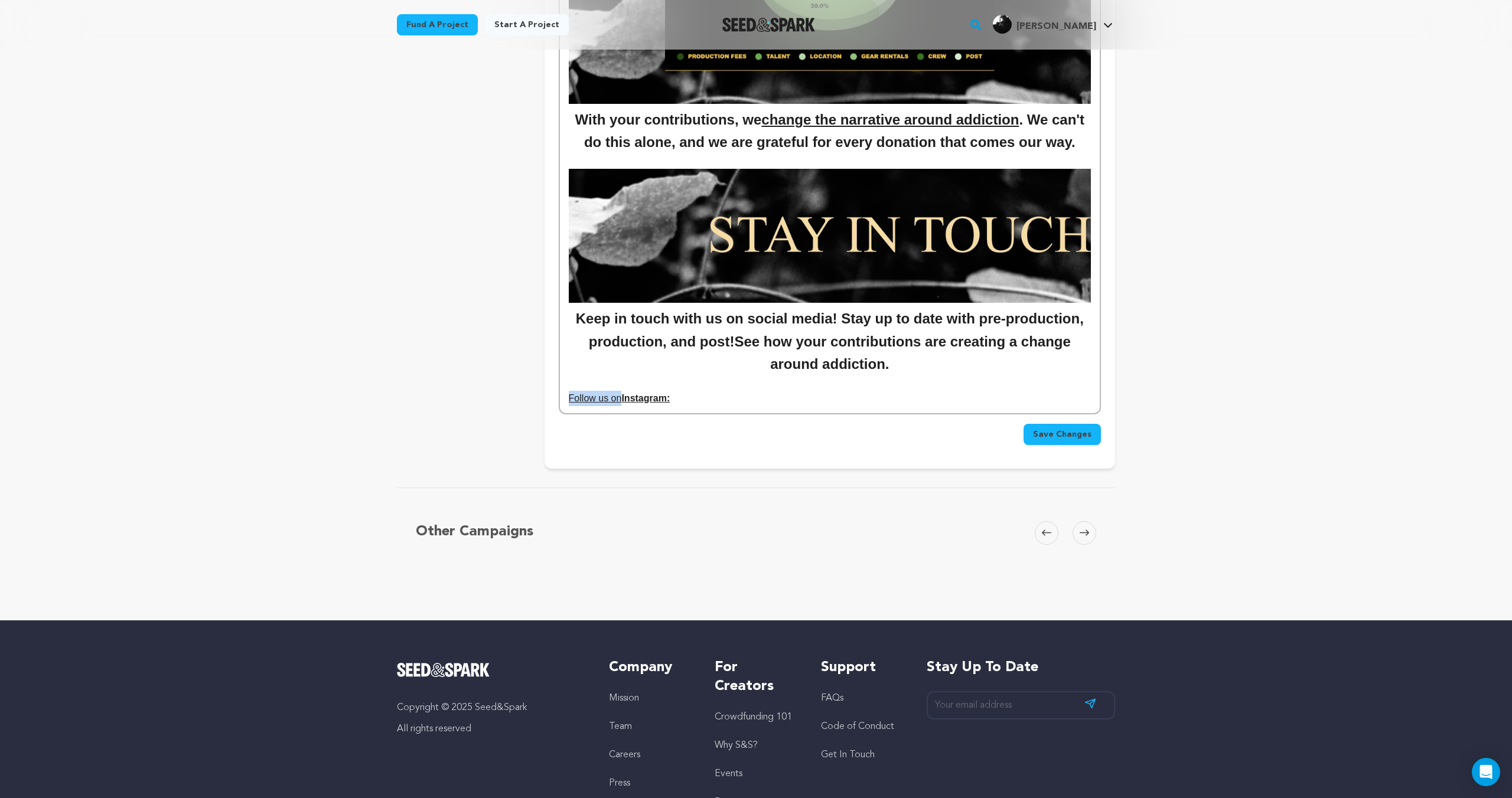
click at [685, 399] on p "Follow us on Instagram:" at bounding box center [829, 398] width 522 height 15
drag, startPoint x: 597, startPoint y: 396, endPoint x: 562, endPoint y: 390, distance: 35.5
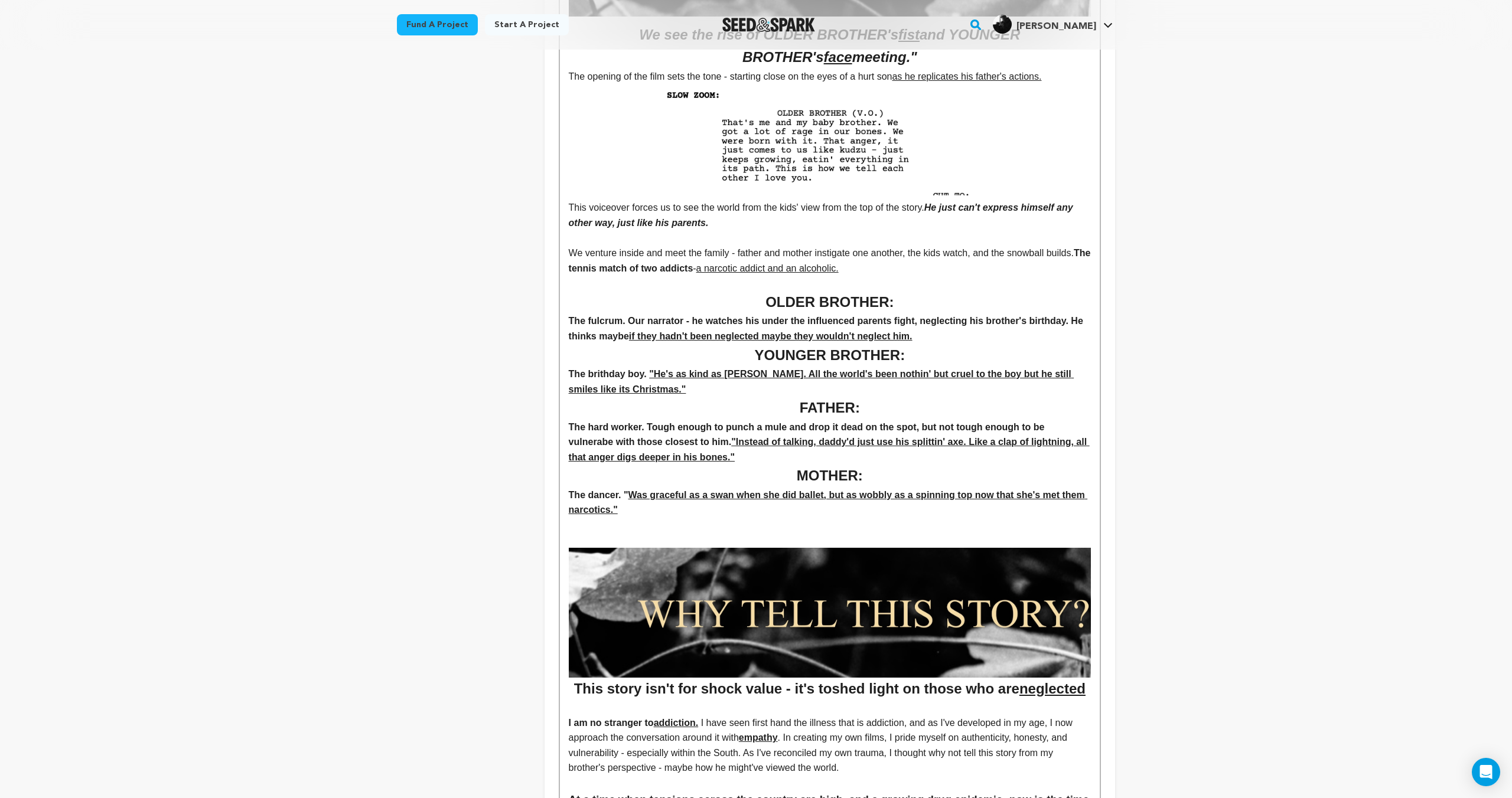
scroll to position [0, 0]
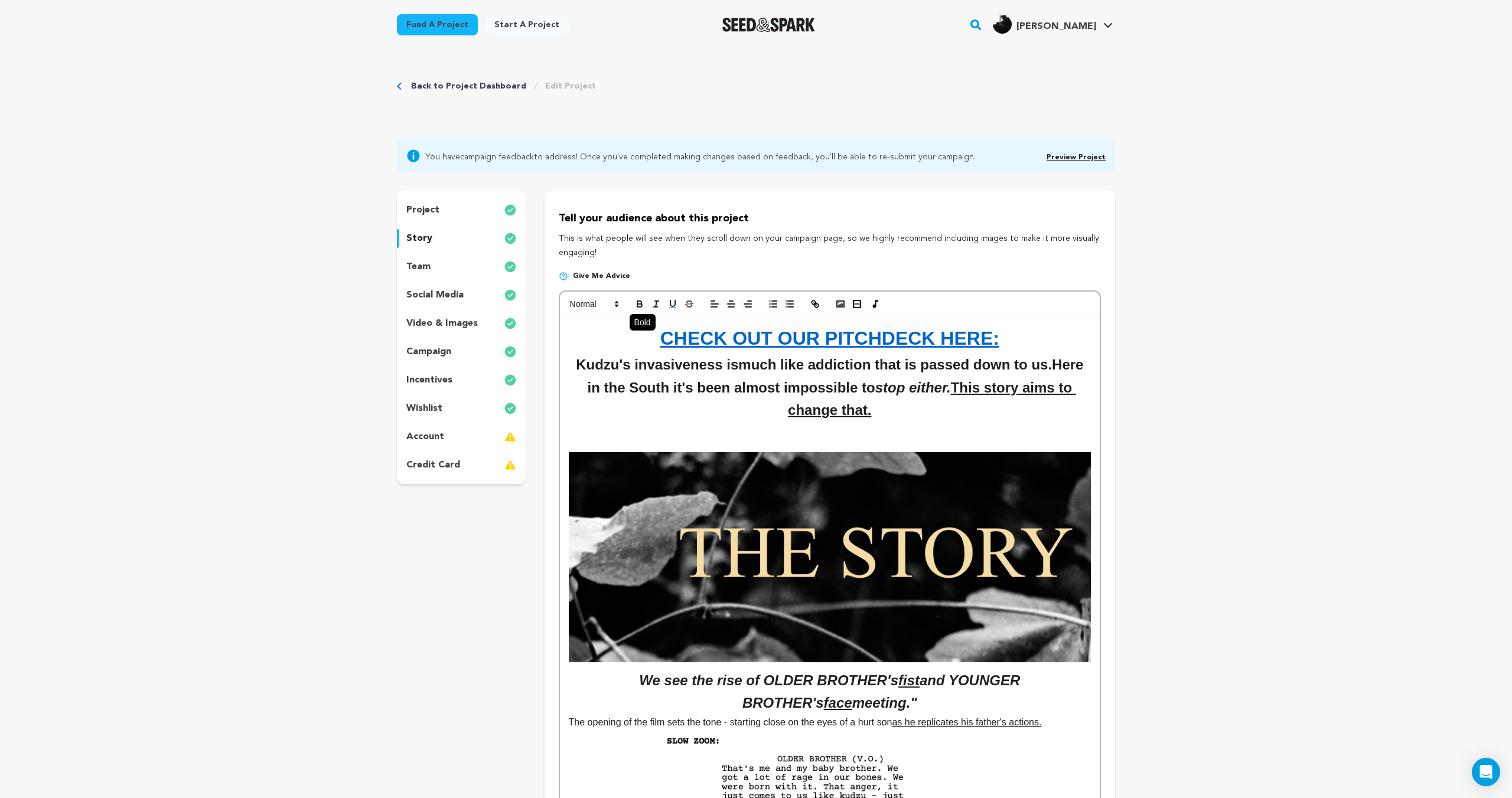
click at [634, 303] on icon "button" at bounding box center [639, 304] width 11 height 11
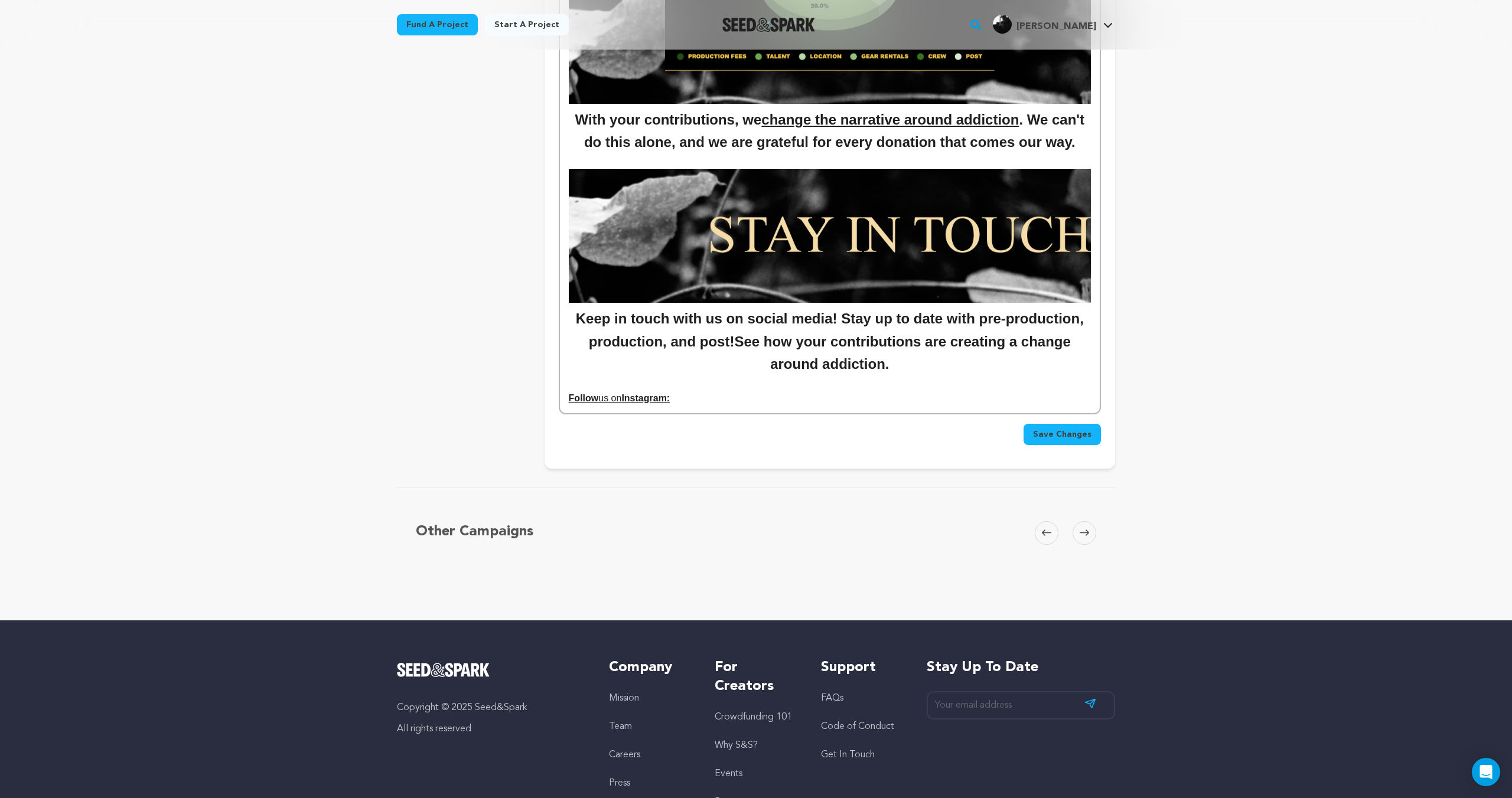
drag, startPoint x: 686, startPoint y: 399, endPoint x: 553, endPoint y: 394, distance: 133.1
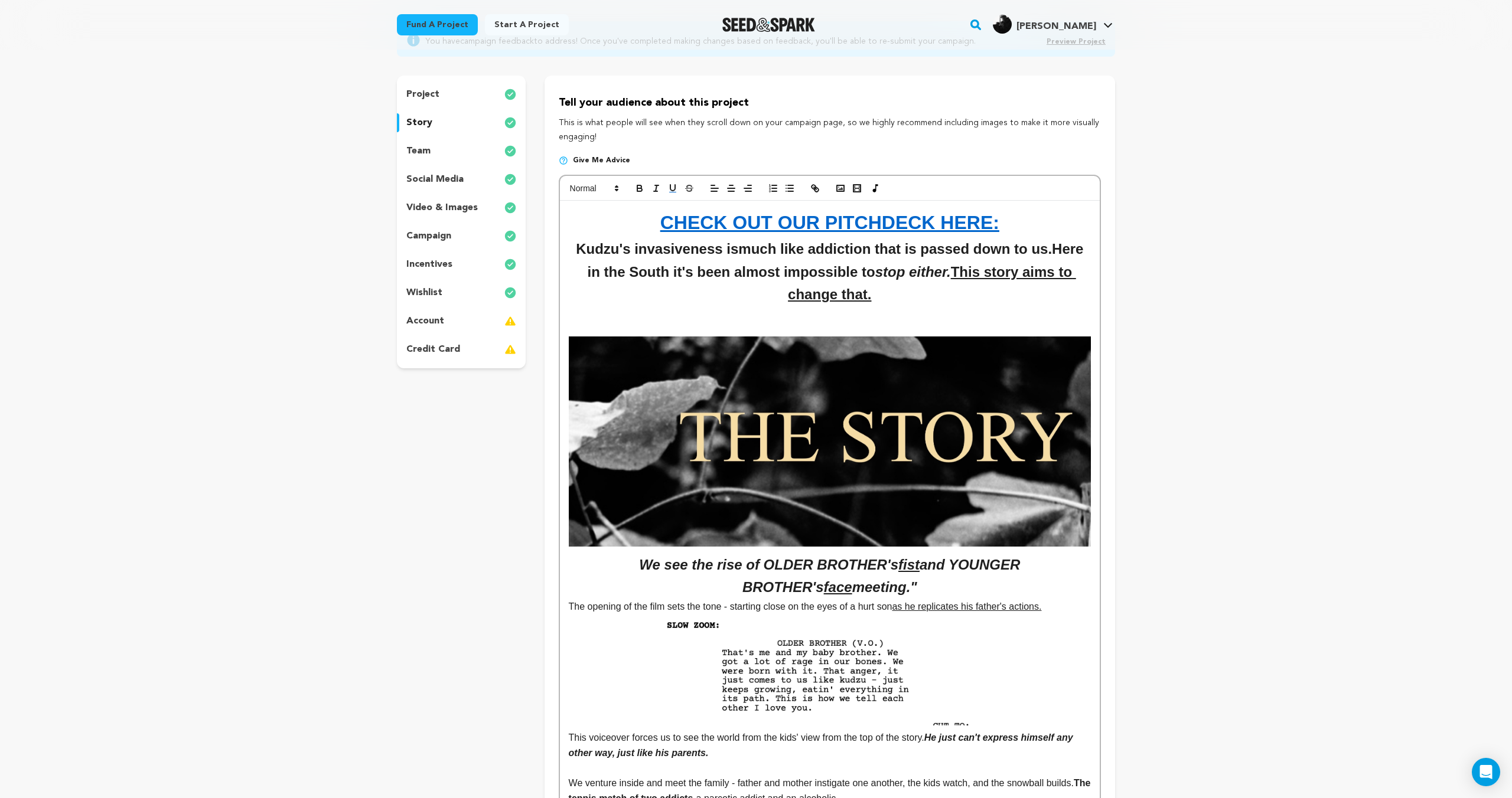
scroll to position [0, 0]
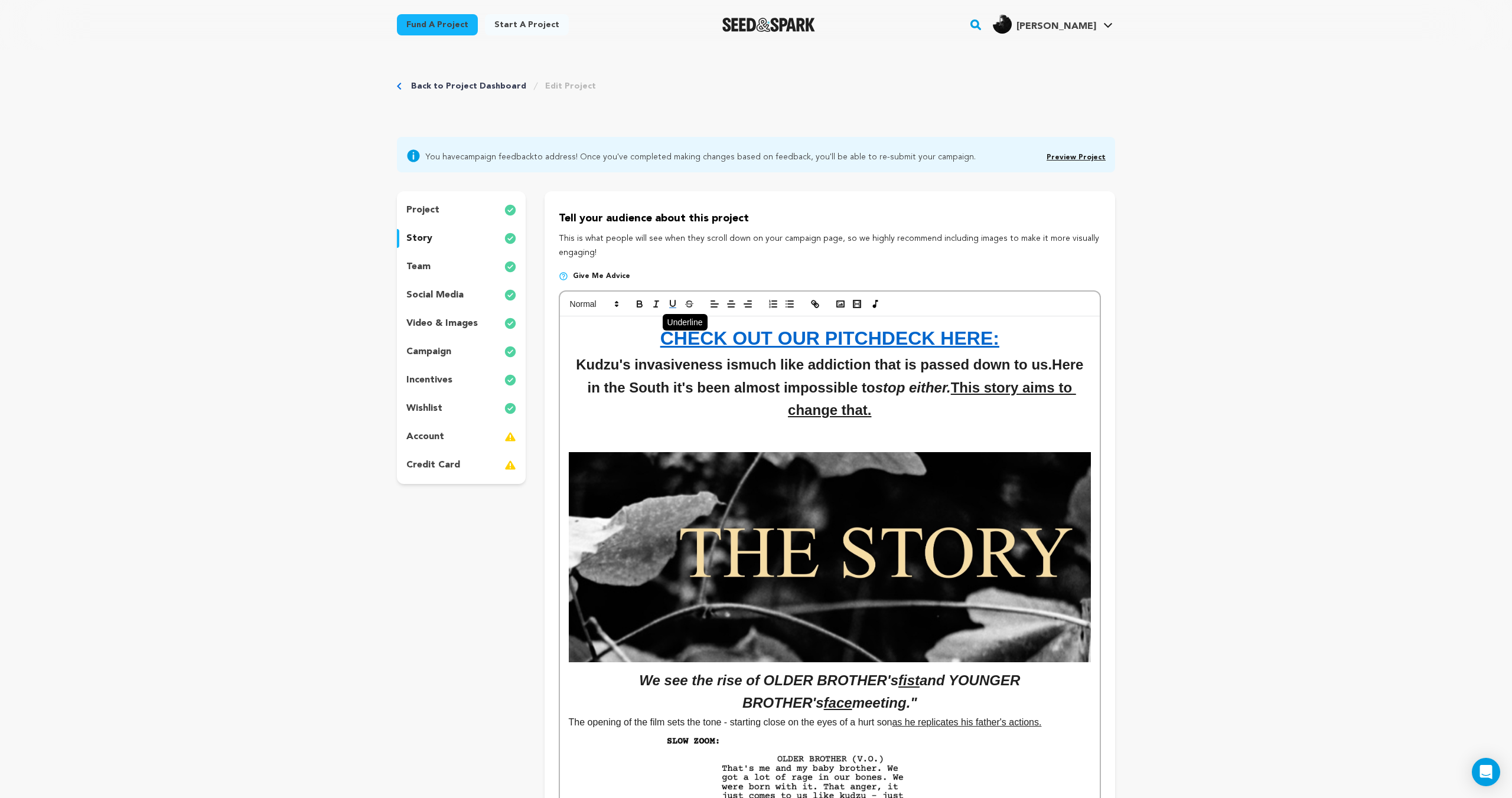
click at [670, 305] on icon "button" at bounding box center [672, 303] width 5 height 6
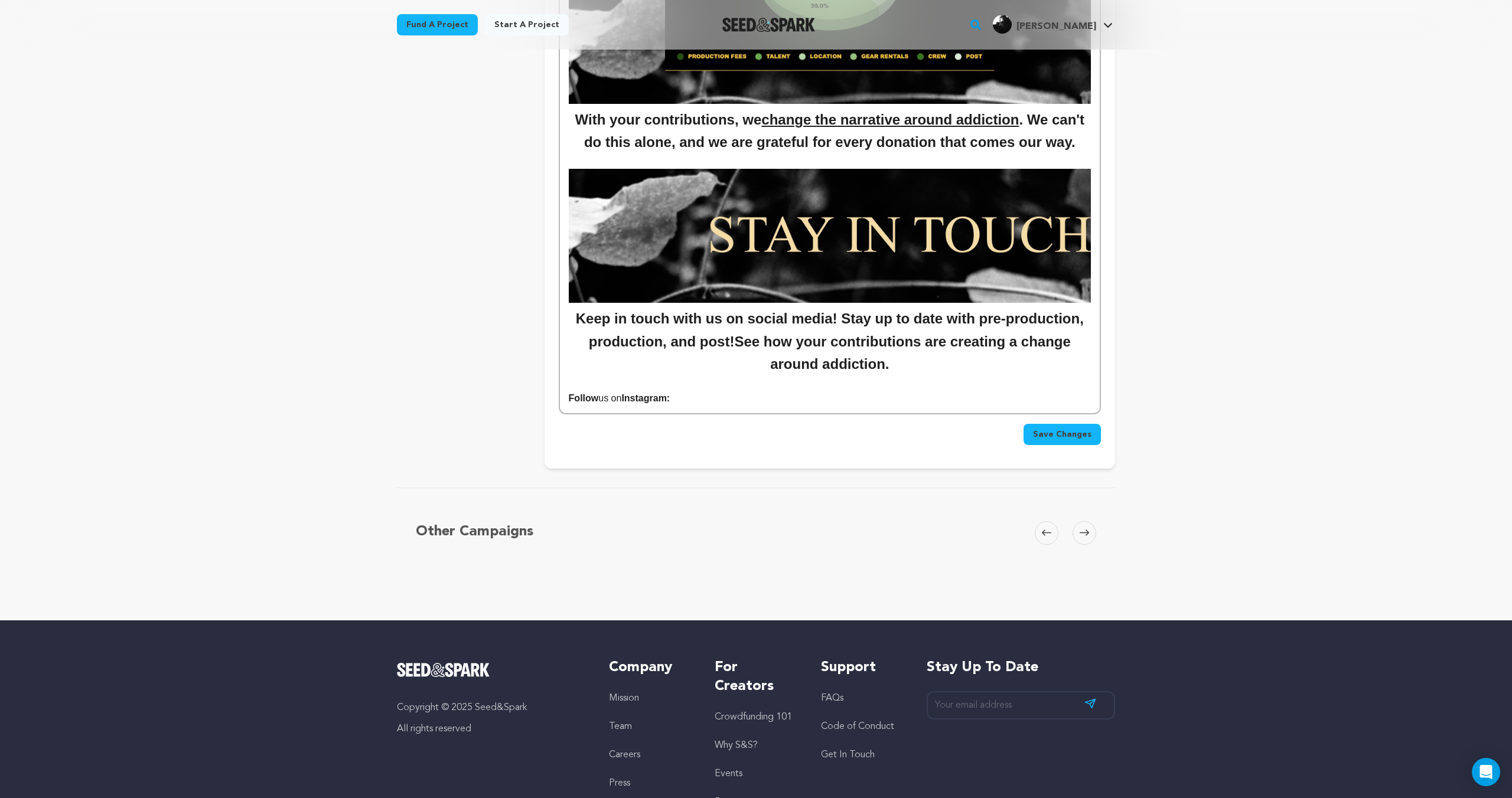
click at [692, 396] on p "Follow us on Instagram:" at bounding box center [829, 398] width 522 height 15
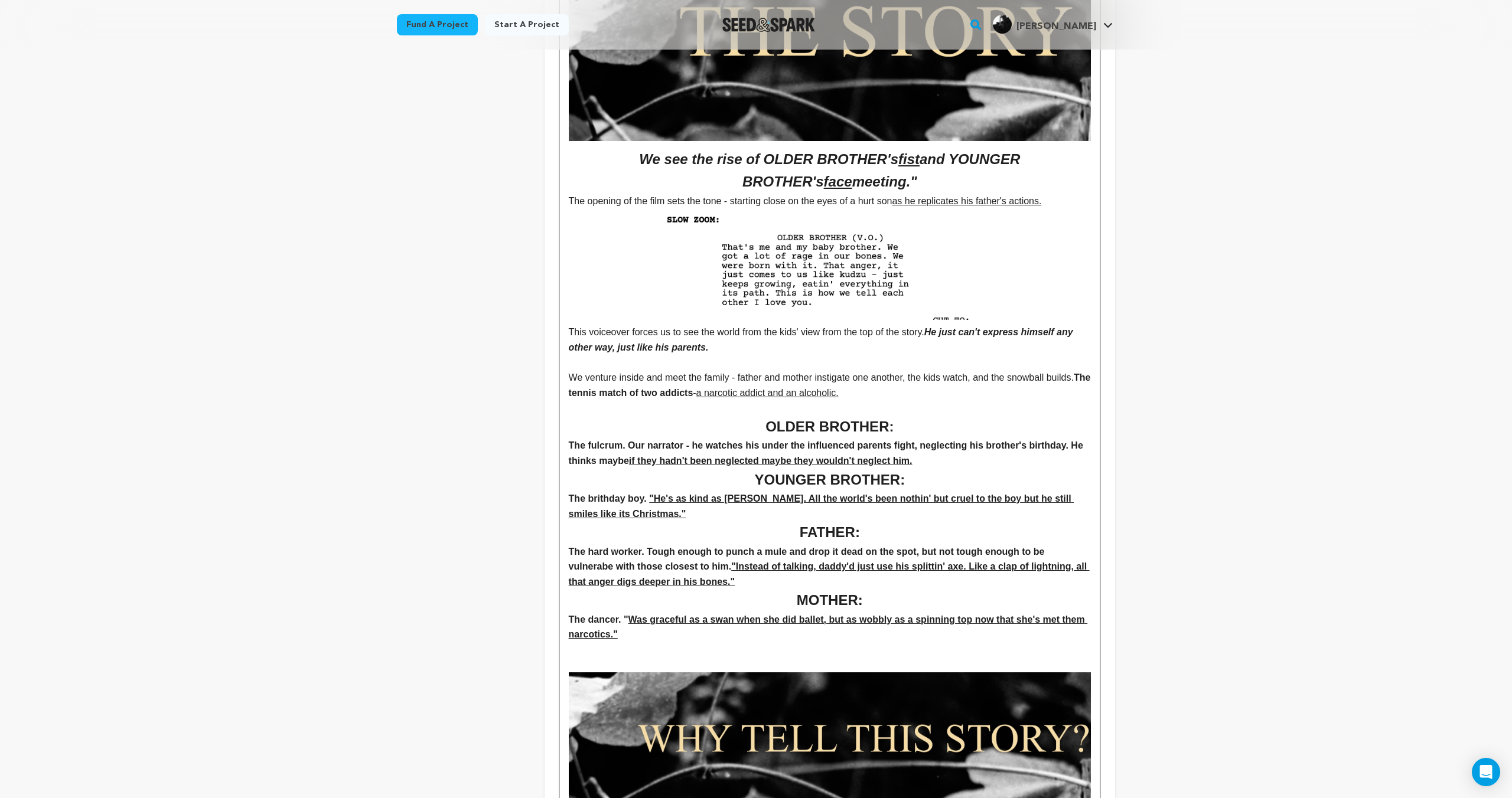
scroll to position [0, 0]
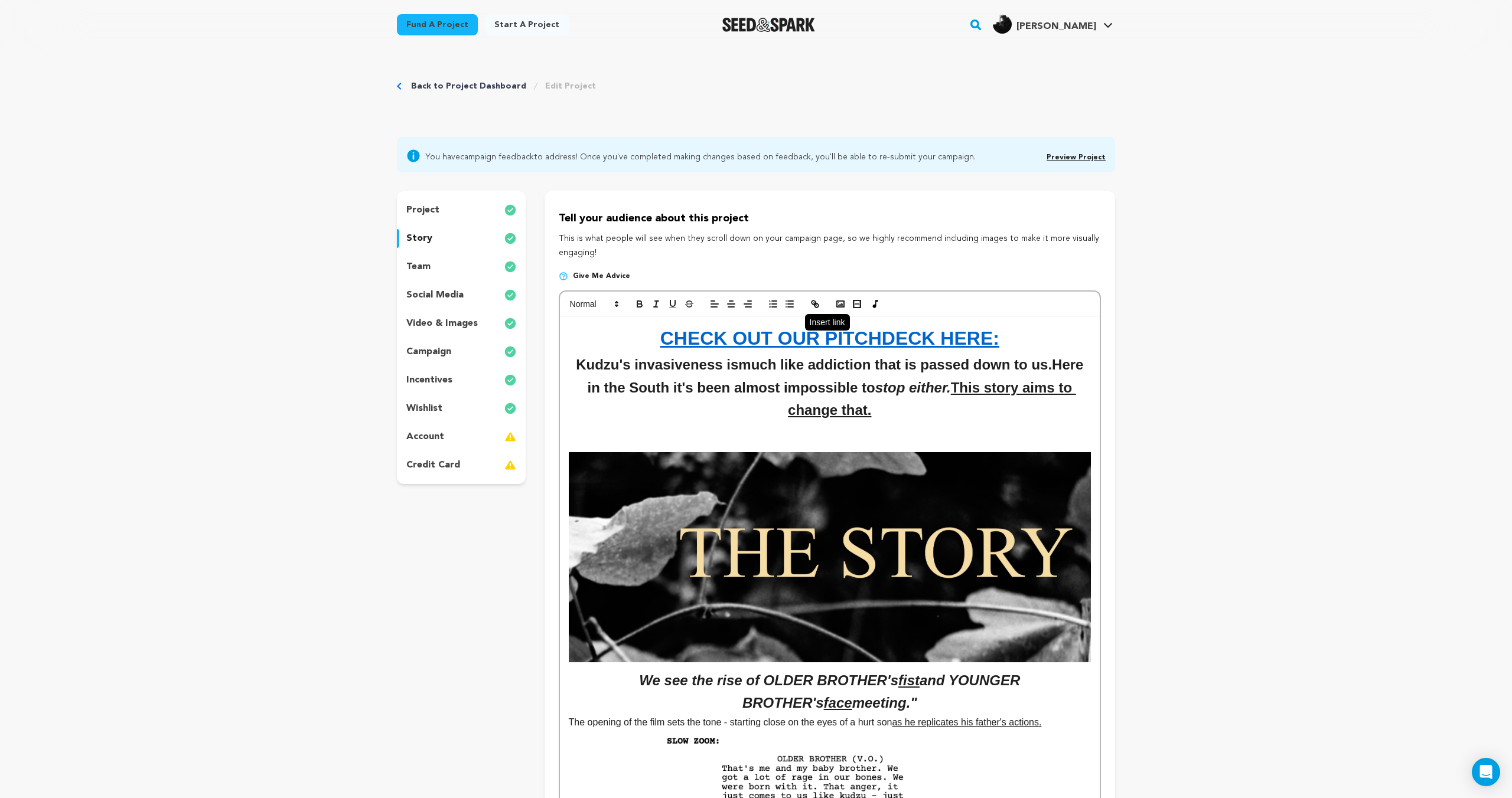
click at [810, 304] on icon "button" at bounding box center [814, 304] width 11 height 11
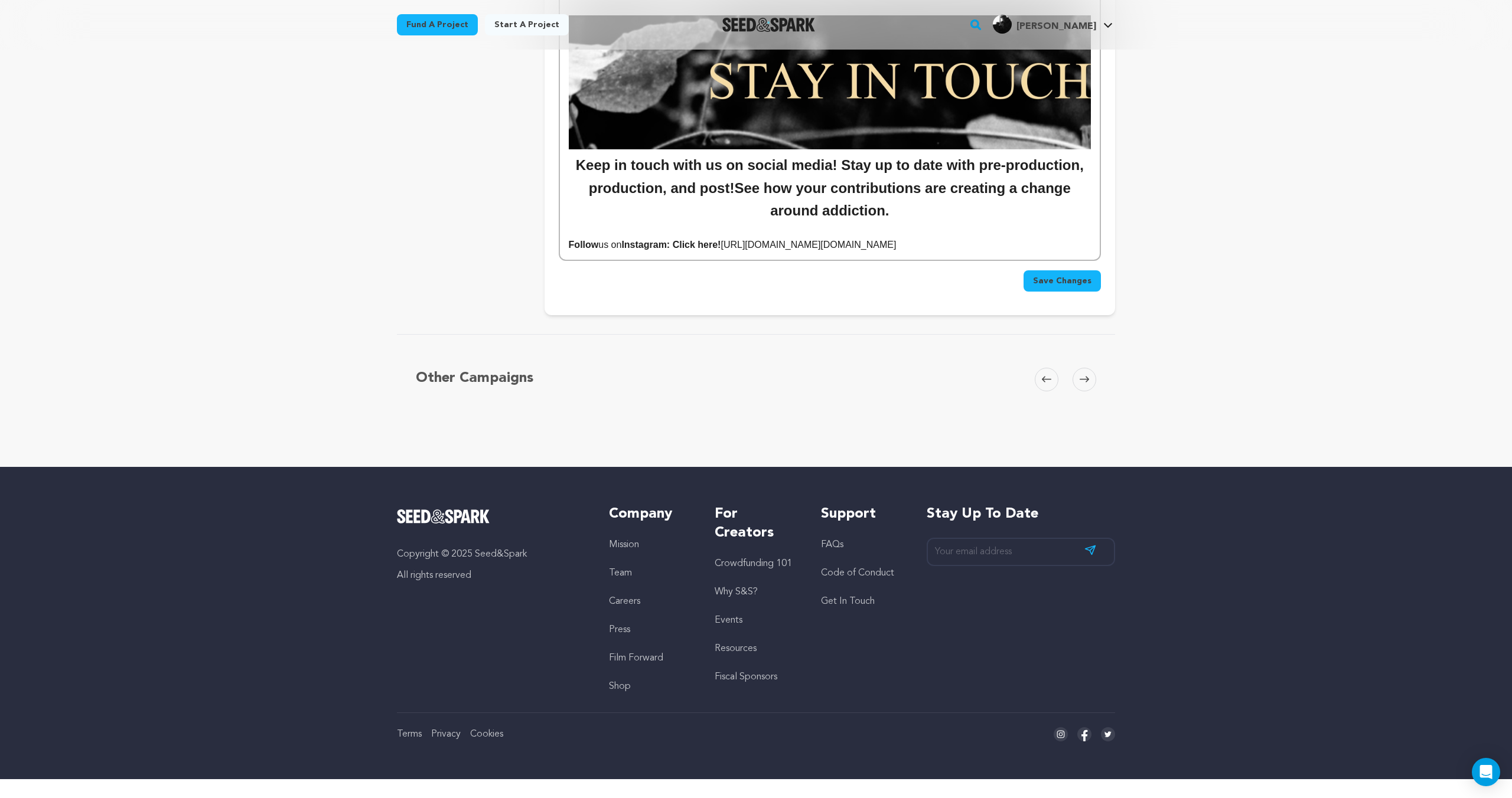
scroll to position [4980, 0]
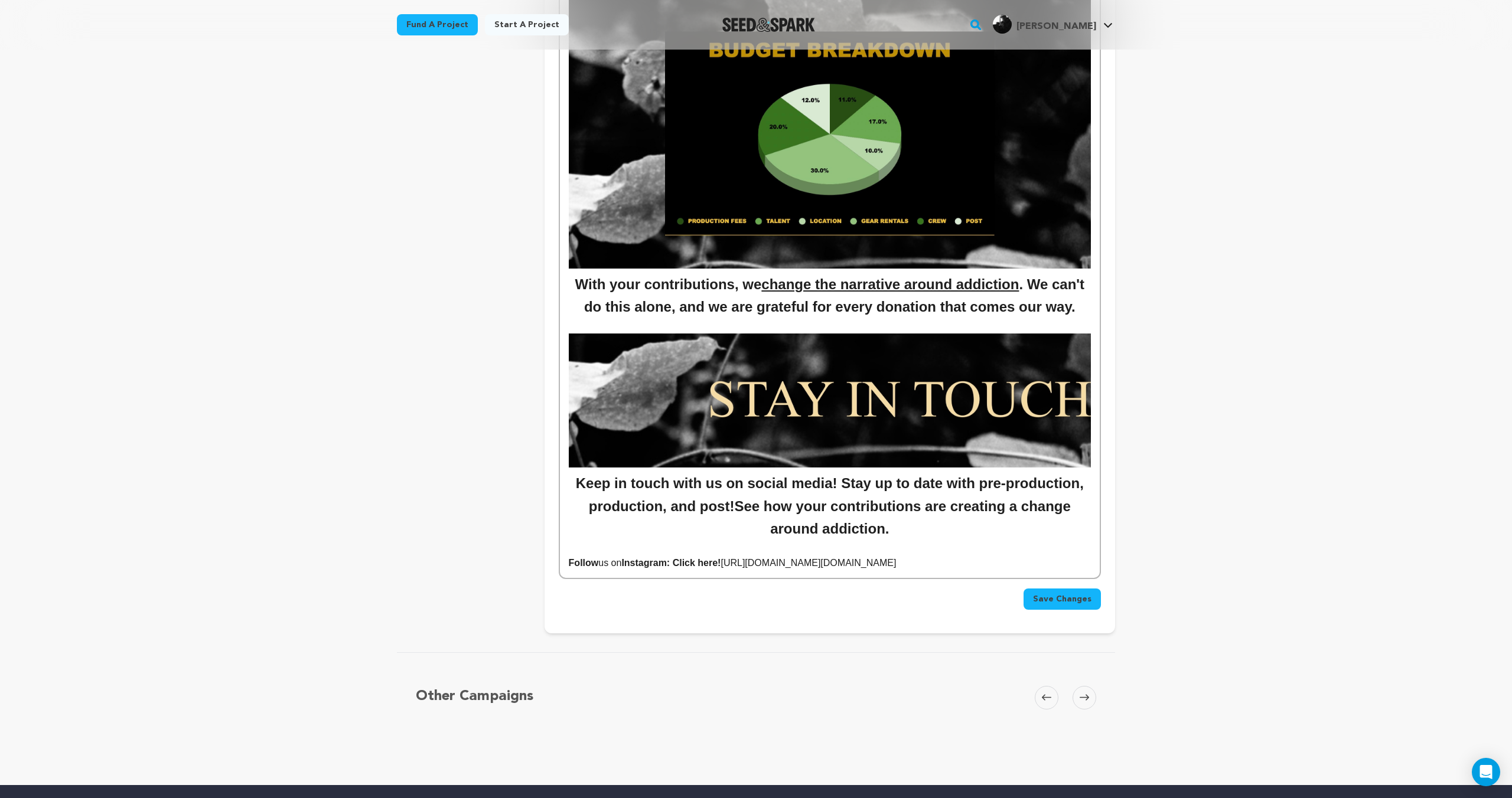
drag, startPoint x: 1036, startPoint y: 560, endPoint x: 733, endPoint y: 559, distance: 303.0
click at [730, 560] on p "Follow us on Instagram: Click here! https://www.instagram.com/kudzu.cant.help.b…" at bounding box center [829, 563] width 522 height 15
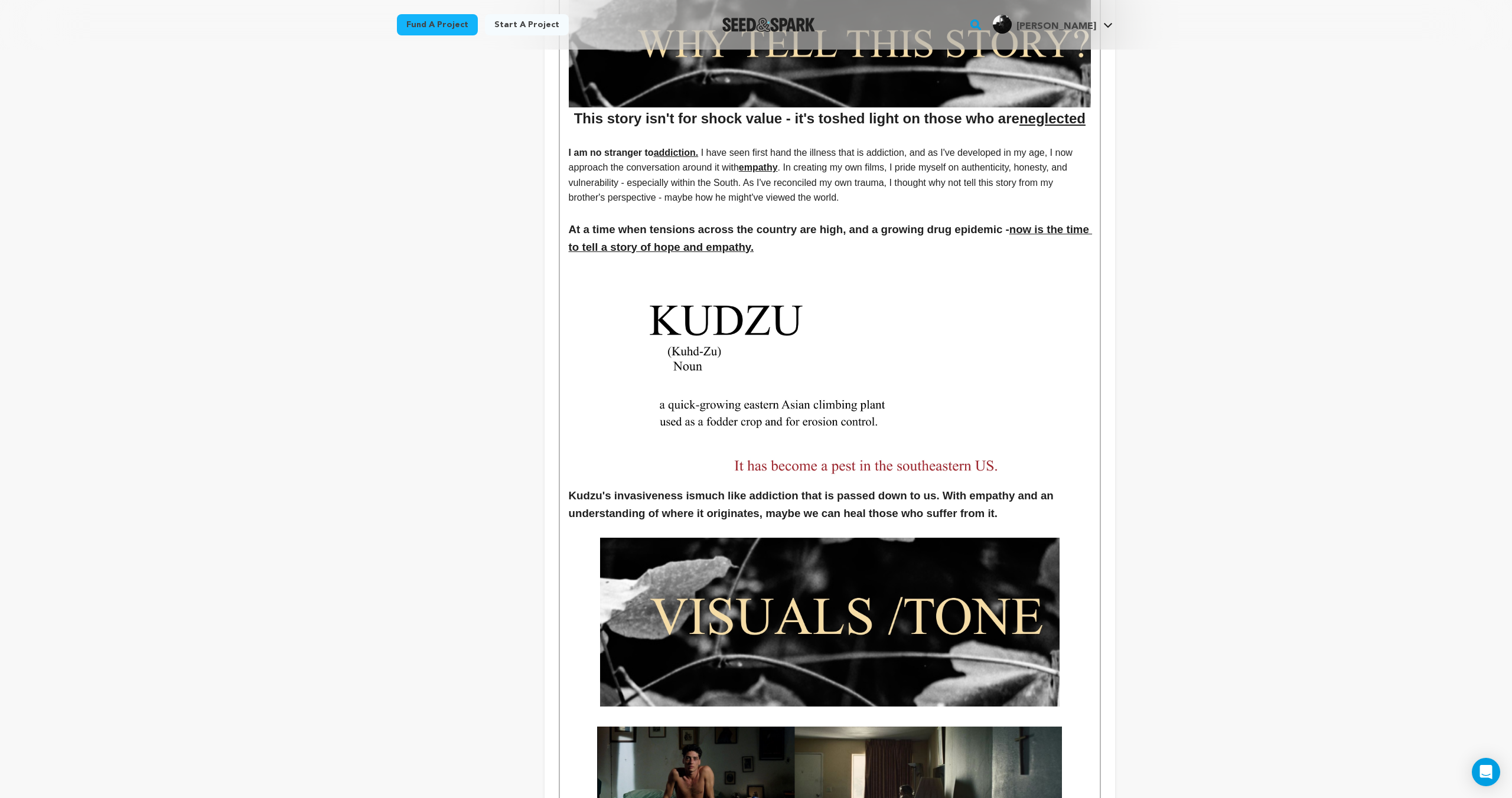
scroll to position [0, 0]
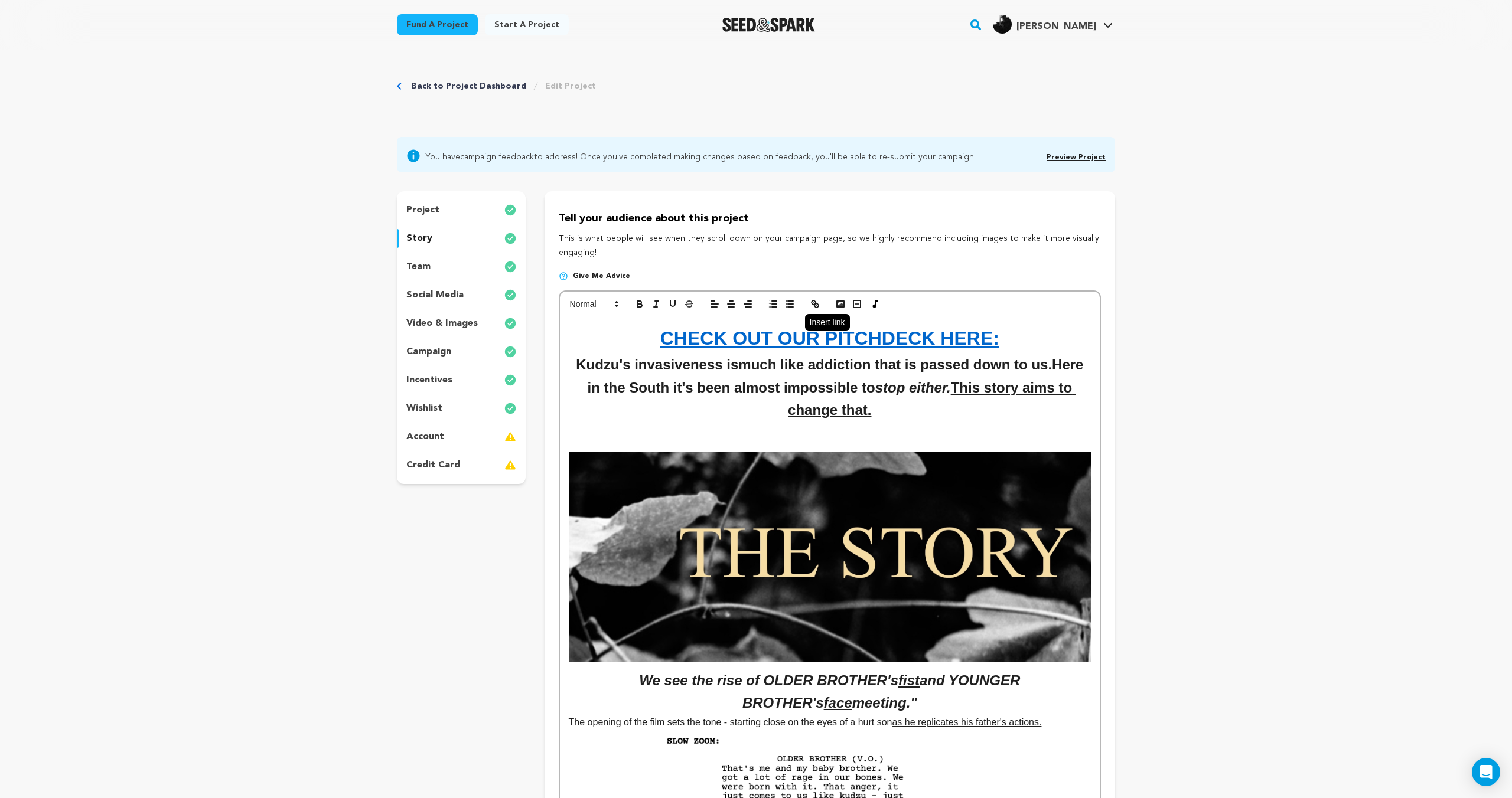
click at [812, 300] on icon "button" at bounding box center [814, 304] width 11 height 11
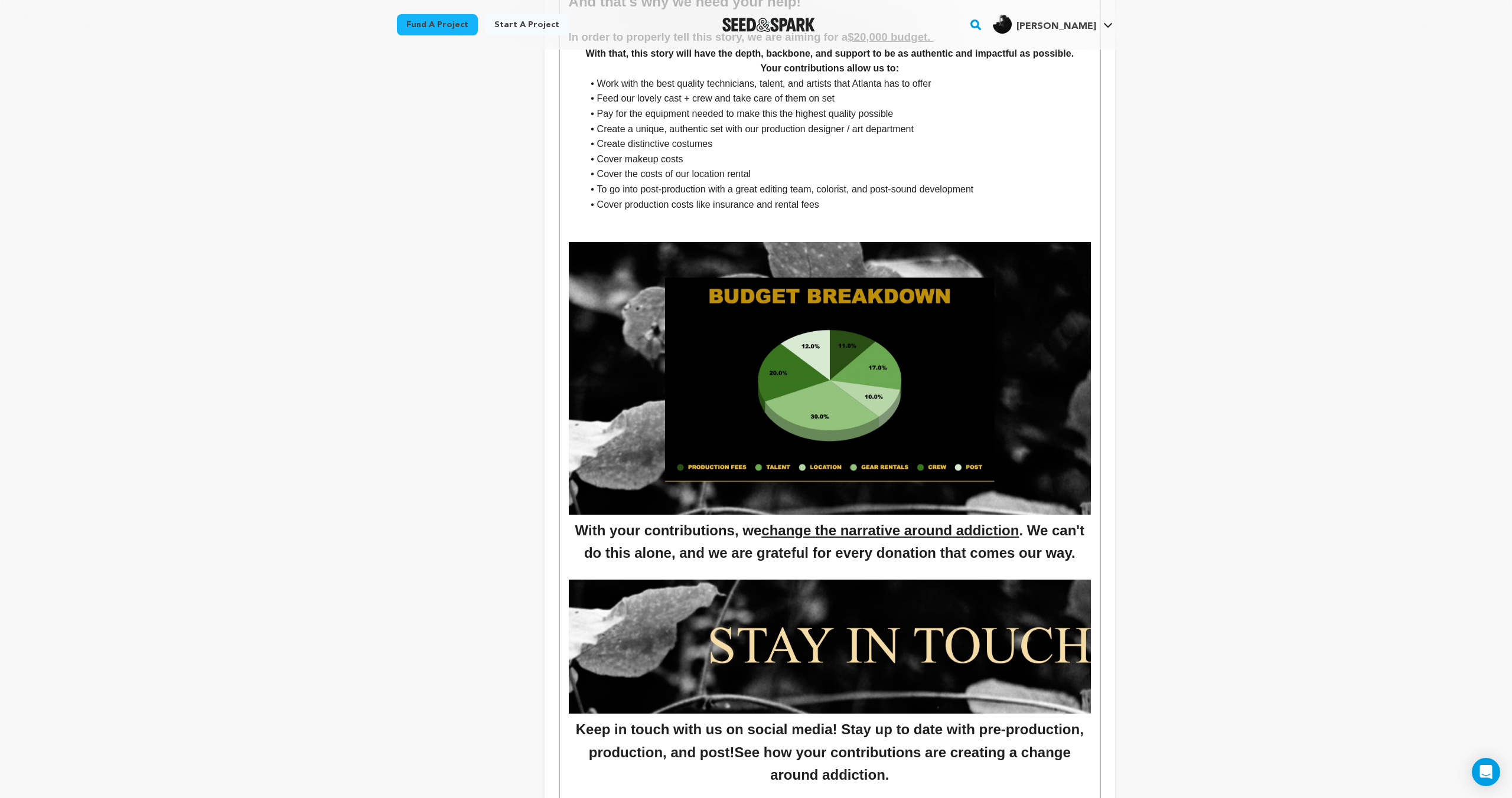
scroll to position [5109, 0]
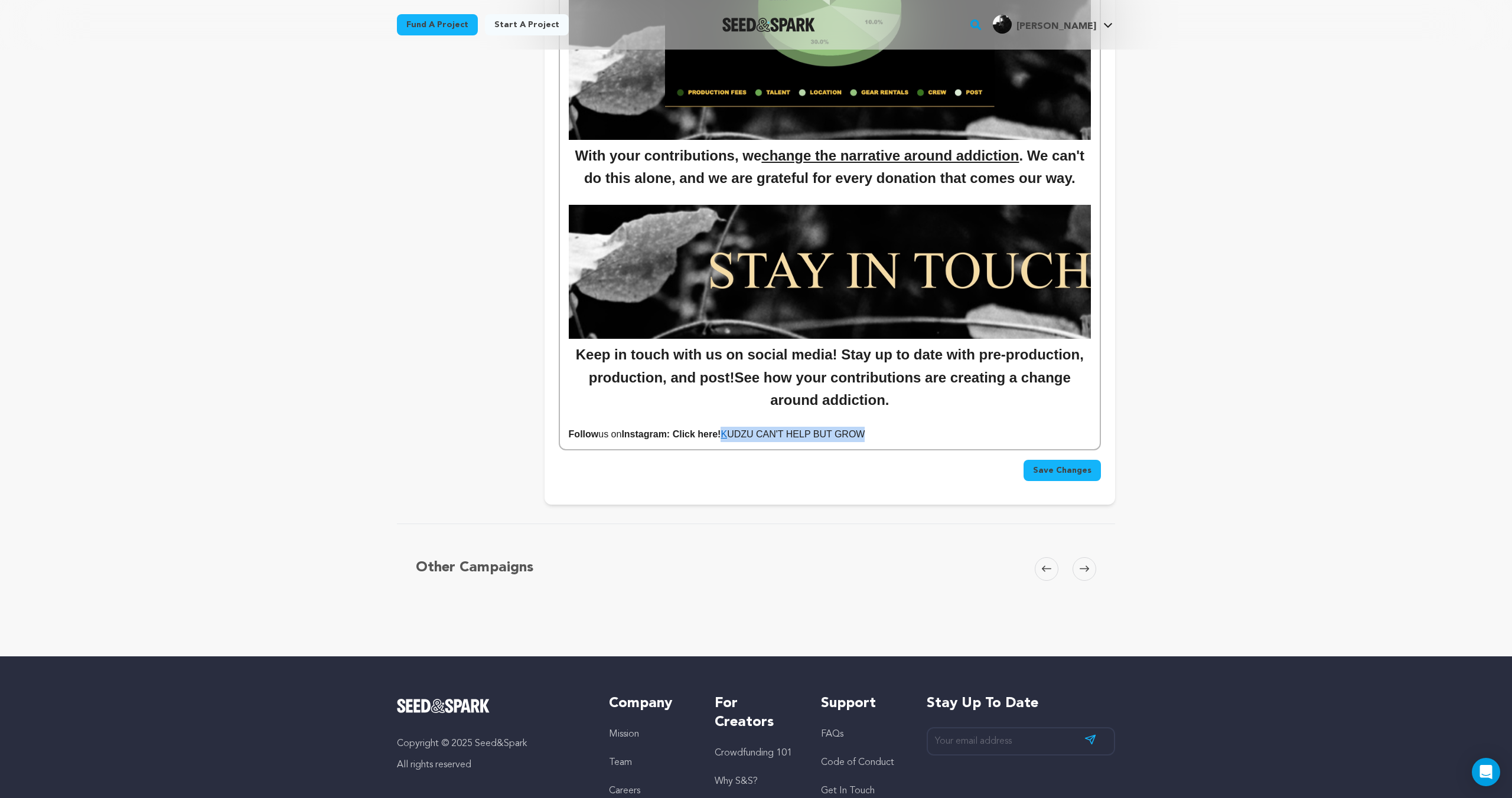
drag, startPoint x: 878, startPoint y: 434, endPoint x: 731, endPoint y: 438, distance: 147.1
click at [731, 438] on p "Follow us on Instagram: Click here! K UDZU CAN'T HELP BUT GROW" at bounding box center [829, 434] width 522 height 15
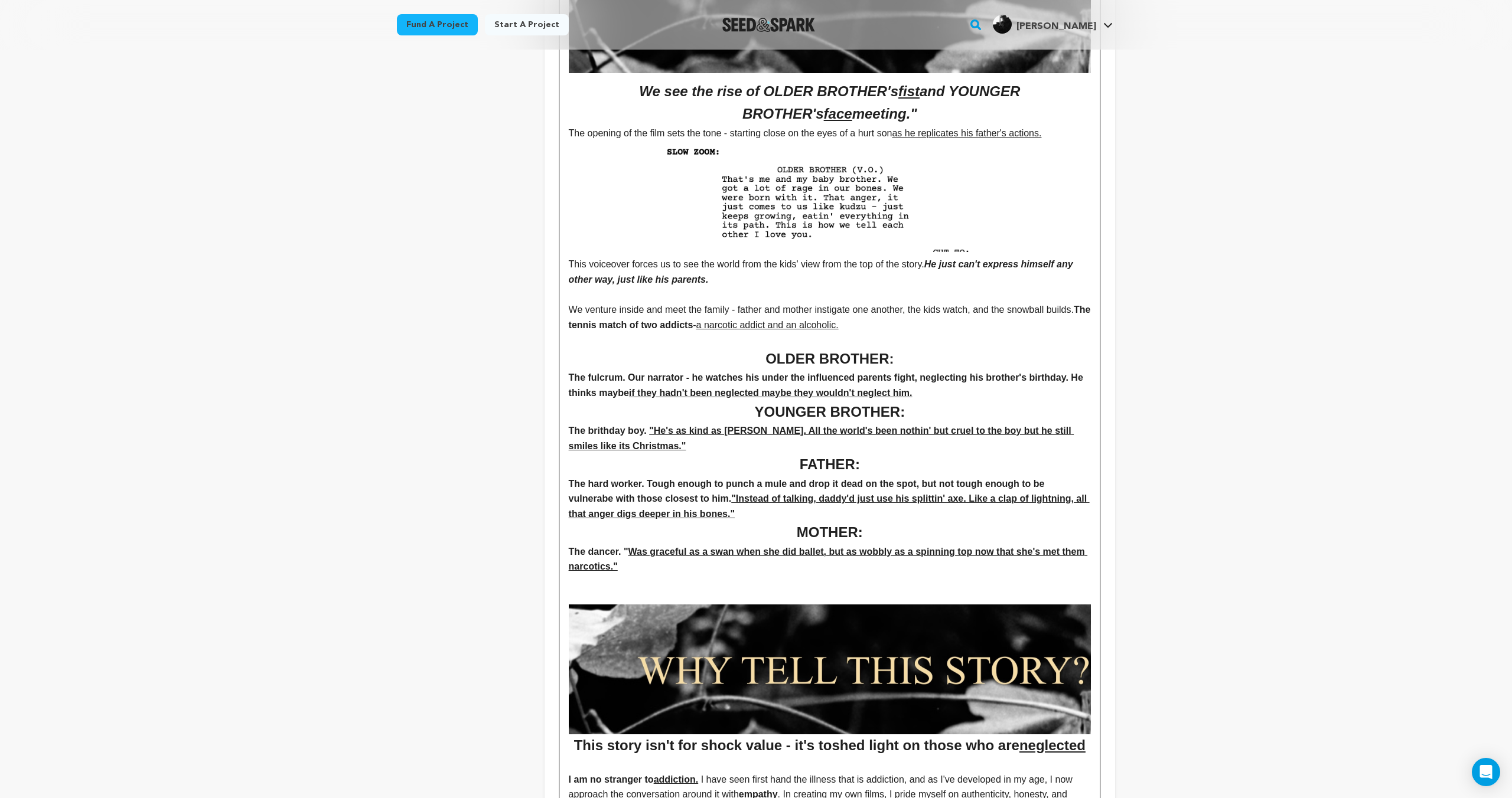
scroll to position [0, 0]
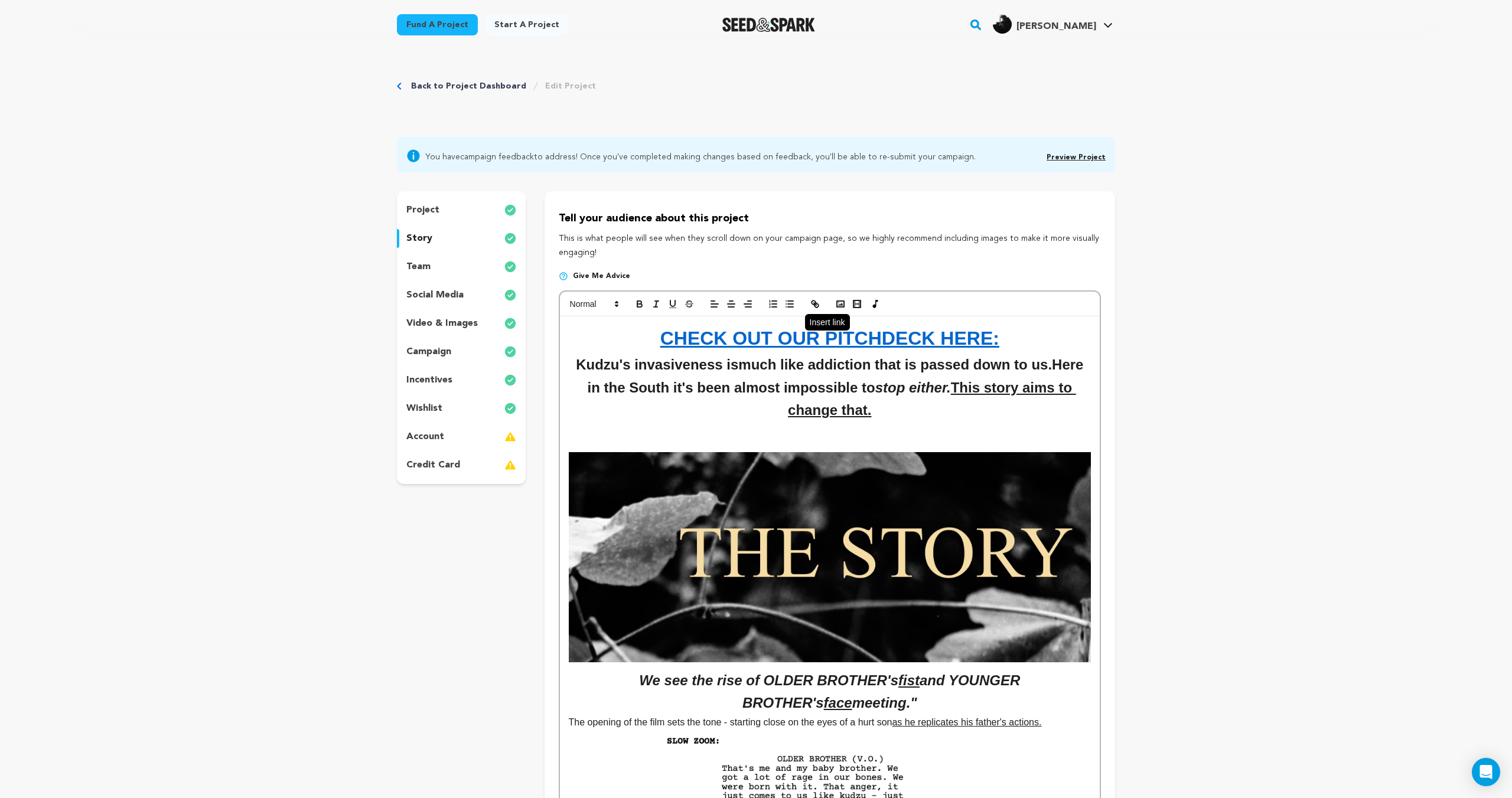
click at [819, 301] on icon "button" at bounding box center [814, 304] width 11 height 11
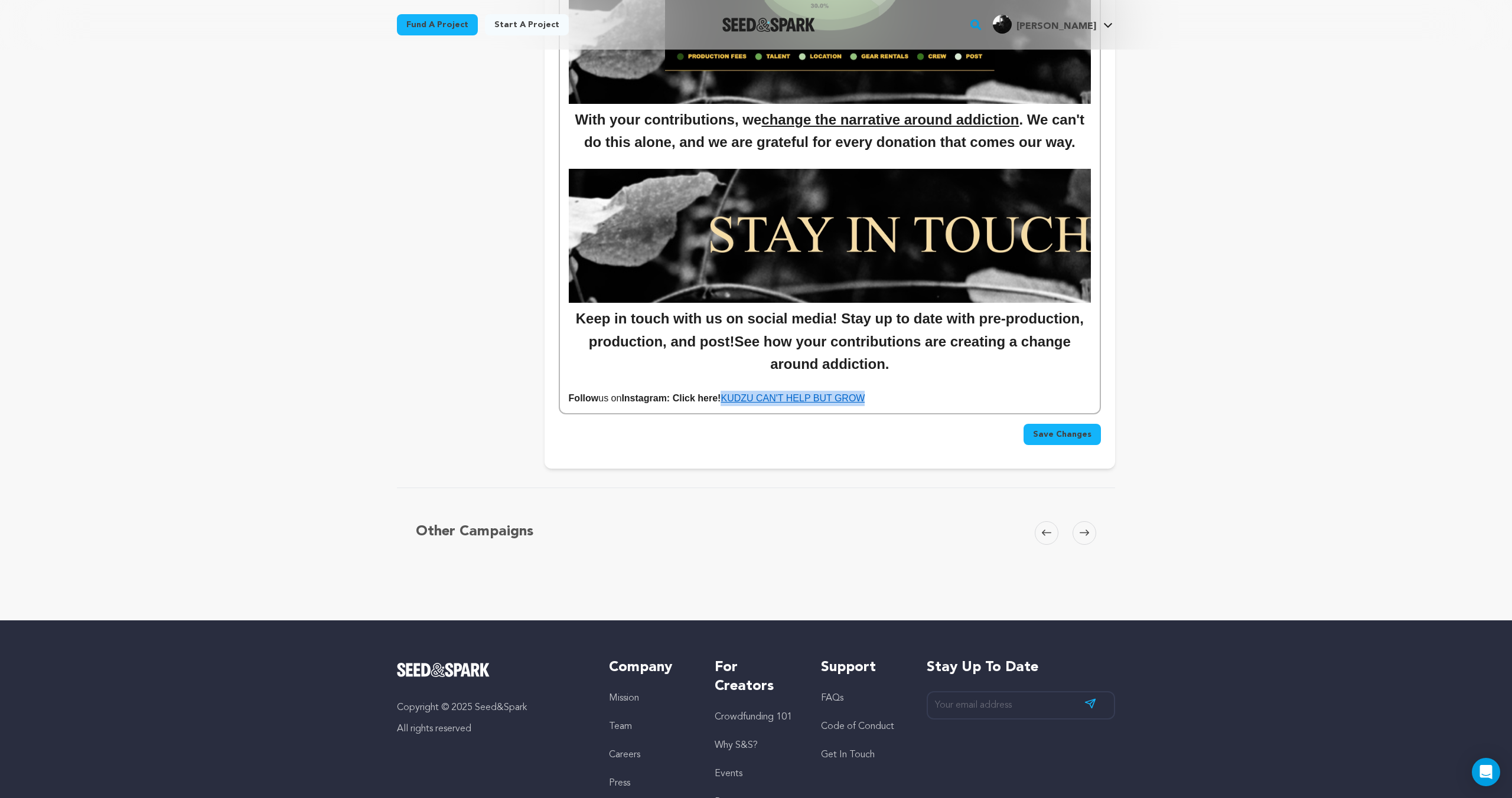
click at [889, 402] on p "Follow us on Instagram: Click here! KUDZU CAN'T HELP BUT GROW" at bounding box center [829, 398] width 522 height 15
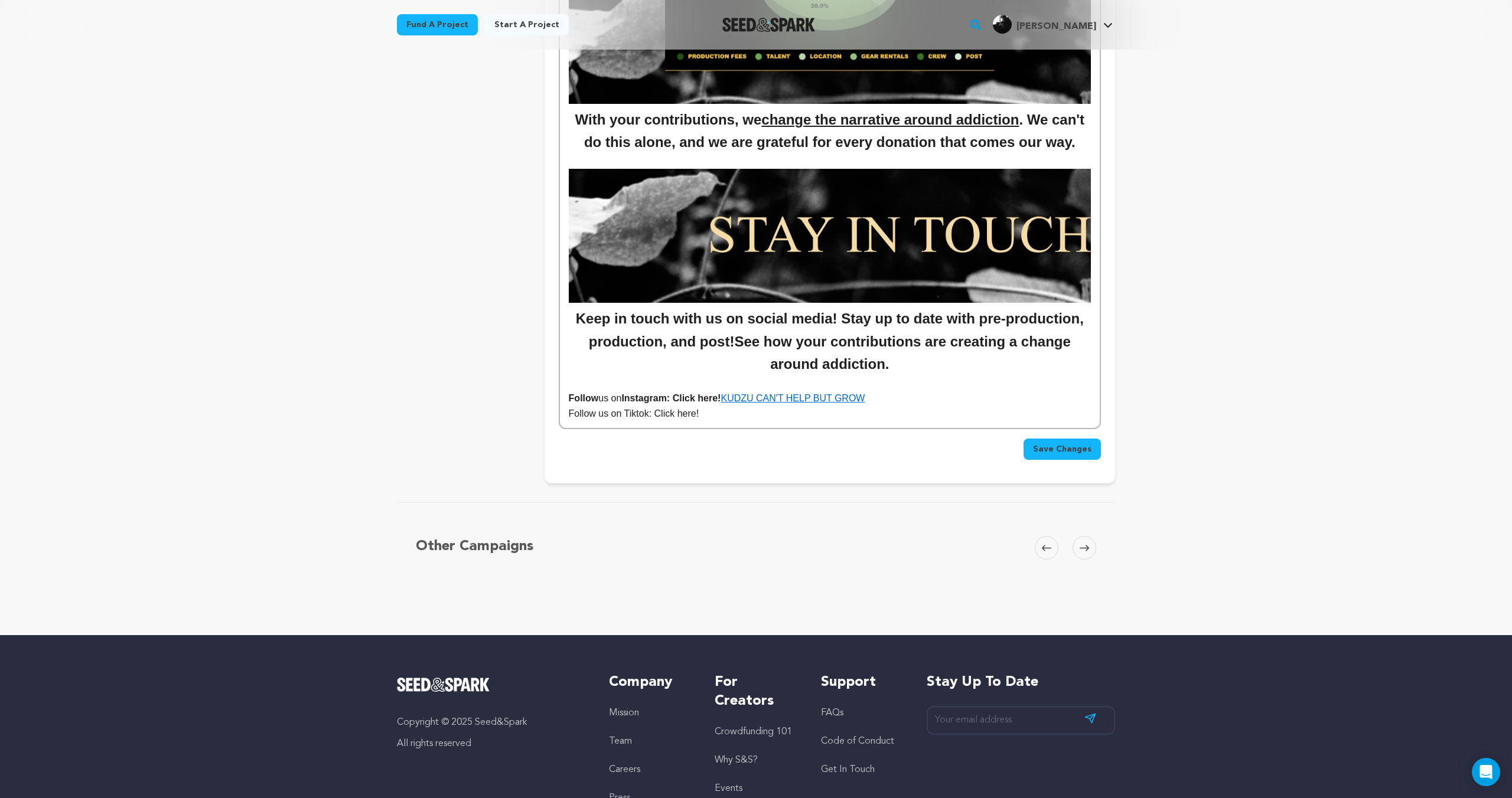
click at [724, 416] on p "Follow us on Tiktok: Click here!" at bounding box center [829, 413] width 522 height 15
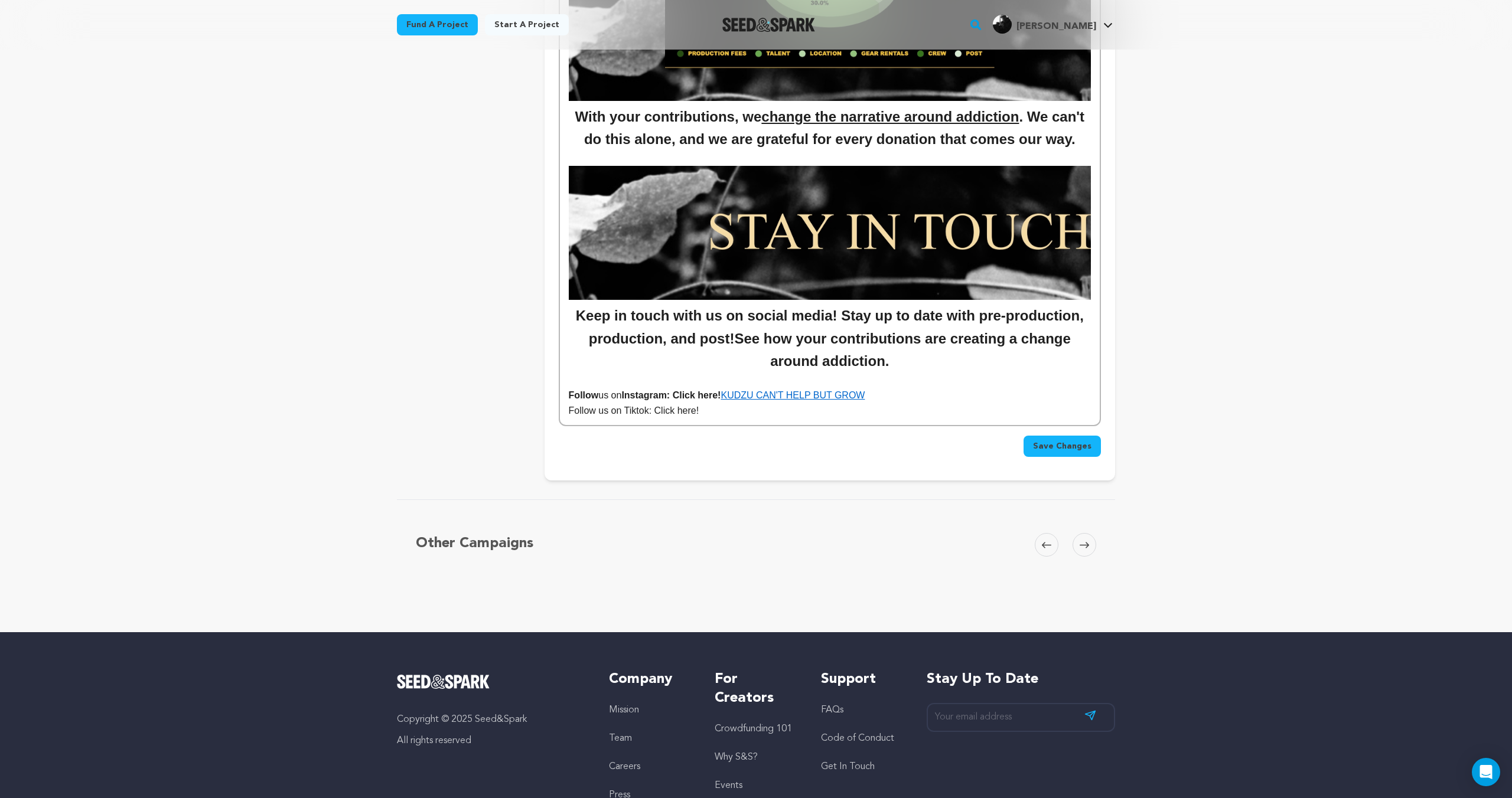
scroll to position [5193, 0]
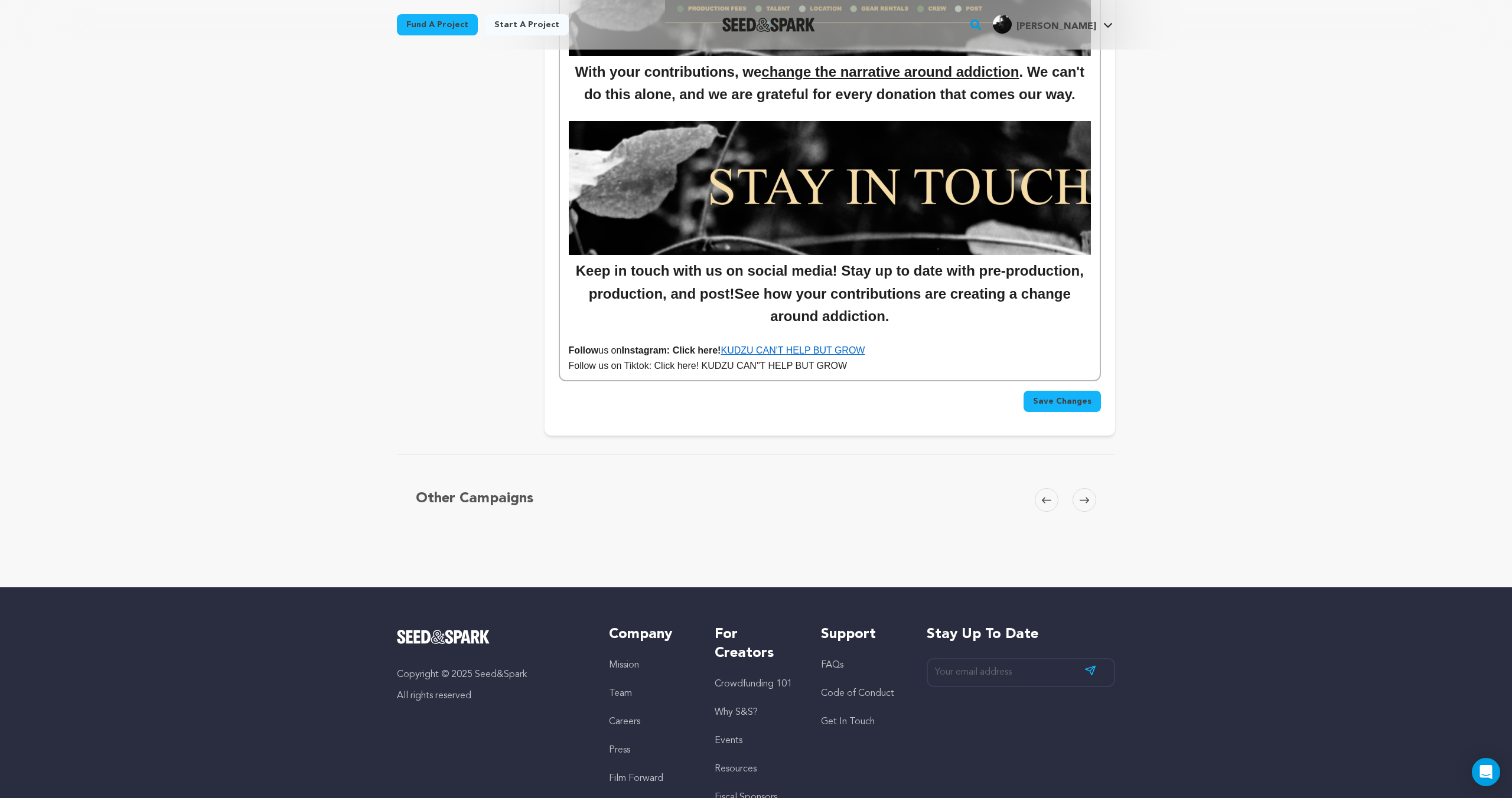
click at [763, 367] on p "Follow us on Tiktok: Click here! KUDZU CAN"T HELP BUT GROW" at bounding box center [829, 365] width 522 height 15
drag, startPoint x: 850, startPoint y: 371, endPoint x: 725, endPoint y: 371, distance: 125.0
click at [702, 369] on p "Follow us on Tiktok: Click here! KUDZU CAN'T HELP BUT GROW" at bounding box center [829, 365] width 522 height 15
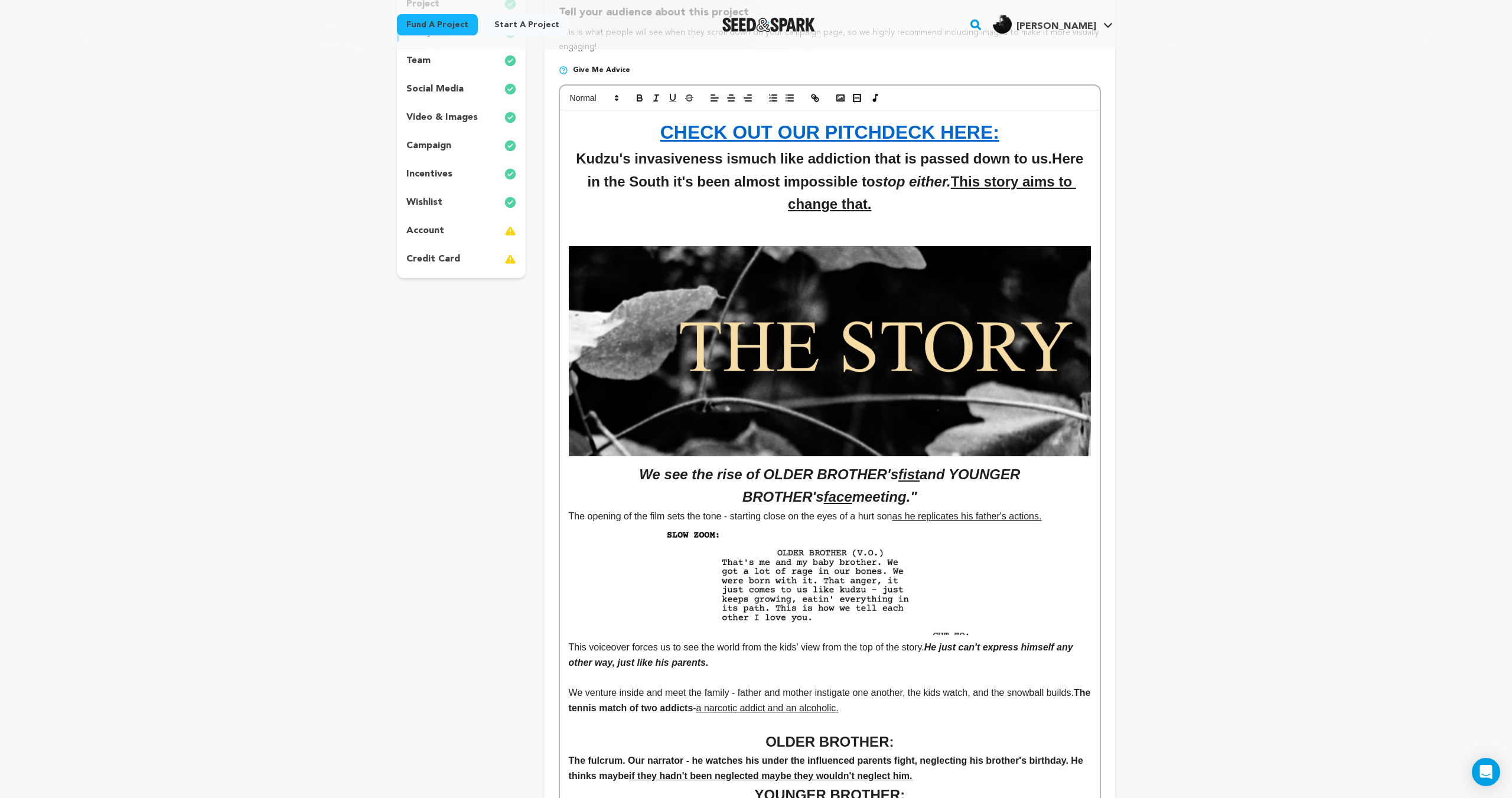
scroll to position [0, 0]
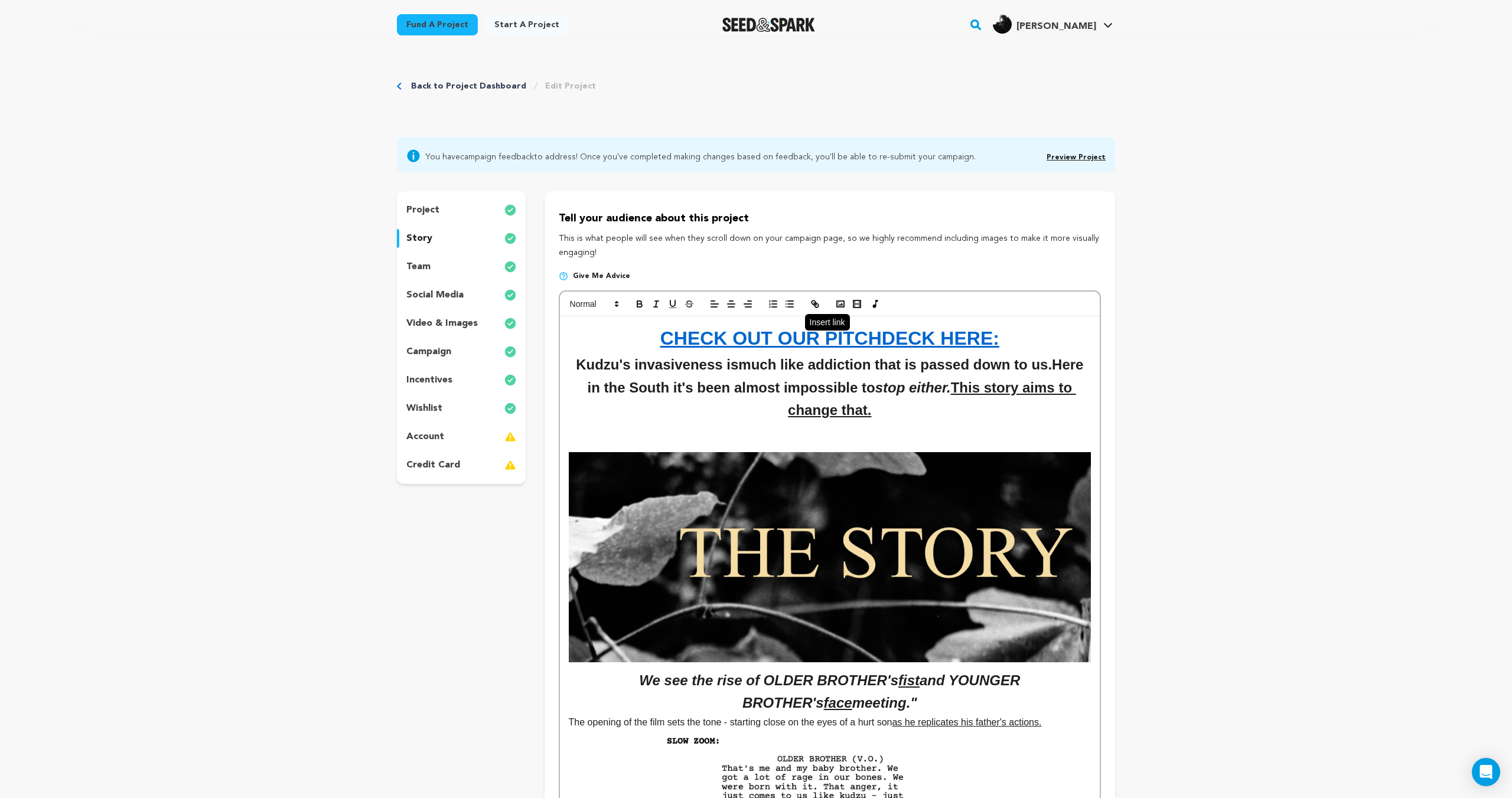
click at [815, 301] on icon "button" at bounding box center [814, 304] width 11 height 11
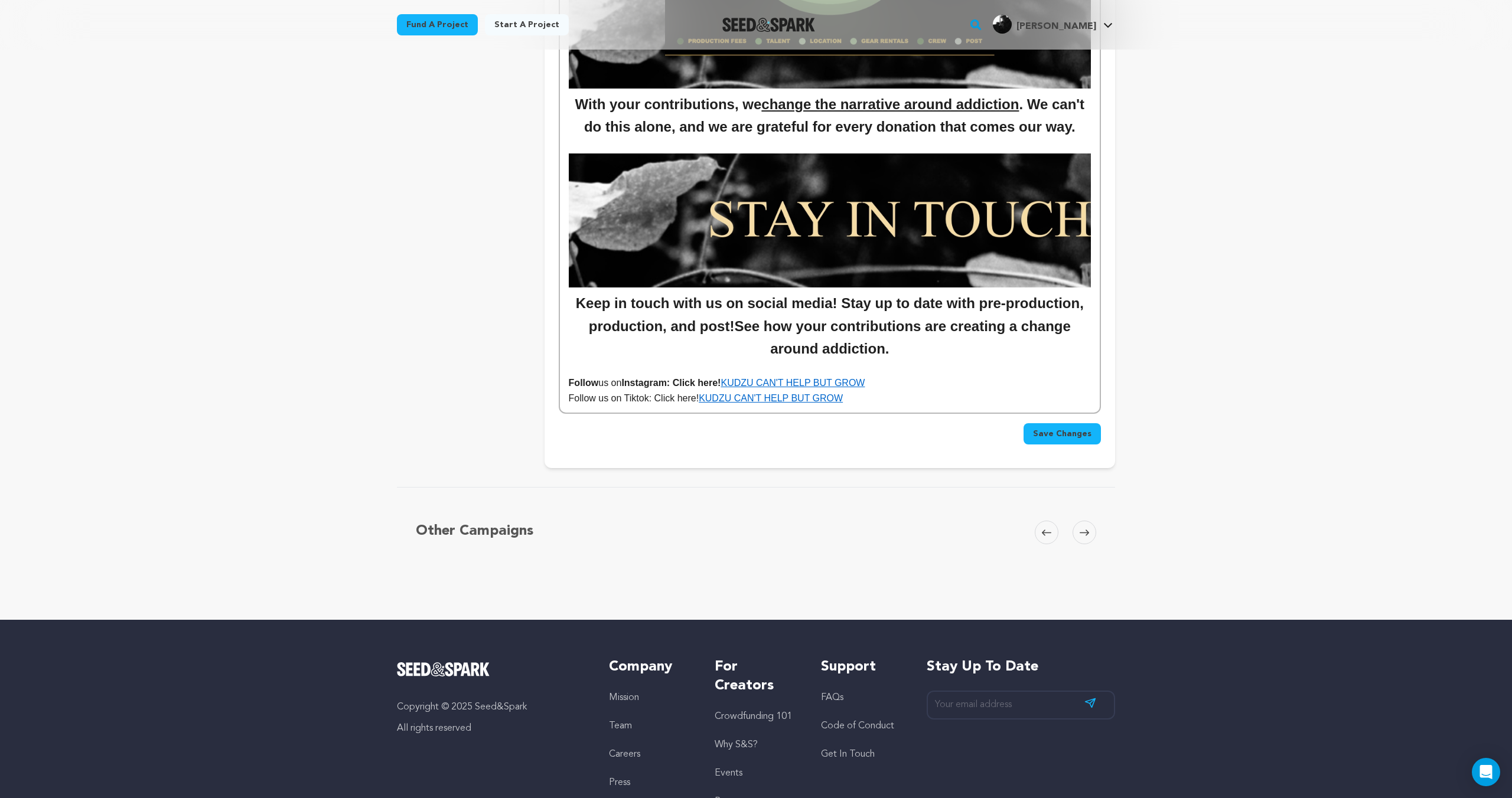
click at [878, 397] on p "Follow us on Tiktok: Click here! KUDZU CAN'T HELP BUT GROW" at bounding box center [829, 398] width 522 height 15
click at [656, 402] on p "Follow us on Tiktok: Click here! KUDZU CAN'T HELP BUT GROW" at bounding box center [829, 398] width 522 height 15
drag, startPoint x: 655, startPoint y: 399, endPoint x: 702, endPoint y: 403, distance: 47.2
click at [702, 403] on p "Follow us on Tiktok: Click here! KUDZU CAN'T HELP BUT GROW" at bounding box center [829, 398] width 522 height 15
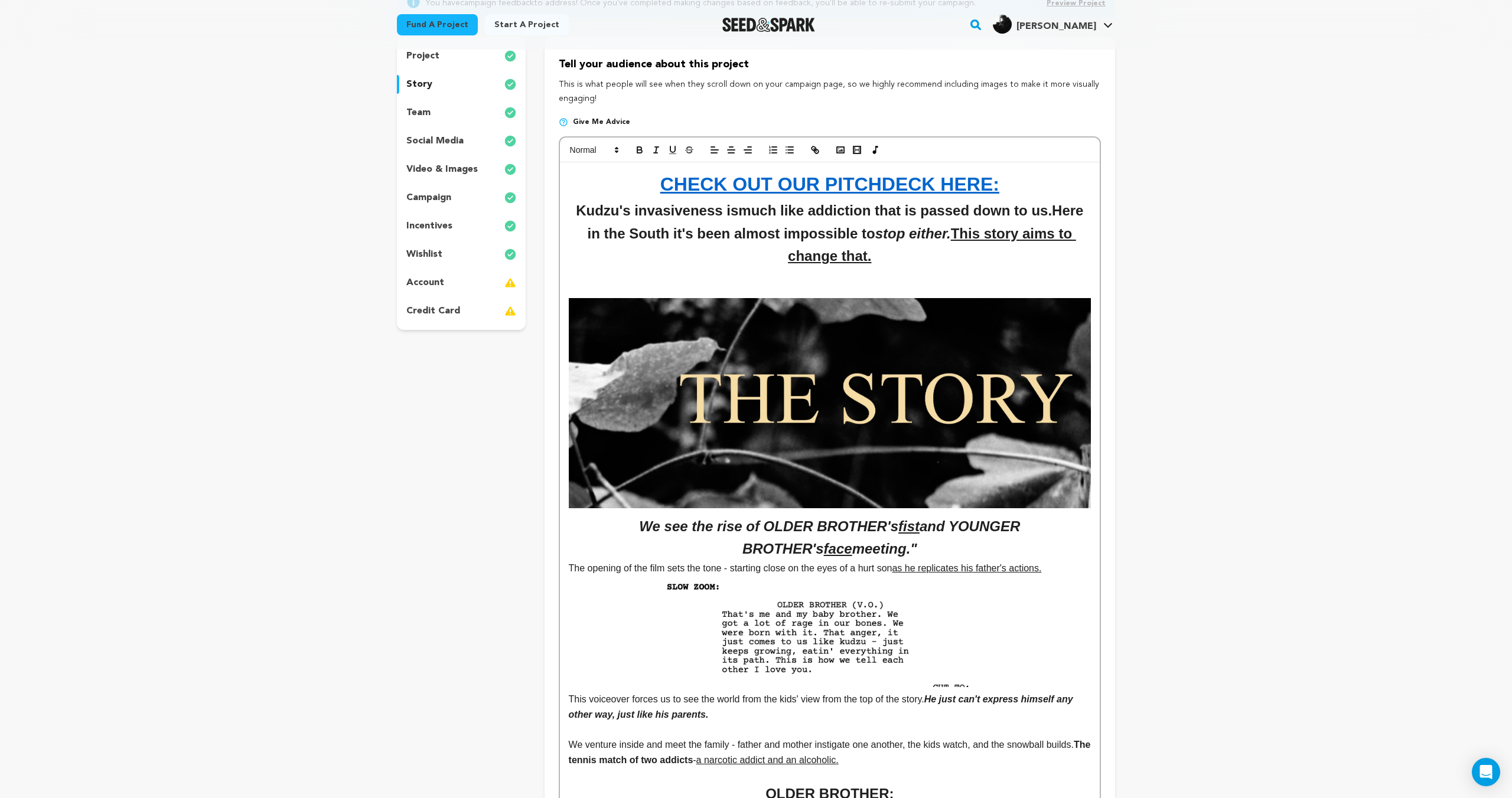
scroll to position [0, 0]
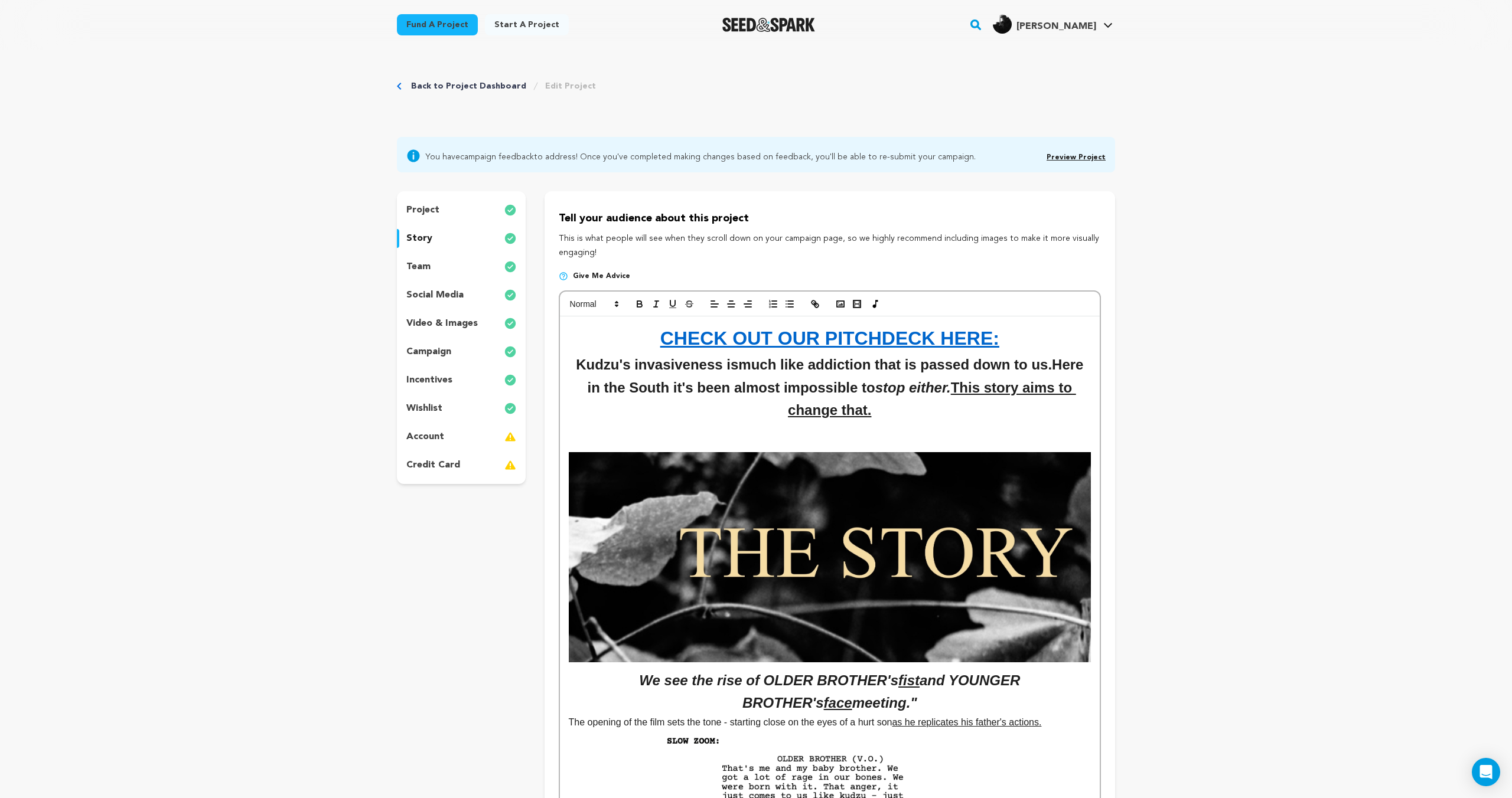
click at [637, 307] on icon "button" at bounding box center [640, 306] width 5 height 3
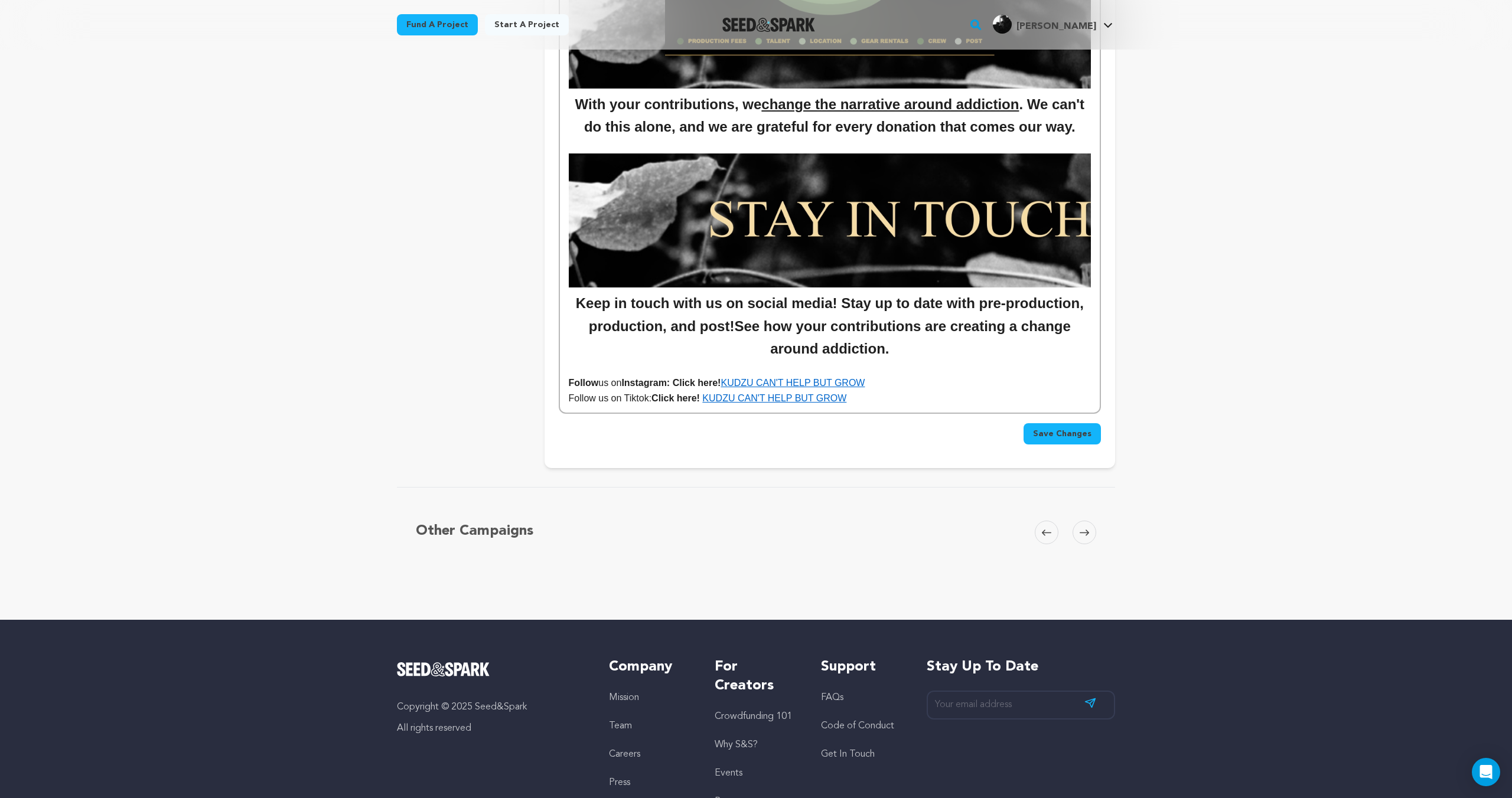
click at [649, 404] on p "Follow us on Tiktok: Click here! KUDZU CAN'T HELP BUT GROW" at bounding box center [829, 398] width 522 height 15
drag, startPoint x: 649, startPoint y: 402, endPoint x: 624, endPoint y: 404, distance: 25.1
click at [624, 404] on p "Follow us on Tiktok: Click here! KUDZU CAN'T HELP BUT GROW" at bounding box center [829, 398] width 522 height 15
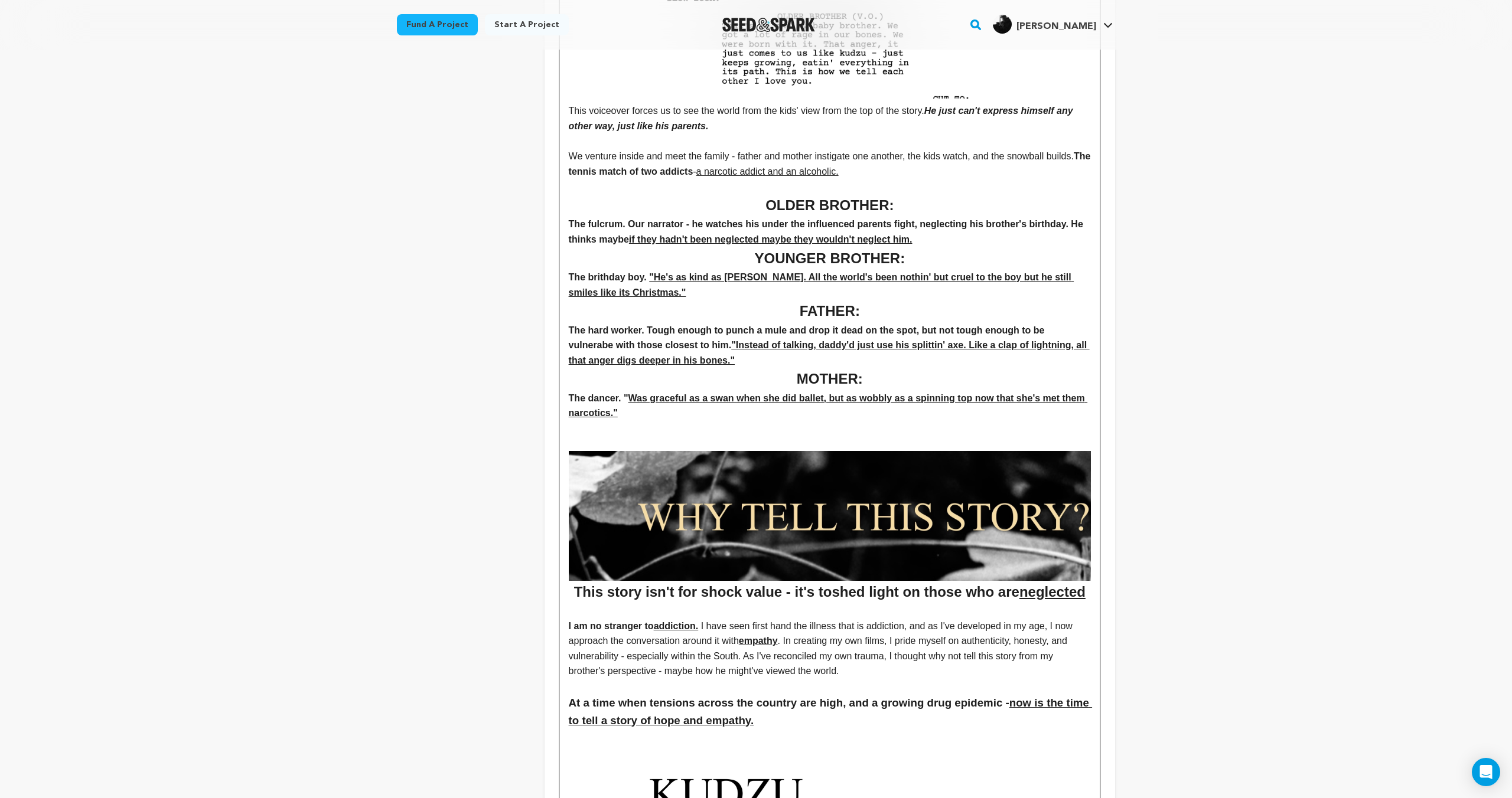
scroll to position [0, 0]
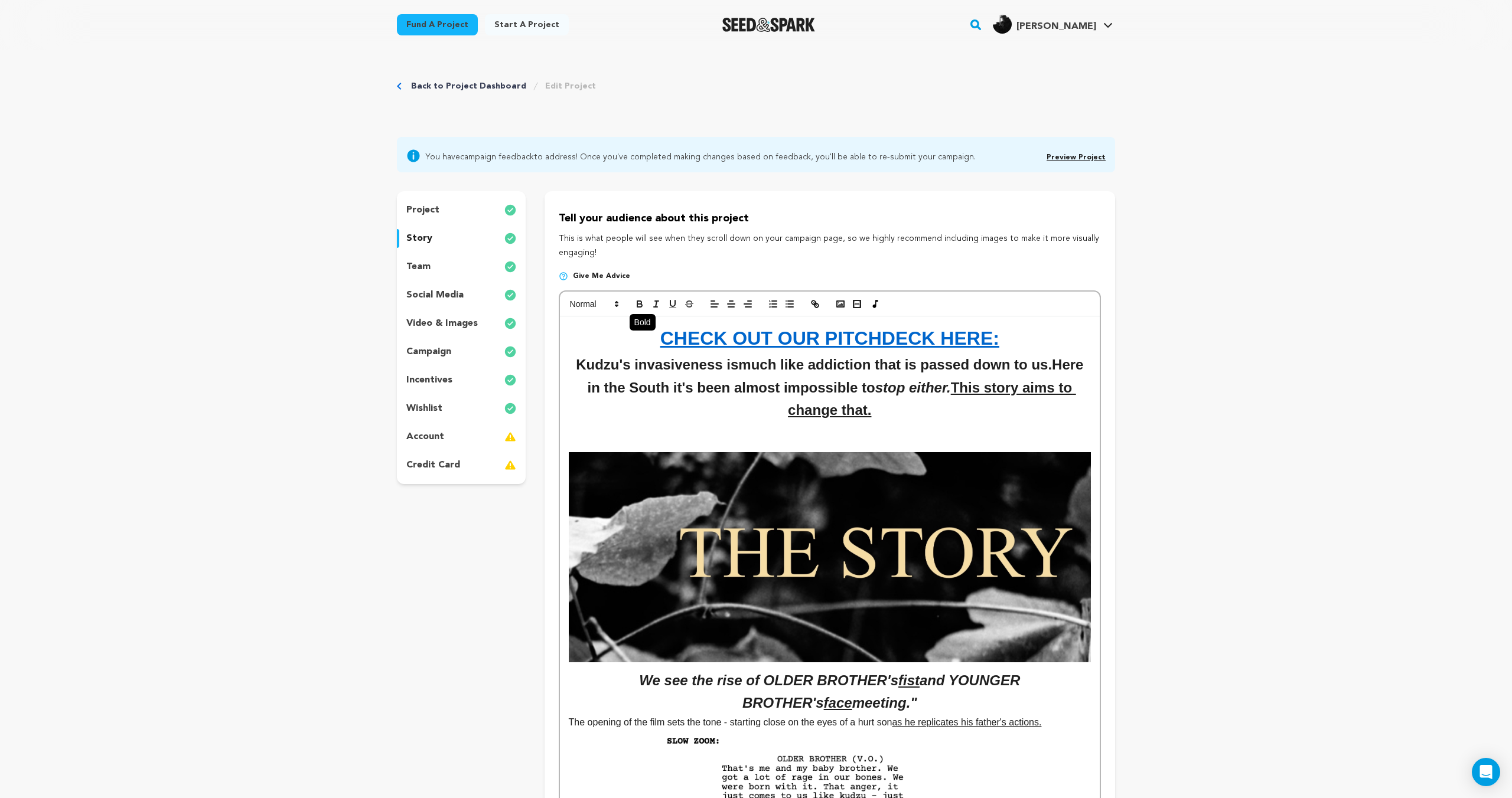
click at [645, 306] on button "button" at bounding box center [639, 304] width 16 height 14
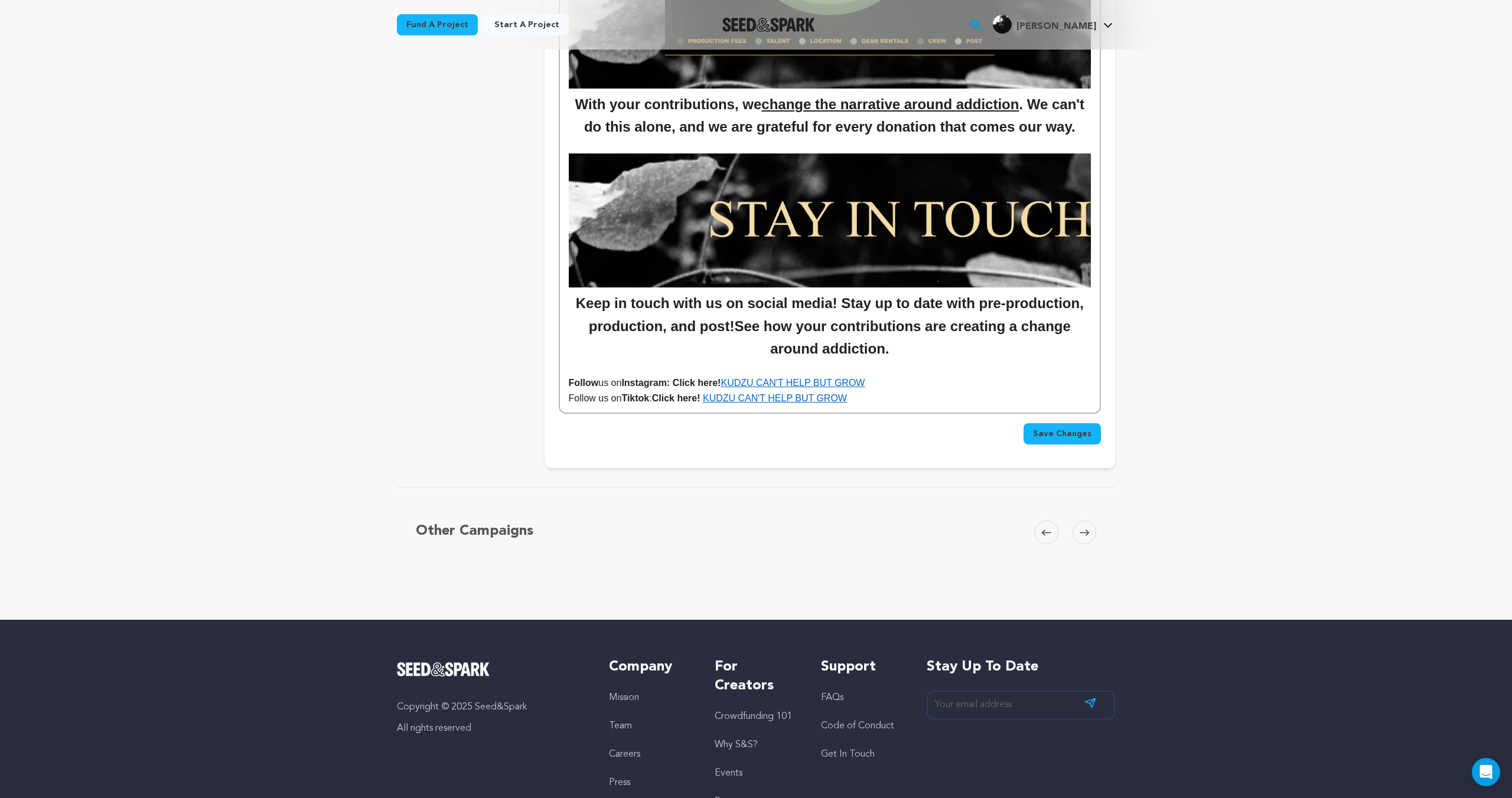
drag, startPoint x: 591, startPoint y: 404, endPoint x: 597, endPoint y: 402, distance: 6.3
click at [595, 403] on p "Follow us on Tiktok : Click here! KUDZU CAN'T HELP BUT GROW" at bounding box center [829, 398] width 522 height 15
click at [595, 401] on p "Follow us on Tiktok : Click here! KUDZU CAN'T HELP BUT GROW" at bounding box center [829, 398] width 522 height 15
click at [597, 399] on p "Follow us on Tiktok : Click here! KUDZU CAN'T HELP BUT GROW" at bounding box center [829, 398] width 522 height 15
drag, startPoint x: 596, startPoint y: 399, endPoint x: 546, endPoint y: 400, distance: 50.0
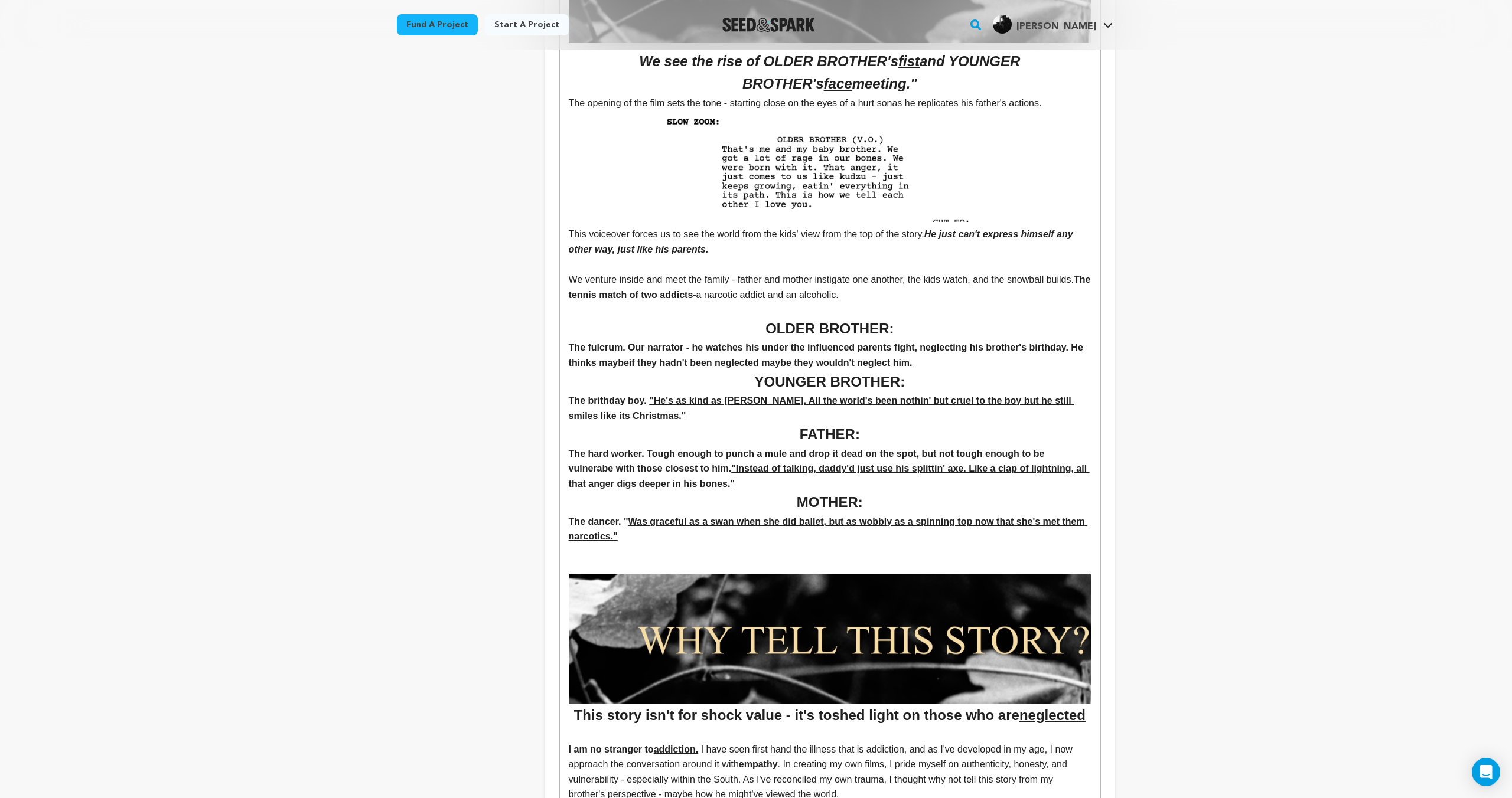
scroll to position [0, 0]
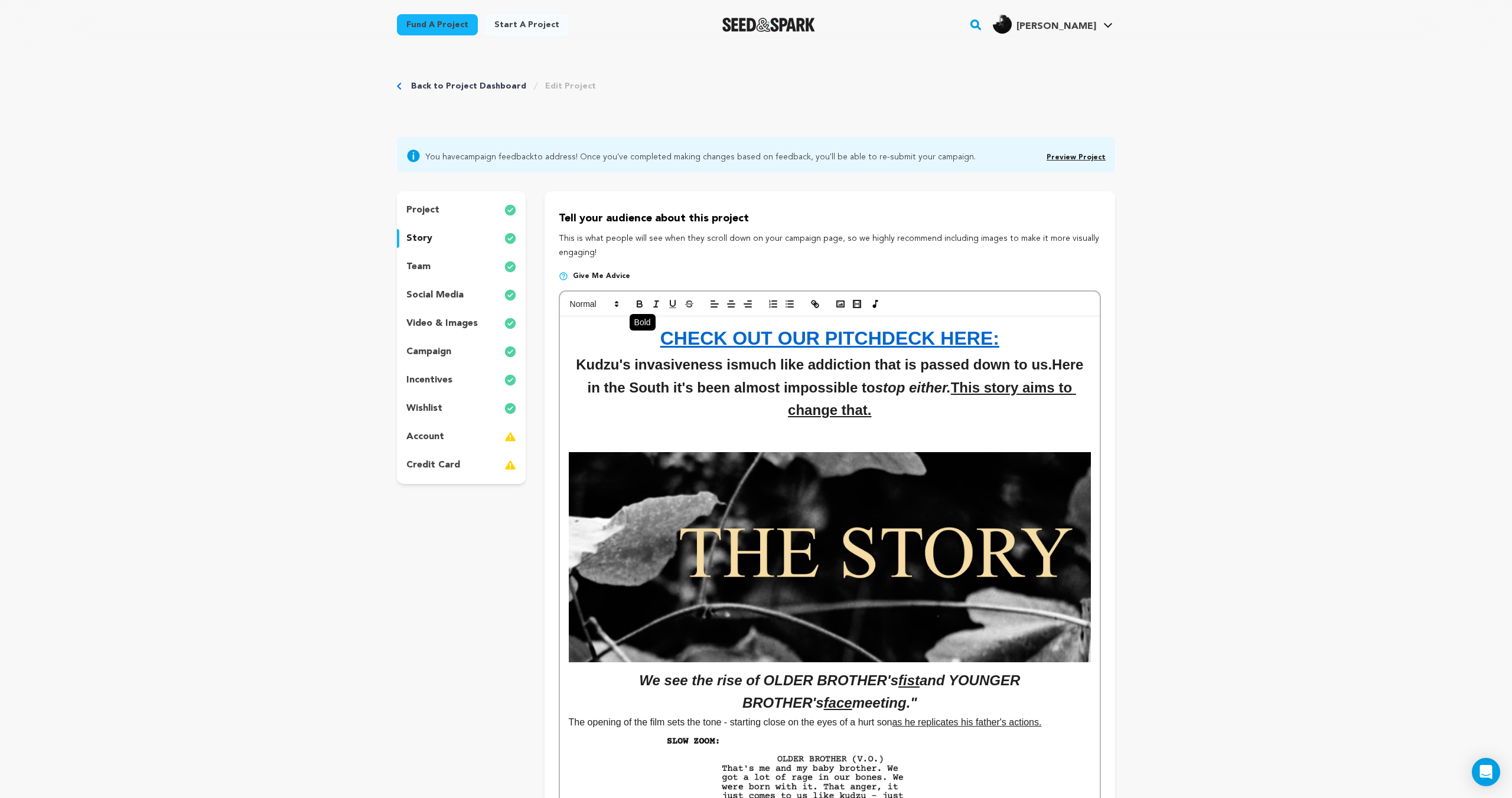
click at [646, 311] on button "button" at bounding box center [639, 304] width 16 height 14
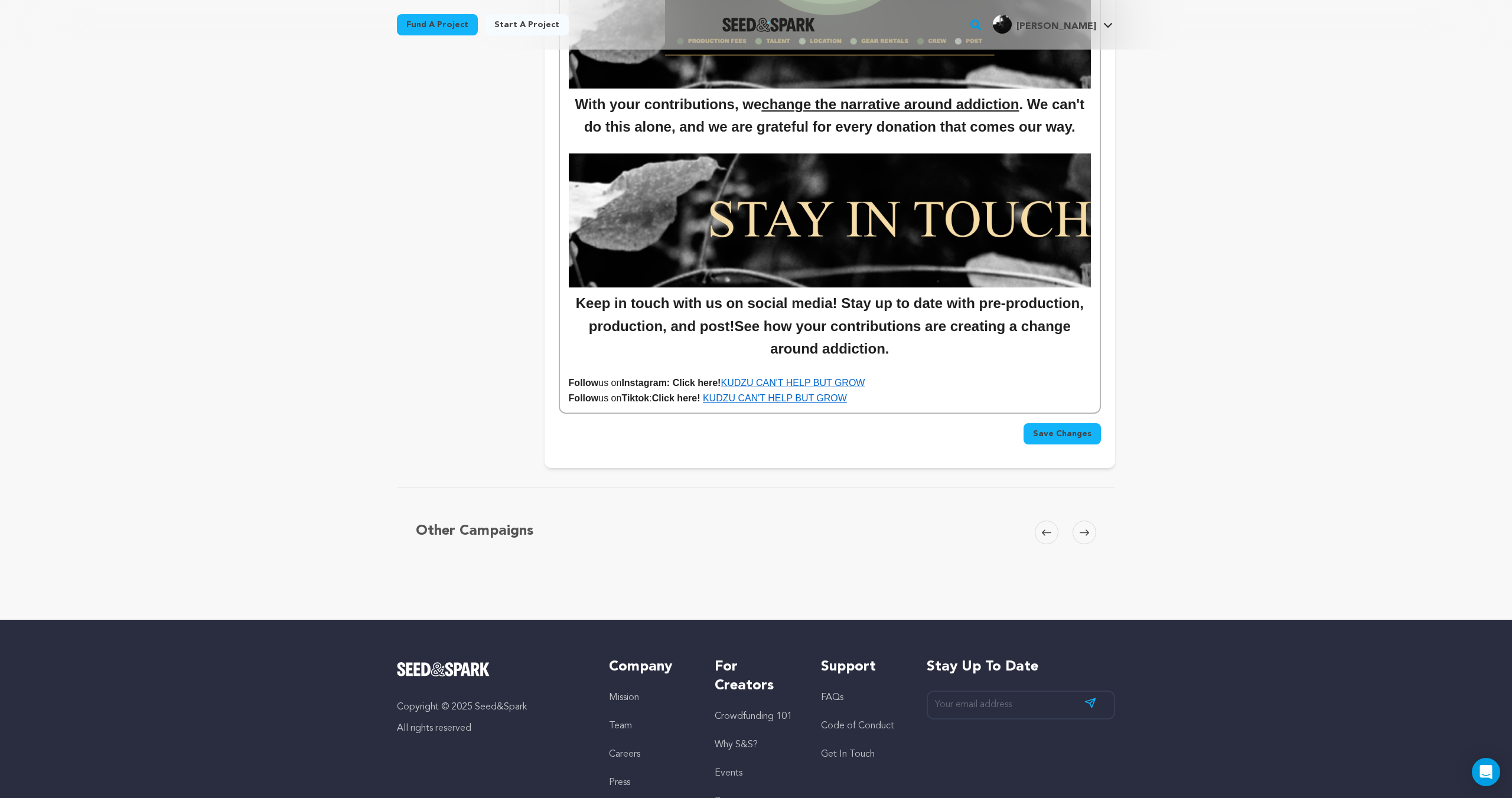
click at [880, 403] on p "Follow us on Tiktok : Click here! KUDZU CAN'T HELP BUT GROW" at bounding box center [829, 398] width 522 height 15
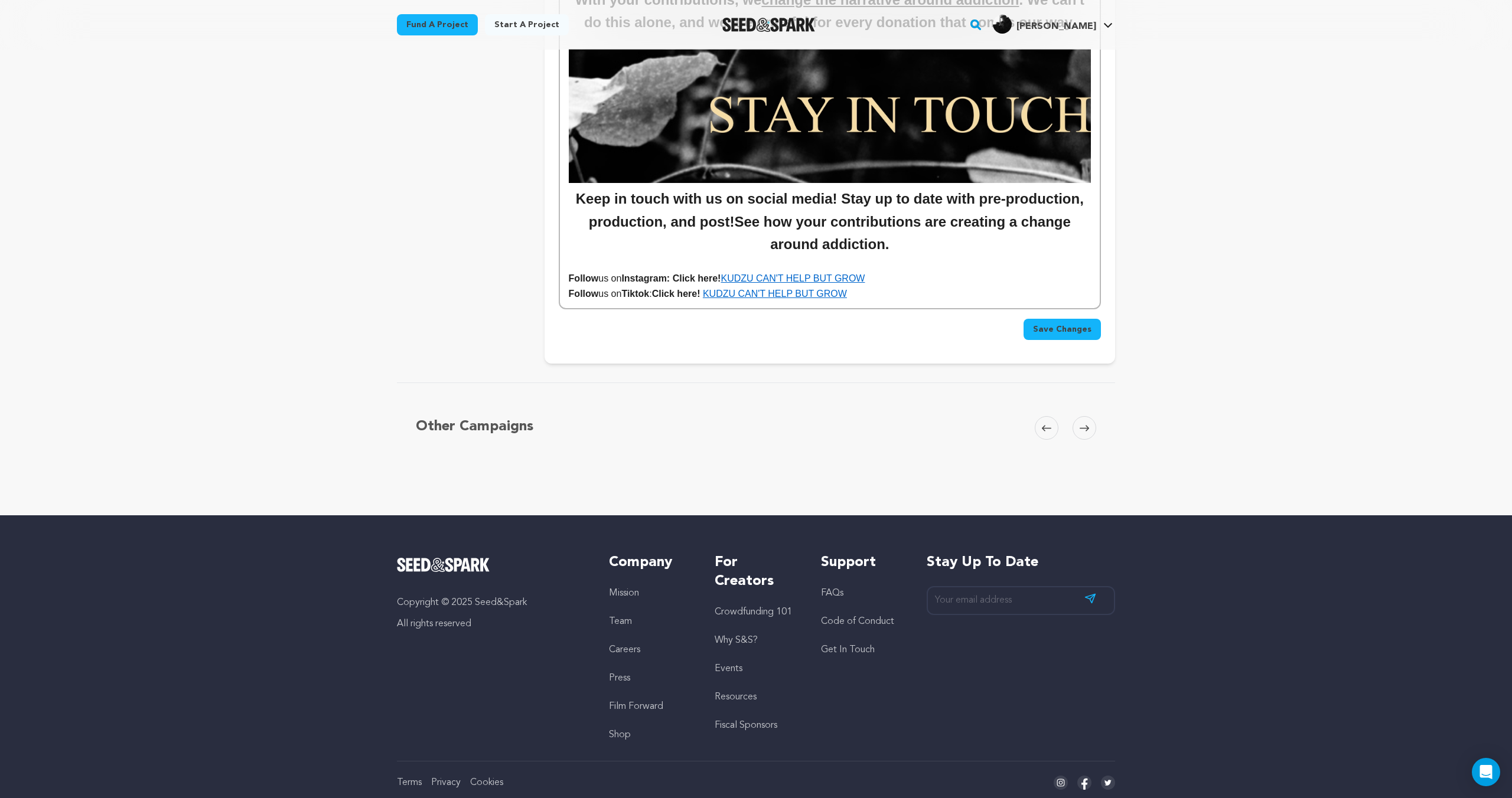
scroll to position [5314, 0]
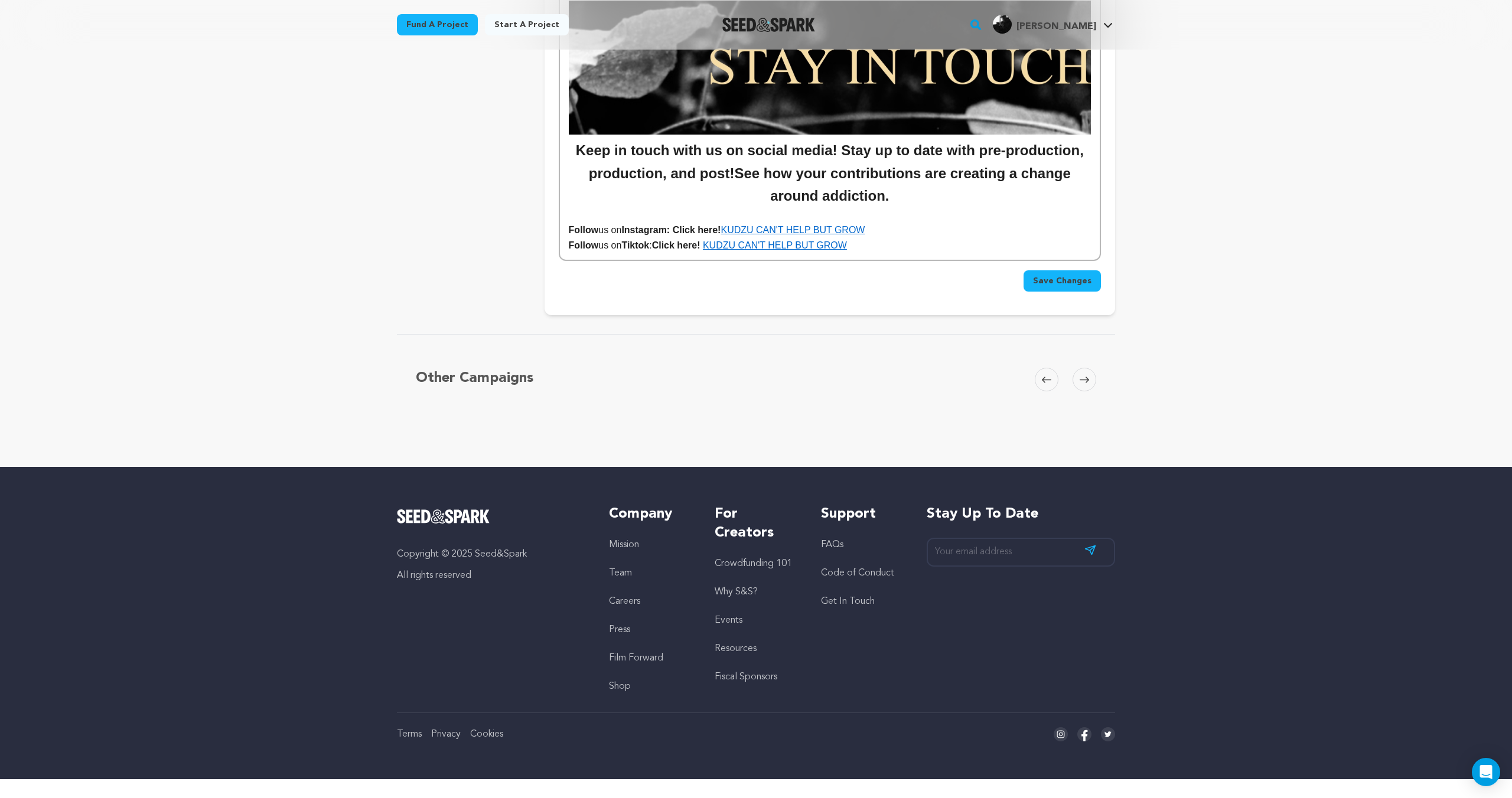
click at [1062, 282] on span "Save Changes" at bounding box center [1062, 281] width 58 height 12
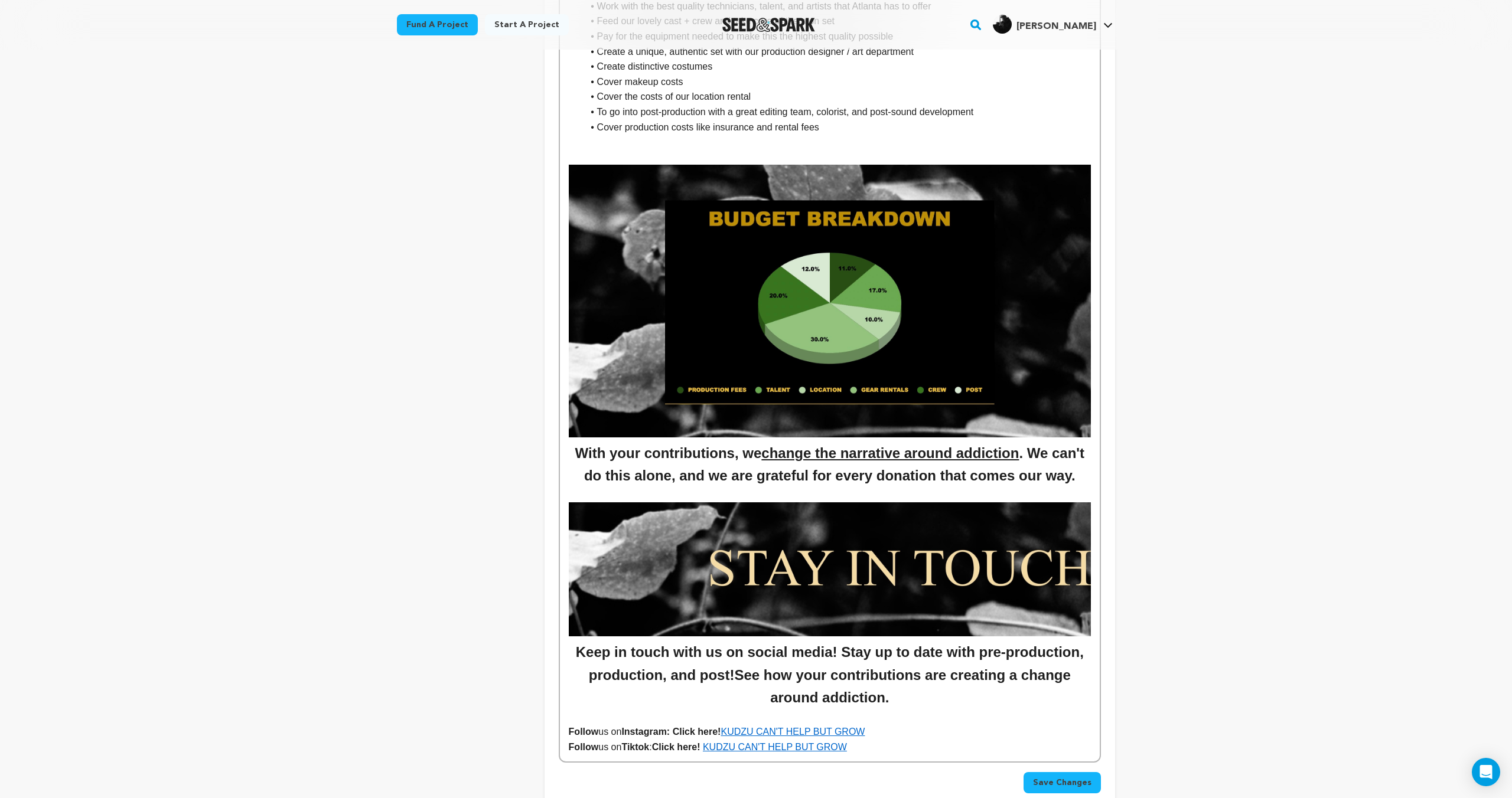
scroll to position [5026, 0]
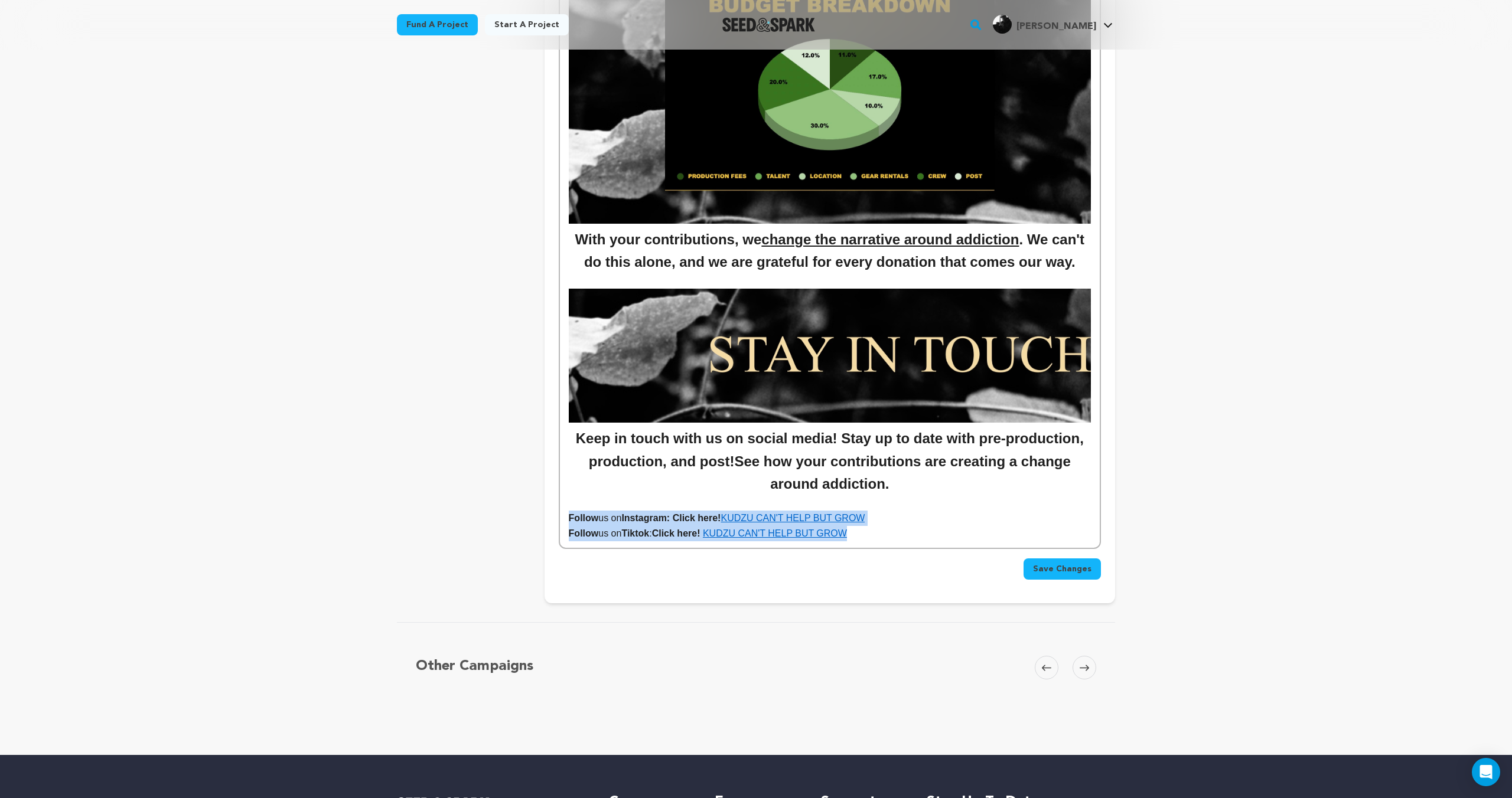
drag, startPoint x: 900, startPoint y: 540, endPoint x: 681, endPoint y: 525, distance: 219.5
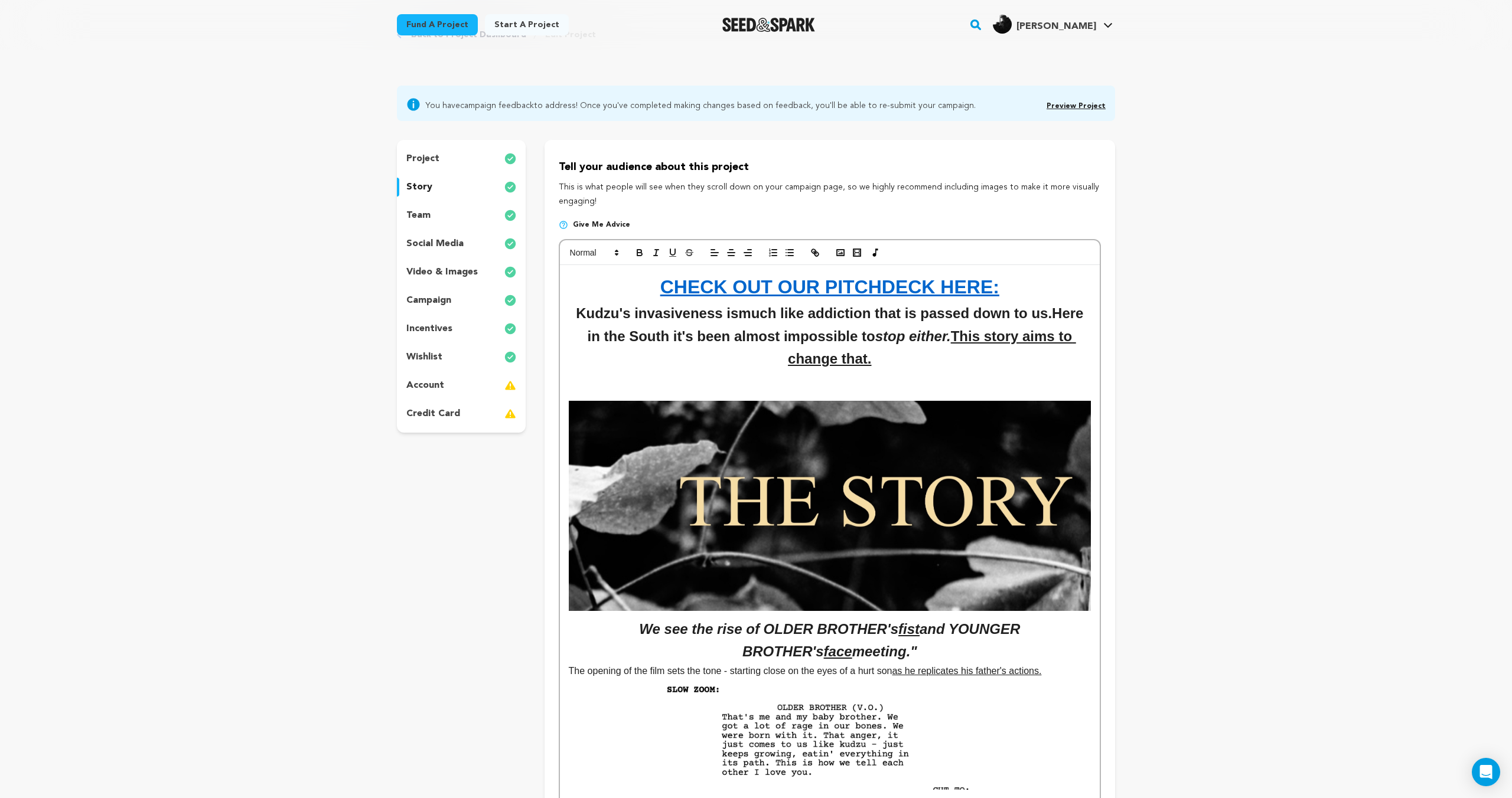
scroll to position [0, 0]
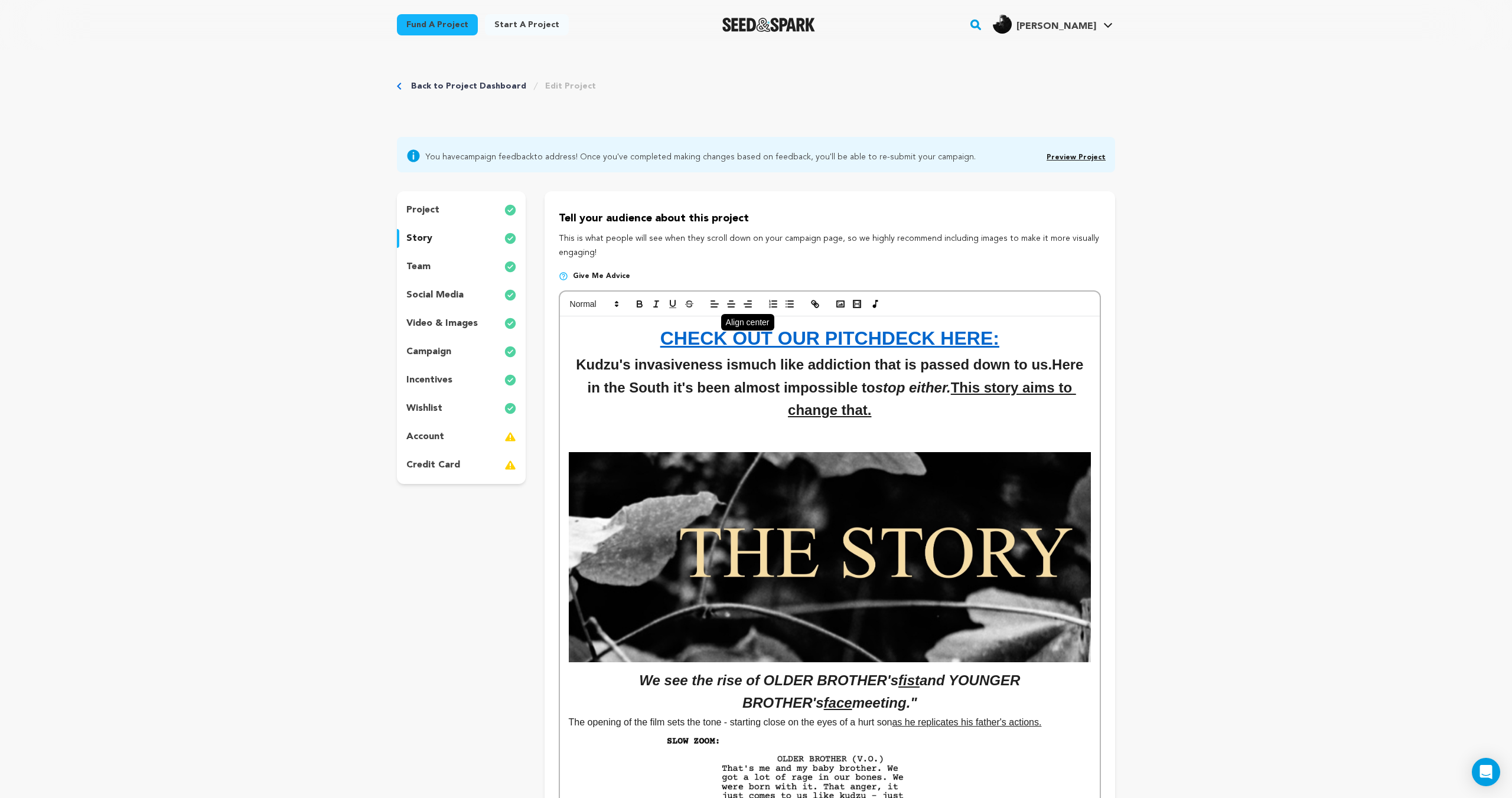
click at [732, 306] on icon "button" at bounding box center [731, 304] width 11 height 11
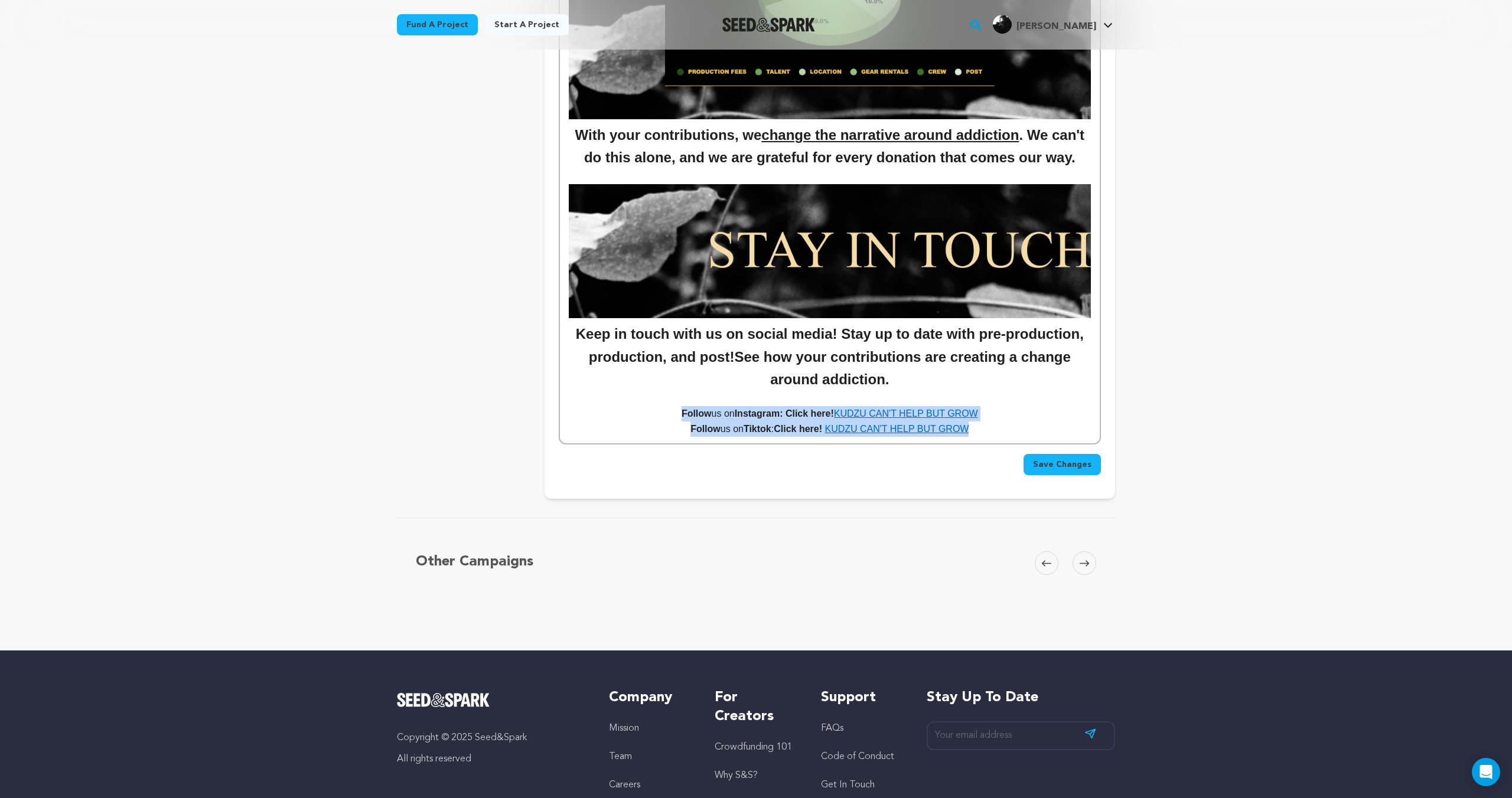
scroll to position [5138, 0]
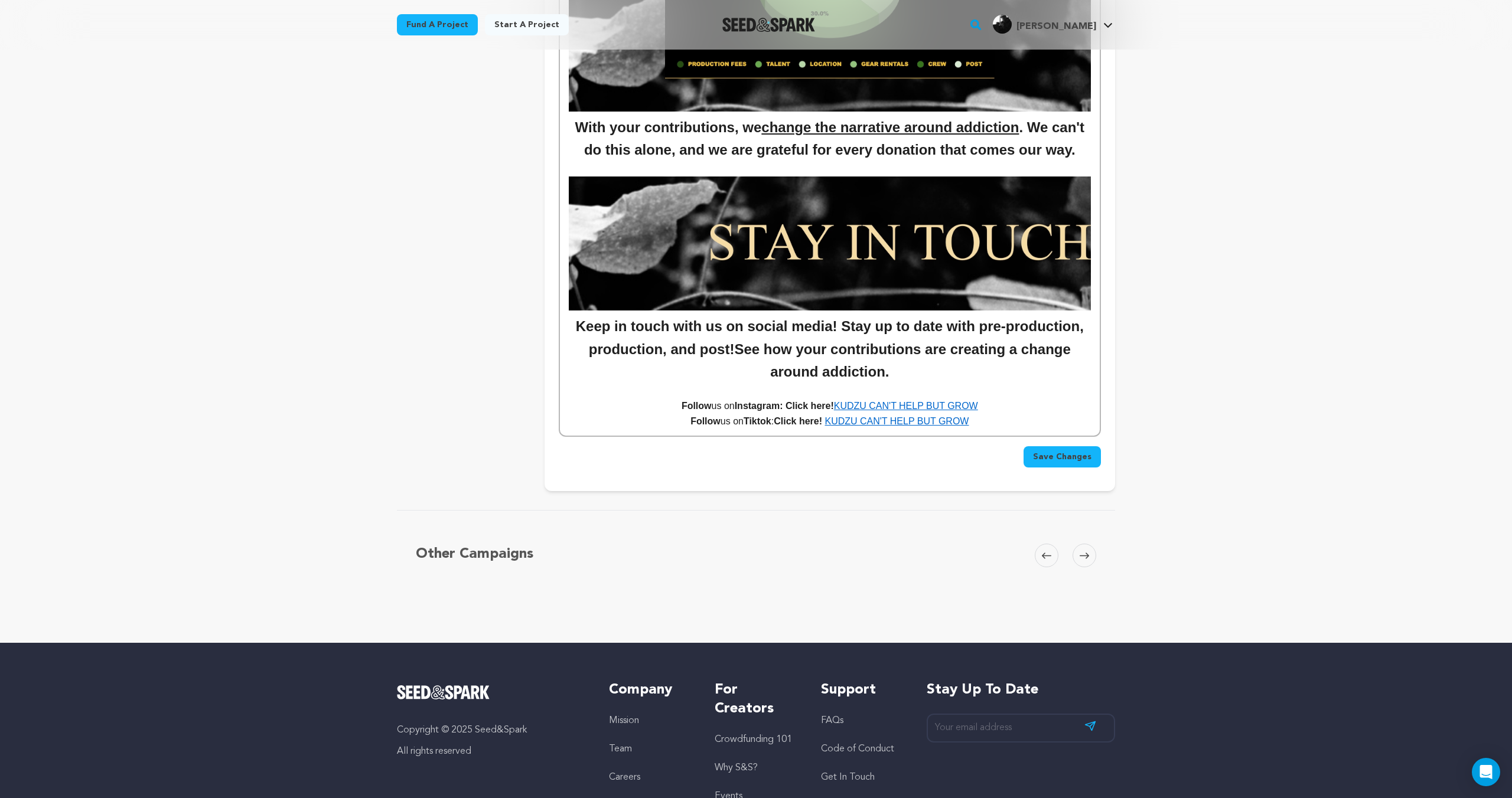
click at [1014, 420] on p "Follow us on Tiktok : Click here! KUDZU CAN'T HELP BUT GROW" at bounding box center [829, 421] width 522 height 15
drag, startPoint x: 987, startPoint y: 421, endPoint x: 948, endPoint y: 421, distance: 39.0
click at [831, 425] on p "Follow us on Tiktok : Click here! KUDZU CAN'T HELP BUT GROW" at bounding box center [829, 421] width 522 height 15
click at [997, 423] on p "Follow us on Tiktok : Click here! KUDZU CAN'T HELP BUT GROW" at bounding box center [829, 421] width 522 height 15
click at [1060, 460] on span "Save Changes" at bounding box center [1062, 457] width 58 height 12
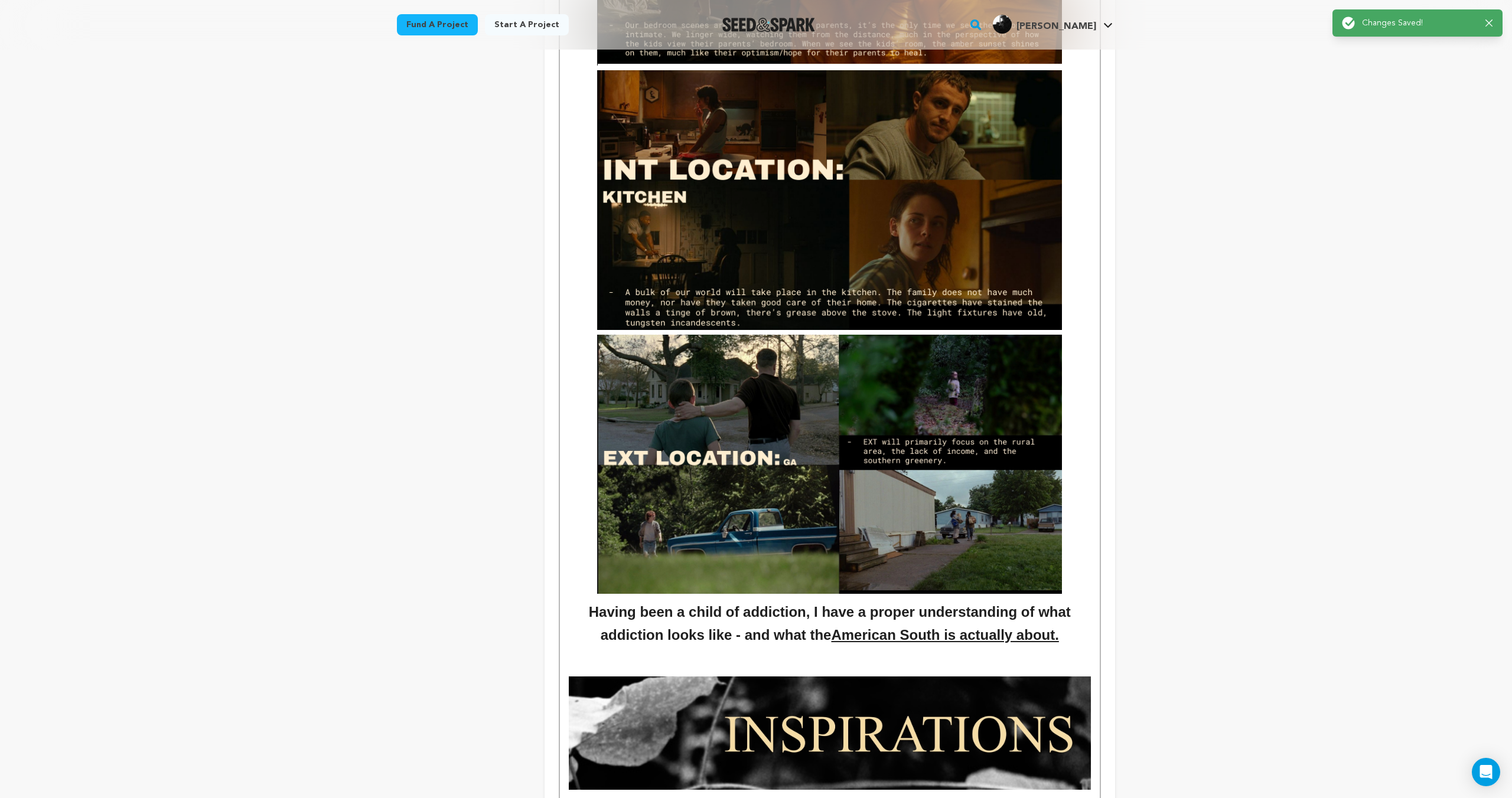
scroll to position [2295, 0]
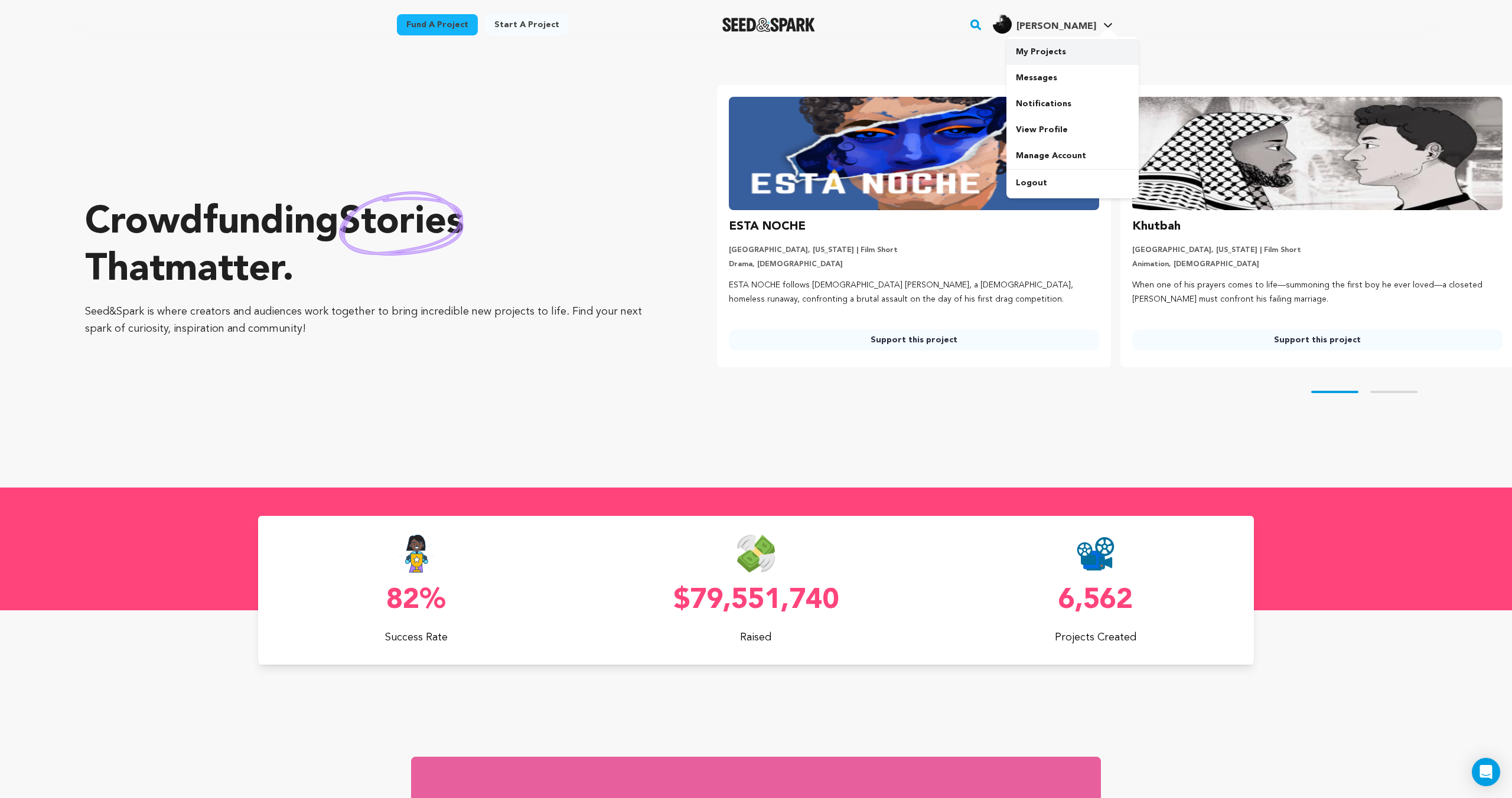
click at [1069, 50] on link "My Projects" at bounding box center [1072, 52] width 132 height 26
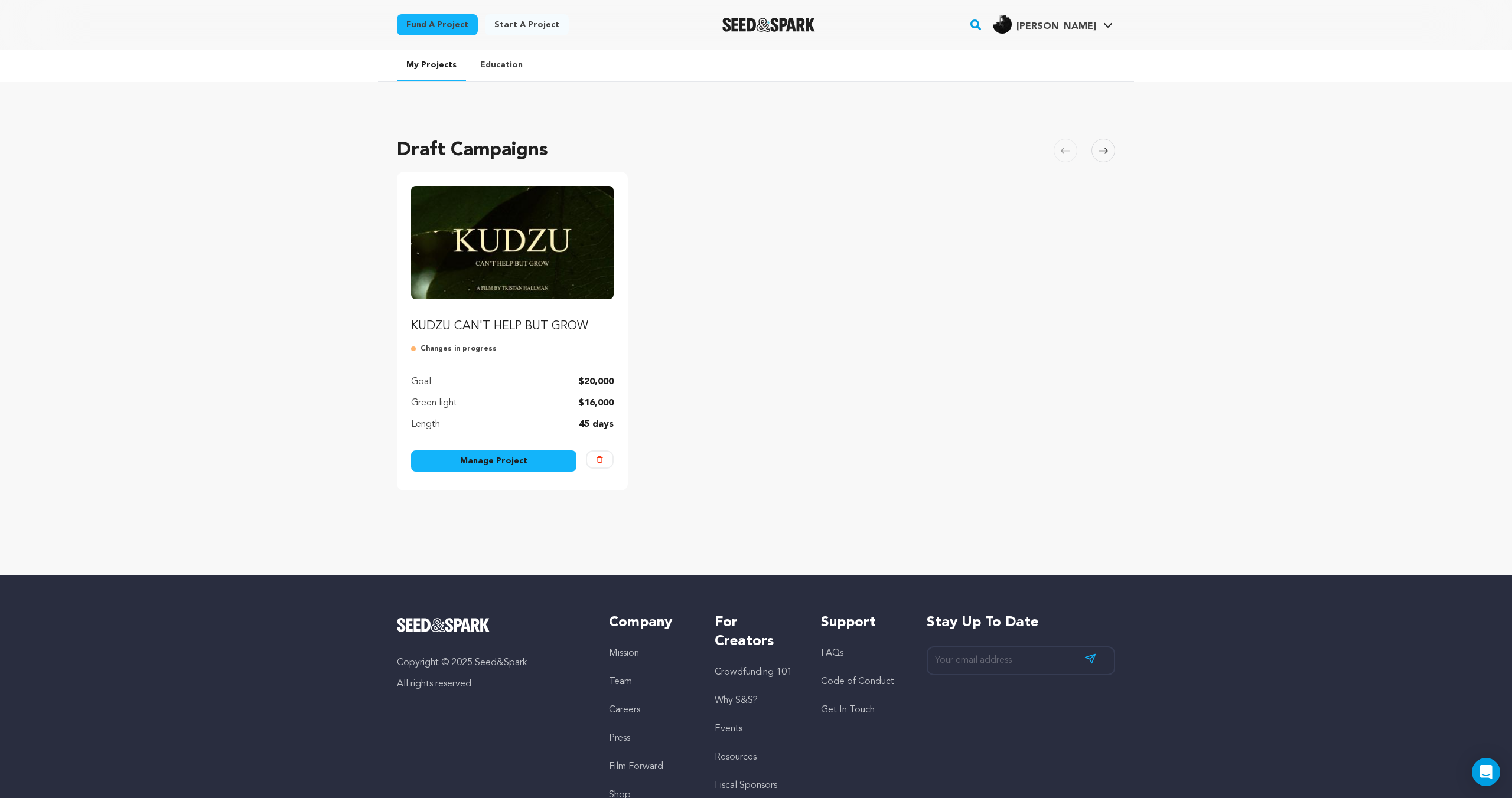
click at [506, 465] on link "Manage Project" at bounding box center [494, 461] width 166 height 21
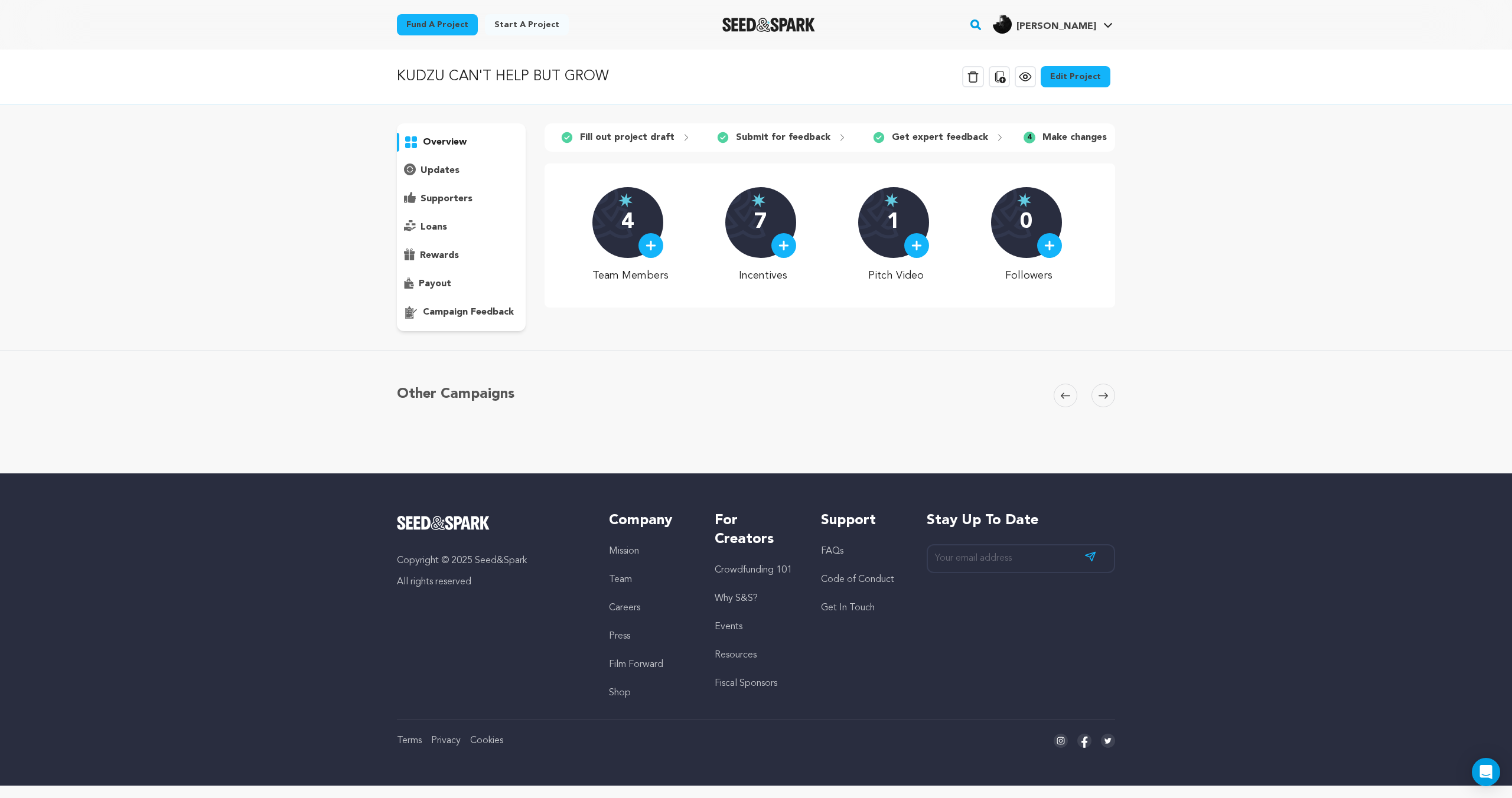
click at [473, 307] on p "campaign feedback" at bounding box center [469, 312] width 91 height 14
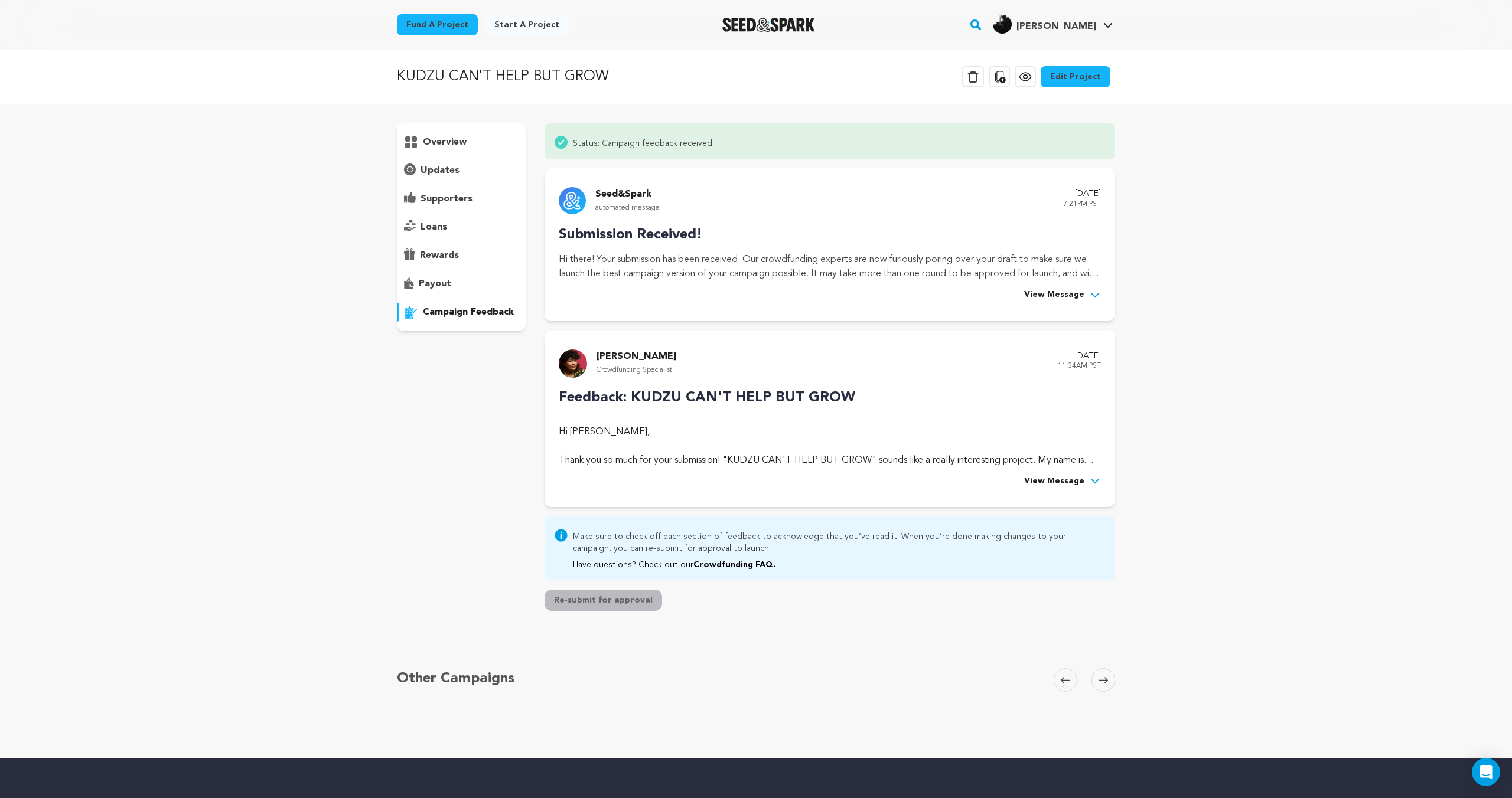
drag, startPoint x: 883, startPoint y: 248, endPoint x: 930, endPoint y: 260, distance: 48.5
click at [888, 250] on div "Submission Received! Hi there! Your submission has been received. Our crowdfund…" at bounding box center [830, 263] width 542 height 78
drag, startPoint x: 1084, startPoint y: 292, endPoint x: 1071, endPoint y: 295, distance: 13.3
click at [1083, 292] on span "View Message" at bounding box center [1054, 295] width 60 height 14
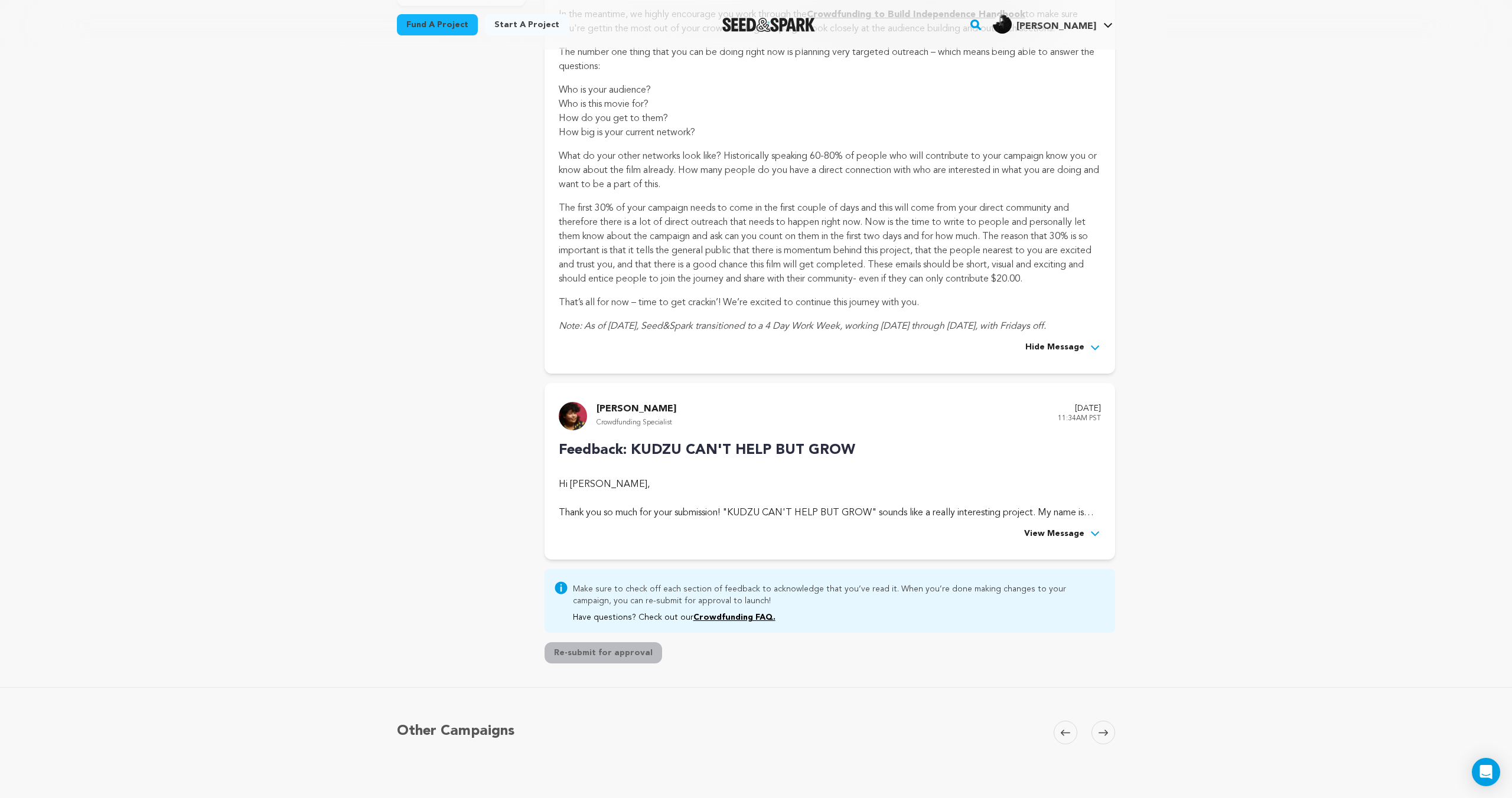
scroll to position [467, 0]
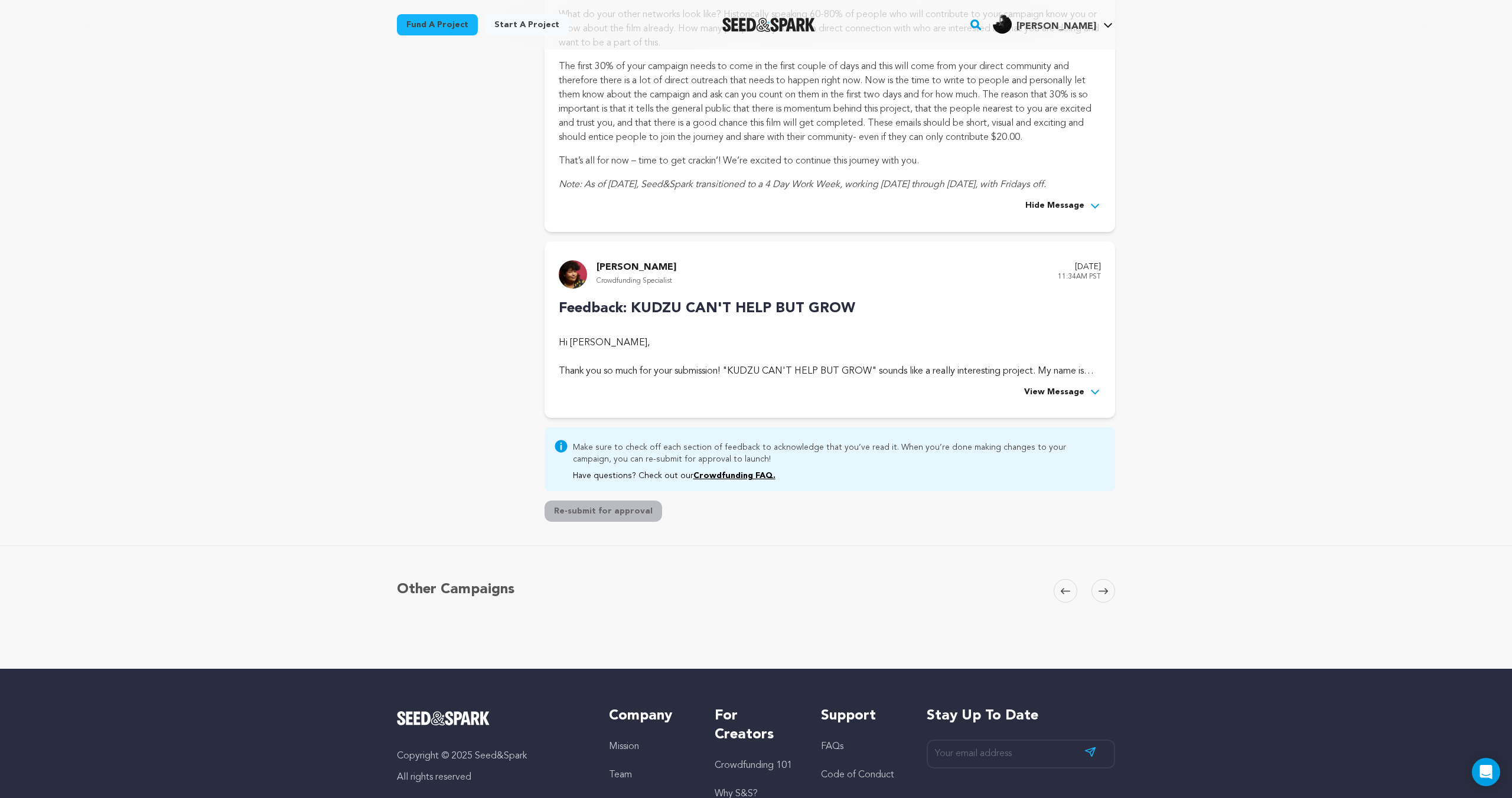
drag, startPoint x: 1055, startPoint y: 395, endPoint x: 796, endPoint y: 458, distance: 266.6
click at [1054, 395] on span "View Message" at bounding box center [1054, 392] width 60 height 14
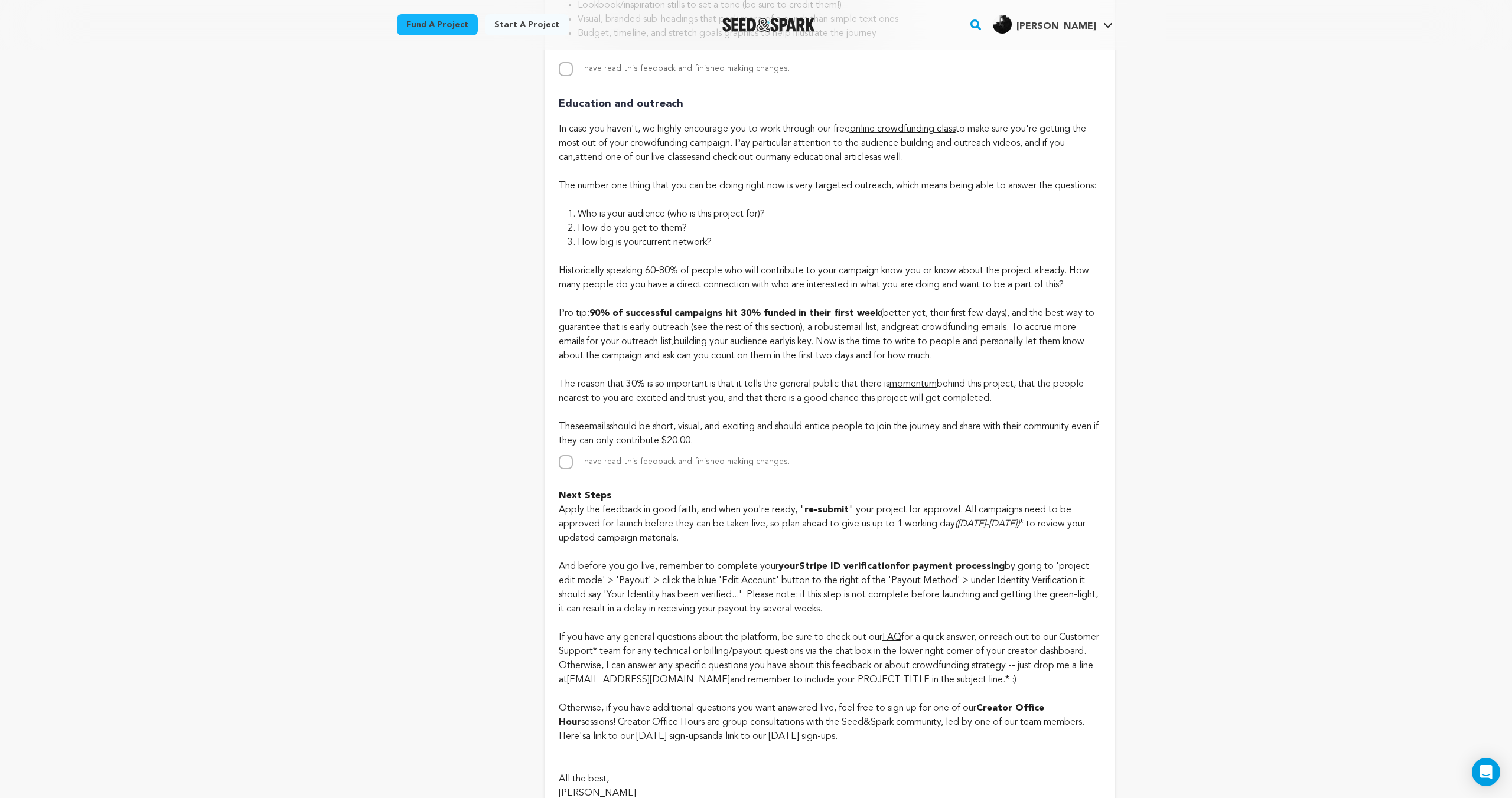
scroll to position [3021, 0]
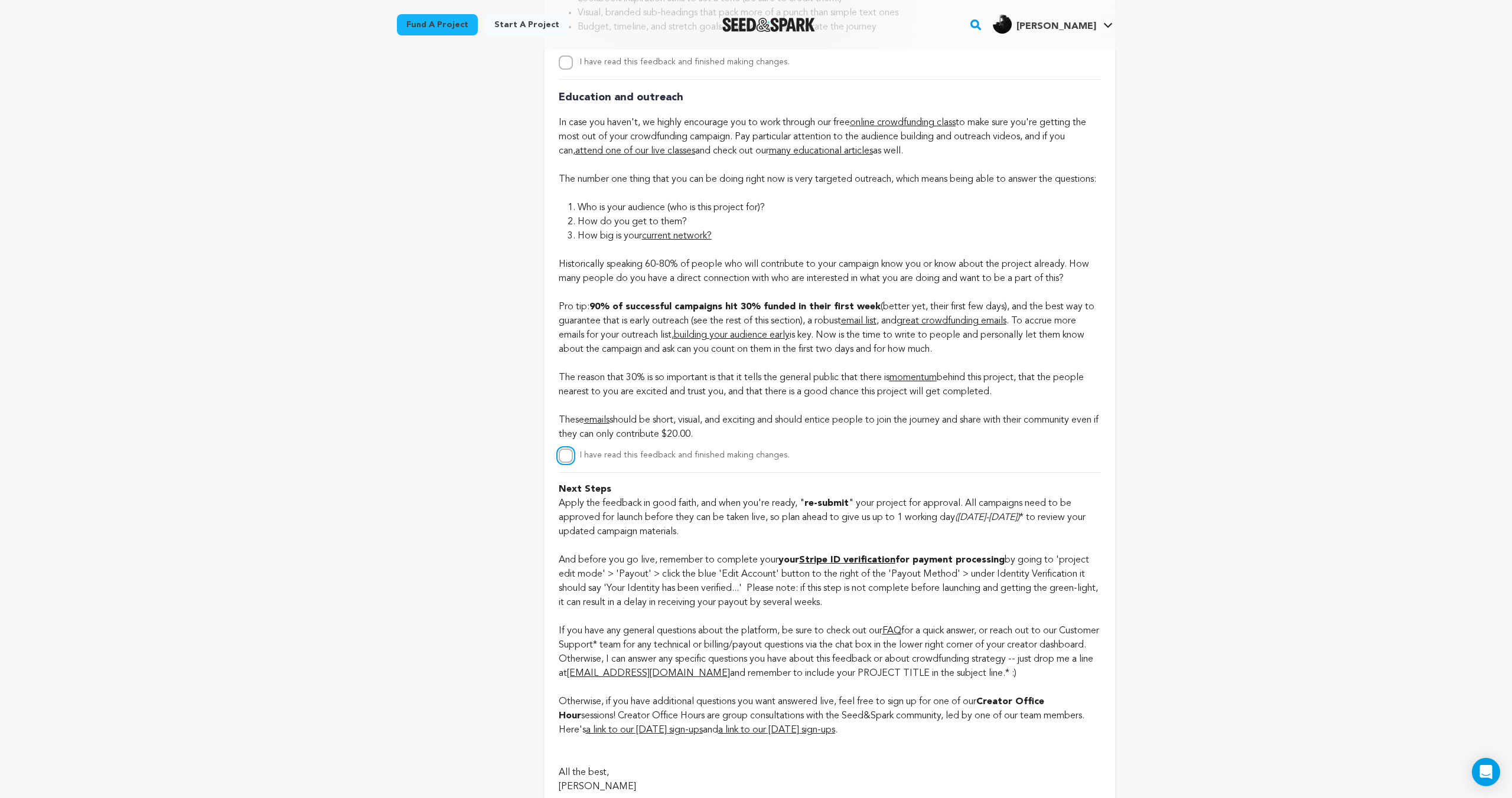
click at [564, 463] on input "I have read this feedback and finished making changes." at bounding box center [565, 455] width 14 height 14
checkbox input "true"
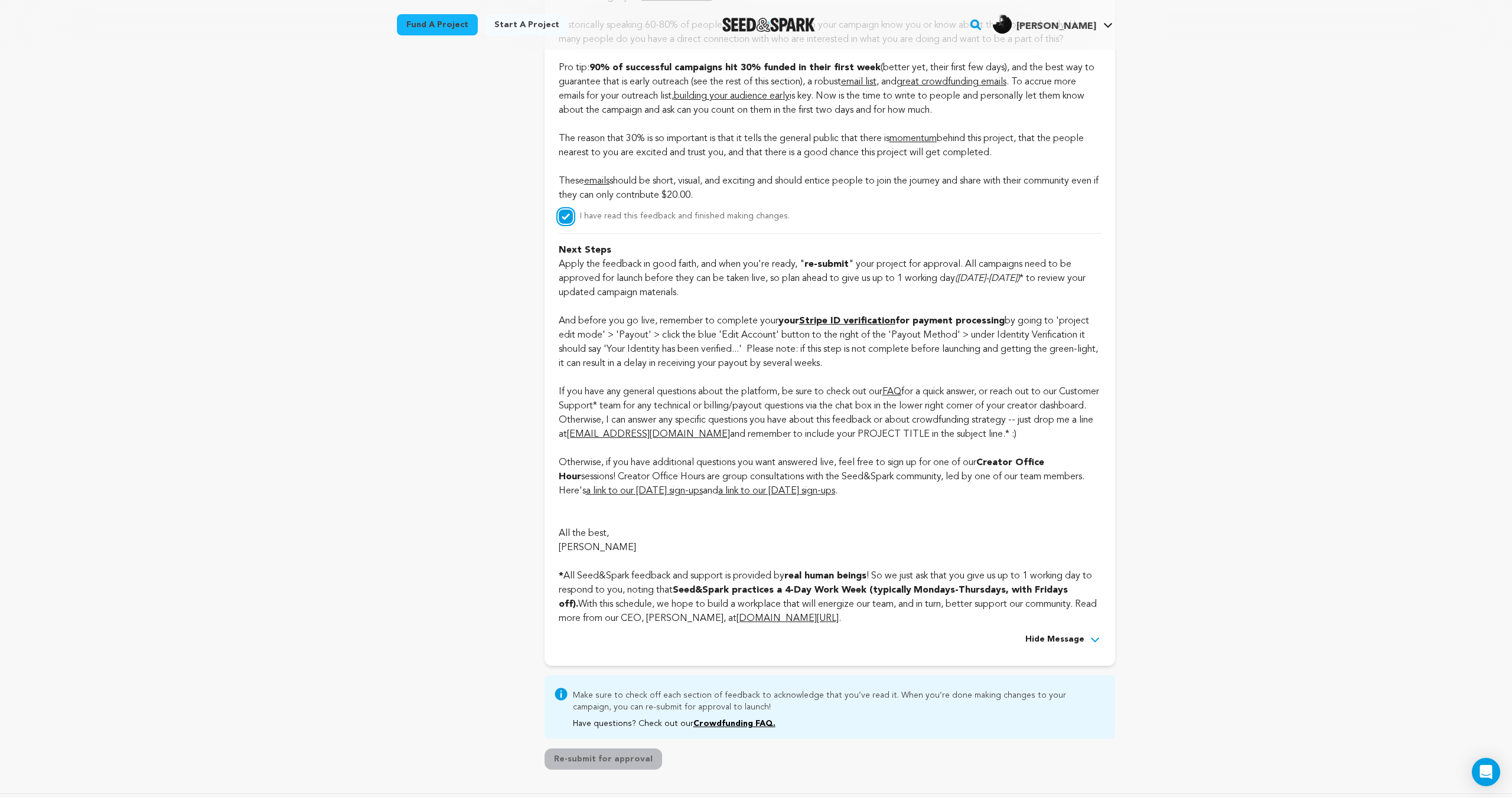
scroll to position [3282, 0]
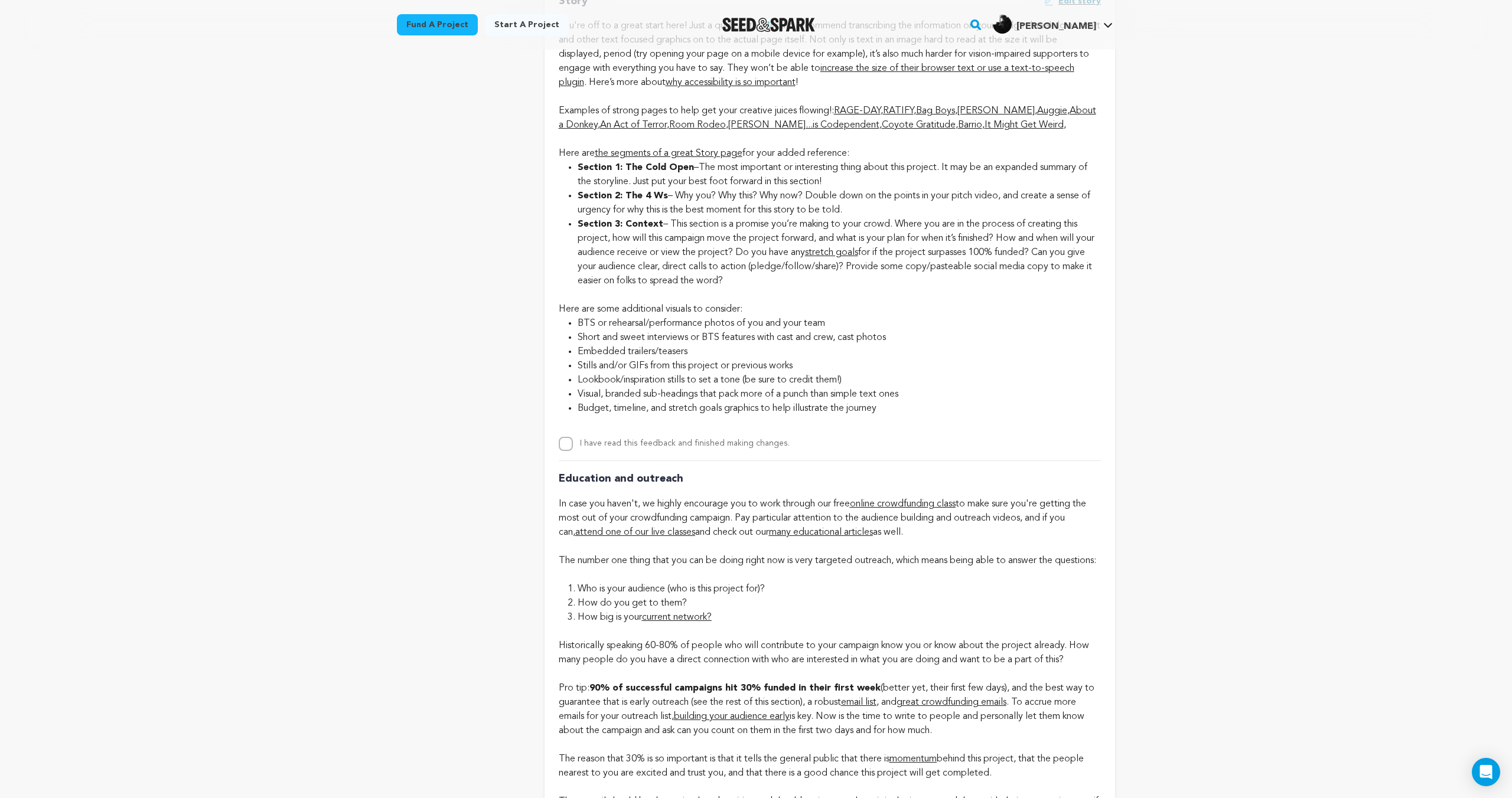
scroll to position [2629, 0]
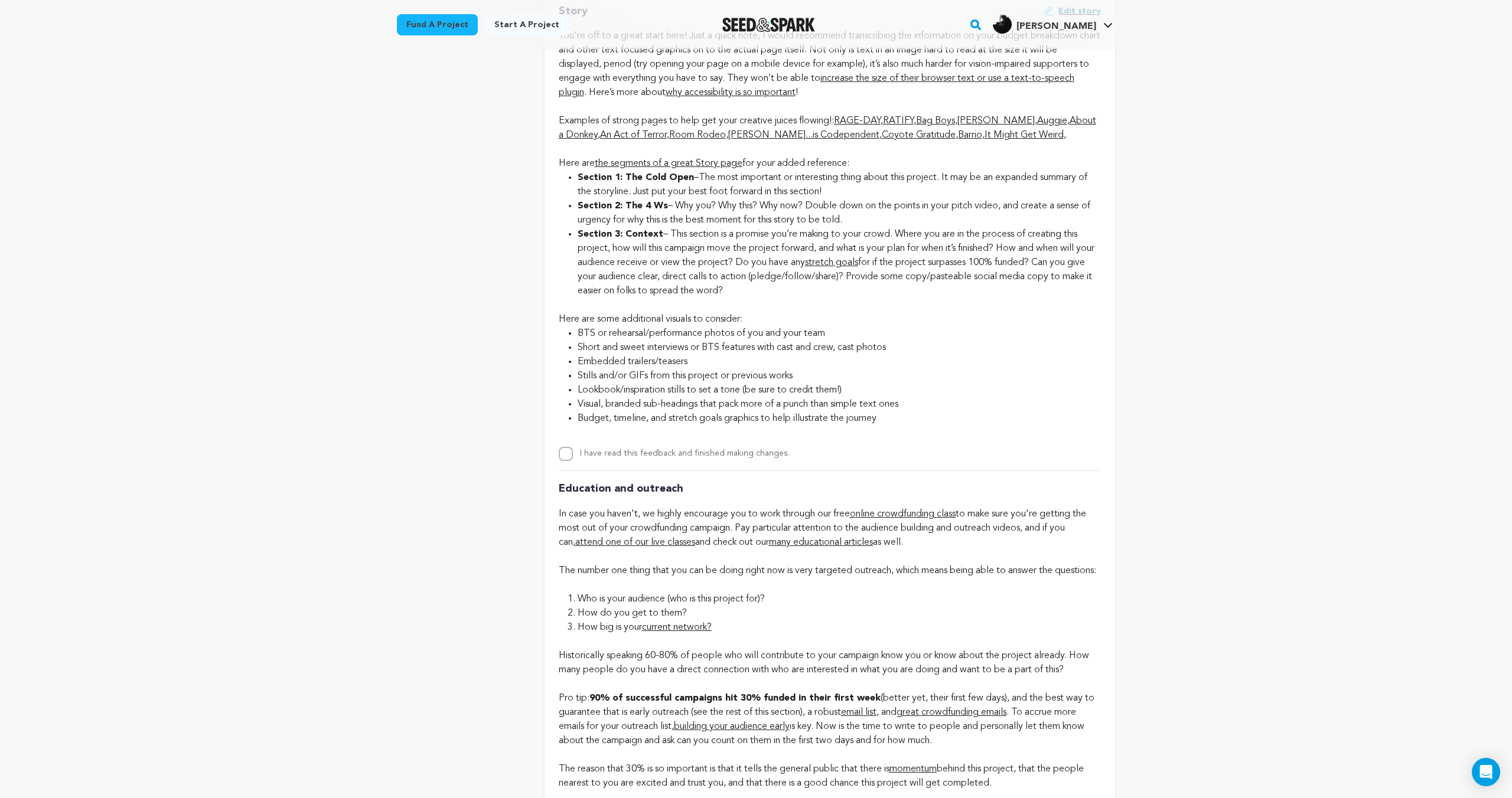
click at [738, 457] on label "I have read this feedback and finished making changes." at bounding box center [685, 453] width 210 height 8
click at [572, 457] on input "I have read this feedback and finished making changes." at bounding box center [565, 454] width 14 height 14
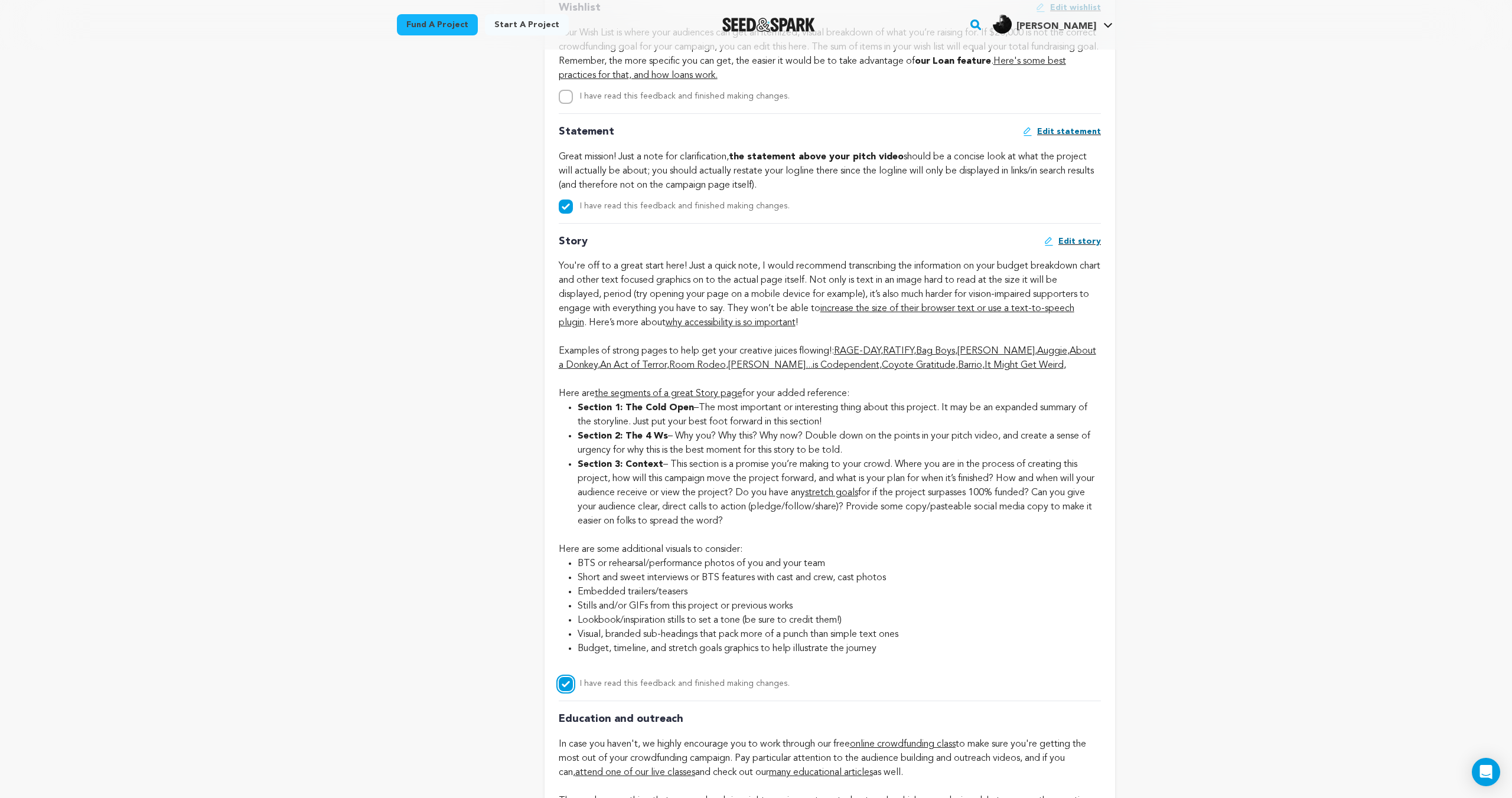
scroll to position [2507, 0]
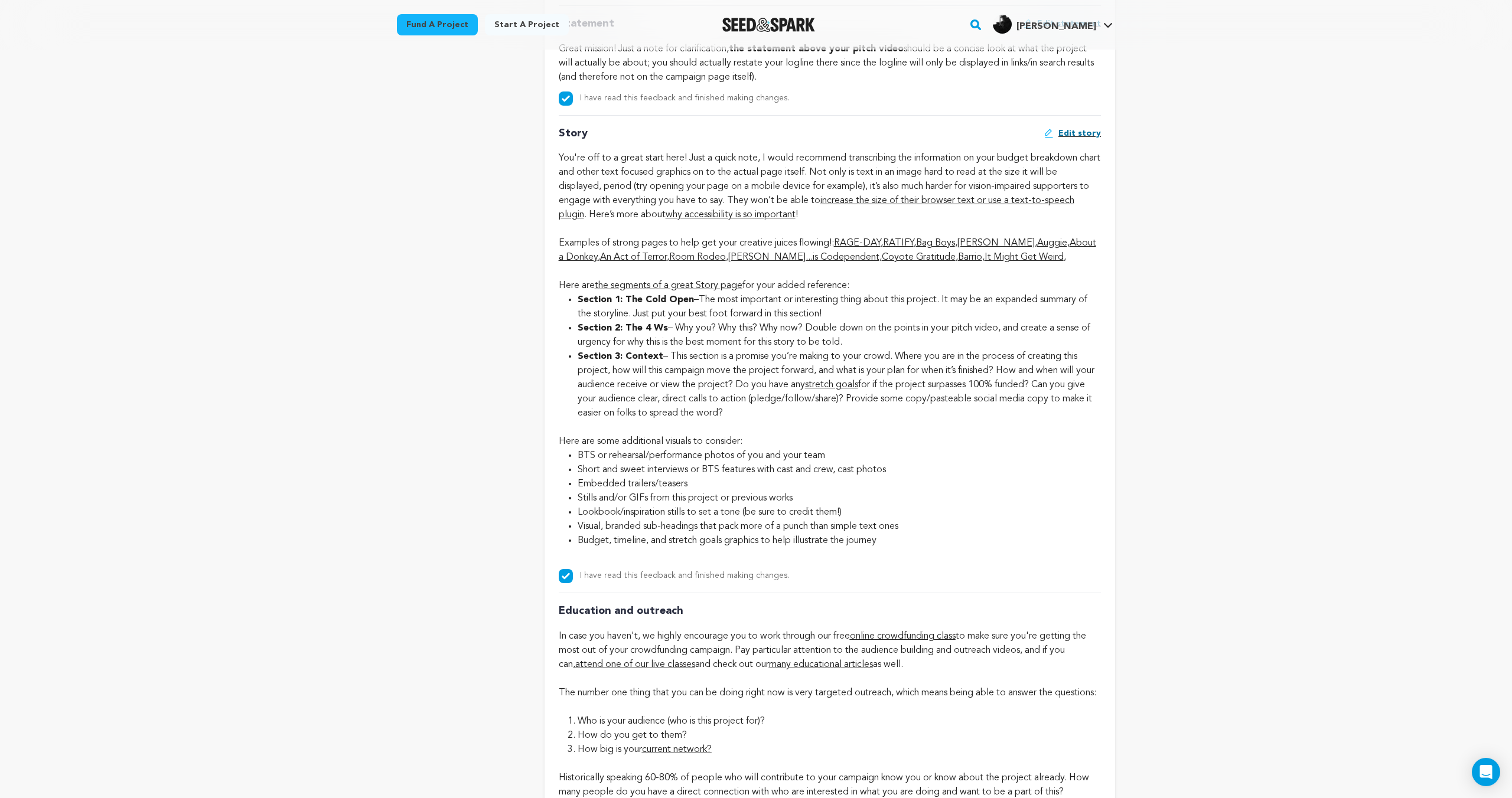
click at [717, 574] on label "I have read this feedback and finished making changes." at bounding box center [685, 576] width 210 height 8
click at [572, 574] on input "I have read this feedback and finished making changes." at bounding box center [565, 576] width 14 height 14
checkbox input "false"
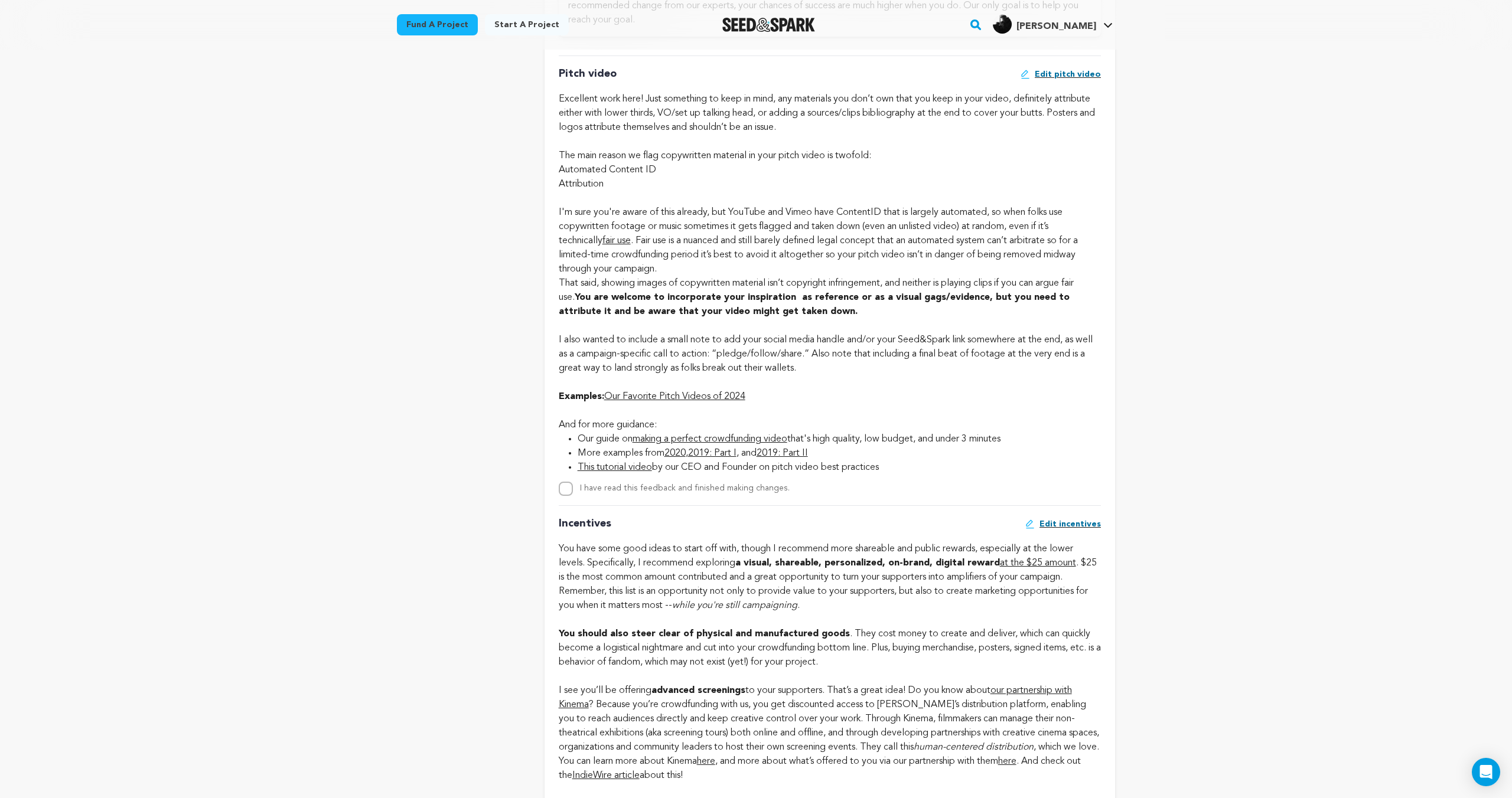
scroll to position [1267, 0]
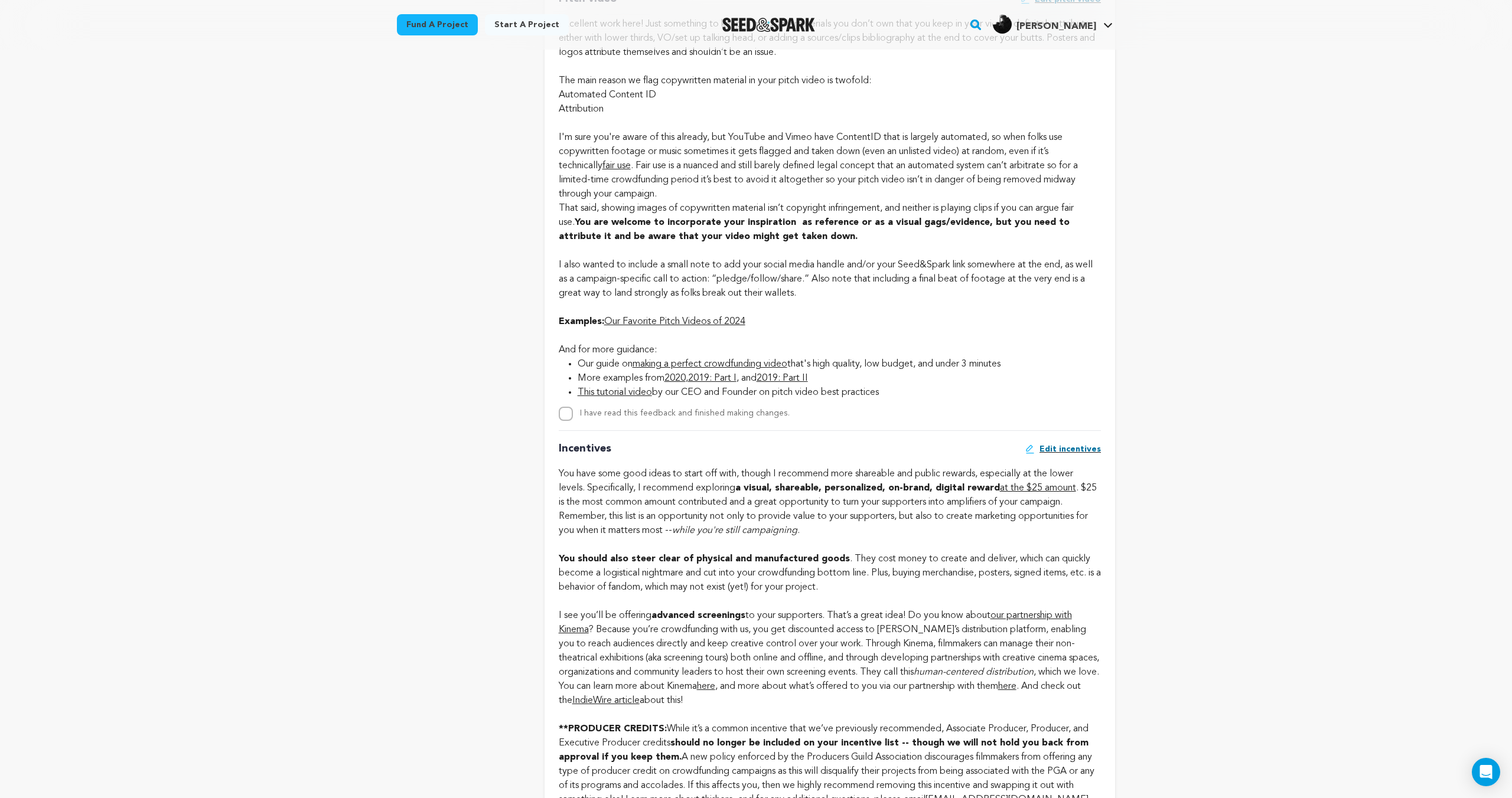
click at [708, 411] on label "I have read this feedback and finished making changes." at bounding box center [685, 413] width 210 height 8
click at [572, 411] on input "I have read this feedback and finished making changes." at bounding box center [565, 413] width 14 height 14
checkbox input "true"
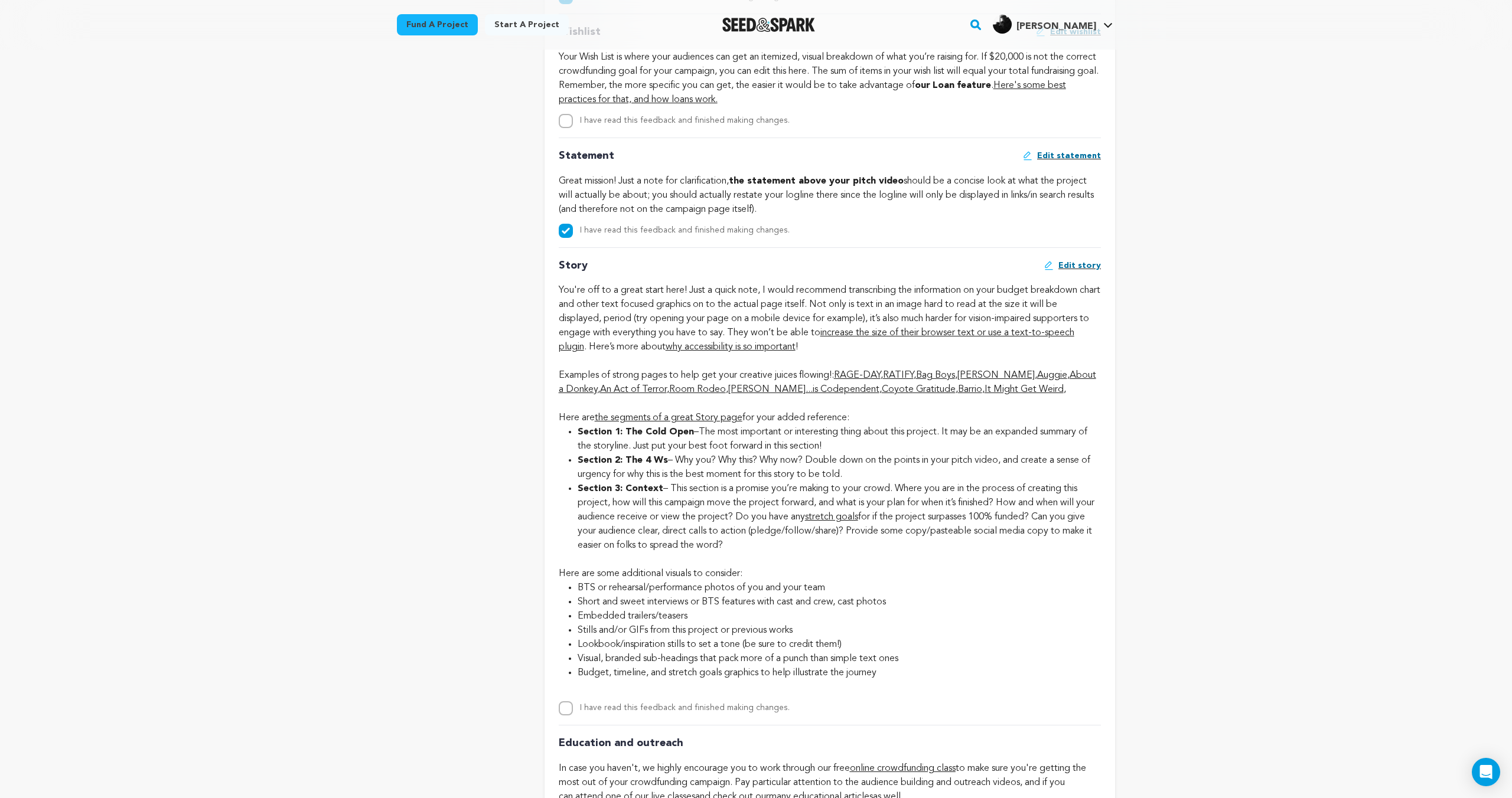
scroll to position [2523, 0]
